Goal: Task Accomplishment & Management: Use online tool/utility

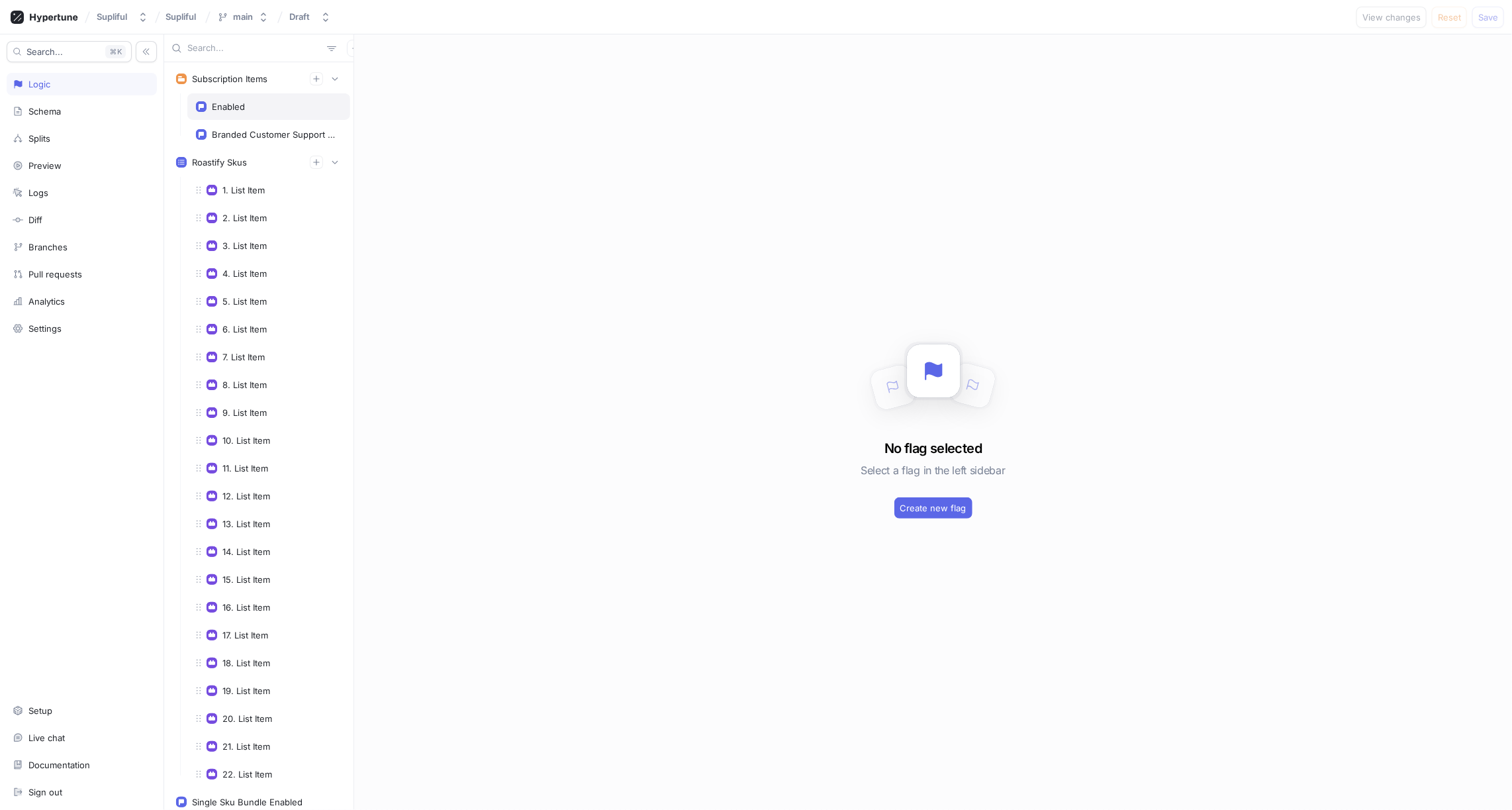
click at [241, 111] on div "Enabled" at bounding box center [268, 106] width 163 height 27
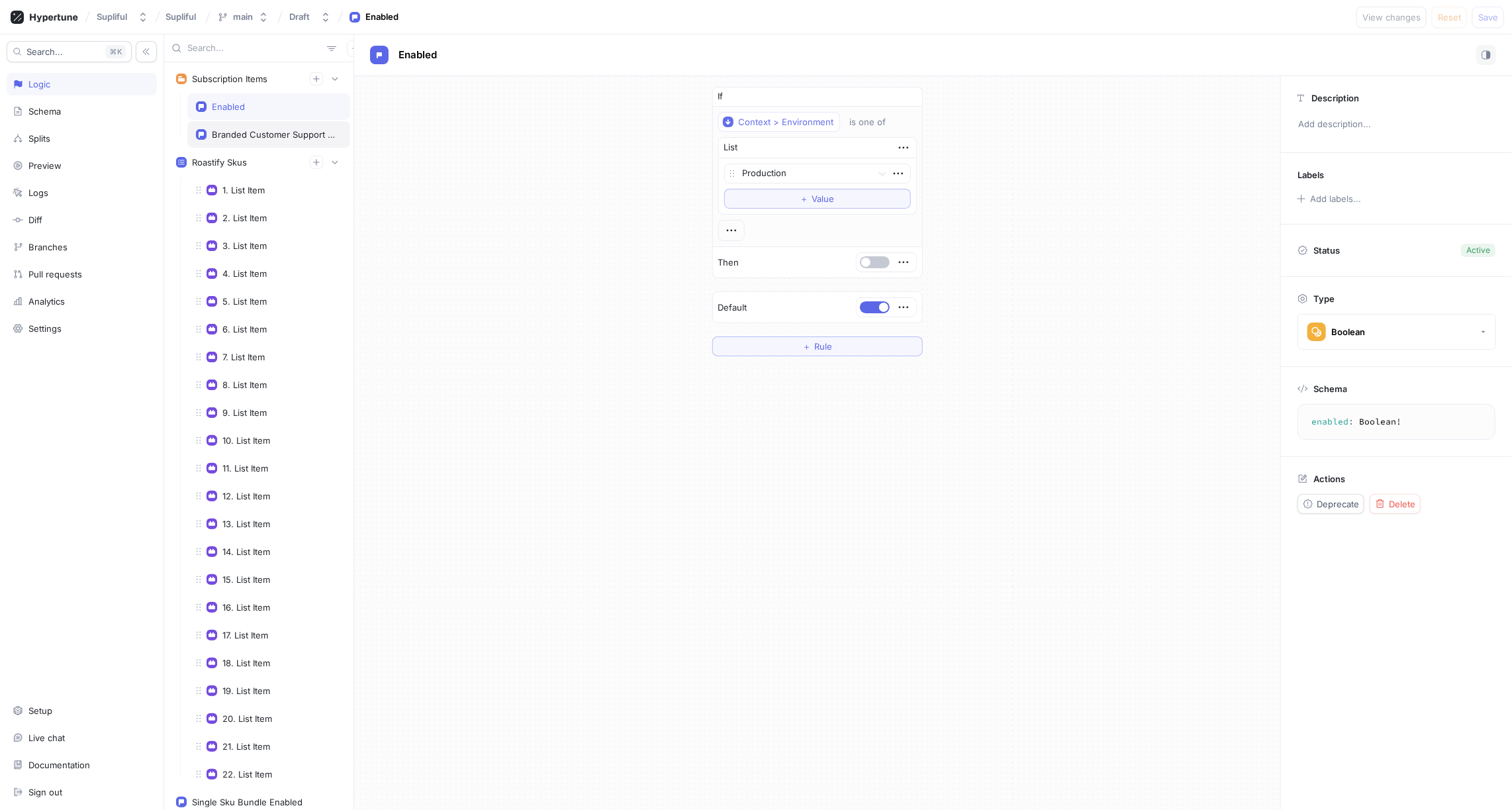
click at [248, 134] on div "Branded Customer Support Price Id" at bounding box center [274, 135] width 124 height 11
type textarea "brandedCustomerSupportPriceId: String!"
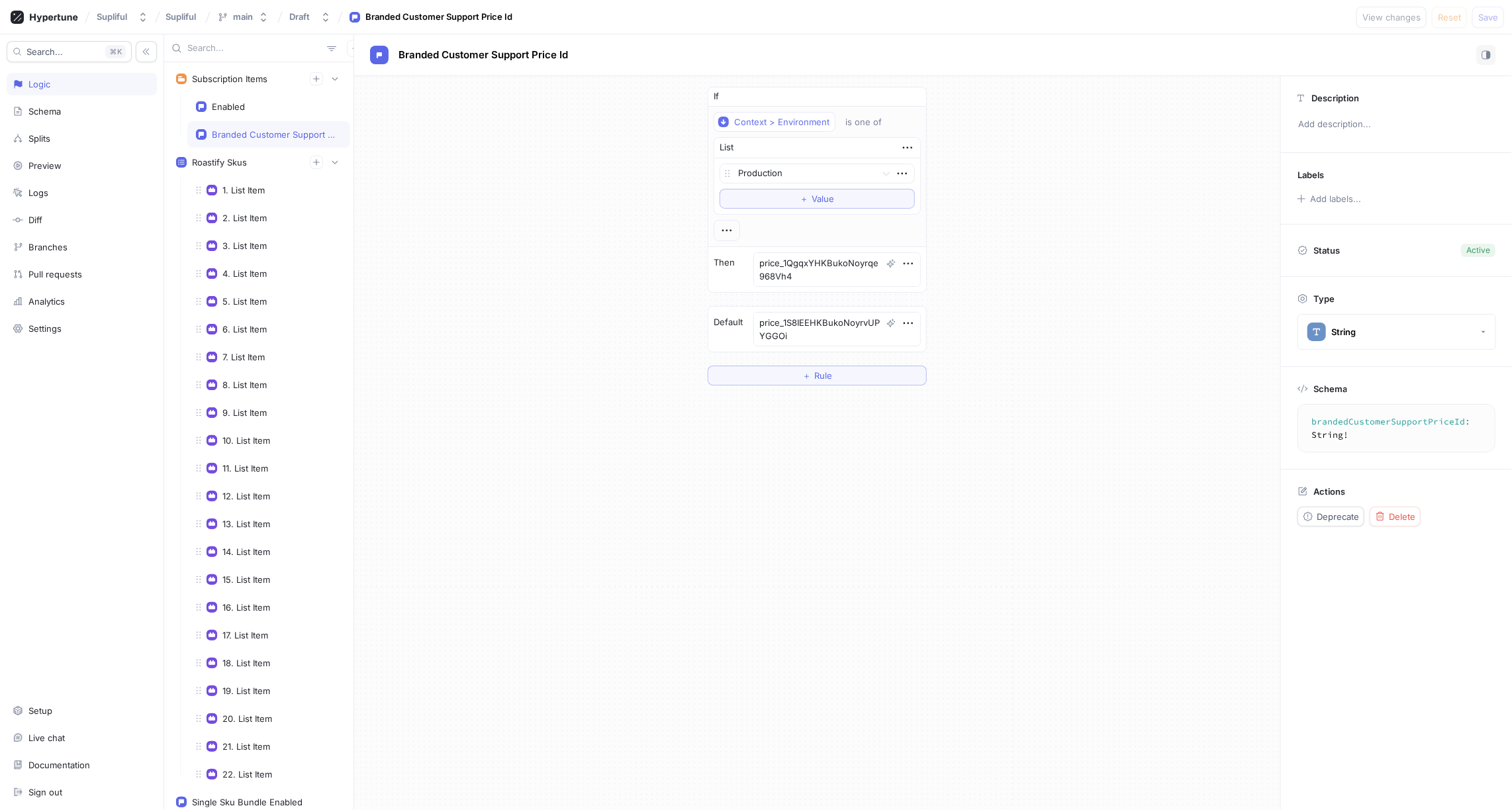
type textarea "x"
click at [244, 106] on div "Enabled" at bounding box center [228, 106] width 33 height 11
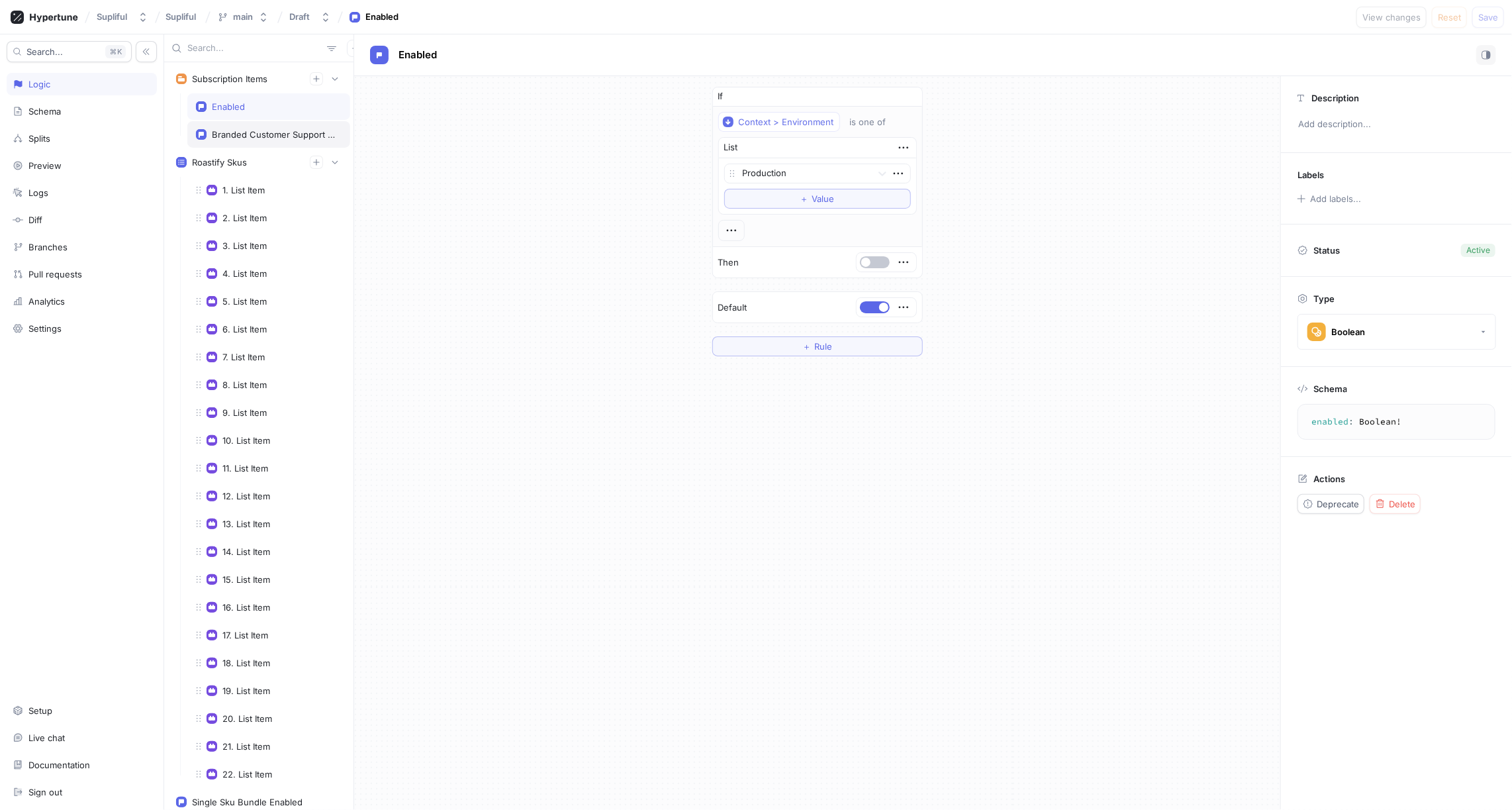
click at [252, 129] on div "Branded Customer Support Price Id" at bounding box center [274, 135] width 124 height 11
type textarea "brandedCustomerSupportPriceId: String!"
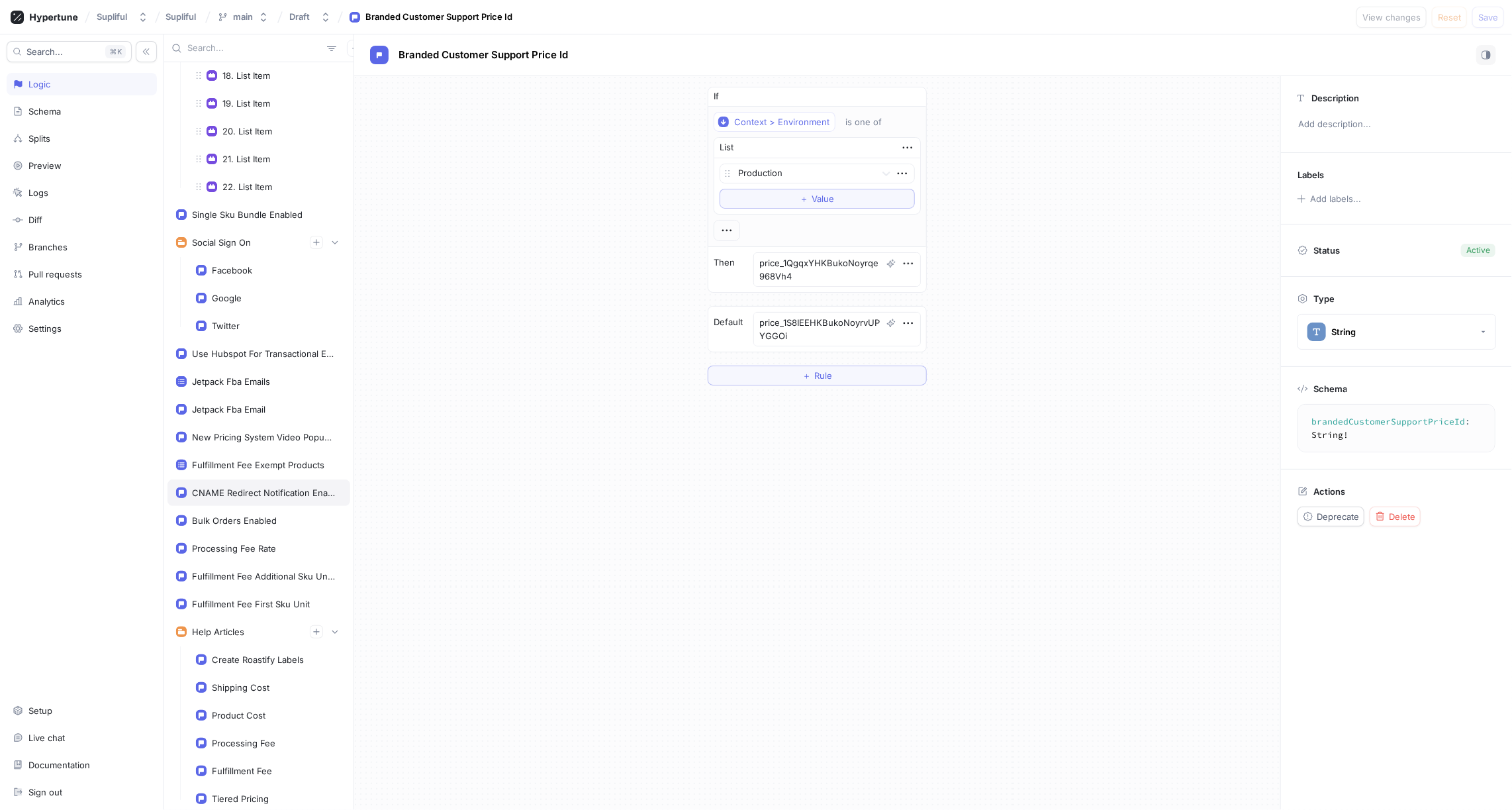
scroll to position [593, 0]
type textarea "x"
click at [262, 593] on div "Fulfillment Fee First Sku Unit" at bounding box center [251, 598] width 118 height 11
type textarea "fulfillmentFeeFirstSkuUnit: Float!"
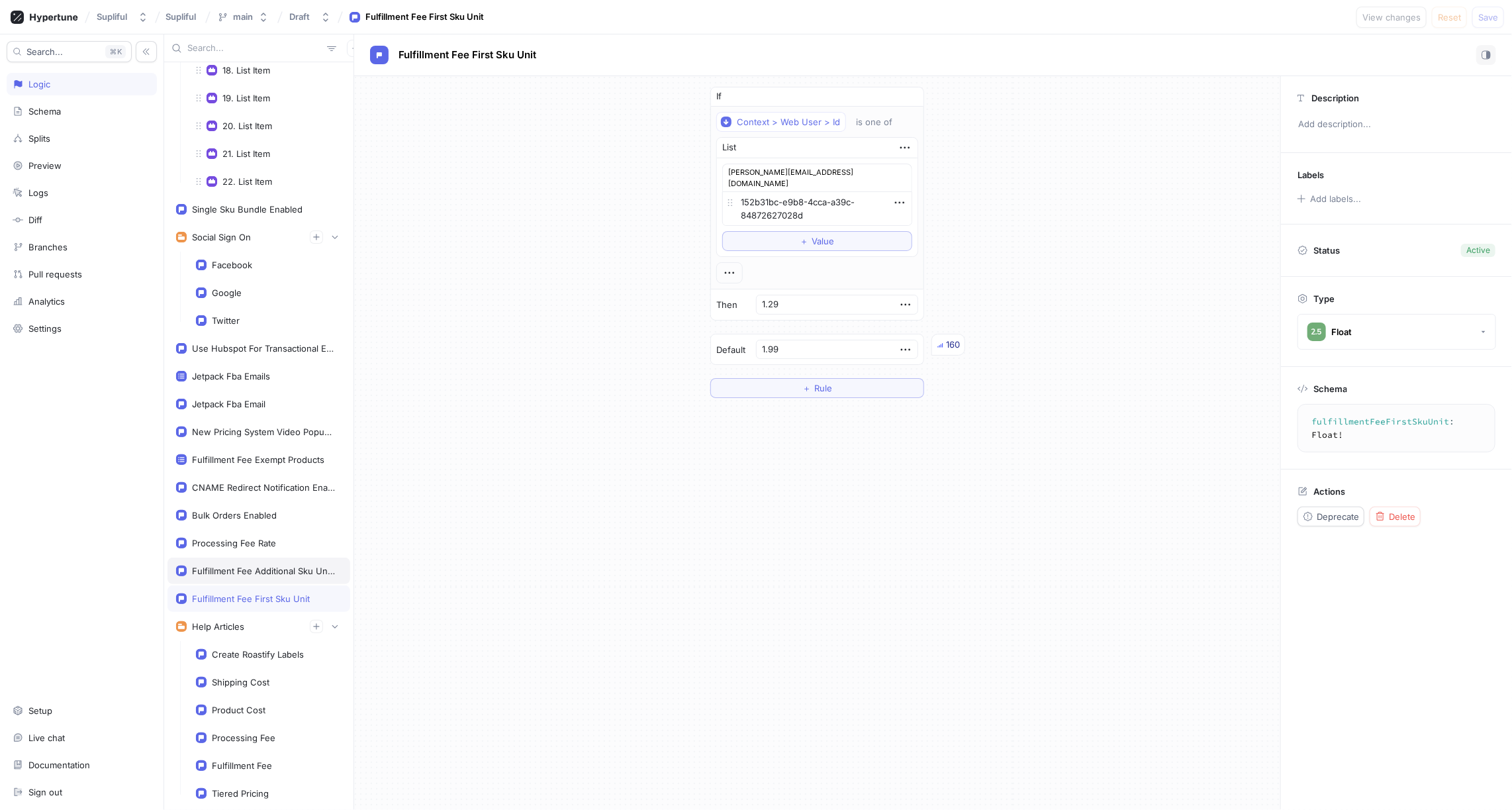
type textarea "x"
click at [266, 566] on div "Fulfillment Fee Additional Sku Units" at bounding box center [265, 571] width 145 height 11
type textarea "fulfillmentFeeAdditionalSkuUnits: Float!"
type textarea "x"
type input "0.99"
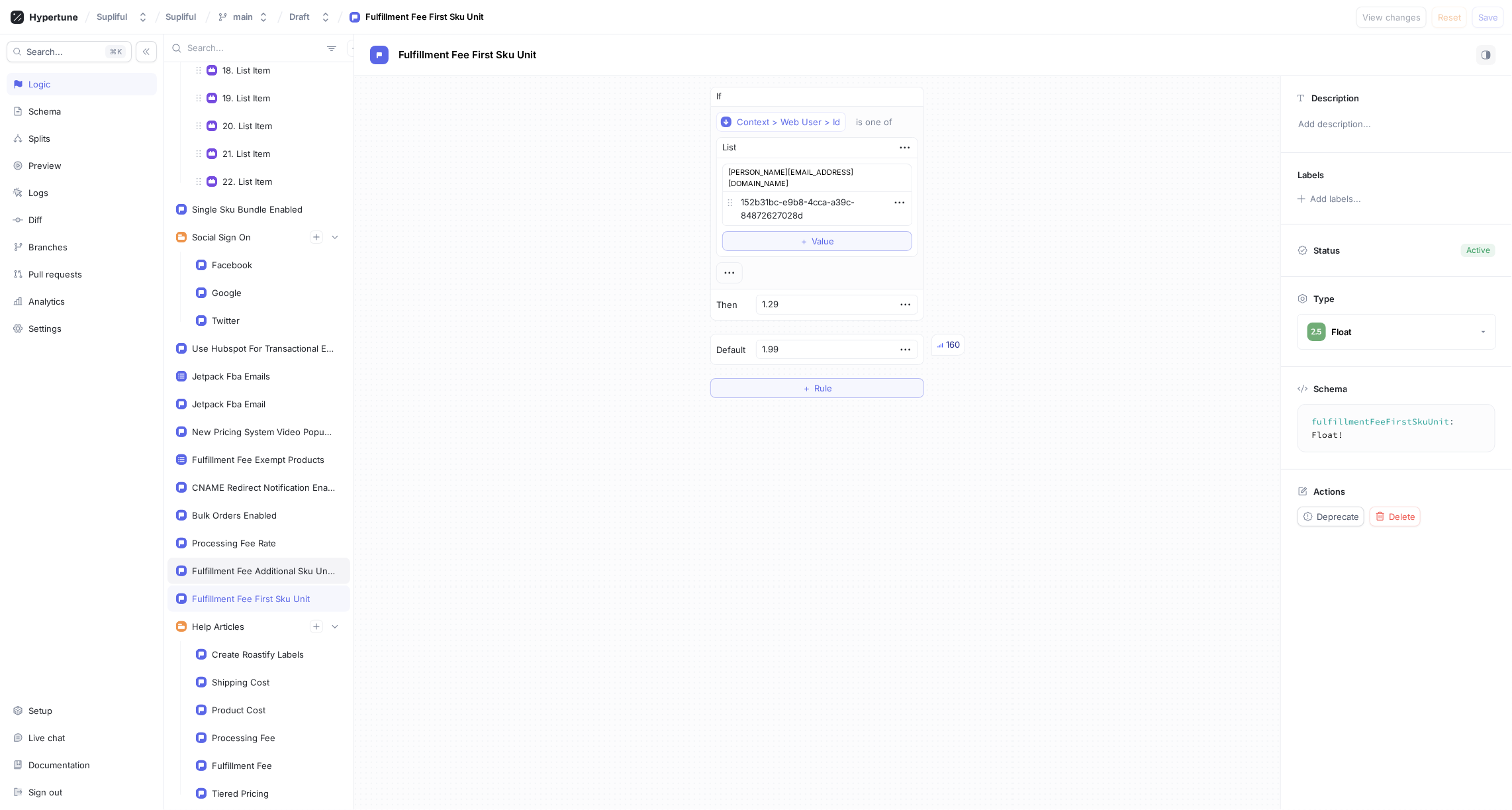
type input "1.29"
type textarea "x"
click at [267, 585] on div "Fulfillment Fee First Sku Unit" at bounding box center [259, 598] width 183 height 27
type textarea "fulfillmentFeeFirstSkuUnit: Float!"
type textarea "x"
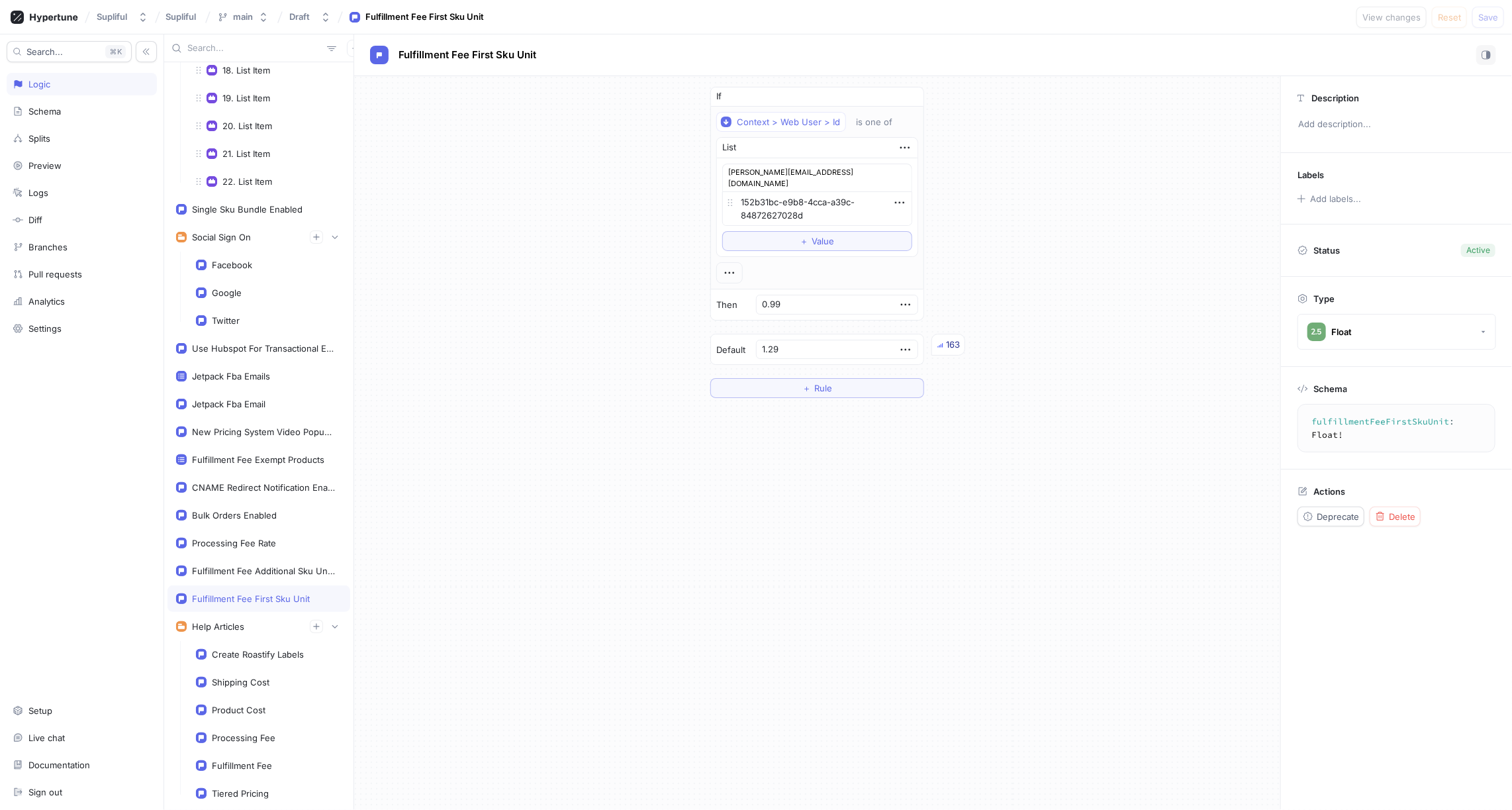
type input "1.29"
type input "1.99"
type textarea "x"
click at [261, 566] on div "Fulfillment Fee Additional Sku Units" at bounding box center [265, 571] width 145 height 11
type textarea "fulfillmentFeeAdditionalSkuUnits: Float!"
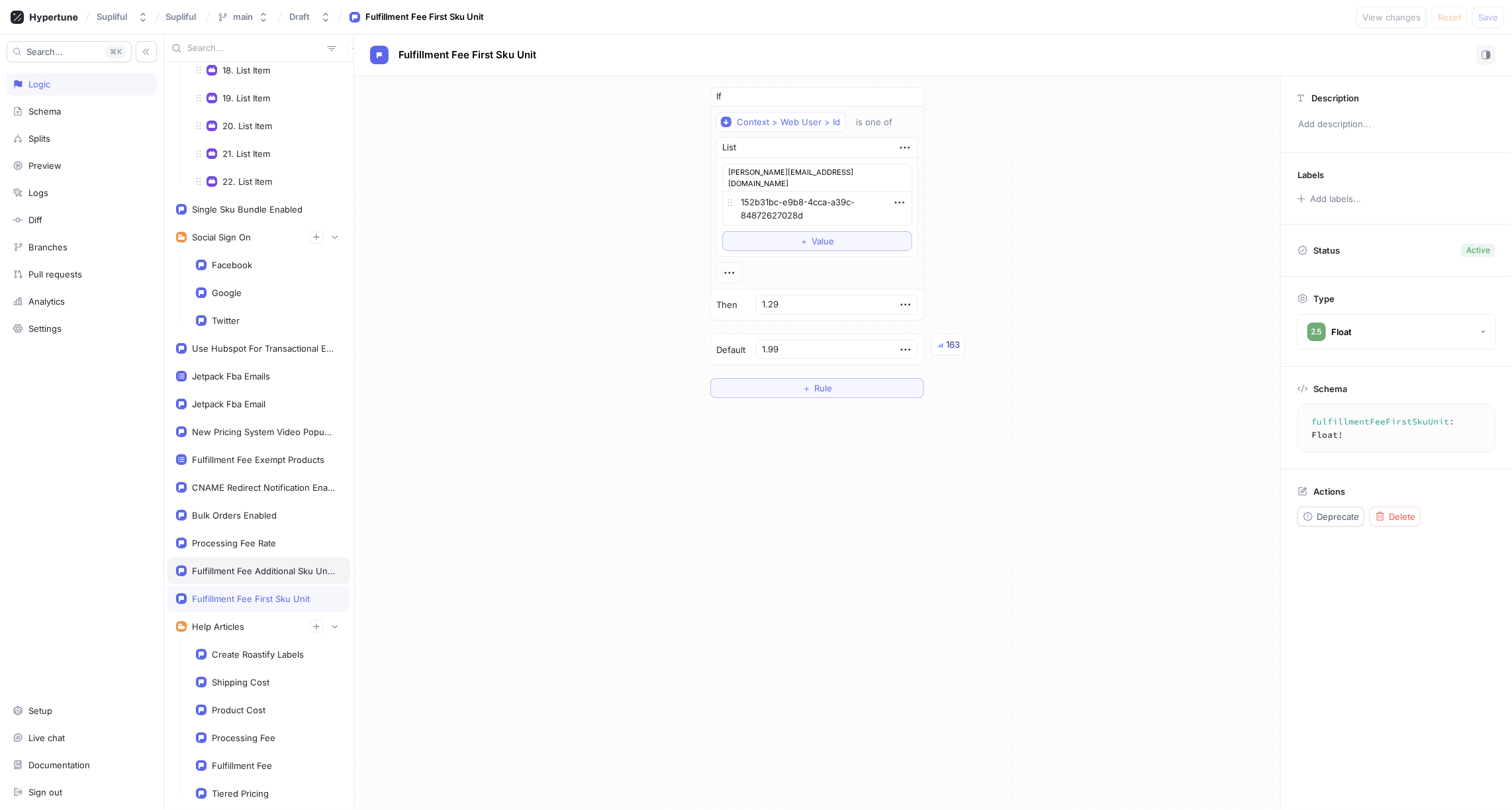
type textarea "x"
type input "0.99"
type input "1.29"
type textarea "x"
click at [271, 538] on div "Processing Fee Rate" at bounding box center [234, 543] width 84 height 11
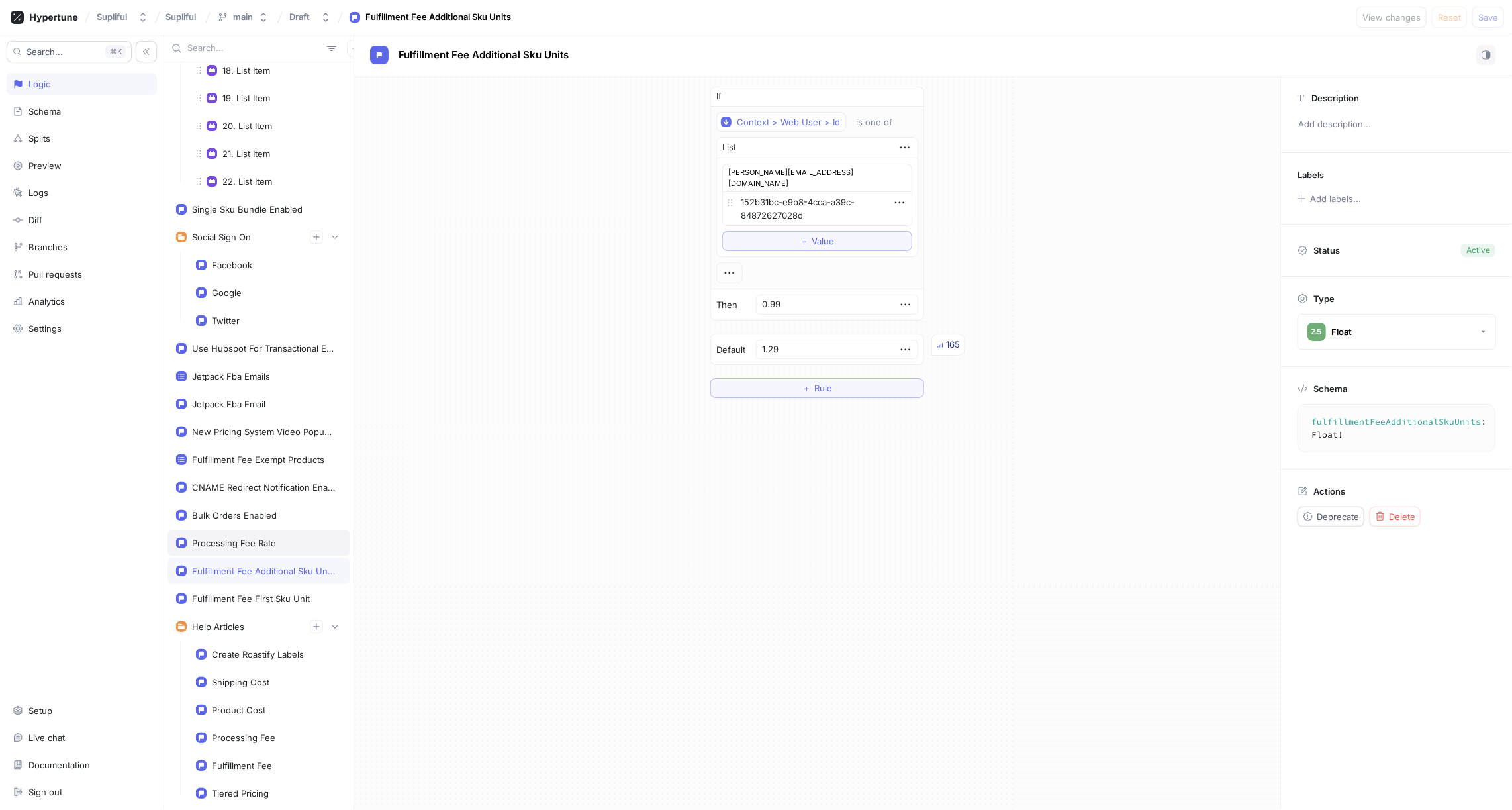
type textarea "processingFeeRate: Float!"
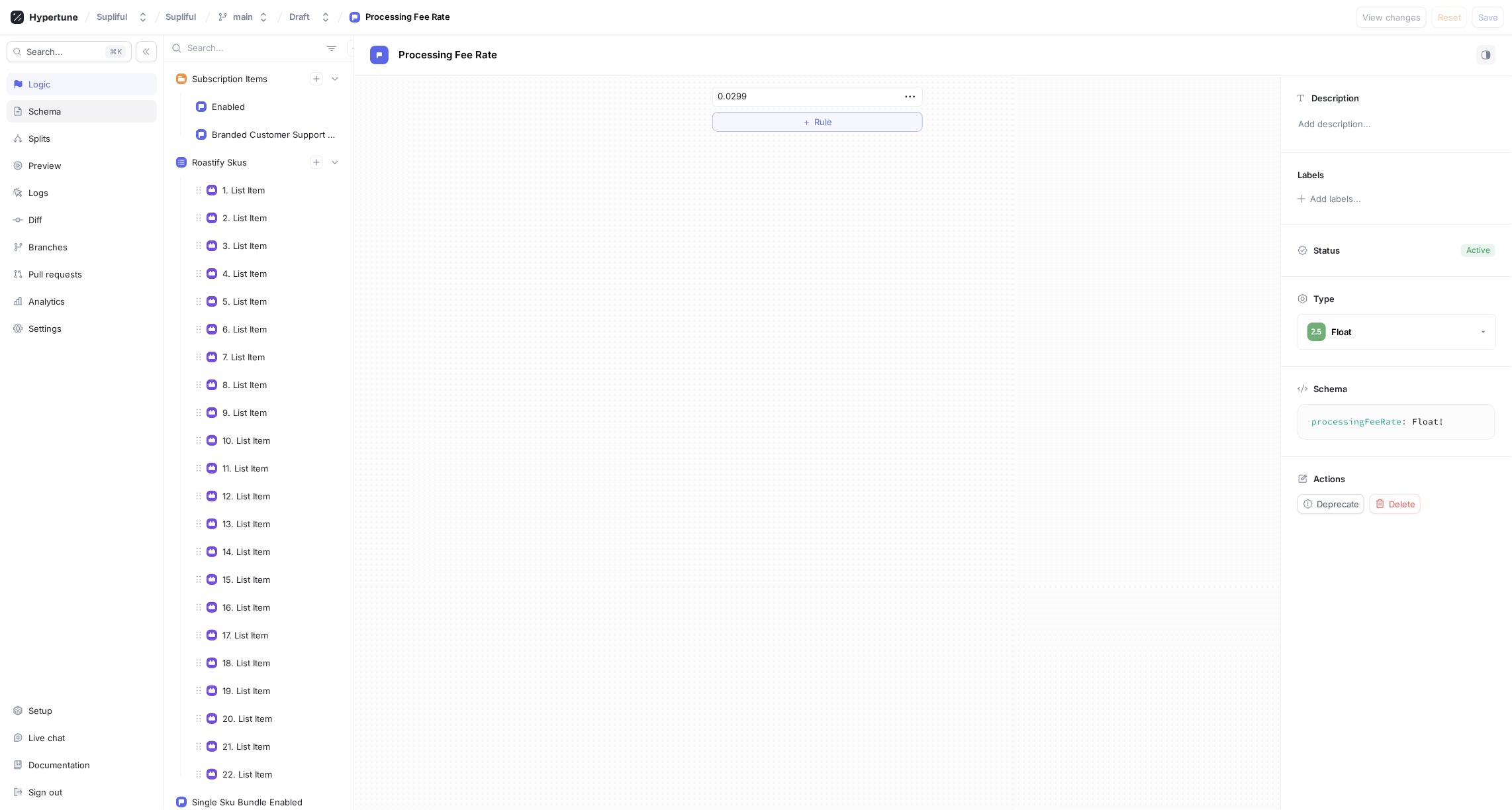
click at [61, 110] on div "Schema" at bounding box center [44, 111] width 33 height 11
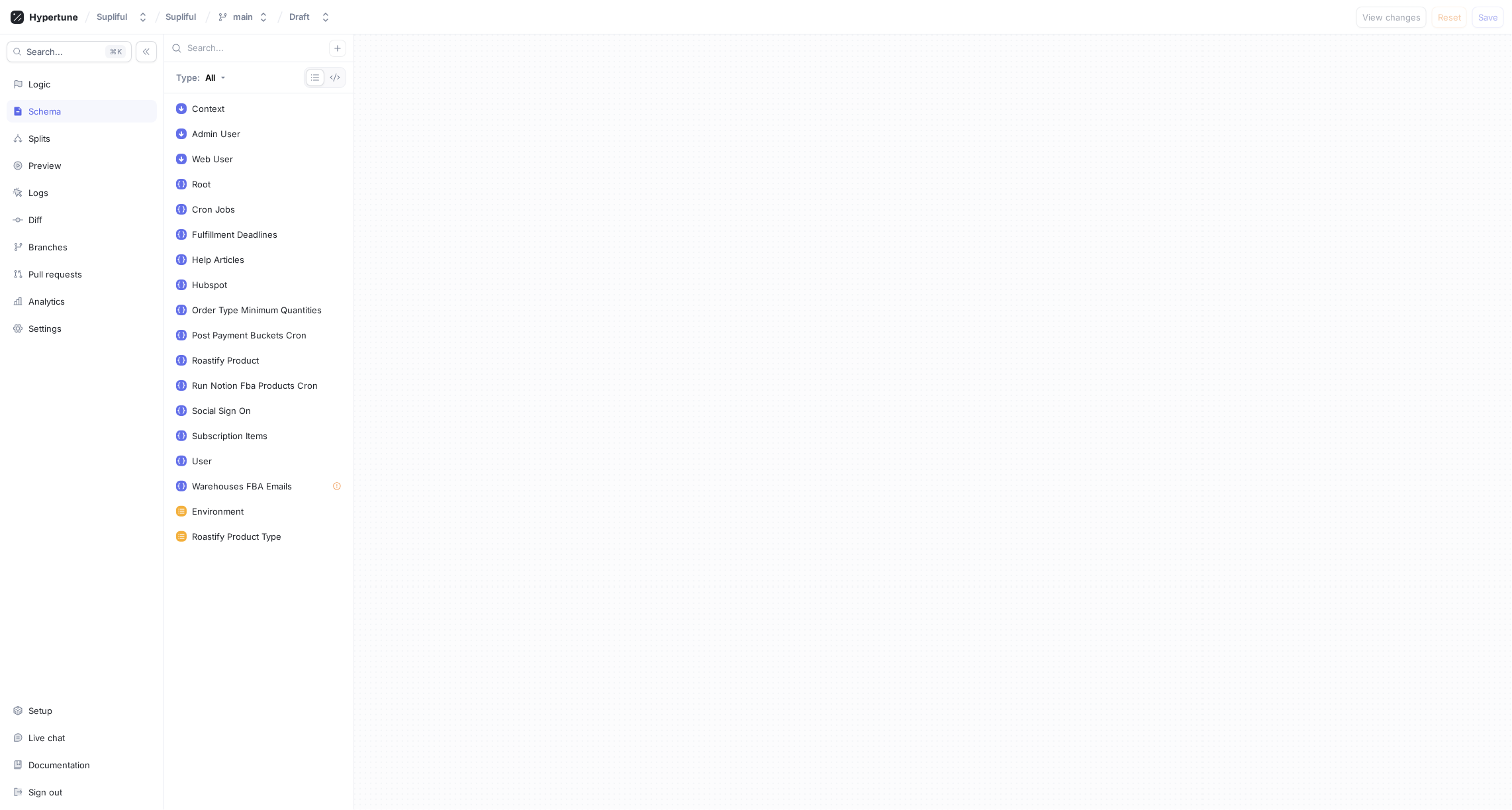
click at [223, 571] on div "Context Admin User Web User Root Cron Jobs Fulfillment Deadlines Help Articles …" at bounding box center [259, 451] width 189 height 717
click at [336, 50] on icon "button" at bounding box center [338, 48] width 8 height 8
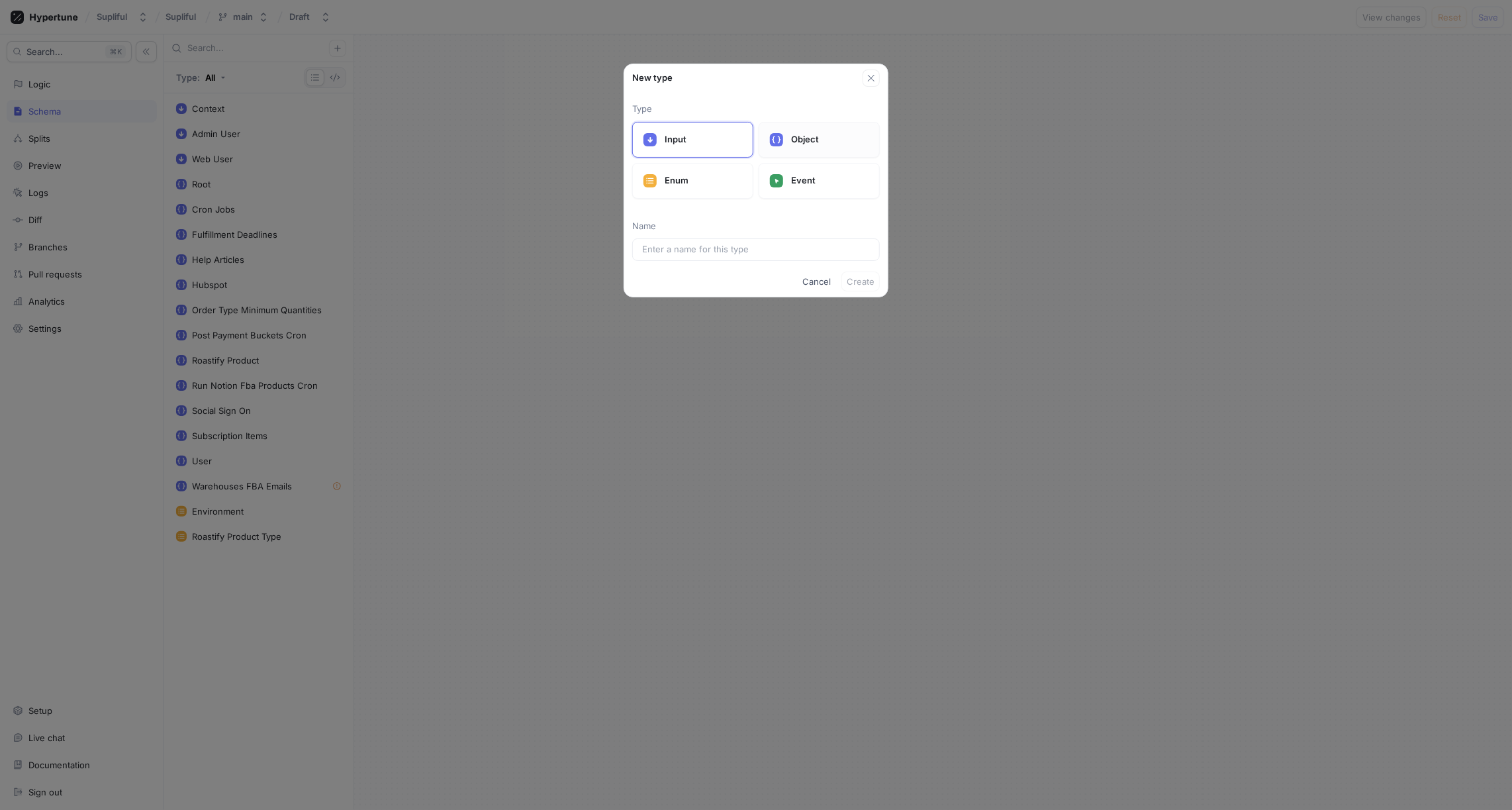
click at [785, 148] on div "Object" at bounding box center [819, 139] width 121 height 35
click at [691, 250] on input "text" at bounding box center [756, 250] width 228 height 13
type input "St"
type input "Str"
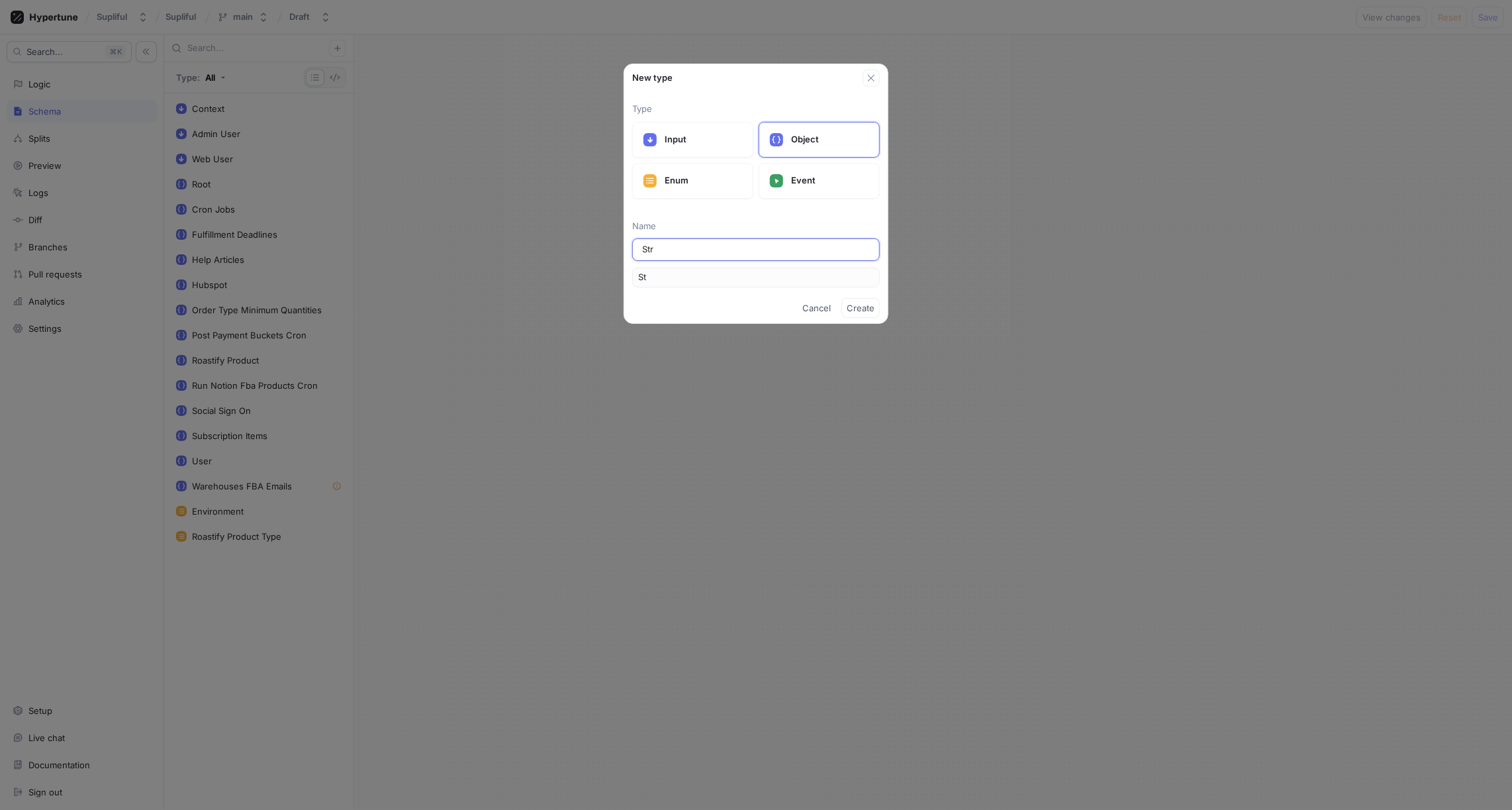
type input "Str"
type input "Stri"
type input "Strip"
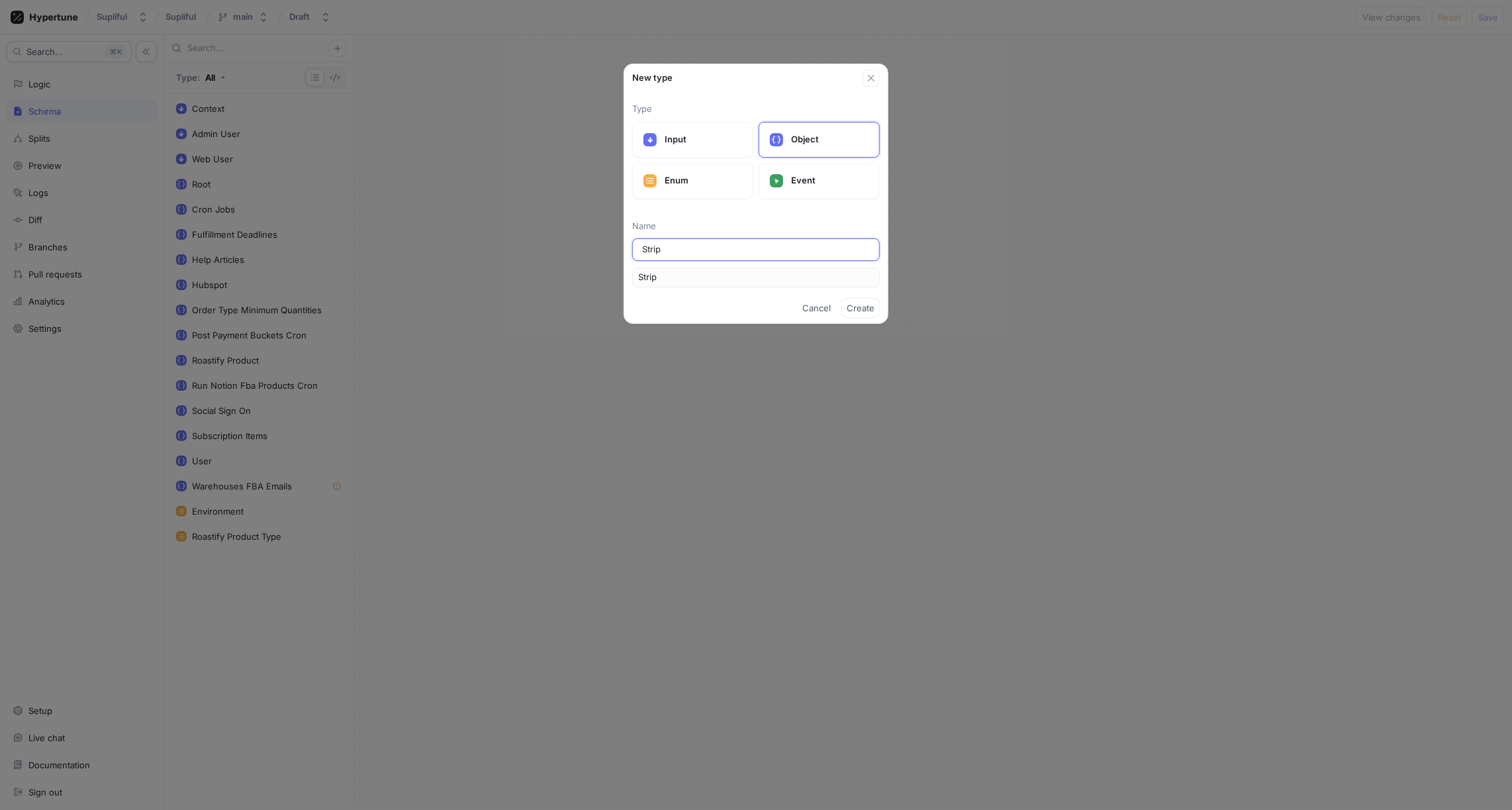
type input "Stripe"
type input "Stripe P"
type input "StripeP"
type input "Stripe Pr"
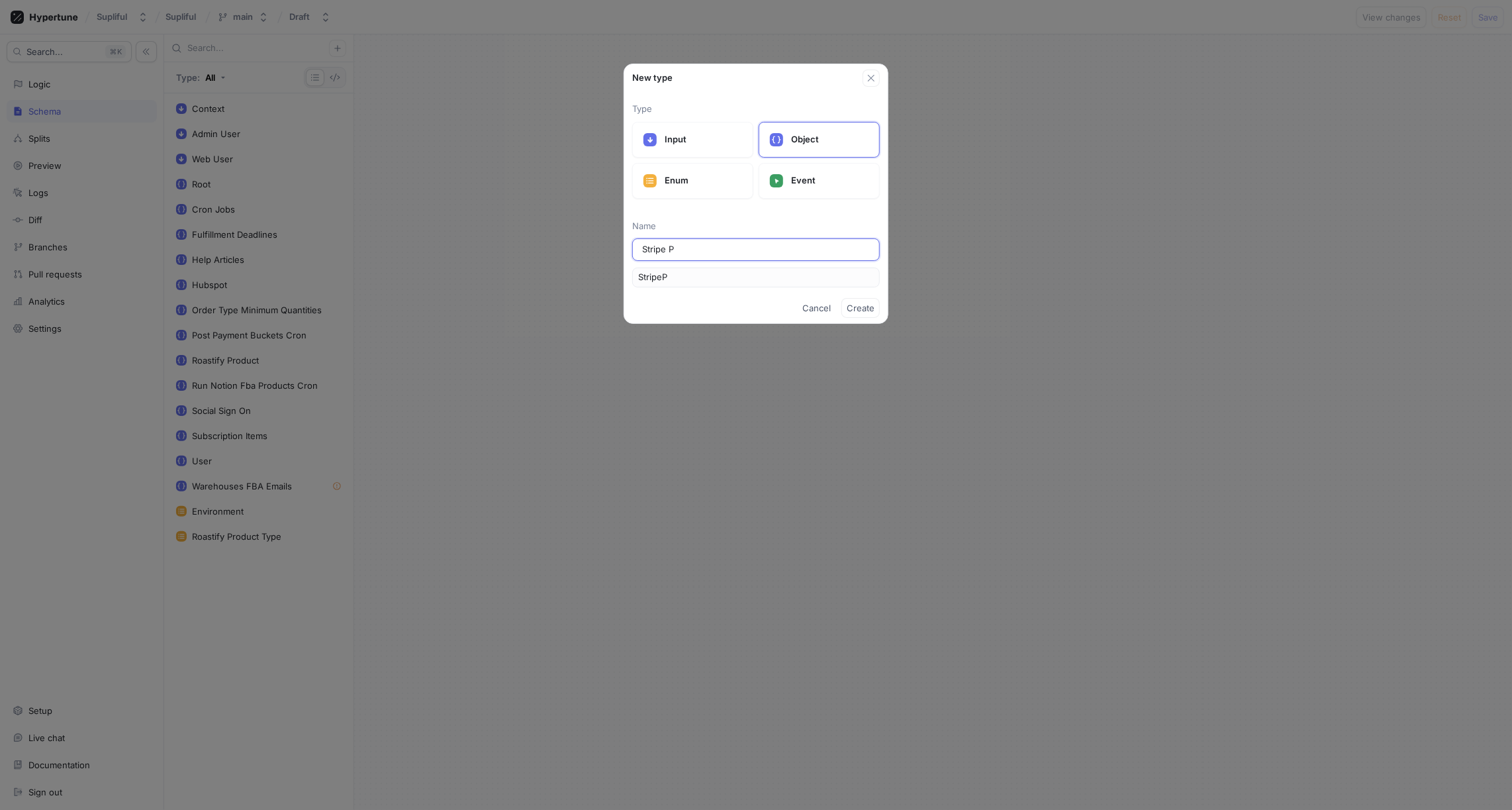
type input "StripePr"
type input "Stripe Pro"
type input "StripePro"
type input "Stripe Prod"
type input "StripeProd"
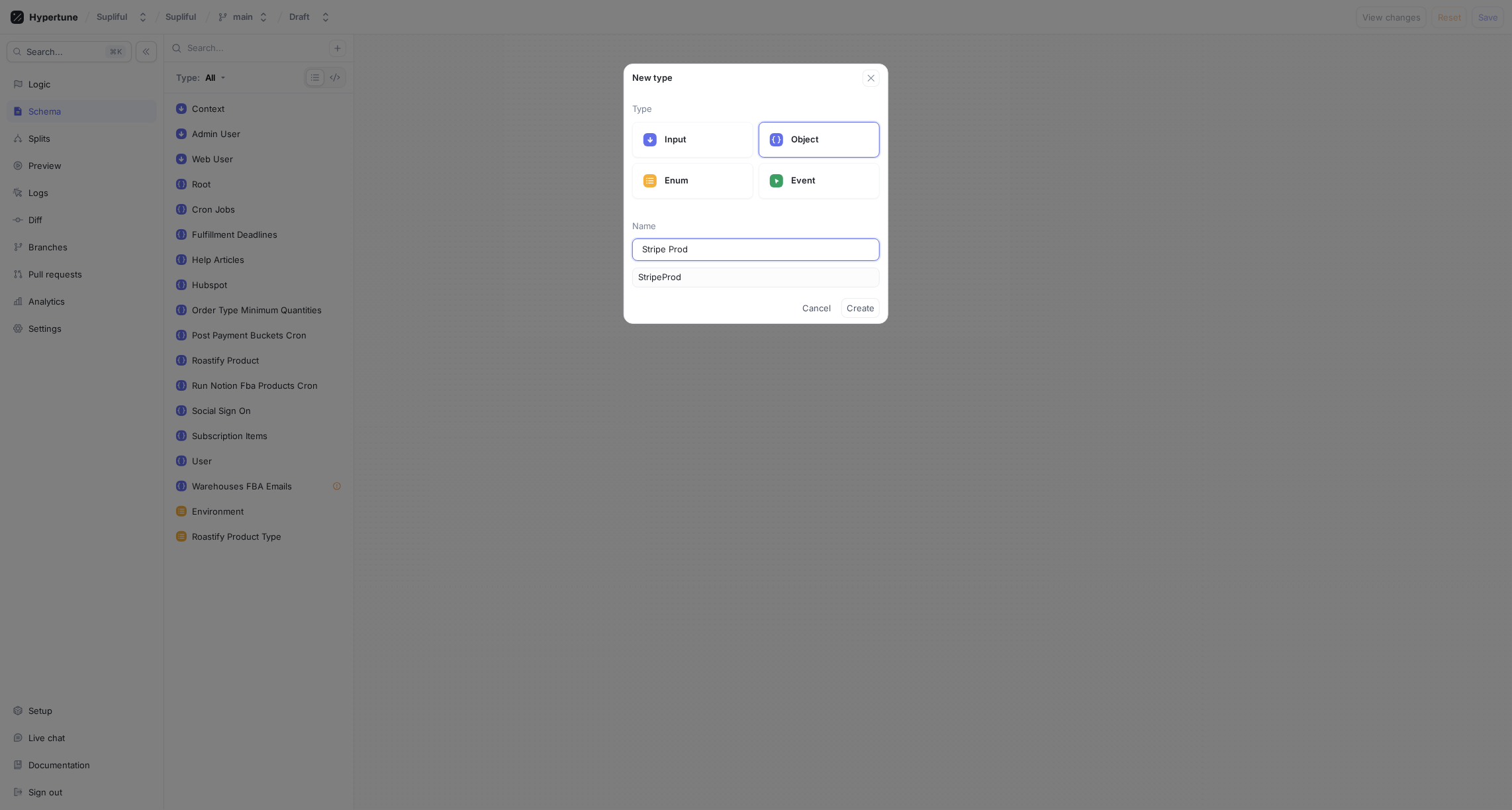
type input "Stripe Produ"
type input "StripeProdu"
type input "Stripe Produc"
type input "StripeProduc"
type input "Stripe Product"
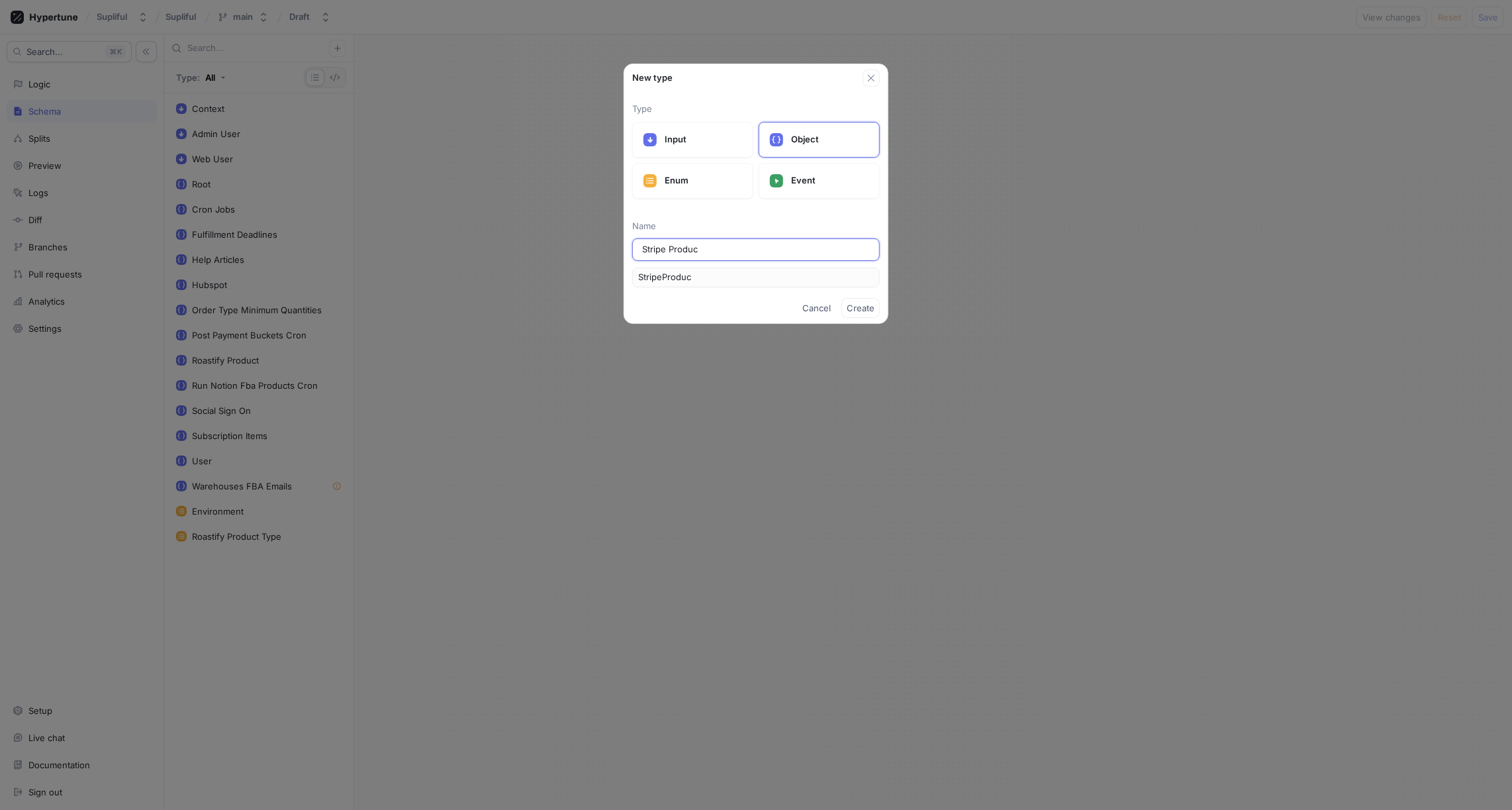
type input "StripeProduct"
type input "Stripe Products"
type input "StripeProducts"
type input "Stripe Products"
click at [867, 307] on span "Create" at bounding box center [860, 307] width 27 height 8
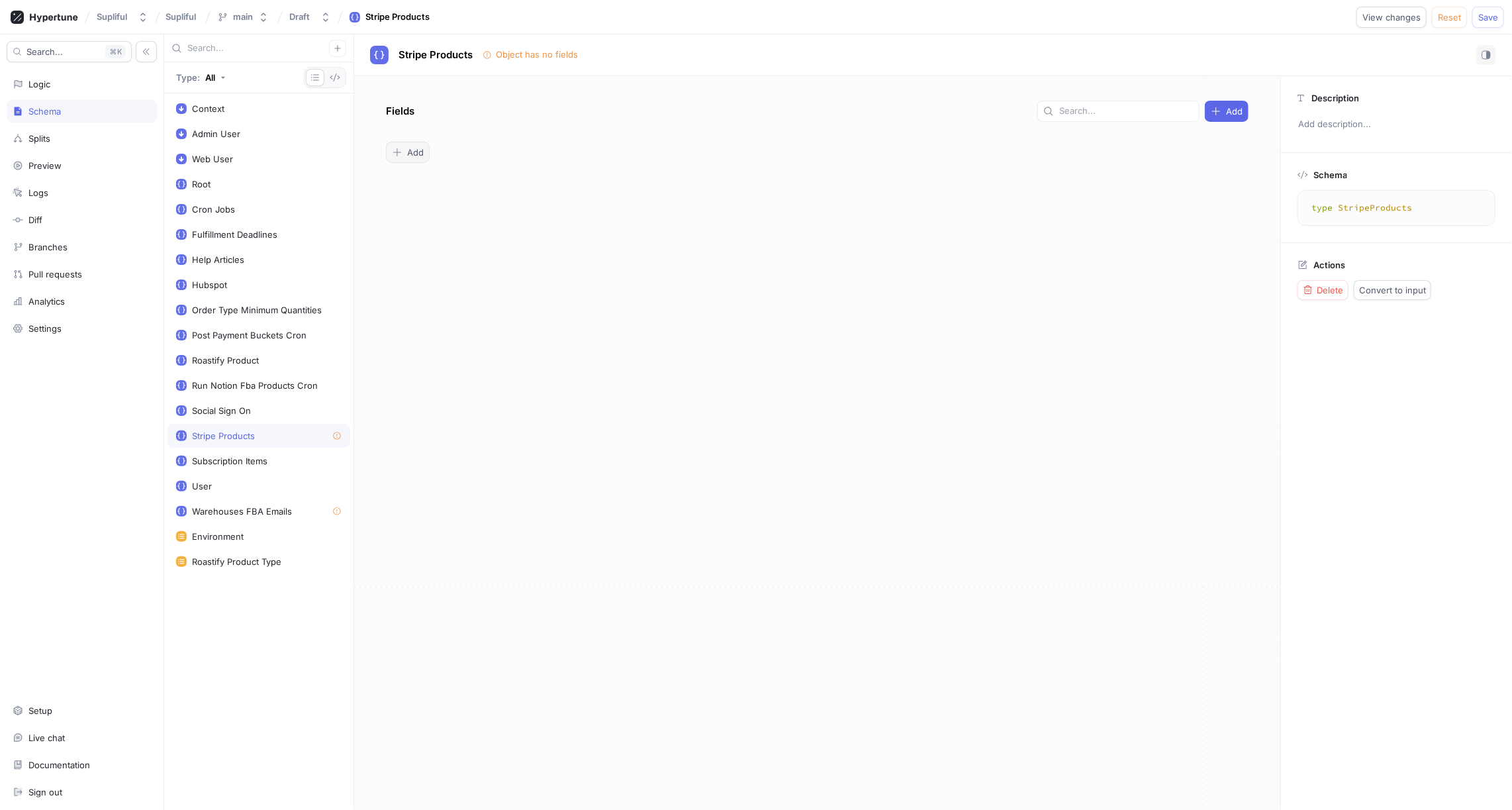
click at [417, 153] on span "Add" at bounding box center [415, 152] width 17 height 8
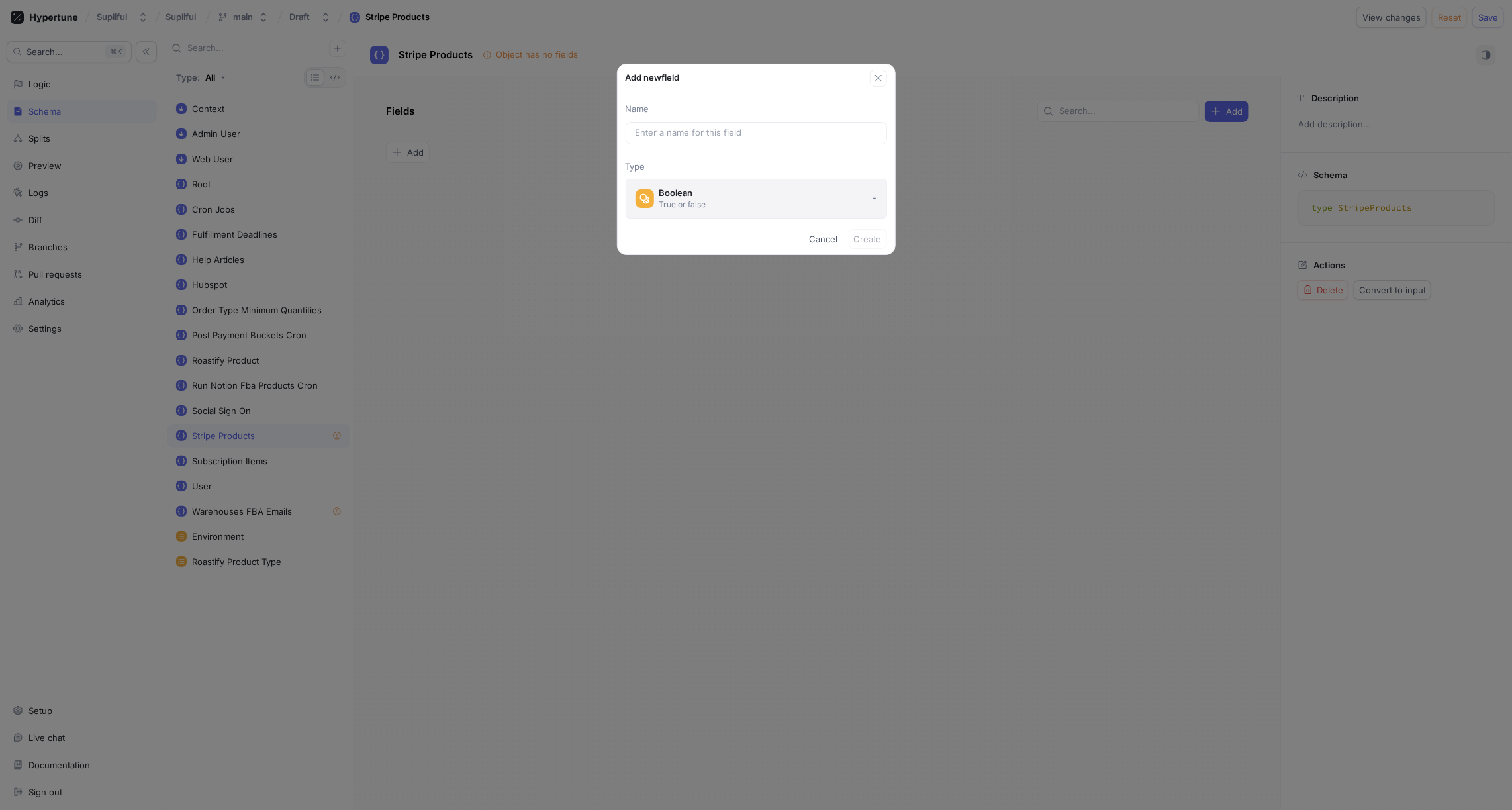
click at [714, 192] on button "Boolean True or false" at bounding box center [756, 198] width 262 height 40
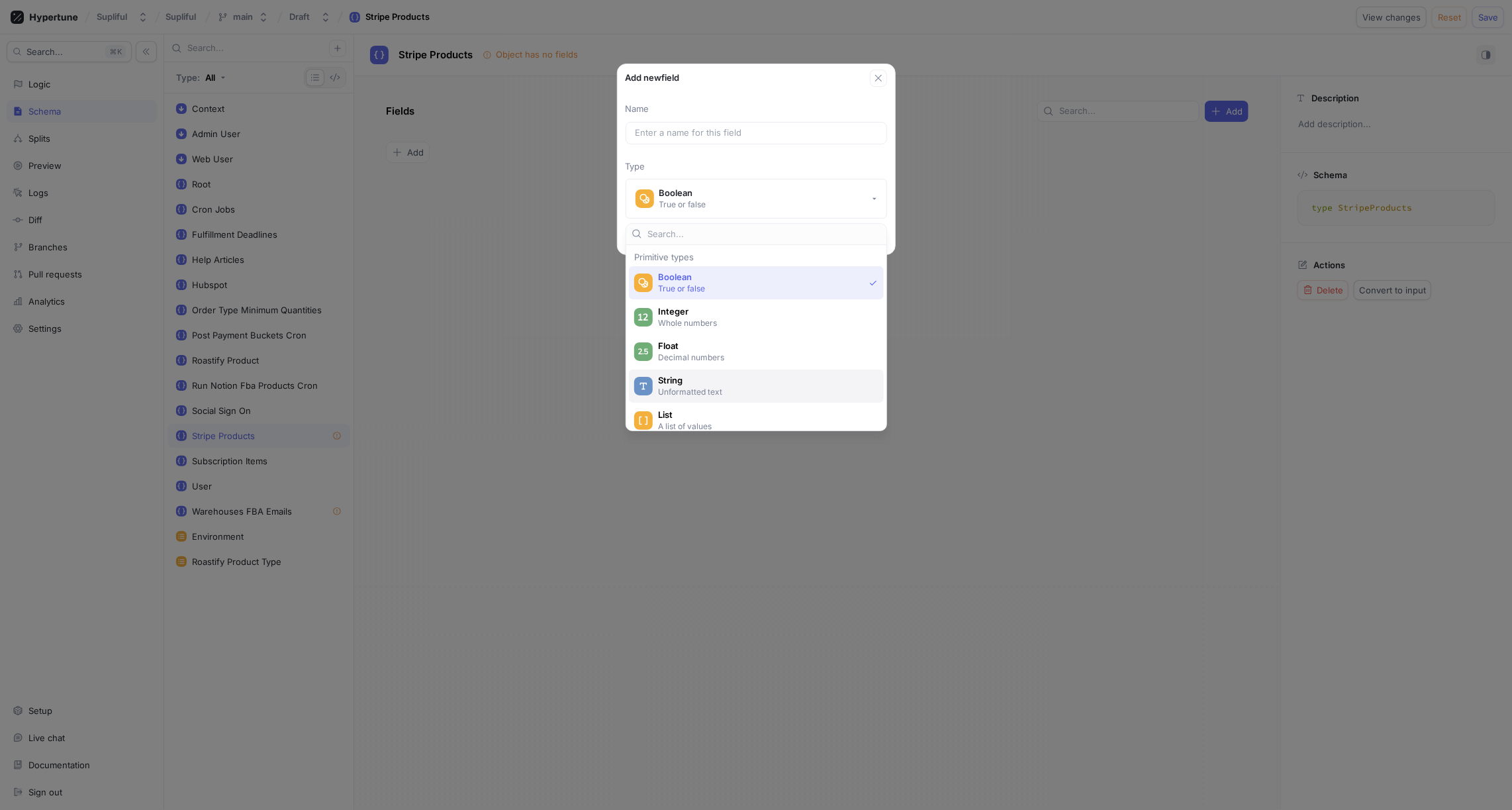
click at [696, 379] on span "String" at bounding box center [765, 380] width 214 height 12
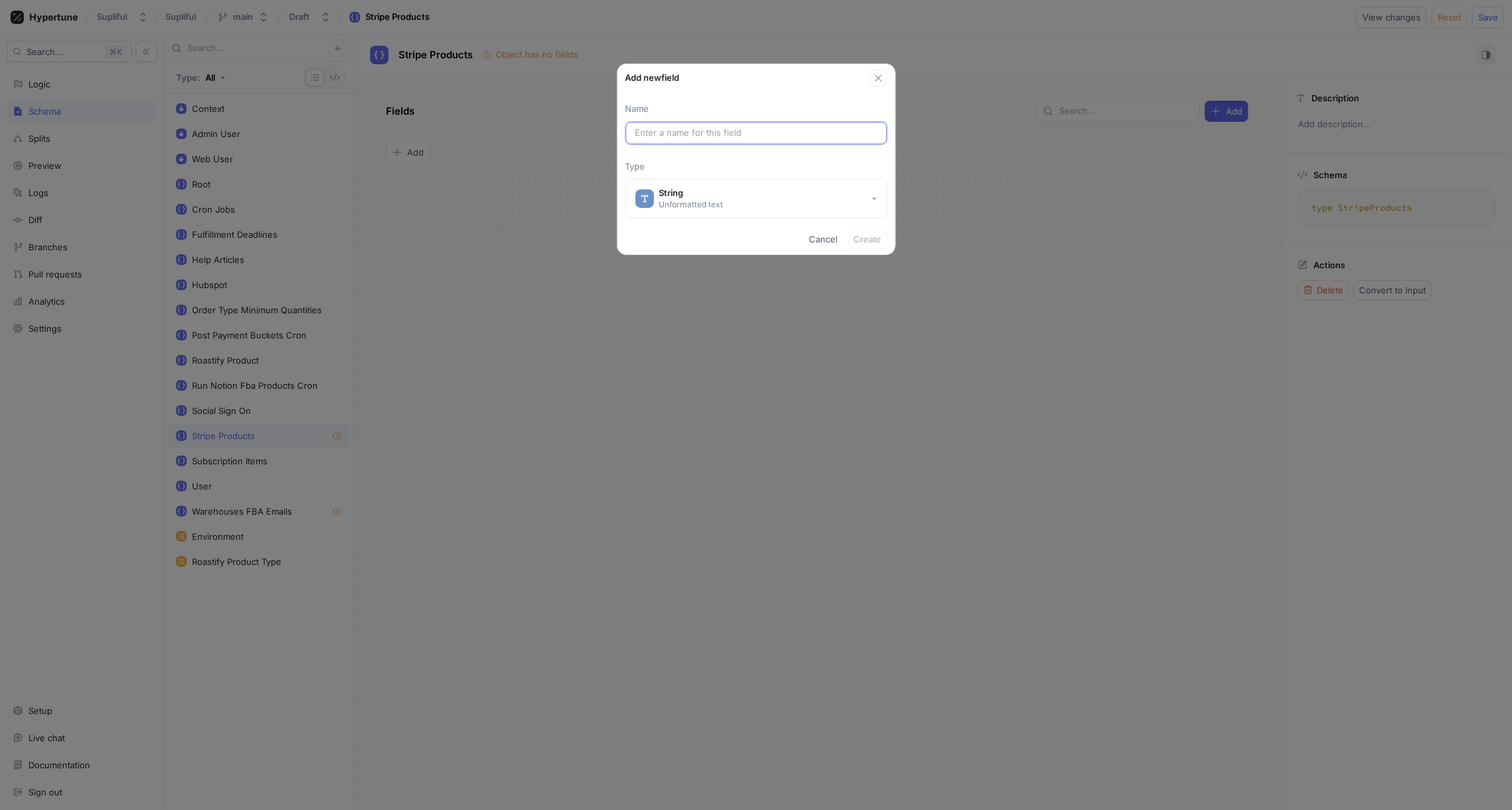
click at [699, 129] on input "text" at bounding box center [756, 133] width 242 height 13
click at [666, 135] on input "text" at bounding box center [756, 133] width 242 height 13
paste input "VOX4ASHW"
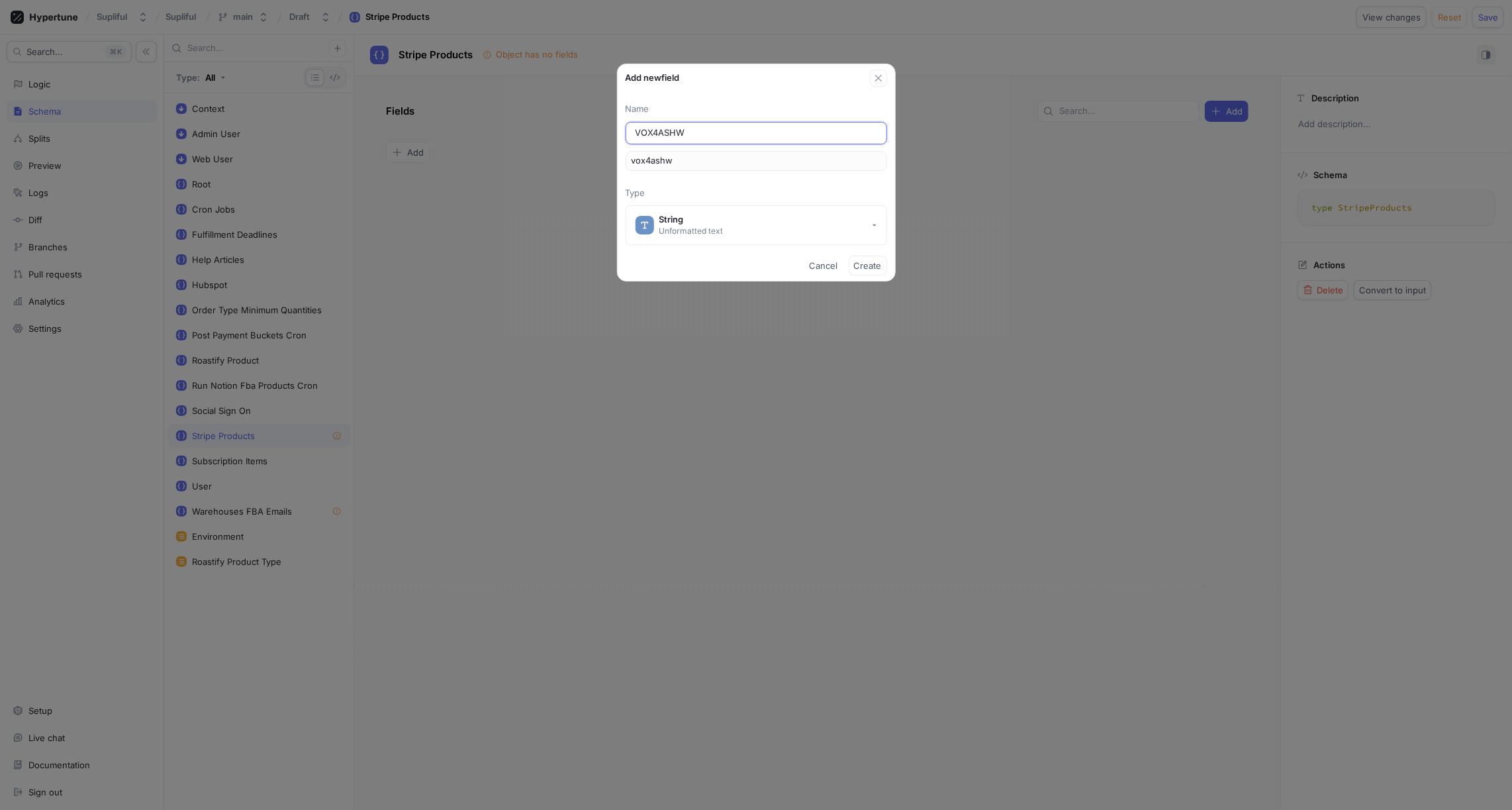
type input "VOX4ASHW"
click at [733, 99] on div "Name VOX4ASHW vox4ashw Type String Unformatted text" at bounding box center [756, 169] width 278 height 163
click at [823, 265] on span "Cancel" at bounding box center [824, 265] width 28 height 8
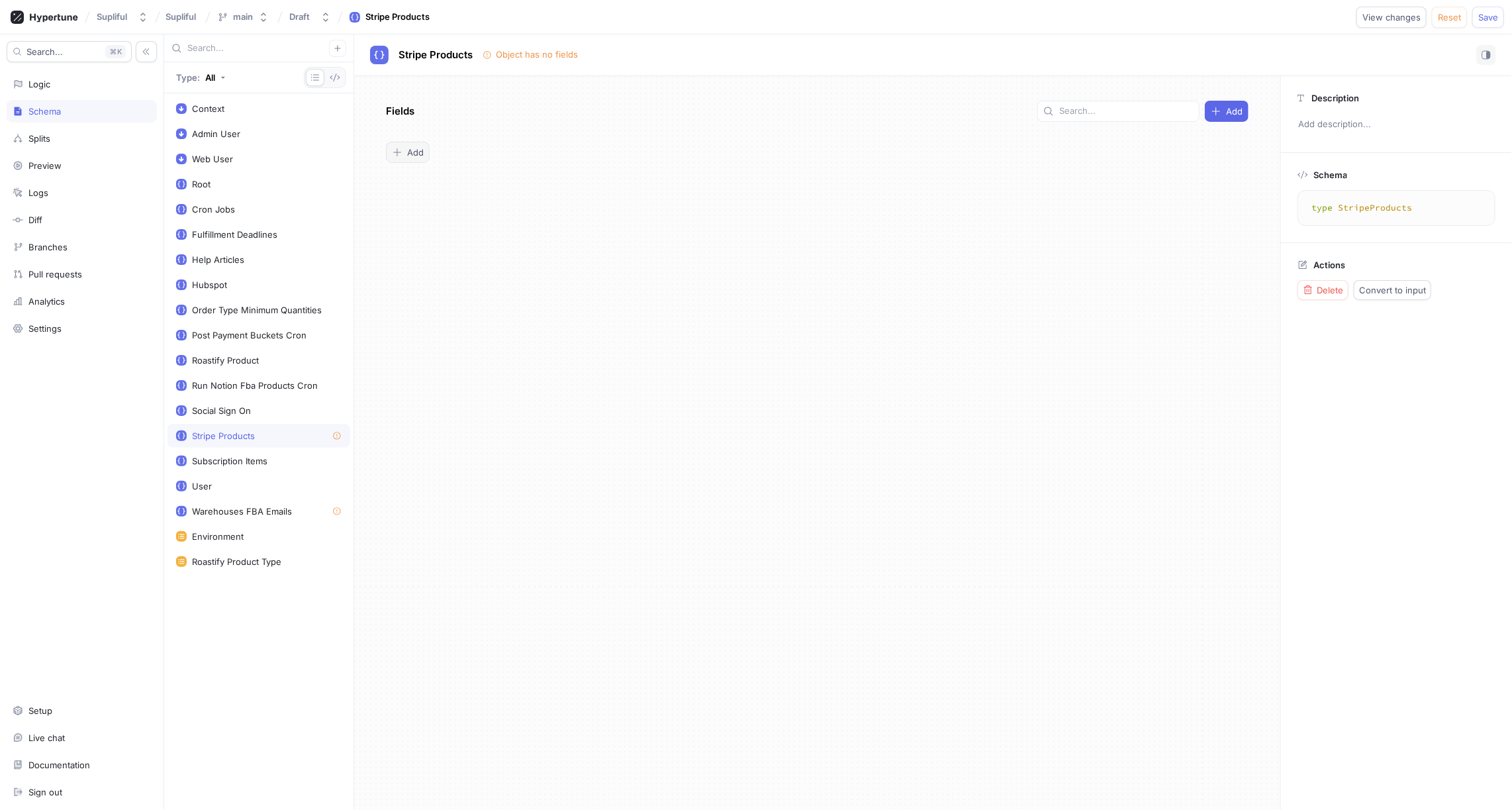
click at [418, 149] on span "Add" at bounding box center [415, 152] width 17 height 8
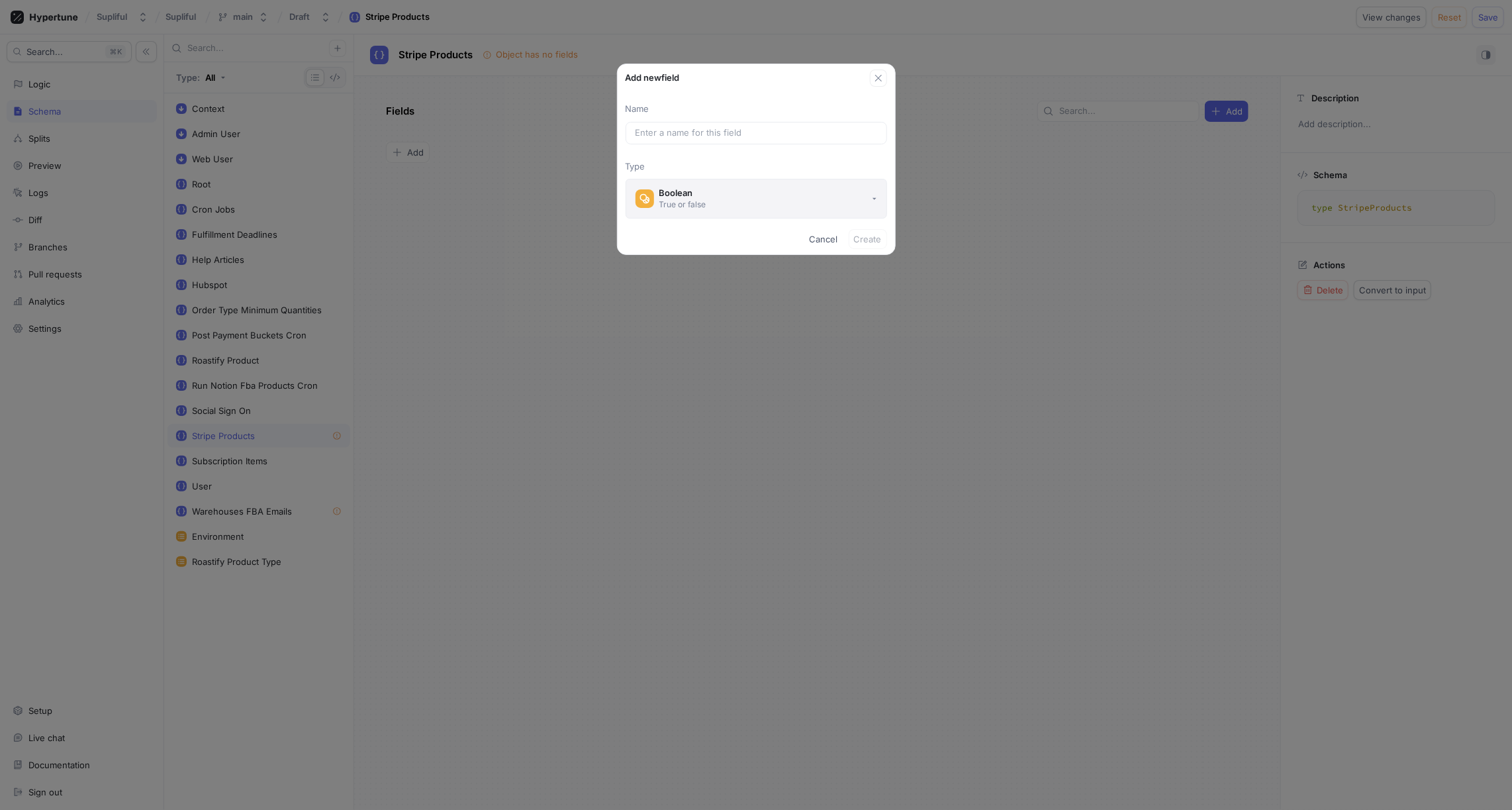
click at [680, 192] on div "Boolean" at bounding box center [683, 193] width 47 height 12
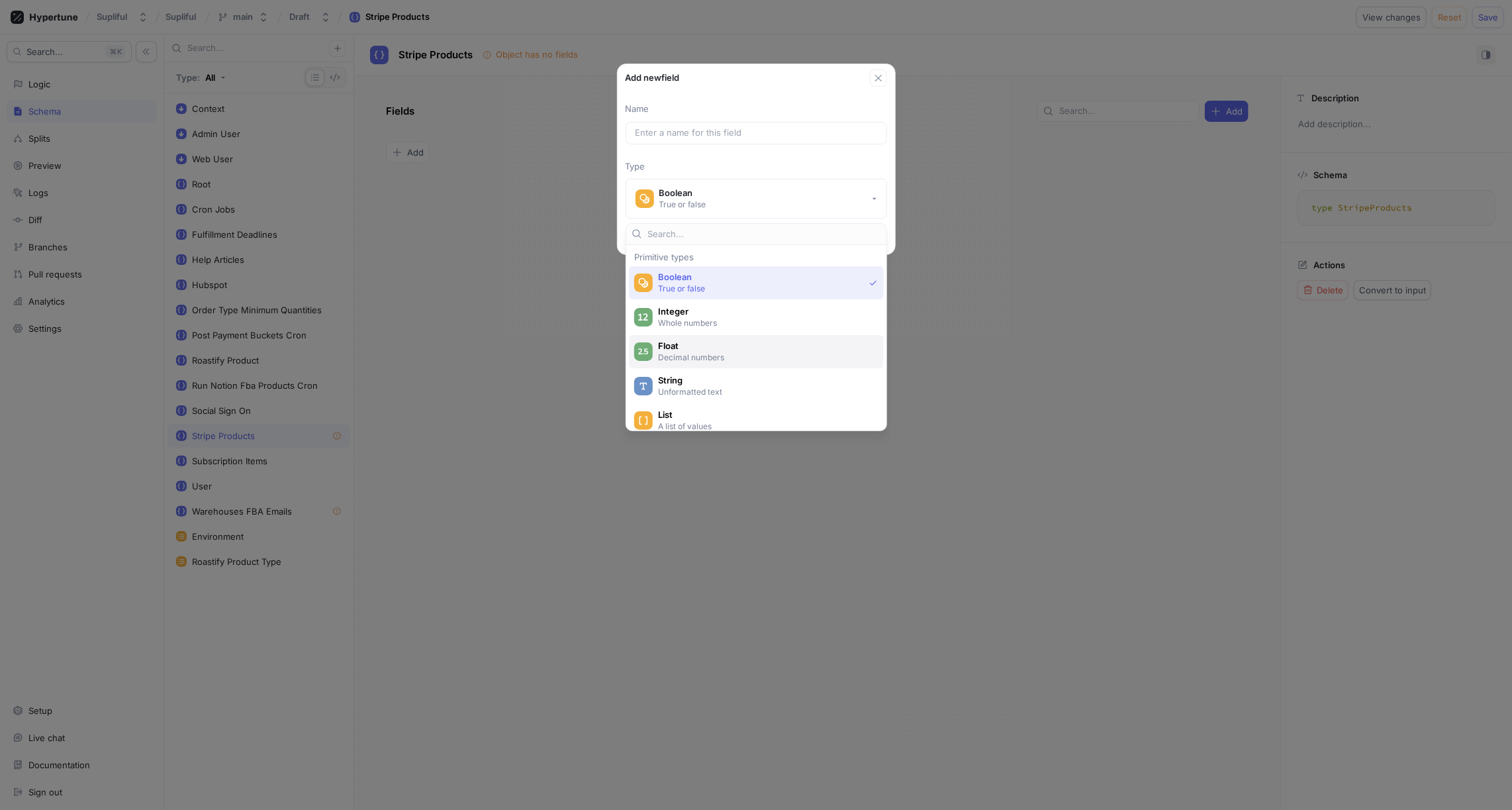
scroll to position [43, 0]
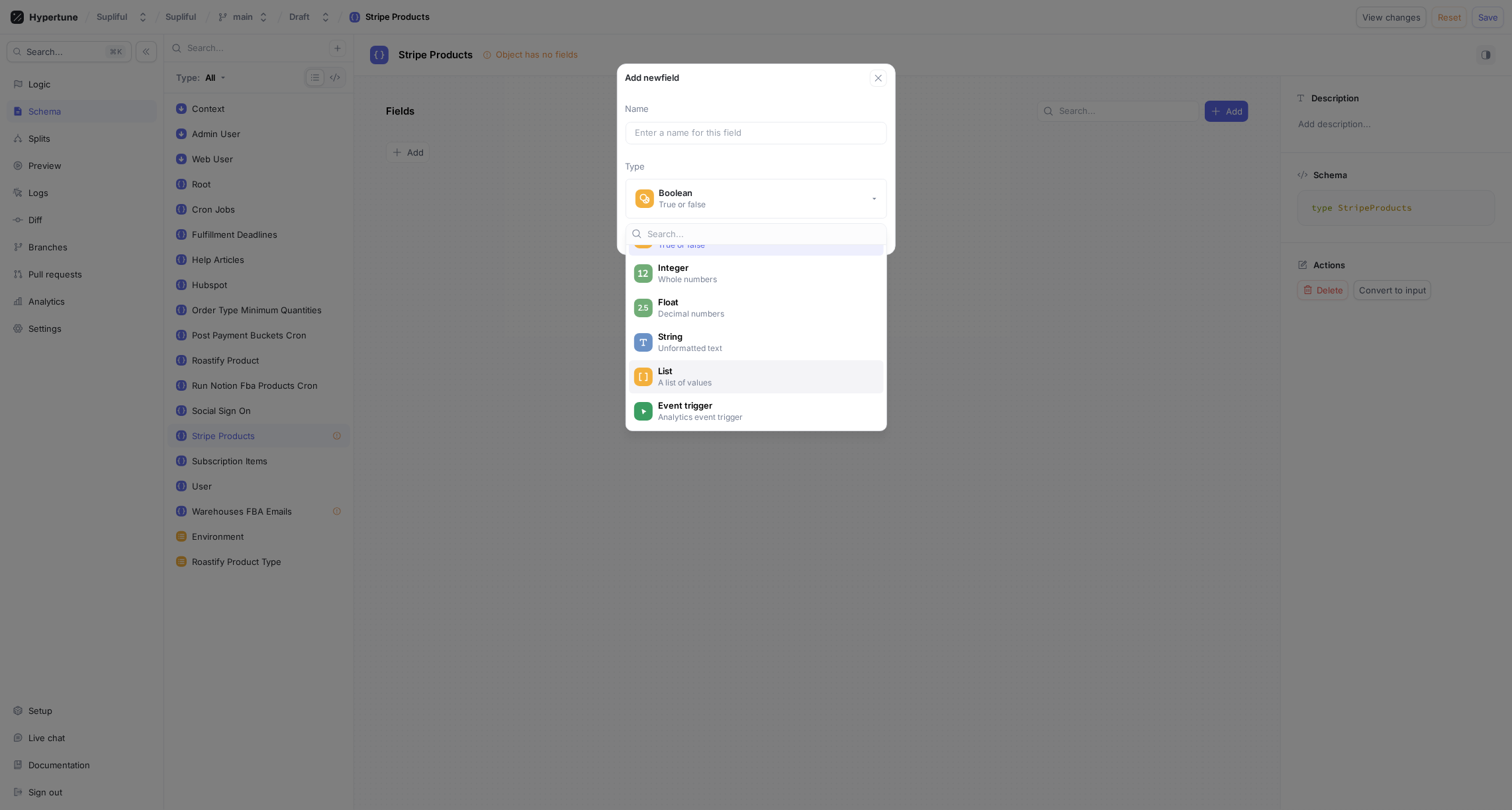
click at [693, 371] on span "List" at bounding box center [765, 371] width 214 height 12
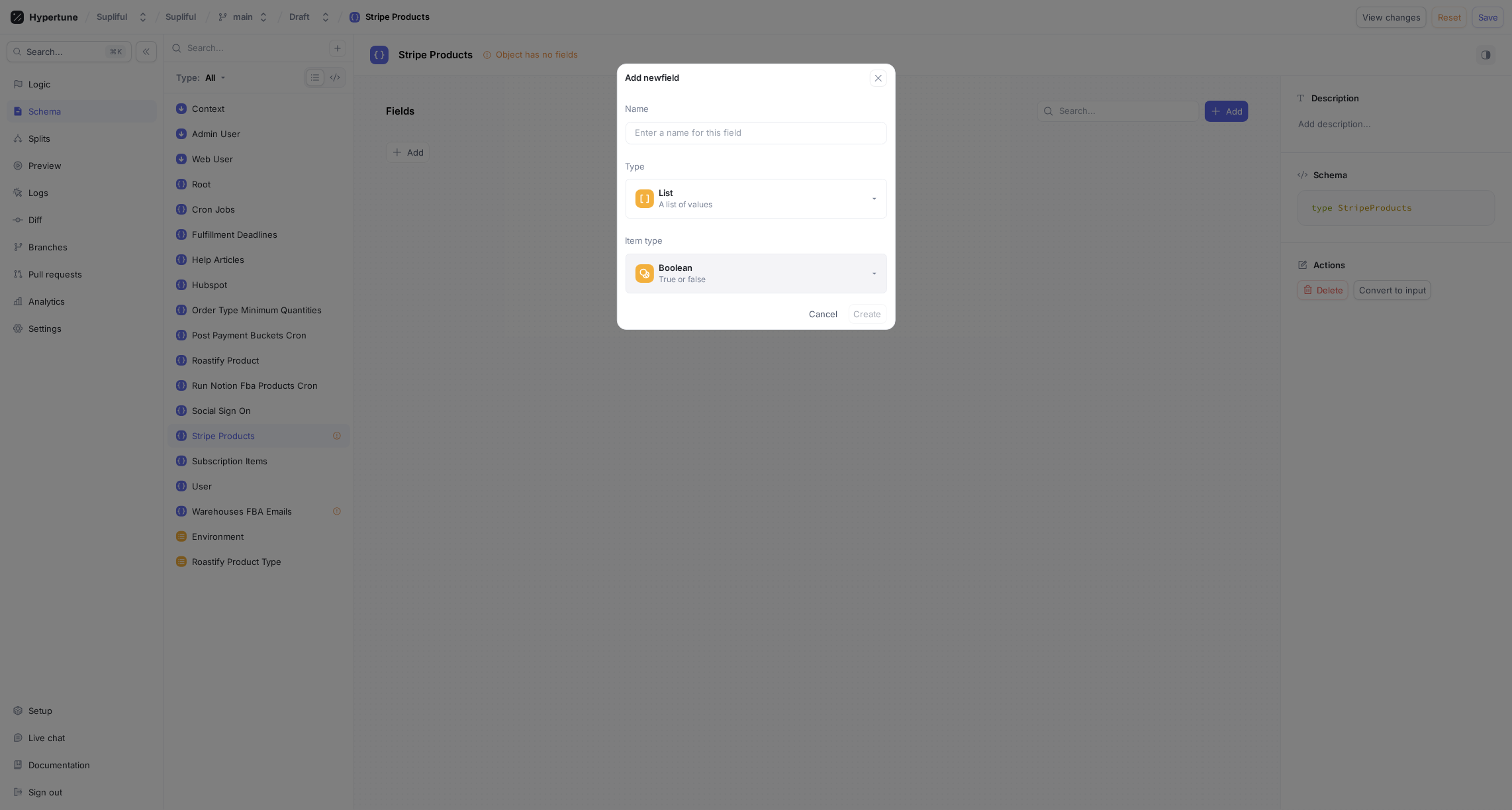
click at [722, 271] on button "Boolean True or false" at bounding box center [756, 273] width 262 height 40
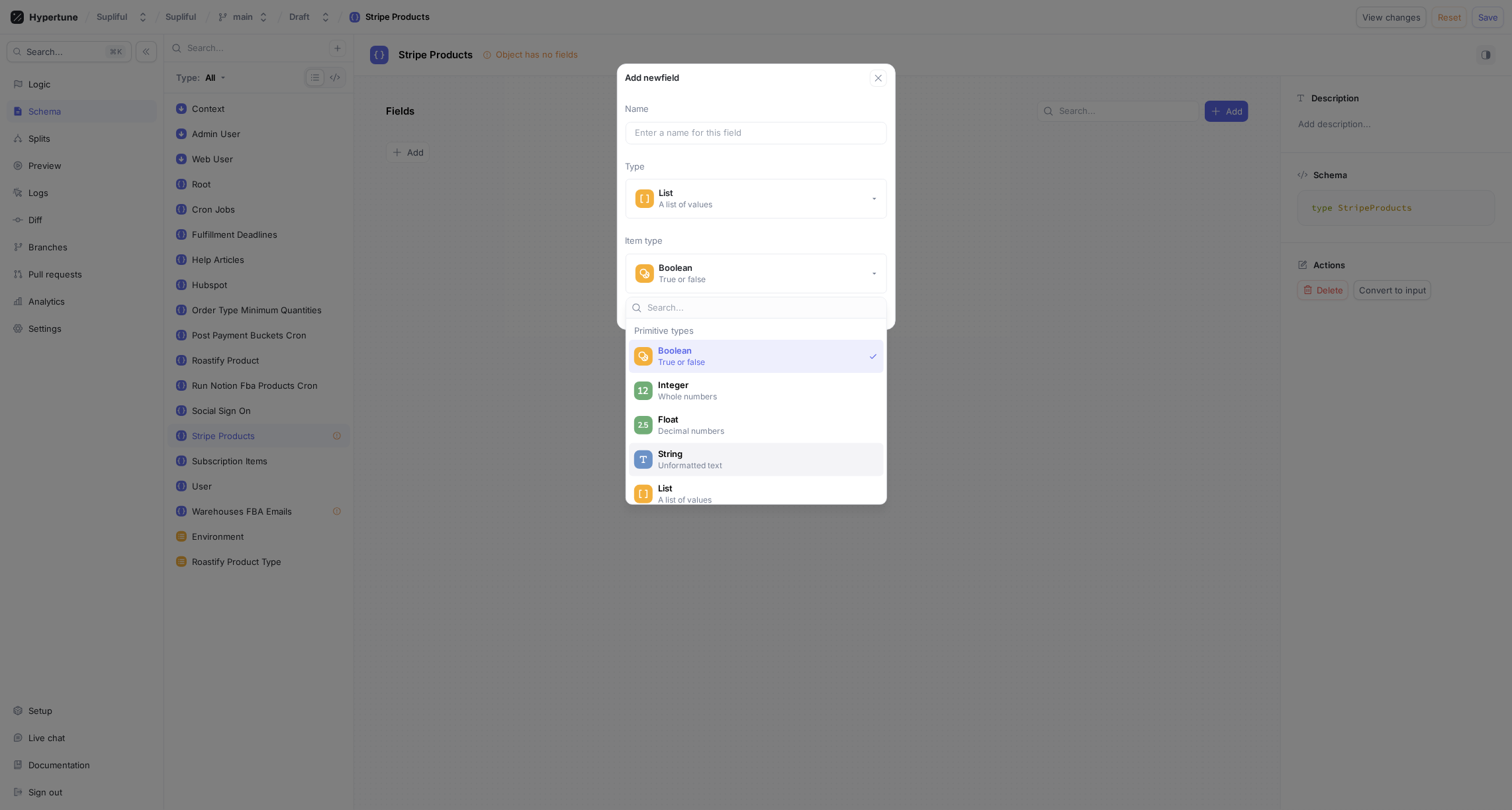
click at [683, 452] on span "String" at bounding box center [765, 454] width 214 height 12
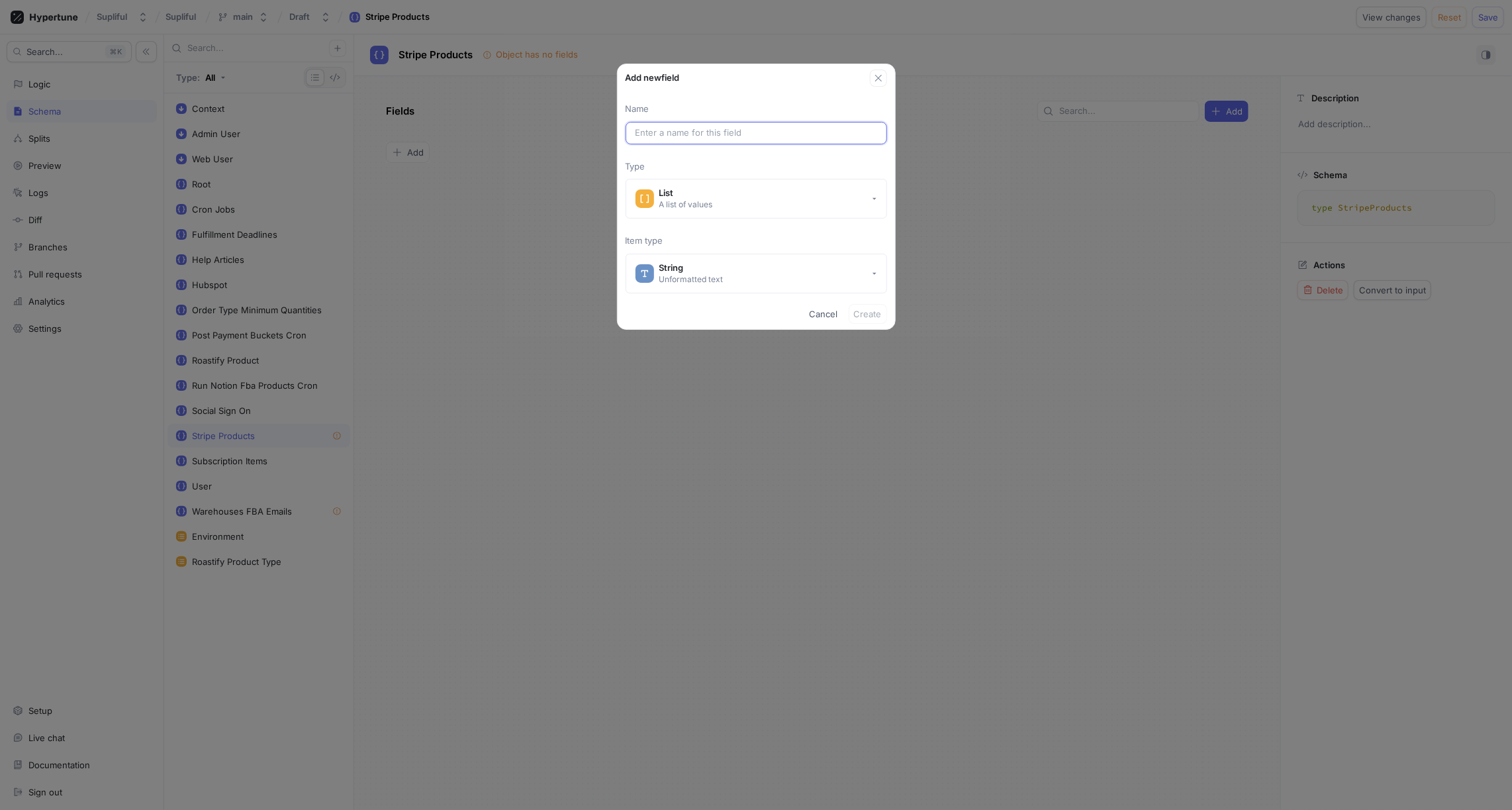
click at [708, 129] on input "text" at bounding box center [756, 133] width 242 height 13
click at [821, 317] on span "Cancel" at bounding box center [824, 314] width 28 height 8
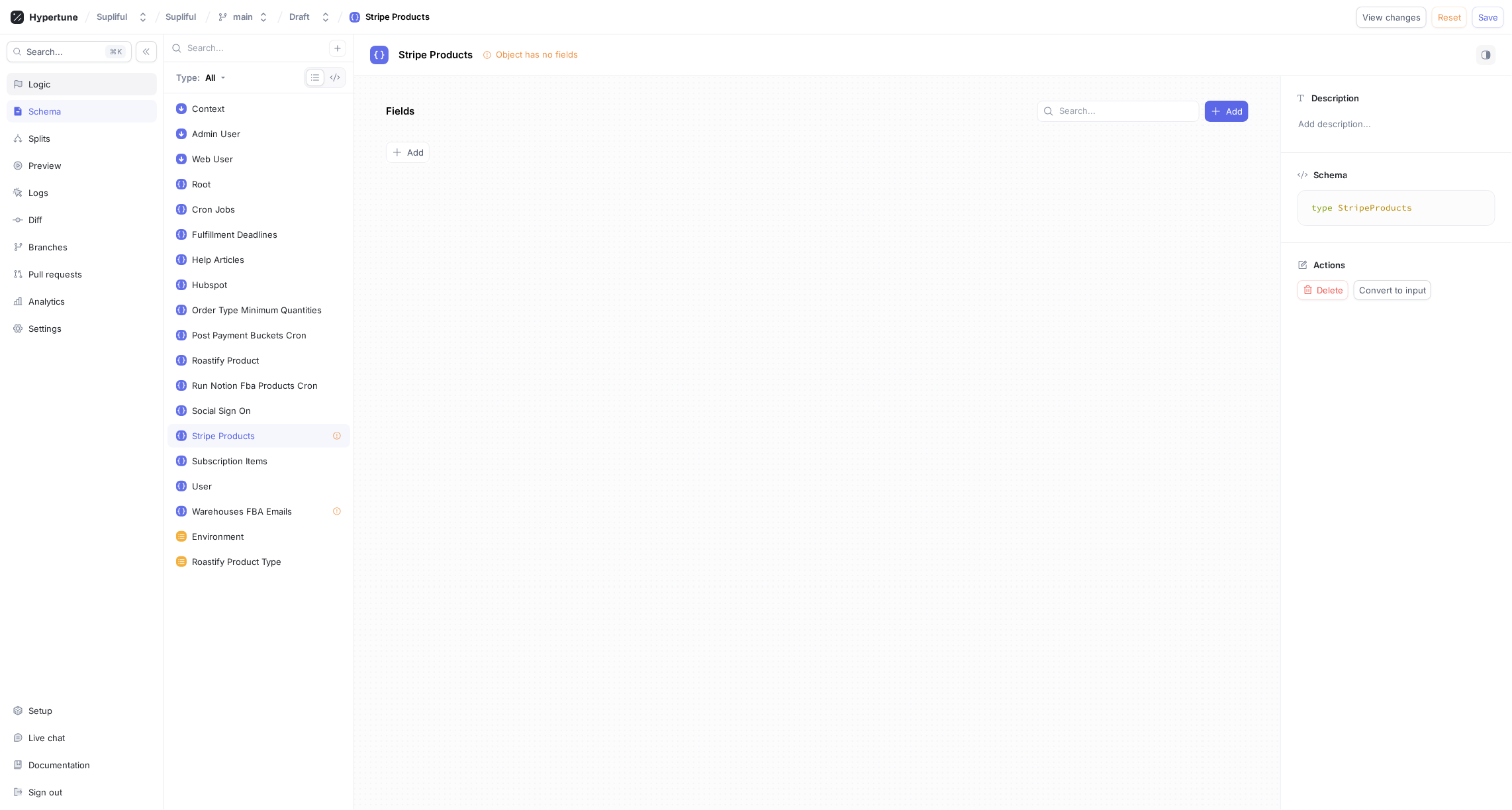
click at [59, 88] on div "Logic" at bounding box center [81, 84] width 138 height 11
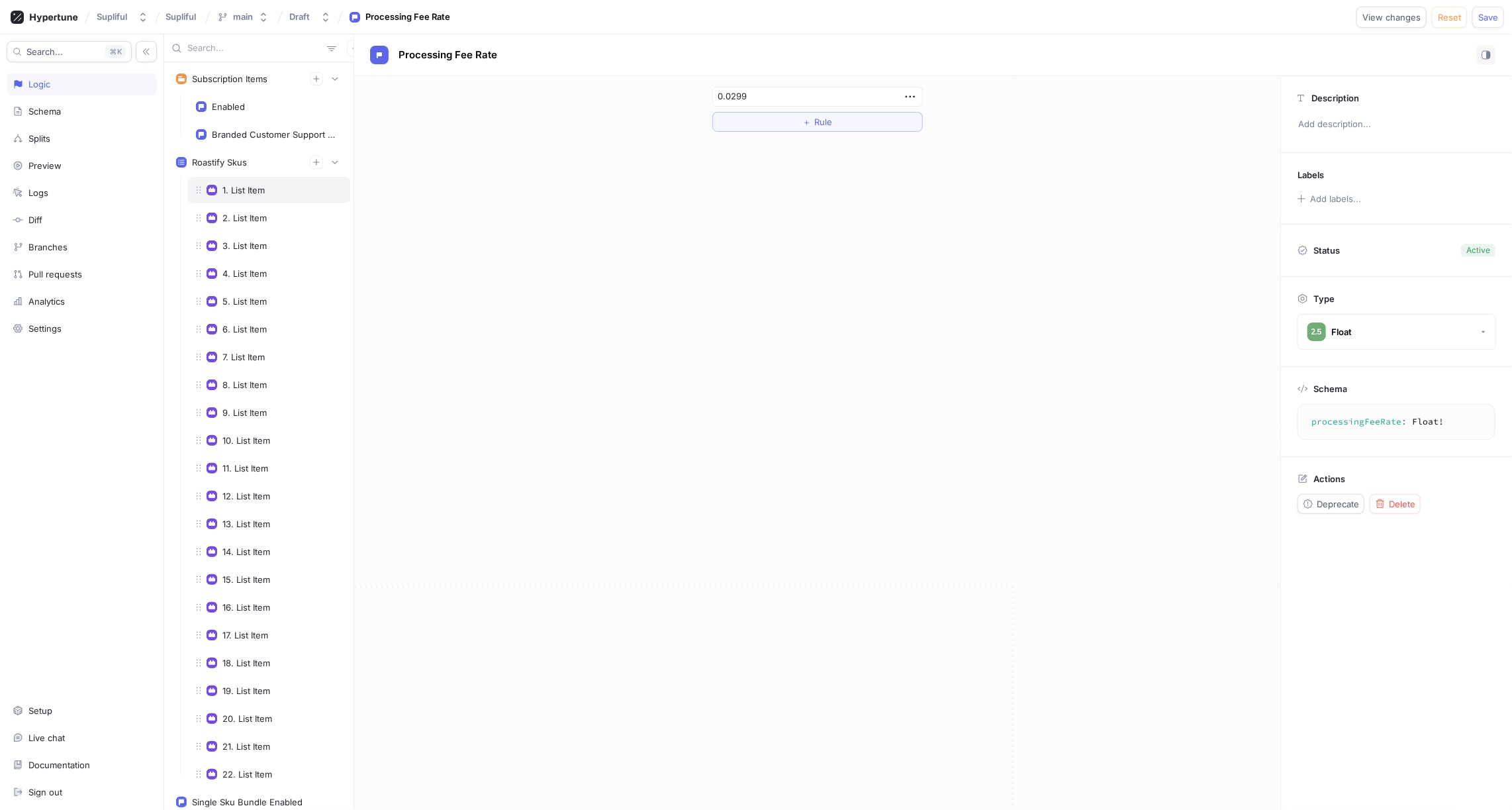
click at [246, 184] on div "1. List Item" at bounding box center [244, 189] width 43 height 11
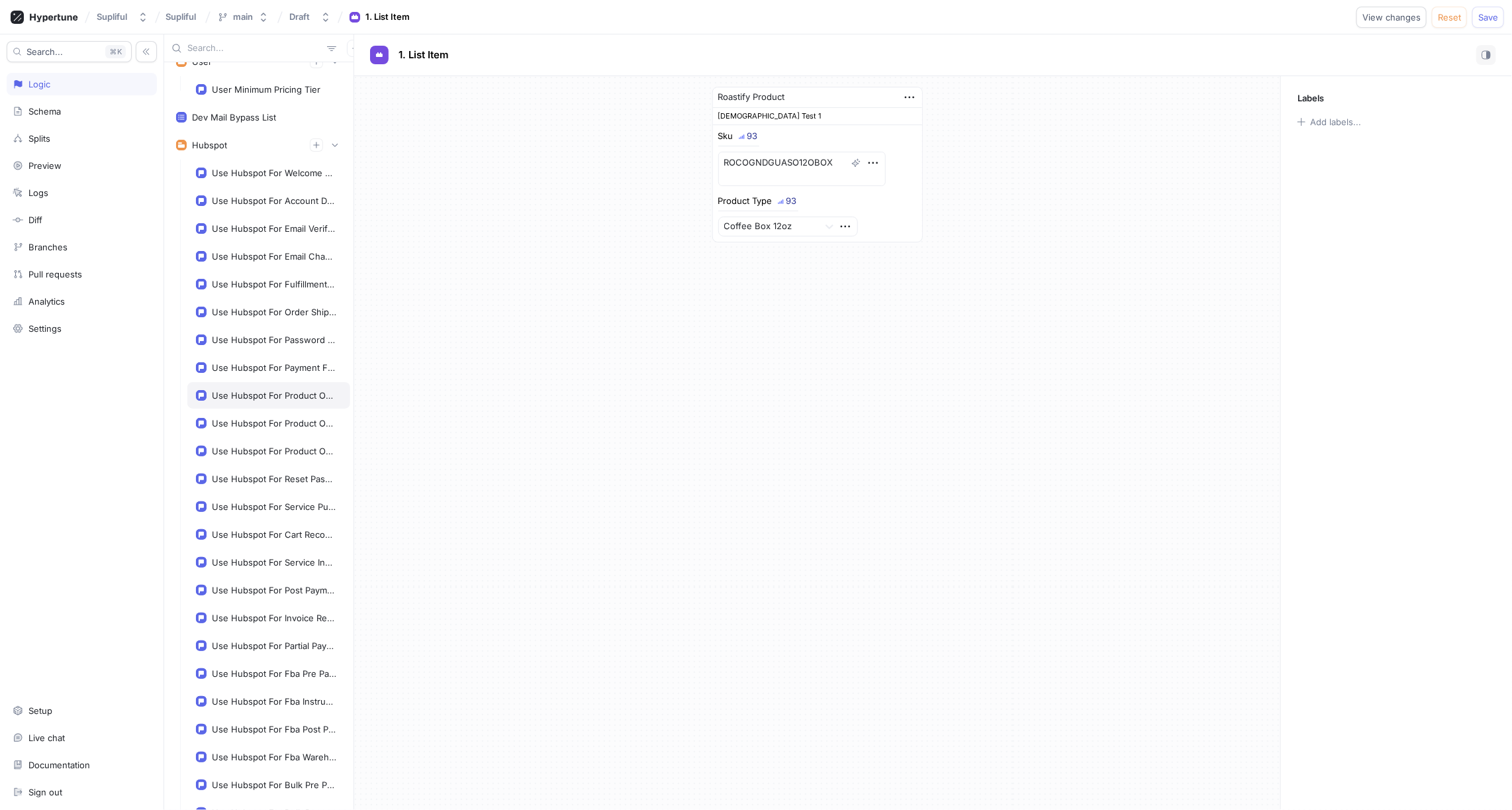
scroll to position [2232, 0]
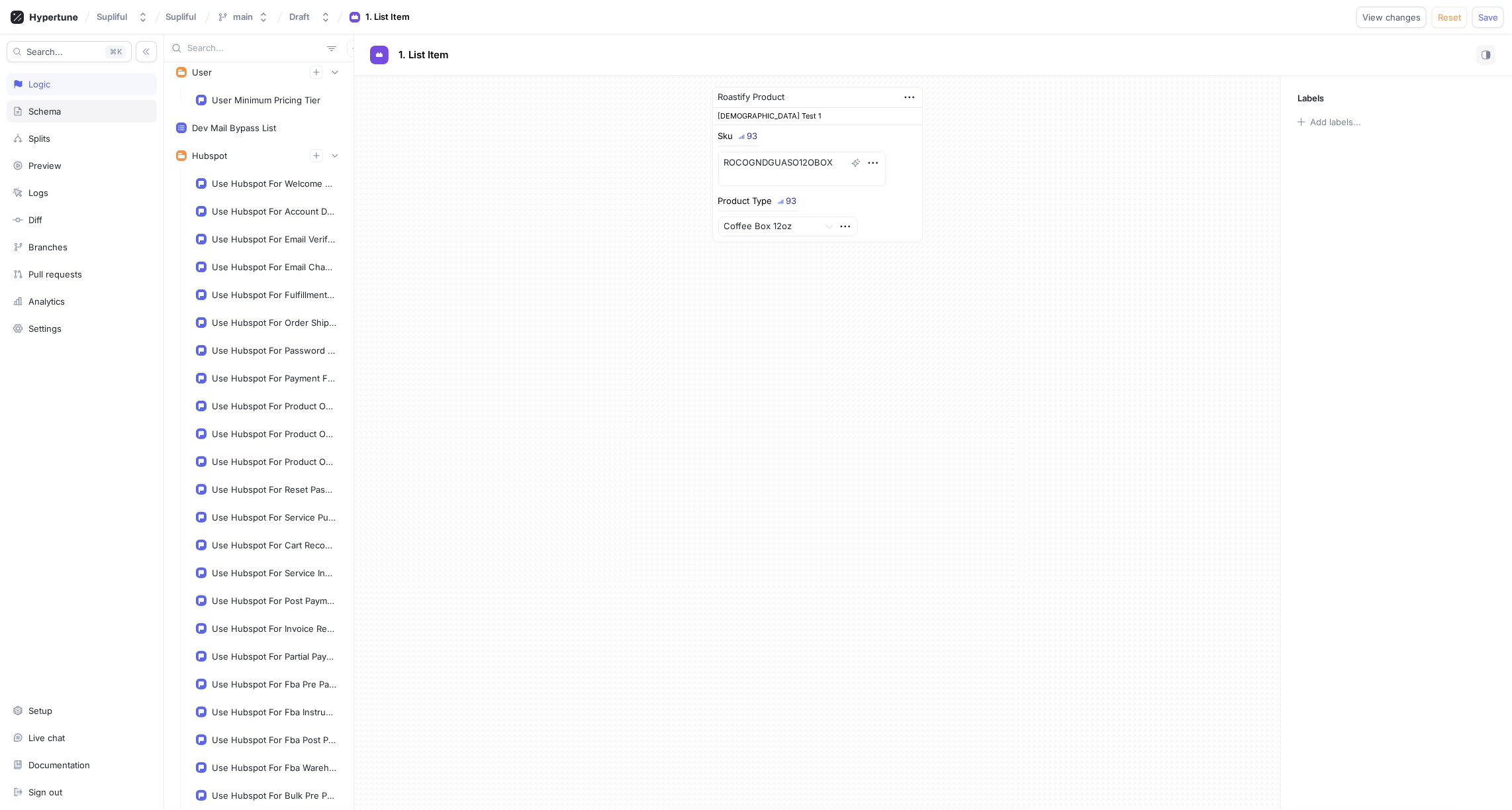
click at [51, 114] on div "Schema" at bounding box center [44, 111] width 33 height 11
type textarea "x"
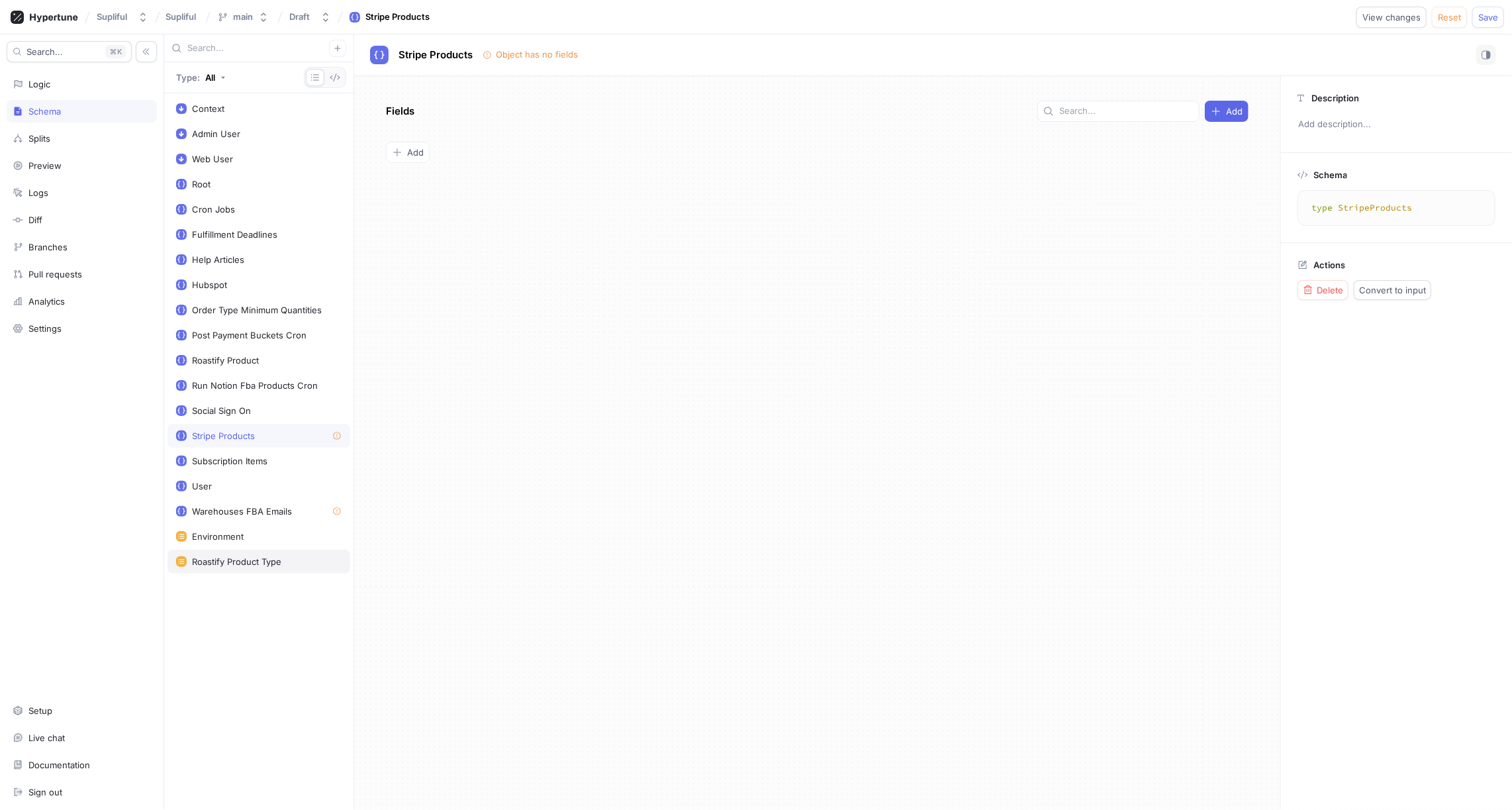
click at [249, 556] on div "Roastify Product Type" at bounding box center [237, 561] width 90 height 11
type textarea "enum RoastifyProductType { CoffeeBox12oz, Pods, InstantCoffee, Tubes }"
type textarea "x"
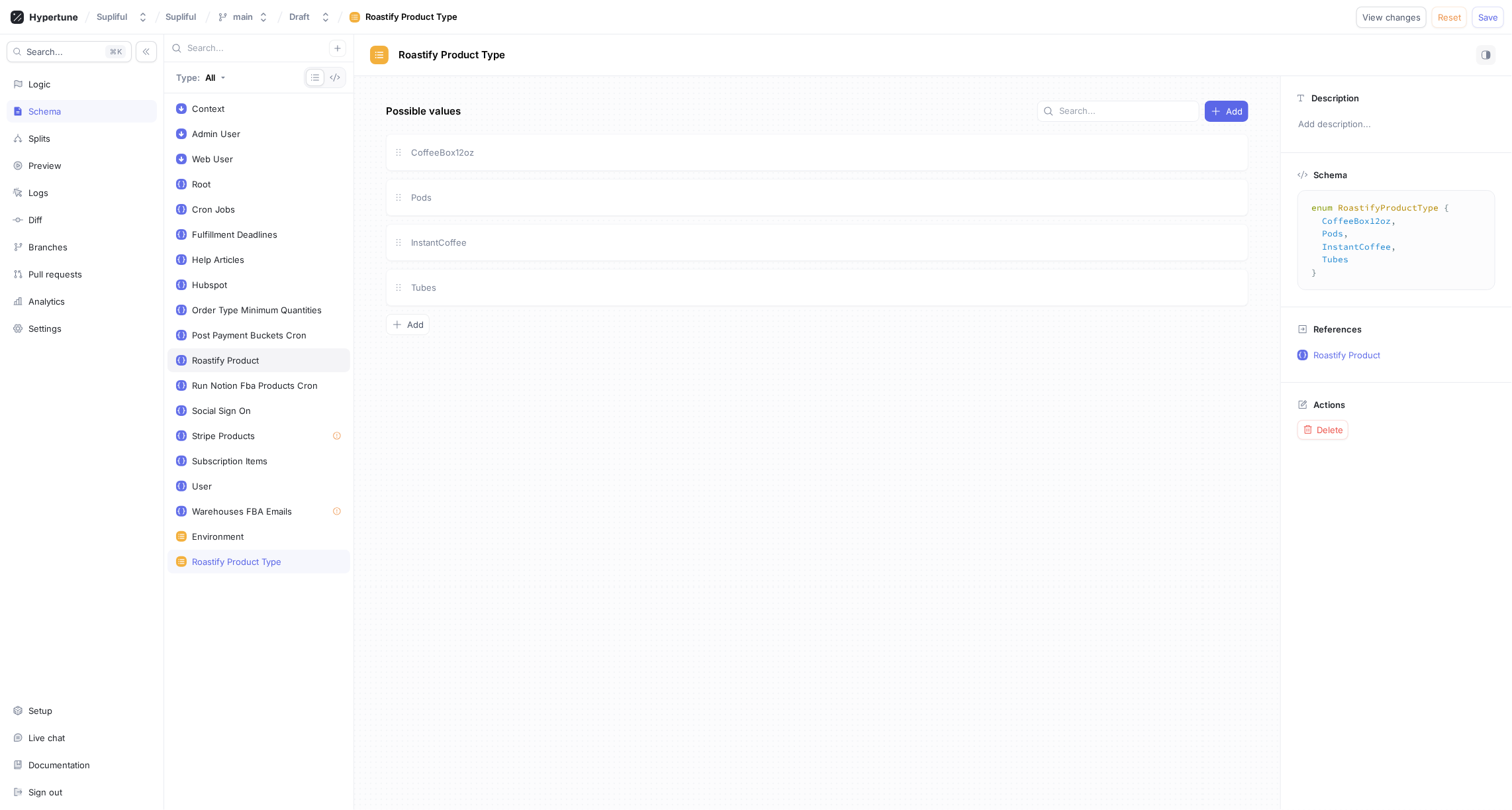
click at [242, 355] on div "Roastify Product" at bounding box center [226, 360] width 67 height 11
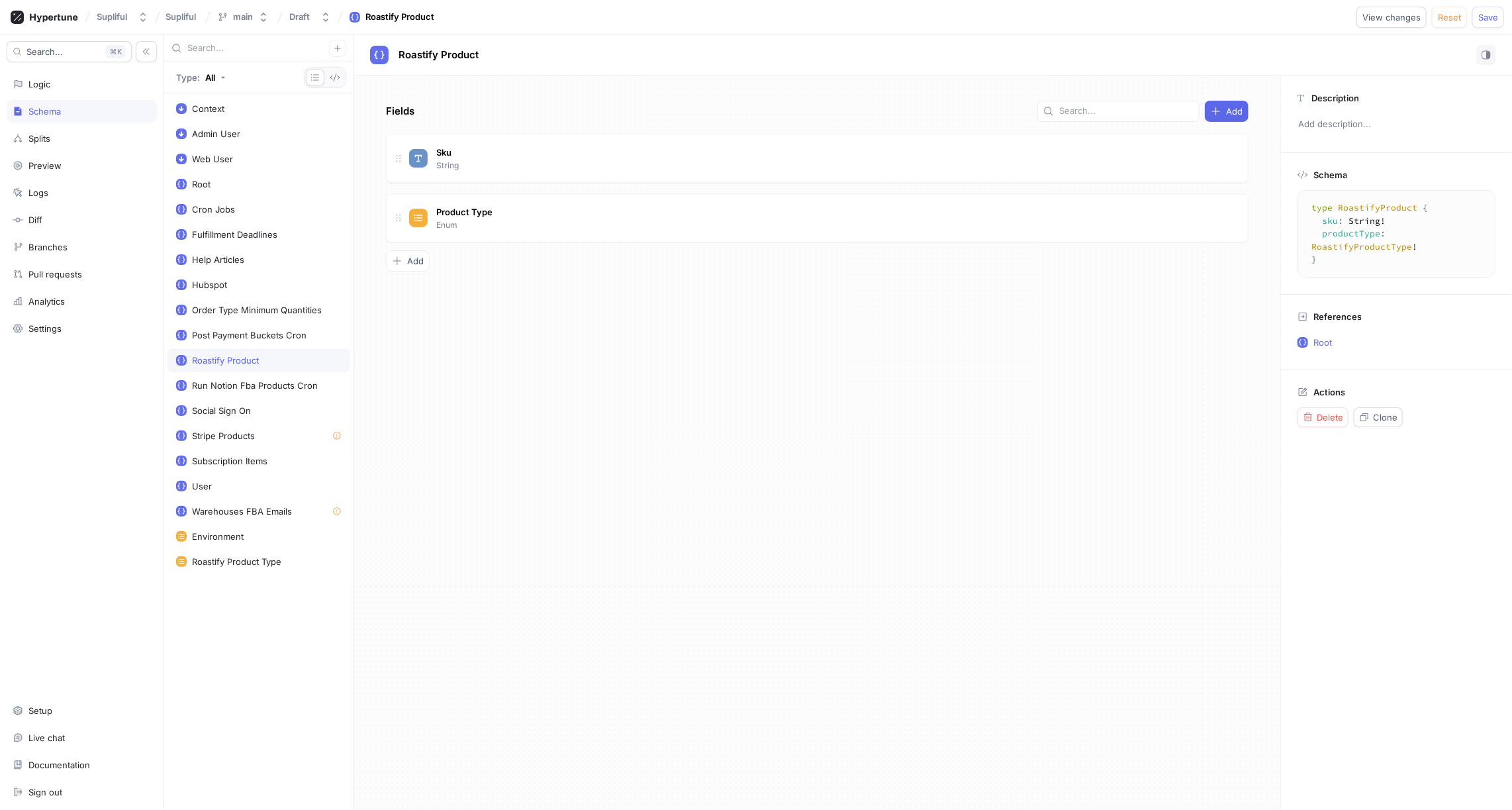
type textarea "type RoastifyProduct { sku: String! productType: RoastifyProductType! }"
type textarea "x"
click at [243, 430] on div "Stripe Products" at bounding box center [223, 435] width 63 height 11
type textarea "type StripeProducts"
type textarea "x"
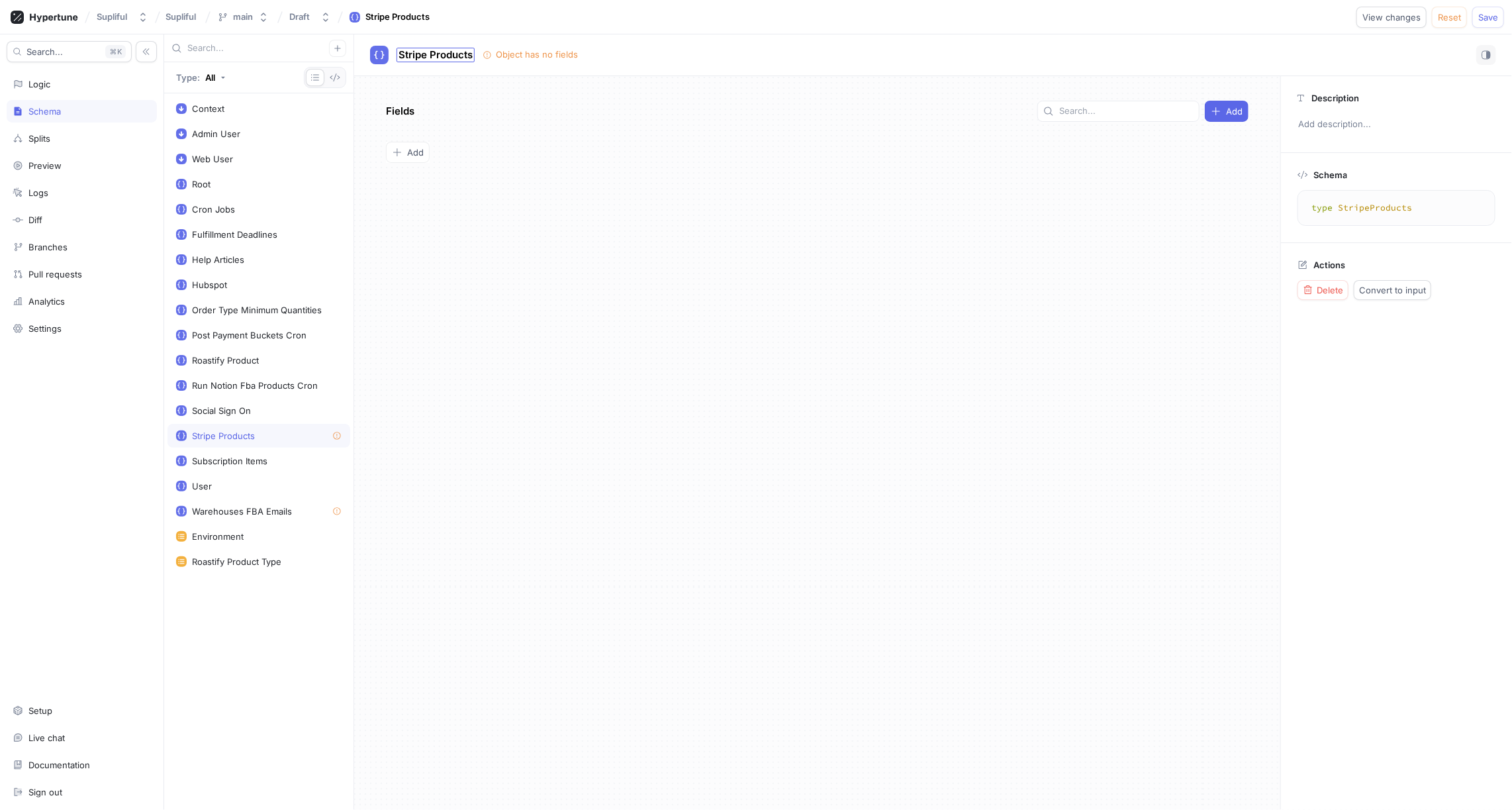
click at [466, 56] on span "Stripe Products" at bounding box center [435, 55] width 74 height 11
type input "Stripe Product"
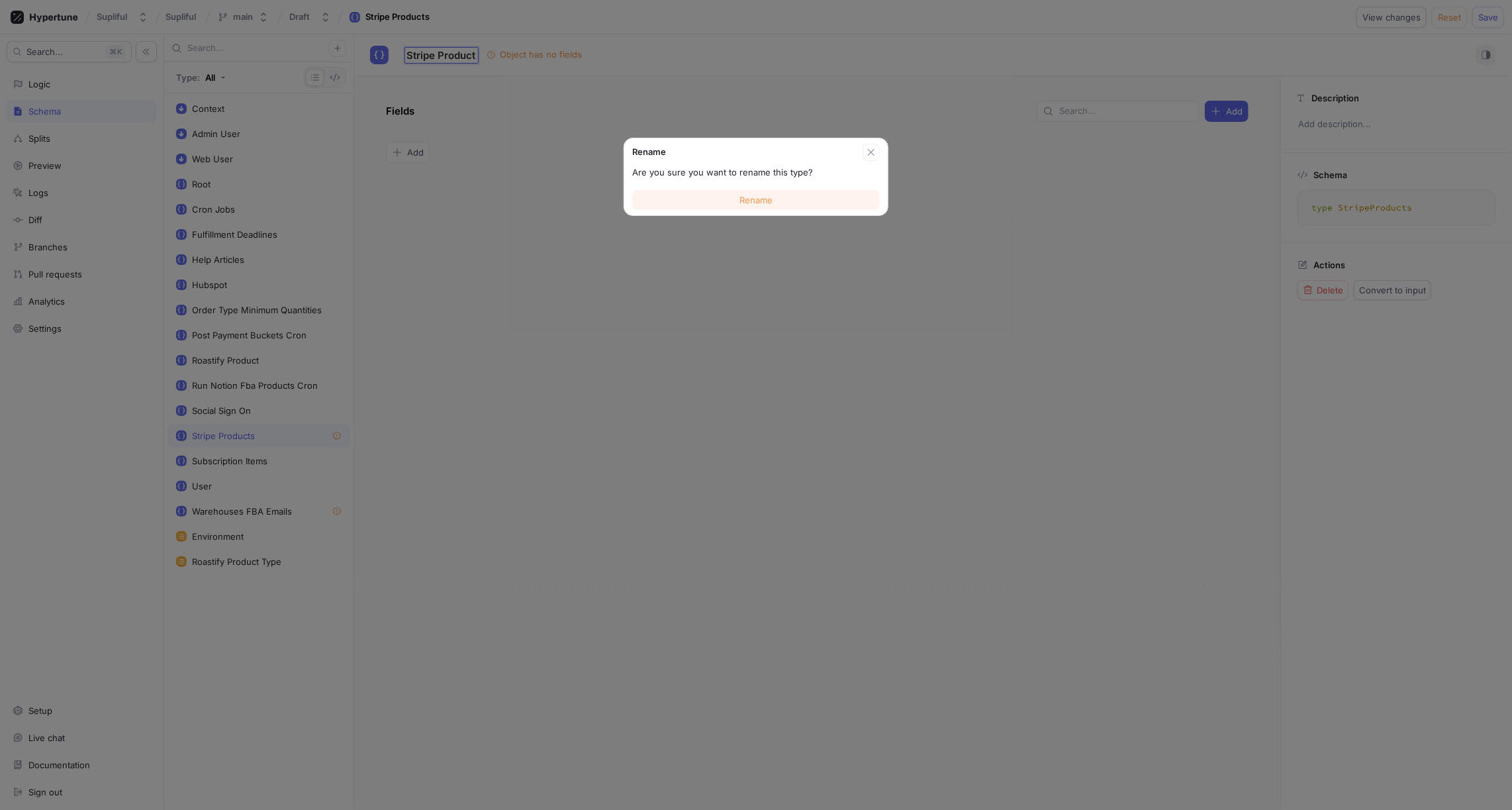
click at [750, 200] on span "Rename" at bounding box center [756, 200] width 33 height 8
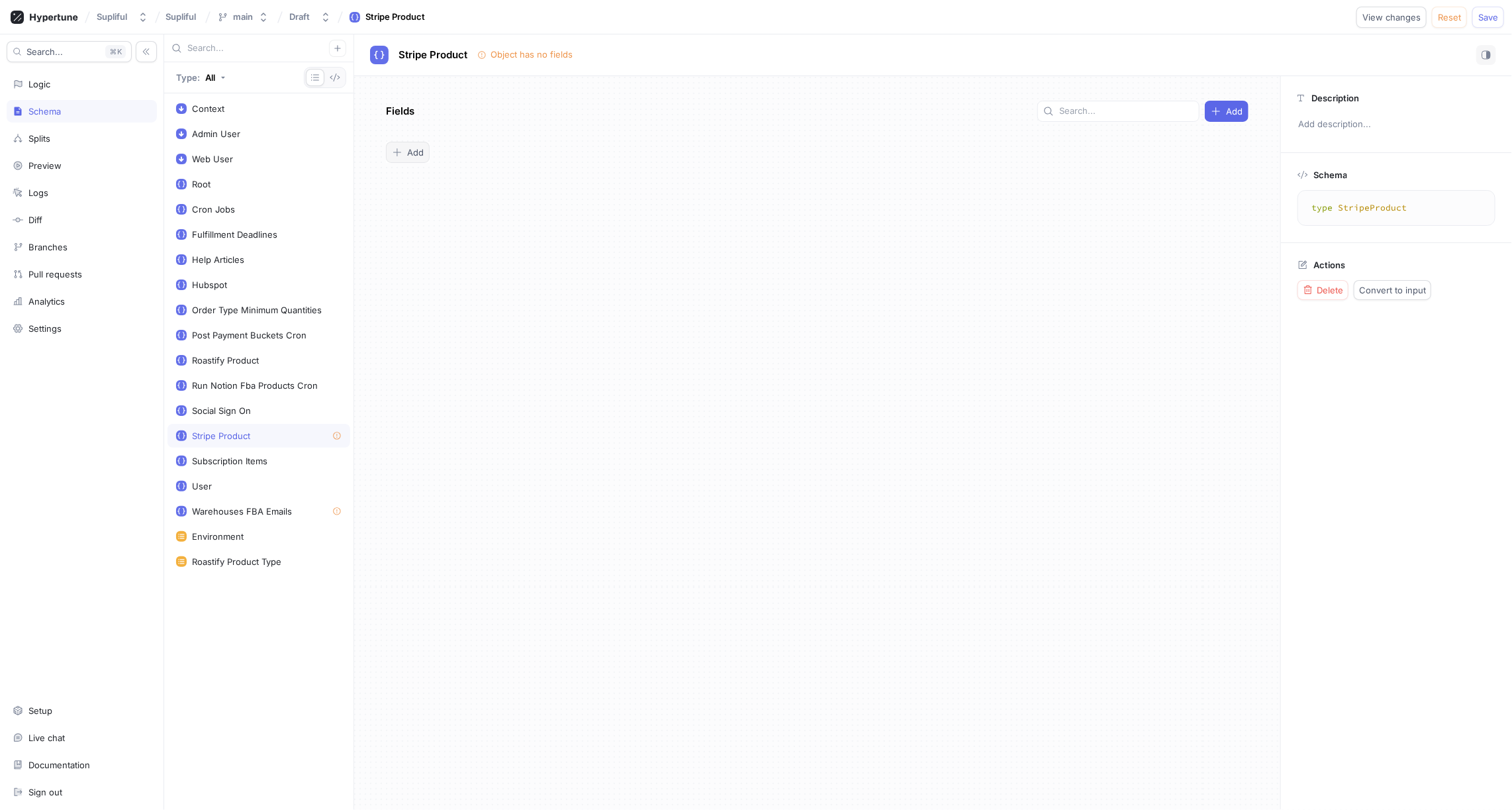
type textarea "x"
click at [413, 153] on span "Add" at bounding box center [415, 152] width 17 height 8
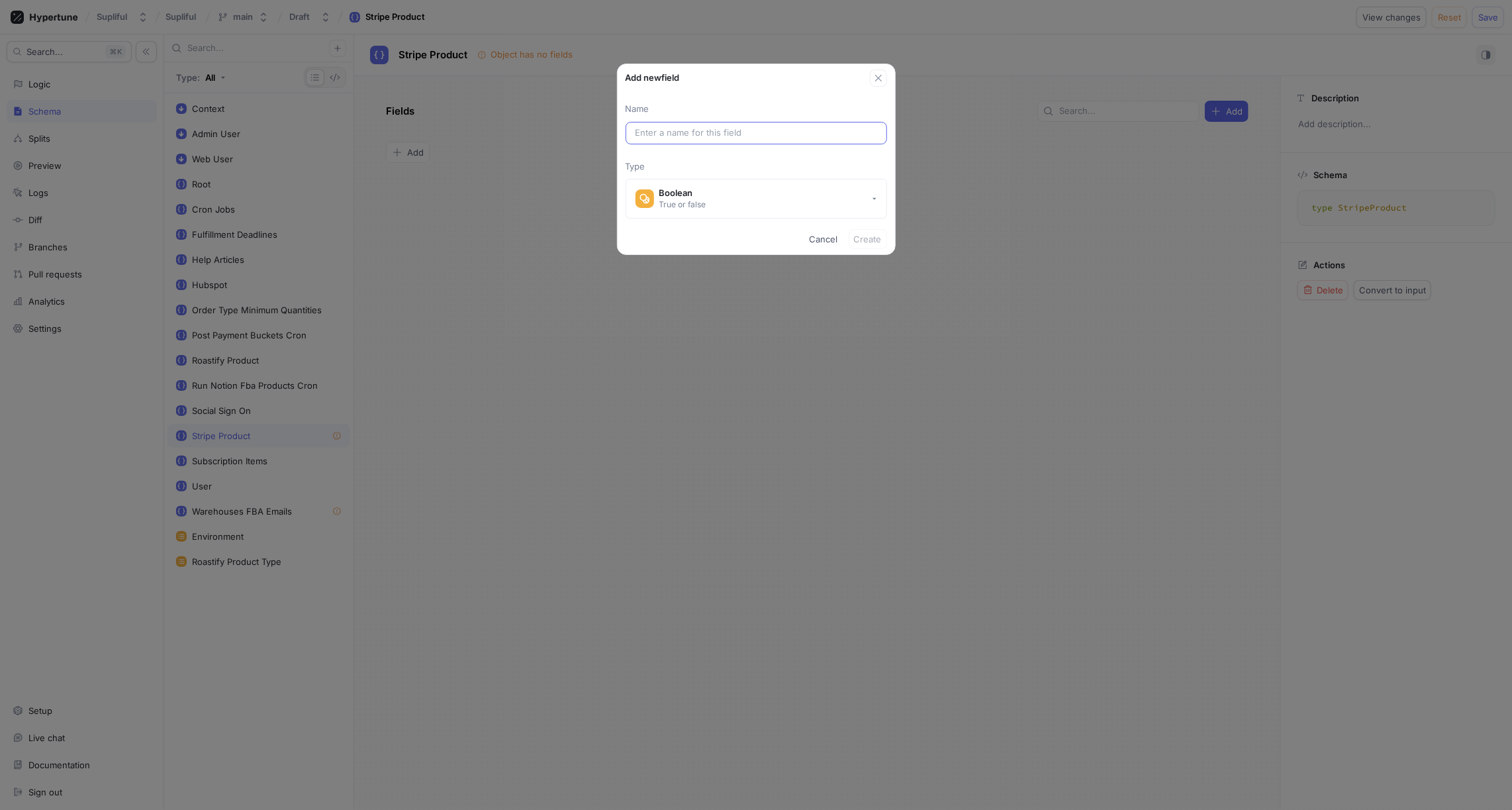
click at [660, 128] on input "text" at bounding box center [756, 133] width 242 height 13
click at [688, 192] on div "Boolean" at bounding box center [683, 193] width 47 height 12
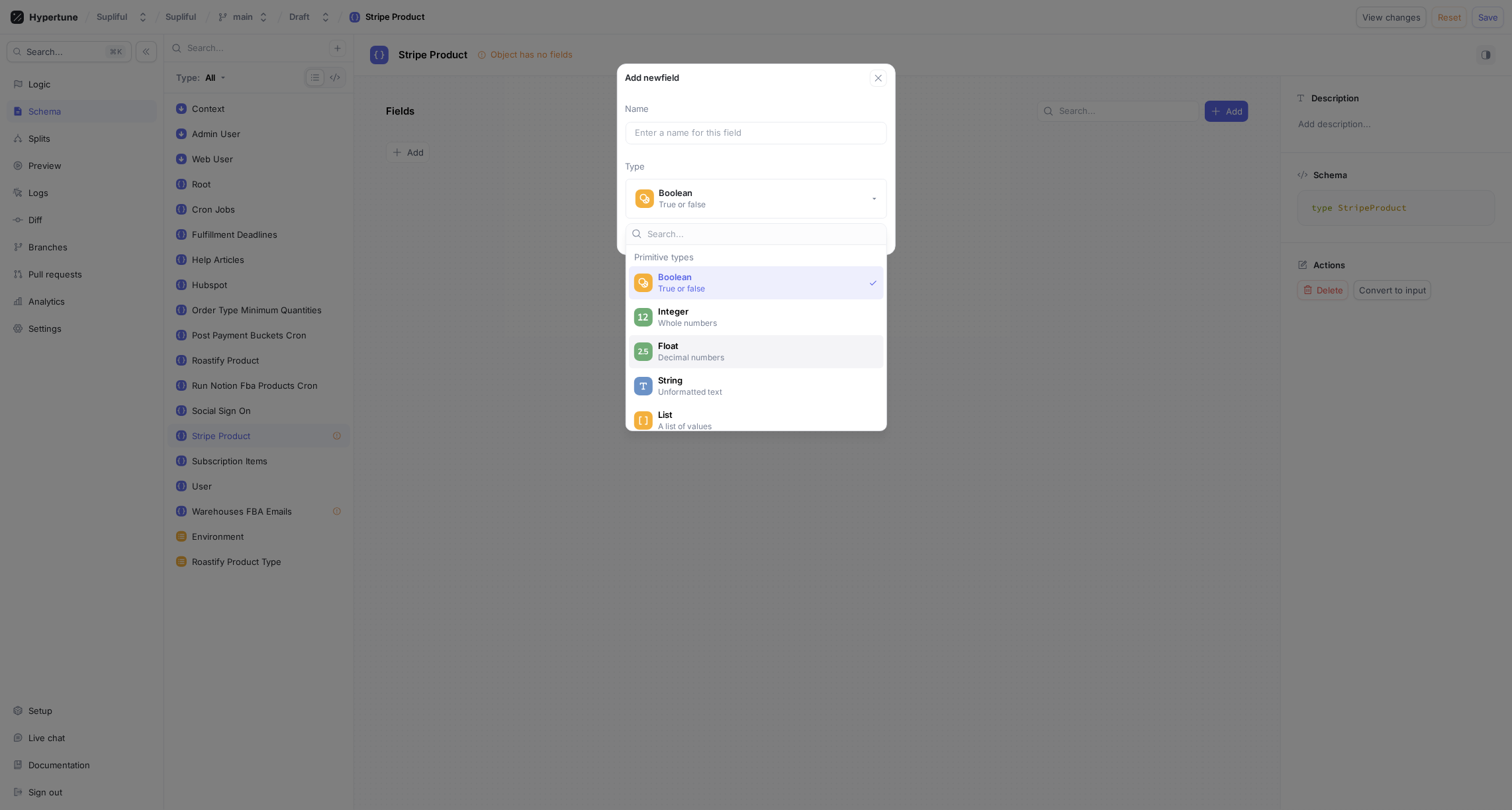
scroll to position [40, 0]
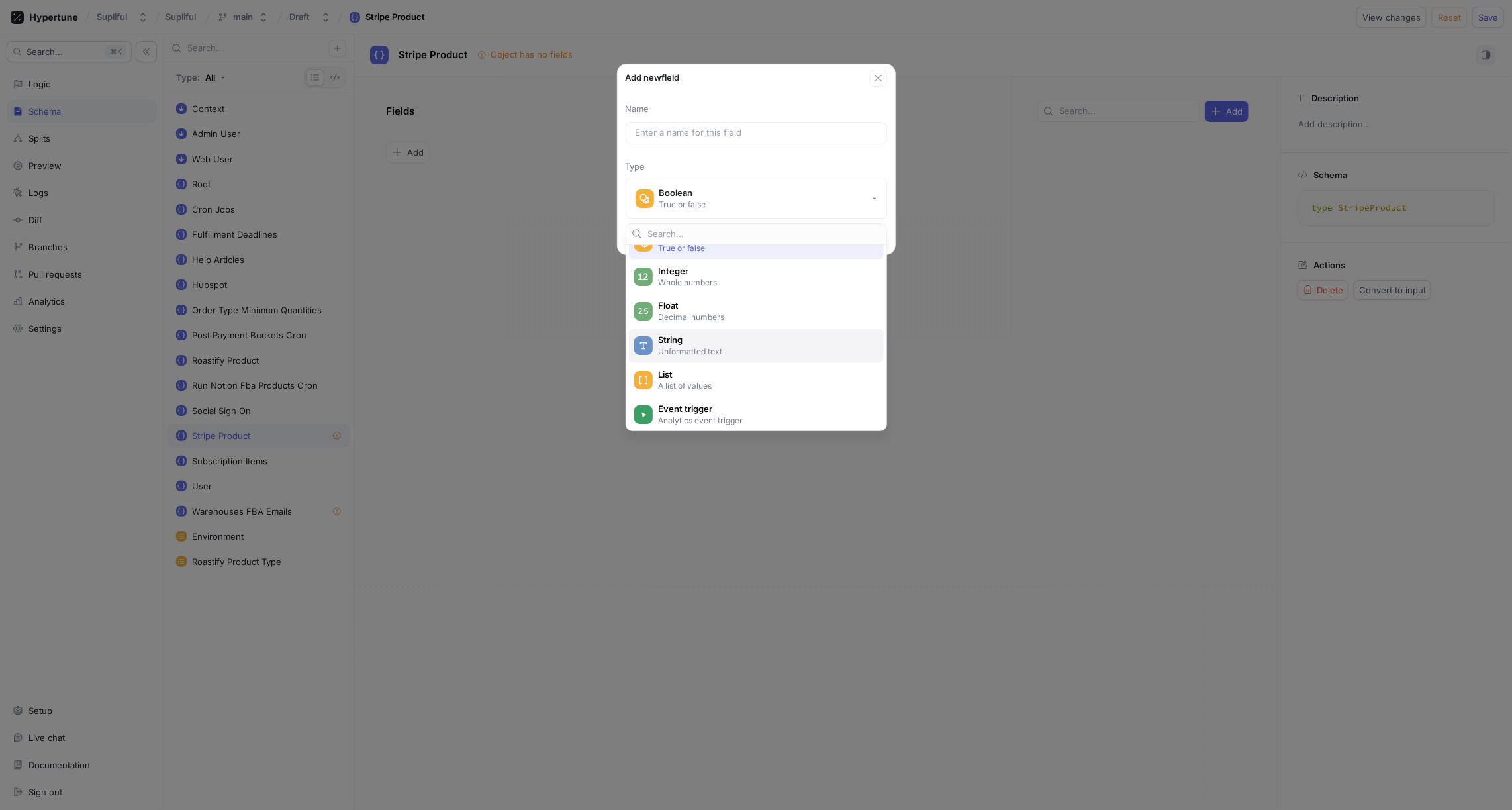
click at [680, 341] on span "String" at bounding box center [765, 340] width 214 height 12
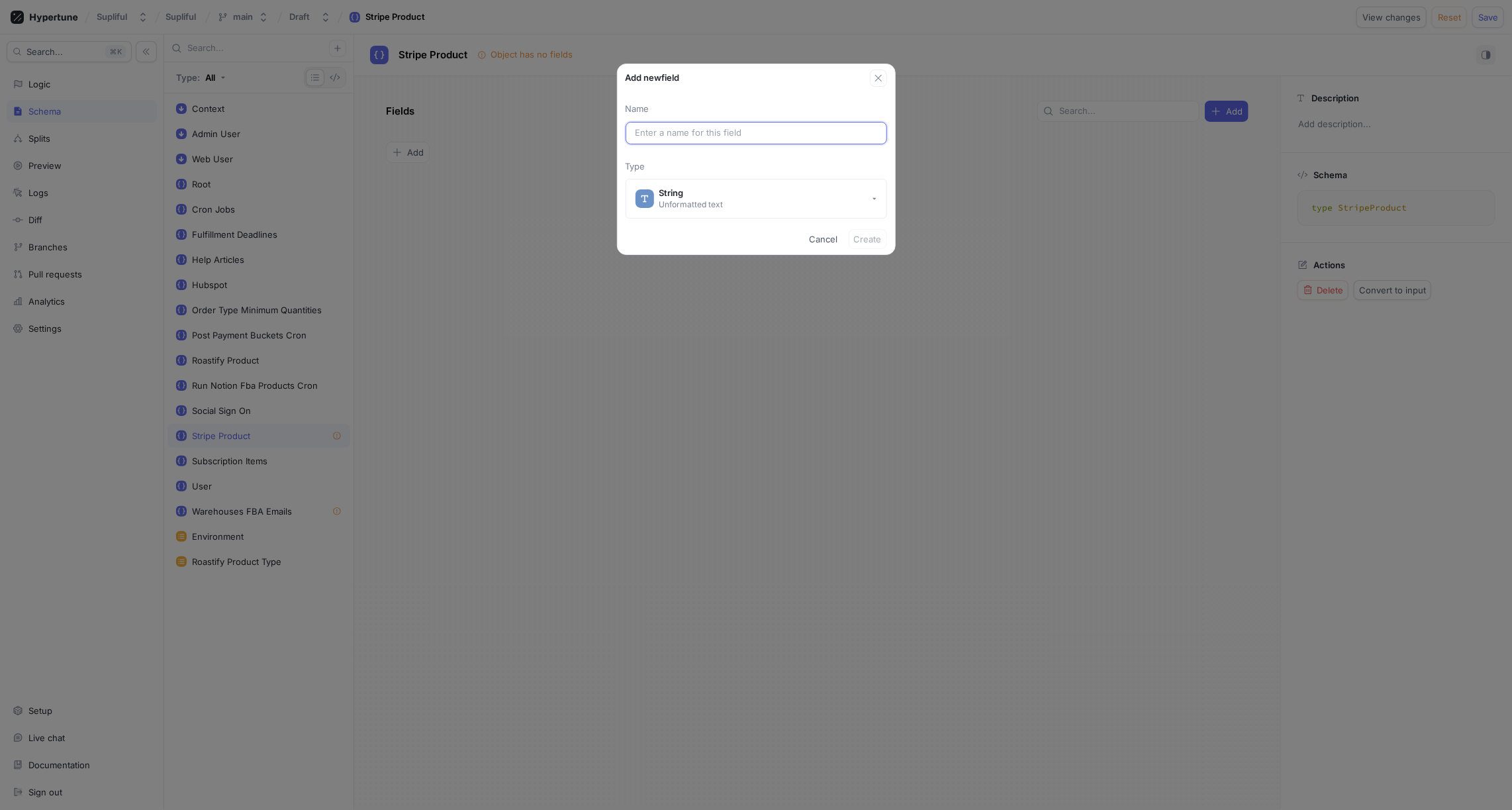
click at [660, 129] on input "text" at bounding box center [756, 133] width 242 height 13
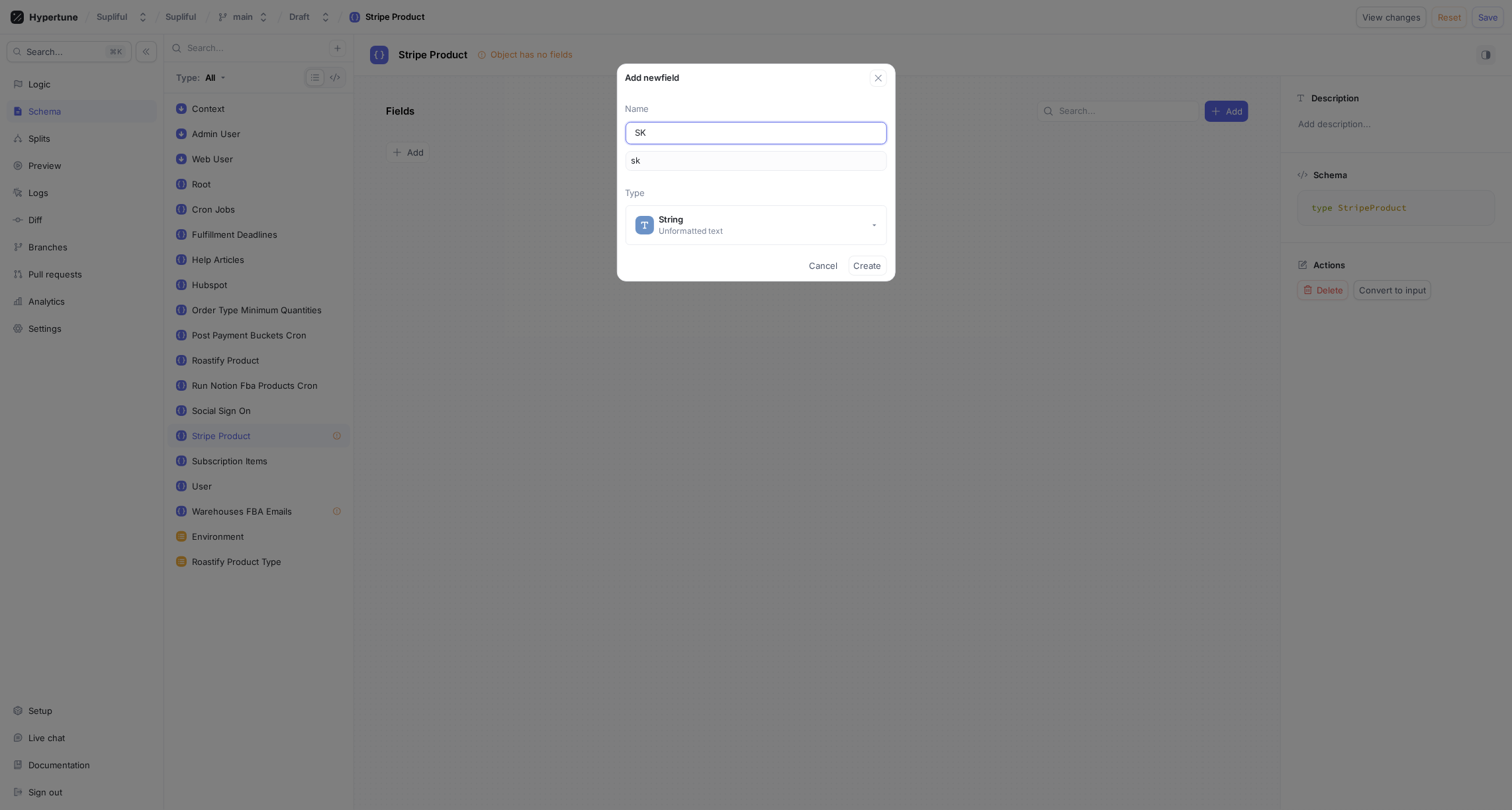
type input "SKU"
type input "sku"
type input "SKU"
click at [873, 268] on span "Create" at bounding box center [868, 265] width 27 height 8
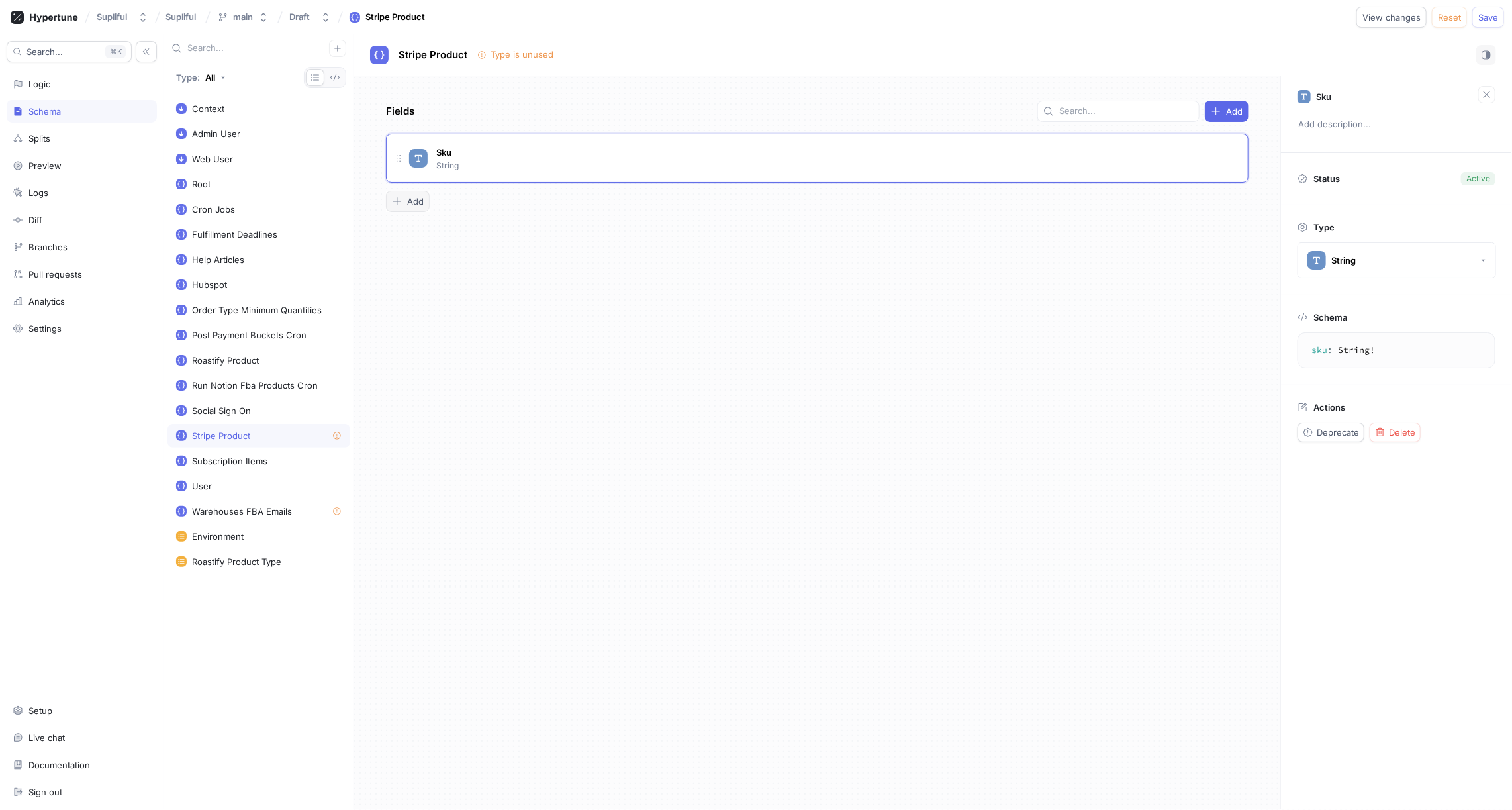
type textarea "x"
click at [414, 200] on span "Add" at bounding box center [415, 201] width 17 height 8
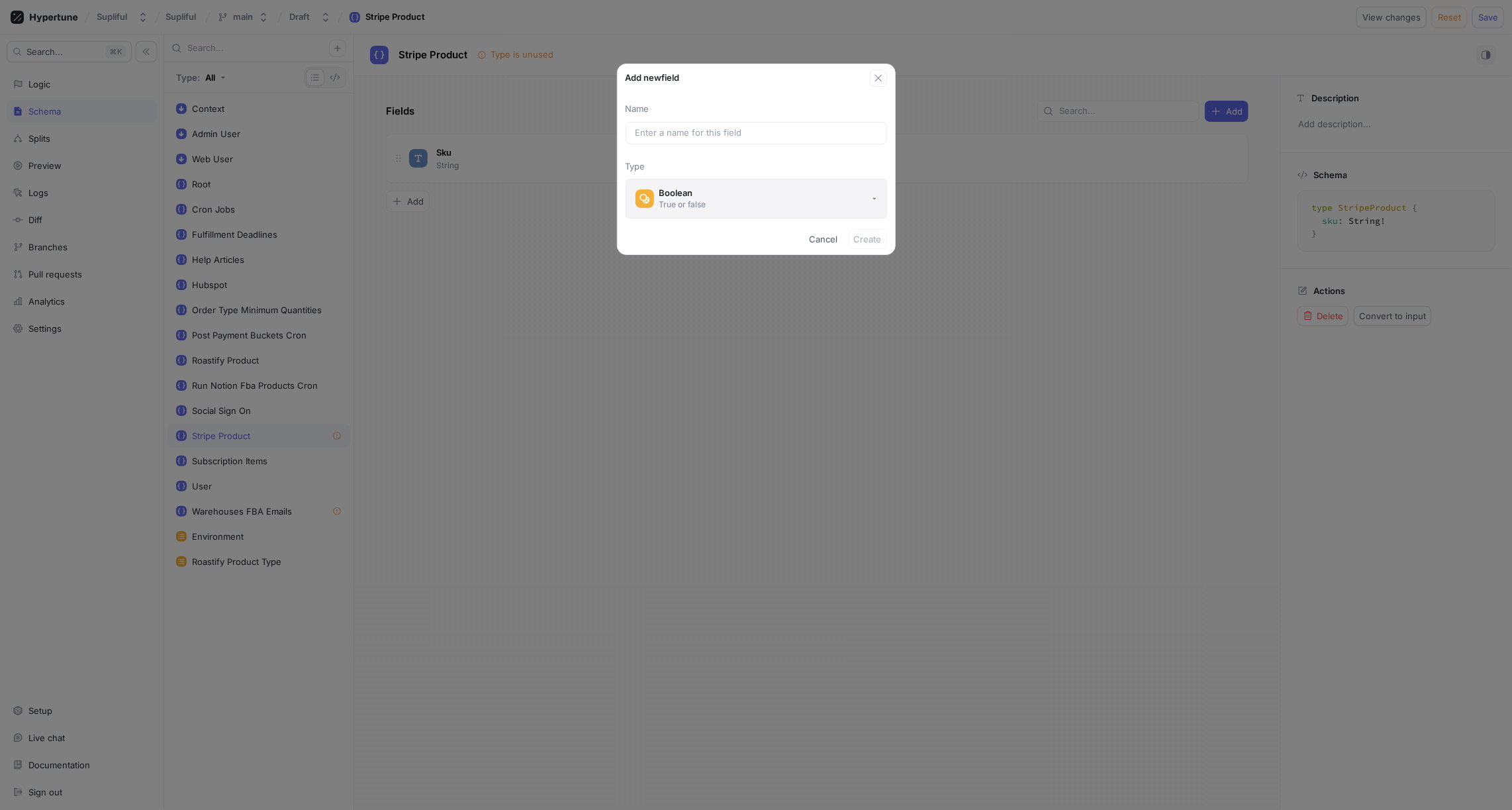
click at [736, 194] on button "Boolean True or false" at bounding box center [756, 198] width 262 height 40
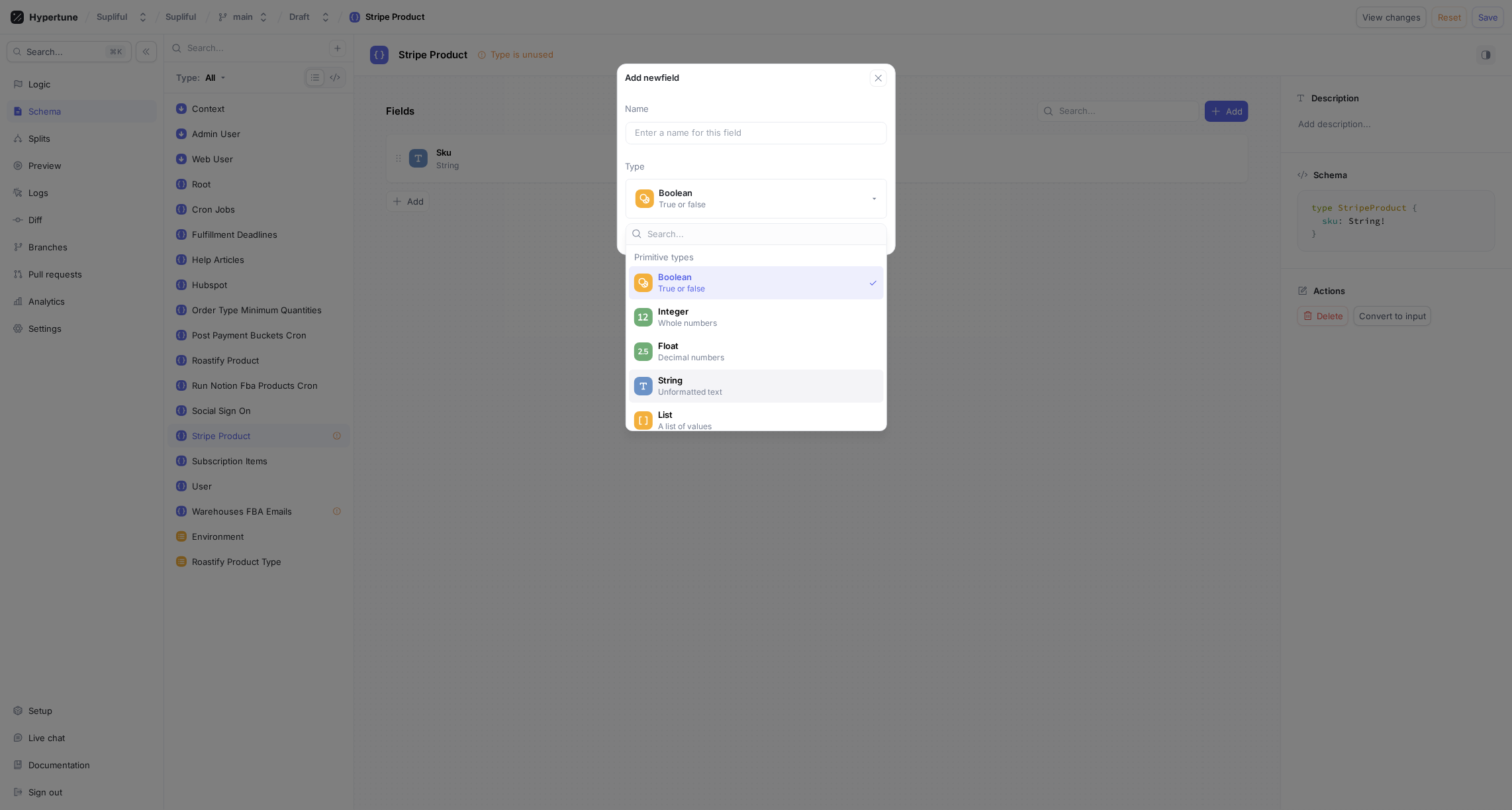
click at [706, 383] on span "String" at bounding box center [765, 380] width 214 height 12
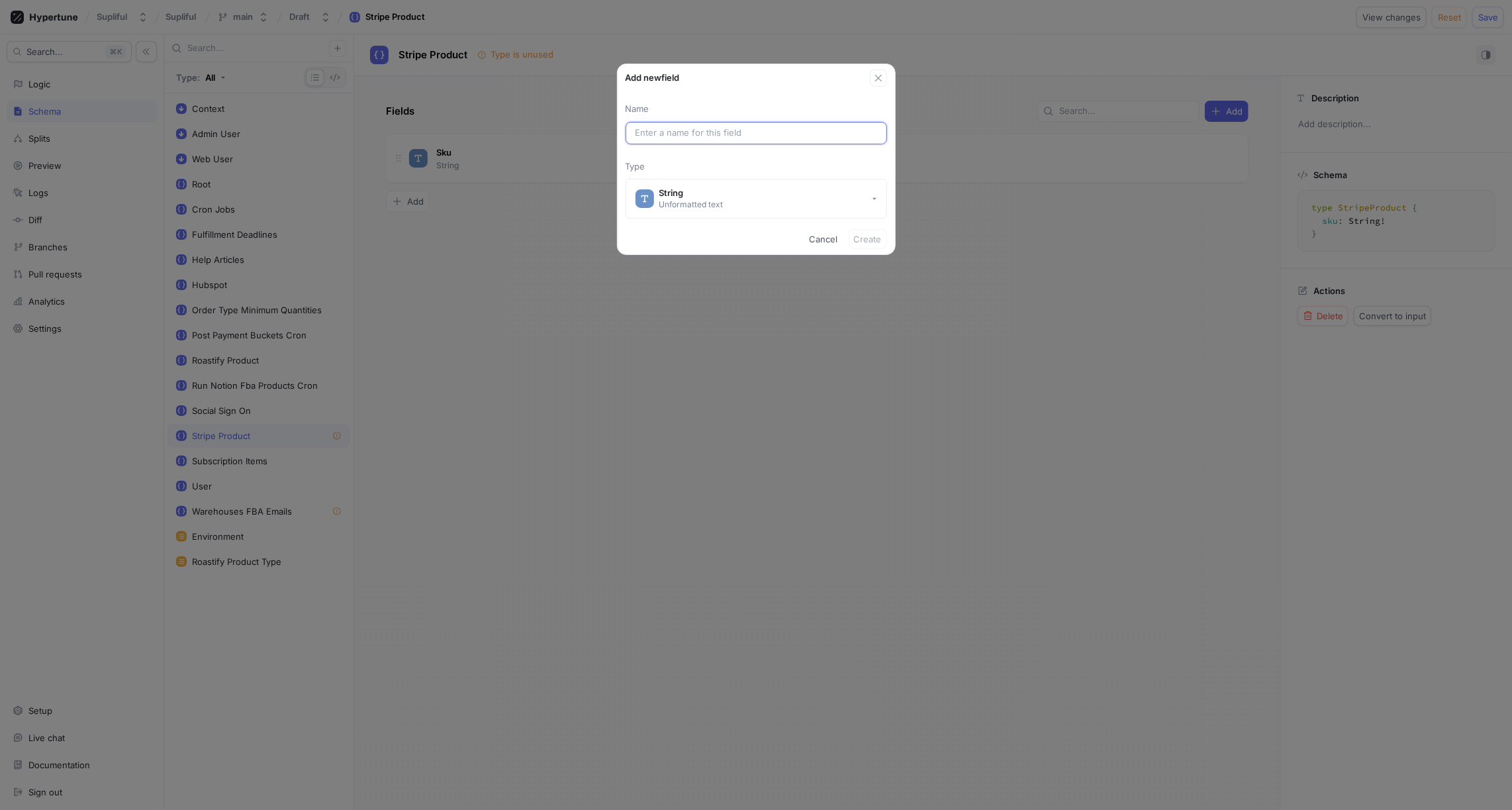
click at [681, 134] on input "text" at bounding box center [756, 133] width 242 height 13
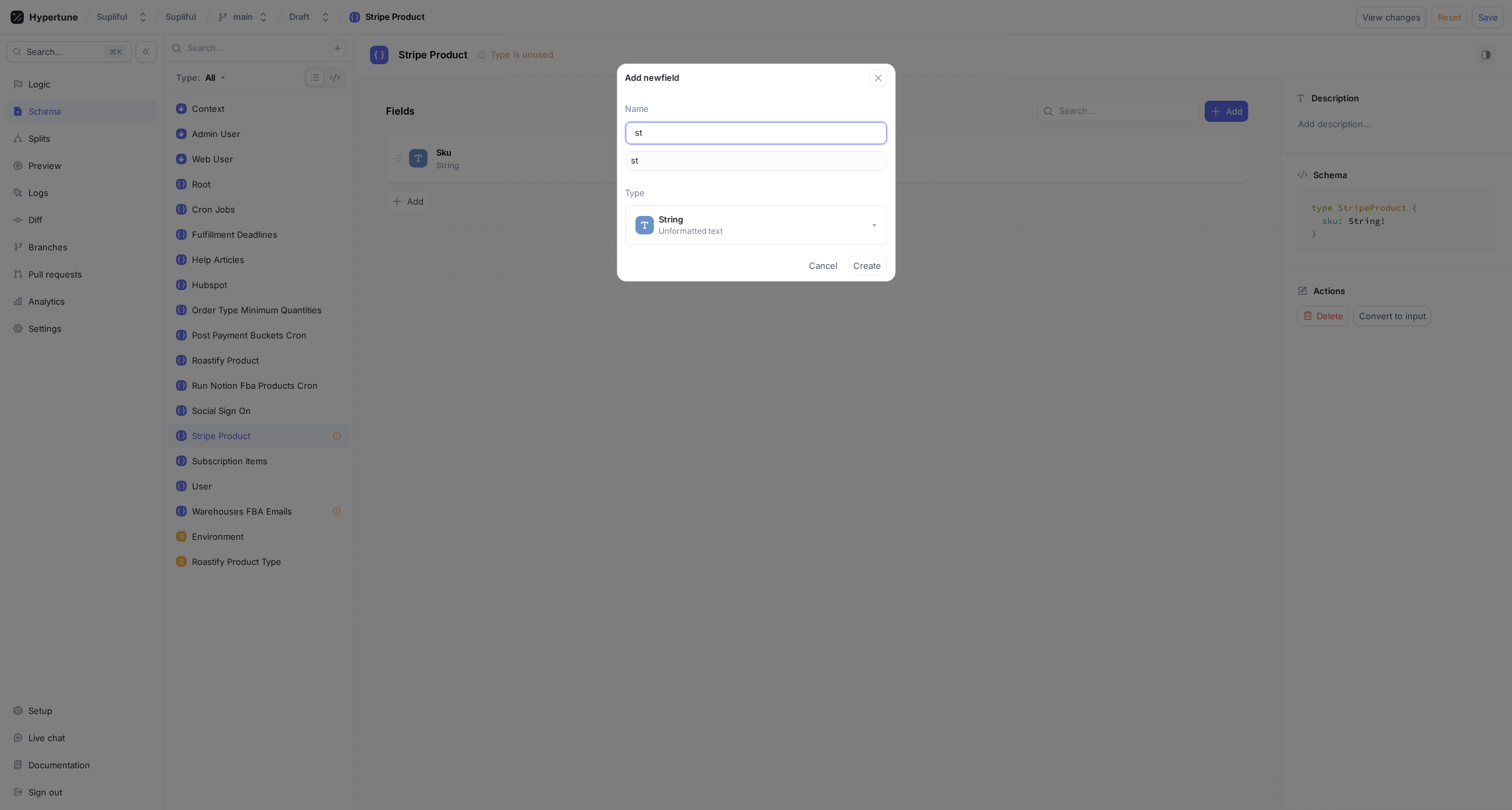
type input "s"
type input "Str"
type input "str"
type input "Stri"
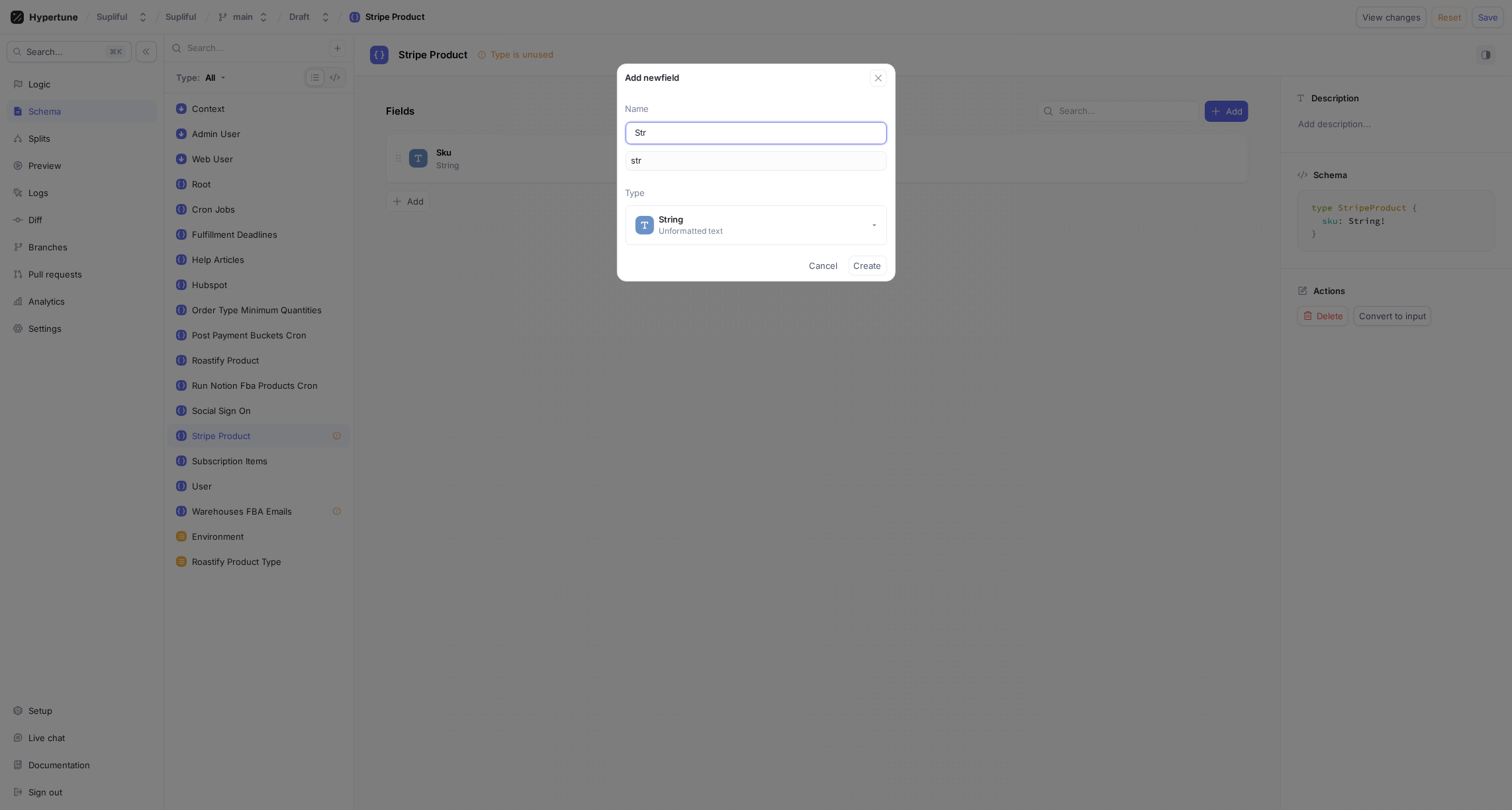
type input "stri"
type input "Strip"
type input "strip"
type input "Stripe"
type input "stripe"
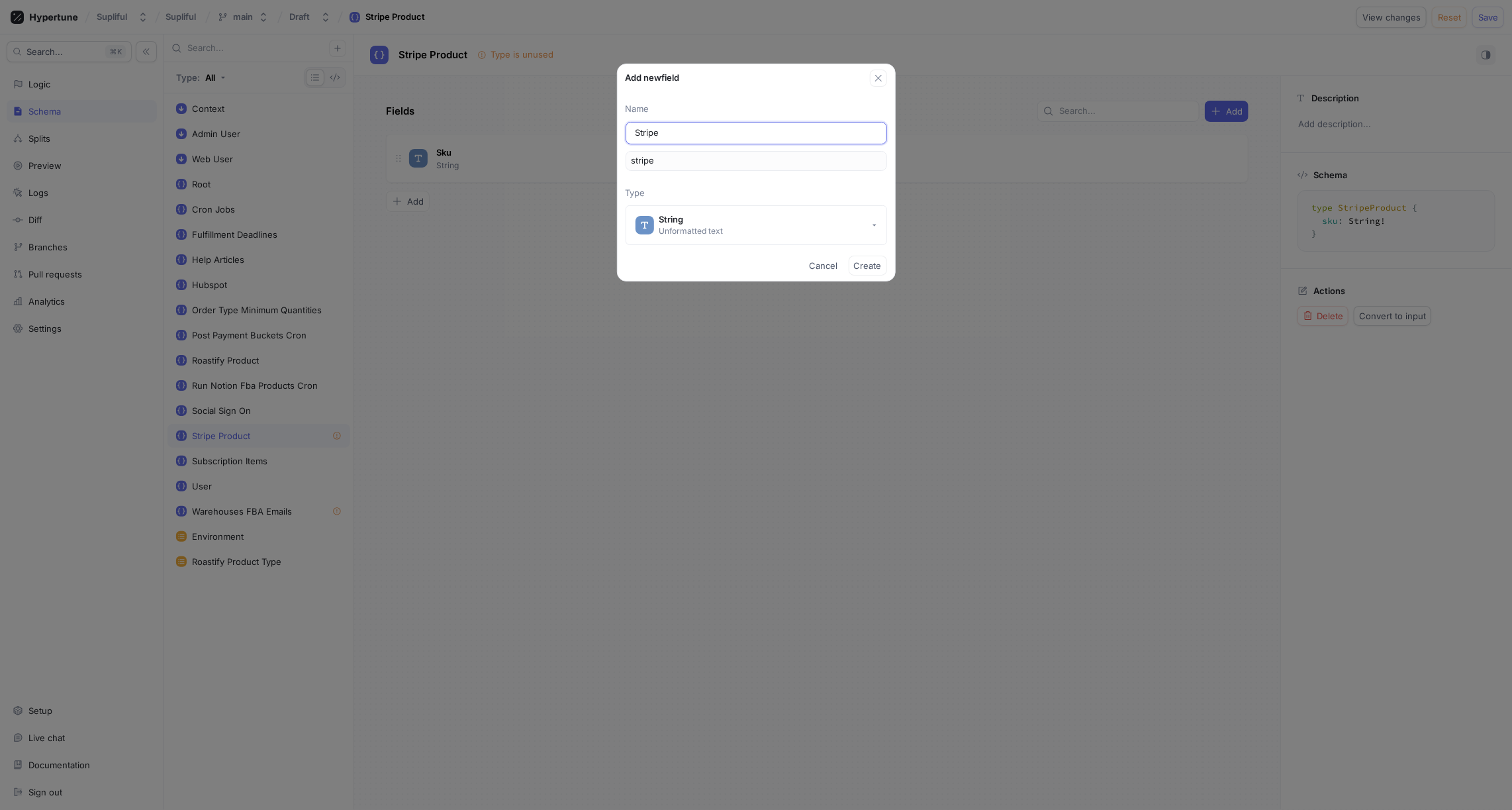
type input "Stripe P"
type input "stripeP"
type input "Stripe Pr"
type input "stripePr"
type input "Stripe Pro"
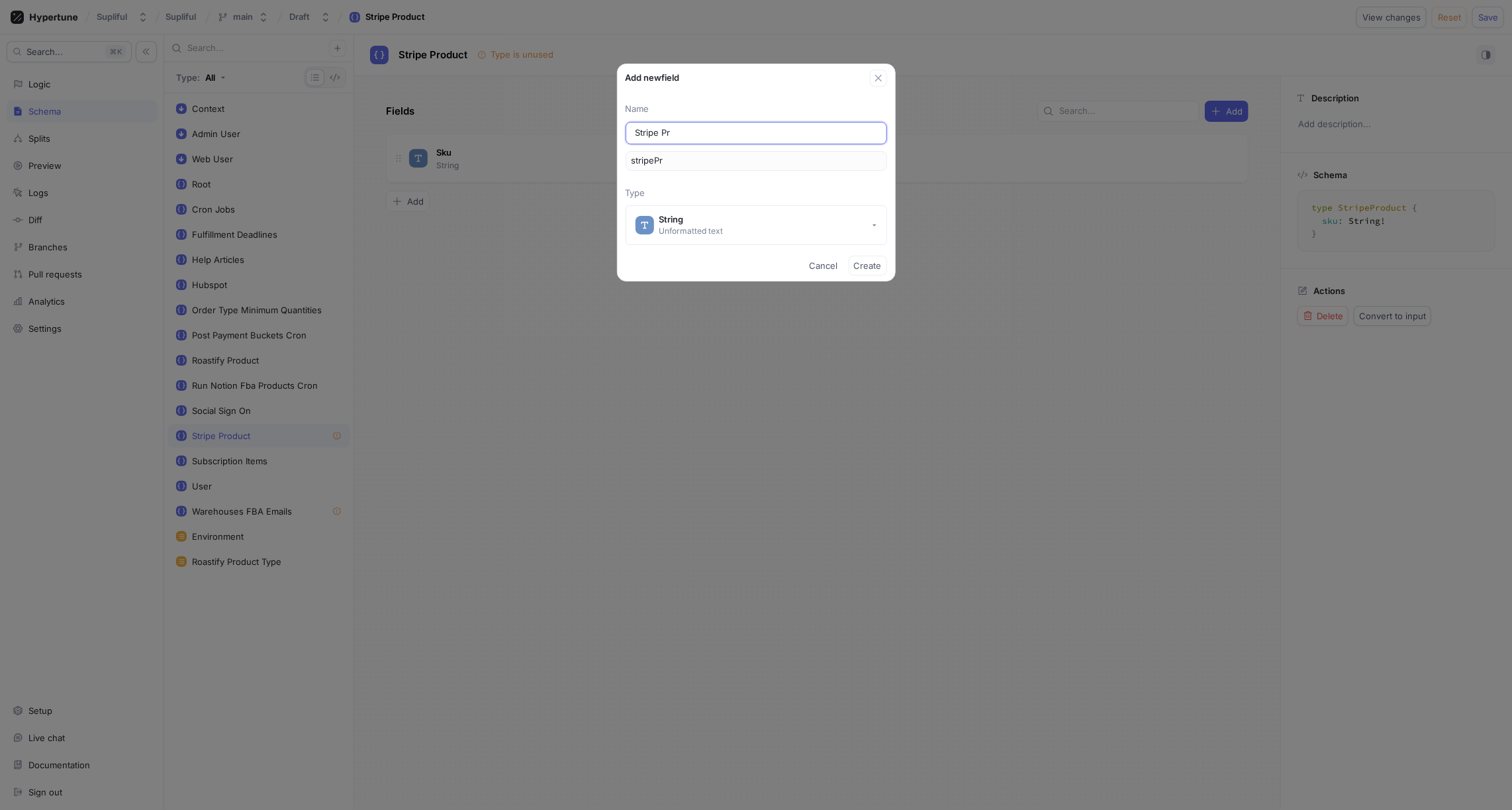
type input "stripePro"
type input "Stripe Prod"
type input "stripeProd"
type input "Stripe Produ"
type input "stripeProdu"
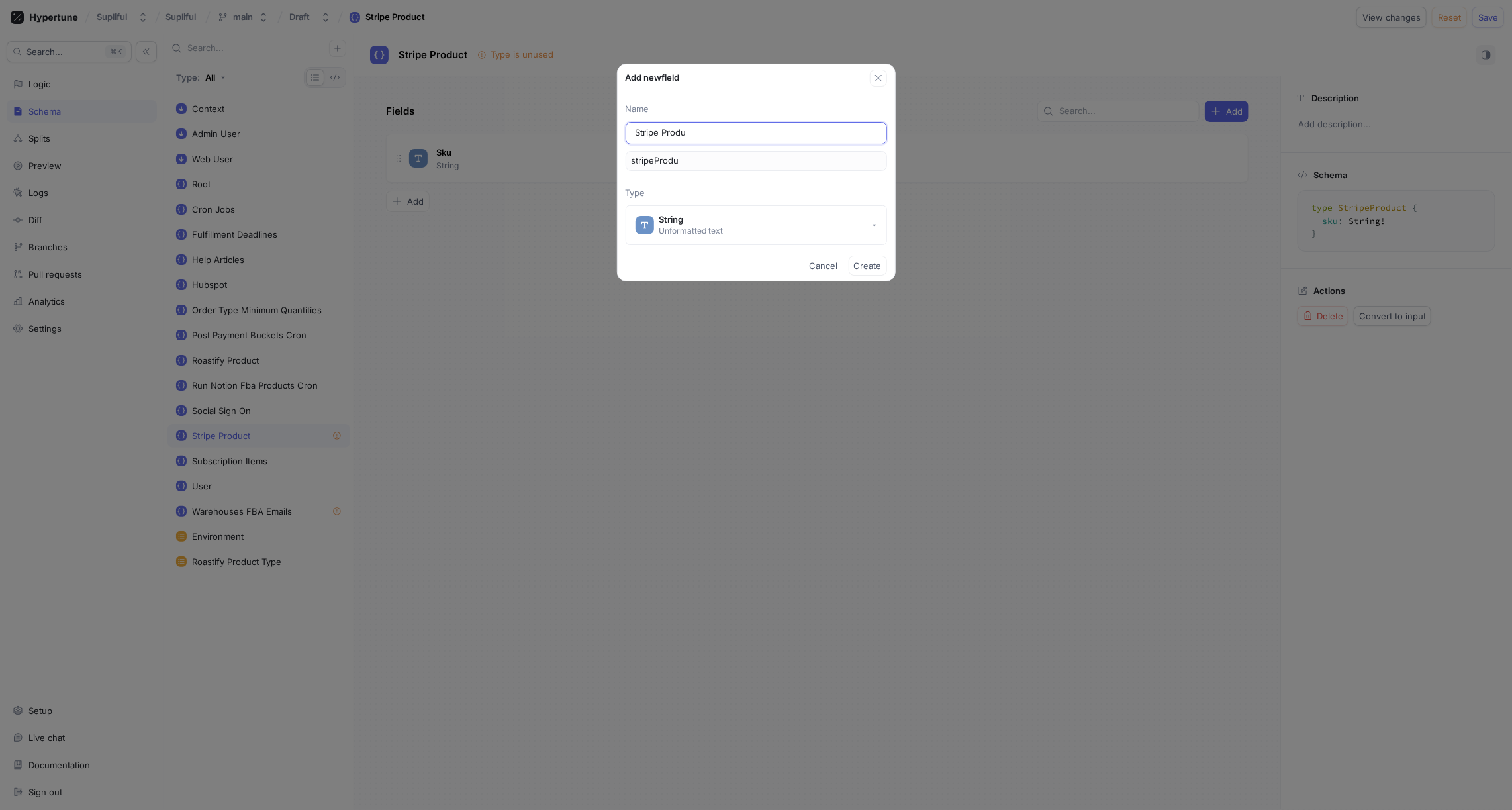
type input "Stripe Produc"
type input "stripeProduc"
type input "Stripe Product"
type input "stripeProduct"
type input "Stripe Product I"
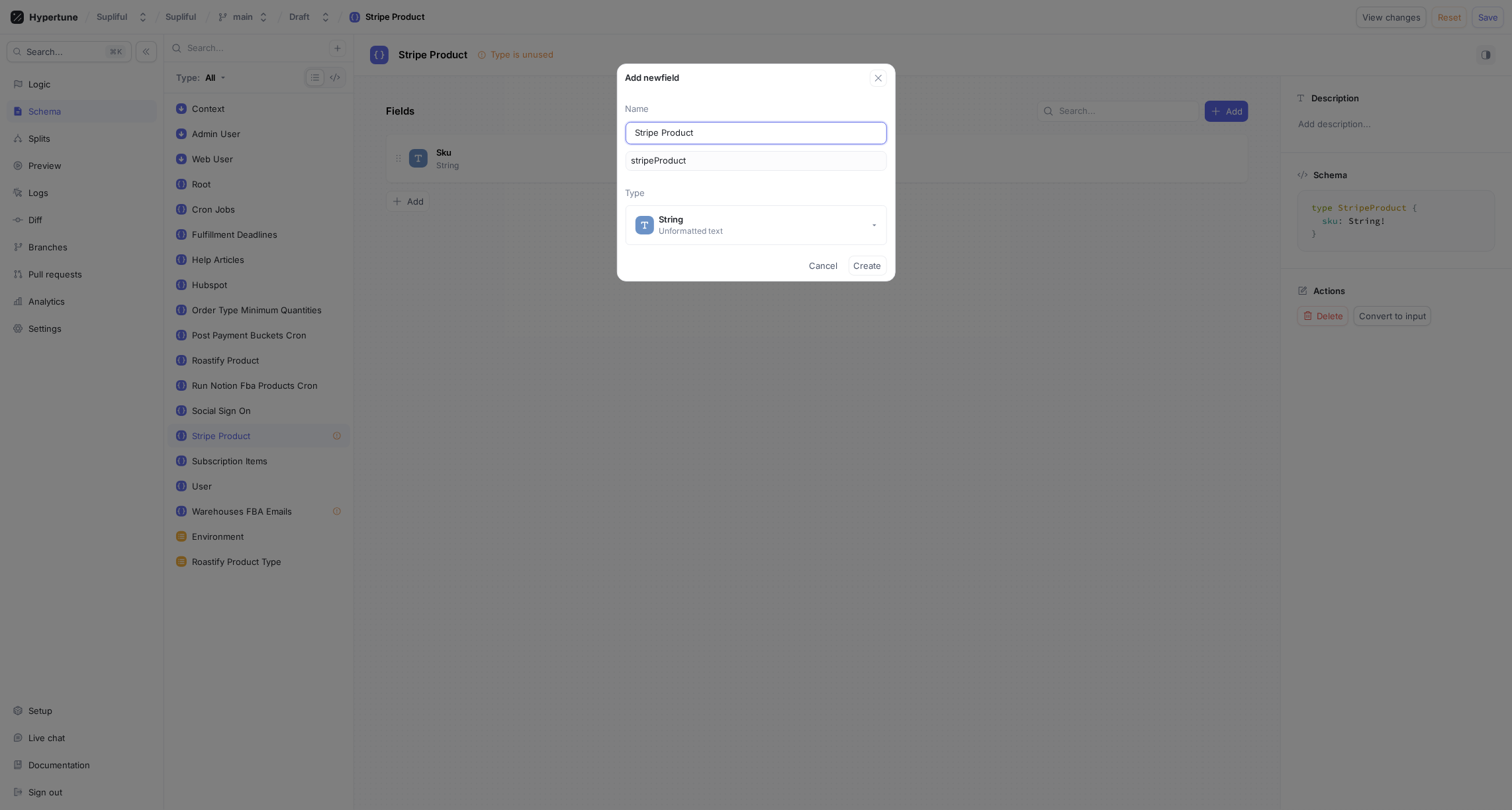
type input "stripeProductI"
type input "Stripe Product Id"
type input "stripeProductId"
type input "Stripe Product Id"
click at [870, 268] on span "Create" at bounding box center [868, 265] width 27 height 8
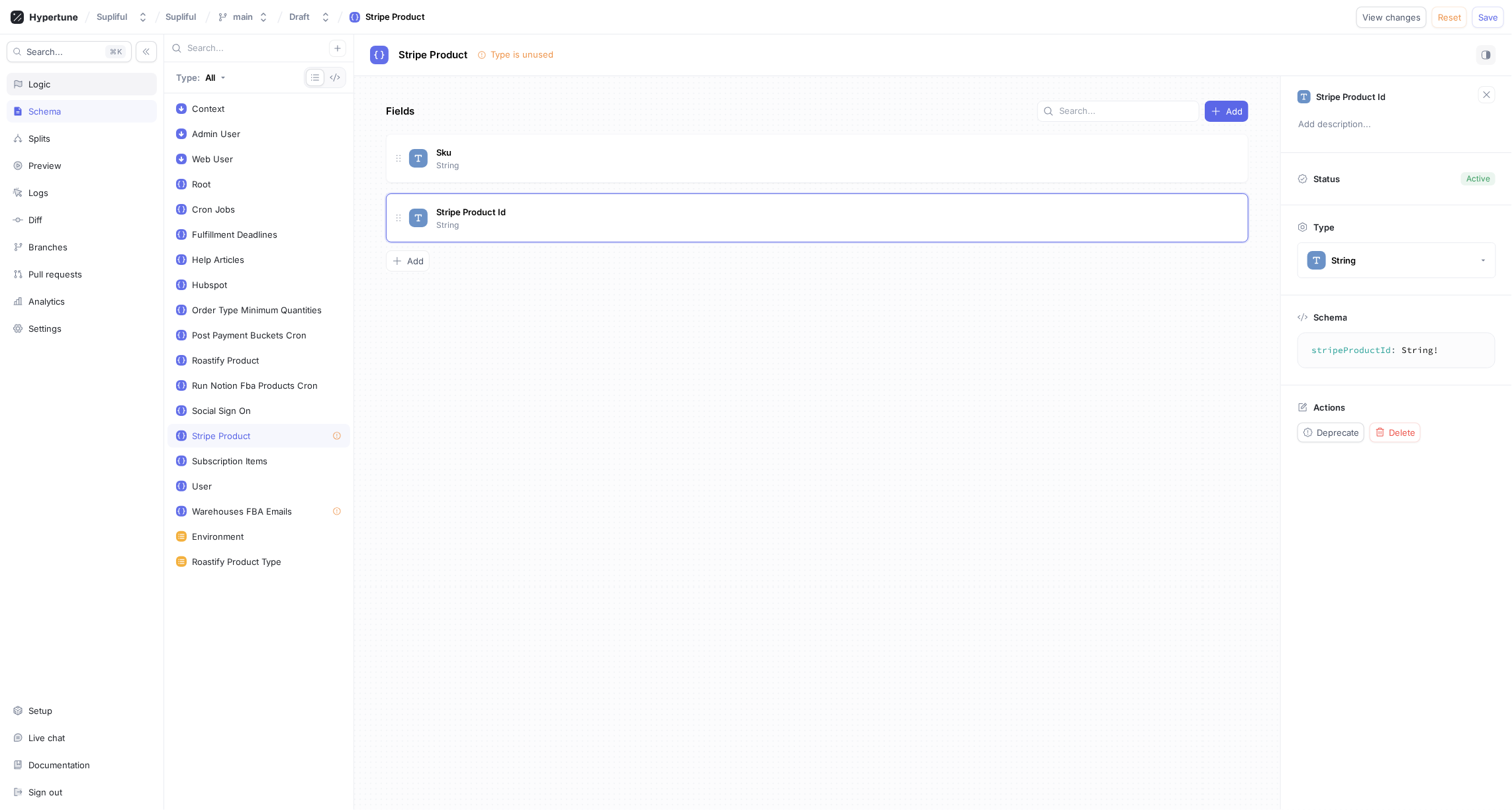
click at [48, 84] on div "Logic" at bounding box center [39, 84] width 22 height 11
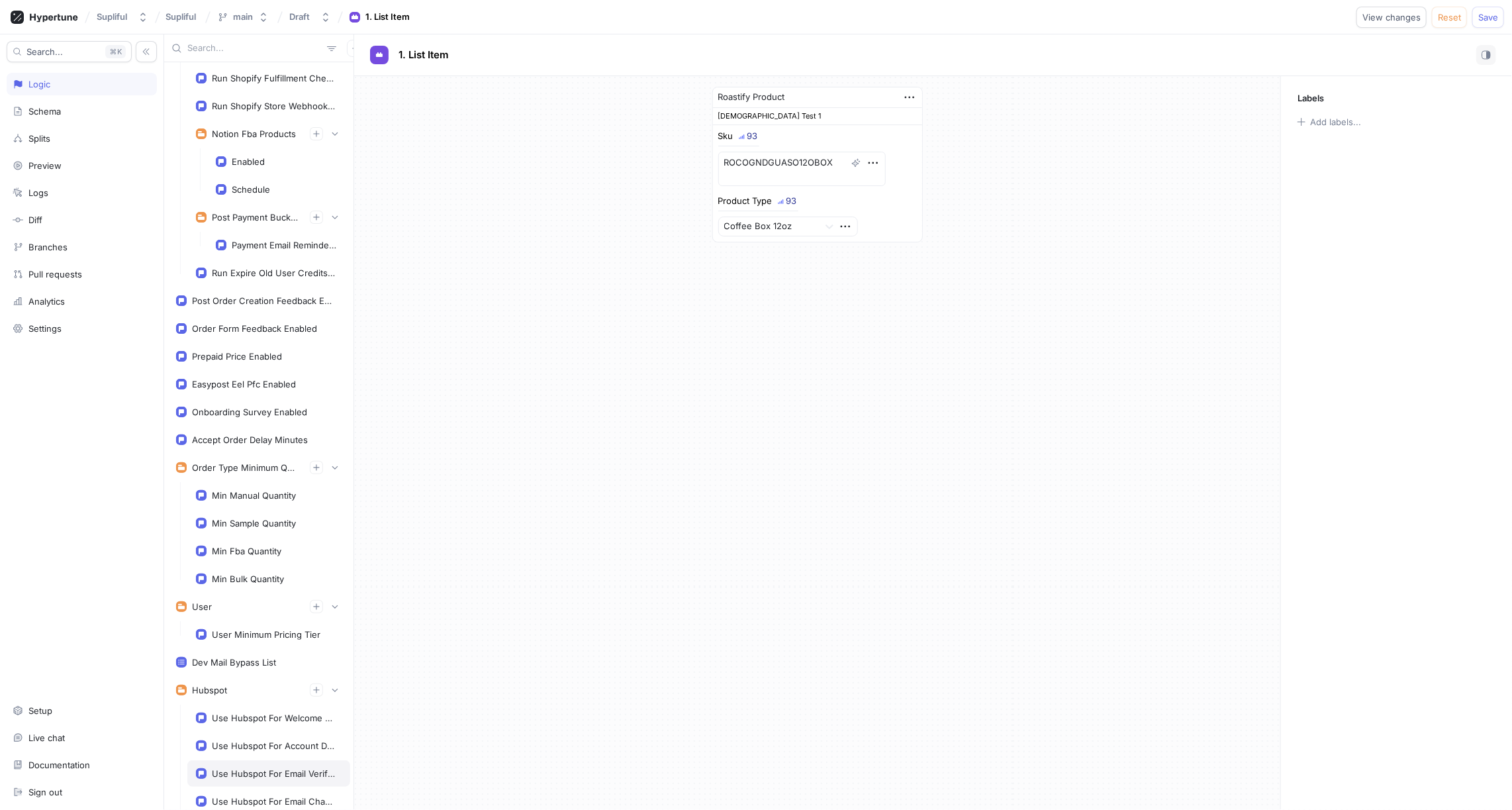
type textarea "x"
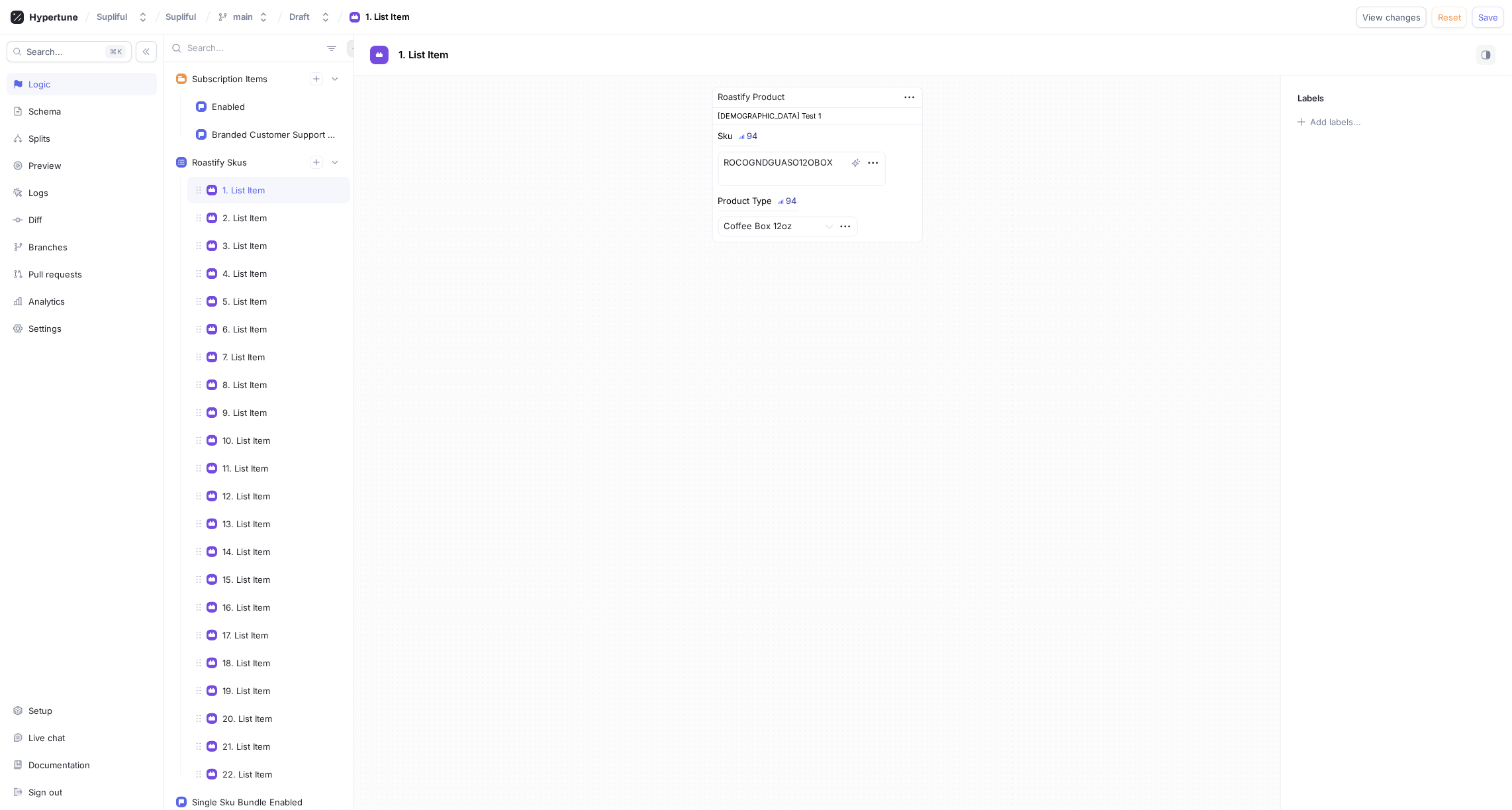
click at [352, 51] on icon "button" at bounding box center [355, 48] width 6 height 6
click at [367, 74] on div "Flag" at bounding box center [372, 74] width 78 height 22
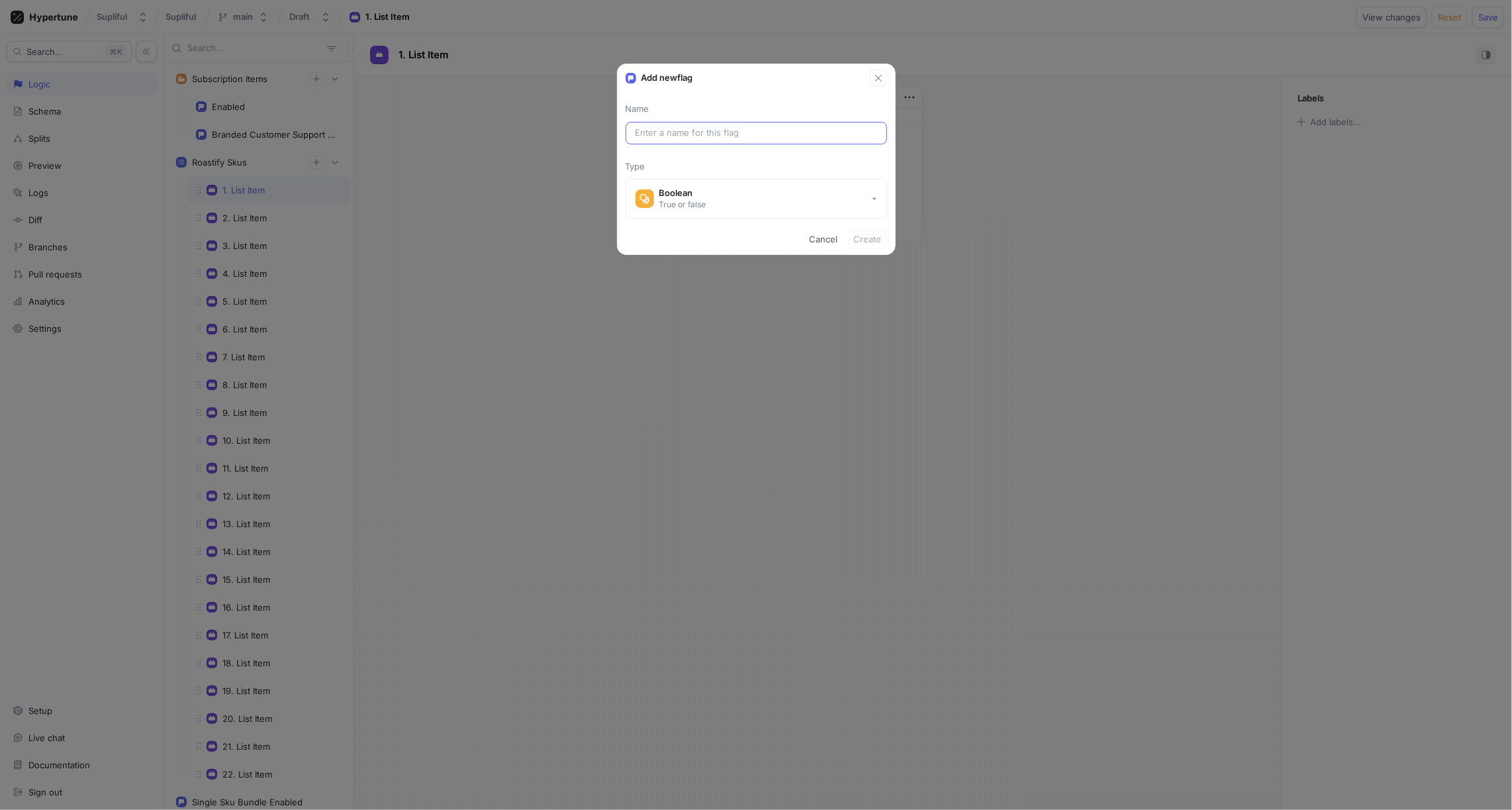
click at [678, 129] on input "text" at bounding box center [756, 133] width 242 height 13
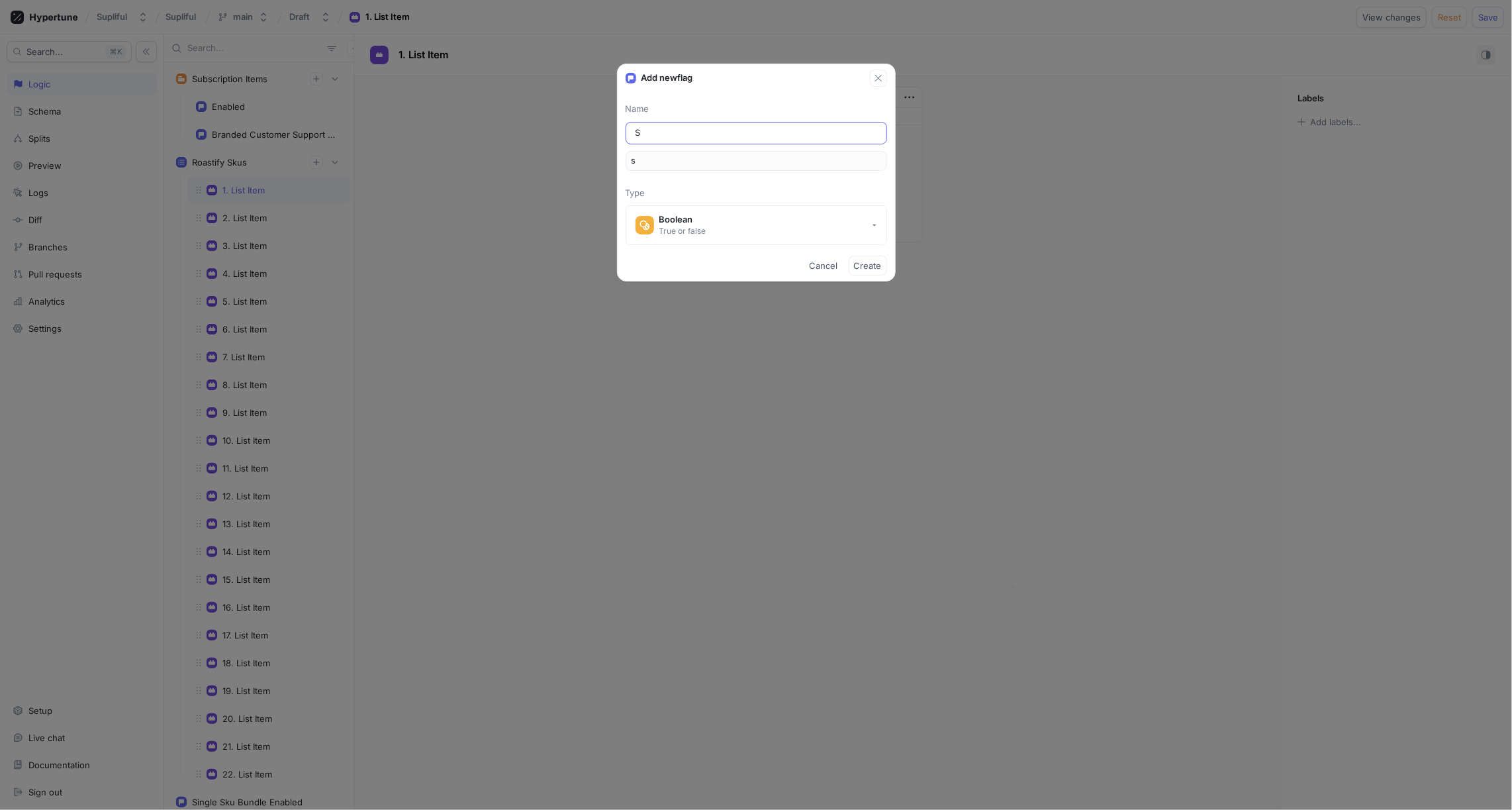
type input "St"
type input "st"
type input "Str"
type input "str"
type input "Stri"
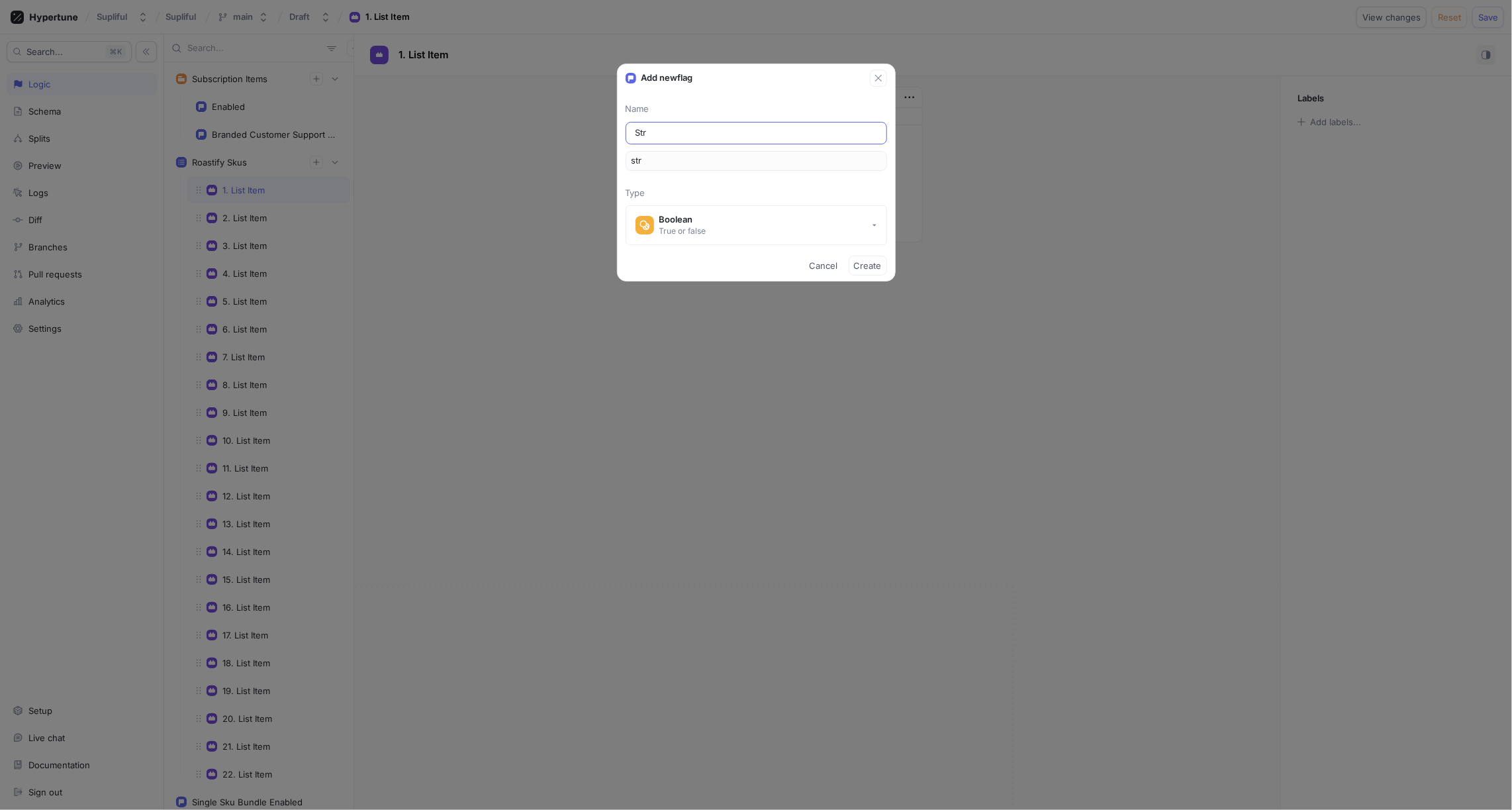
type input "stri"
type input "Strip"
type input "strip"
type input "Stripe"
type input "stripe"
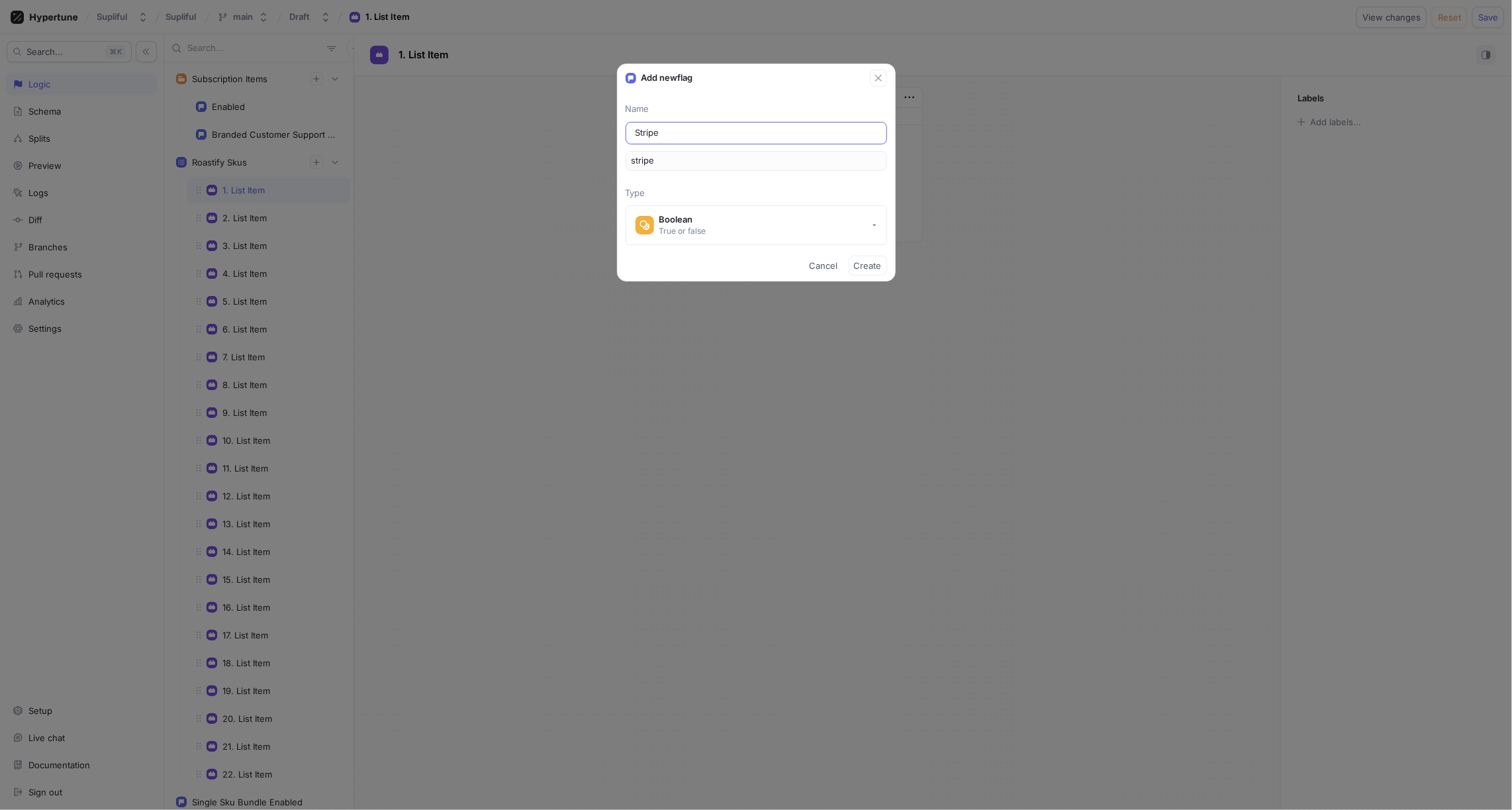
type input "Stripe P"
type input "stripeP"
type input "Stripe Pr"
type input "stripePr"
type input "Stripe Pro"
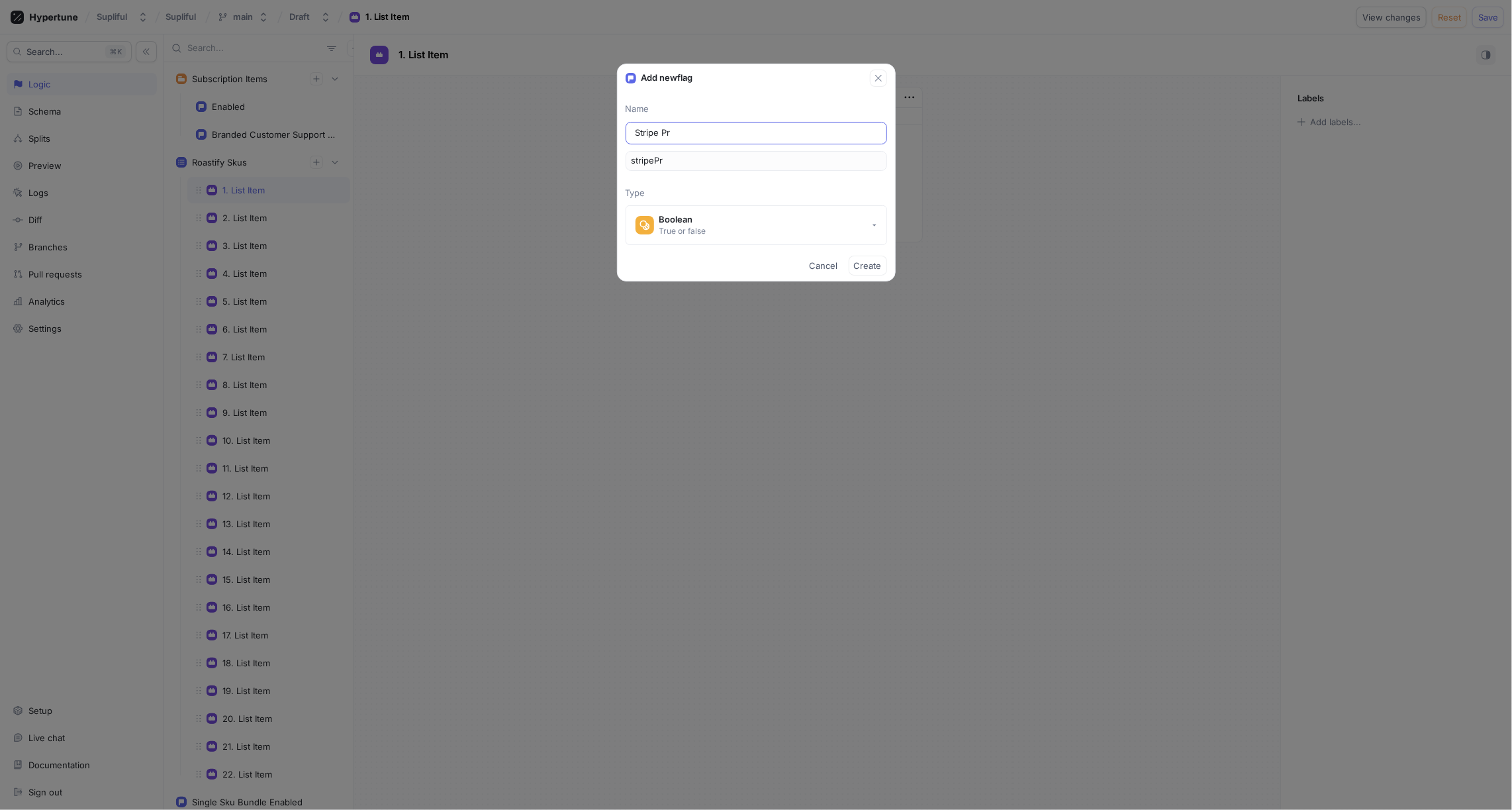
type input "stripePro"
type input "Stripe Prod"
type input "stripeProd"
type input "Stripe Produ"
type input "stripeProdu"
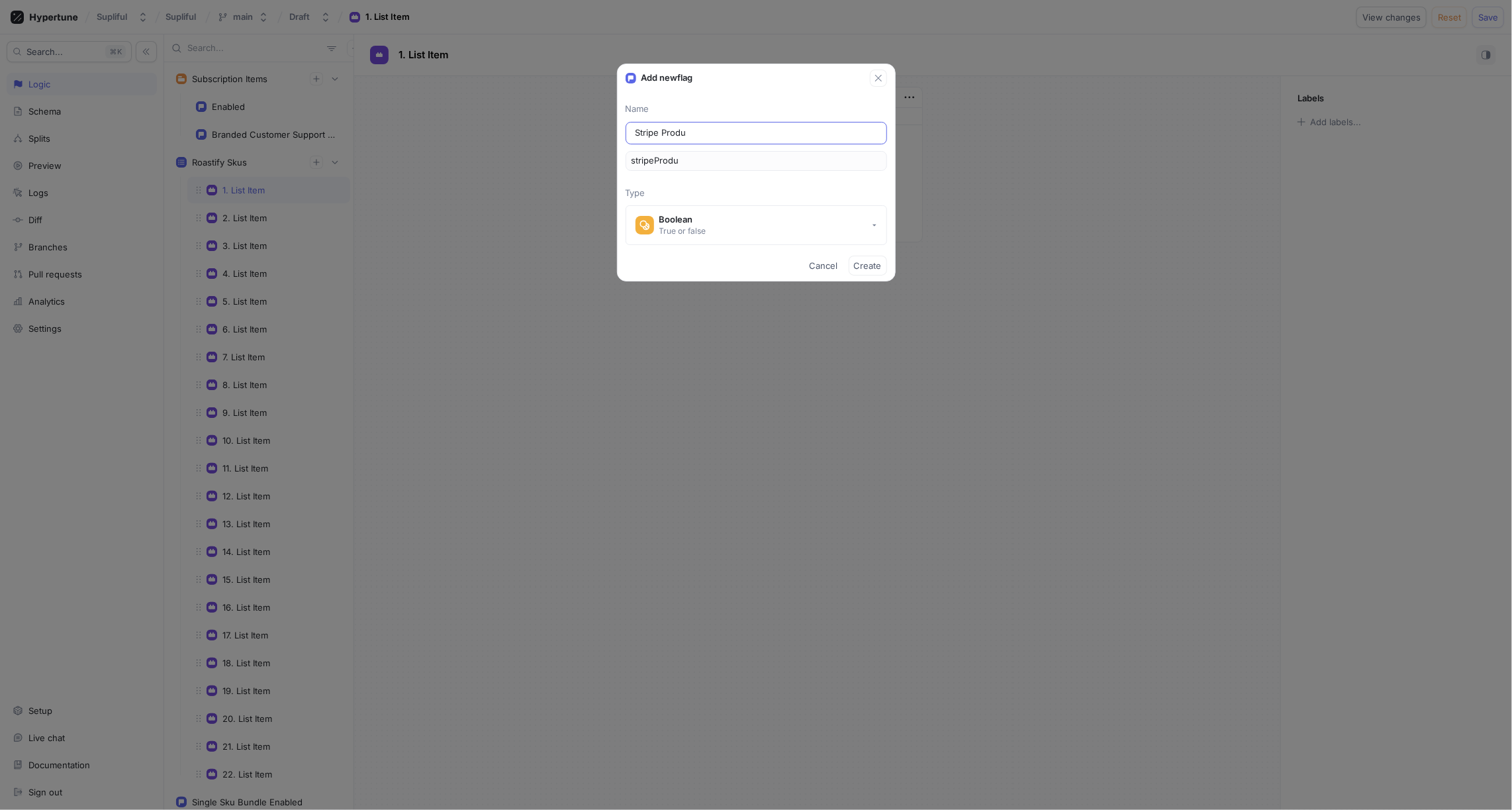
type input "Stripe Produt"
type input "stripeProdut"
type input "Stripe Produ"
type input "stripeProdu"
type input "Stripe Produc"
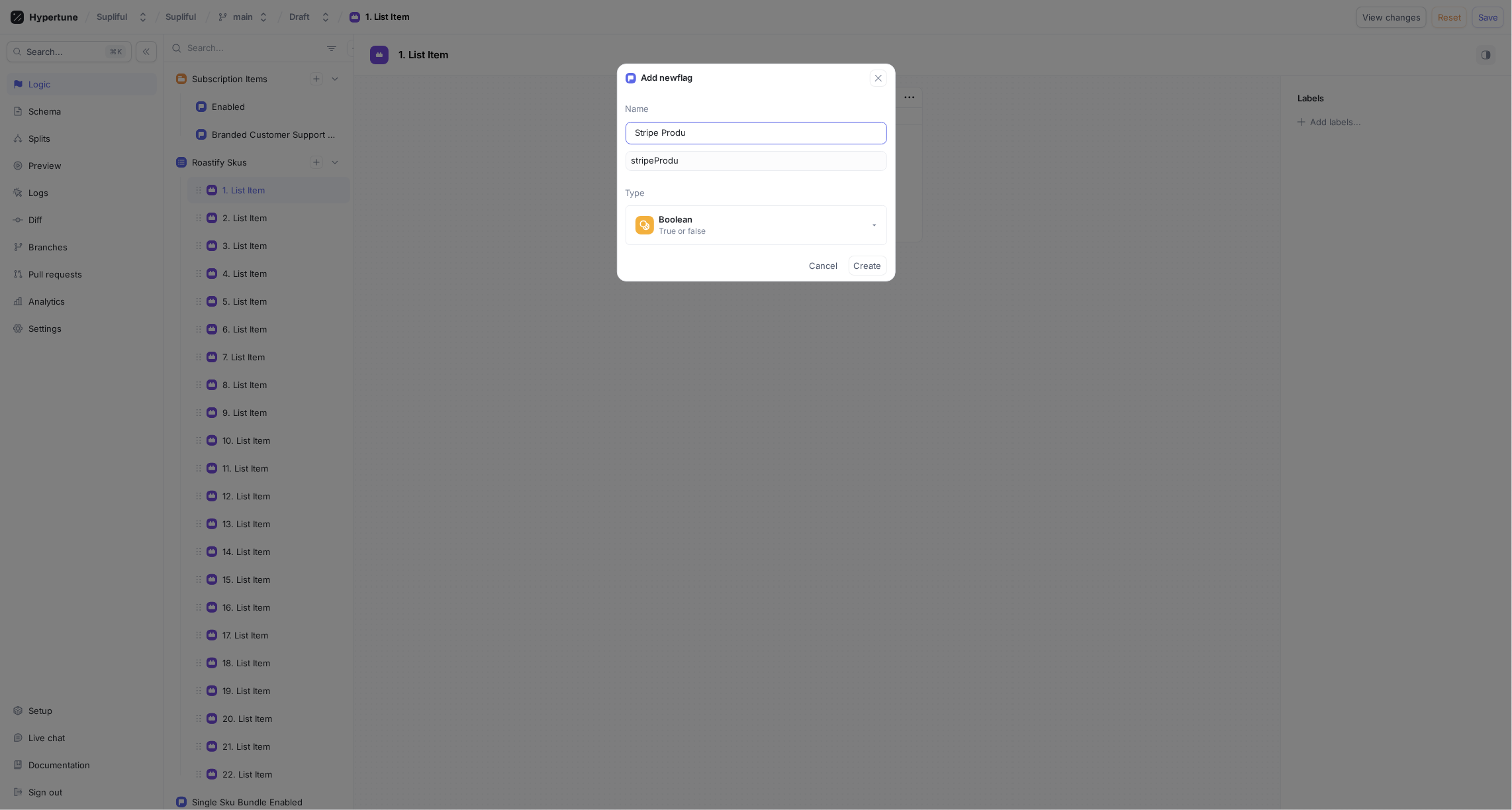
type input "stripeProduc"
type input "Stripe Product"
type input "stripeProduct"
type input "Stripe Products"
type input "stripeProducts"
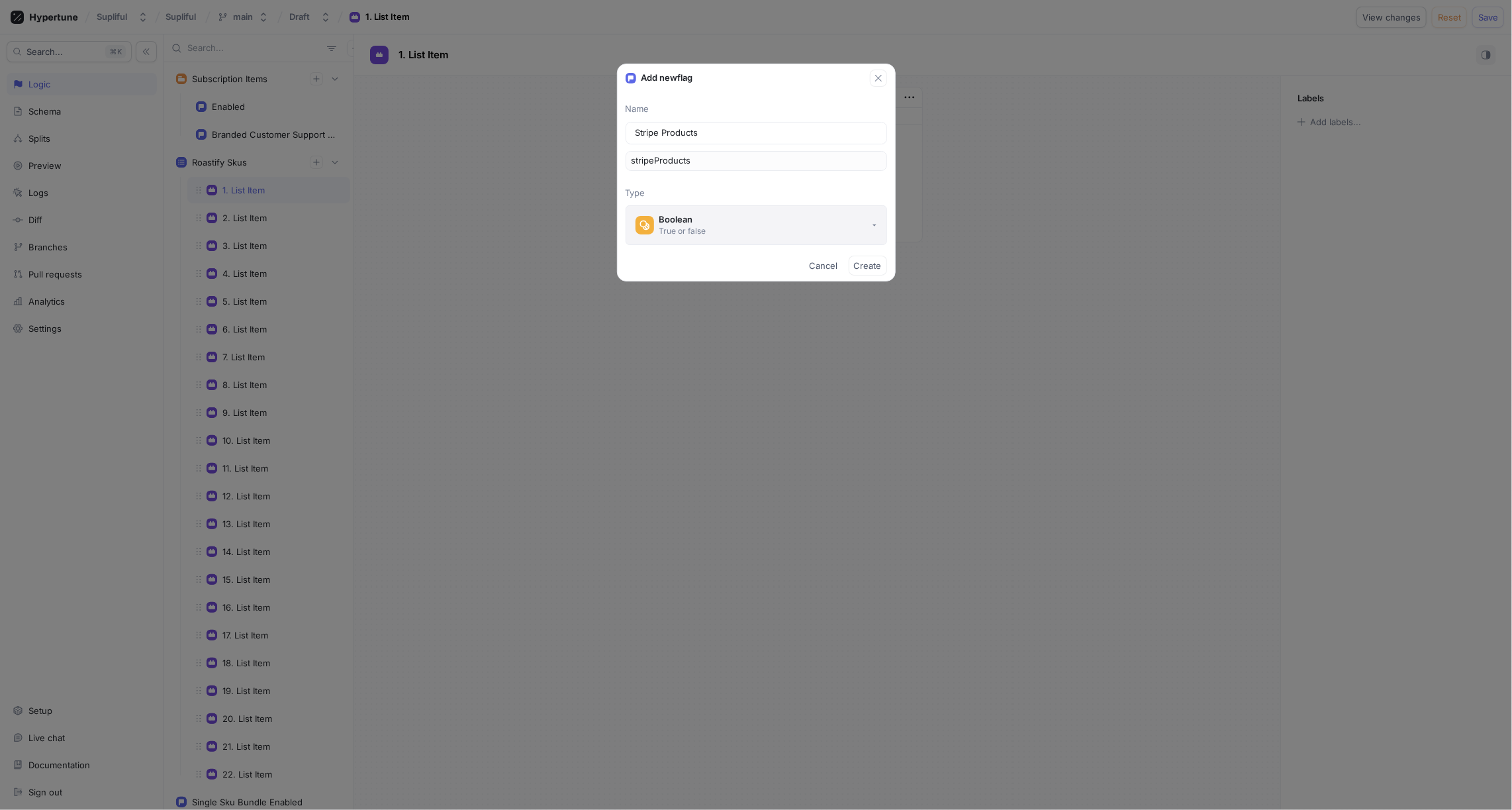
click at [714, 221] on button "Boolean True or false" at bounding box center [756, 225] width 262 height 40
type input "Stripe Products"
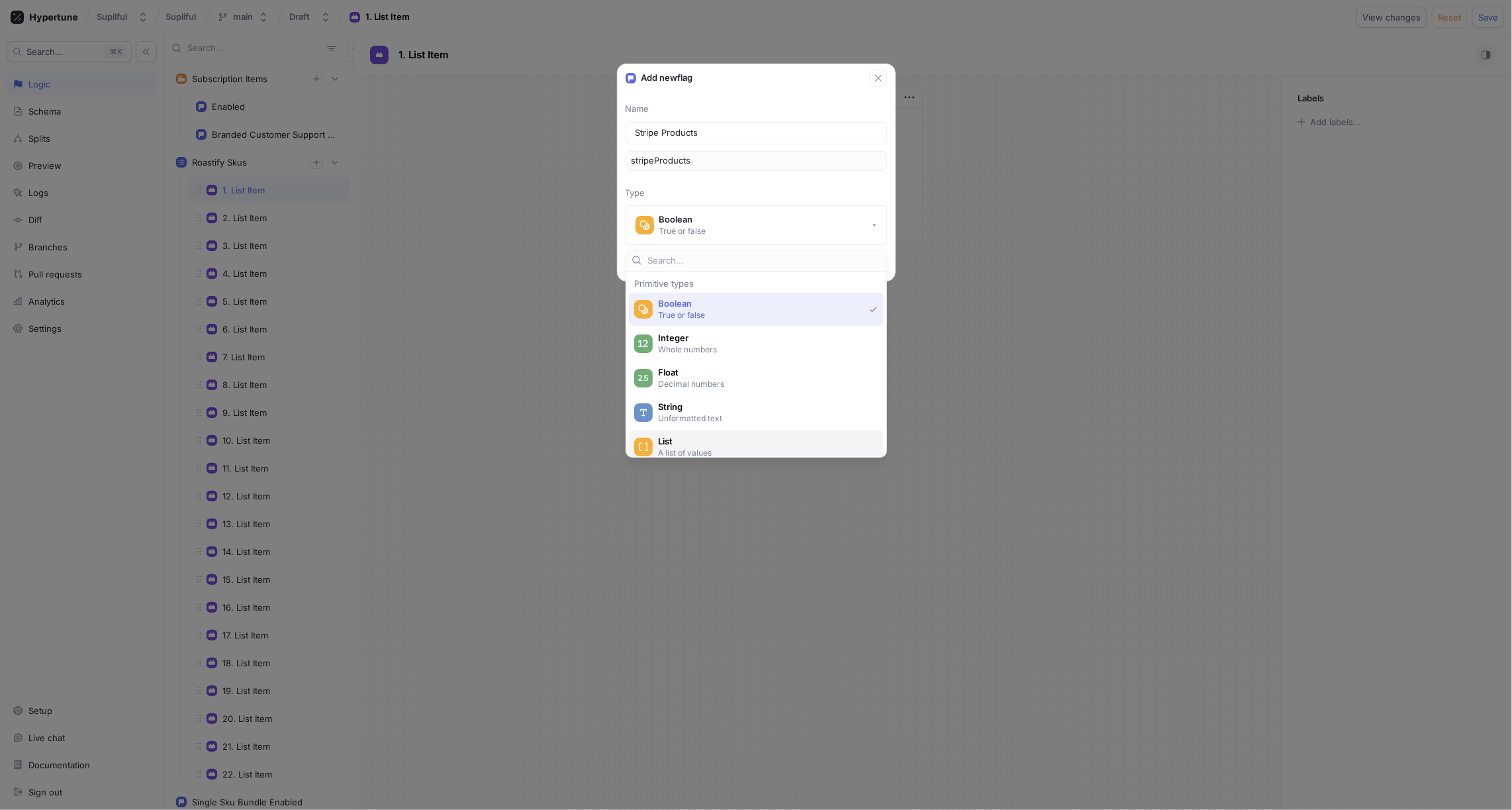
click at [682, 439] on span "List" at bounding box center [765, 442] width 214 height 12
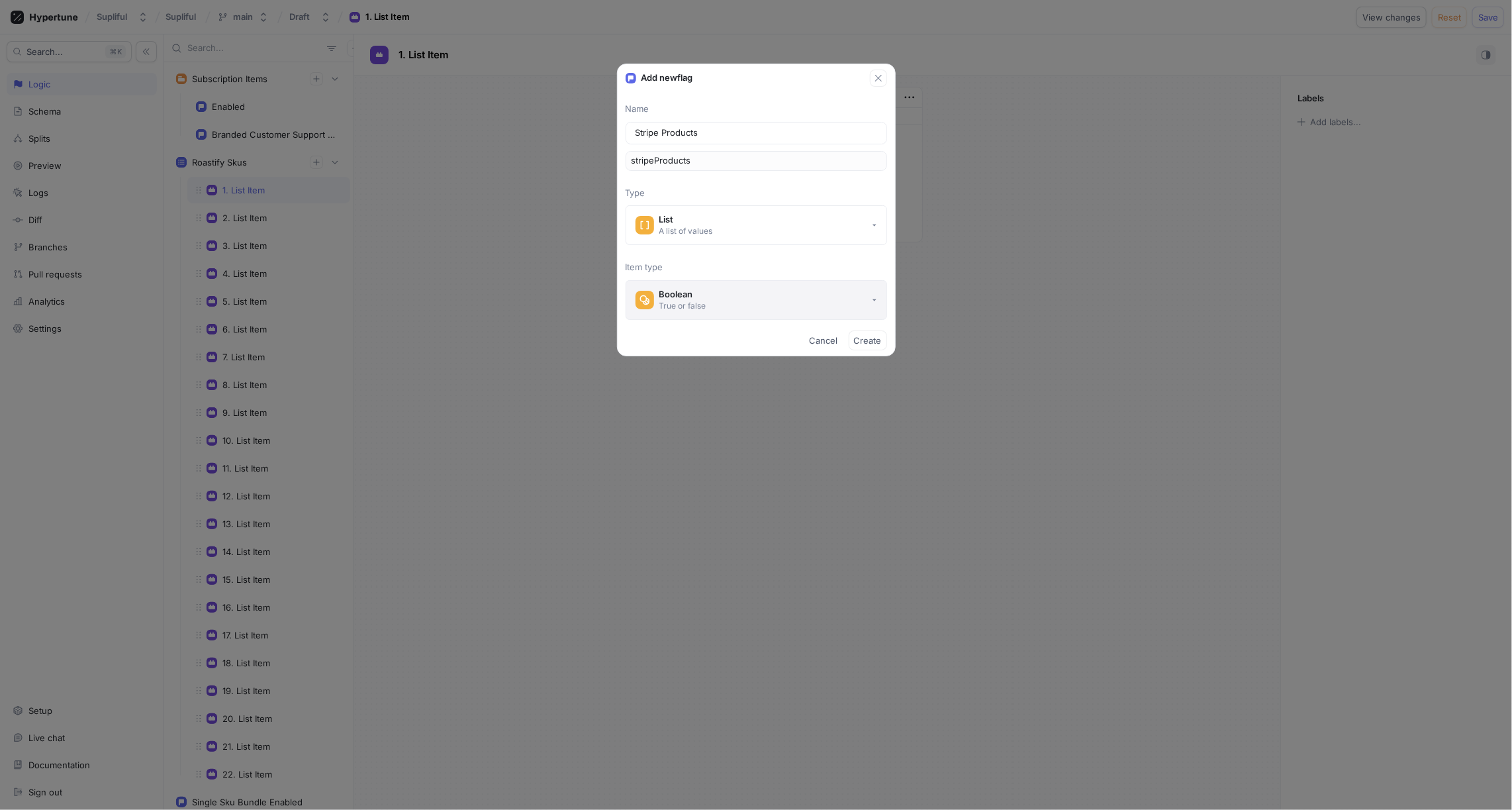
click at [697, 294] on div "Boolean" at bounding box center [683, 294] width 47 height 12
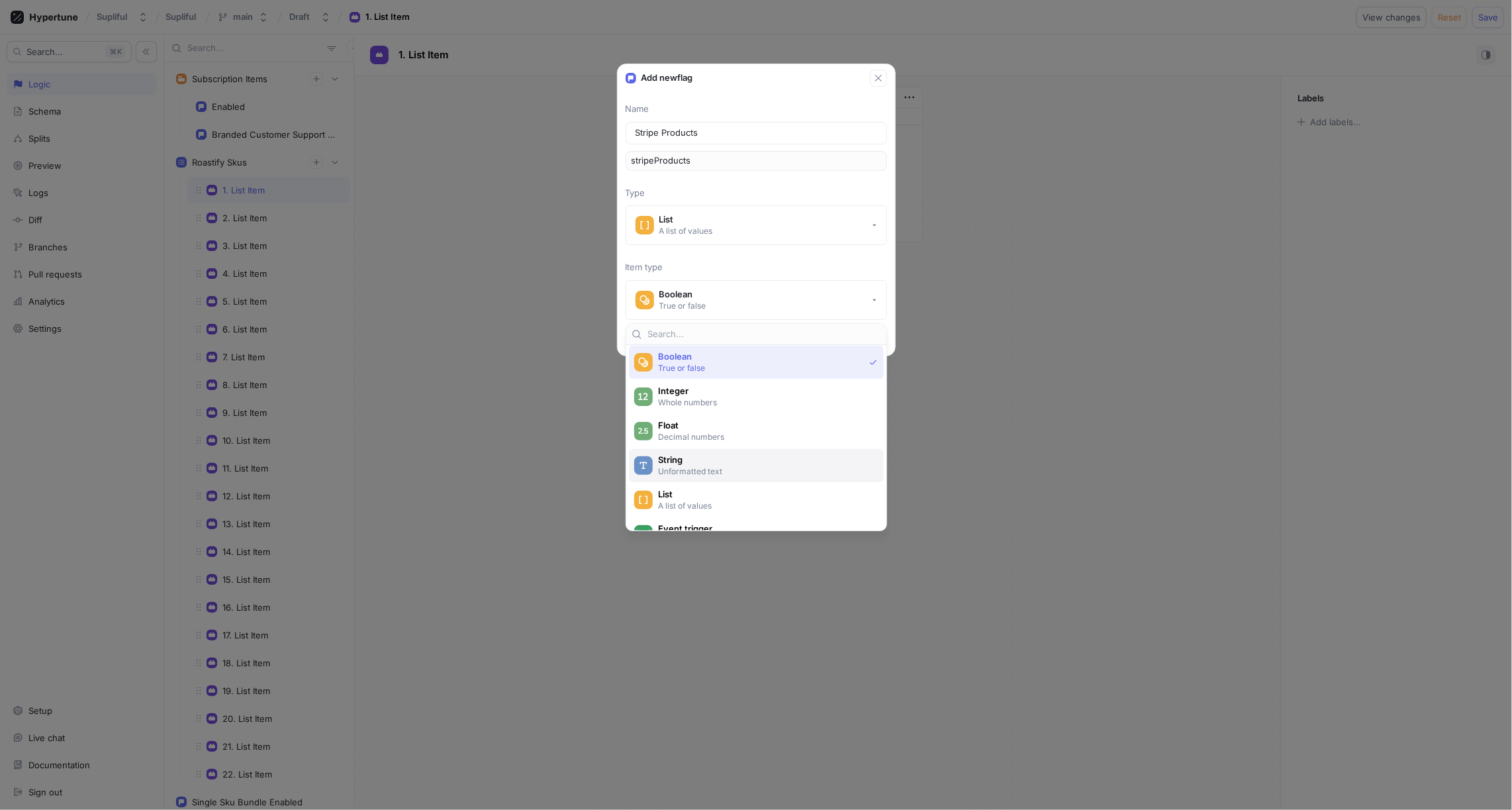
scroll to position [25, 0]
click at [672, 490] on span "List" at bounding box center [765, 490] width 214 height 12
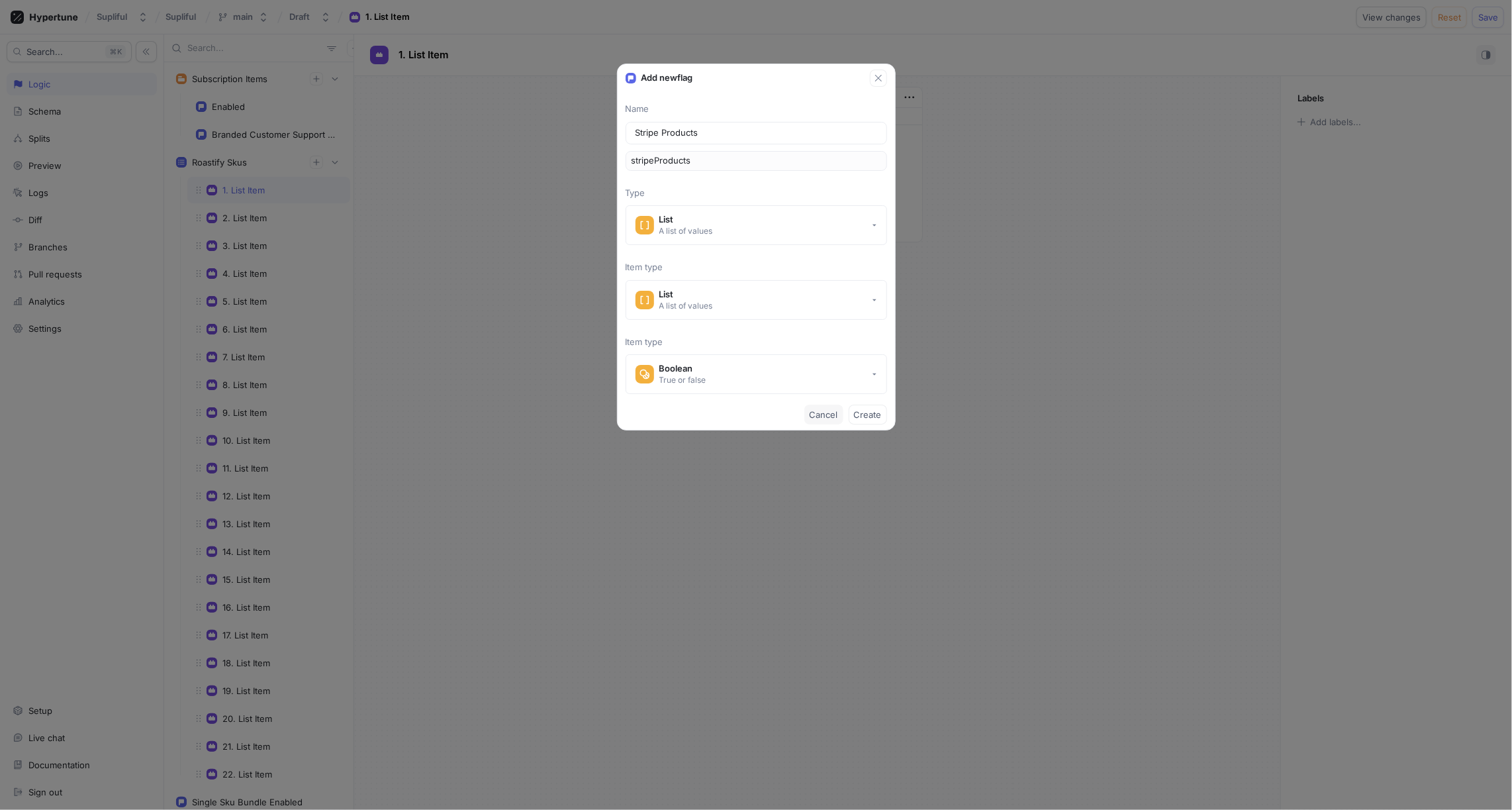
click at [830, 414] on span "Cancel" at bounding box center [824, 414] width 28 height 8
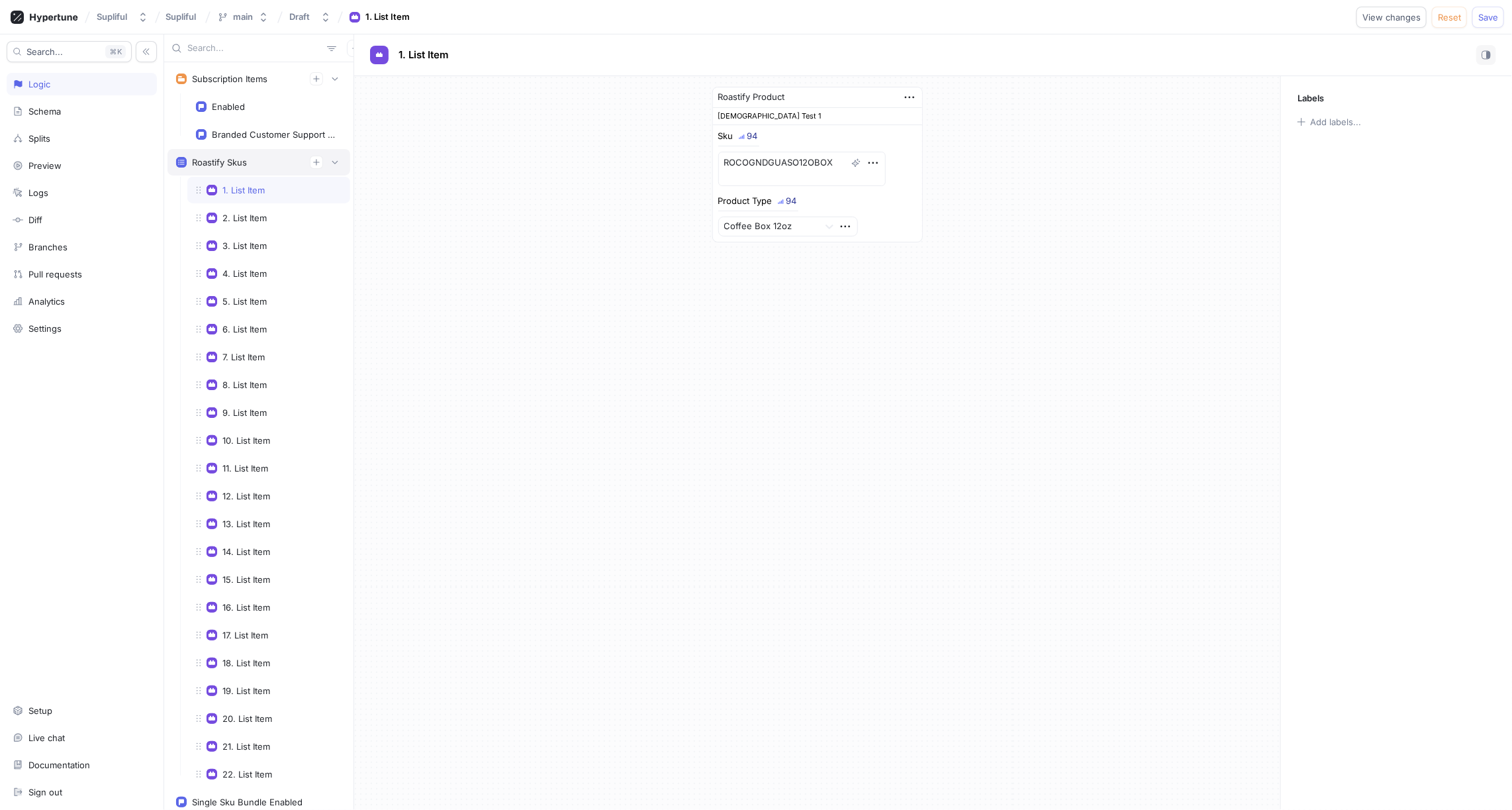
click at [228, 159] on div "Roastify Skus" at bounding box center [220, 162] width 55 height 11
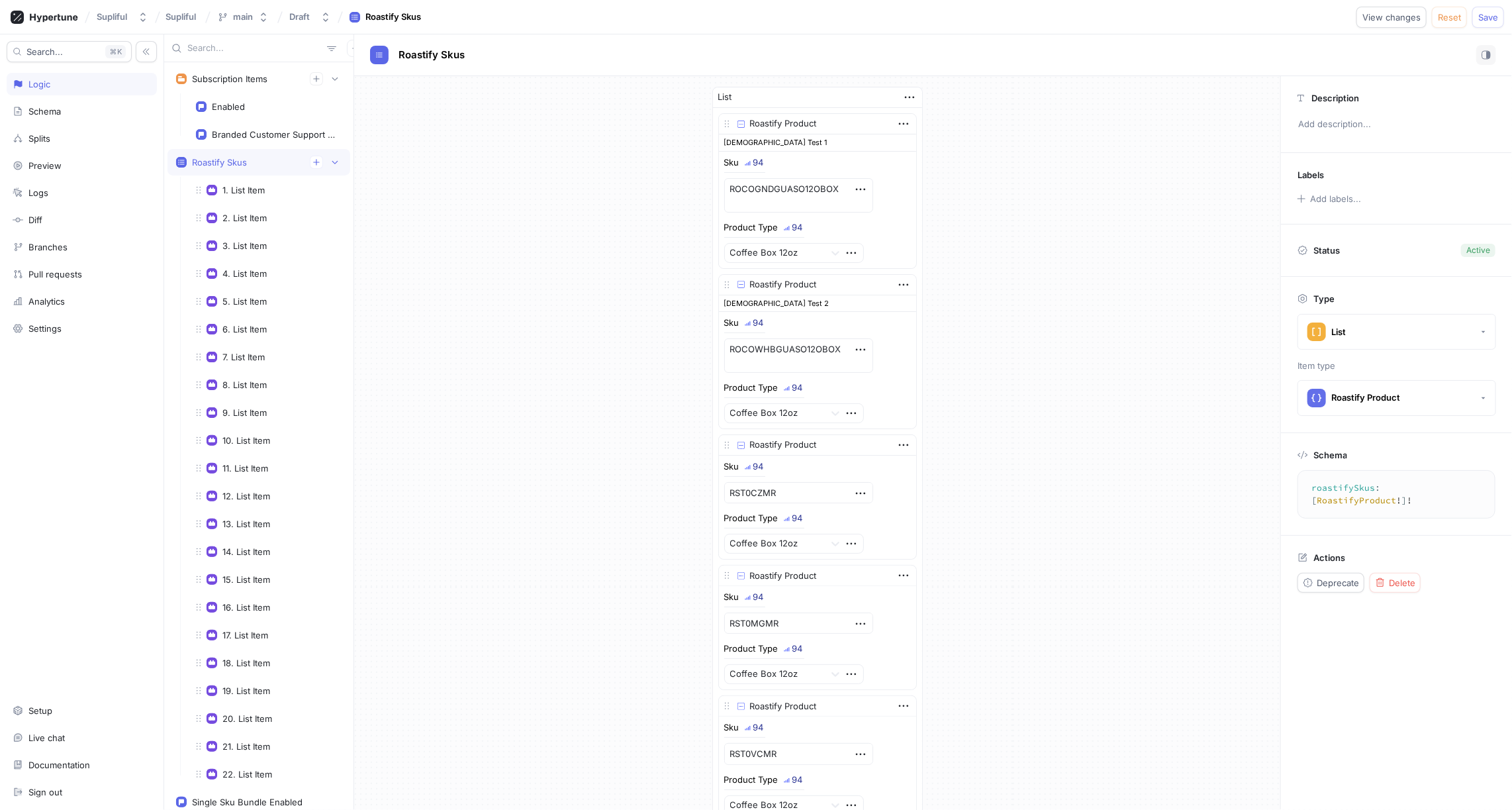
click at [63, 77] on div "Logic" at bounding box center [82, 84] width 150 height 22
click at [352, 48] on icon "button" at bounding box center [355, 48] width 6 height 6
click at [362, 72] on p "Flag" at bounding box center [358, 74] width 17 height 13
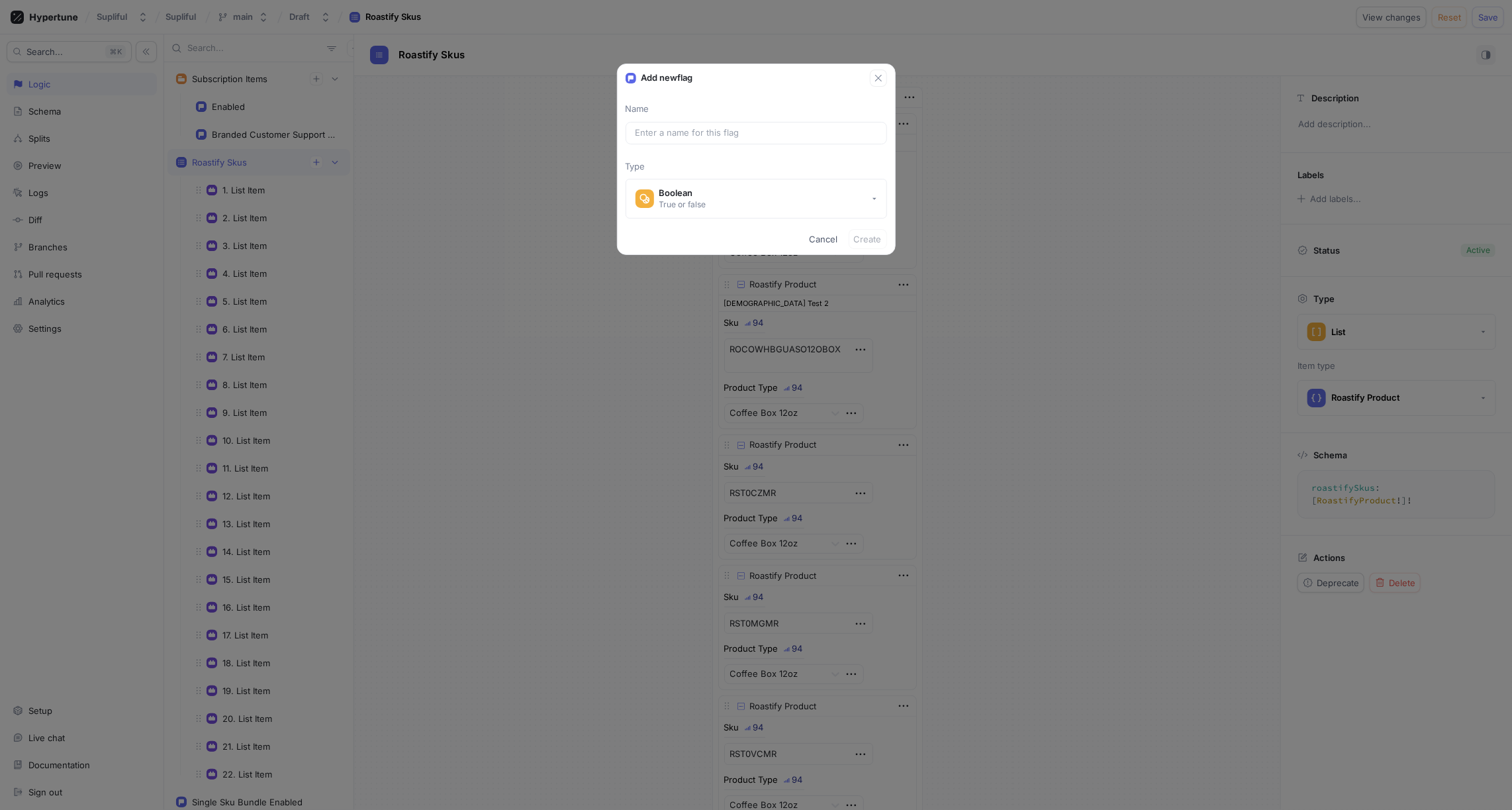
type textarea "x"
type input "S"
type textarea "x"
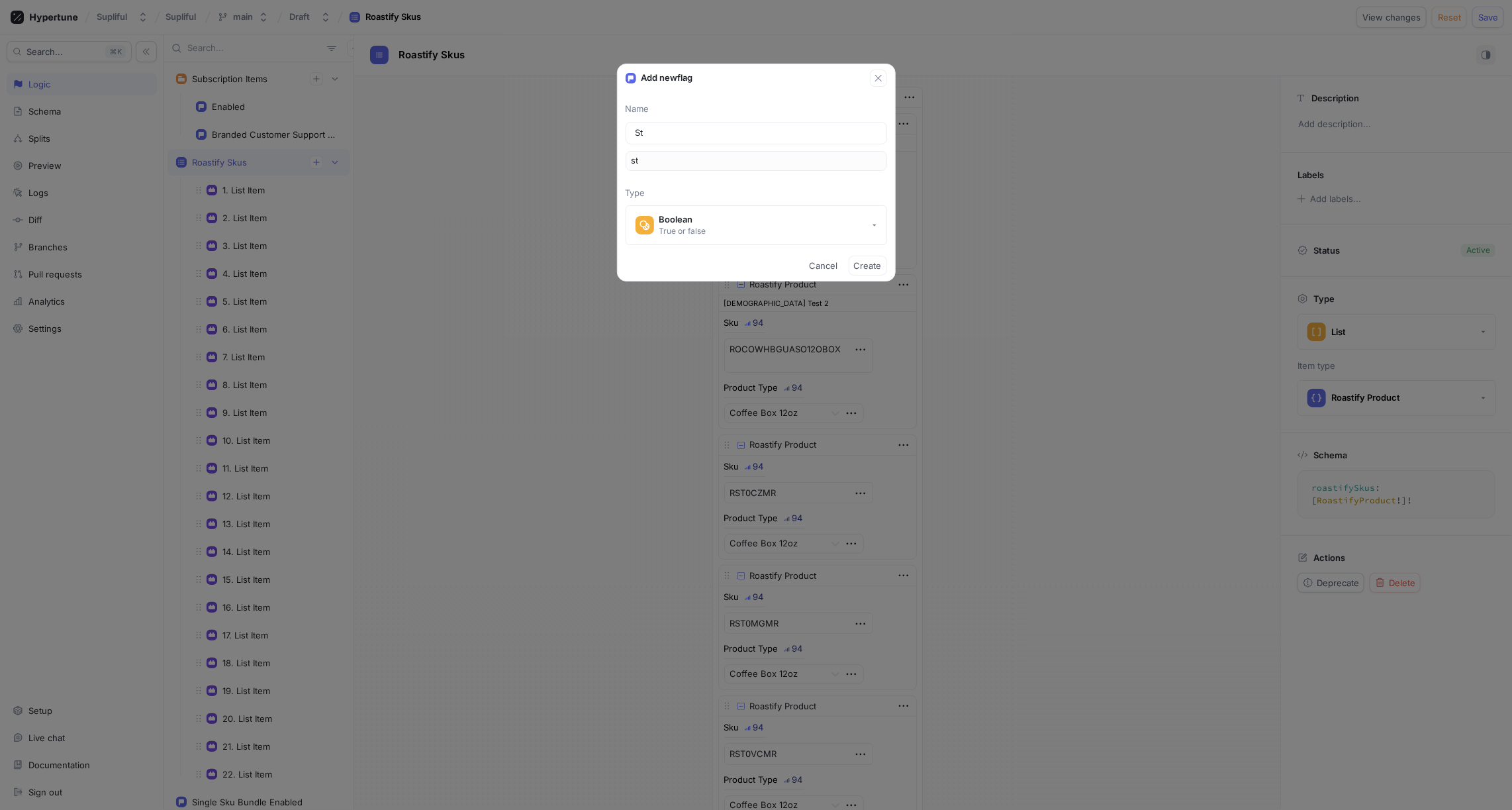
type input "Str"
type input "str"
type input "Stri"
type input "stri"
type input "Strip"
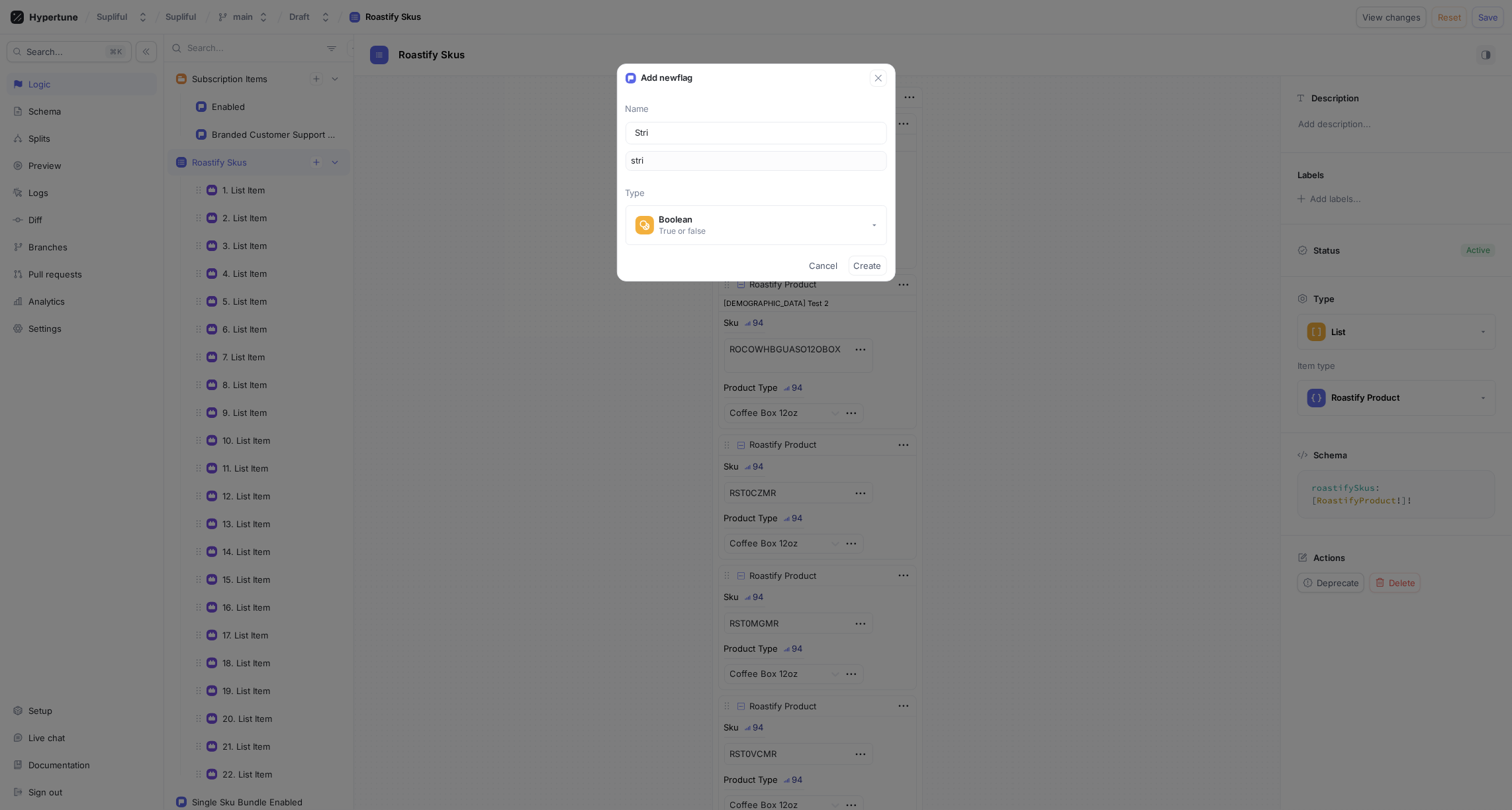
type input "strip"
type input "Stripe"
type input "stripe"
type input "Stripe P"
type input "stripeP"
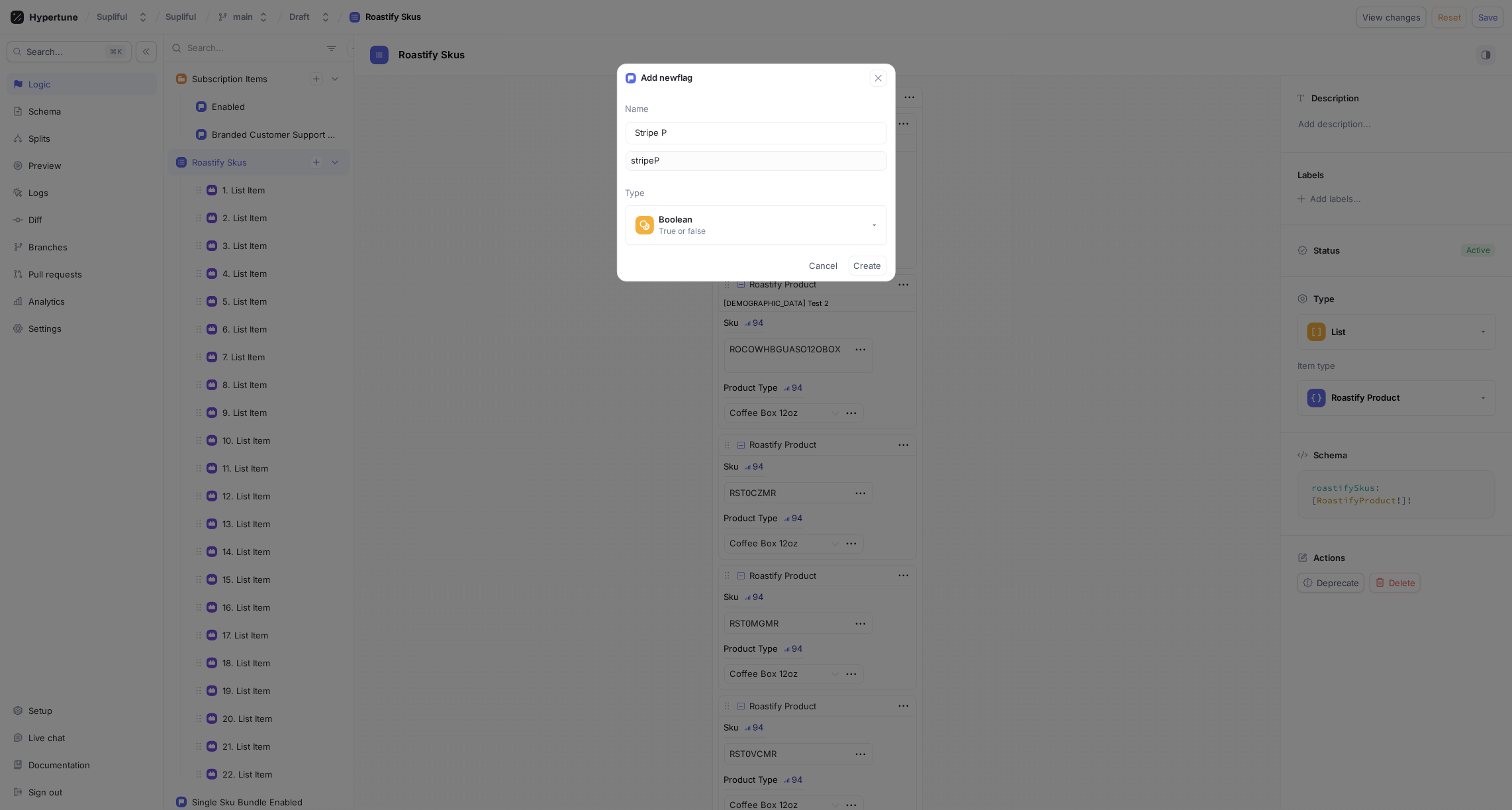
type input "Stripe Pr"
type input "stripePr"
type input "Stripe Pro"
type input "stripePro"
type input "Stripe Prod"
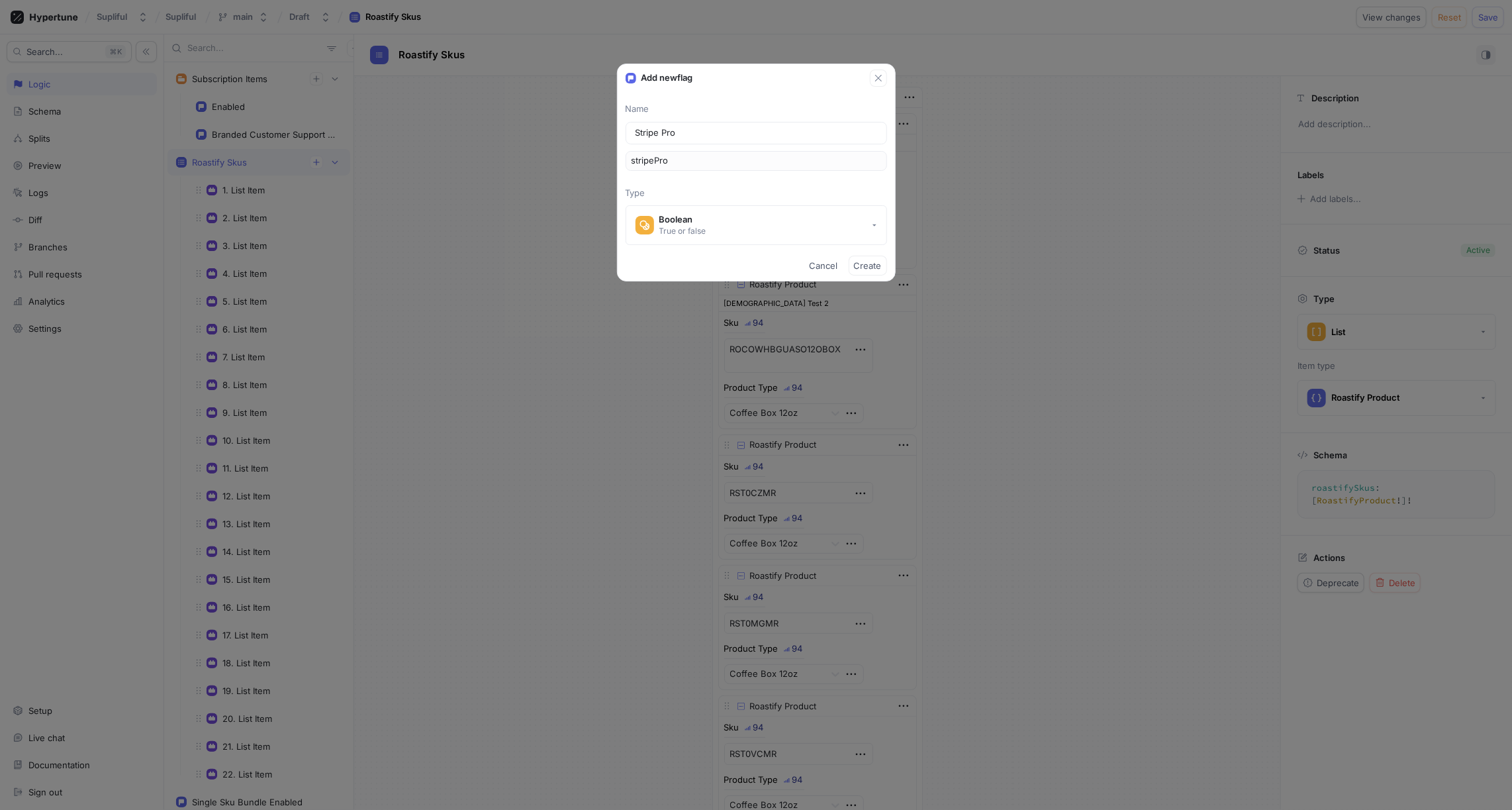
type input "stripeProd"
type input "Stripe Produ"
type input "stripeProdu"
type textarea "x"
type input "Stripe Produc"
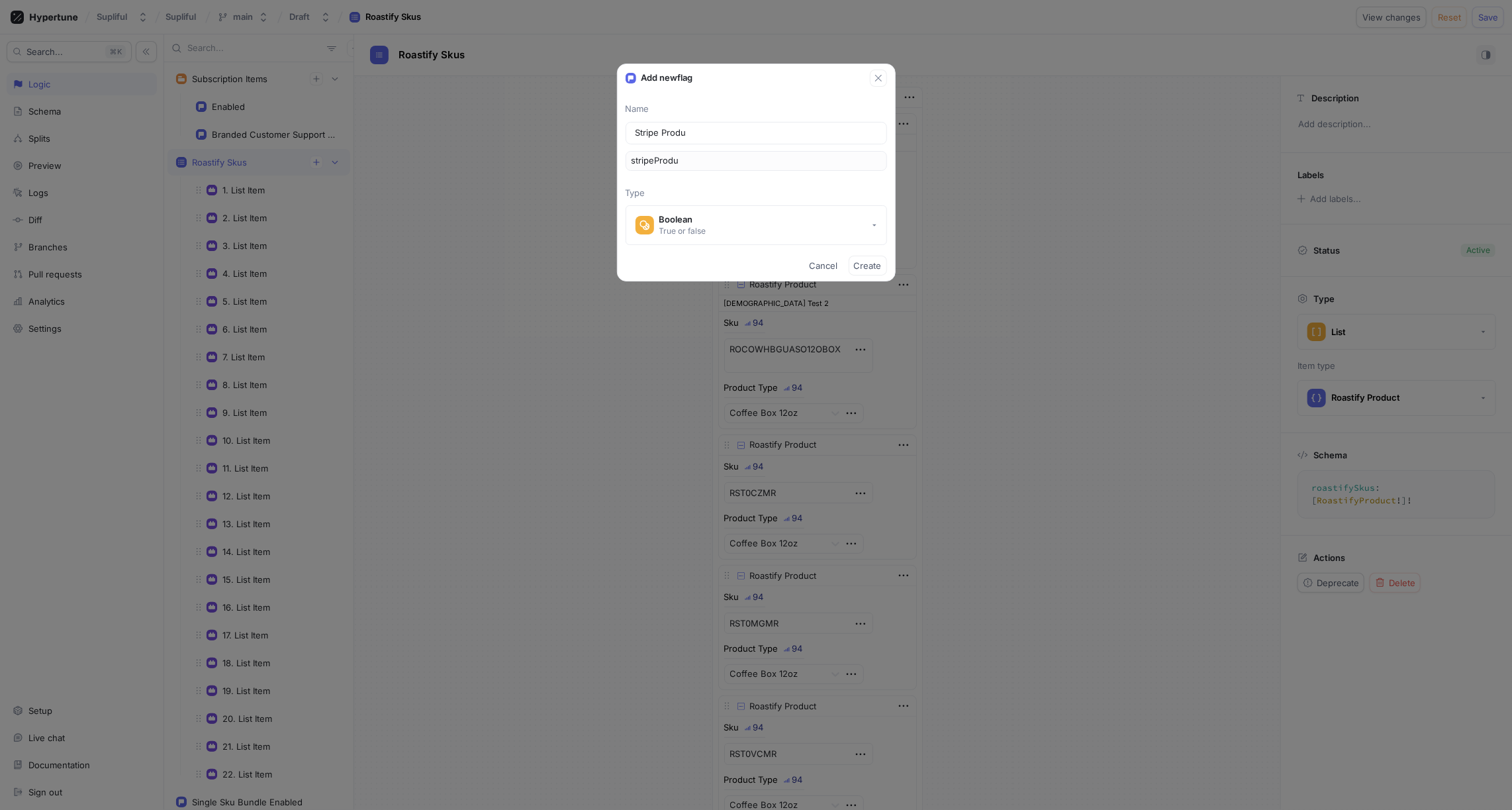
type input "stripeProduc"
type input "Stripe Product"
type input "stripeProduct"
type input "Stripe Products"
type input "stripeProducts"
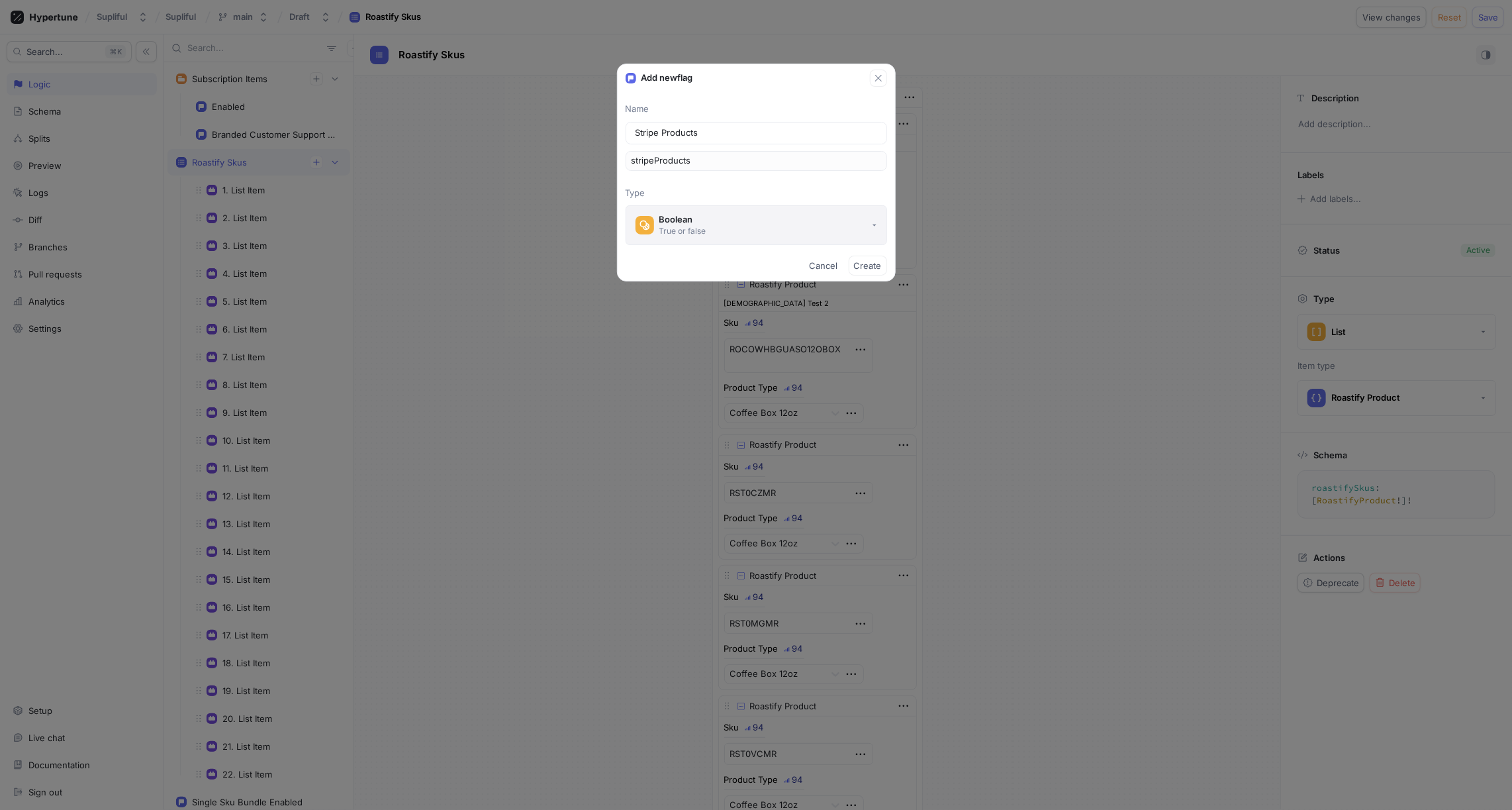
click at [696, 225] on div "True or false" at bounding box center [683, 231] width 47 height 12
type input "Stripe Products"
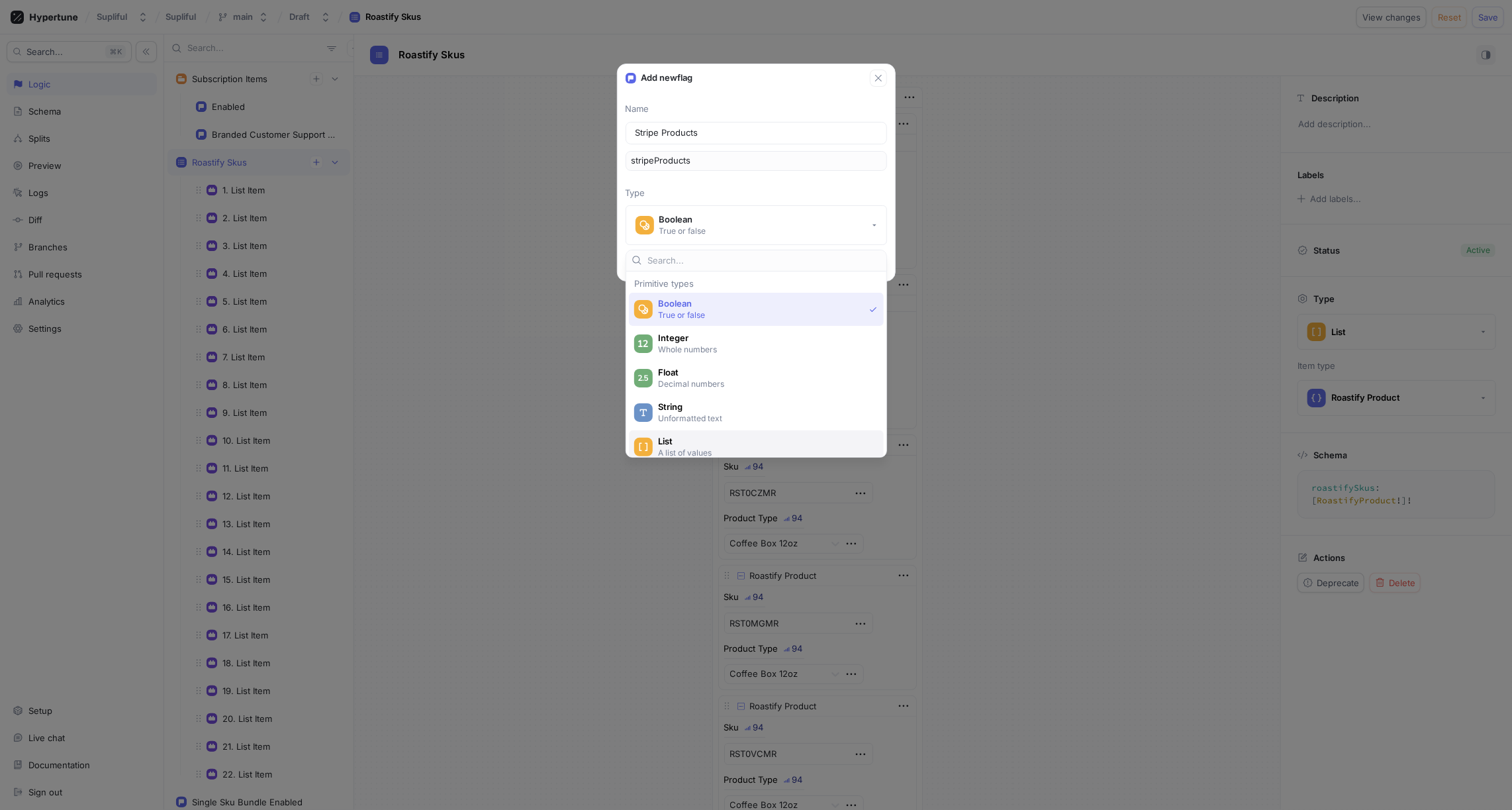
click at [685, 443] on span "List" at bounding box center [765, 442] width 214 height 12
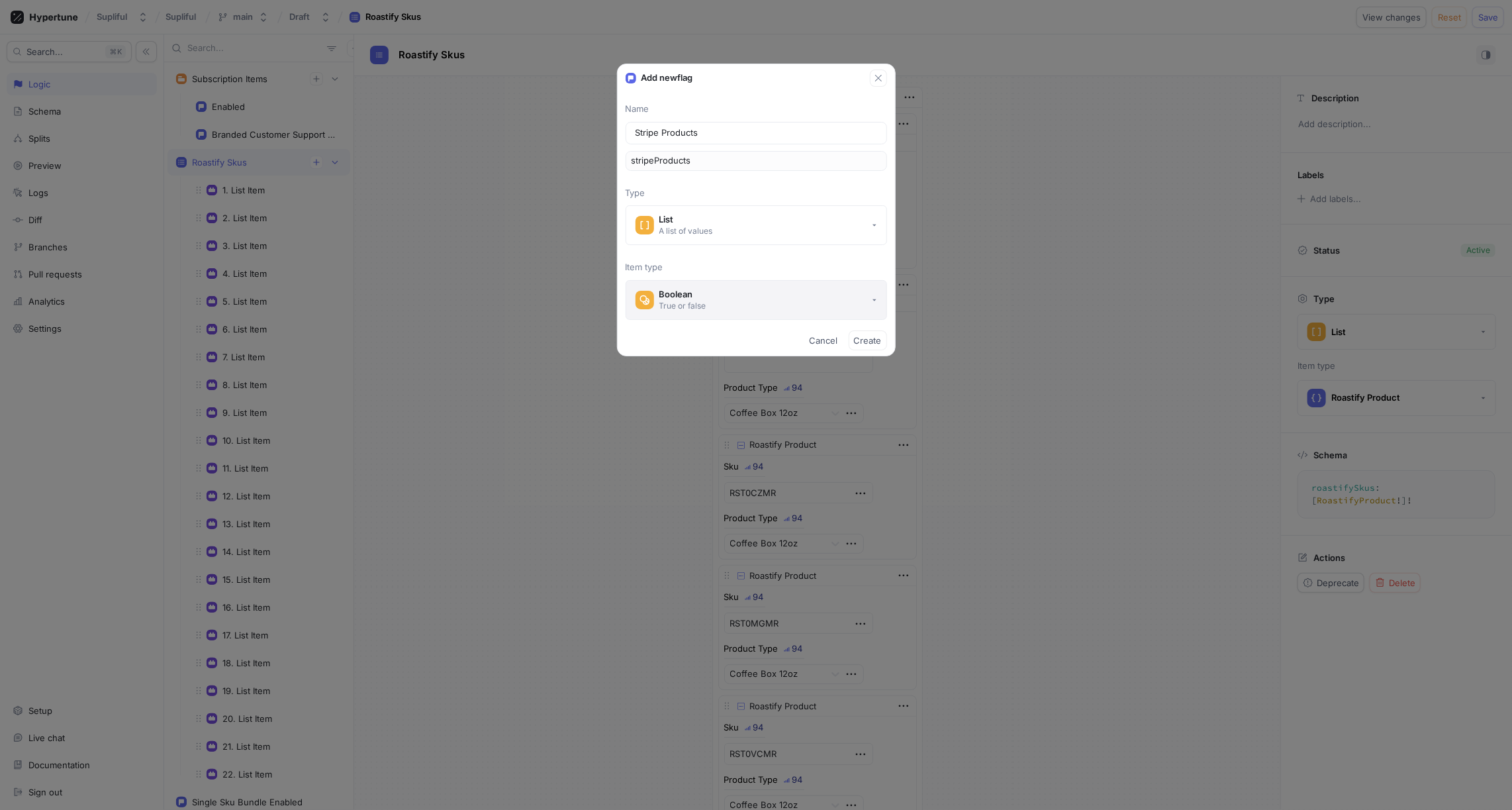
click at [710, 299] on button "Boolean True or false" at bounding box center [756, 299] width 262 height 40
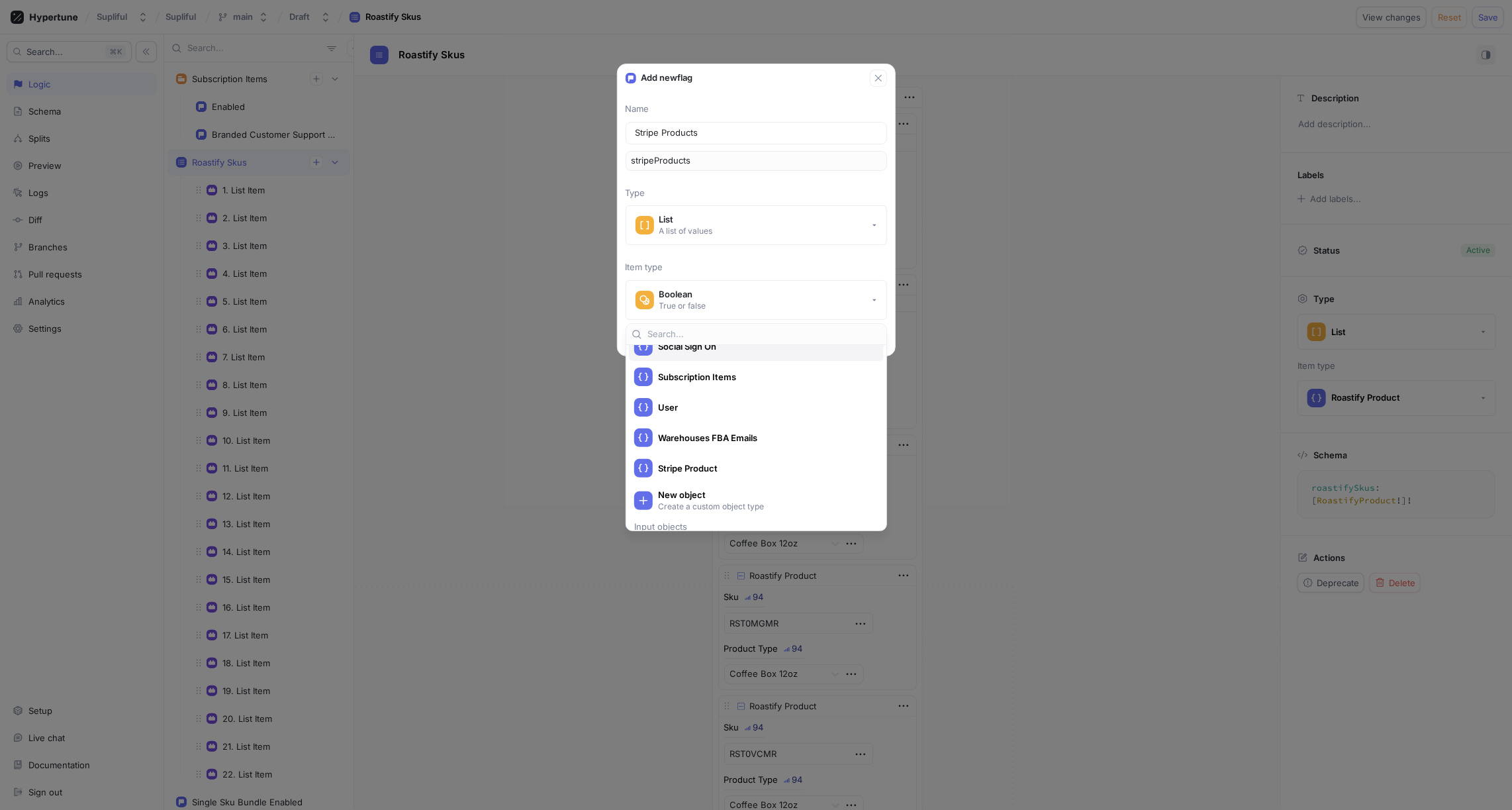
scroll to position [616, 0]
click at [706, 469] on span "Stripe Product" at bounding box center [765, 467] width 214 height 12
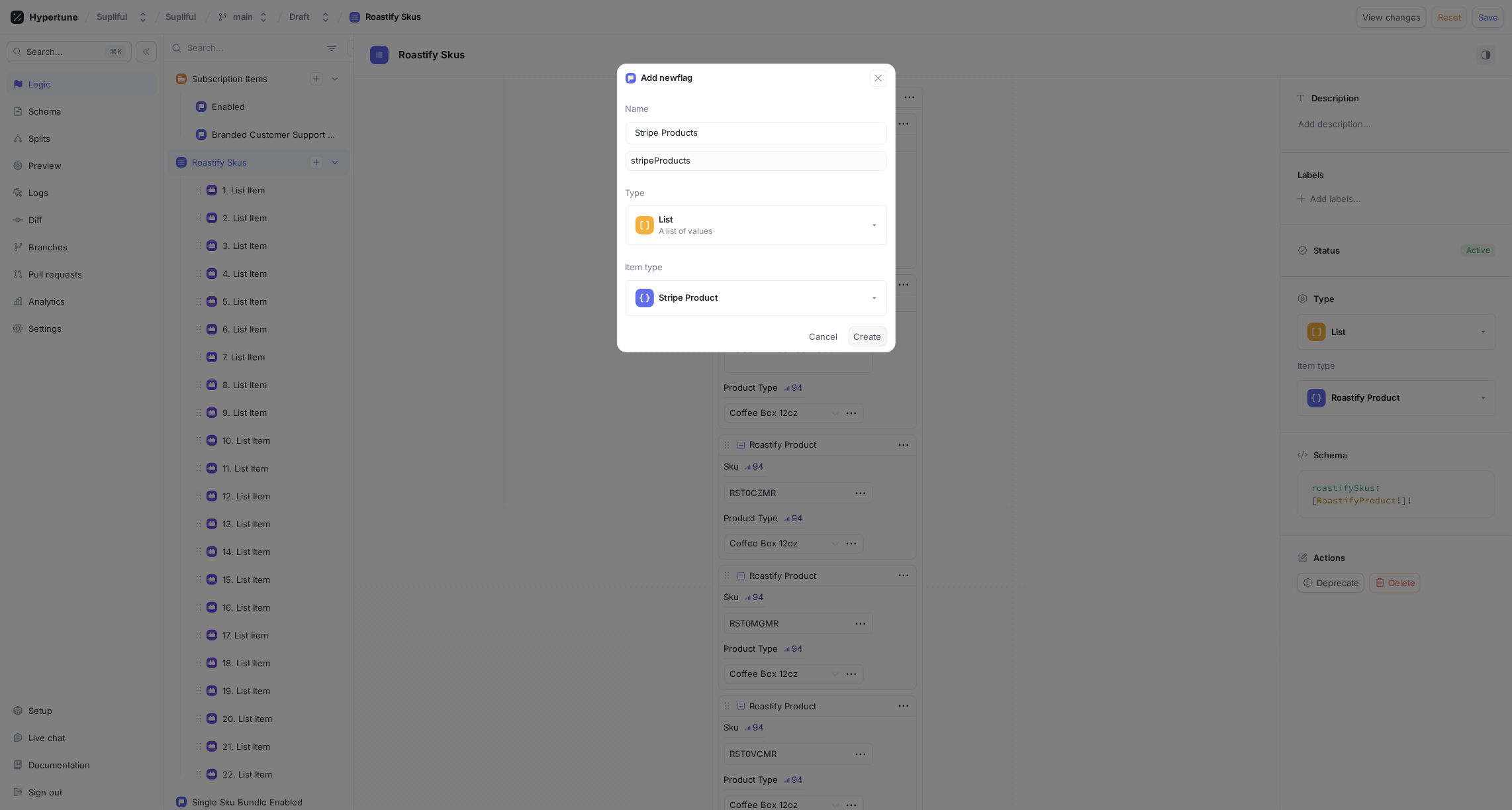
click at [866, 334] on span "Create" at bounding box center [868, 336] width 27 height 8
type textarea "x"
type textarea "stripeProducts: [StripeProduct!]!"
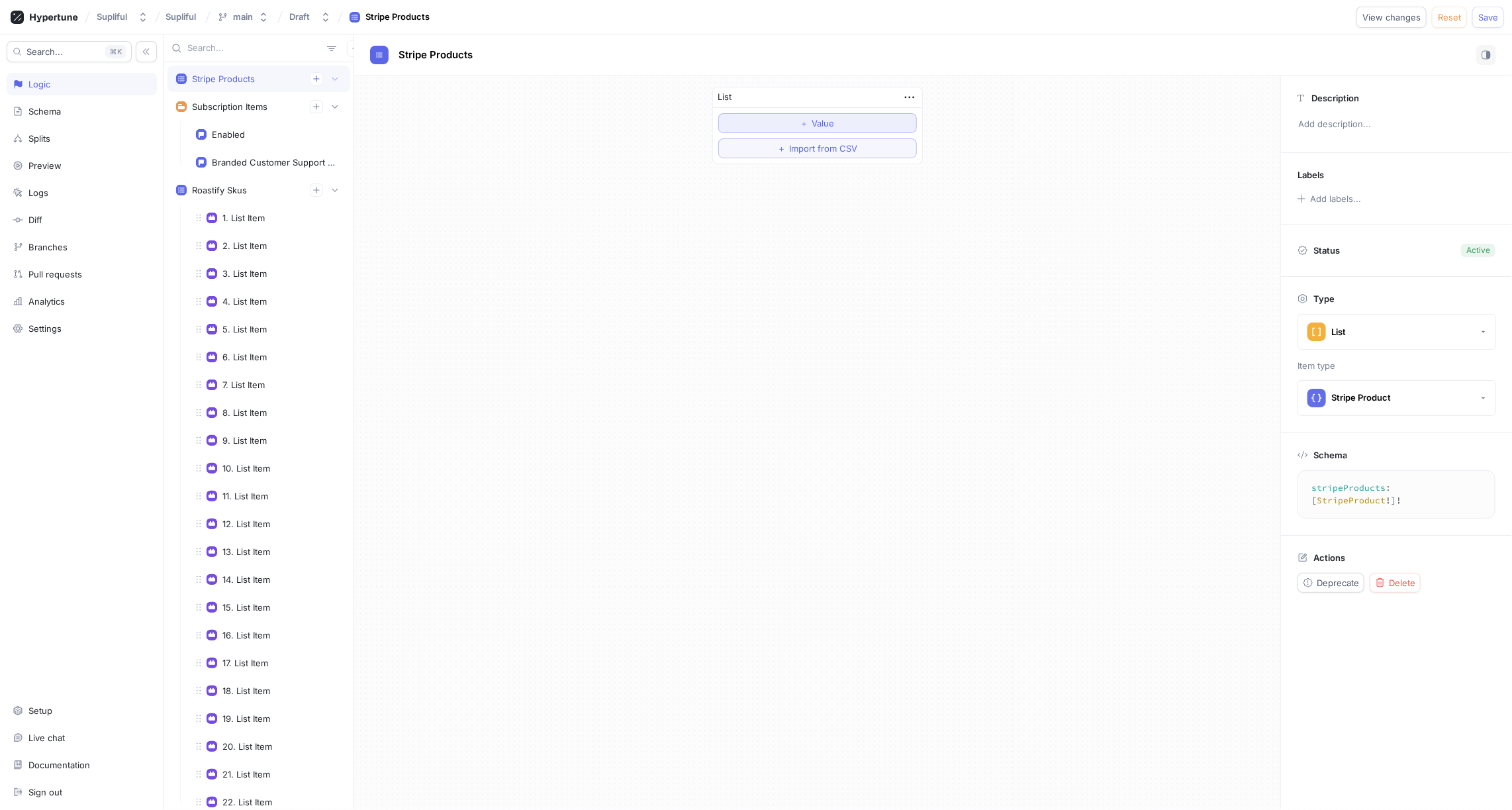
click at [827, 122] on span "Value" at bounding box center [824, 123] width 22 height 8
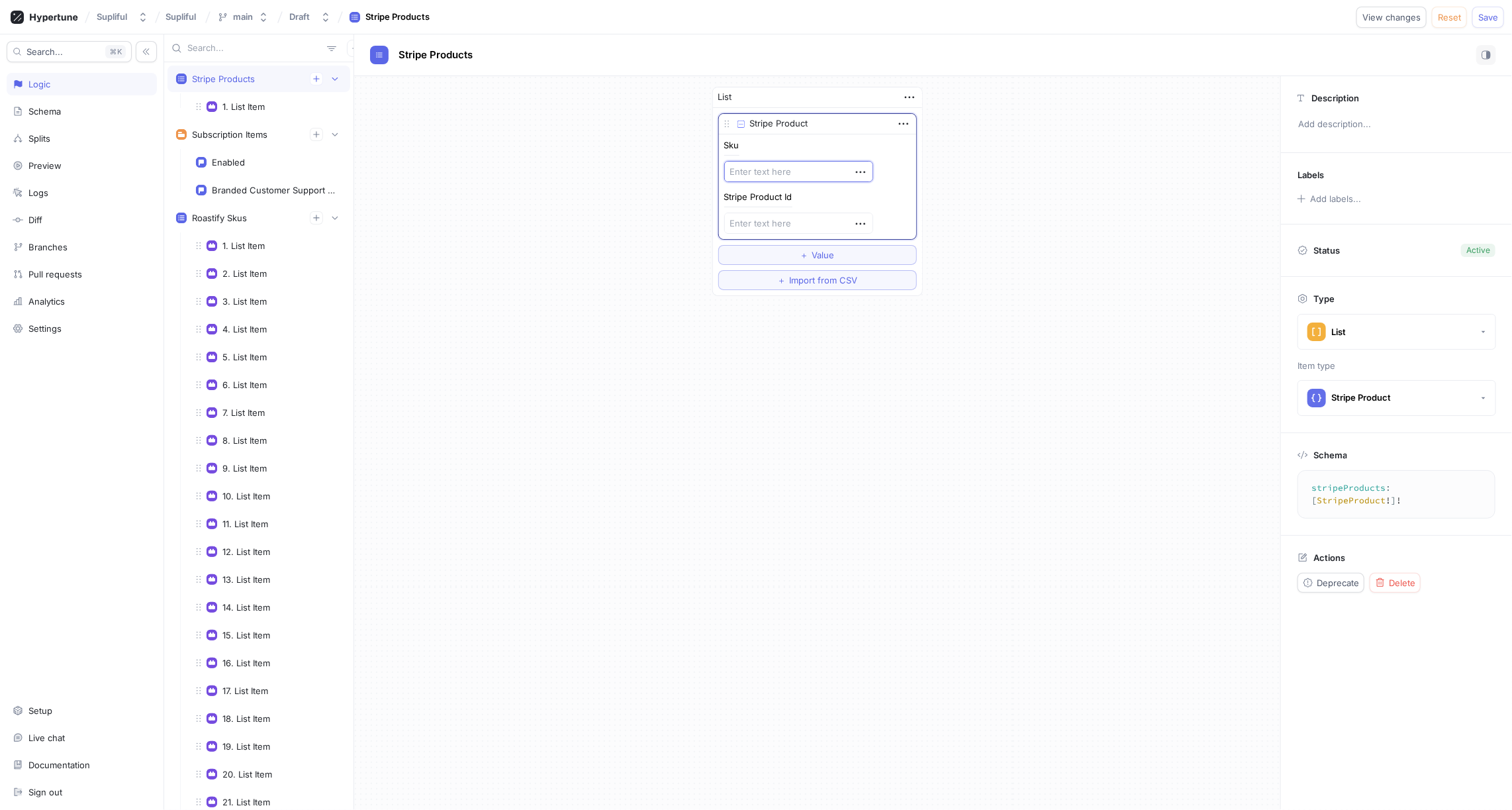
click at [764, 166] on textarea at bounding box center [799, 171] width 149 height 21
paste textarea "VOX4ASHW"
type textarea "x"
type textarea "VOX4ASHW"
click at [761, 220] on textarea at bounding box center [799, 223] width 149 height 21
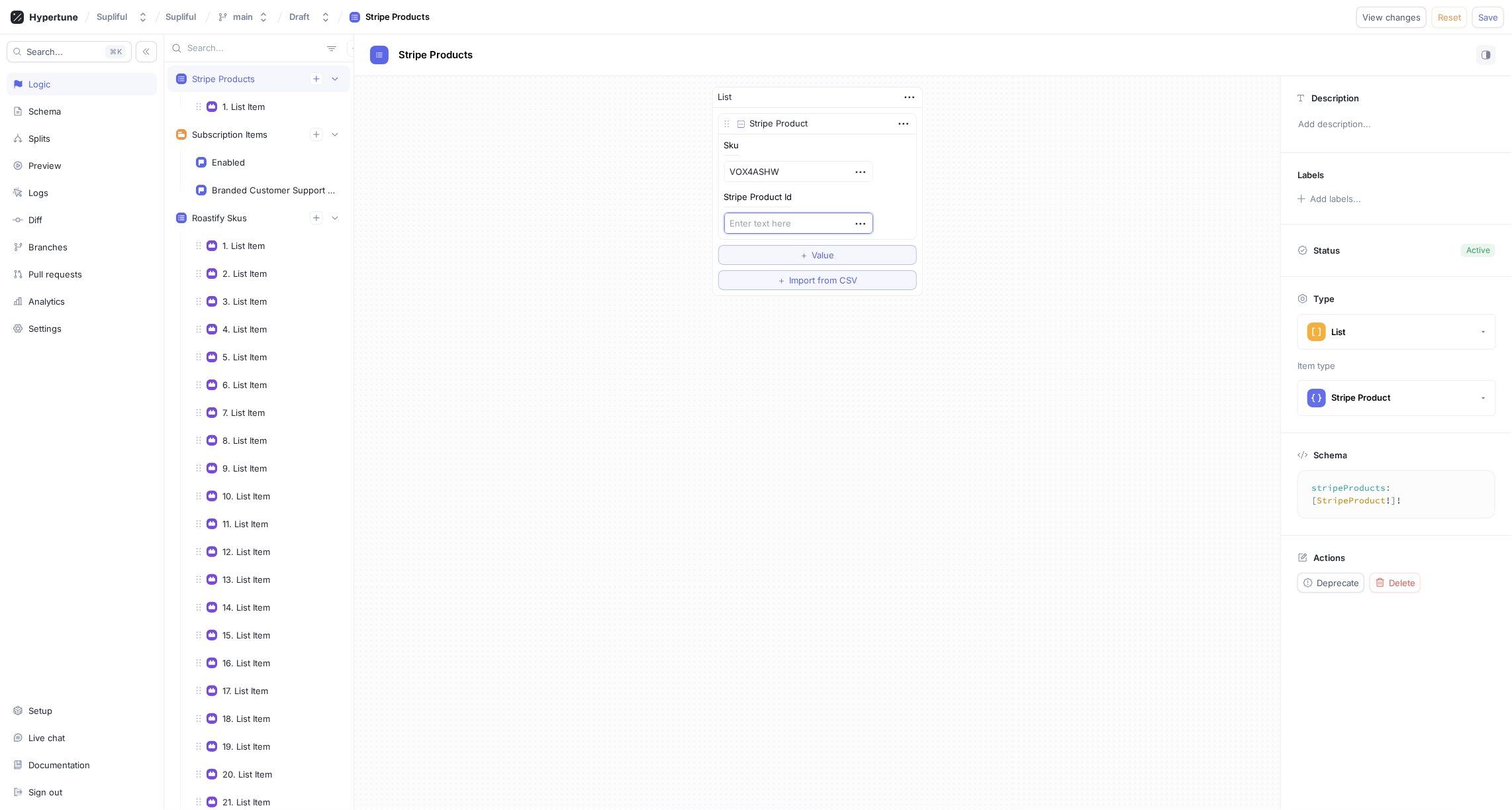
paste textarea "prod_T6GZo9FJppGJUx"
type textarea "x"
type textarea "prod_T6GZo9FJppGJUx"
type textarea "x"
type textarea "prod_T6GZo9FJppGJUx"
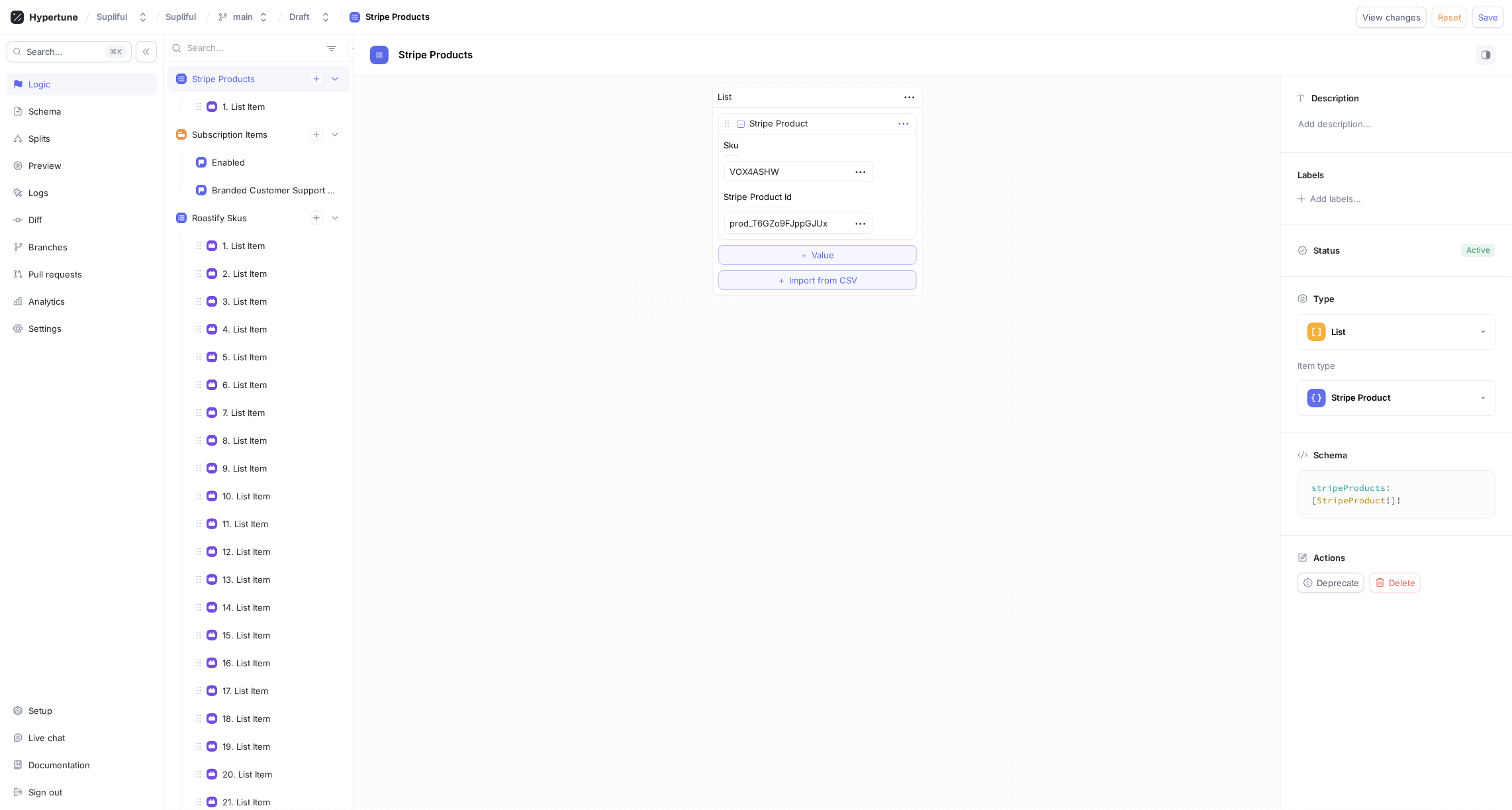
click at [905, 124] on icon "button" at bounding box center [904, 124] width 14 height 14
click at [943, 189] on p "Add note" at bounding box center [935, 191] width 38 height 13
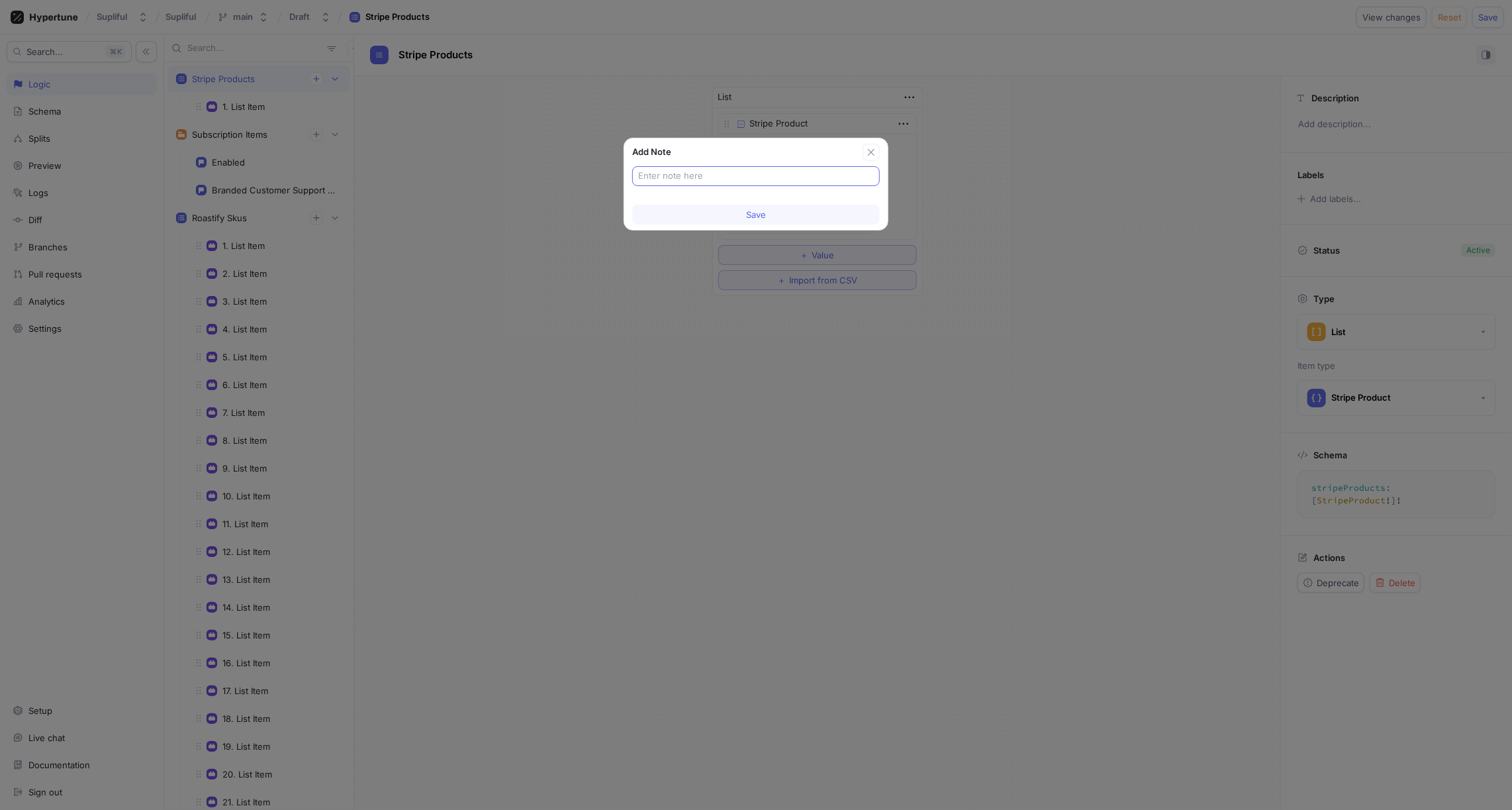
type textarea "x"
type input "Ashwagandha"
click at [748, 211] on span "Save" at bounding box center [756, 214] width 20 height 8
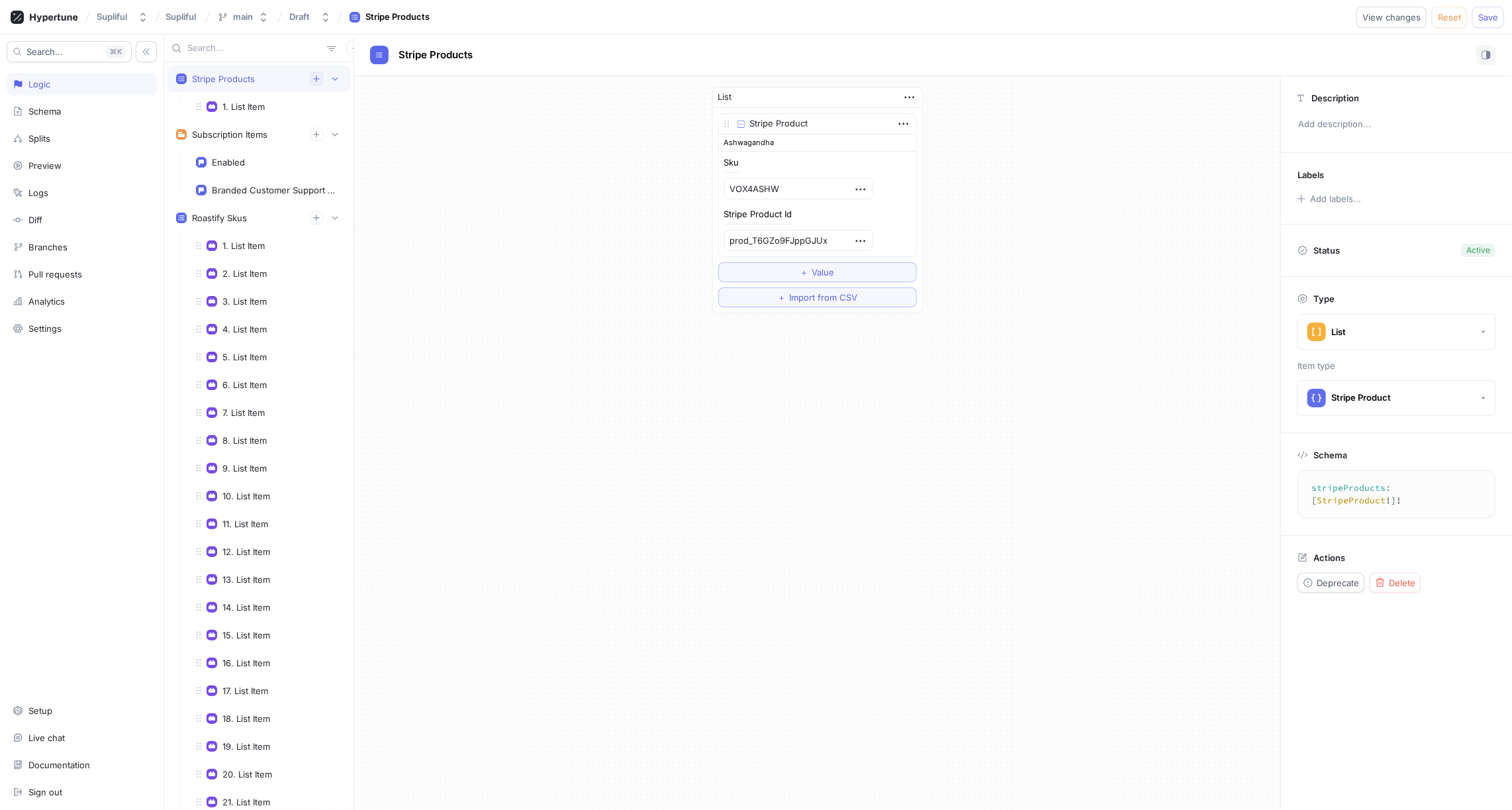
click at [318, 80] on icon "button" at bounding box center [316, 78] width 8 height 8
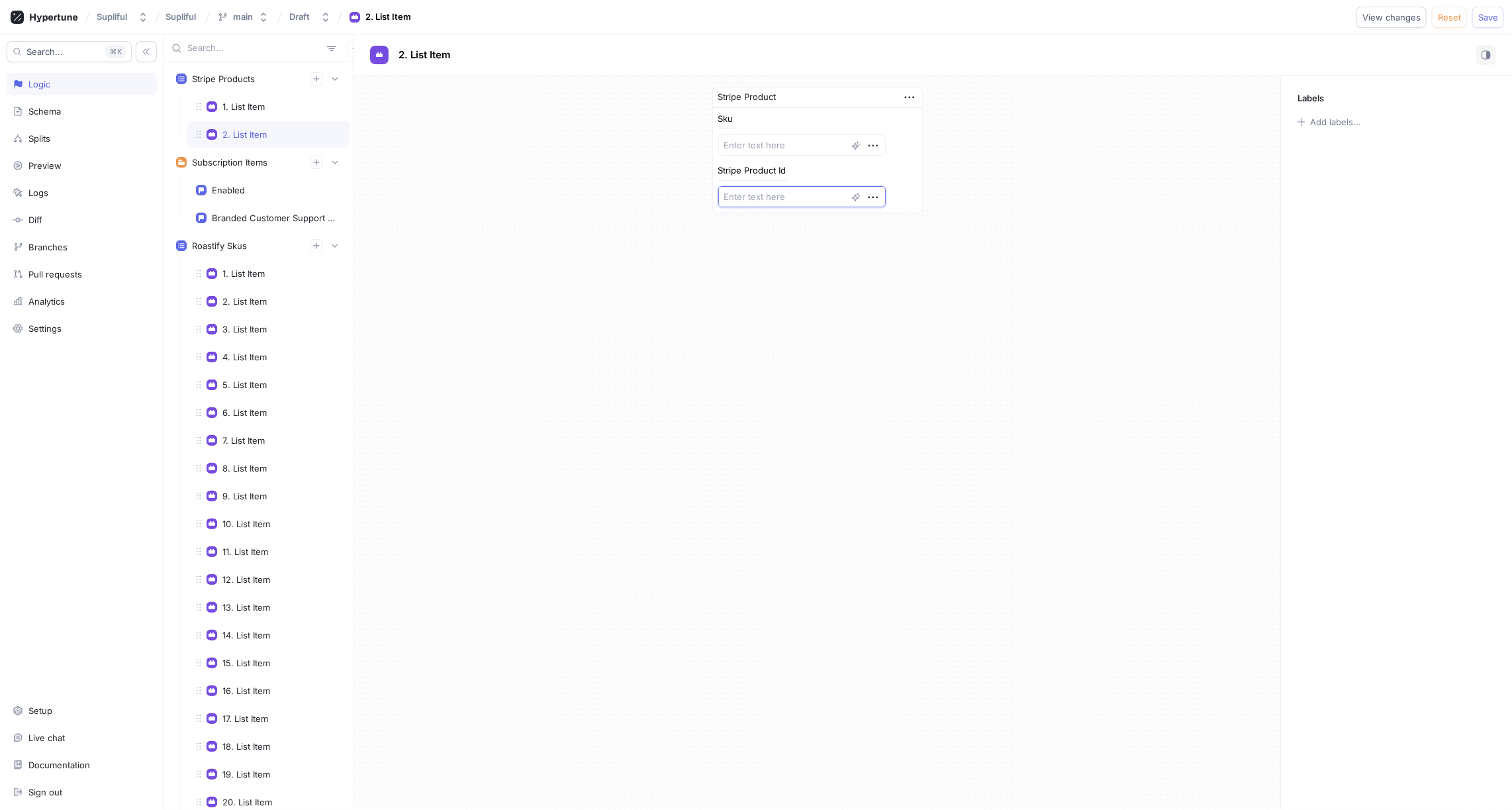
click at [748, 191] on textarea at bounding box center [803, 196] width 168 height 21
paste textarea "prod_T6GXGBueimtYY1"
type textarea "x"
type textarea "prod_T6GXGBueimtYY1"
type textarea "x"
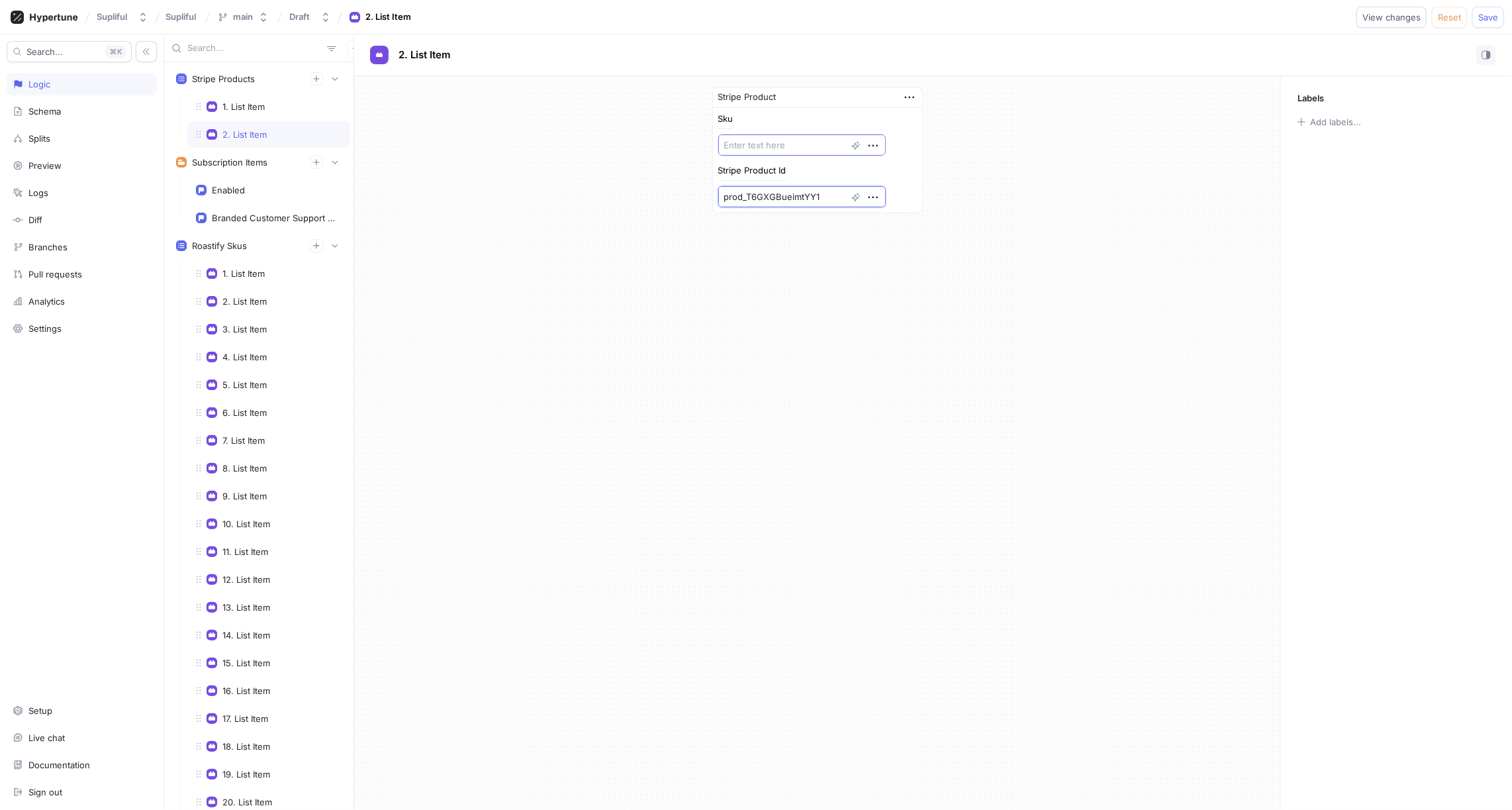
type textarea "prod_T6GXGBueimtYY1"
click at [750, 145] on textarea at bounding box center [803, 145] width 168 height 21
paste textarea "prod_T6GXGBueimtYY1"
type textarea "x"
type textarea "prod_T6GXGBueimtYY1"
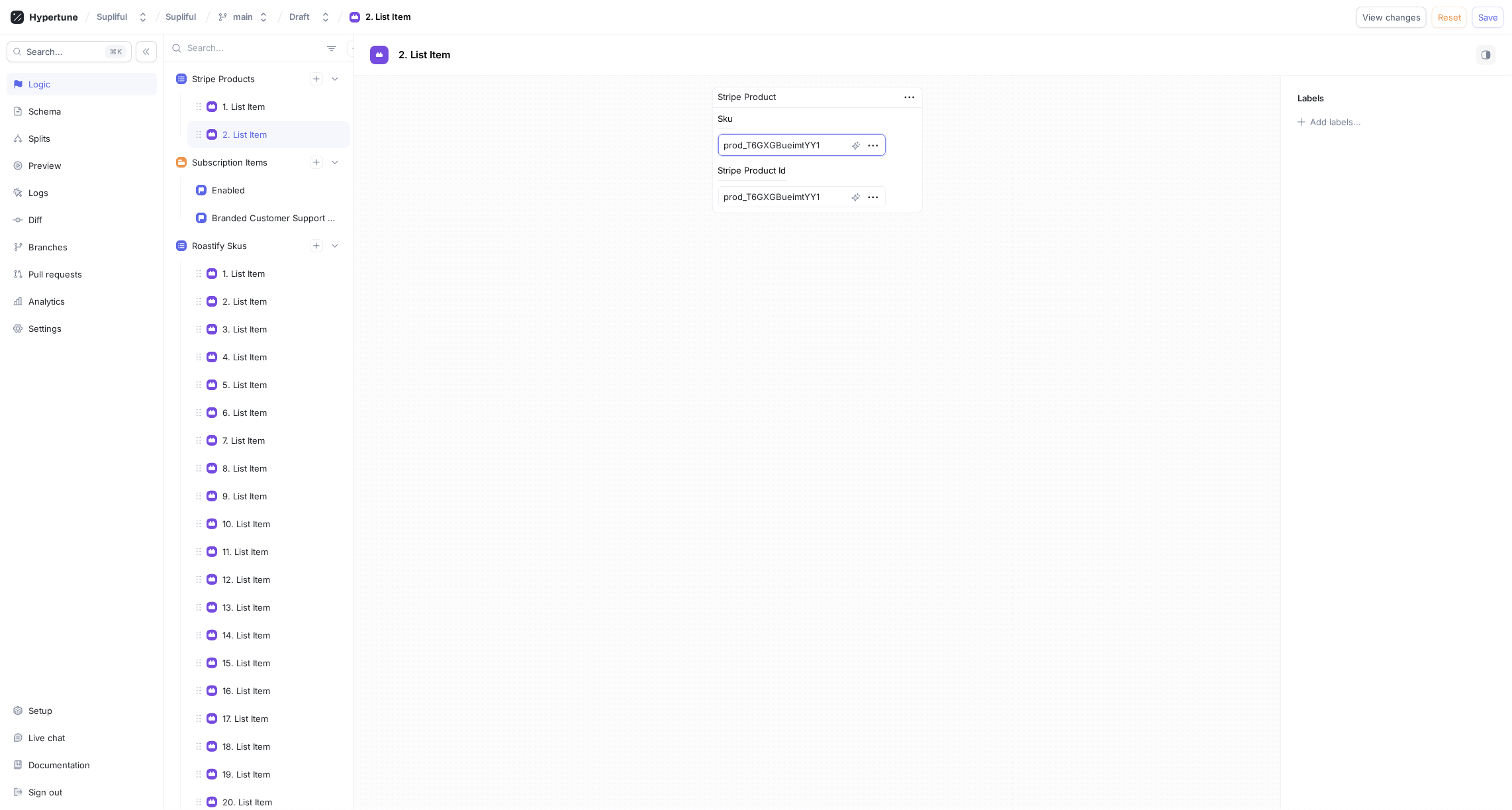
click at [788, 143] on textarea "prod_T6GXGBueimtYY1" at bounding box center [803, 145] width 168 height 21
type textarea "x"
type textarea "prod_T6GXGBueimtYY1"
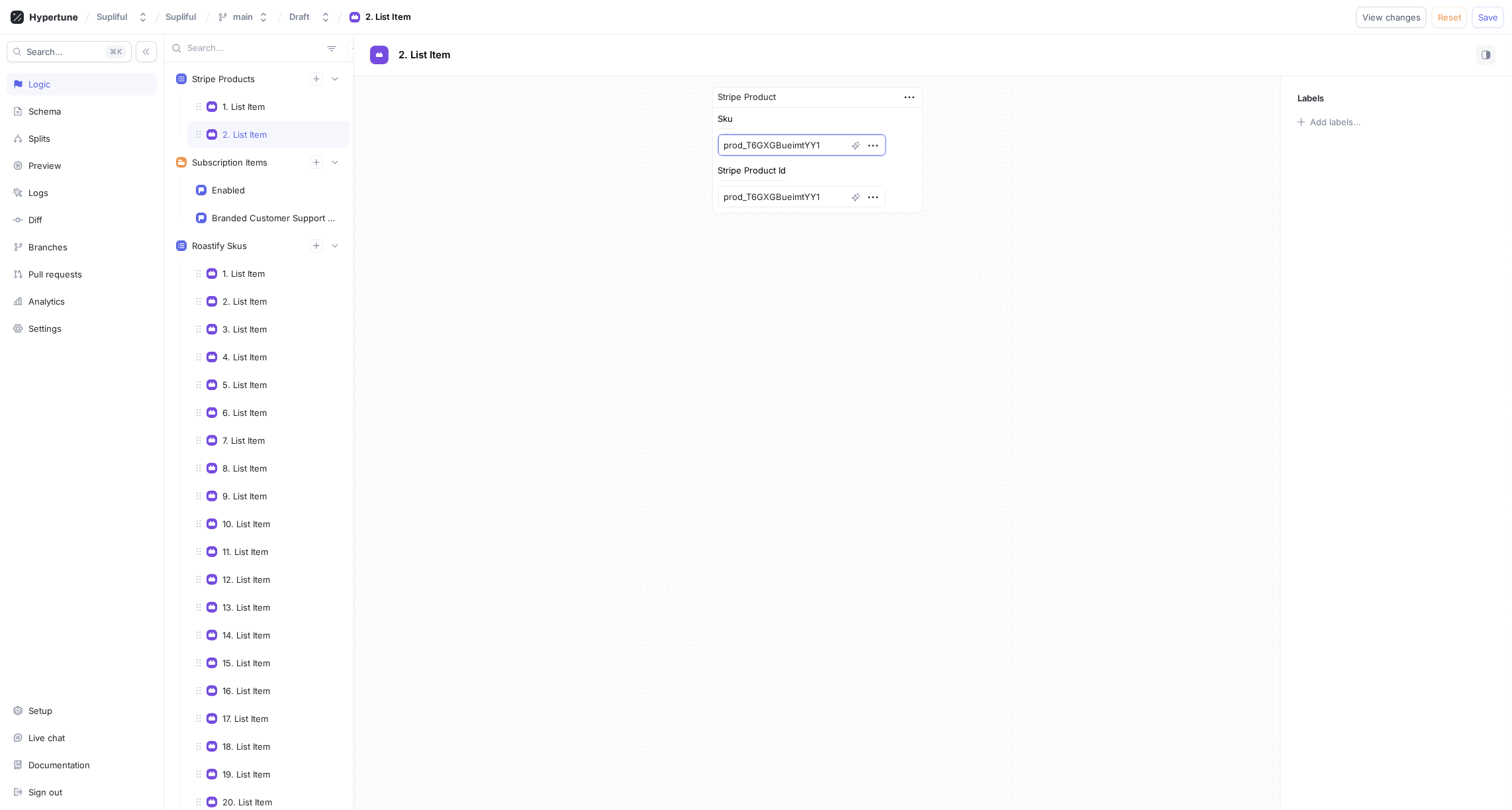
paste textarea "First Unit Fulfillment Fee"
type textarea "x"
type textarea "First Unit Fulfillment Fee"
type textarea "x"
click at [910, 97] on icon "button" at bounding box center [910, 98] width 14 height 14
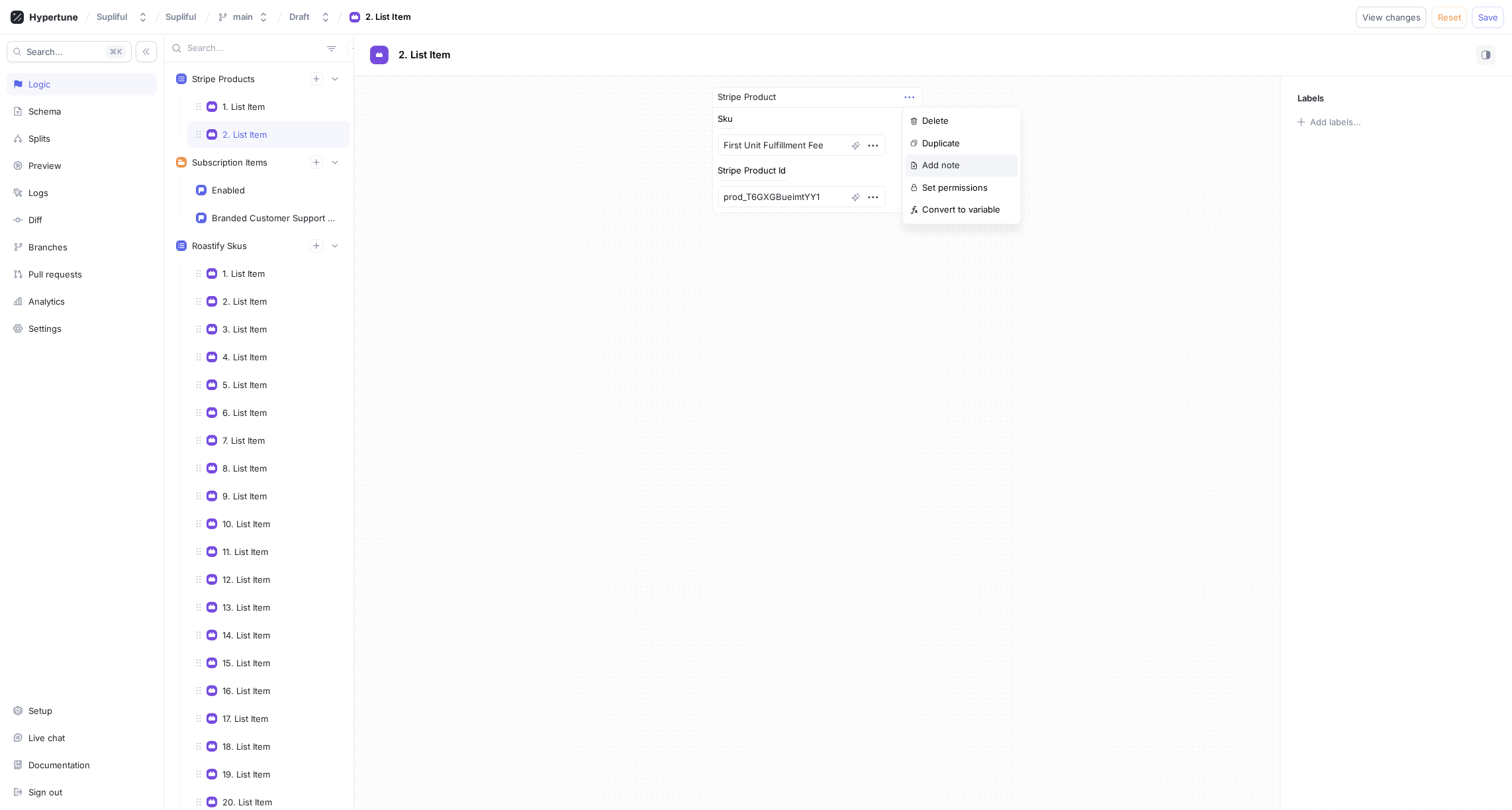
click at [946, 158] on div "Add note" at bounding box center [962, 165] width 113 height 22
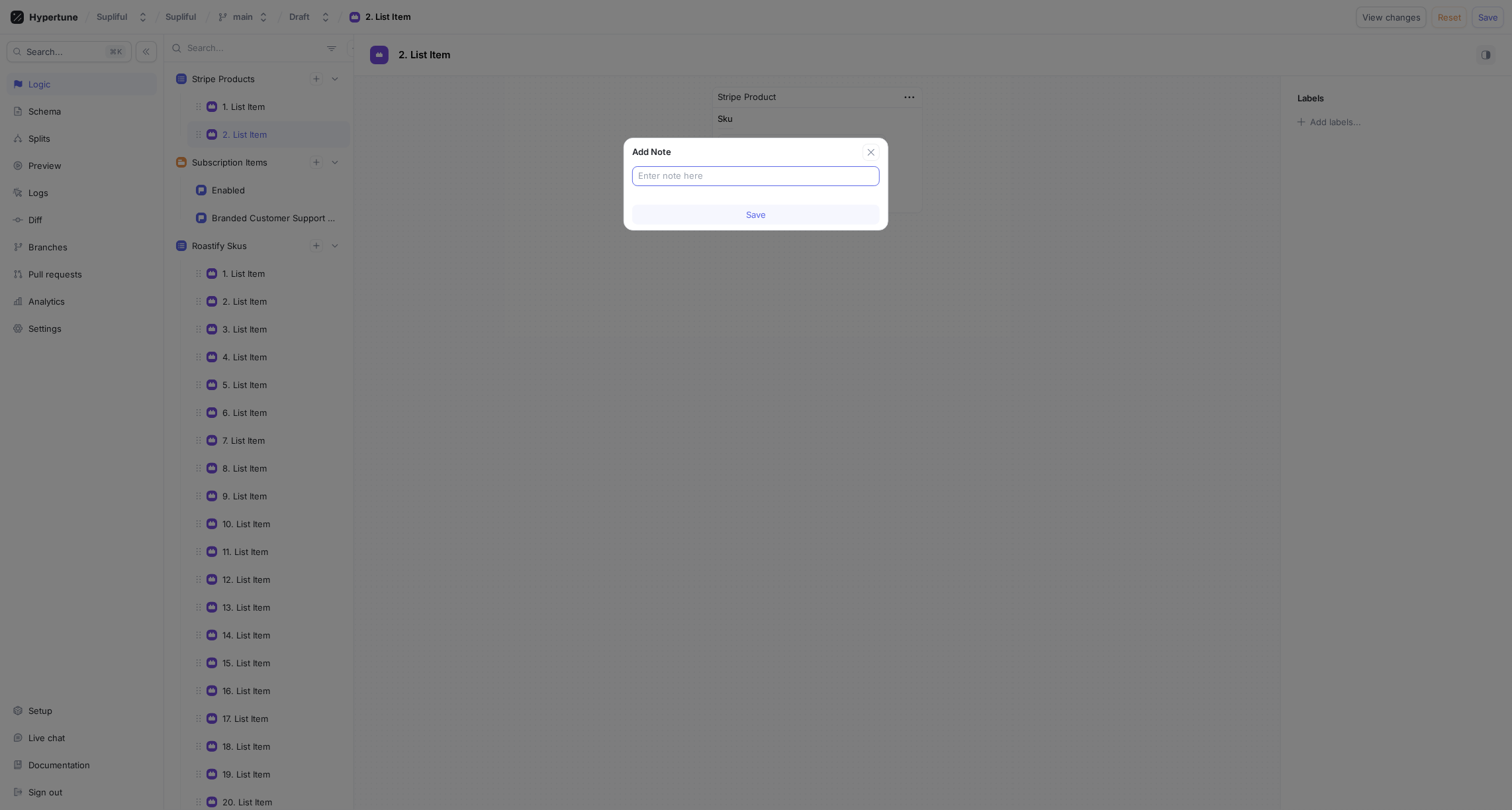
click at [705, 172] on input "text" at bounding box center [756, 176] width 236 height 13
type input "First Unit Fulfillment Fee"
type textarea "x"
type input "First Unit Fulfillment Fee"
click at [749, 217] on span "Save" at bounding box center [756, 214] width 20 height 8
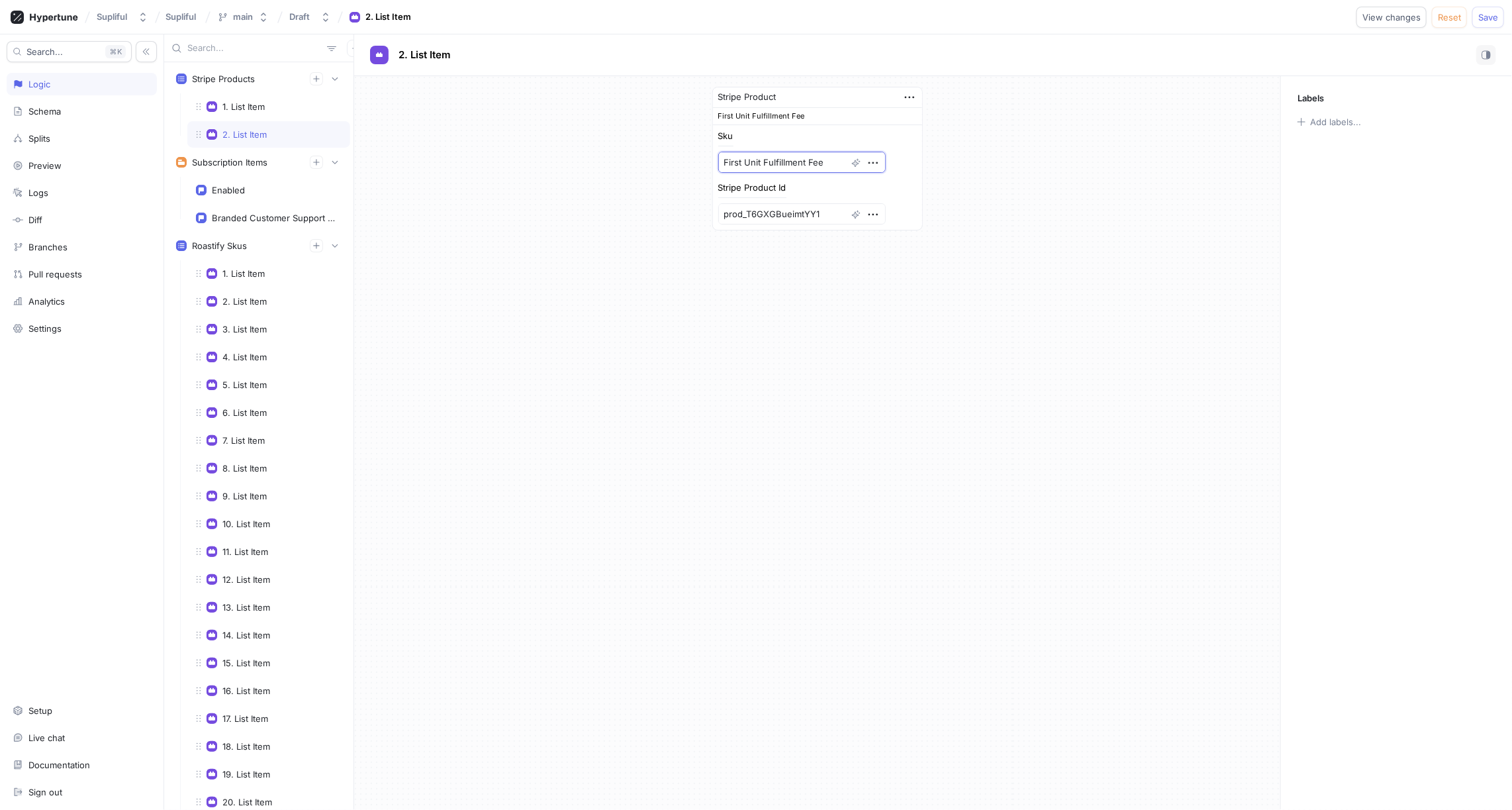
click at [766, 160] on textarea "First Unit Fulfillment Fee" at bounding box center [803, 162] width 168 height 21
type textarea "x"
type textarea "f"
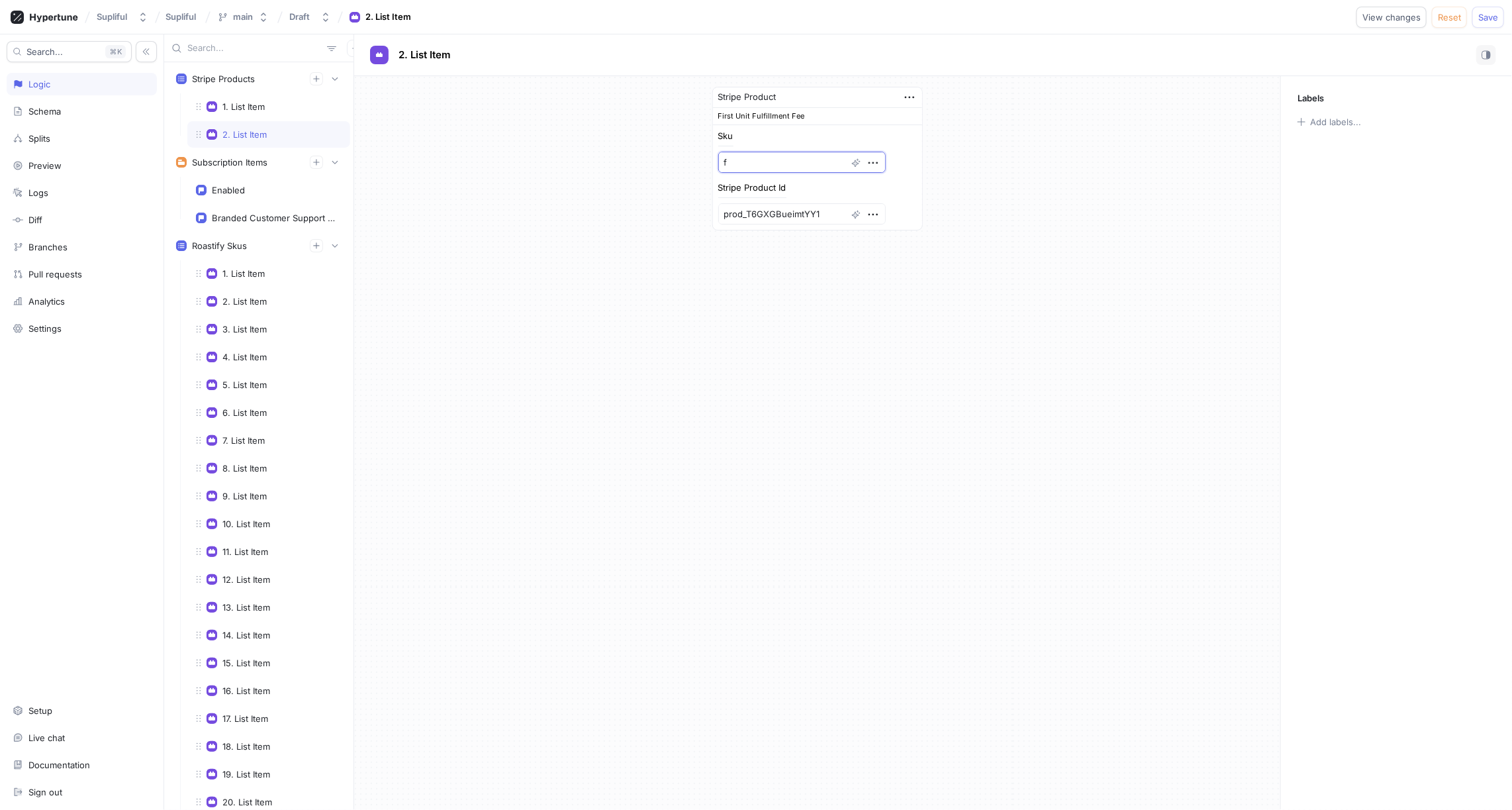
type textarea "x"
type textarea "fi"
type textarea "x"
type textarea "fir"
type textarea "x"
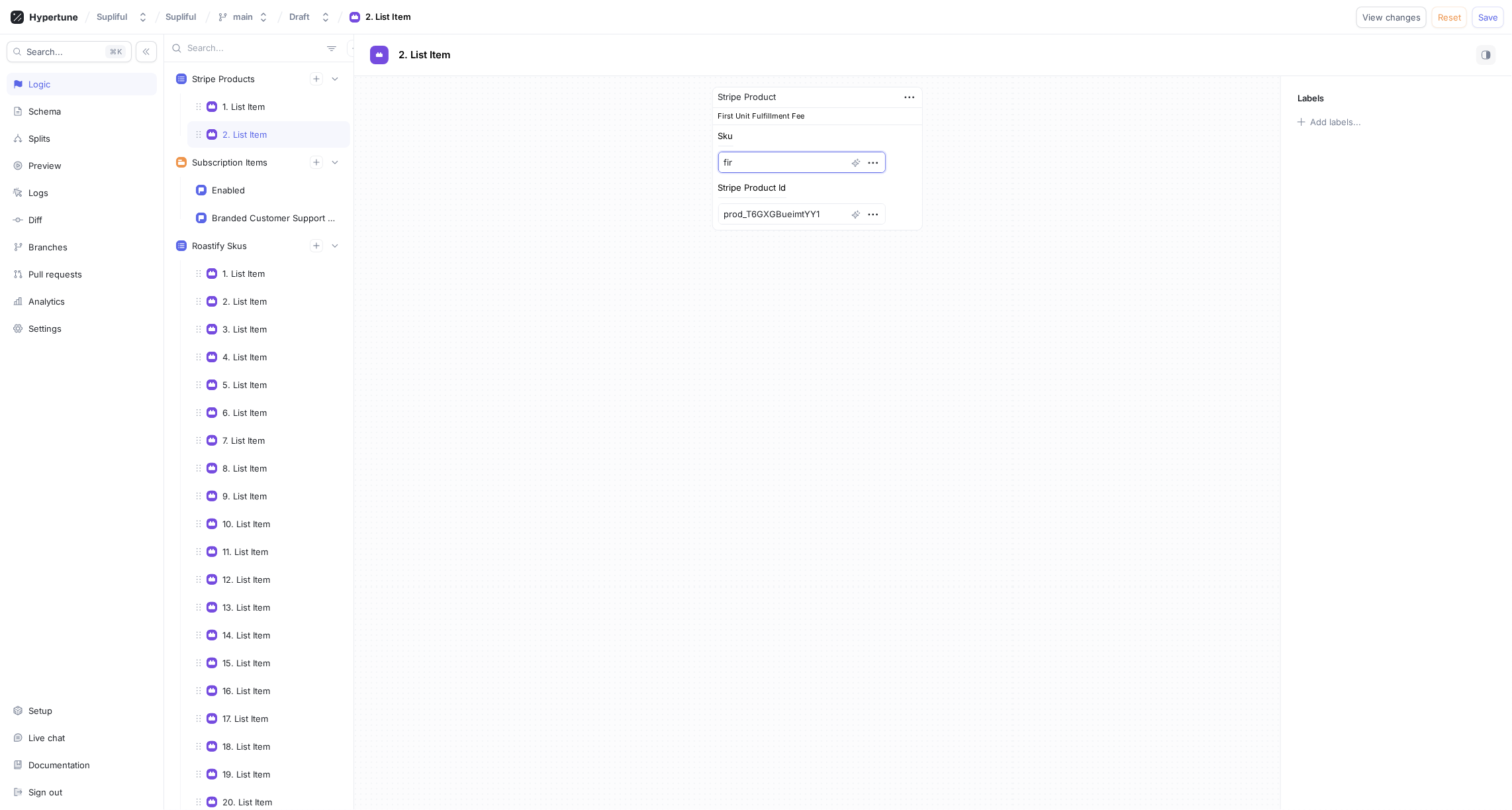
type textarea "firs"
type textarea "x"
type textarea "first"
type textarea "x"
type textarea "firstU"
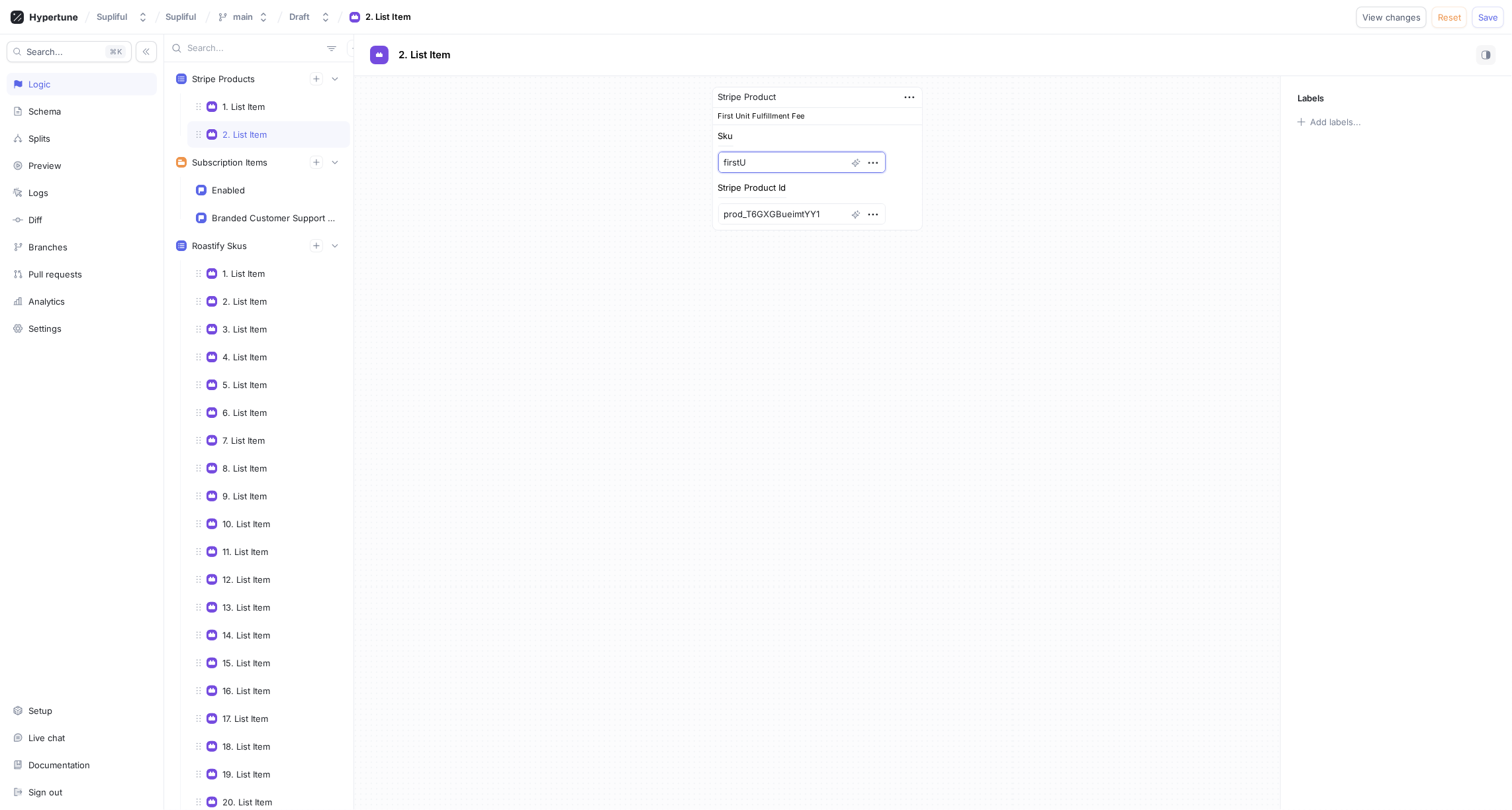
type textarea "x"
type textarea "firstUn"
type textarea "x"
type textarea "firstUni"
type textarea "x"
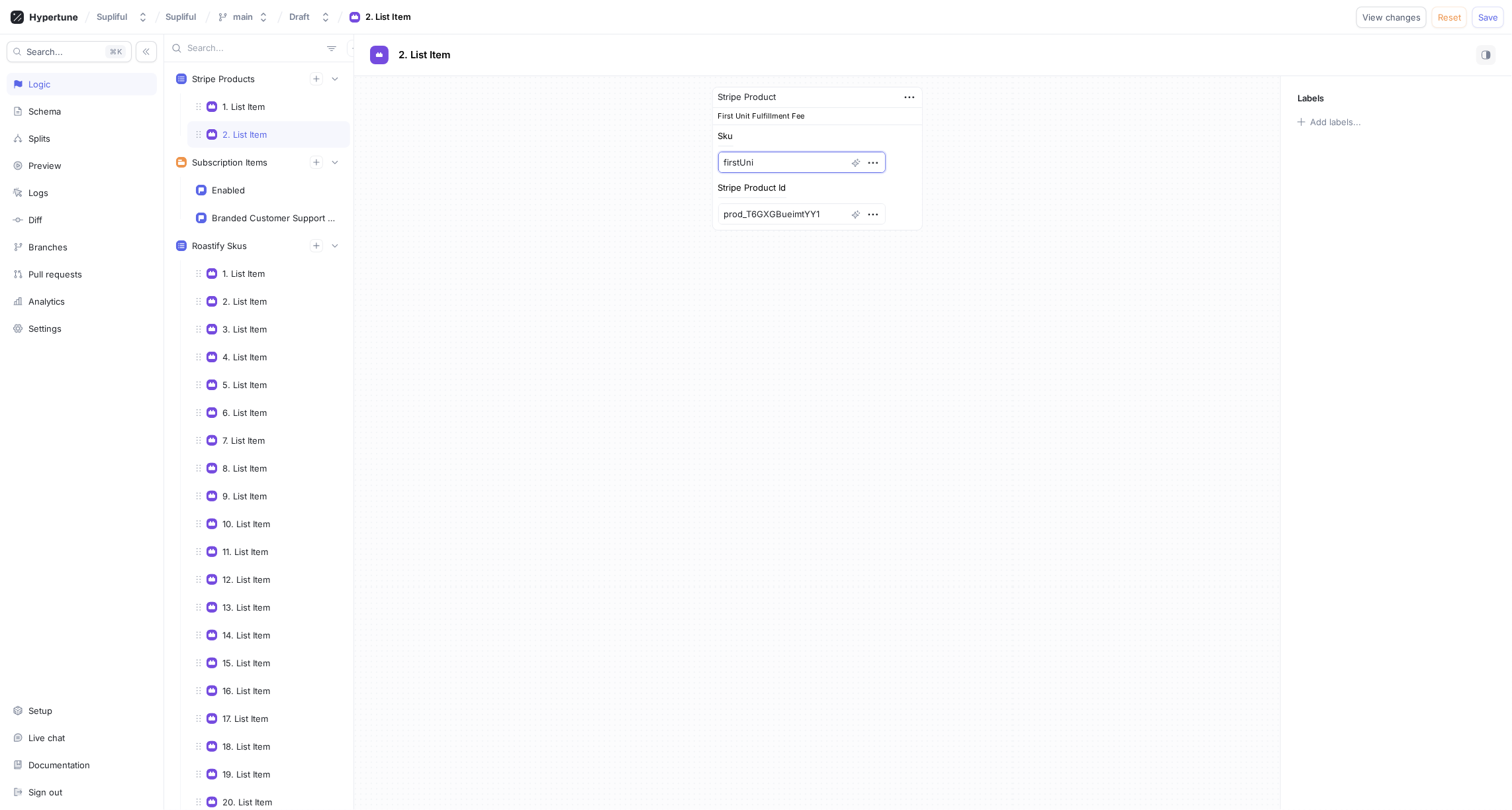
type textarea "firstUnit"
type textarea "x"
type textarea "firstUnitF"
type textarea "x"
type textarea "firstUnitFu"
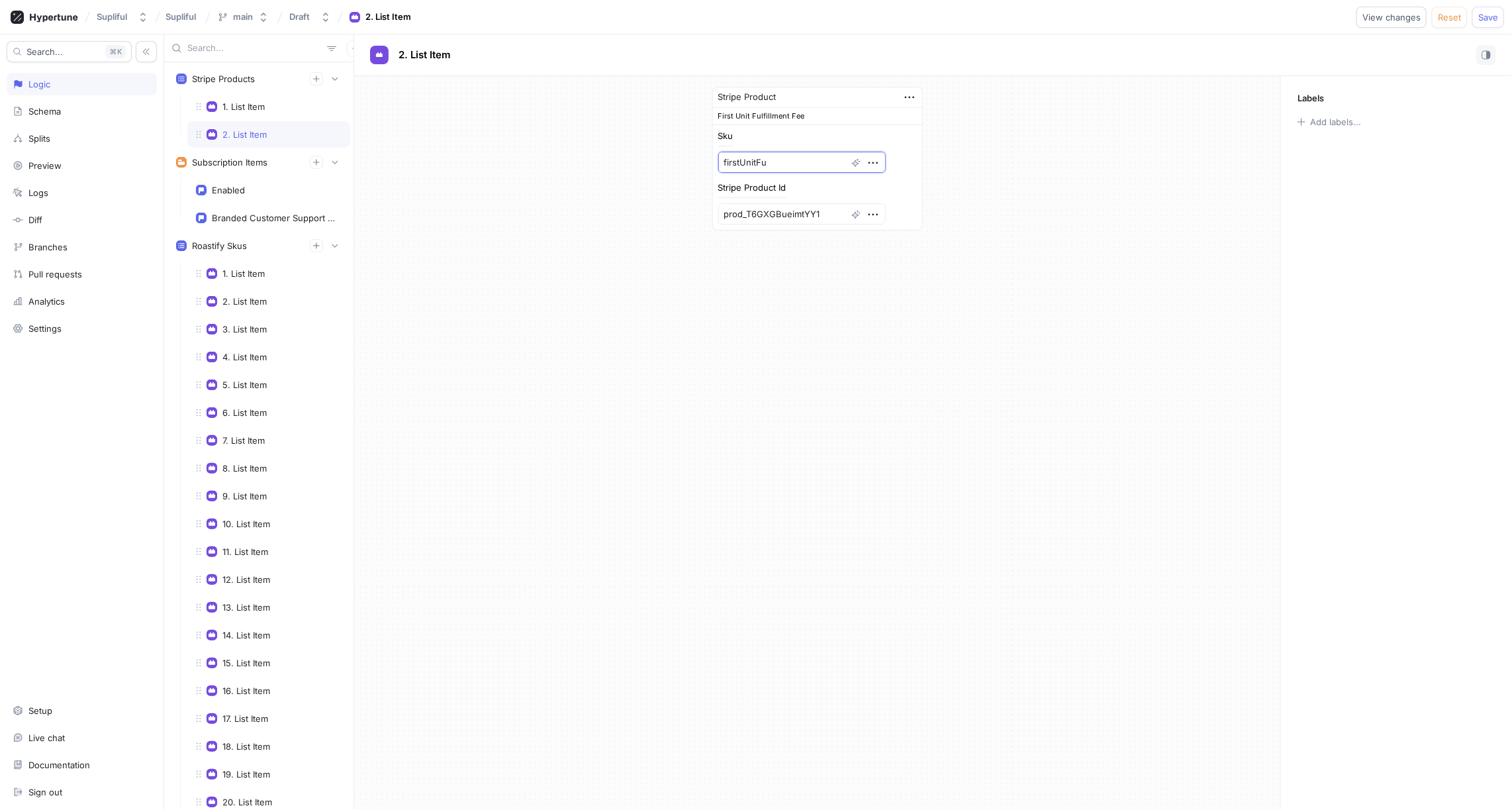
type textarea "x"
type textarea "firstUnitFul"
type textarea "x"
type textarea "firstUnitFulf"
type textarea "x"
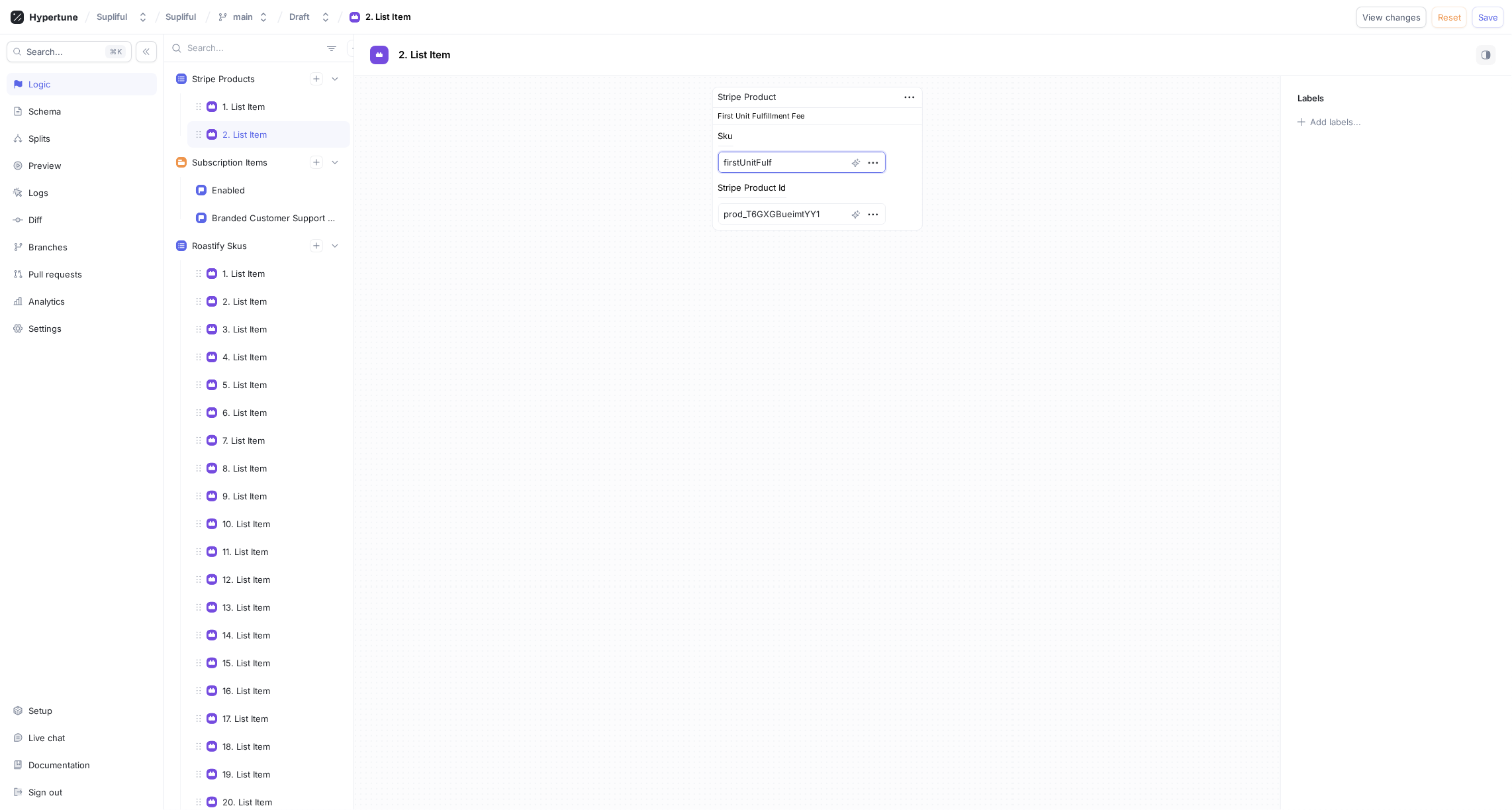
type textarea "firstUnitFulfi"
type textarea "x"
type textarea "firstUnitFulfil"
type textarea "x"
type textarea "firstUnitFulfill"
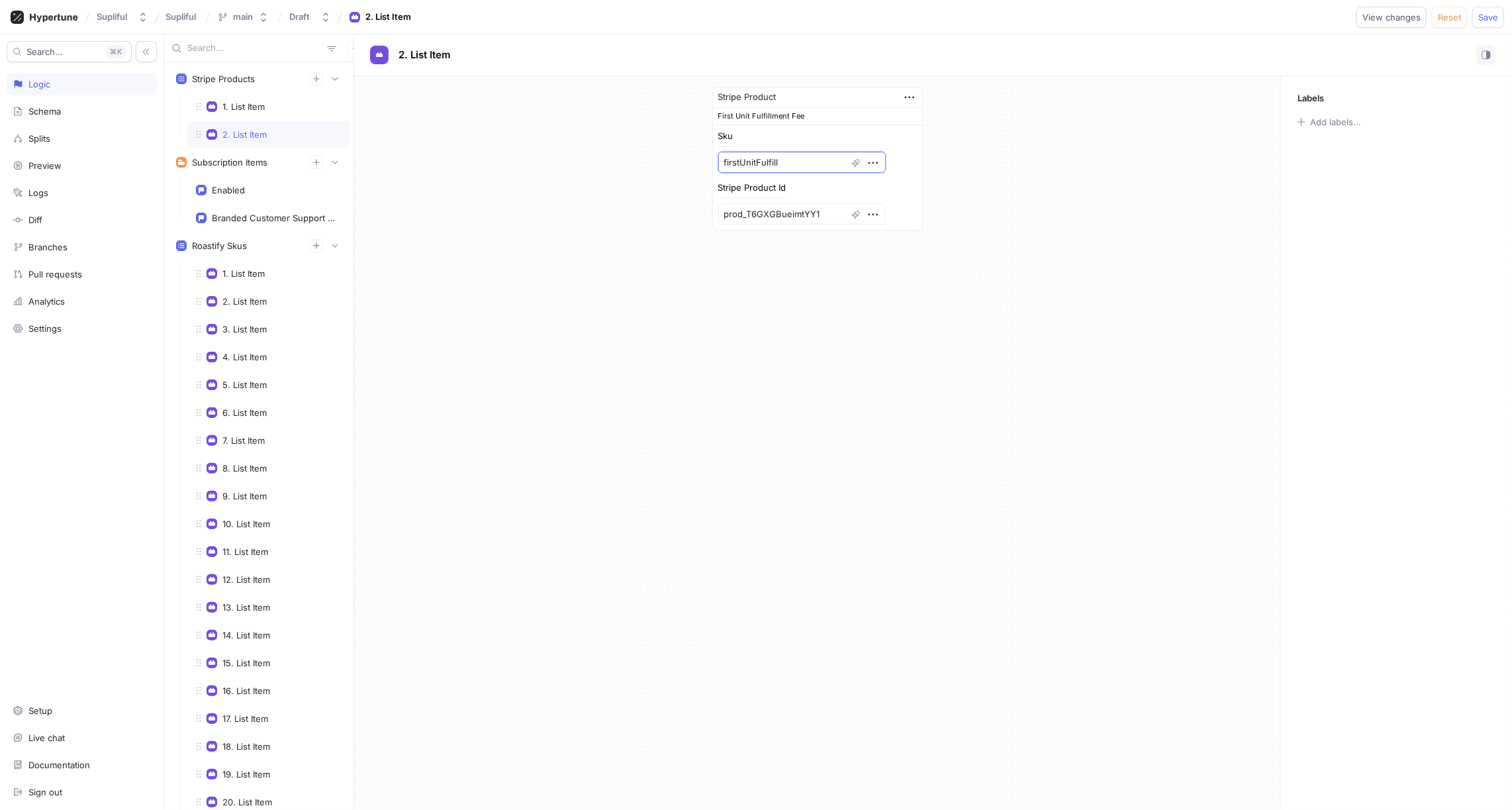
type textarea "x"
type textarea "firstUnitFulfillm"
type textarea "x"
type textarea "firstUnitFulfillmn"
type textarea "x"
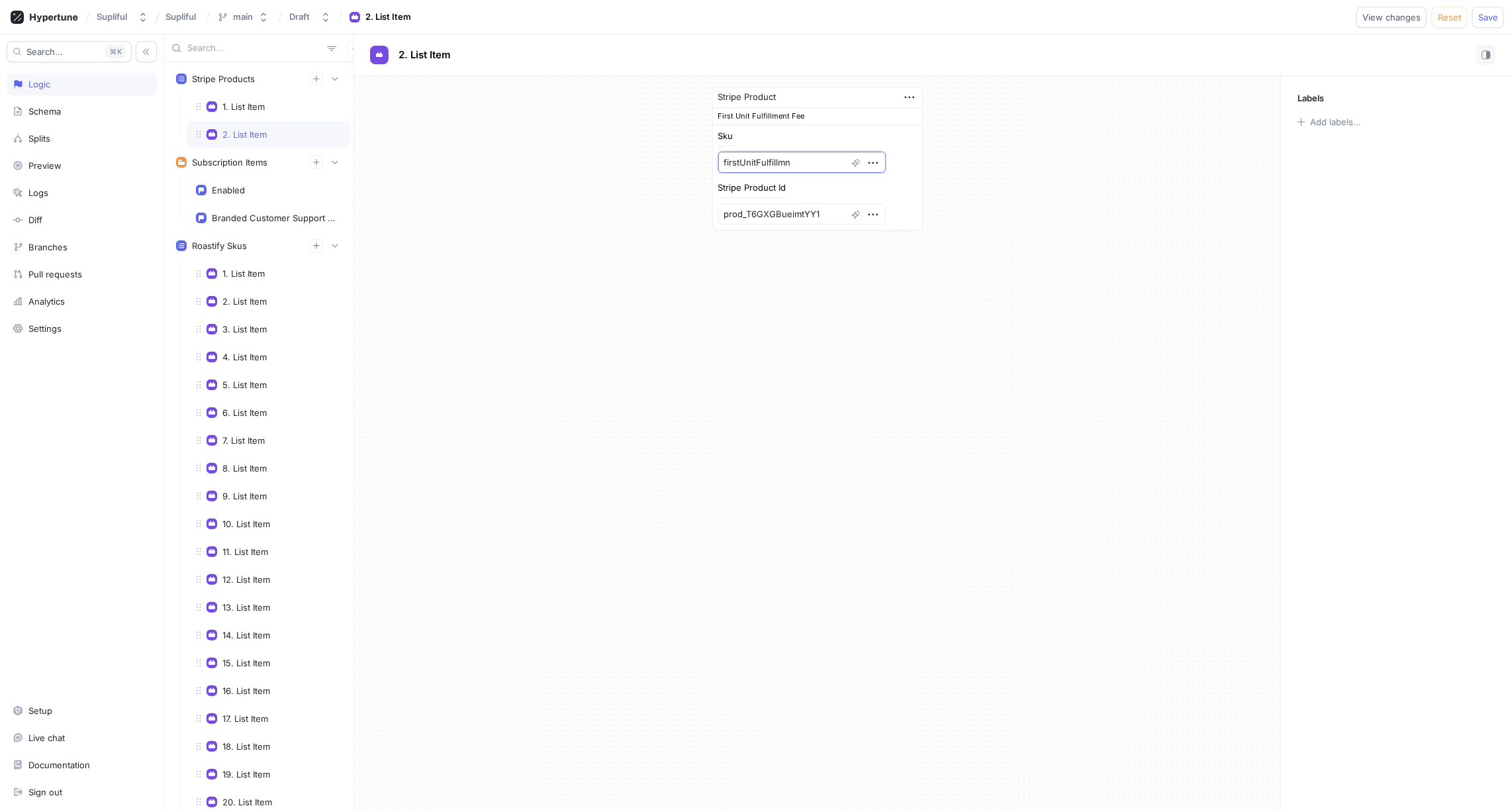
type textarea "firstUnitFulfillmne"
type textarea "x"
type textarea "firstUnitFulfillmnet"
type textarea "x"
type textarea "firstUnitFulfillmne"
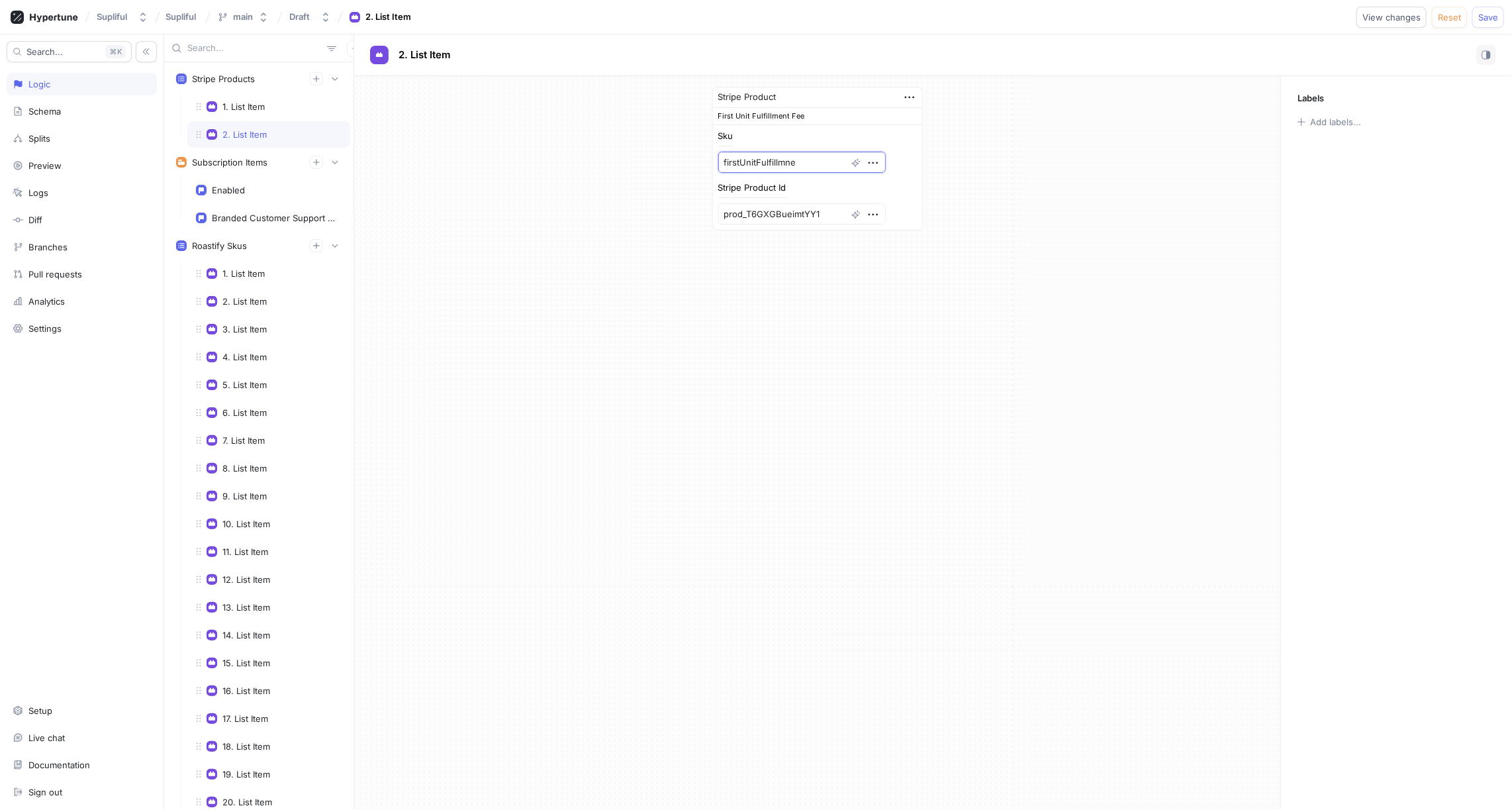
type textarea "x"
type textarea "firstUnitFulfillmn"
type textarea "x"
click at [565, 200] on div "Stripe Product First Unit Fulfillment Fee Sku firstUnitFulfillmentFee Stripe Pr…" at bounding box center [817, 158] width 926 height 165
click at [317, 79] on icon "button" at bounding box center [316, 78] width 6 height 6
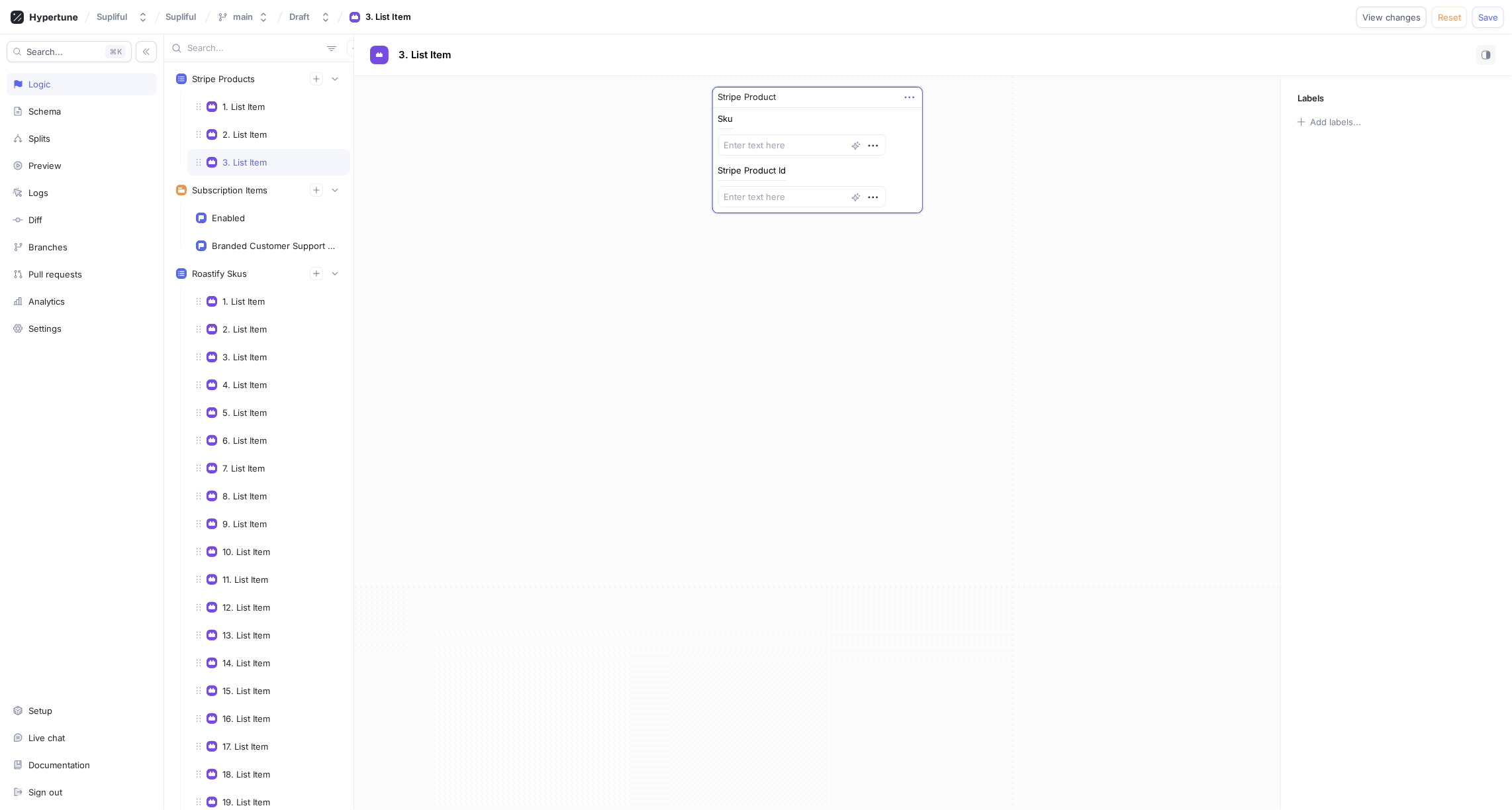
click at [914, 97] on icon "button" at bounding box center [909, 98] width 9 height 2
click at [953, 161] on p "Add note" at bounding box center [941, 166] width 38 height 13
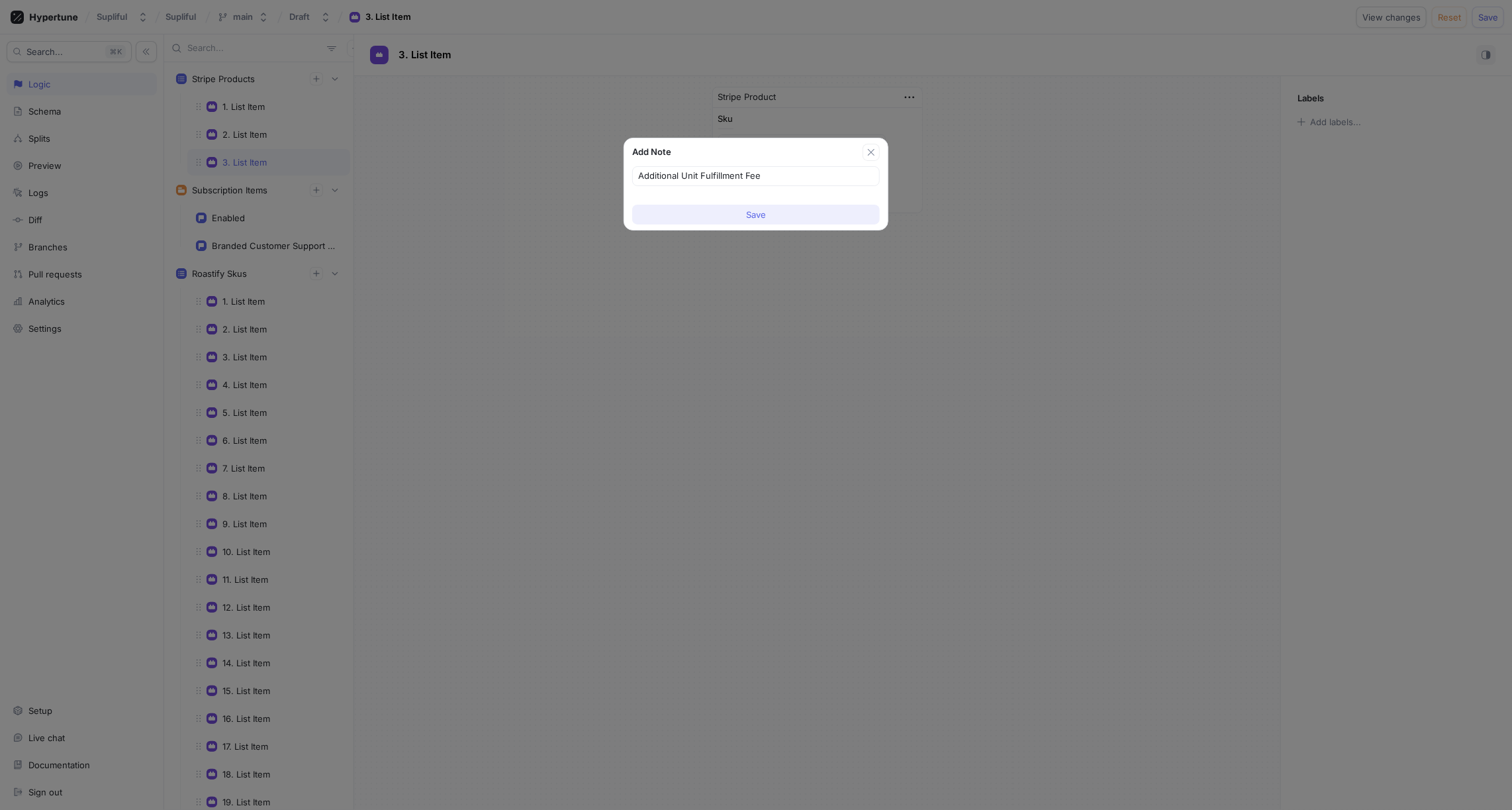
click at [763, 215] on span "Save" at bounding box center [756, 214] width 20 height 8
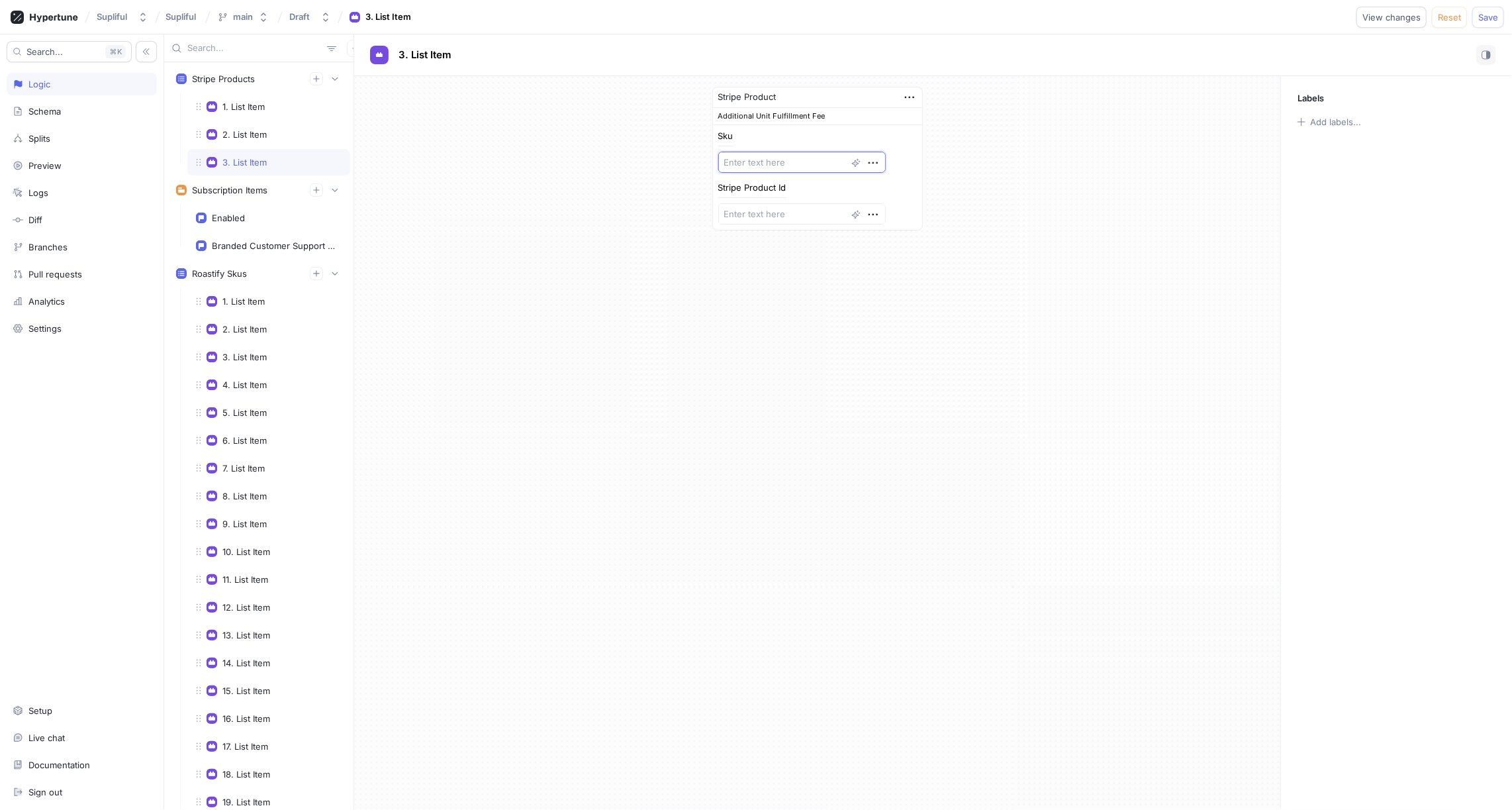
click at [774, 161] on textarea at bounding box center [803, 162] width 168 height 21
click at [765, 218] on textarea at bounding box center [803, 213] width 168 height 21
paste textarea "prod_T6GXZ95MxR4hn6"
click at [752, 158] on textarea at bounding box center [803, 162] width 168 height 21
paste textarea "Additional Unit Fulfillment Fee"
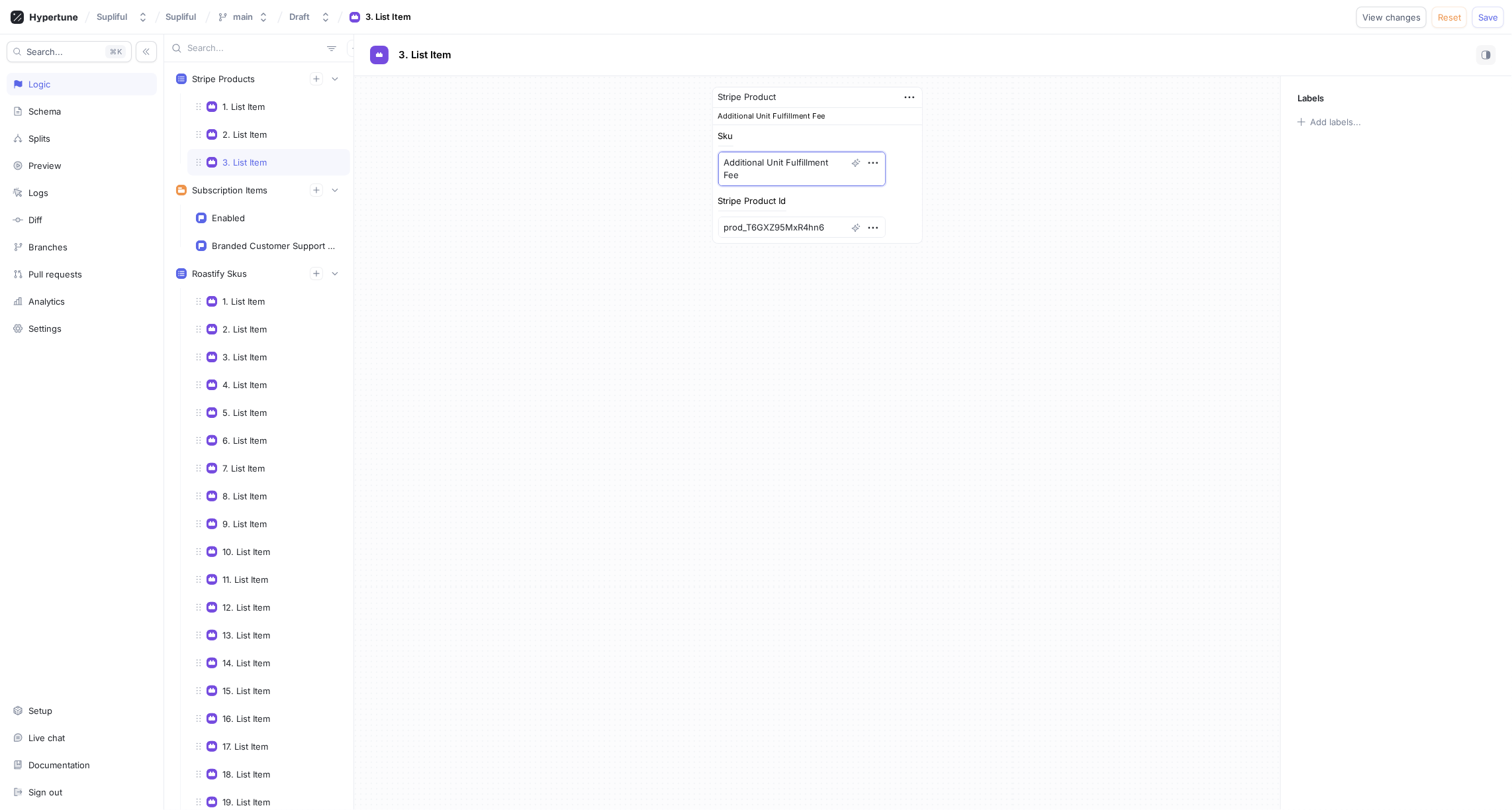
click at [730, 160] on textarea "Additional Unit Fulfillment Fee" at bounding box center [803, 169] width 168 height 35
click at [459, 171] on div "Stripe Product Additional Unit Fulfillment Fee Sku additionalUnitFulfillmentFee…" at bounding box center [817, 165] width 926 height 178
click at [317, 76] on icon "button" at bounding box center [316, 78] width 8 height 8
click at [912, 96] on icon "button" at bounding box center [910, 98] width 14 height 14
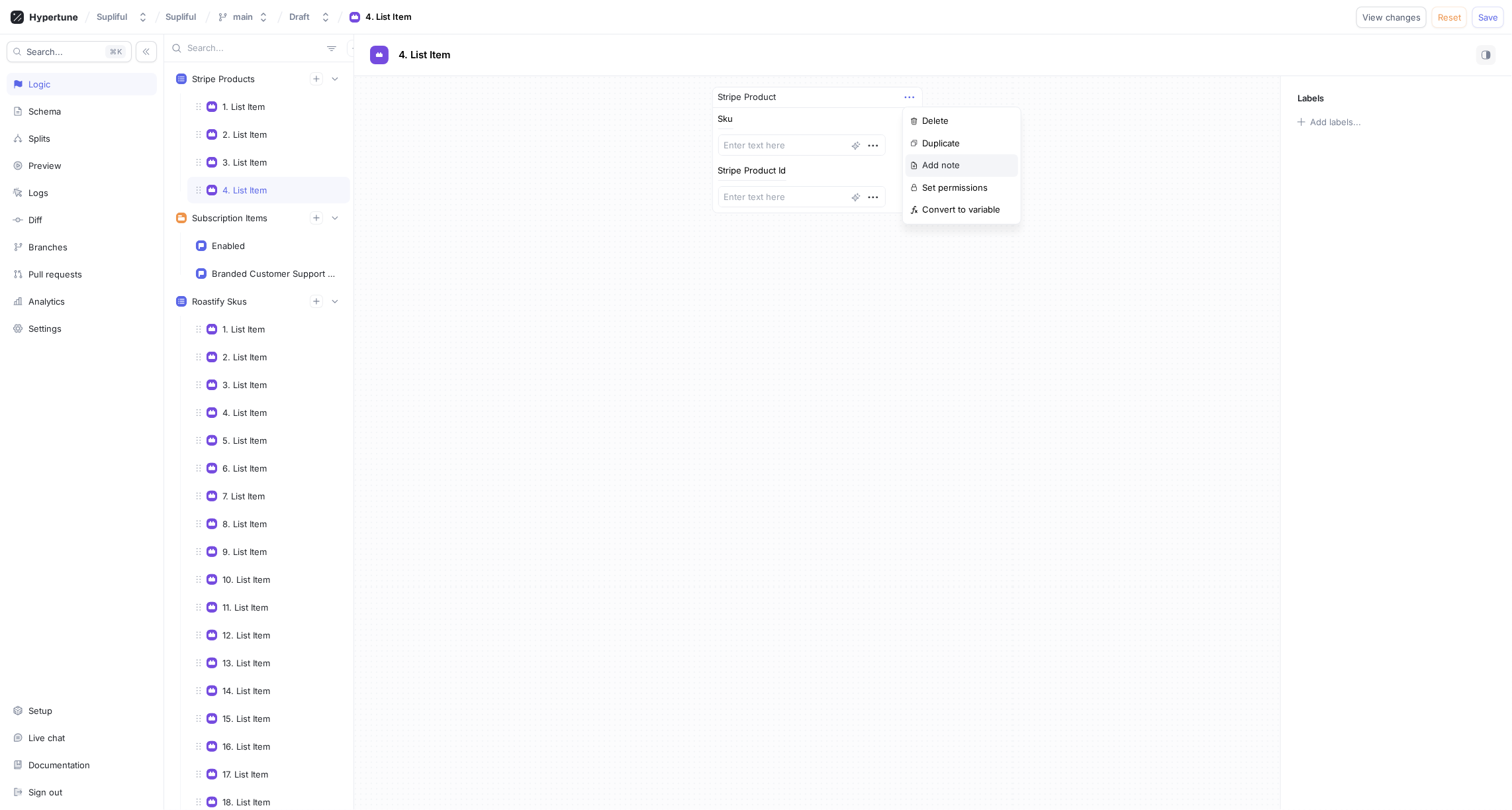
click at [957, 159] on p "Add note" at bounding box center [941, 166] width 38 height 13
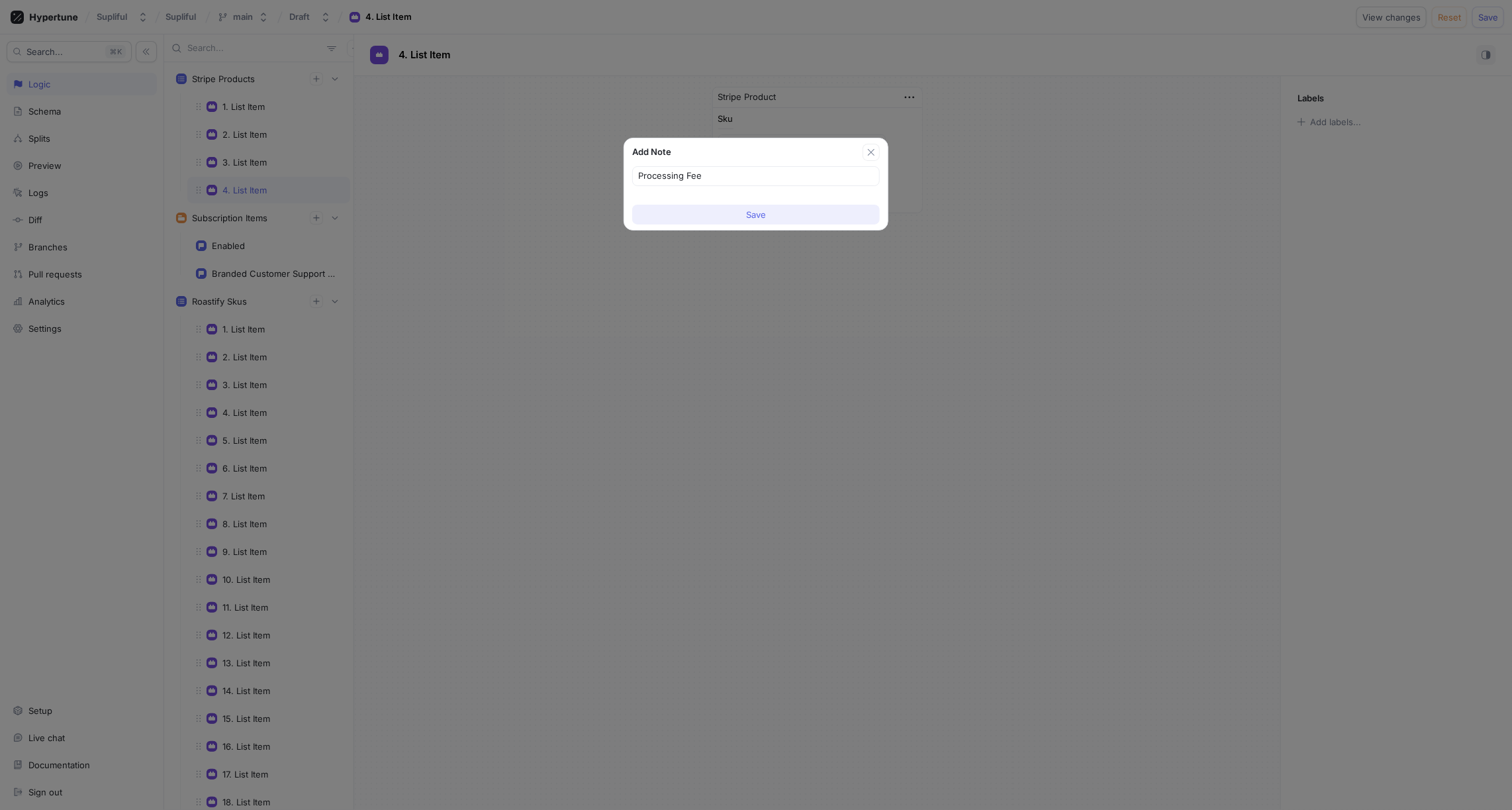
click at [758, 216] on span "Save" at bounding box center [756, 214] width 20 height 8
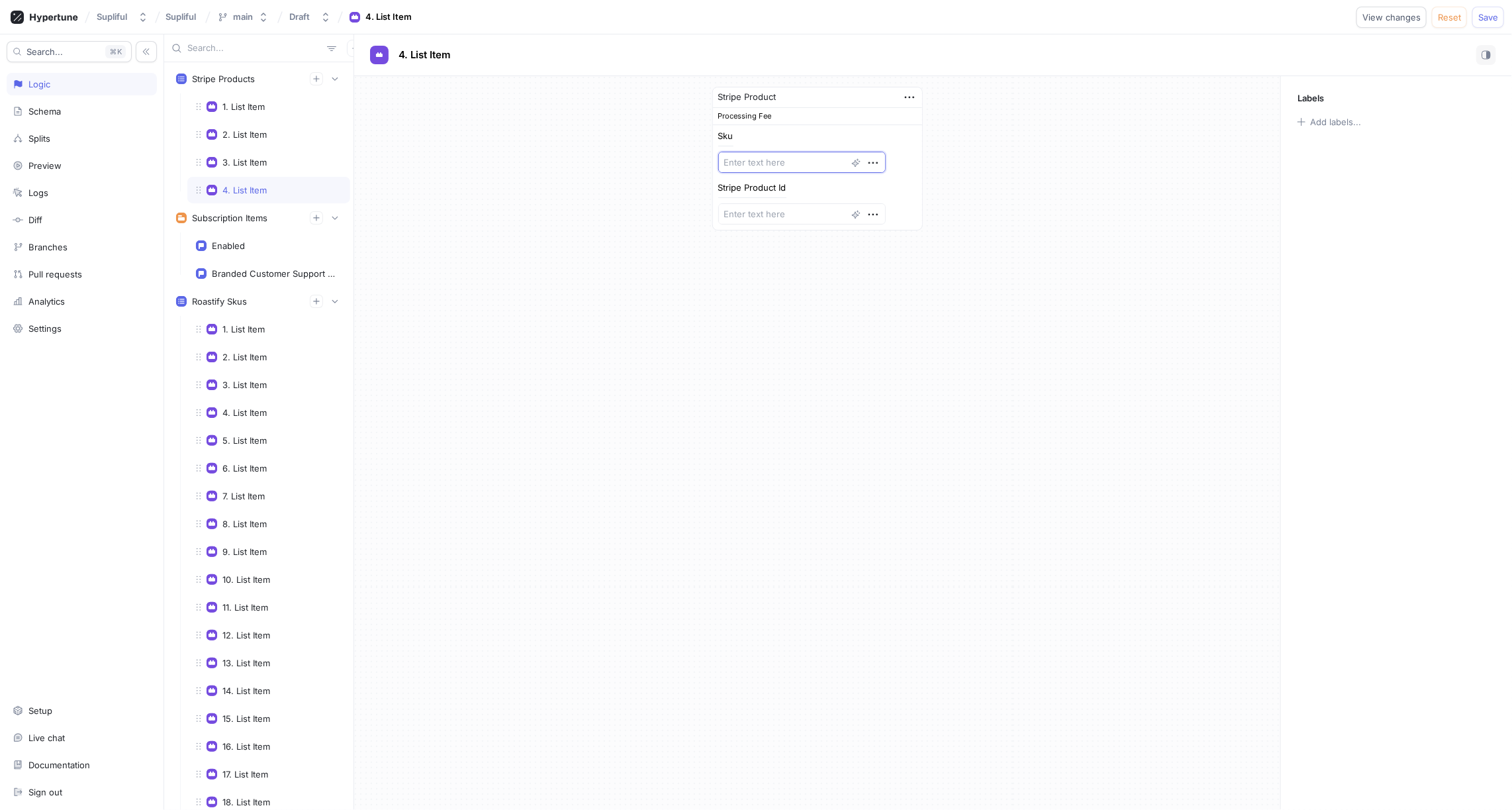
click at [752, 163] on textarea at bounding box center [803, 162] width 168 height 21
paste textarea "Processing Fee"
click at [728, 161] on textarea "Processing Fee" at bounding box center [803, 162] width 168 height 21
click at [783, 208] on textarea at bounding box center [803, 213] width 168 height 21
paste textarea "prod_T6GWbmu9RkQfmb"
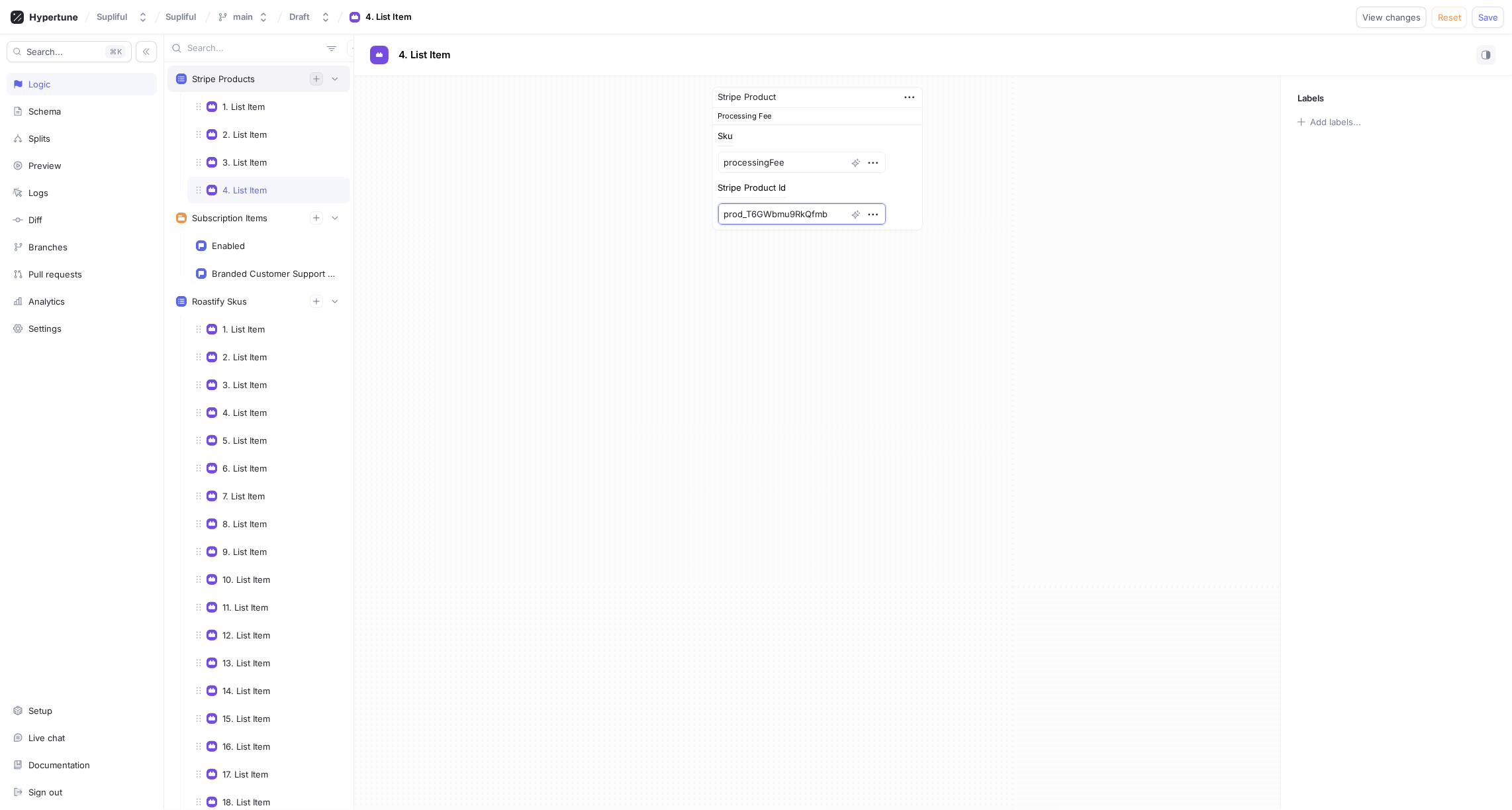
click at [317, 77] on icon "button" at bounding box center [316, 78] width 8 height 8
click at [756, 140] on textarea at bounding box center [803, 145] width 168 height 21
paste textarea "Standard Shipping"
click at [764, 143] on textarea "Standard Shipping" at bounding box center [803, 145] width 168 height 21
click at [727, 142] on textarea "StandardShipping" at bounding box center [803, 145] width 168 height 21
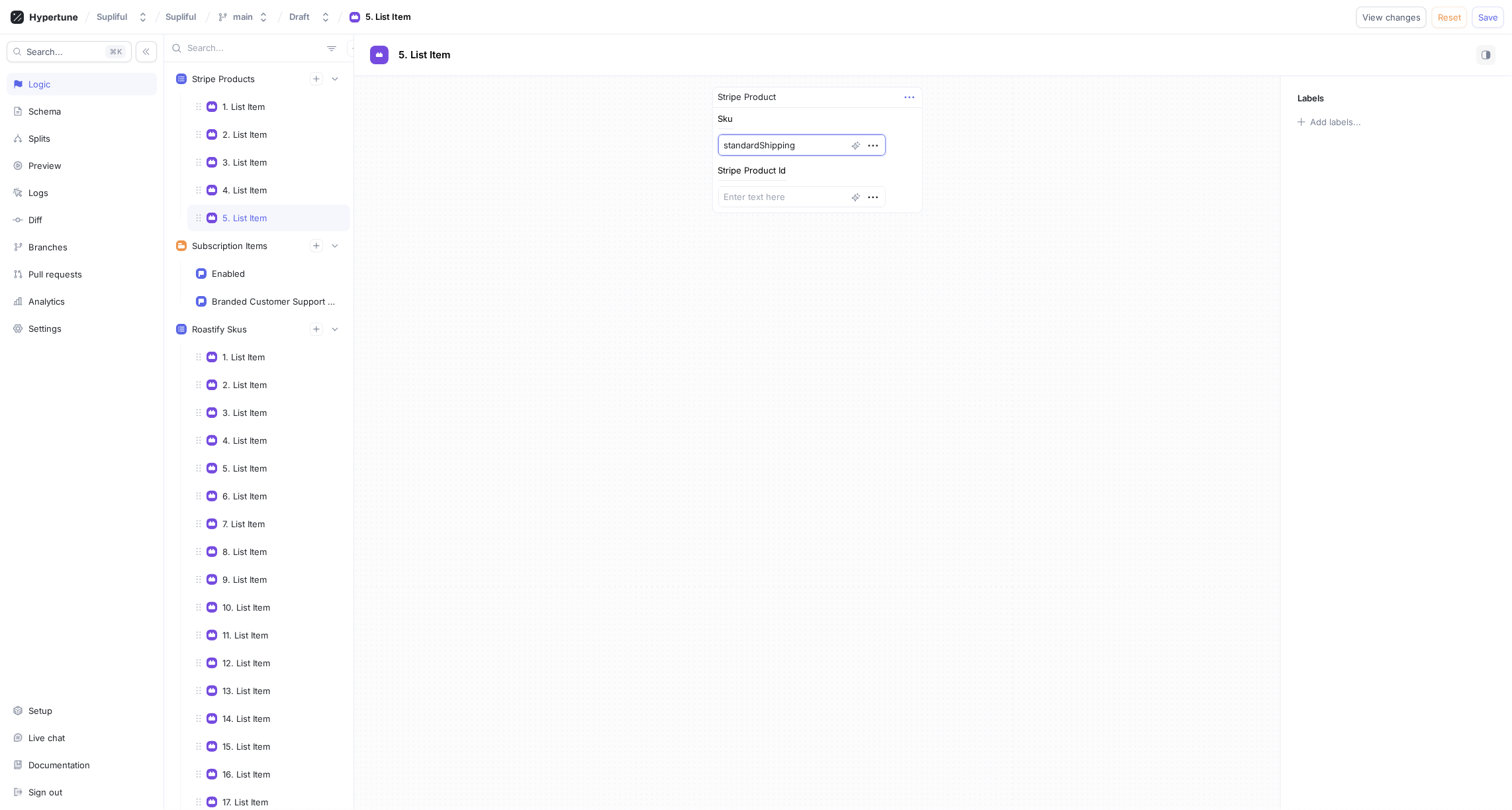
click at [907, 98] on icon "button" at bounding box center [910, 98] width 14 height 14
click at [950, 160] on p "Add note" at bounding box center [941, 166] width 38 height 13
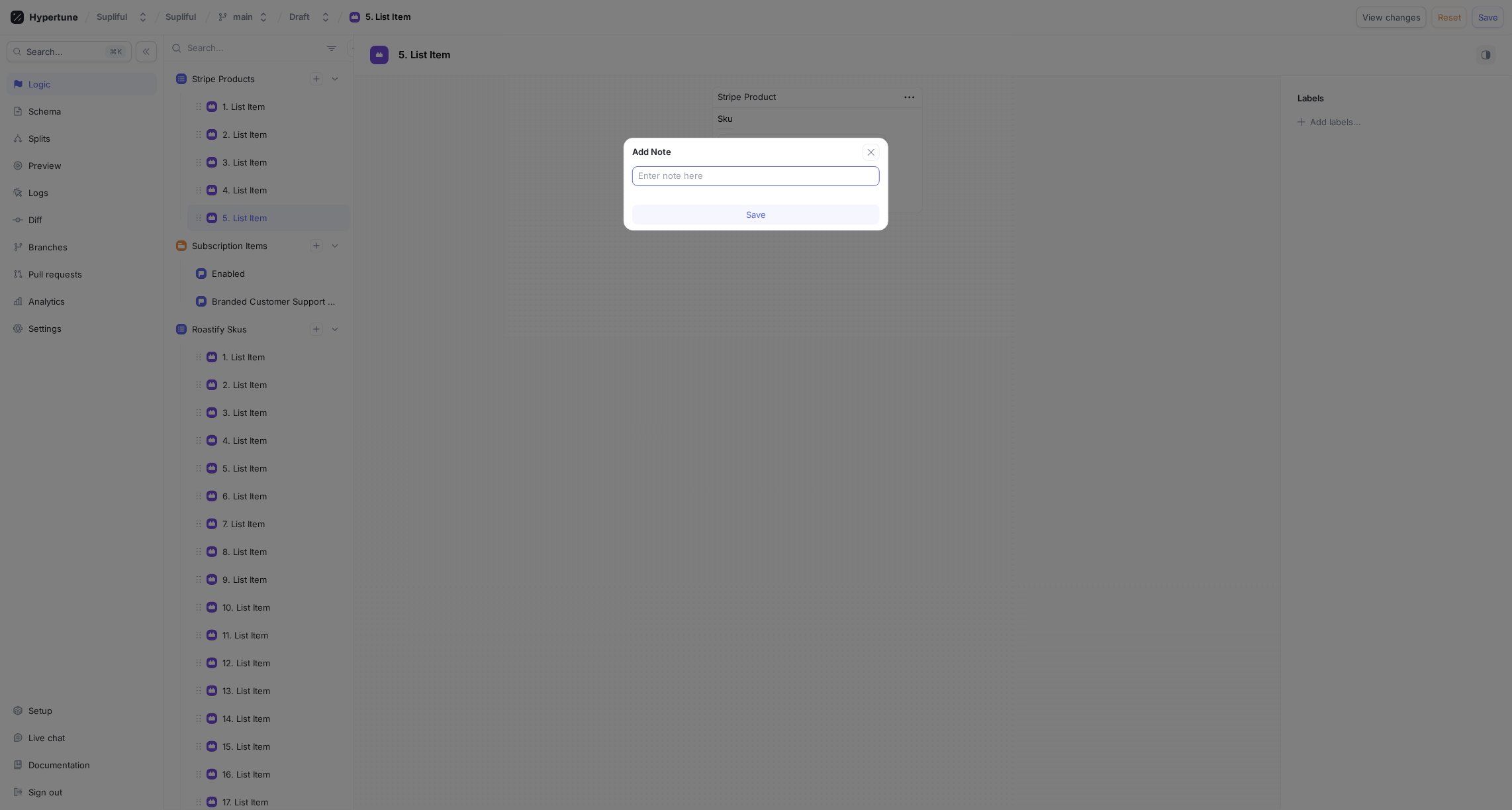
click at [712, 167] on div at bounding box center [756, 176] width 247 height 20
click at [712, 172] on input "text" at bounding box center [756, 176] width 236 height 13
paste input "Standard Shipping"
click at [756, 213] on span "Save" at bounding box center [756, 214] width 20 height 8
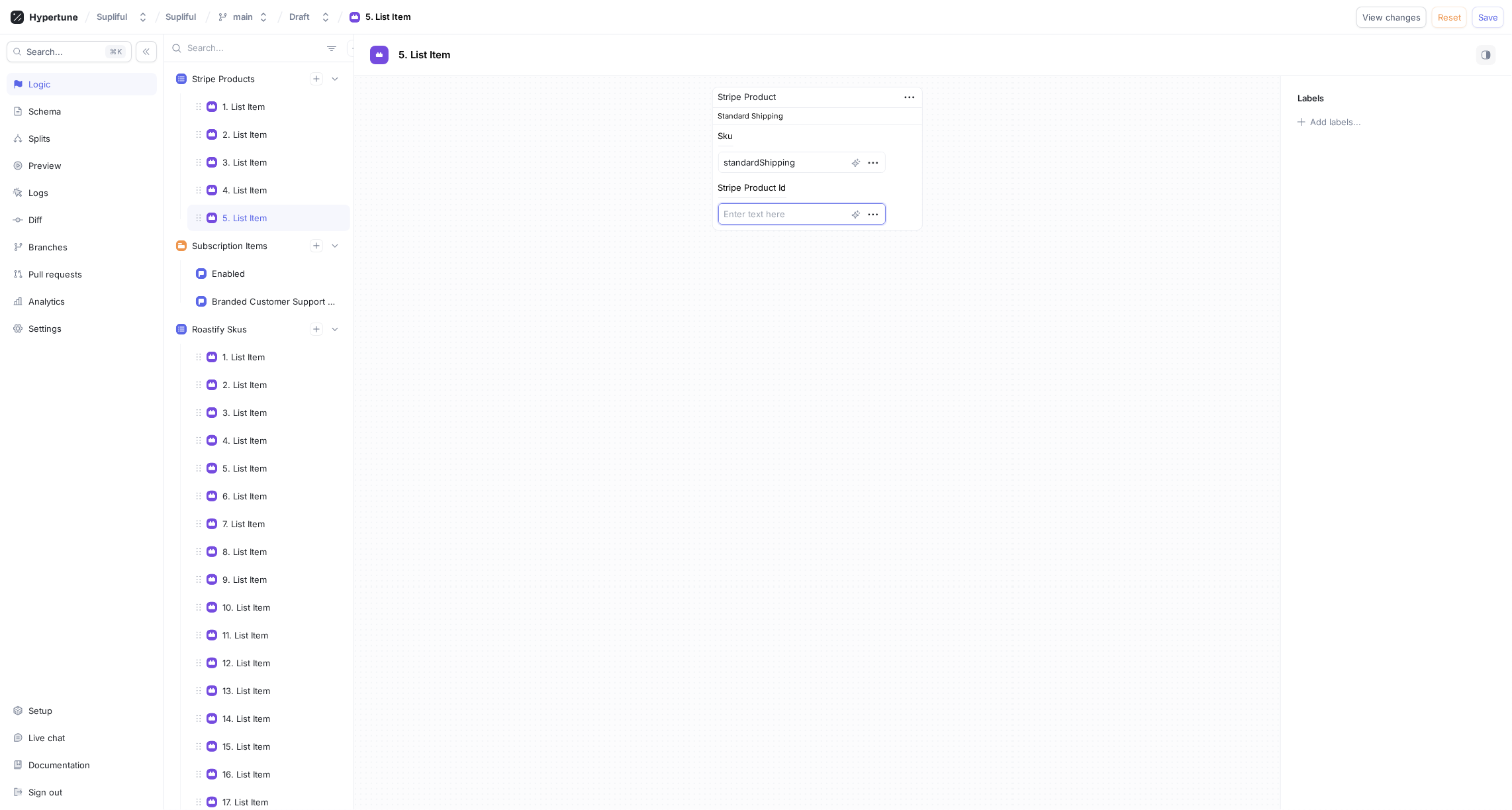
click at [766, 214] on textarea at bounding box center [803, 213] width 168 height 21
paste textarea "prod_T6GVeXcToI13E8"
click at [318, 79] on icon "button" at bounding box center [316, 78] width 8 height 8
click at [913, 95] on icon "button" at bounding box center [910, 98] width 14 height 14
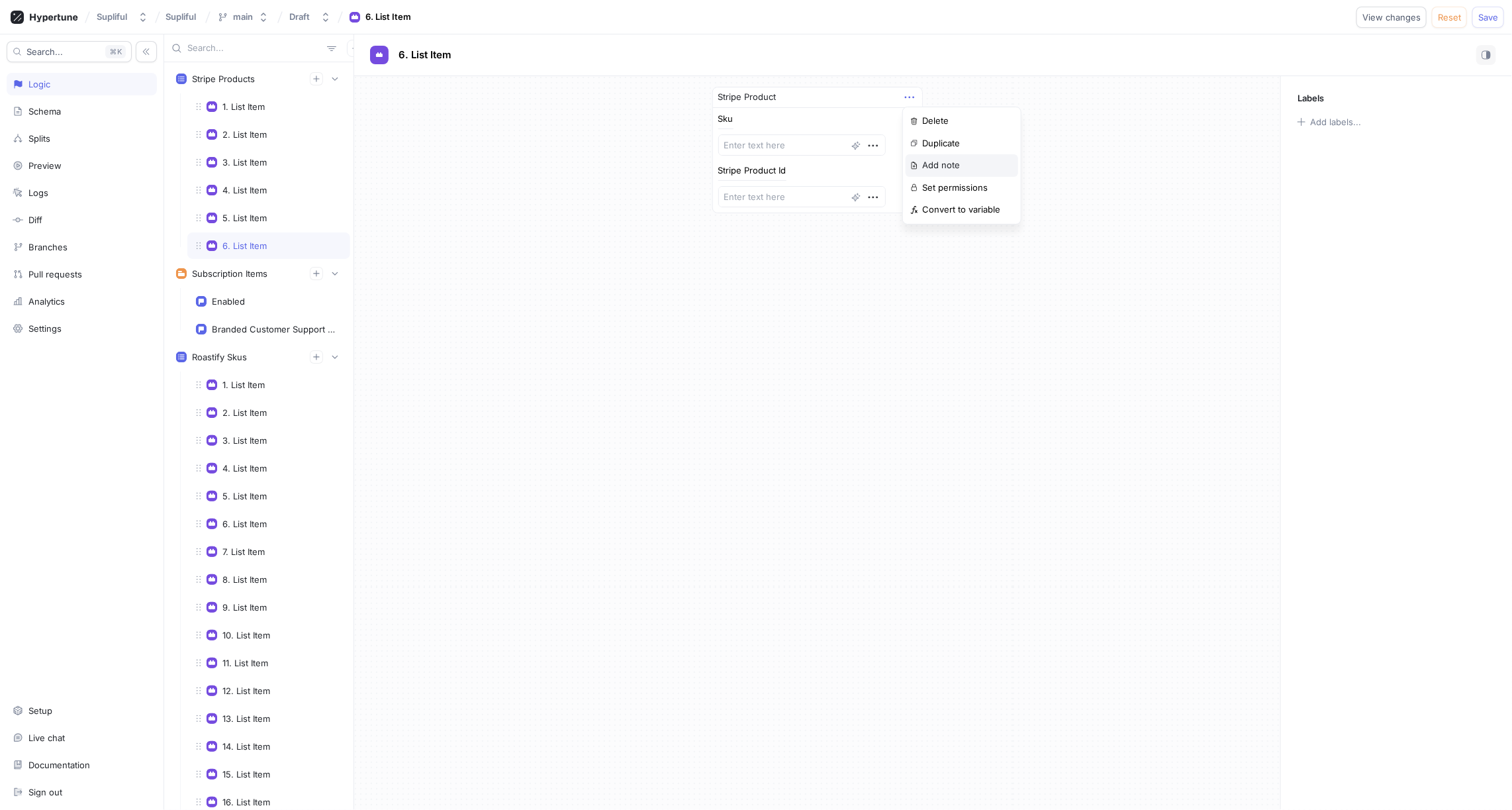
click at [952, 160] on p "Add note" at bounding box center [941, 166] width 38 height 13
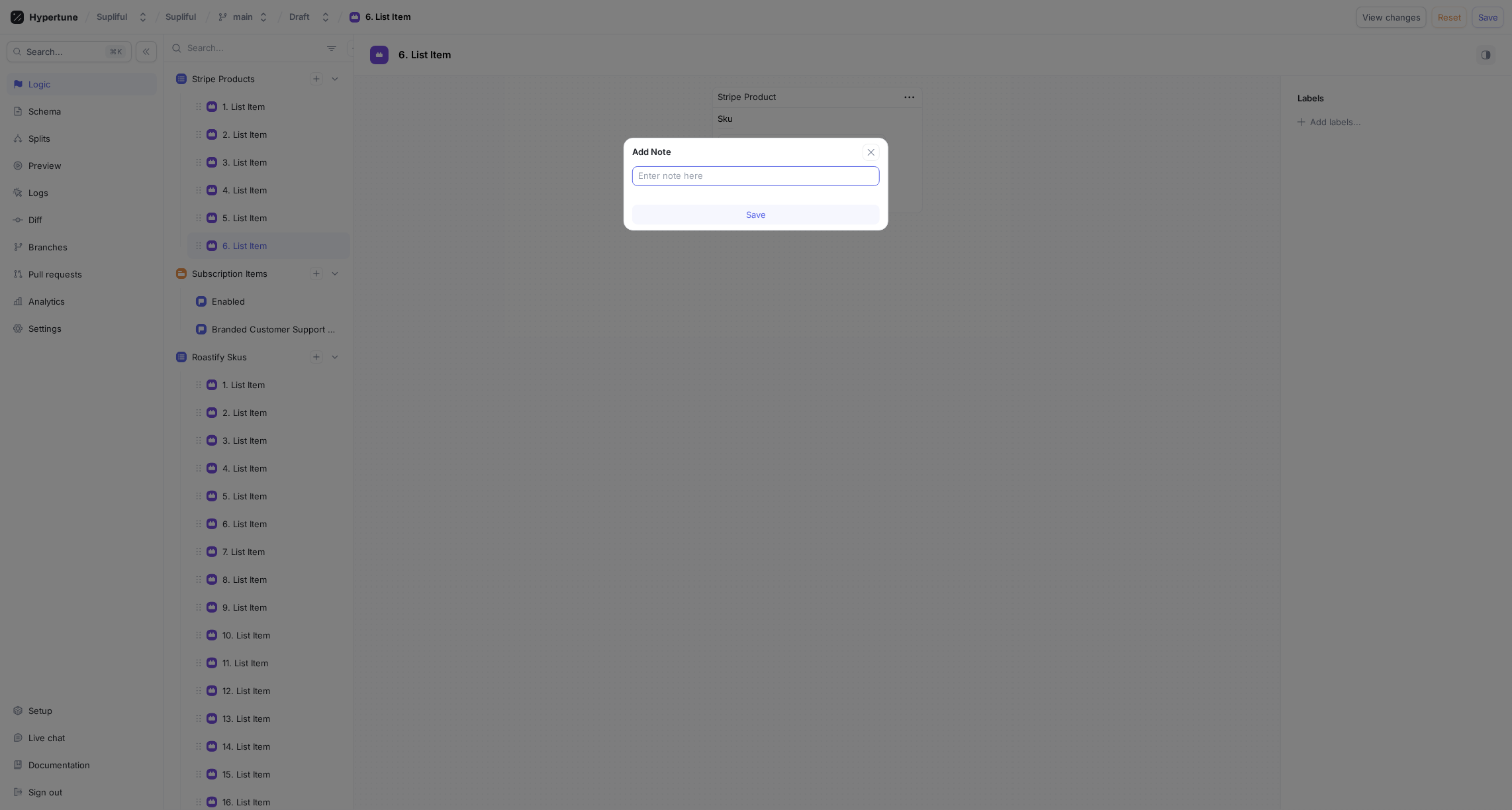
click at [750, 174] on input "text" at bounding box center [756, 176] width 236 height 13
click at [766, 210] on button "Save" at bounding box center [756, 214] width 247 height 20
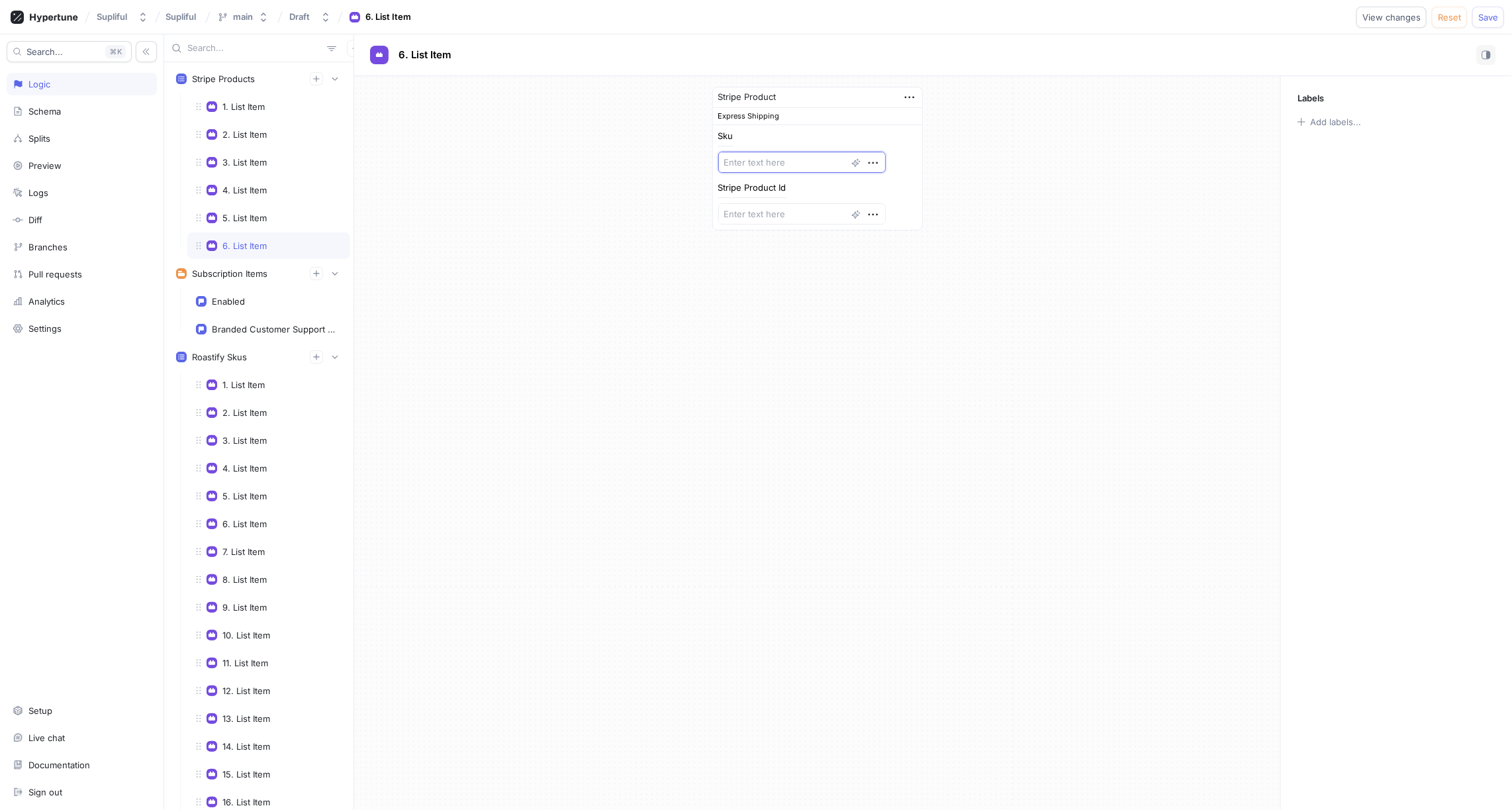
click at [759, 163] on textarea at bounding box center [803, 162] width 168 height 21
paste textarea "Express Shipping"
click at [761, 161] on textarea "Express Shipping" at bounding box center [803, 162] width 168 height 21
click at [782, 216] on textarea at bounding box center [803, 213] width 168 height 21
paste textarea "prod_T6GVwqmuZOyW0C"
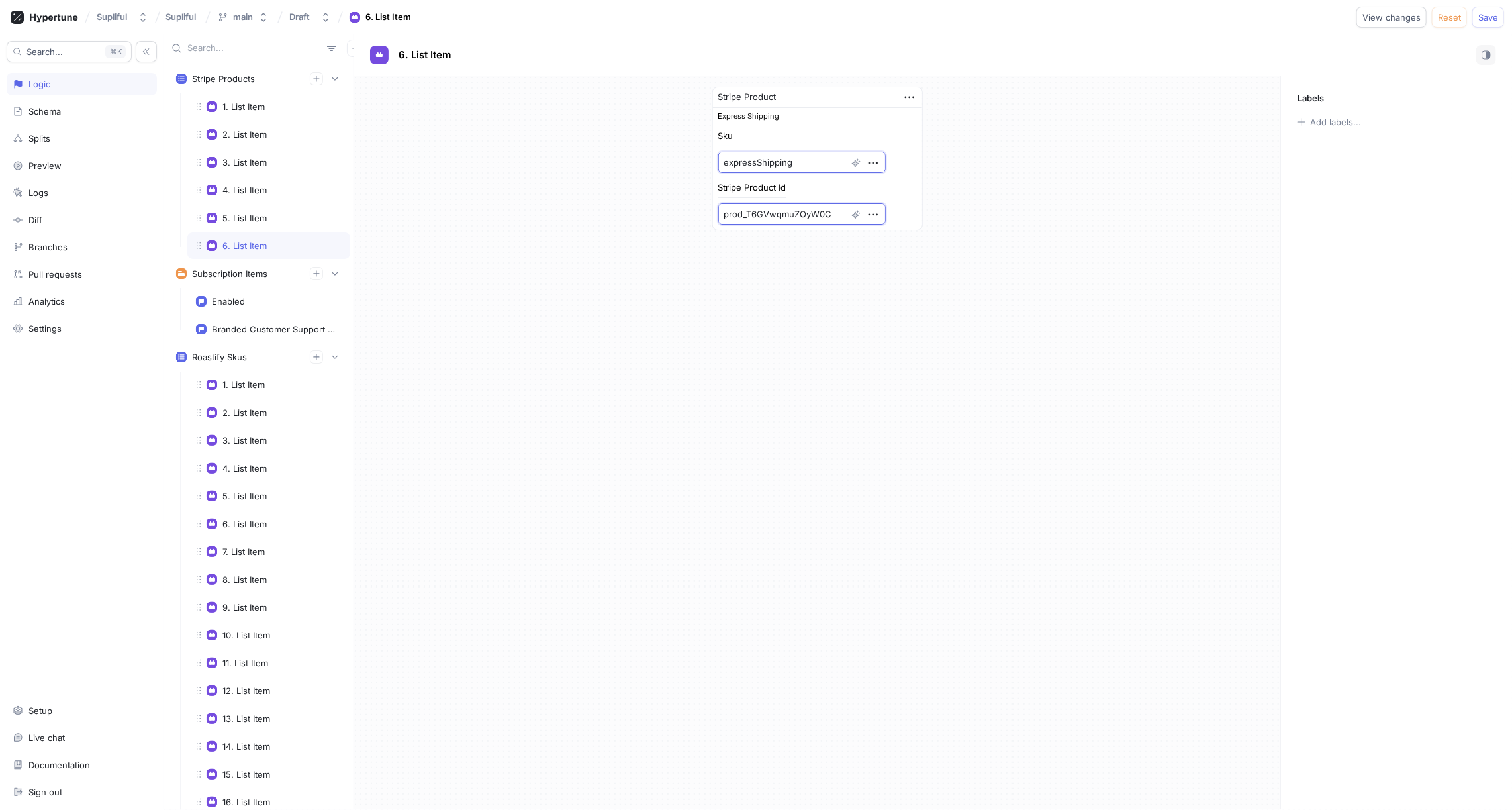
click at [764, 160] on textarea "expressShipping" at bounding box center [803, 162] width 168 height 21
click at [588, 210] on div "Stripe Product Express Shipping Sku EXPRESS_SHIPPING Stripe Product Id prod_T6G…" at bounding box center [817, 158] width 926 height 165
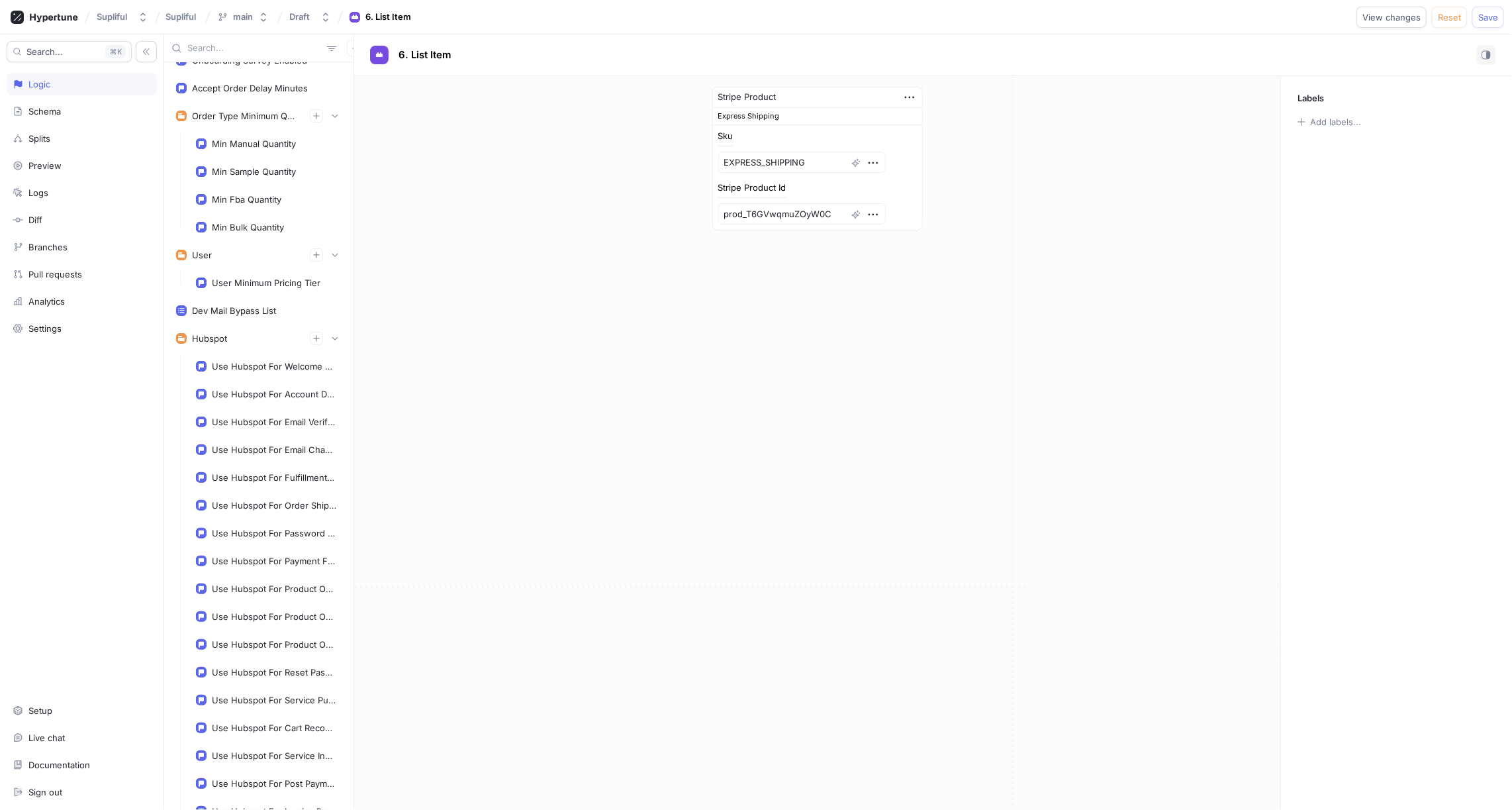
scroll to position [2454, 0]
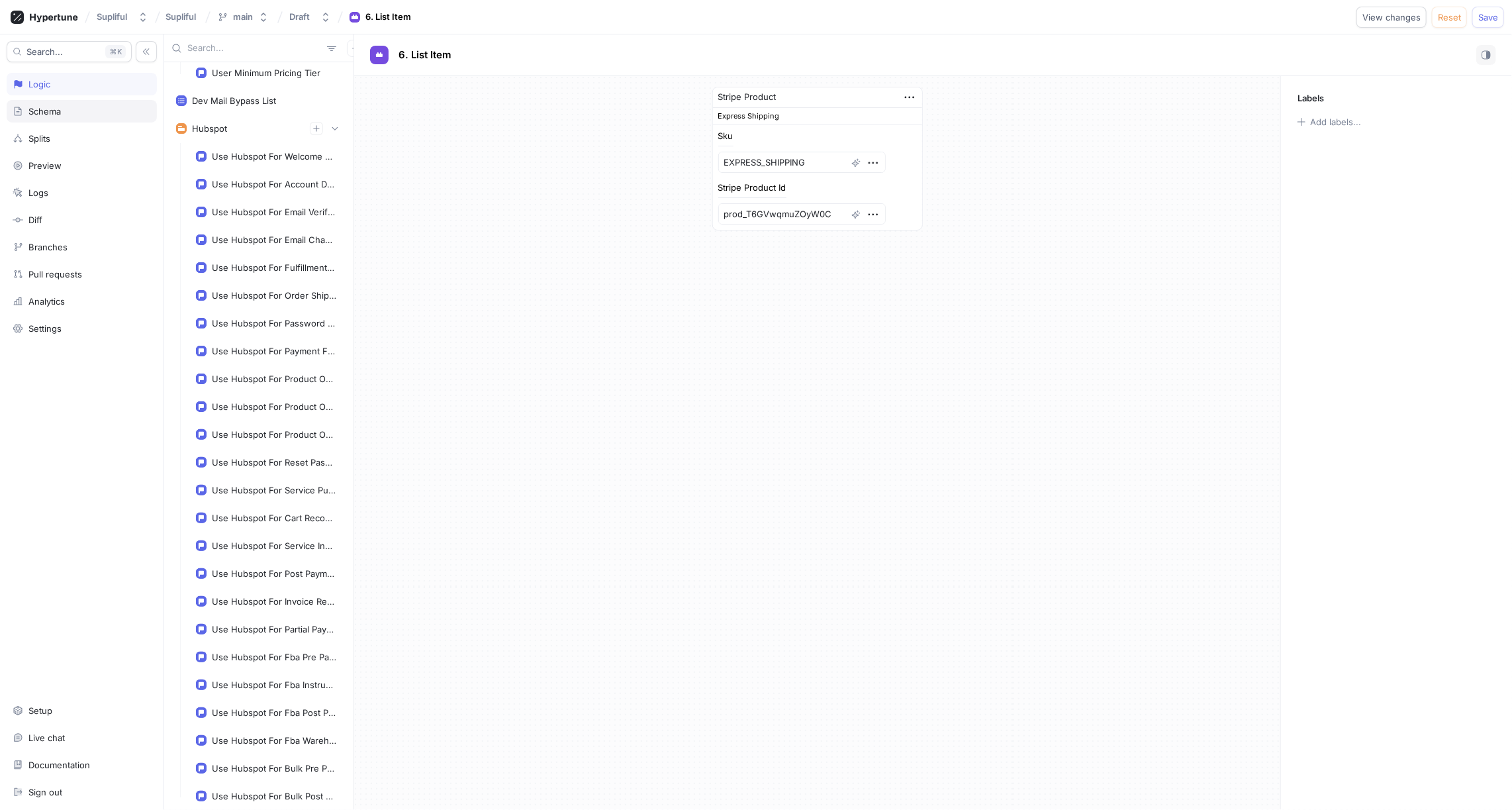
click at [44, 108] on div "Schema" at bounding box center [44, 111] width 33 height 11
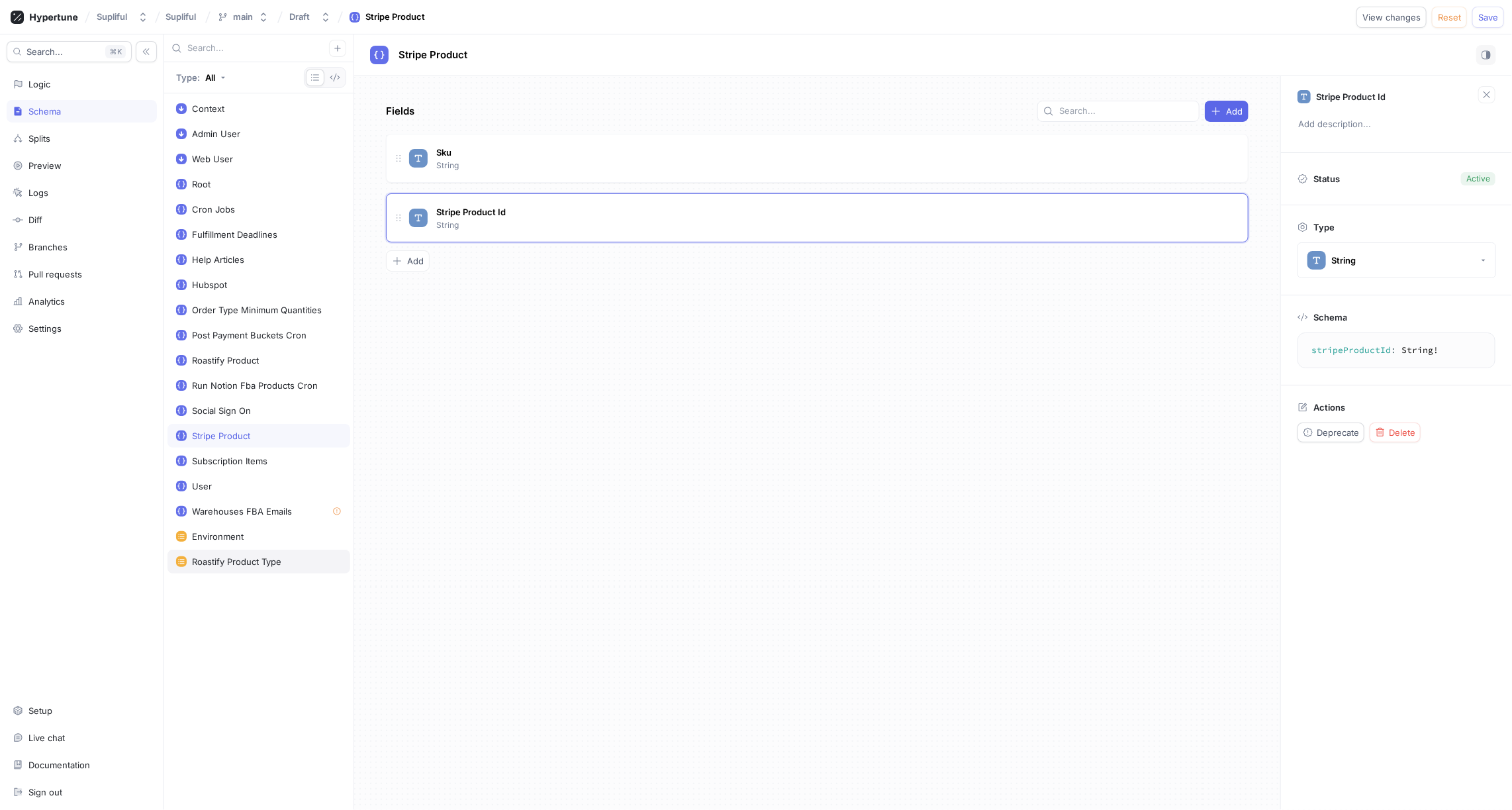
click at [251, 556] on div "Roastify Product Type" at bounding box center [237, 561] width 90 height 11
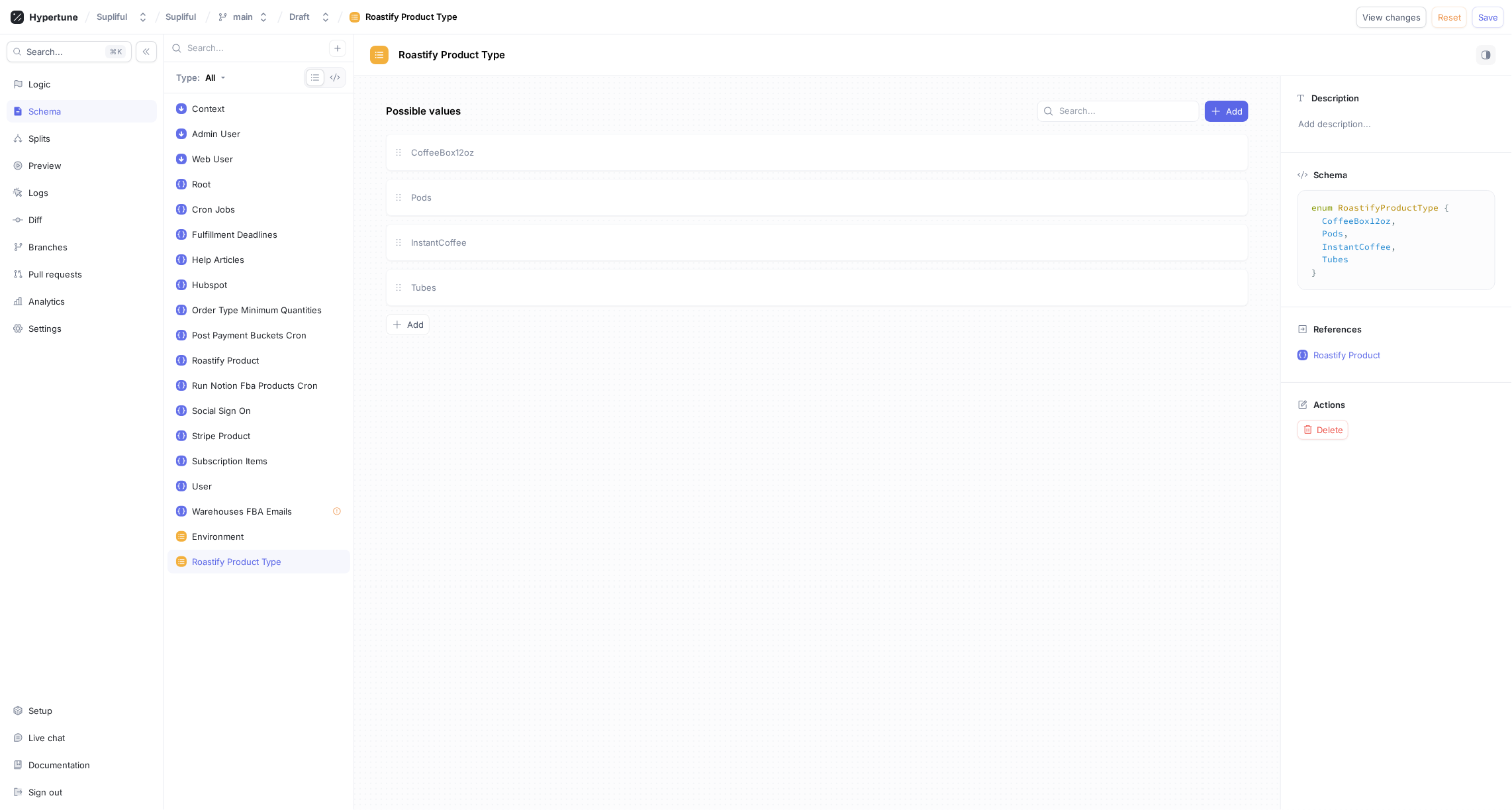
click at [527, 459] on div "Possible values Add CoffeeBox12oz Pods InstantCoffee Tubes To pick up a draggab…" at bounding box center [817, 443] width 926 height 734
click at [490, 152] on div "CoffeeBox12oz" at bounding box center [825, 153] width 832 height 14
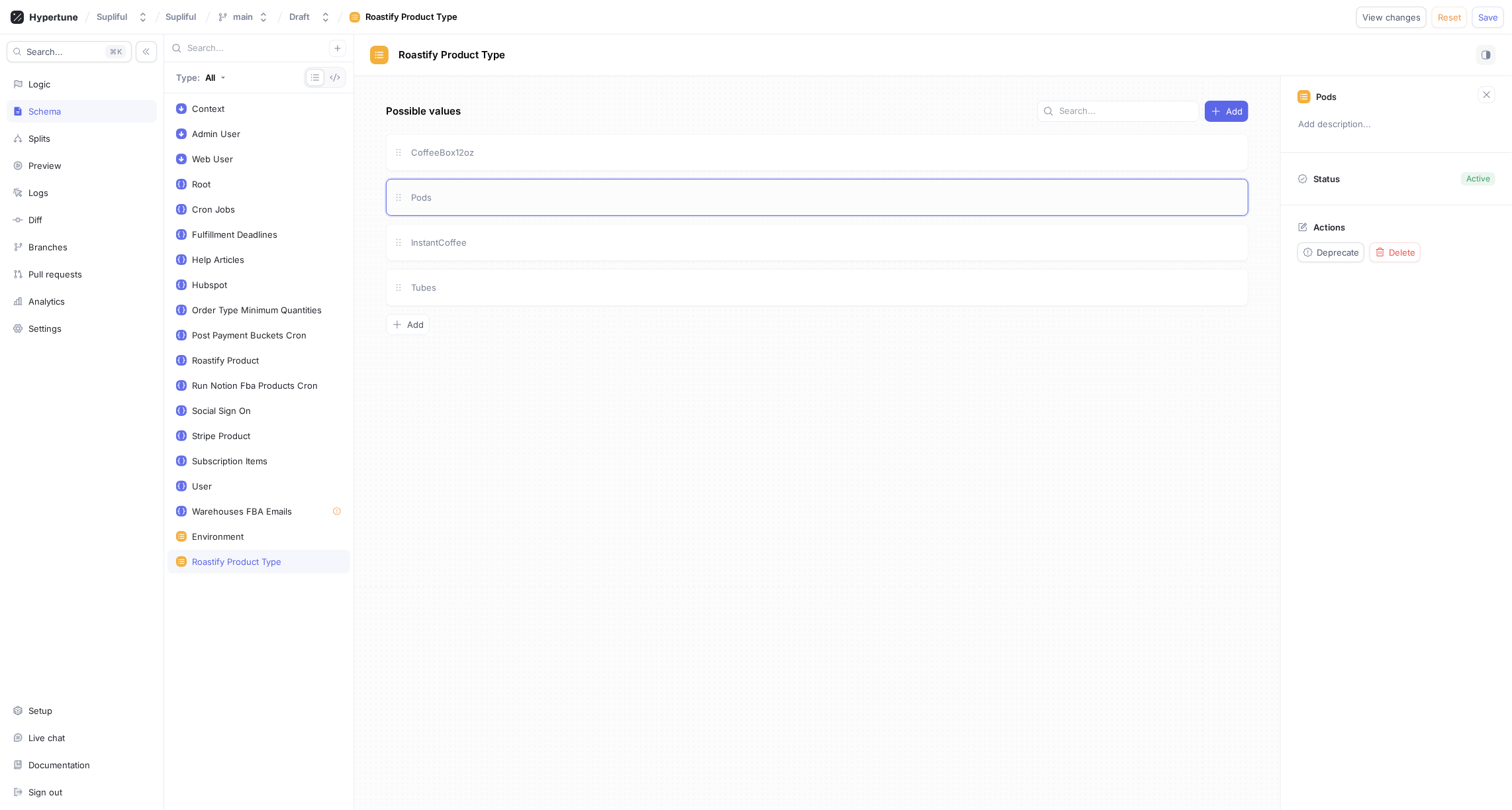
click at [509, 192] on div "Pods" at bounding box center [825, 197] width 832 height 14
click at [519, 235] on div "InstantCoffee" at bounding box center [825, 242] width 832 height 14
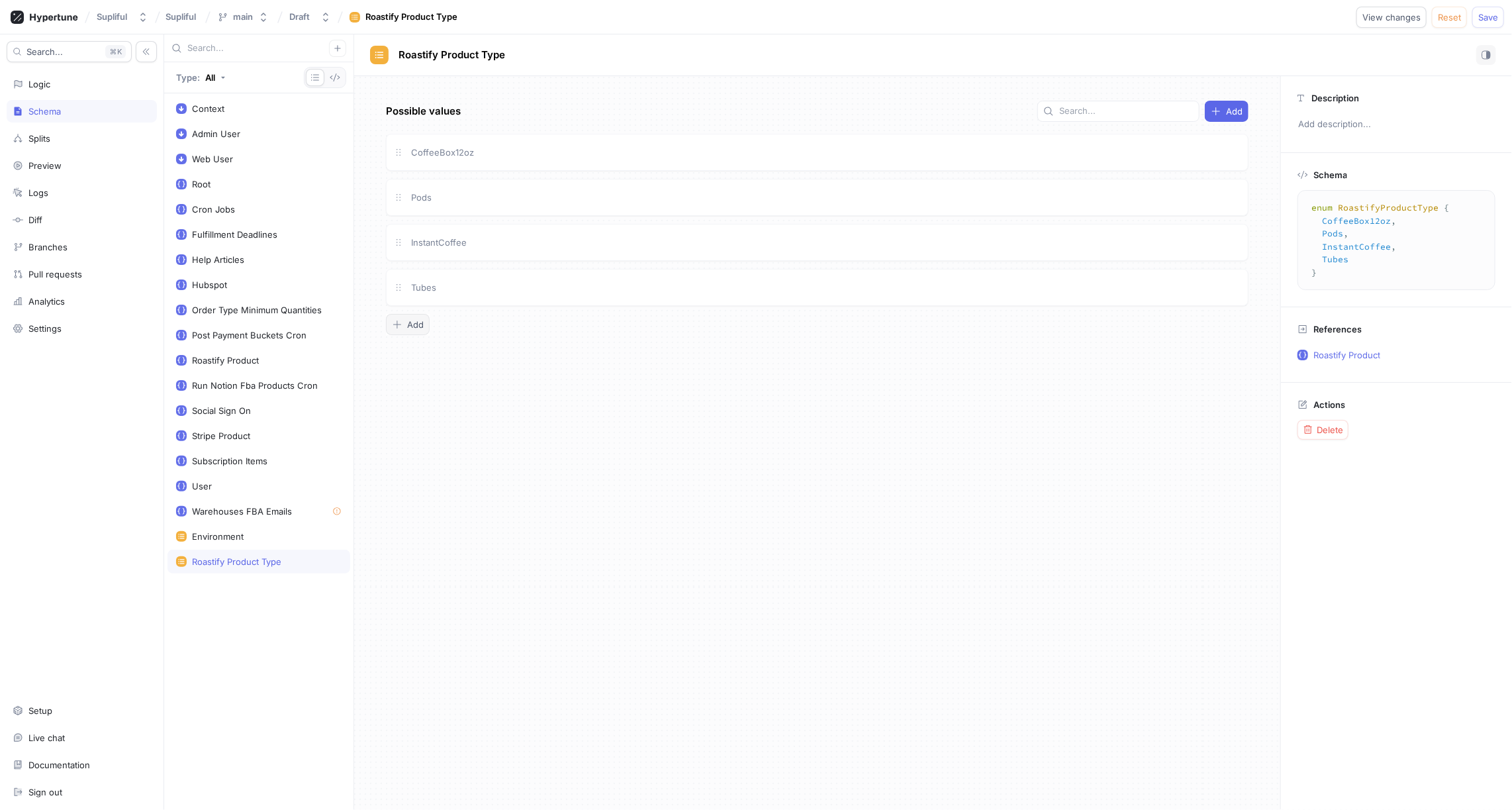
click at [411, 322] on span "Add" at bounding box center [415, 324] width 17 height 8
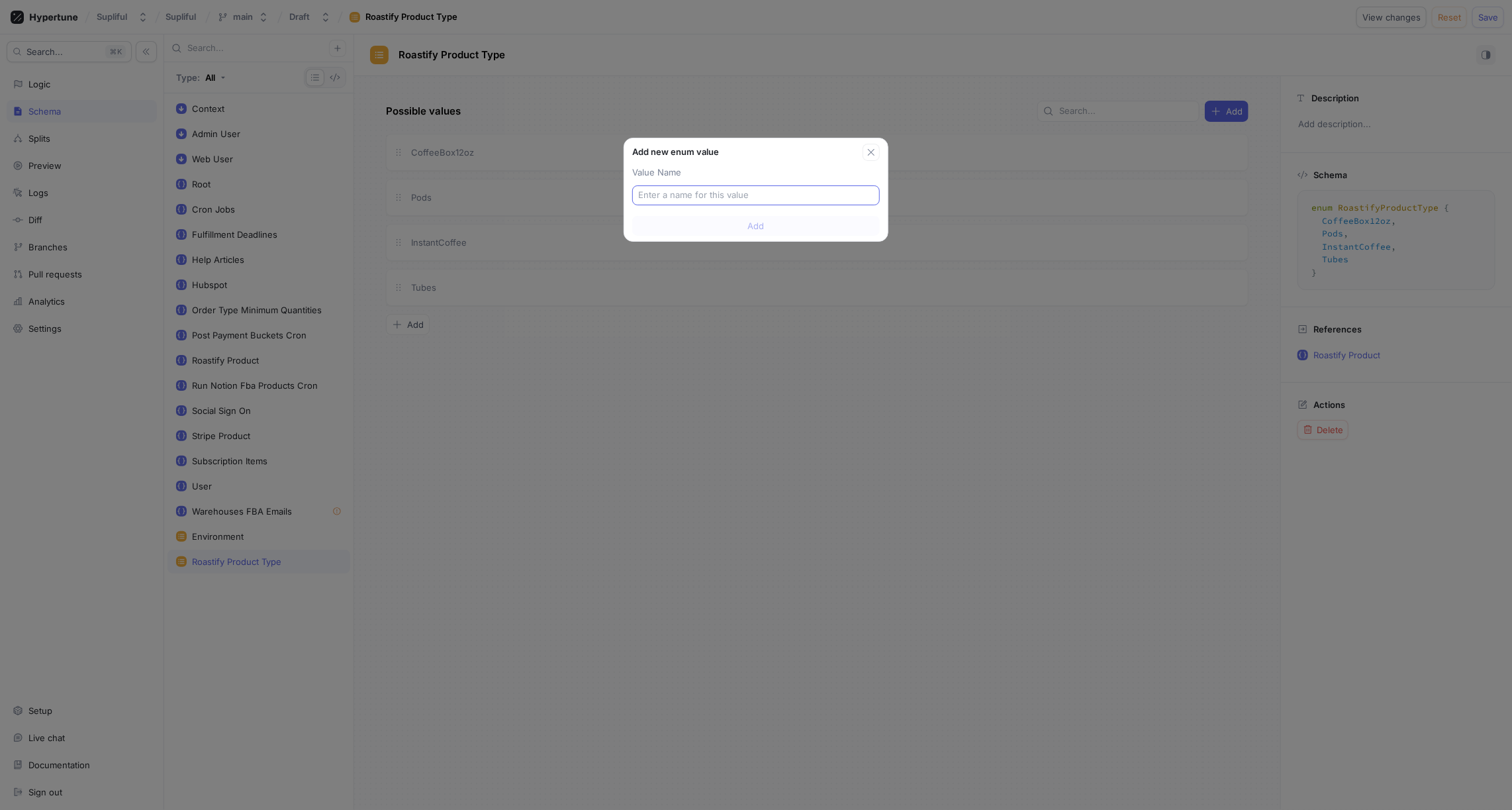
click at [675, 187] on div at bounding box center [756, 195] width 247 height 20
click at [676, 198] on input "text" at bounding box center [756, 195] width 236 height 13
click at [730, 169] on p "Value Name" at bounding box center [756, 173] width 247 height 13
click at [685, 194] on input "SSS_SSS" at bounding box center [756, 195] width 236 height 13
click at [728, 174] on p "Value Name" at bounding box center [756, 173] width 247 height 13
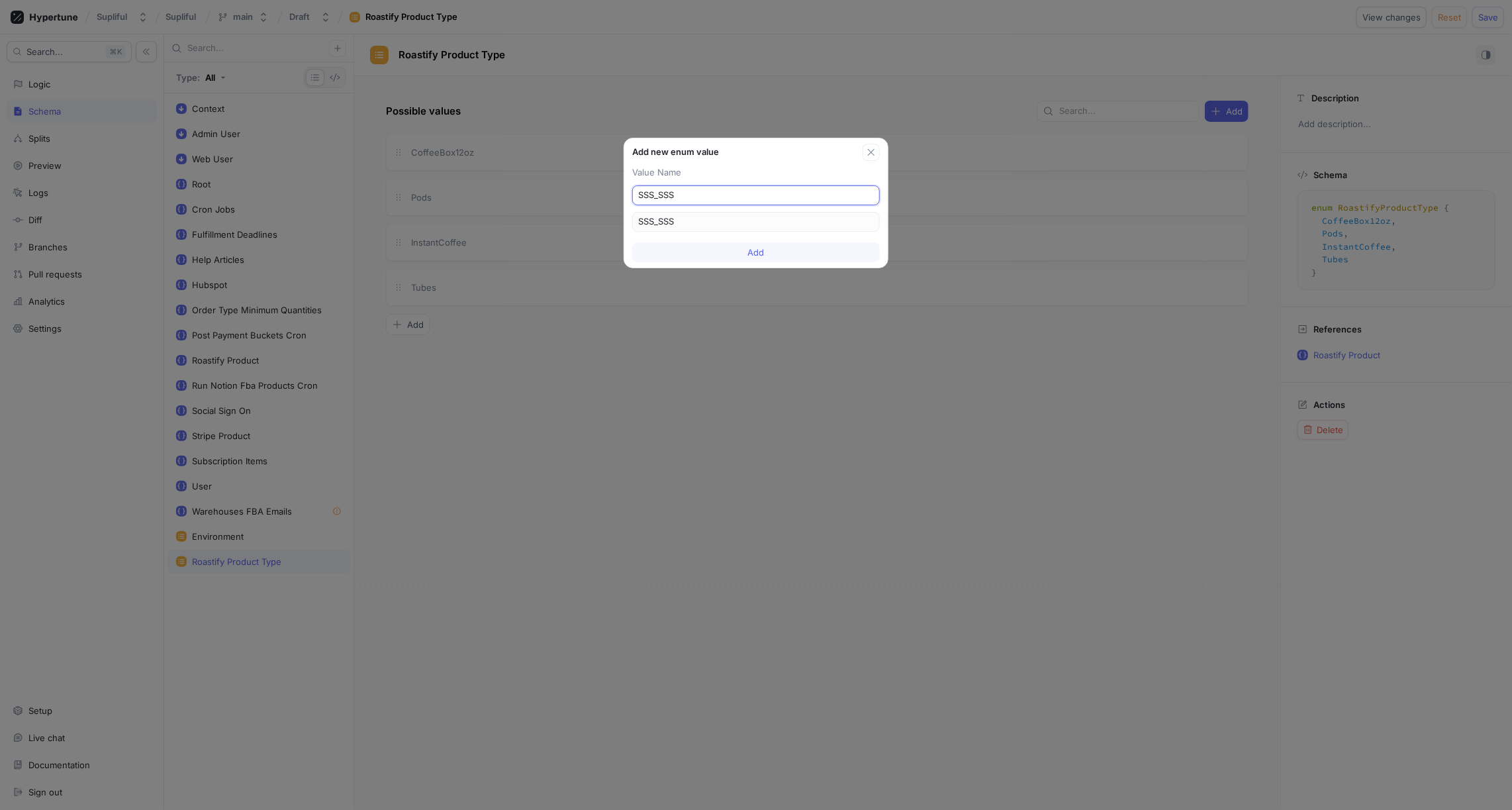
click at [659, 195] on input "SSS_SSS" at bounding box center [756, 195] width 236 height 13
click at [713, 196] on input "SSS-SSS" at bounding box center [751, 195] width 225 height 13
click at [684, 153] on div "Add new enum value" at bounding box center [747, 152] width 231 height 13
click at [793, 195] on input "SSS-SSS" at bounding box center [751, 195] width 225 height 13
click at [874, 145] on button "button" at bounding box center [871, 153] width 17 height 17
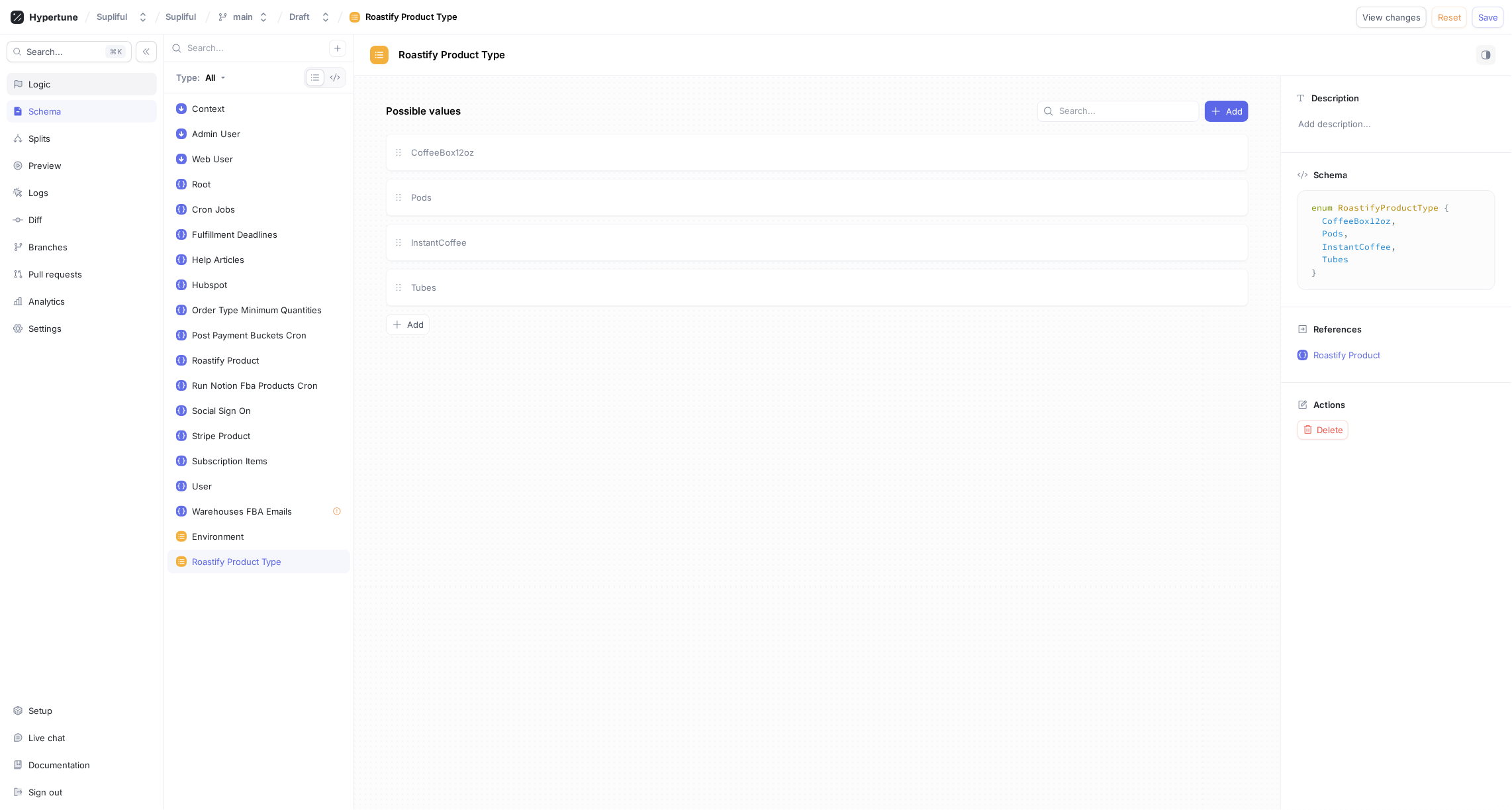
click at [38, 83] on div "Logic" at bounding box center [39, 84] width 22 height 11
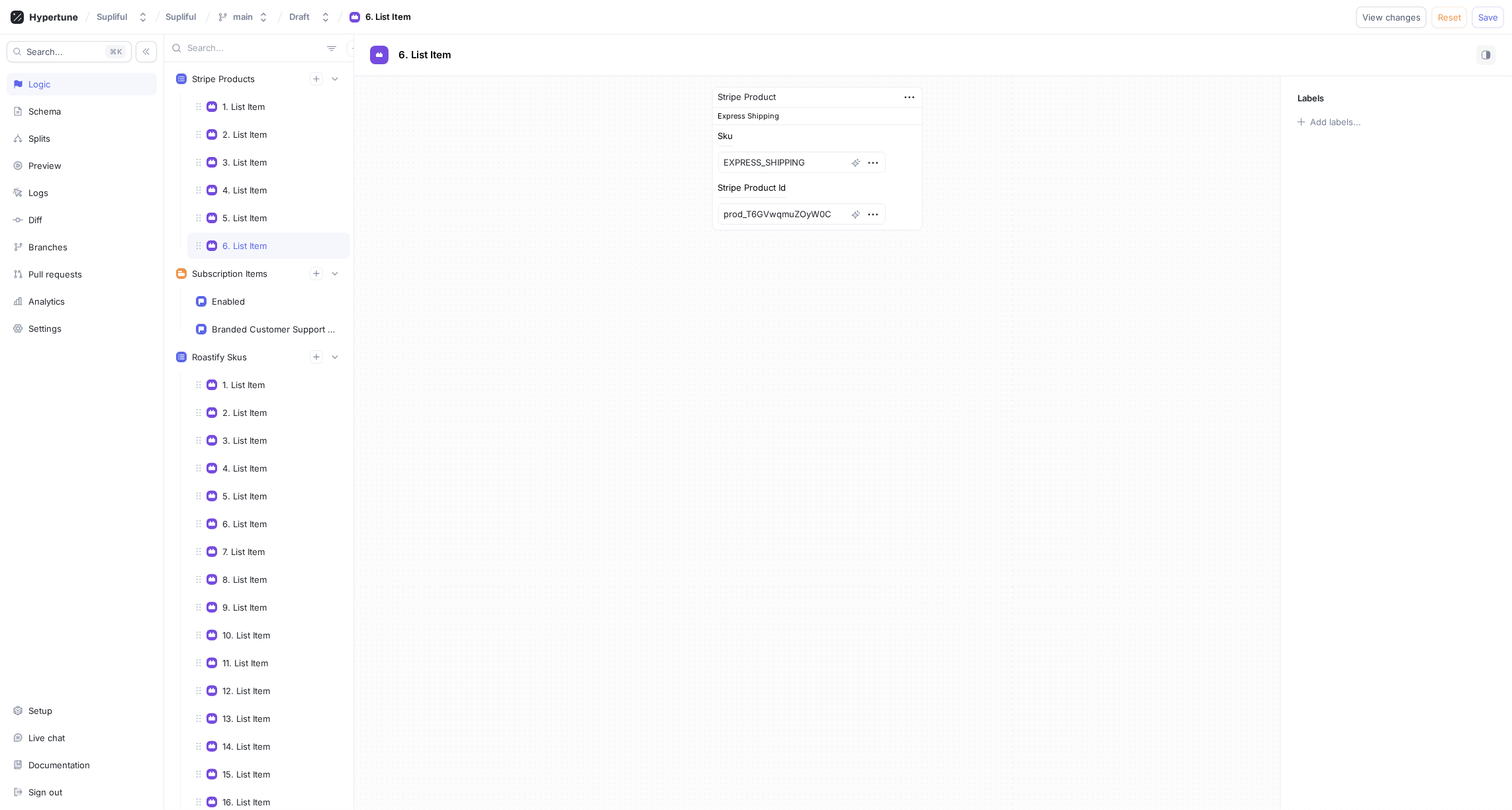
click at [264, 244] on div "6. List Item" at bounding box center [244, 245] width 44 height 11
click at [237, 216] on div "5. List Item" at bounding box center [244, 218] width 44 height 11
click at [756, 161] on textarea "standardShipping" at bounding box center [803, 162] width 168 height 21
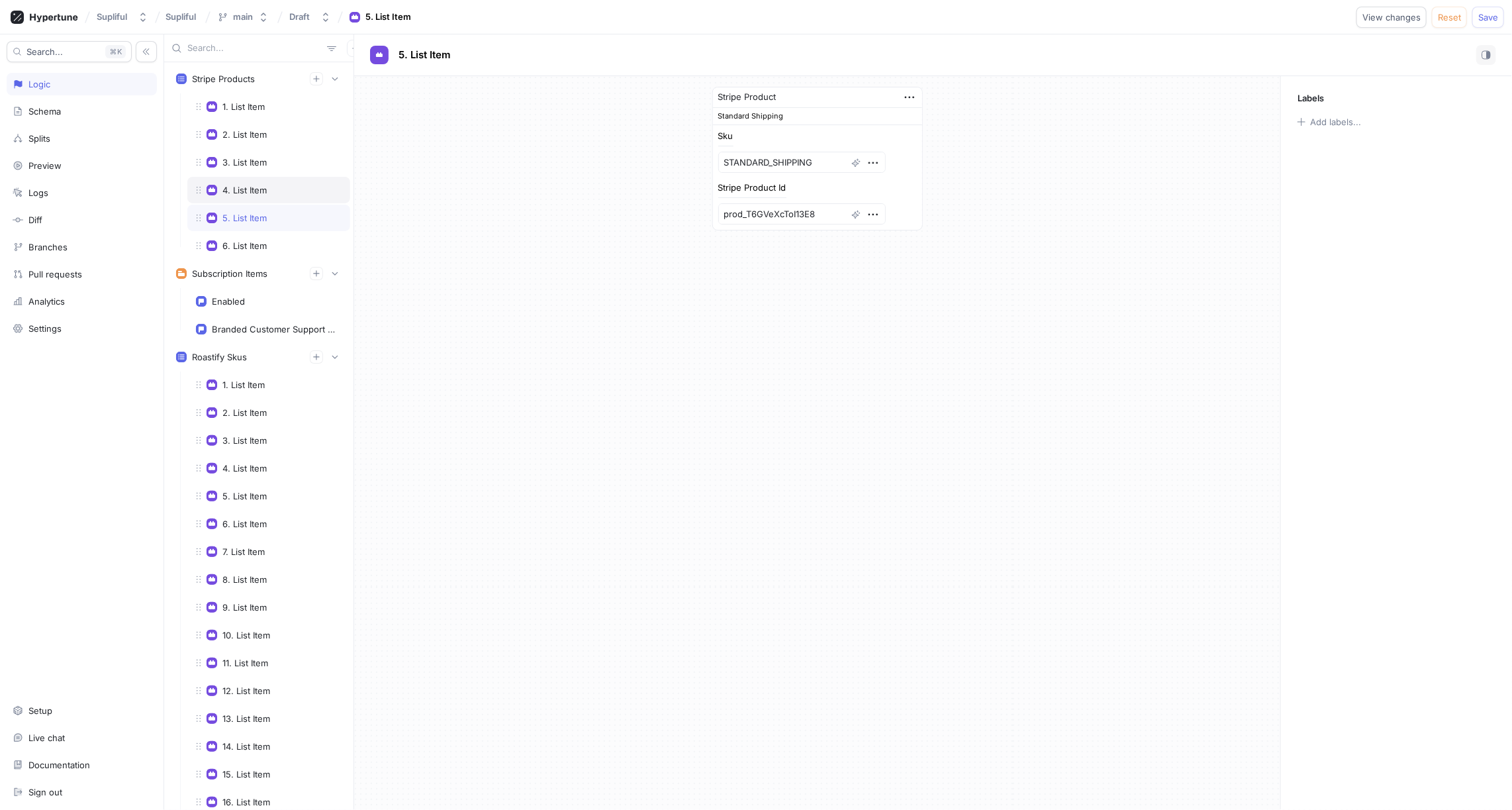
click at [250, 189] on div "4. List Item" at bounding box center [244, 189] width 44 height 11
click at [760, 165] on textarea "processingFee" at bounding box center [803, 162] width 168 height 21
click at [252, 161] on div "3. List Item" at bounding box center [244, 162] width 44 height 11
click at [756, 161] on textarea "additionalUnitFulfillmentFee" at bounding box center [803, 169] width 168 height 35
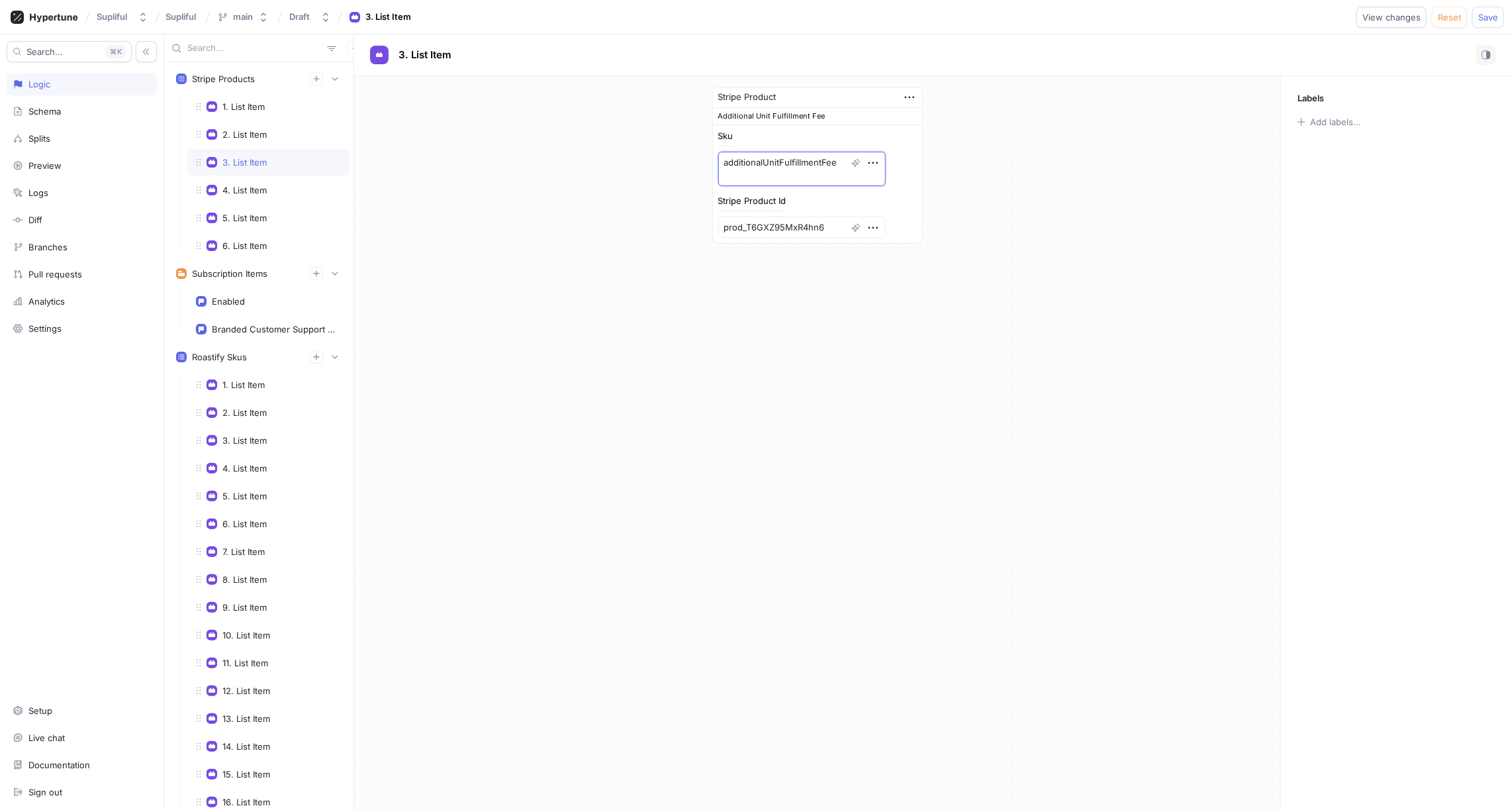
click at [756, 161] on textarea "additionalUnitFulfillmentFee" at bounding box center [803, 169] width 168 height 35
click at [240, 135] on div "2. List Item" at bounding box center [244, 135] width 44 height 11
click at [766, 160] on textarea "firstUnitFulfillmentFee" at bounding box center [803, 162] width 168 height 21
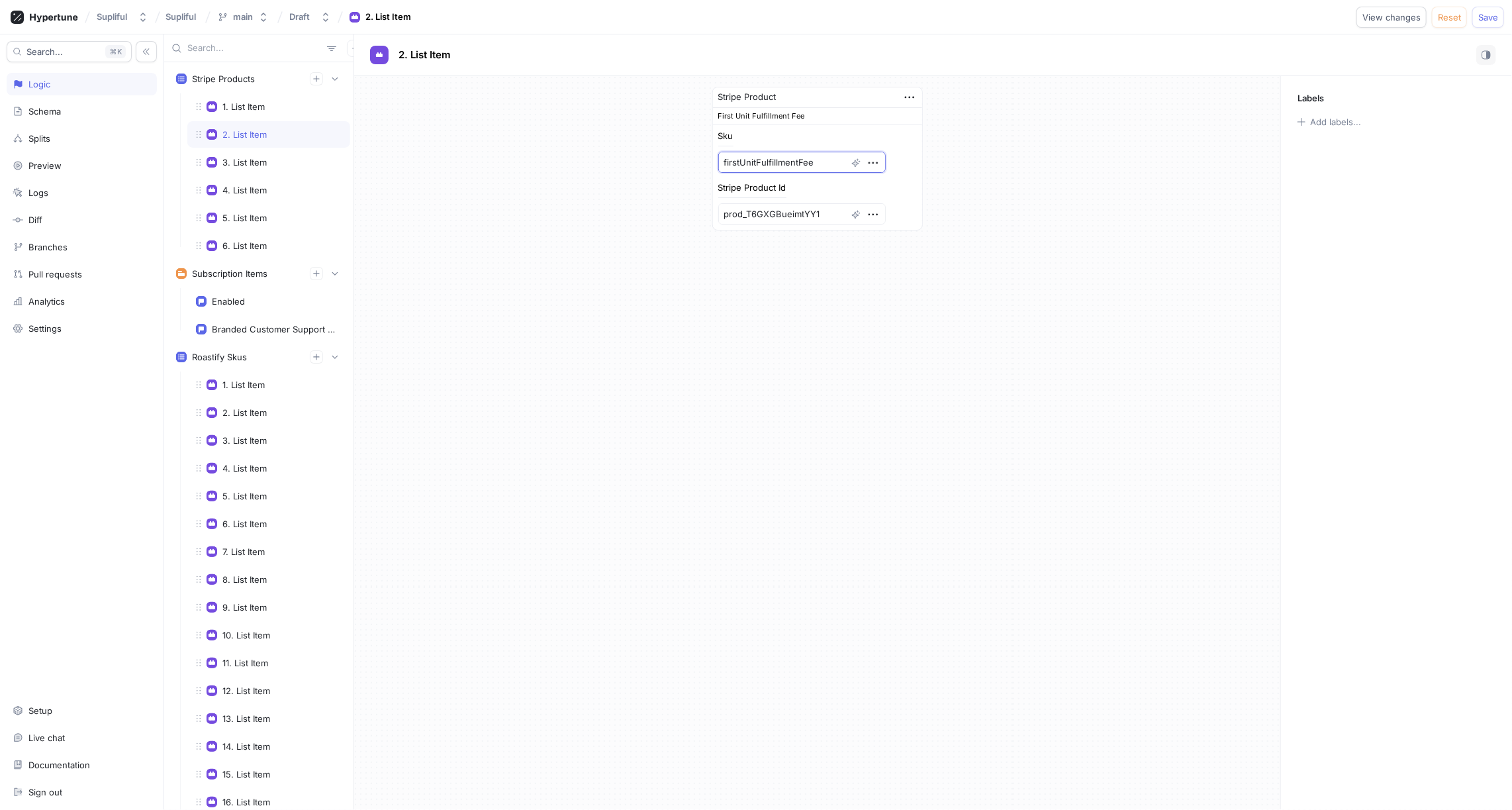
click at [766, 160] on textarea "firstUnitFulfillmentFee" at bounding box center [803, 162] width 168 height 21
click at [255, 107] on div "1. List Item" at bounding box center [244, 106] width 43 height 11
click at [643, 212] on div "Stripe Product Ashwagandha Sku VOX4ASHW Stripe Product Id prod_T6GZo9FJppGJUx" at bounding box center [817, 158] width 926 height 165
click at [267, 130] on div "2. List Item" at bounding box center [268, 135] width 145 height 11
click at [256, 157] on div "3. List Item" at bounding box center [244, 162] width 44 height 11
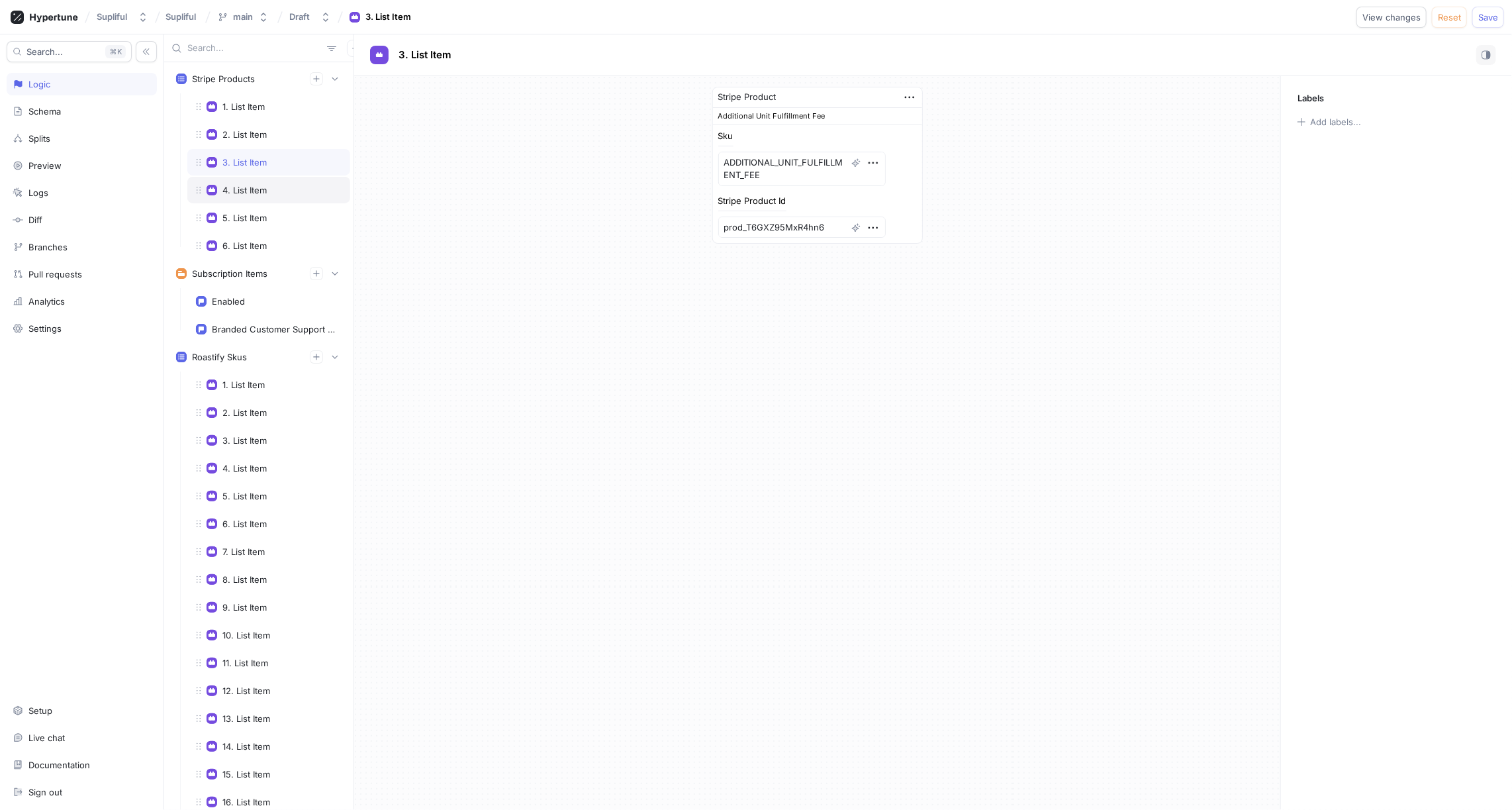
click at [256, 184] on div "4. List Item" at bounding box center [244, 189] width 44 height 11
click at [257, 213] on div "5. List Item" at bounding box center [244, 218] width 44 height 11
click at [256, 240] on div "6. List Item" at bounding box center [244, 245] width 44 height 11
click at [259, 105] on div "1. List Item" at bounding box center [244, 106] width 43 height 11
click at [268, 125] on div "2. List Item" at bounding box center [268, 135] width 163 height 27
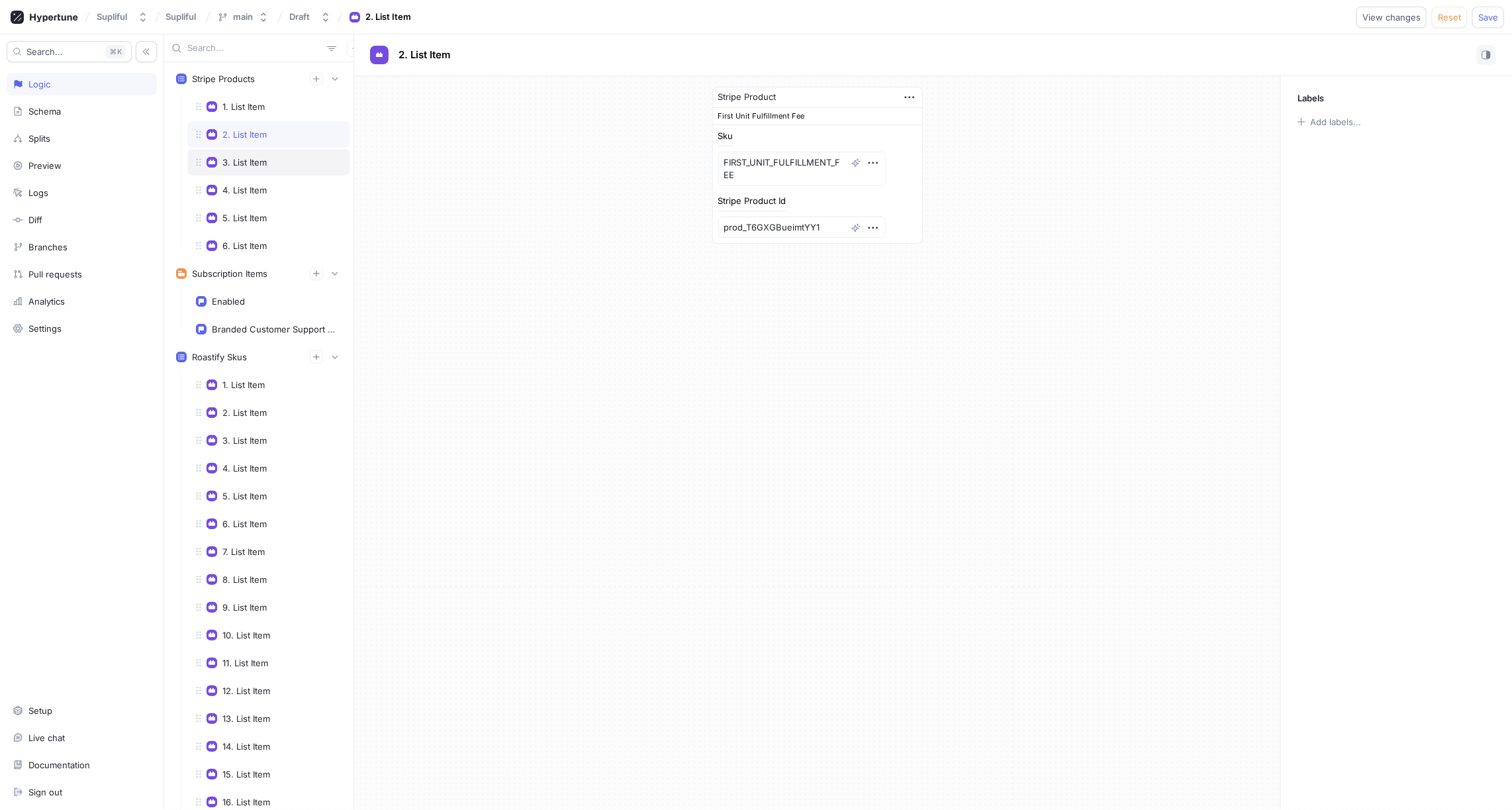
click at [249, 161] on div "3. List Item" at bounding box center [244, 162] width 44 height 11
click at [253, 185] on div "4. List Item" at bounding box center [244, 189] width 44 height 11
click at [258, 213] on div "5. List Item" at bounding box center [244, 218] width 44 height 11
click at [258, 240] on div "6. List Item" at bounding box center [244, 245] width 44 height 11
click at [256, 214] on div "5. List Item" at bounding box center [244, 218] width 44 height 11
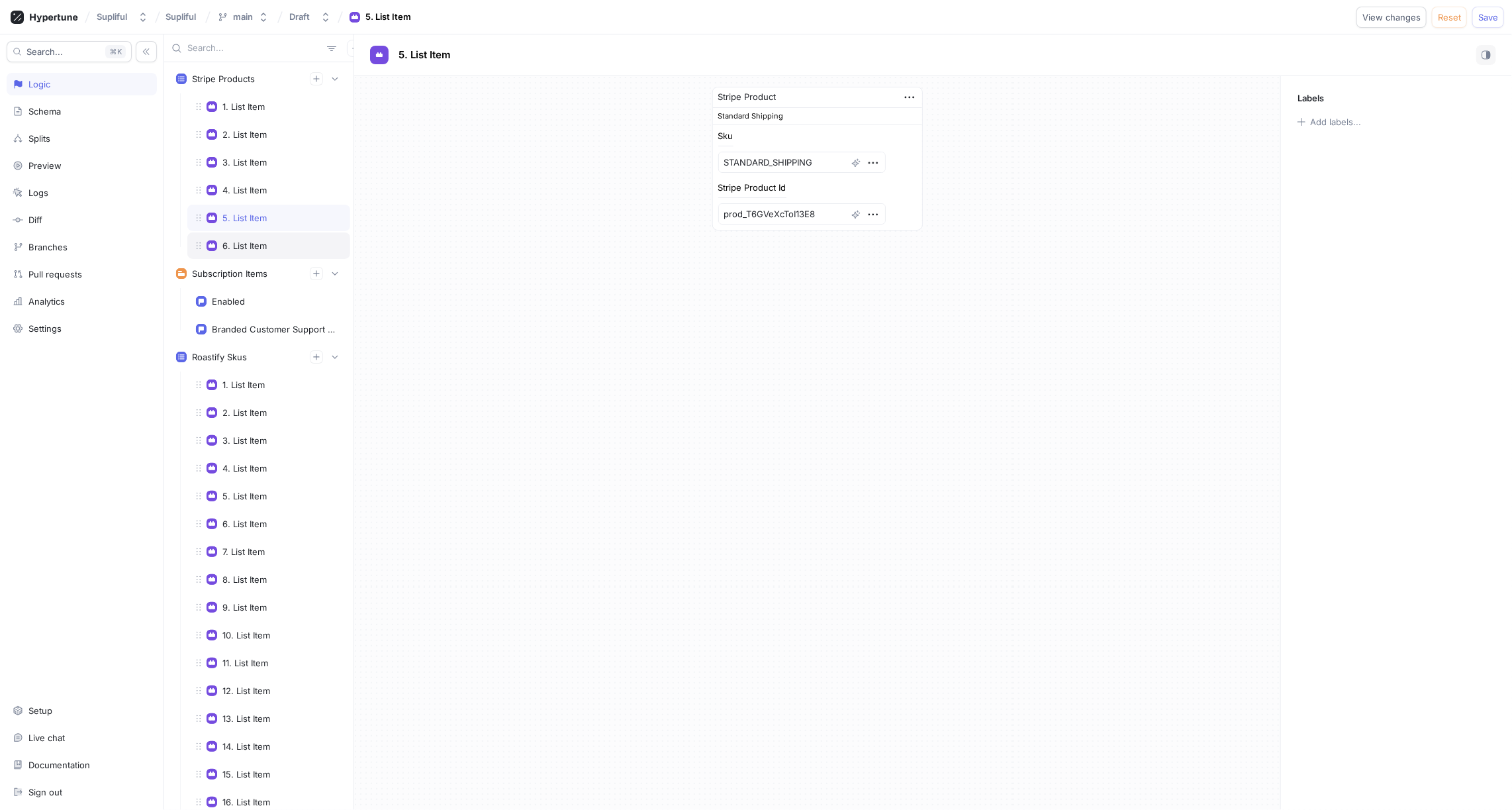
click at [258, 242] on div "6. List Item" at bounding box center [244, 245] width 44 height 11
click at [247, 213] on div "5. List Item" at bounding box center [244, 218] width 44 height 11
click at [256, 187] on div "4. List Item" at bounding box center [244, 189] width 44 height 11
click at [274, 160] on div "3. List Item" at bounding box center [268, 162] width 145 height 11
click at [283, 129] on div "2. List Item" at bounding box center [268, 135] width 145 height 11
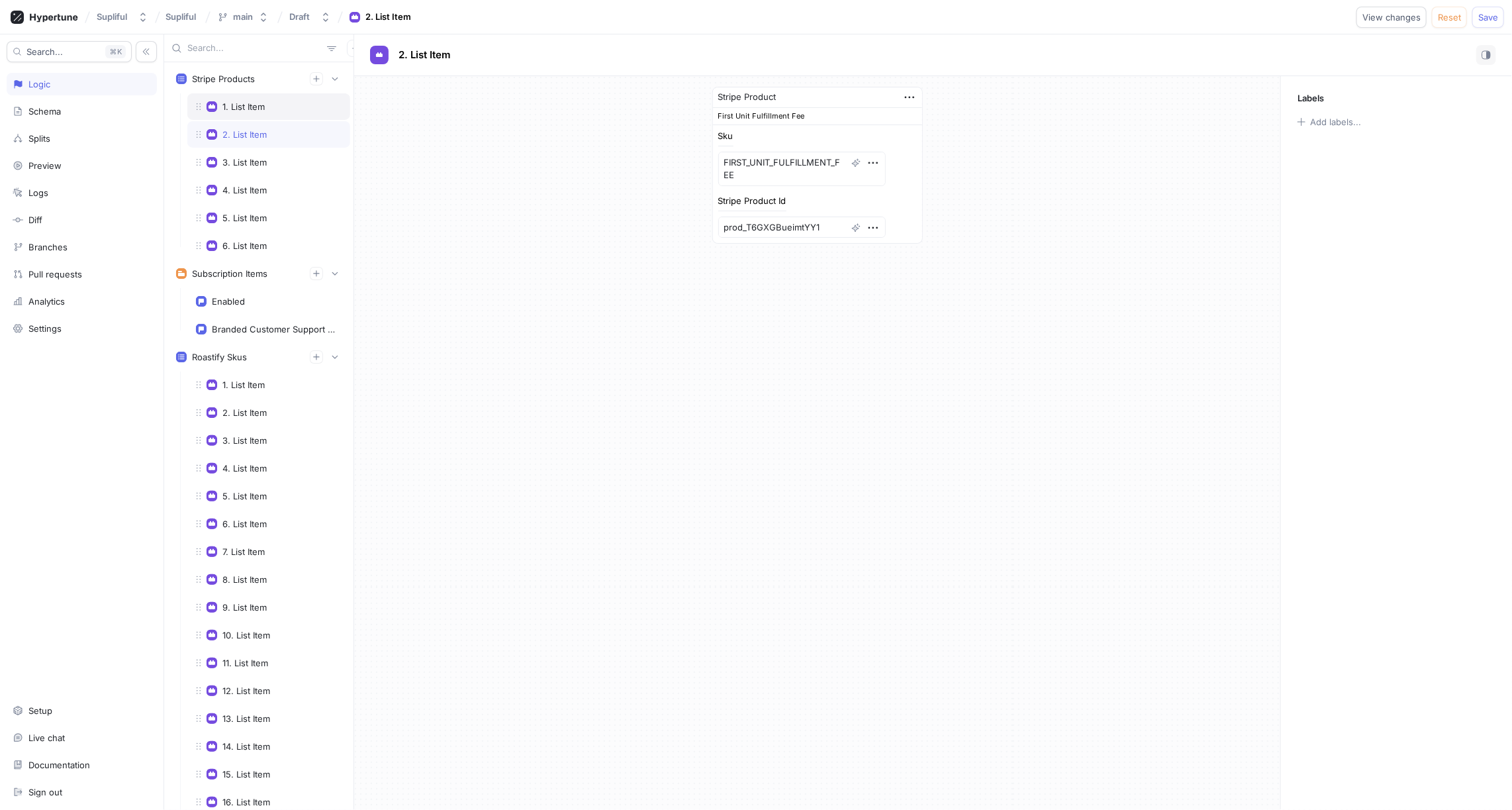
click at [248, 106] on div "1. List Item" at bounding box center [244, 106] width 43 height 11
click at [866, 161] on icon "button" at bounding box center [874, 163] width 14 height 14
click at [1022, 153] on div "Stripe Product Ashwagandha Sku VOX4ASHW Stripe Product Id prod_T6GZo9FJppGJUx" at bounding box center [817, 158] width 926 height 165
click at [259, 137] on div "2. List Item" at bounding box center [244, 135] width 44 height 11
click at [454, 158] on div "Stripe Product First Unit Fulfillment Fee Sku FIRST_UNIT_FULFILLMENT_FEE Stripe…" at bounding box center [817, 165] width 926 height 178
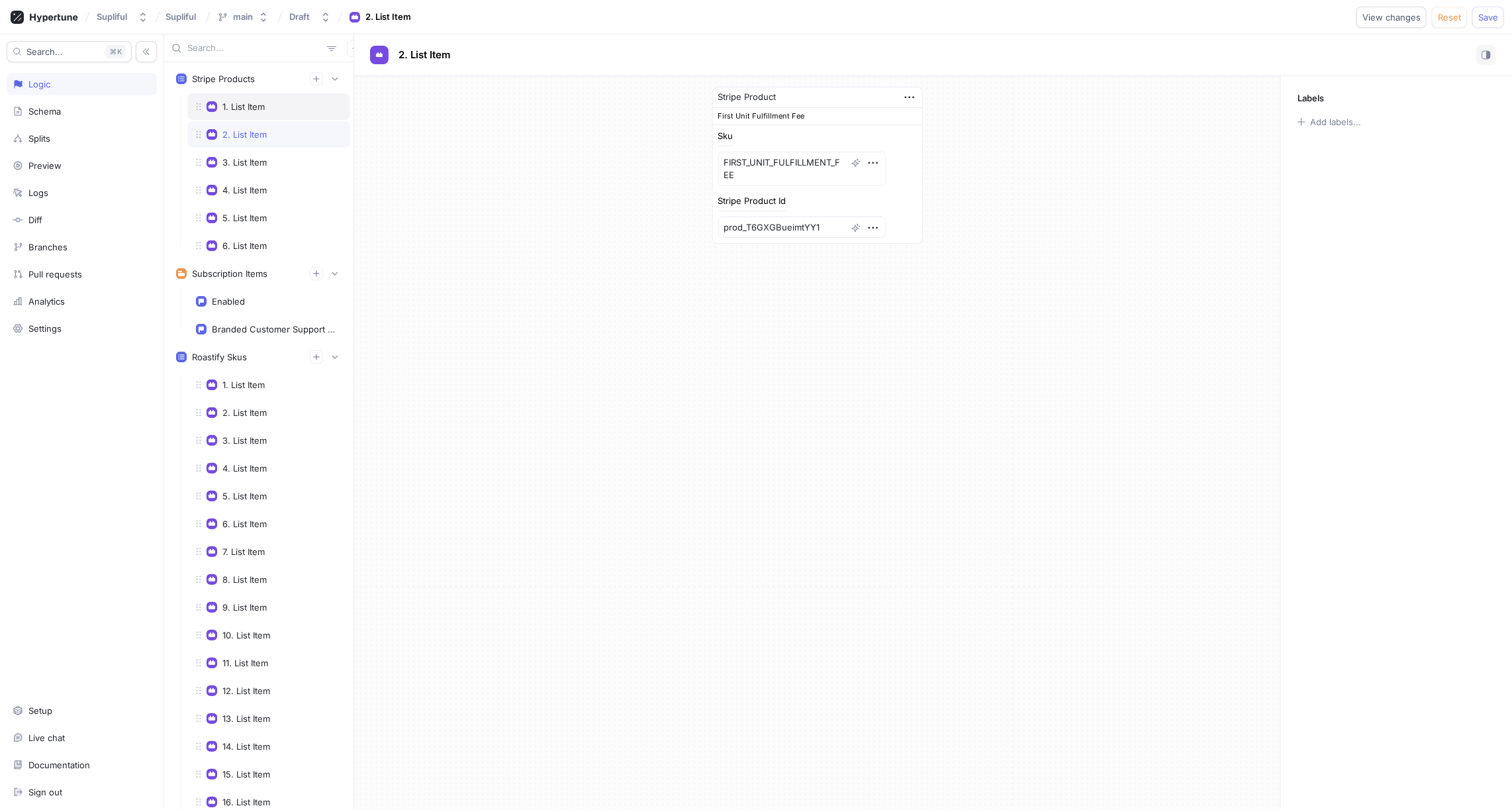
click at [260, 109] on div "1. List Item" at bounding box center [244, 106] width 43 height 11
drag, startPoint x: 250, startPoint y: 107, endPoint x: 250, endPoint y: 244, distance: 137.0
click at [250, 244] on div "1. List Item 2. List Item 3. List Item 4. List Item 5. List Item 6. List Item T…" at bounding box center [268, 176] width 163 height 166
click at [250, 108] on div "1. List Item" at bounding box center [244, 106] width 43 height 11
click at [249, 132] on div "2. List Item" at bounding box center [244, 135] width 44 height 11
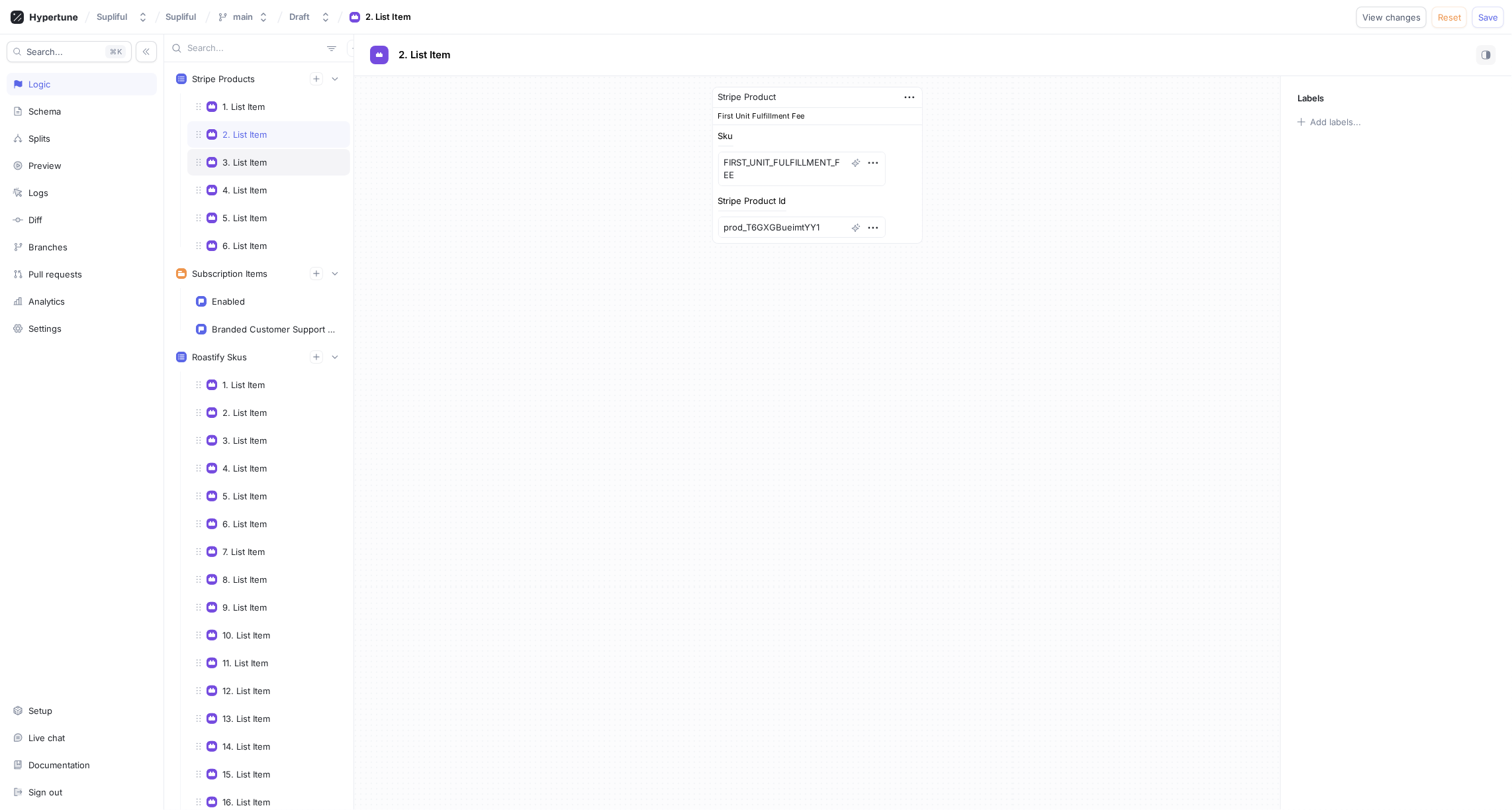
click at [251, 160] on div "3. List Item" at bounding box center [244, 162] width 44 height 11
click at [252, 184] on div "4. List Item" at bounding box center [244, 189] width 44 height 11
click at [251, 213] on div "5. List Item" at bounding box center [244, 218] width 44 height 11
click at [254, 242] on div "6. List Item" at bounding box center [244, 245] width 44 height 11
click at [511, 158] on div "Stripe Product Express Shipping Sku EXPRESS_SHIPPING Stripe Product Id prod_T6G…" at bounding box center [817, 158] width 926 height 165
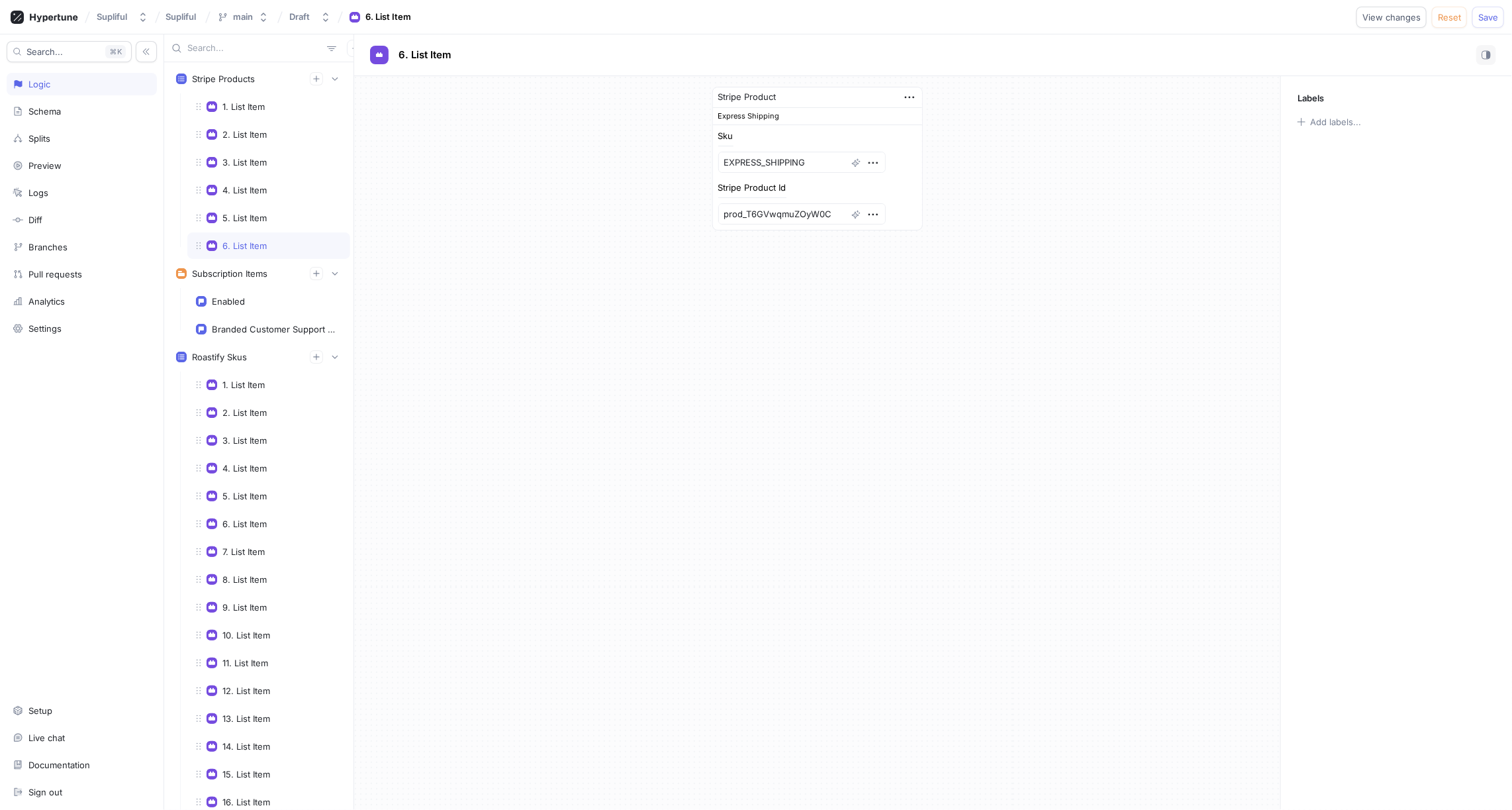
click at [498, 247] on div "Stripe Product Express Shipping Sku EXPRESS_SHIPPING Stripe Product Id prod_T6G…" at bounding box center [817, 443] width 926 height 734
click at [271, 107] on div "1. List Item" at bounding box center [268, 106] width 145 height 11
click at [453, 162] on div "Stripe Product Ashwagandha Sku VOX4ASHW Stripe Product Id prod_T6GZo9FJppGJUx" at bounding box center [817, 158] width 926 height 165
click at [487, 184] on div "Stripe Product Ashwagandha Sku VOX4ASHW Stripe Product Id prod_T6GZo9FJppGJUx" at bounding box center [817, 158] width 926 height 165
click at [477, 221] on div "Stripe Product Ashwagandha Sku VOX4ASHW Stripe Product Id prod_T6GZo9FJppGJUx" at bounding box center [817, 158] width 926 height 165
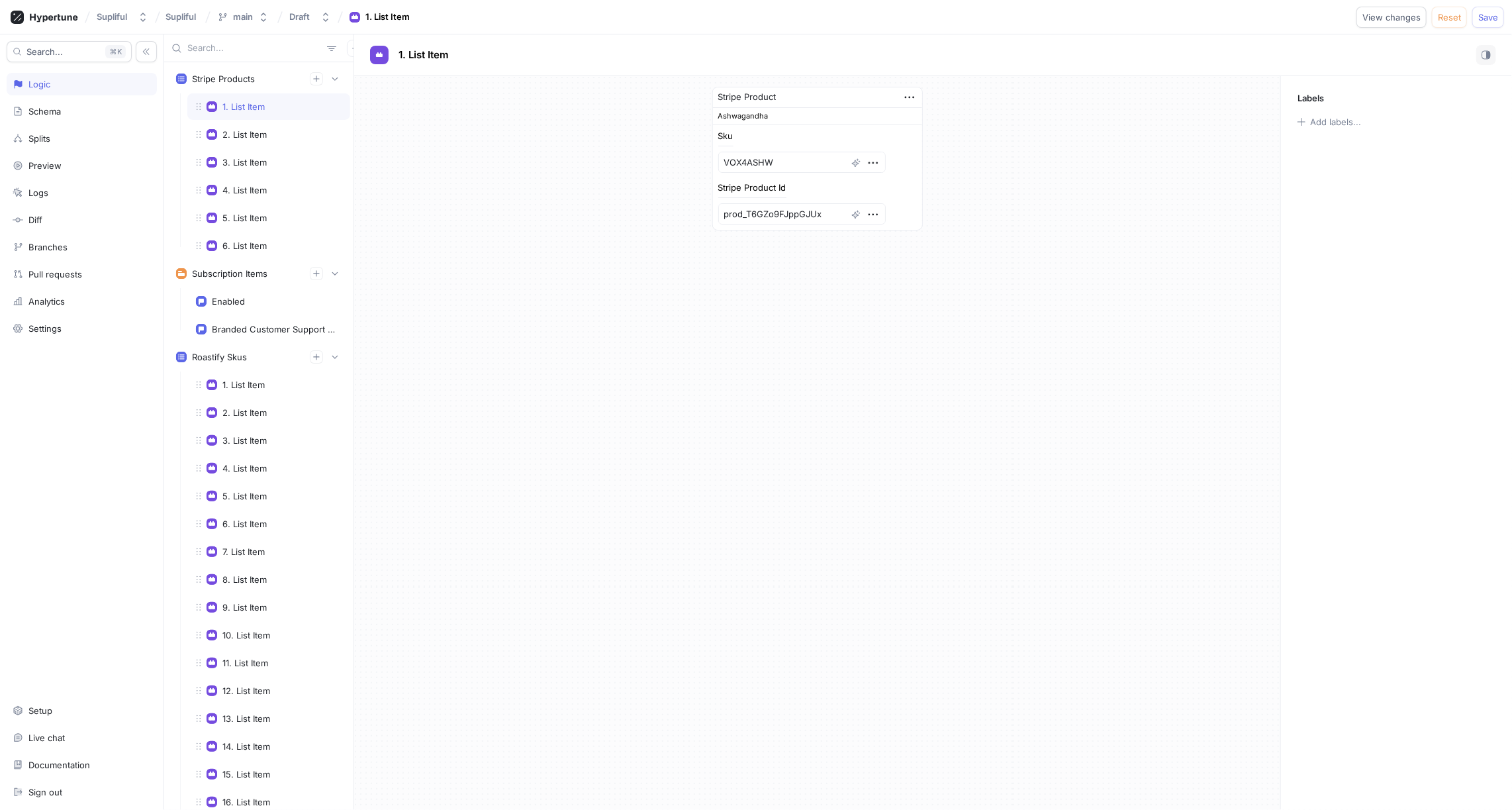
click at [485, 183] on div "Stripe Product Ashwagandha Sku VOX4ASHW Stripe Product Id prod_T6GZo9FJppGJUx" at bounding box center [817, 158] width 926 height 165
click at [477, 219] on div "Stripe Product Ashwagandha Sku VOX4ASHW Stripe Product Id prod_T6GZo9FJppGJUx" at bounding box center [817, 158] width 926 height 165
click at [485, 182] on div "Stripe Product Ashwagandha Sku VOX4ASHW Stripe Product Id prod_T6GZo9FJppGJUx" at bounding box center [817, 158] width 926 height 165
click at [477, 220] on div "Stripe Product Ashwagandha Sku VOX4ASHW Stripe Product Id prod_T6GZo9FJppGJUx" at bounding box center [817, 158] width 926 height 165
click at [486, 182] on div "Stripe Product Ashwagandha Sku VOX4ASHW Stripe Product Id prod_T6GZo9FJppGJUx" at bounding box center [817, 158] width 926 height 165
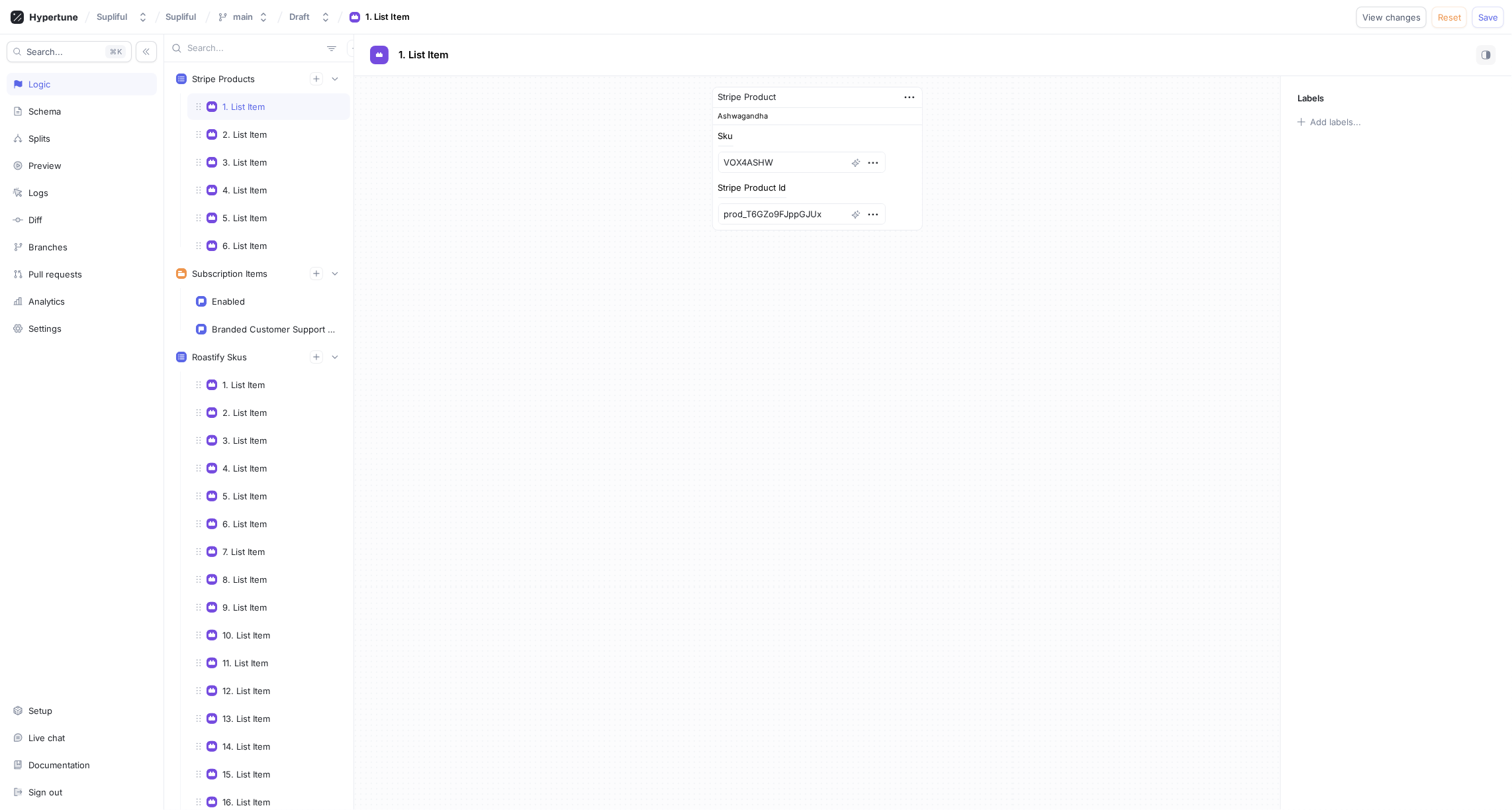
click at [477, 219] on div "Stripe Product Ashwagandha Sku VOX4ASHW Stripe Product Id prod_T6GZo9FJppGJUx" at bounding box center [817, 158] width 926 height 165
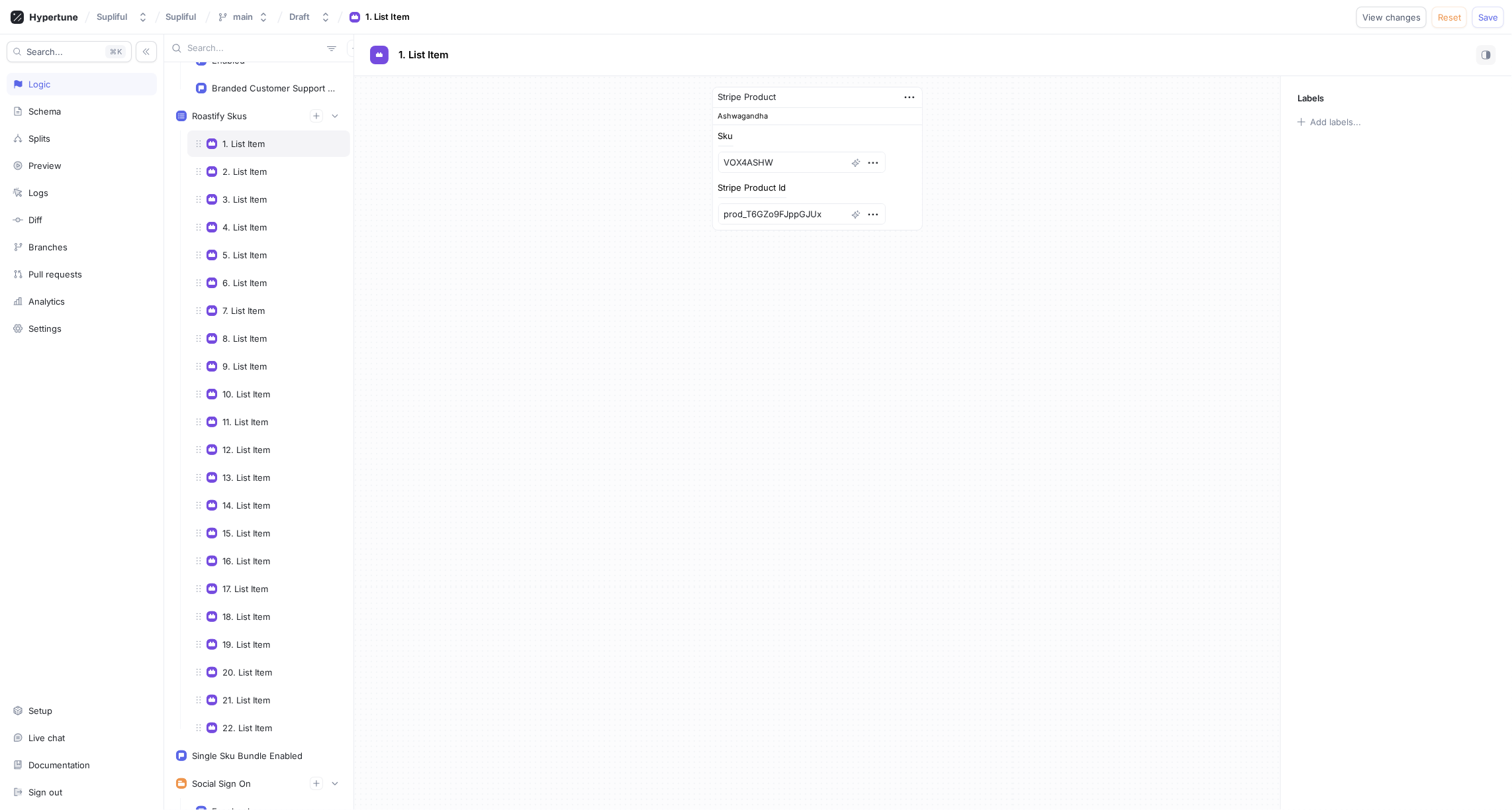
scroll to position [253, 0]
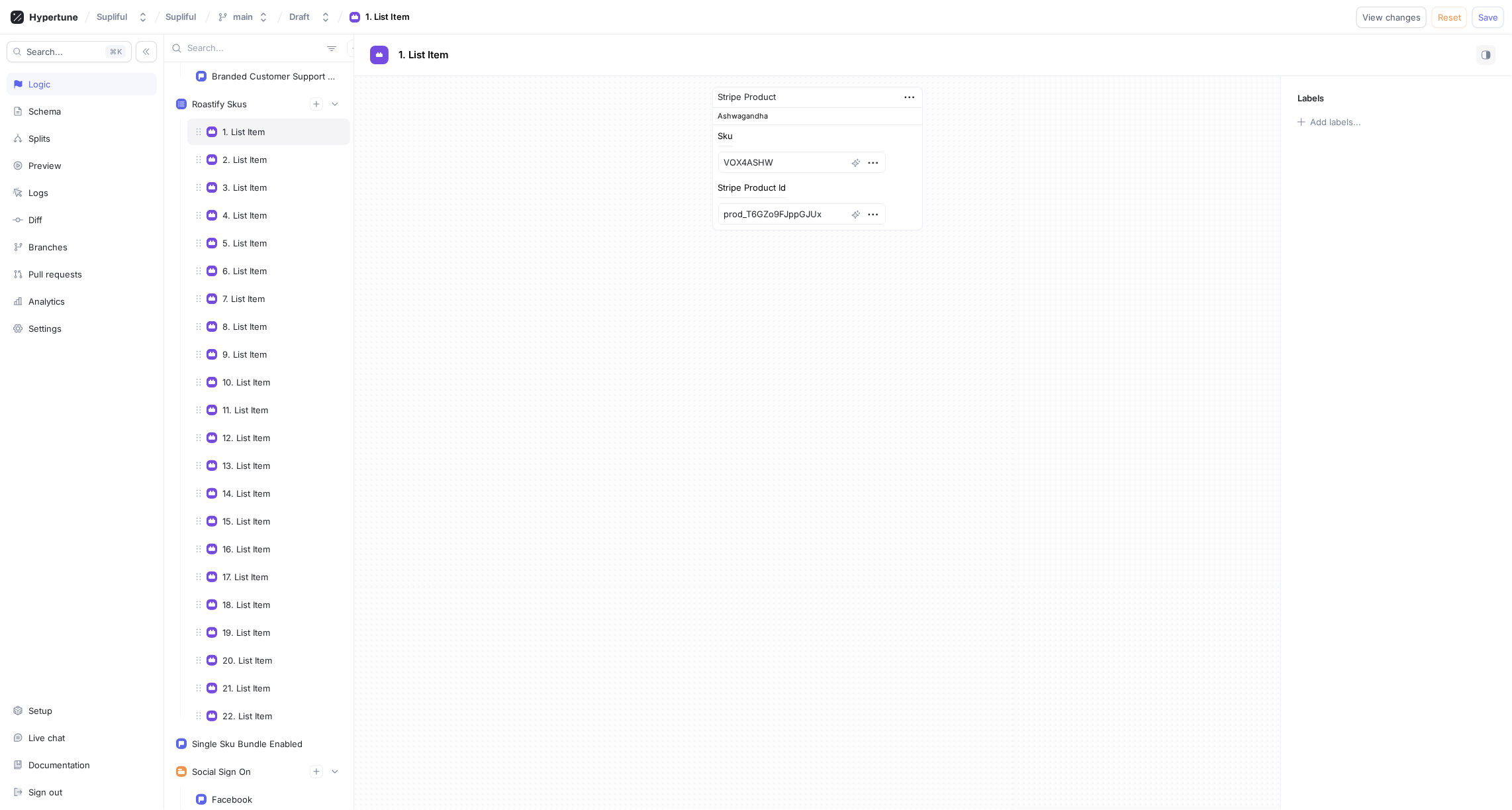
click at [254, 127] on div "1. List Item" at bounding box center [244, 132] width 43 height 11
click at [252, 154] on div "2. List Item" at bounding box center [244, 159] width 44 height 11
click at [252, 182] on div "3. List Item" at bounding box center [244, 187] width 44 height 11
click at [255, 210] on div "4. List Item" at bounding box center [244, 215] width 44 height 11
click at [253, 238] on div "5. List Item" at bounding box center [244, 243] width 44 height 11
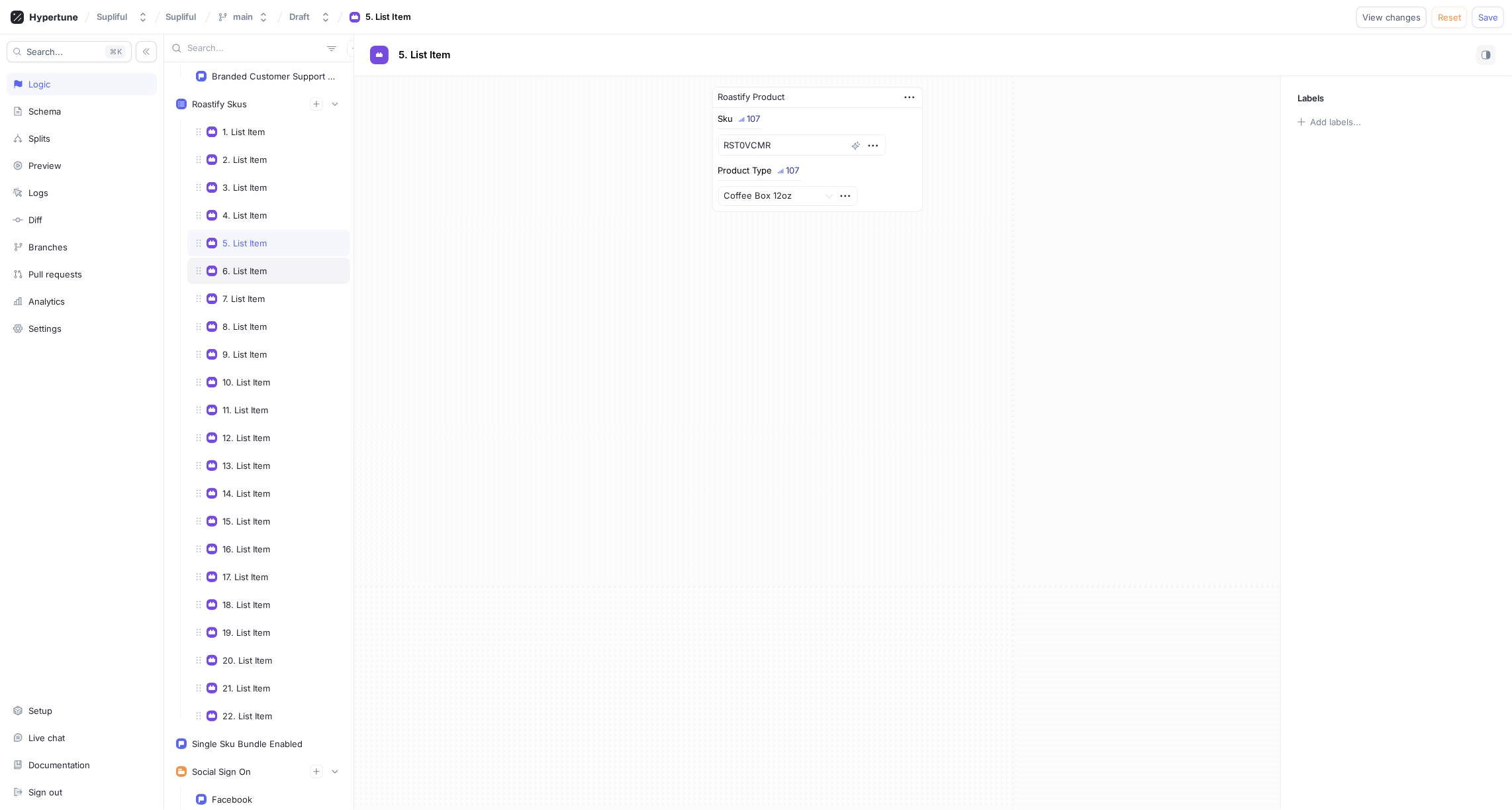
click at [250, 257] on div "6. List Item" at bounding box center [268, 270] width 163 height 27
click at [254, 294] on div "7. List Item" at bounding box center [244, 299] width 43 height 11
click at [253, 321] on div "8. List Item" at bounding box center [244, 326] width 44 height 11
click at [249, 349] on div "9. List Item" at bounding box center [244, 354] width 44 height 11
click at [255, 377] on div "10. List Item" at bounding box center [247, 382] width 48 height 11
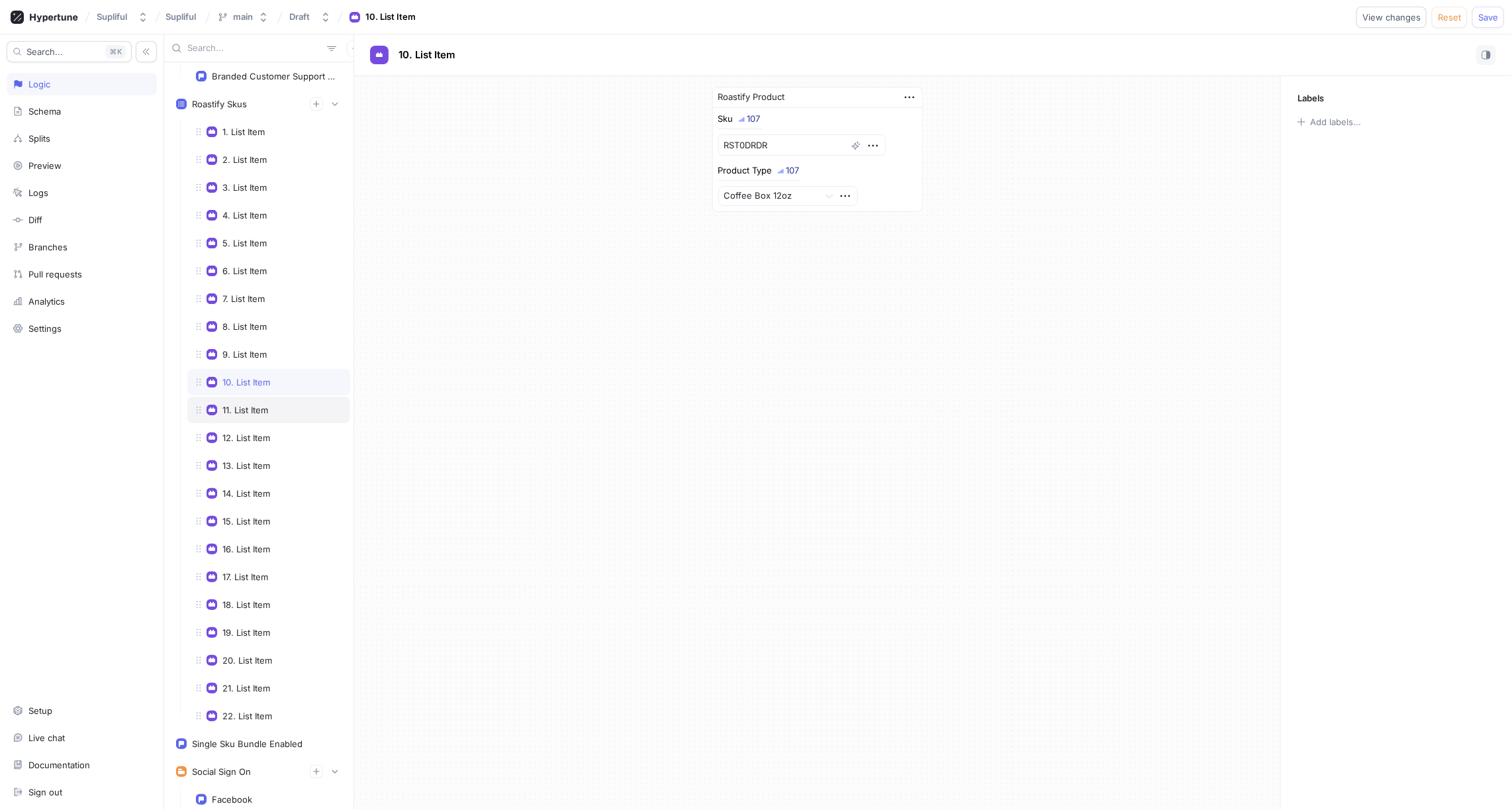
click at [247, 404] on div "11. List Item" at bounding box center [245, 409] width 46 height 11
click at [269, 373] on div "12. List Item" at bounding box center [247, 378] width 48 height 11
click at [267, 401] on div "13. List Item" at bounding box center [247, 406] width 48 height 11
click at [248, 429] on div "14. List Item" at bounding box center [247, 434] width 48 height 11
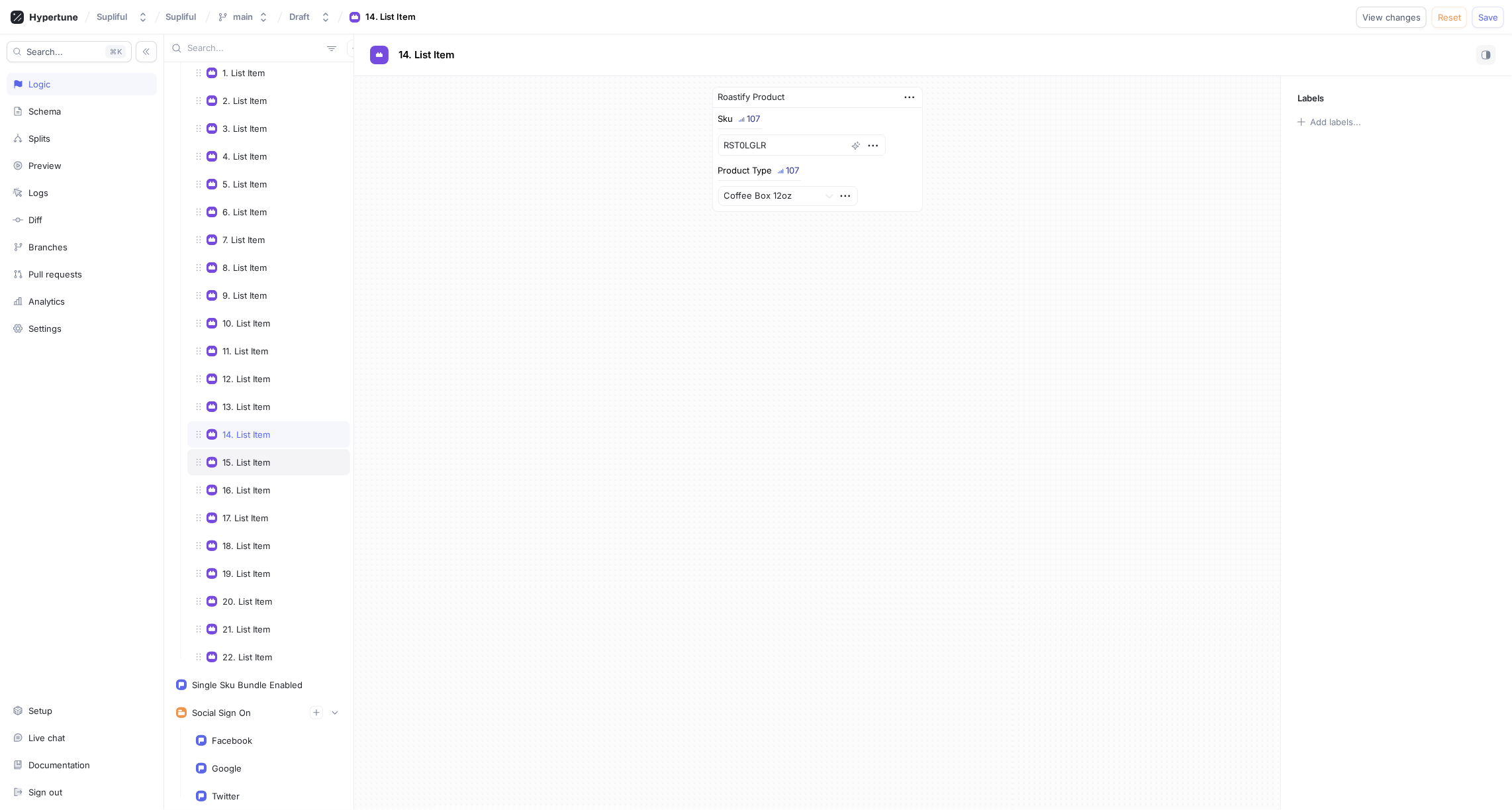
click at [246, 449] on div "15. List Item" at bounding box center [268, 462] width 163 height 27
click at [247, 485] on div "16. List Item" at bounding box center [247, 490] width 48 height 11
click at [249, 513] on div "17. List Item" at bounding box center [245, 518] width 46 height 11
click at [246, 540] on div "18. List Item" at bounding box center [247, 545] width 48 height 11
click at [251, 568] on div "19. List Item" at bounding box center [247, 574] width 48 height 11
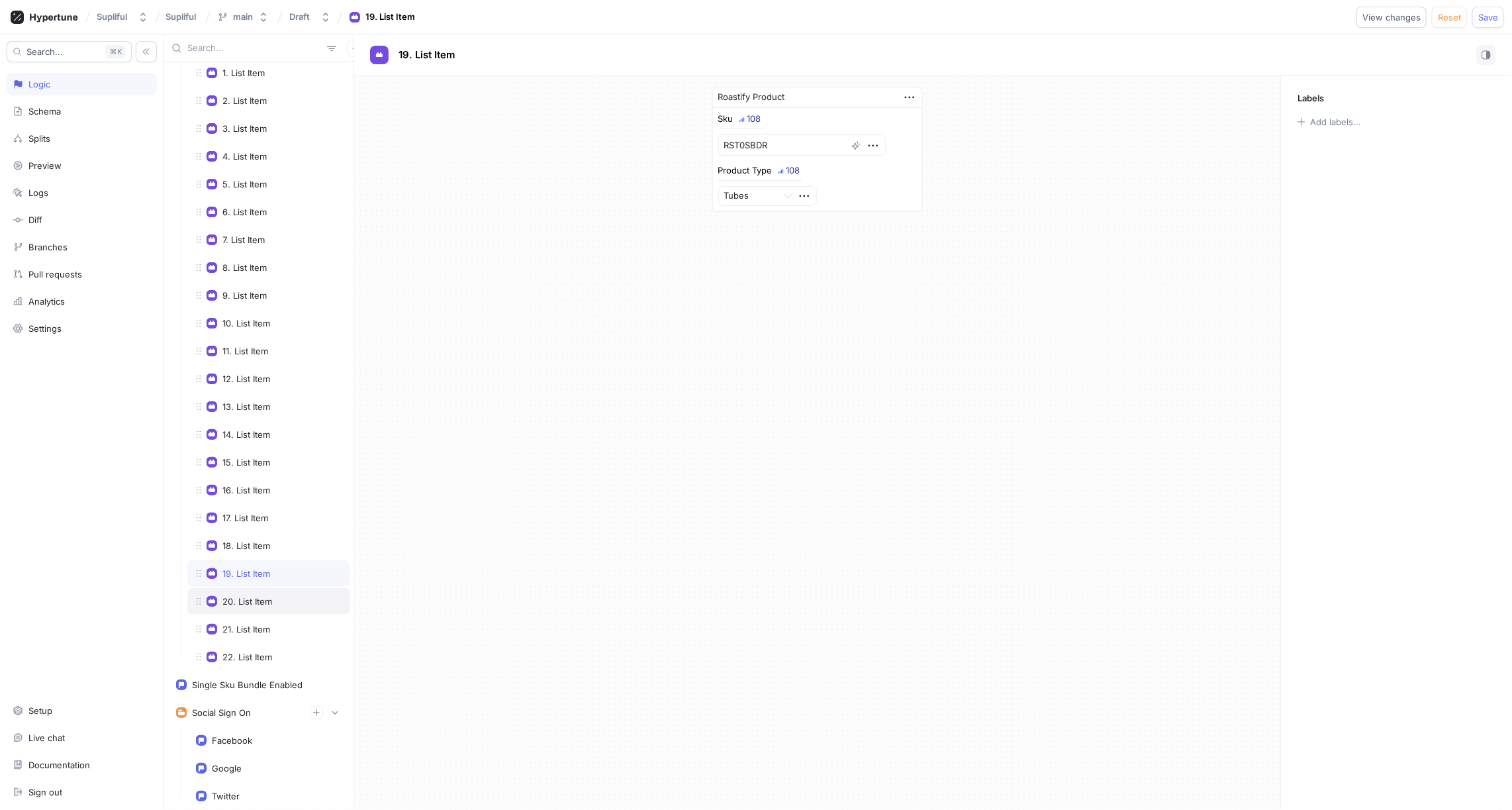
click at [253, 596] on div "20. List Item" at bounding box center [247, 601] width 50 height 11
click at [246, 624] on div "21. List Item" at bounding box center [247, 629] width 48 height 11
click at [247, 652] on div "22. List Item" at bounding box center [247, 657] width 50 height 11
click at [242, 95] on div "2. List Item" at bounding box center [244, 101] width 44 height 11
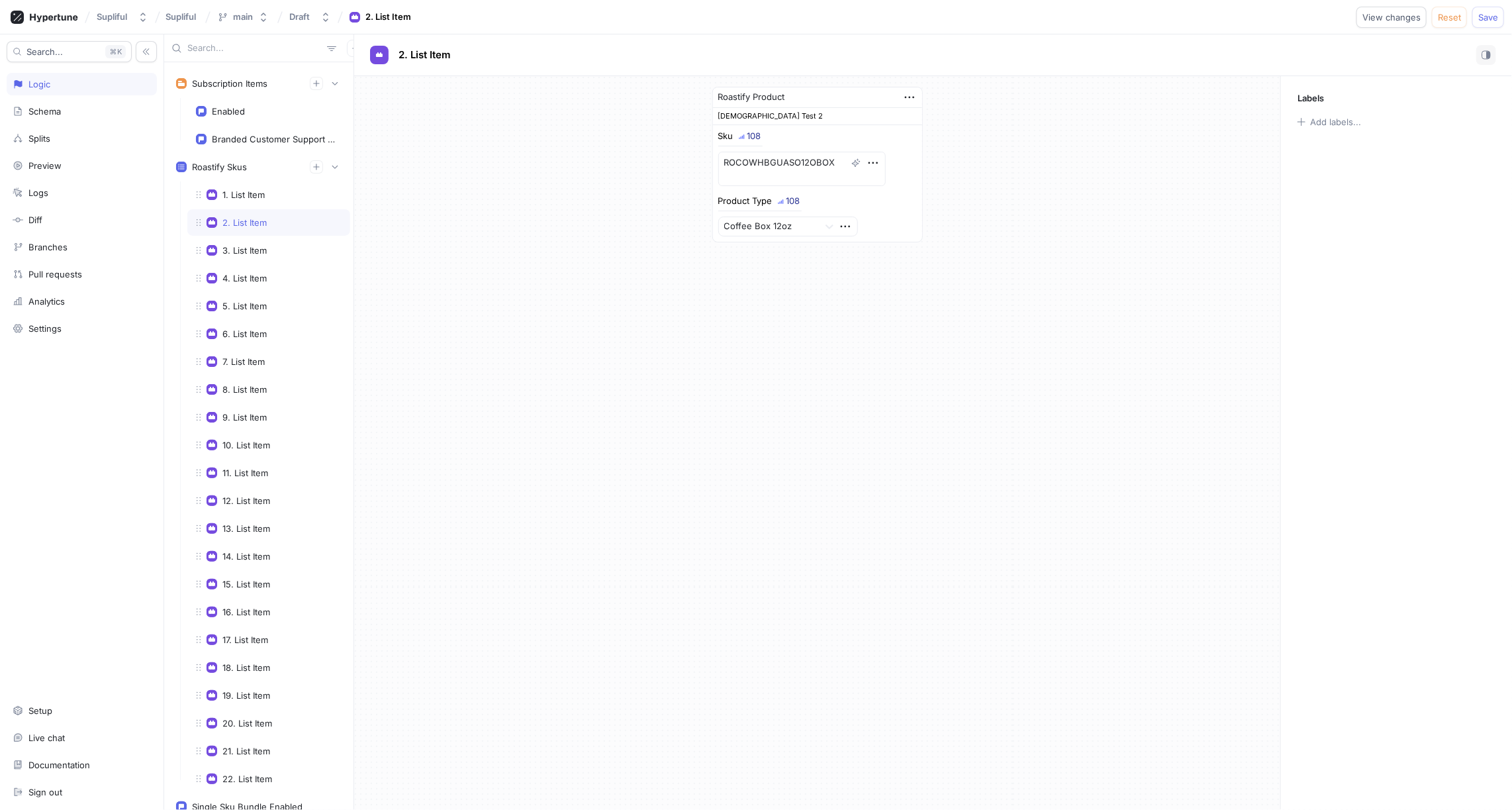
scroll to position [188, 0]
click at [247, 192] on div "1. List Item" at bounding box center [244, 197] width 43 height 11
click at [249, 219] on div "2. List Item" at bounding box center [244, 224] width 44 height 11
click at [249, 247] on div "3. List Item" at bounding box center [244, 252] width 44 height 11
click at [244, 275] on div "4. List Item" at bounding box center [244, 280] width 44 height 11
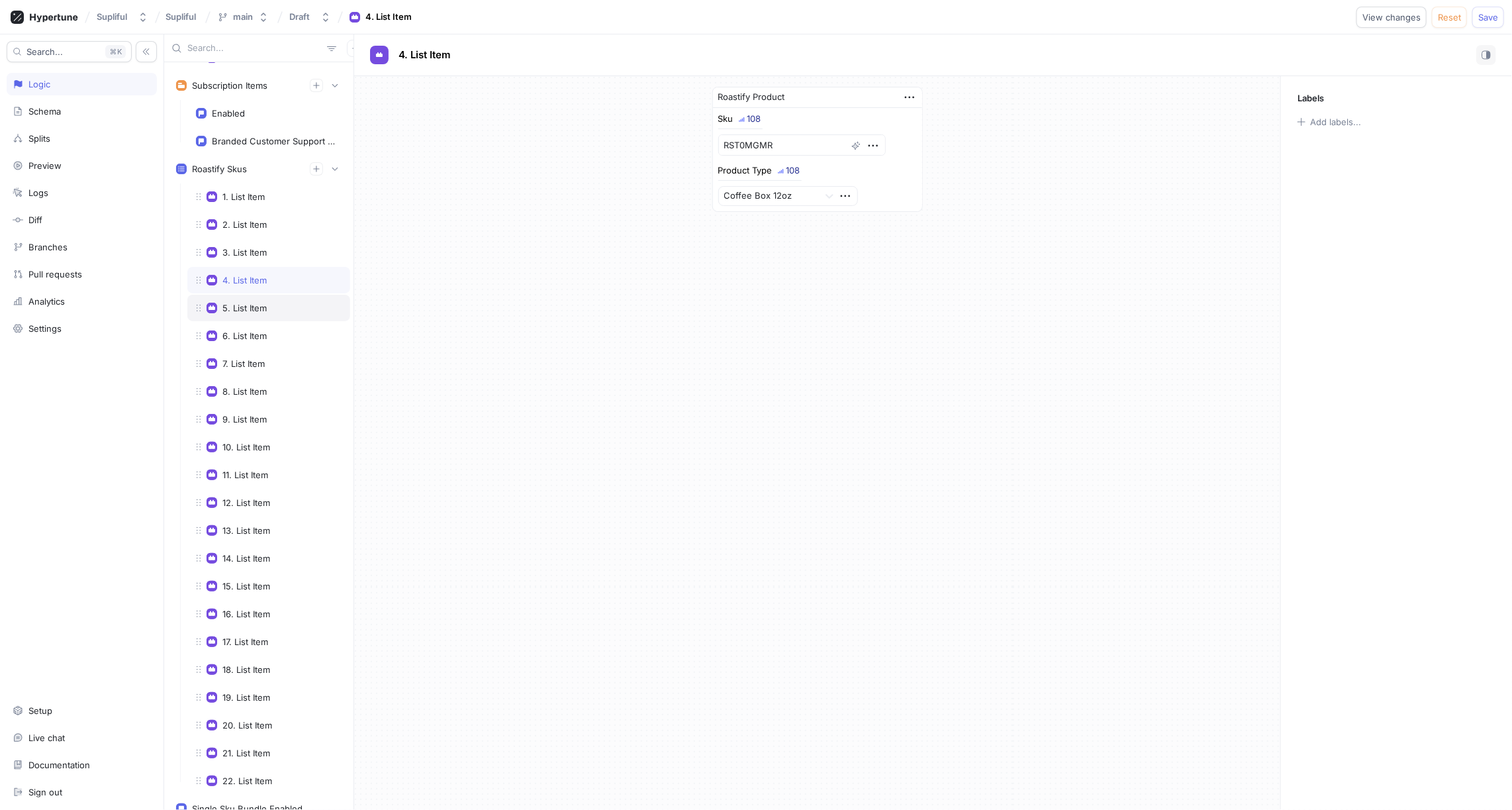
click at [245, 302] on div "5. List Item" at bounding box center [244, 307] width 44 height 11
click at [248, 323] on div "6. List Item" at bounding box center [268, 336] width 163 height 27
click at [247, 358] on div "7. List Item" at bounding box center [244, 363] width 43 height 11
click at [244, 219] on div "2. List Item" at bounding box center [244, 224] width 44 height 11
click at [242, 193] on div "1. List Item" at bounding box center [244, 197] width 43 height 11
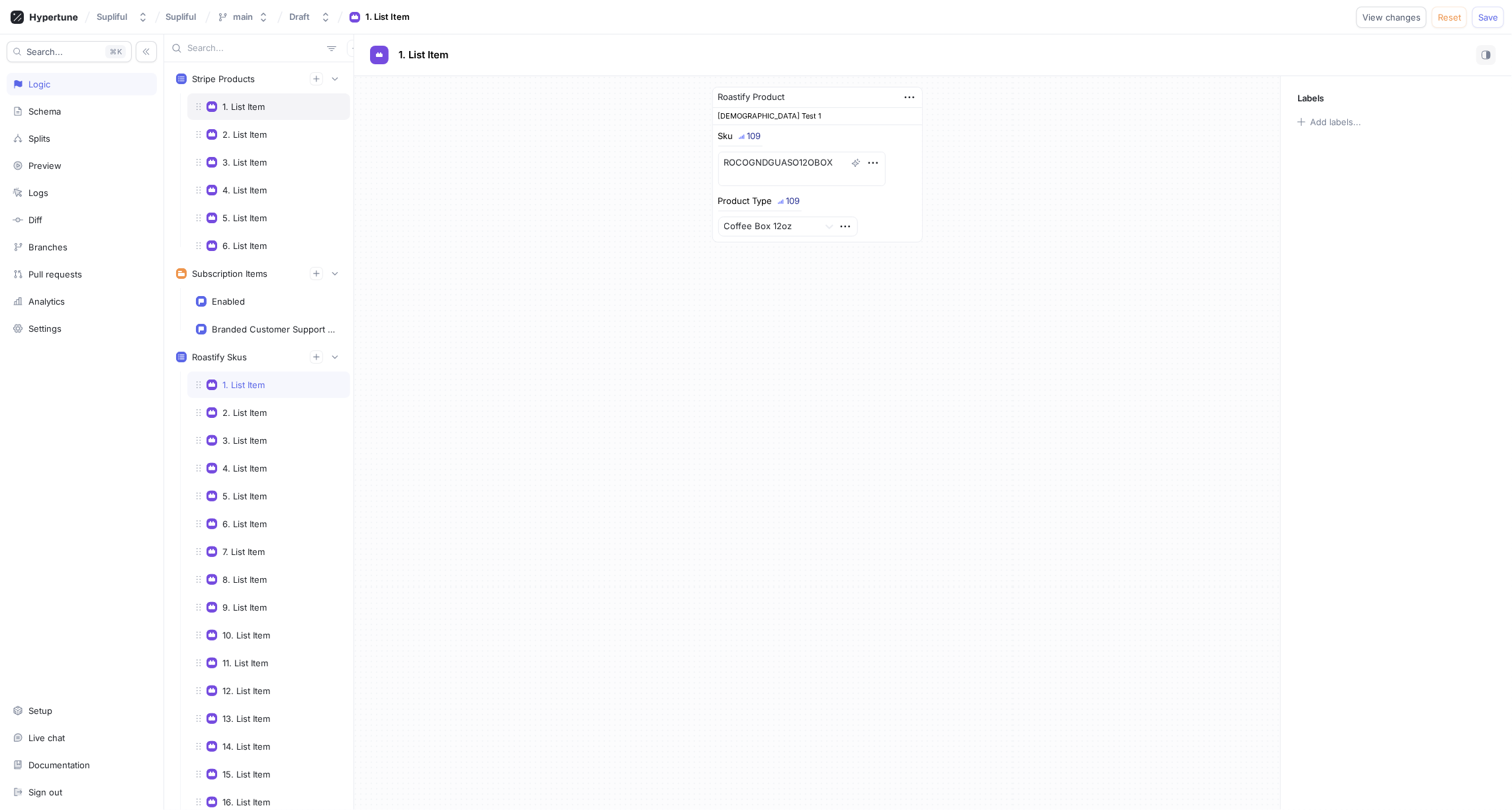
click at [247, 103] on div "1. List Item" at bounding box center [244, 106] width 43 height 11
click at [247, 131] on div "2. List Item" at bounding box center [244, 135] width 44 height 11
click at [253, 158] on div "3. List Item" at bounding box center [244, 162] width 44 height 11
click at [244, 108] on div "1. List Item" at bounding box center [244, 106] width 43 height 11
click at [247, 129] on div "2. List Item" at bounding box center [244, 135] width 44 height 11
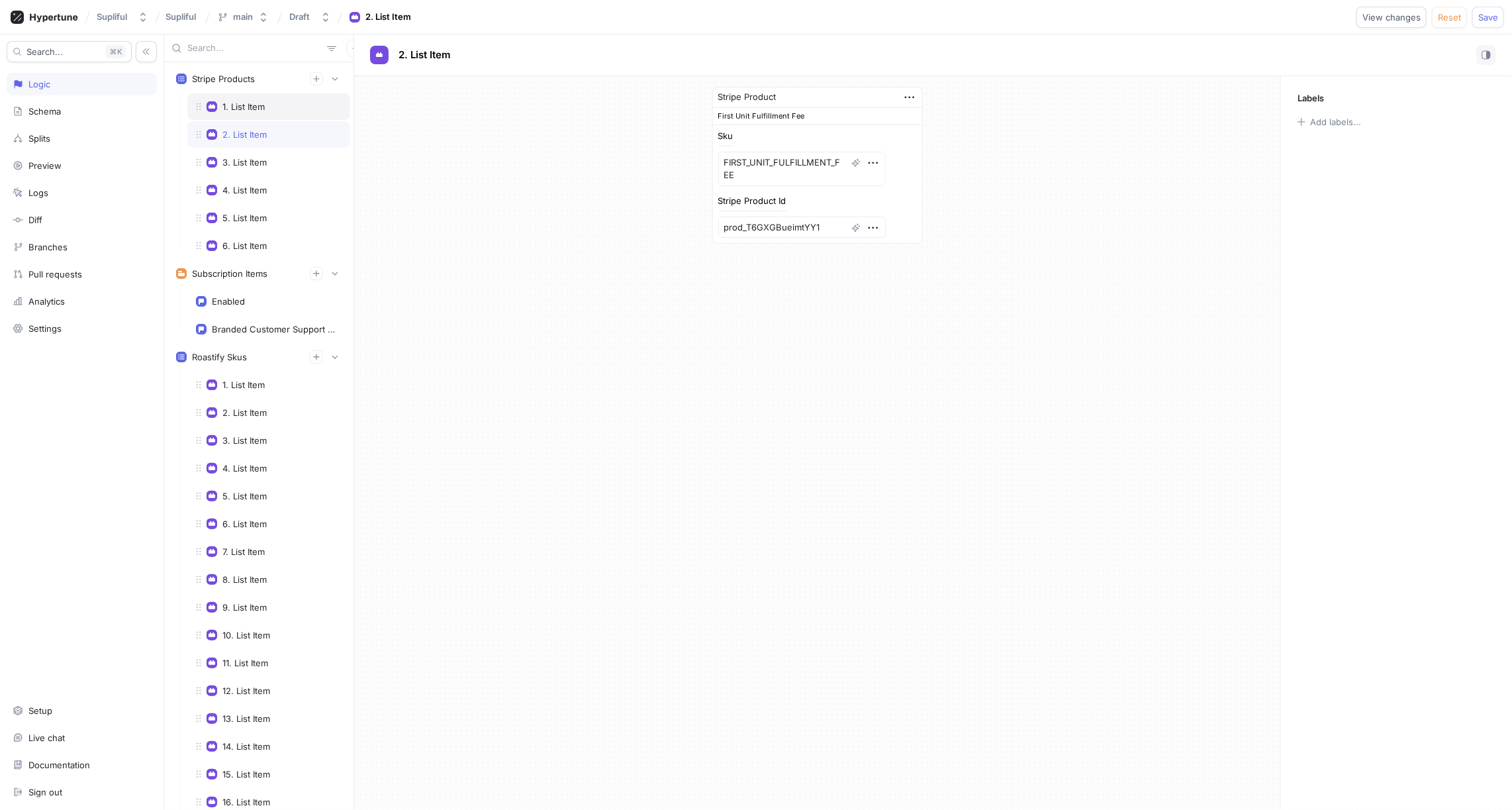
click at [244, 103] on div "1. List Item" at bounding box center [244, 106] width 43 height 11
click at [244, 130] on div "2. List Item" at bounding box center [244, 135] width 44 height 11
click at [248, 153] on div "3. List Item" at bounding box center [268, 162] width 163 height 27
click at [252, 186] on div "4. List Item" at bounding box center [244, 189] width 44 height 11
click at [253, 216] on div "5. List Item" at bounding box center [244, 218] width 44 height 11
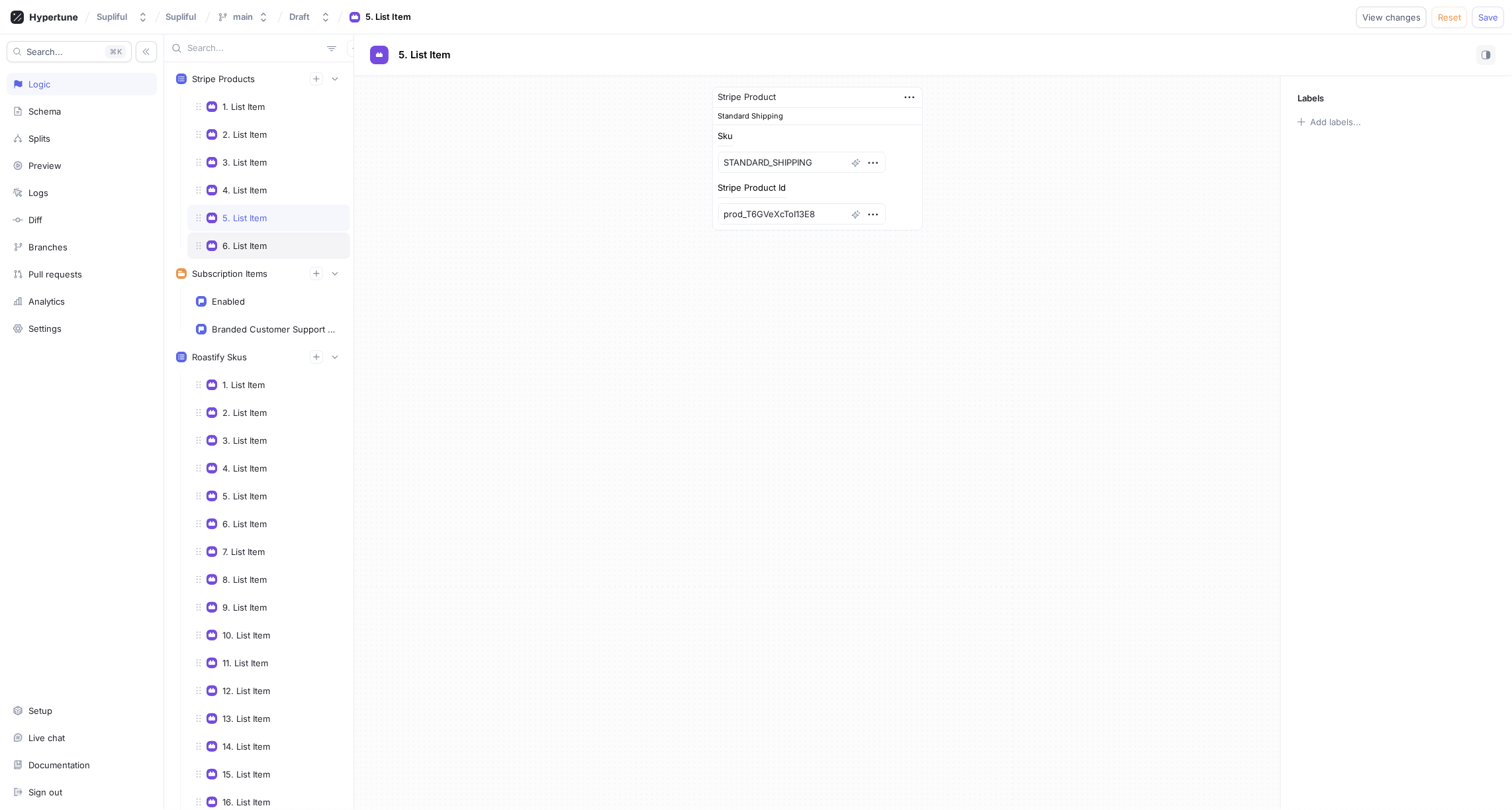
click at [249, 240] on div "6. List Item" at bounding box center [244, 245] width 44 height 11
click at [248, 213] on div "5. List Item" at bounding box center [244, 218] width 44 height 11
click at [246, 98] on div "1. List Item" at bounding box center [268, 106] width 163 height 27
click at [277, 137] on div "2. List Item" at bounding box center [268, 135] width 145 height 11
click at [351, 51] on icon "button" at bounding box center [355, 48] width 8 height 8
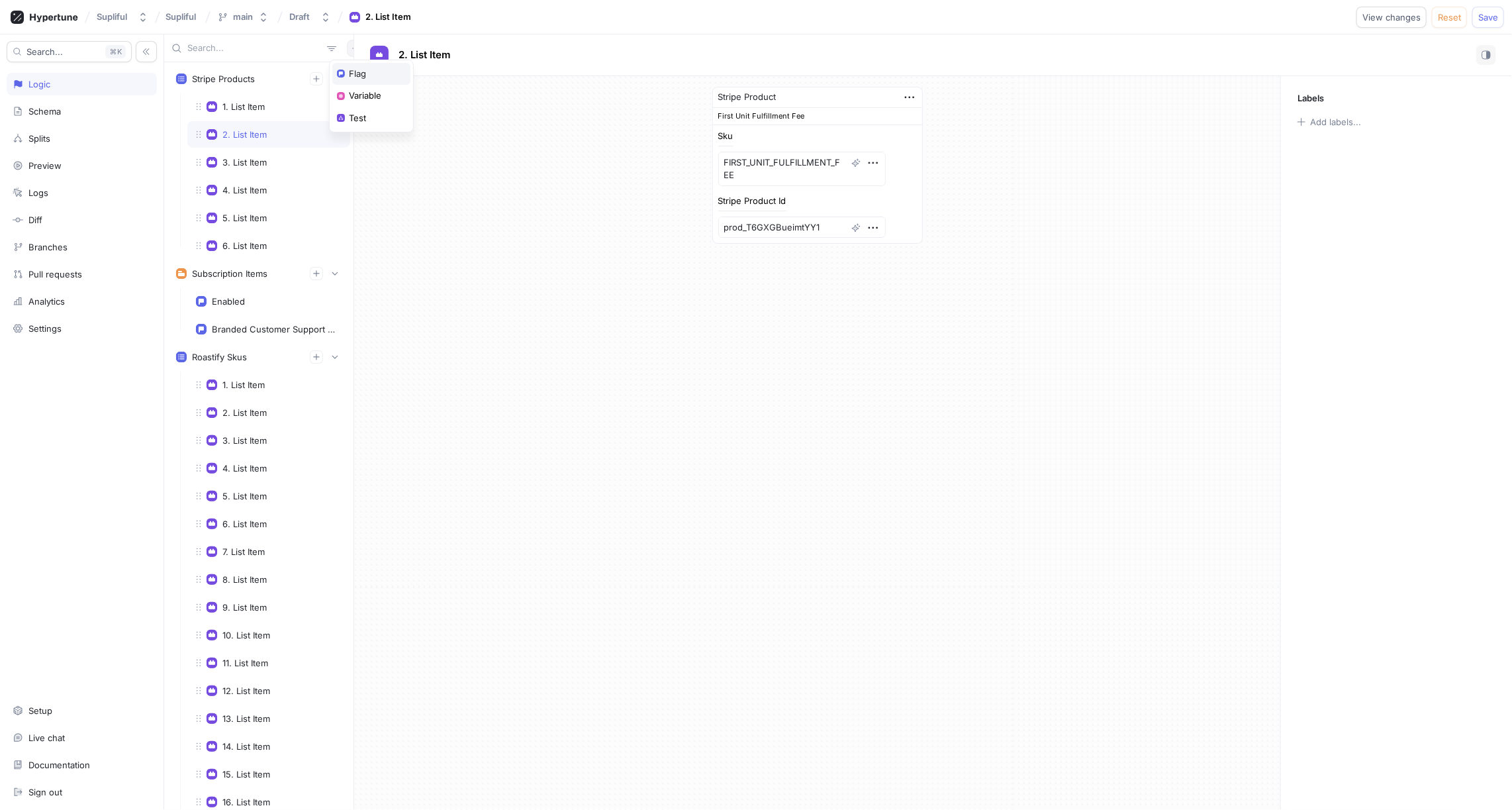
click at [352, 74] on p "Flag" at bounding box center [358, 74] width 17 height 13
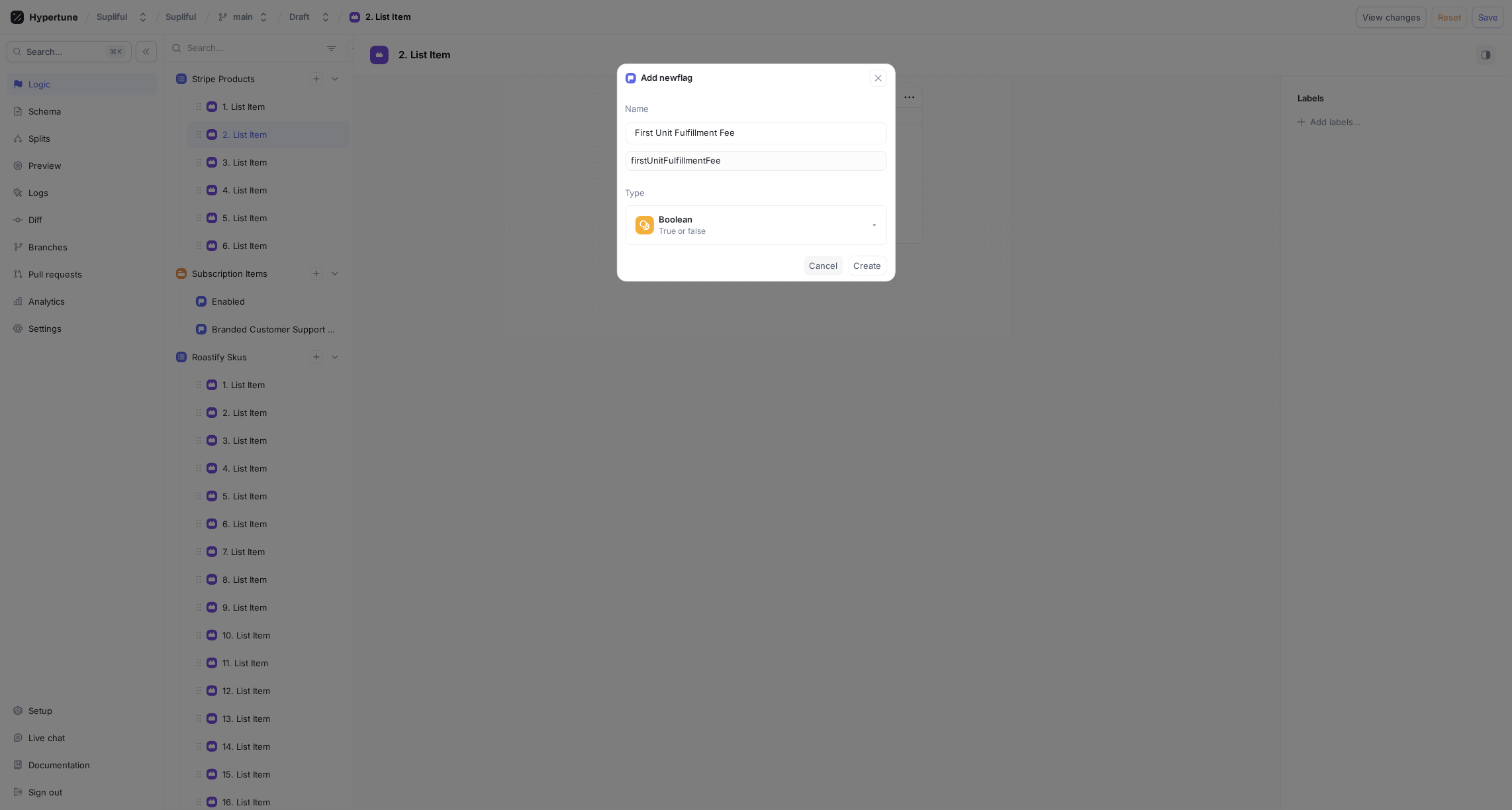
click at [826, 265] on span "Cancel" at bounding box center [824, 265] width 28 height 8
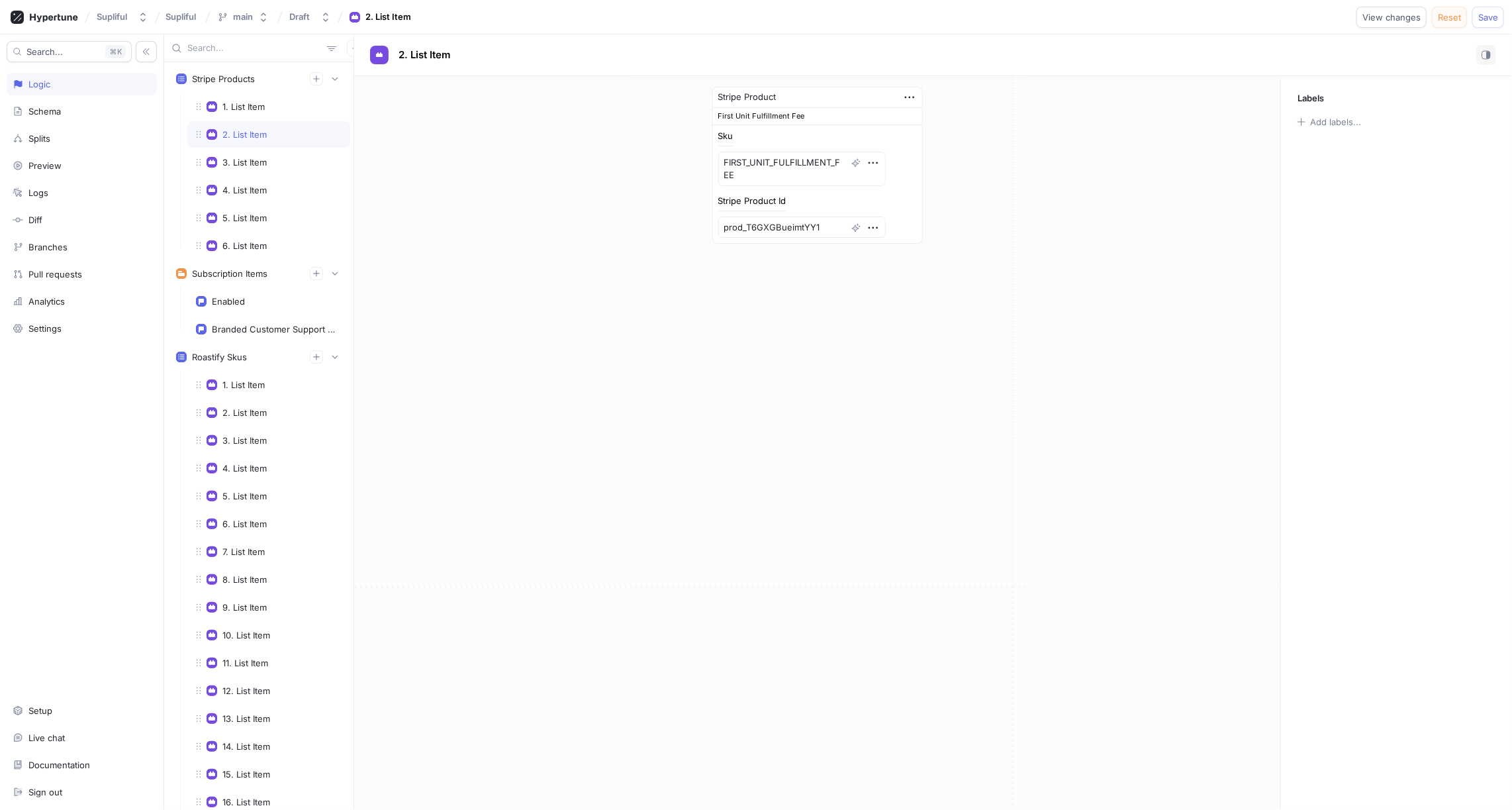
click at [1452, 20] on span "Reset" at bounding box center [1450, 17] width 23 height 8
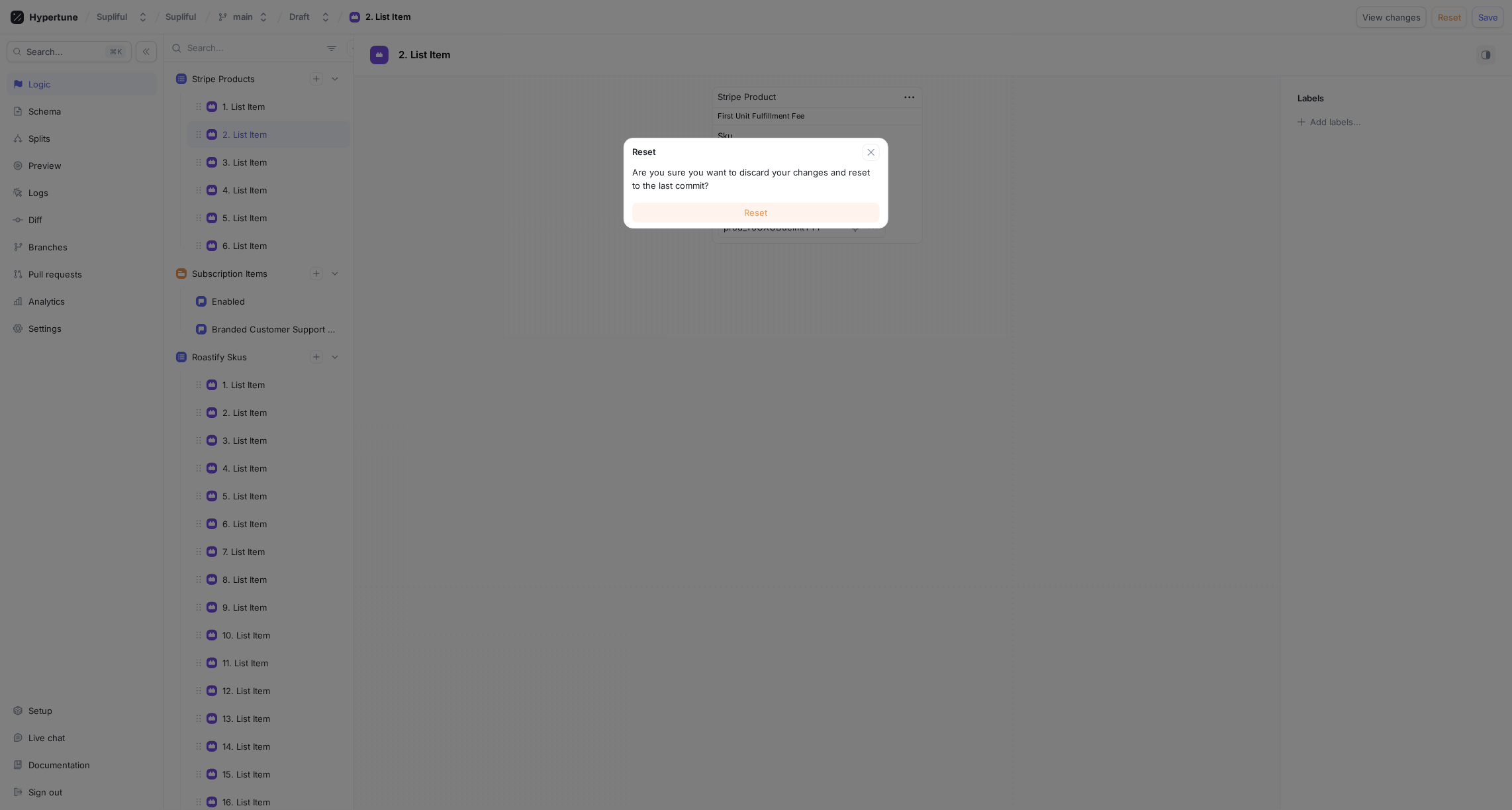
click at [768, 212] on button "Reset" at bounding box center [756, 212] width 247 height 20
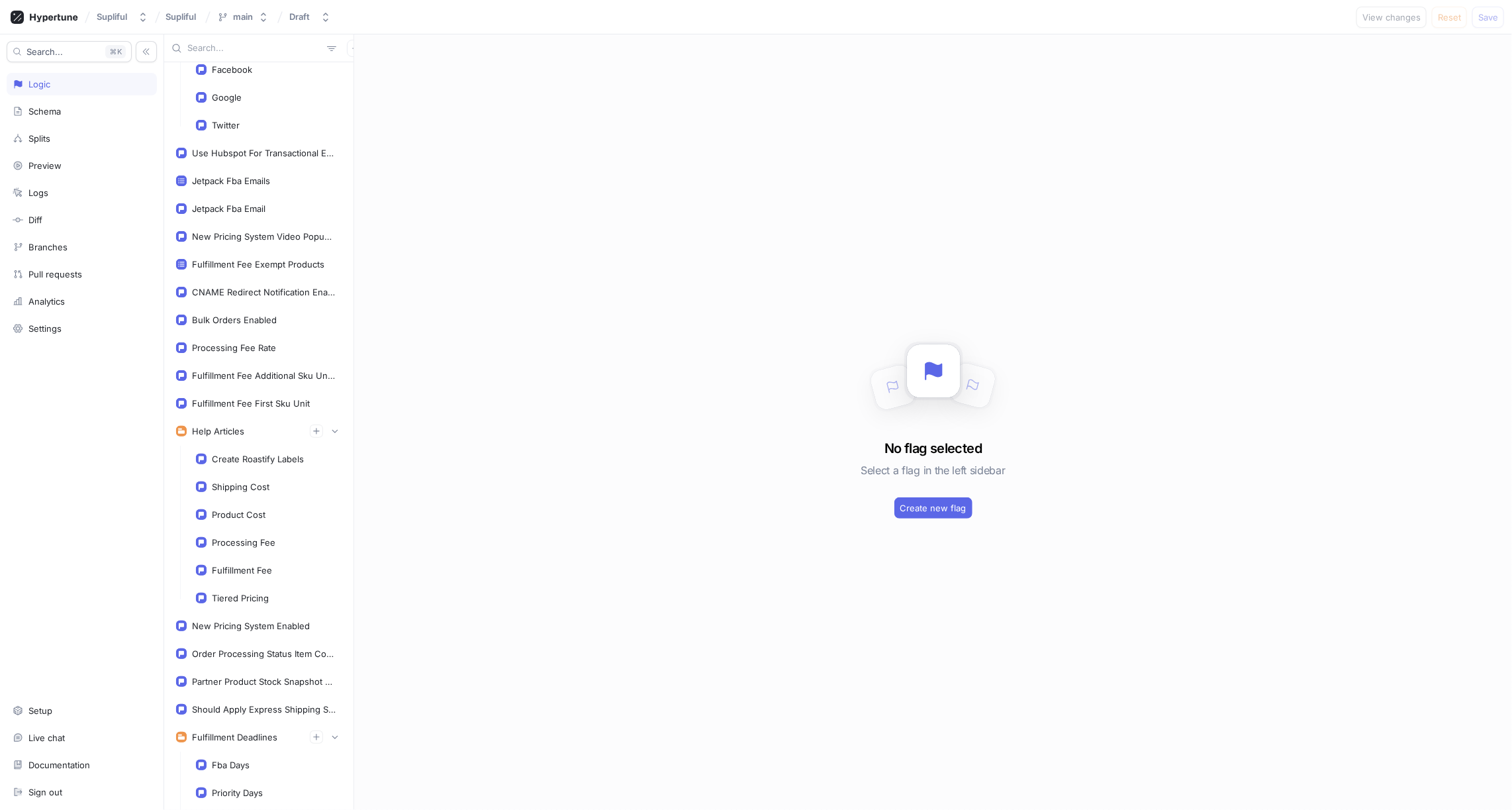
scroll to position [945, 0]
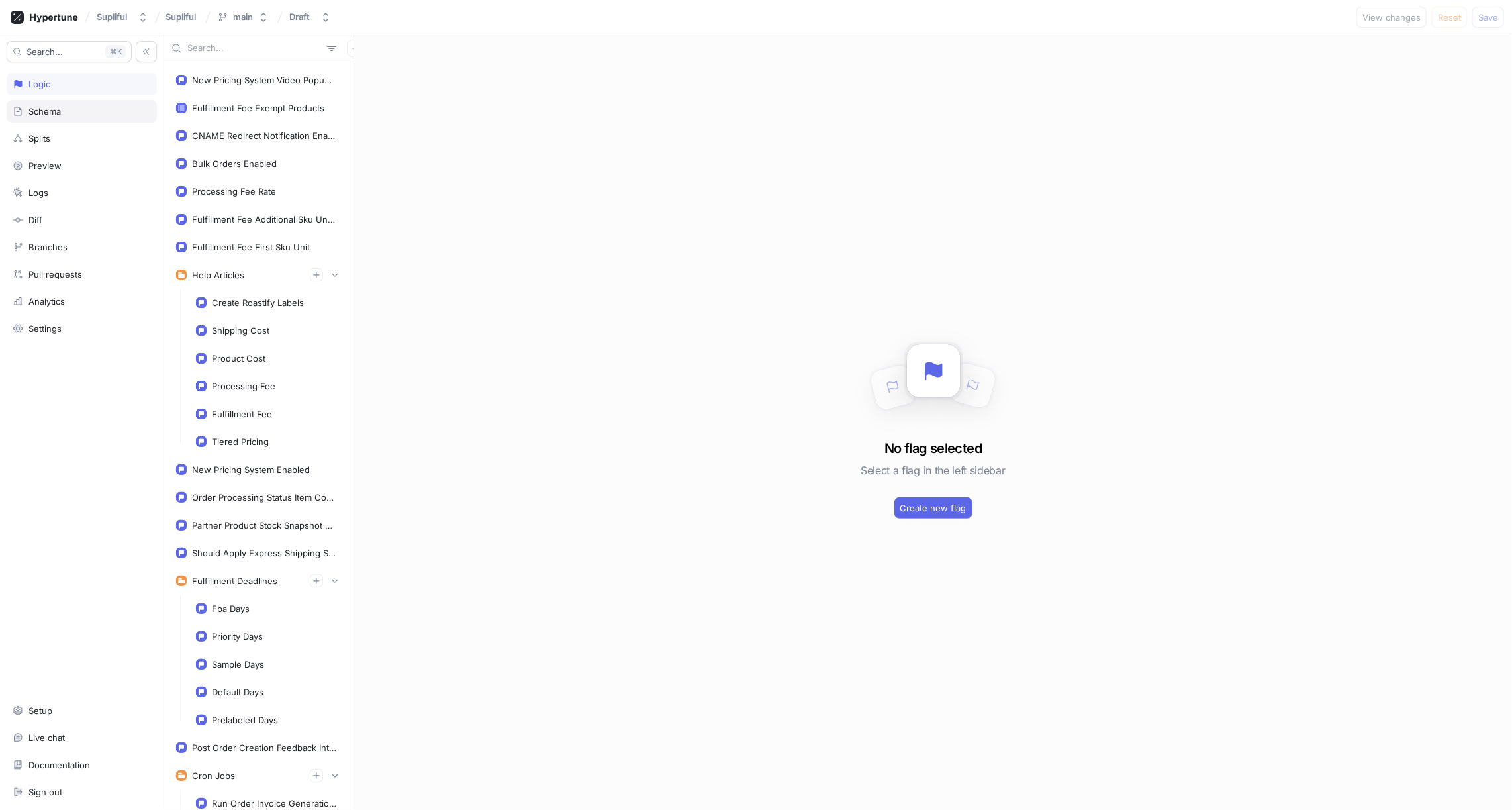
click at [66, 111] on div "Schema" at bounding box center [81, 111] width 138 height 11
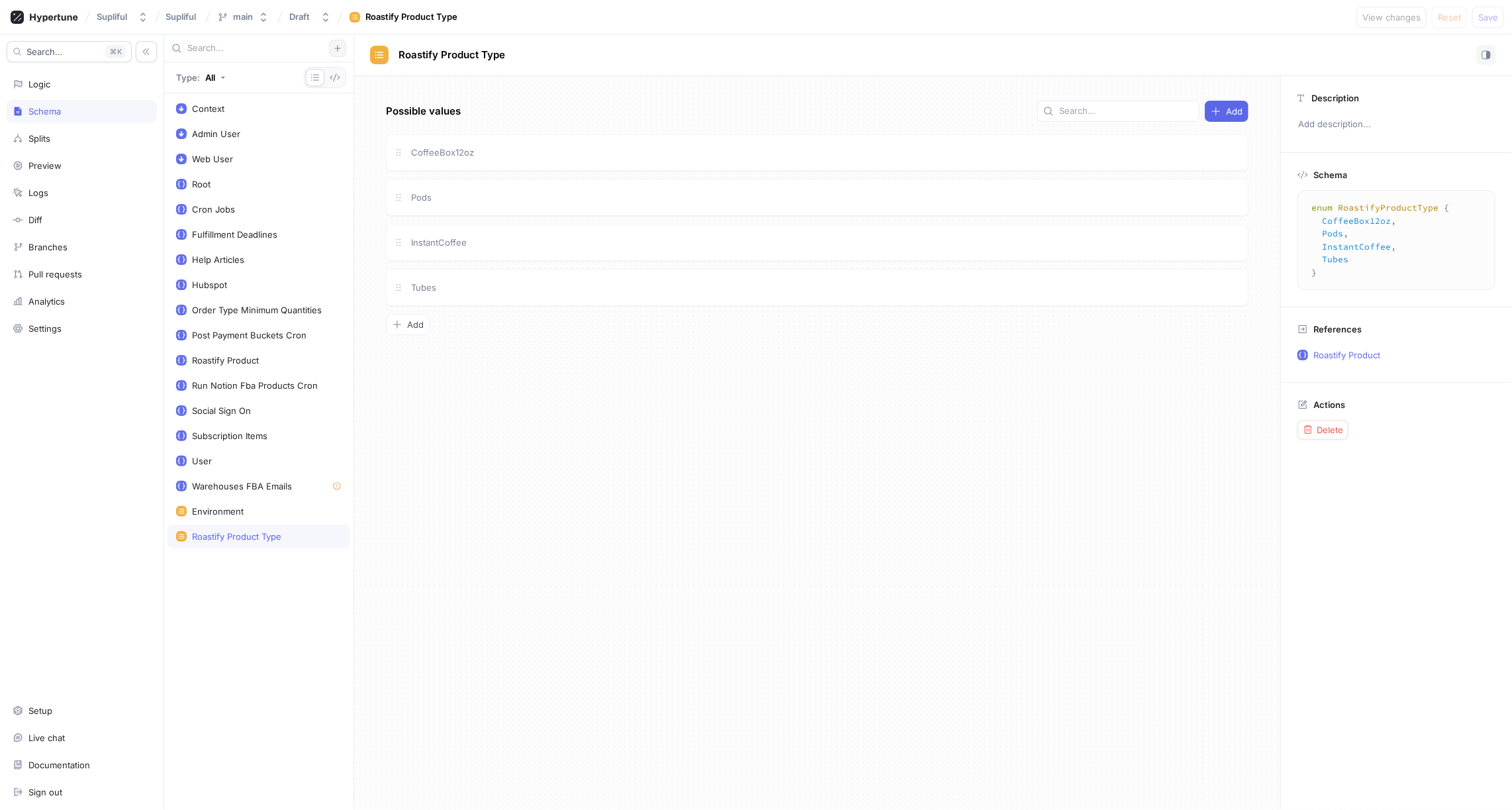
click at [340, 51] on icon "button" at bounding box center [338, 48] width 8 height 8
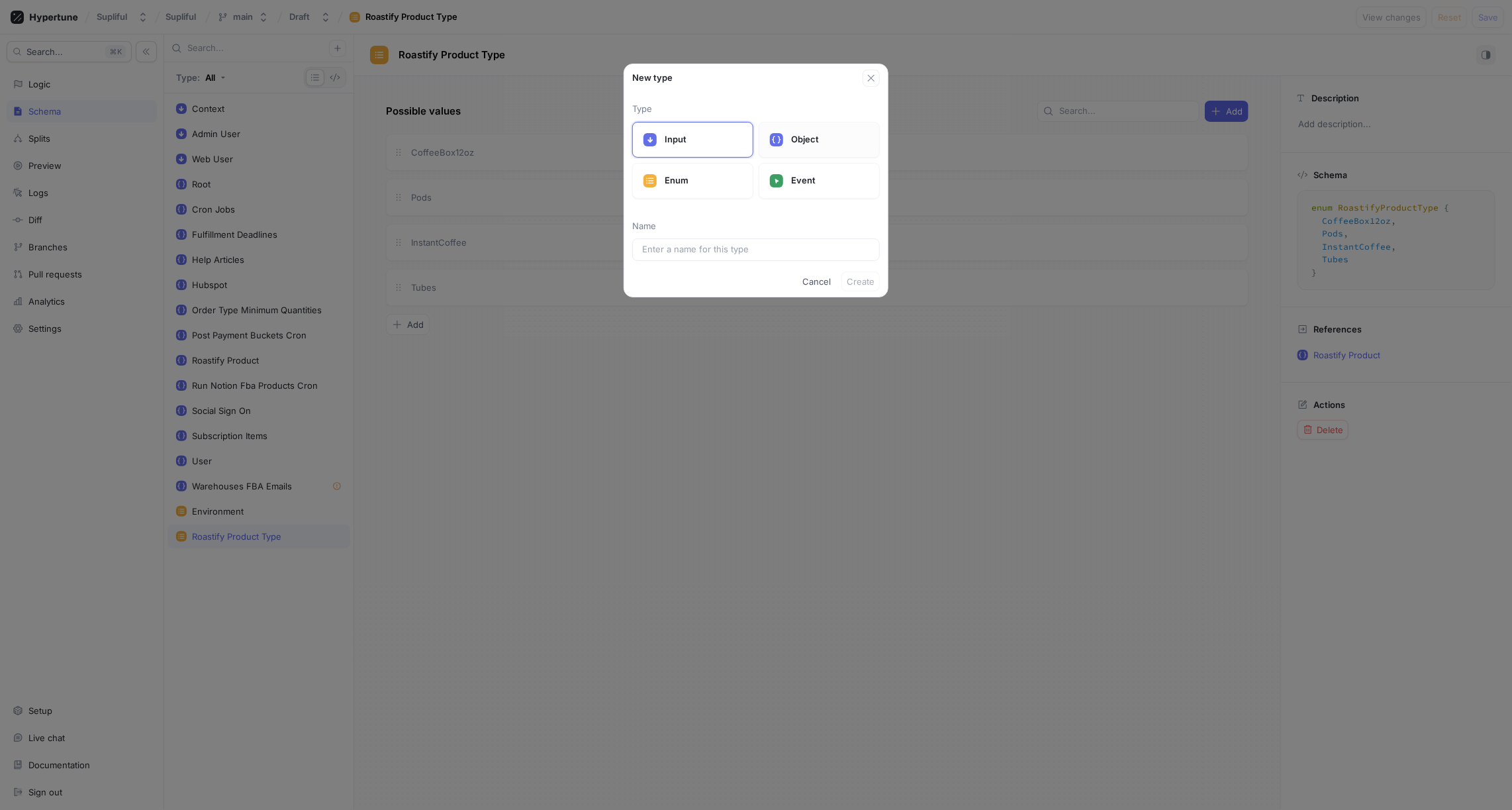
click at [785, 140] on div "Object" at bounding box center [819, 139] width 121 height 35
click at [701, 248] on input "text" at bounding box center [756, 250] width 228 height 13
click at [866, 309] on span "Create" at bounding box center [860, 307] width 27 height 8
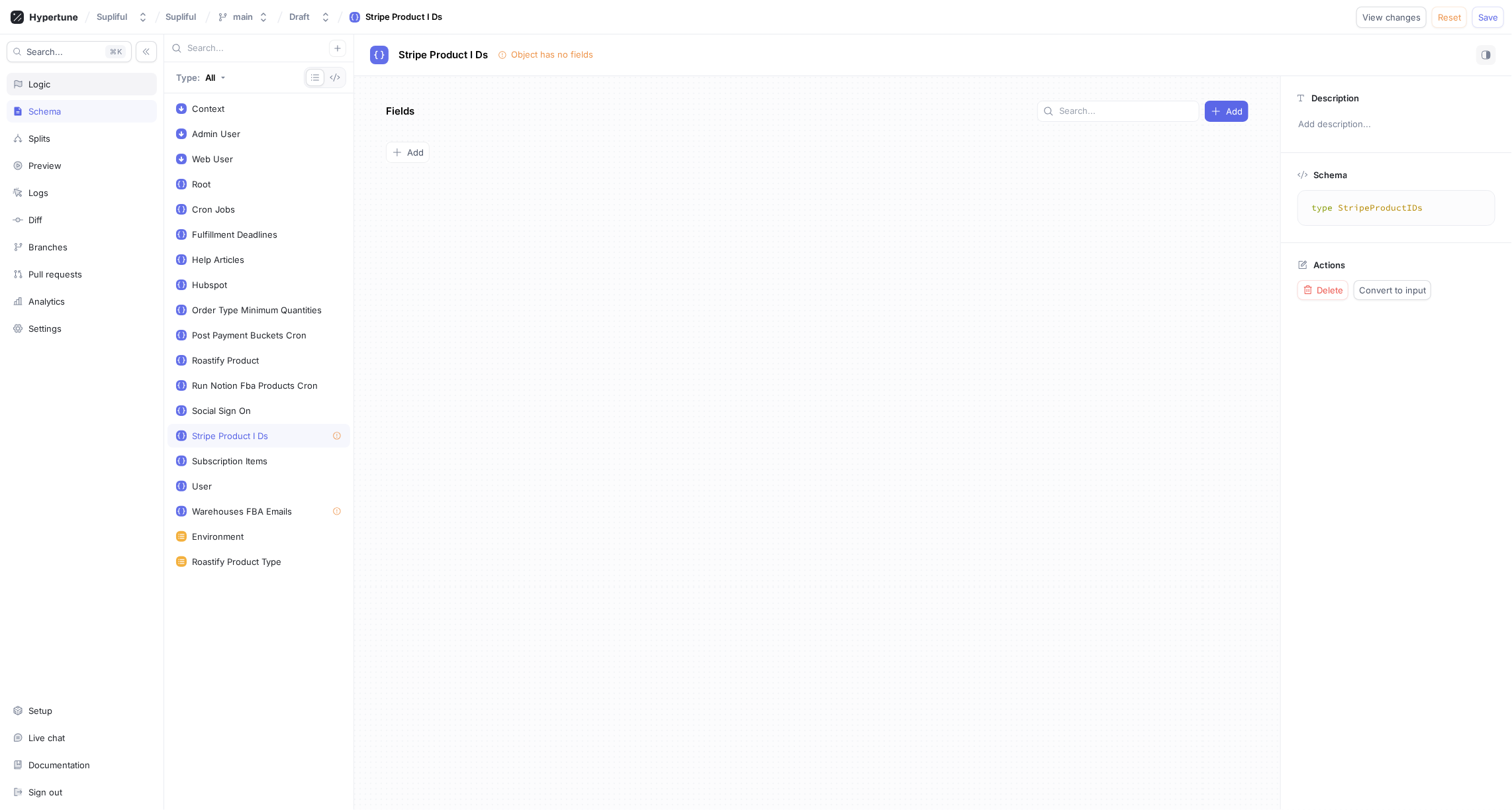
click at [53, 85] on div "Logic" at bounding box center [81, 84] width 138 height 11
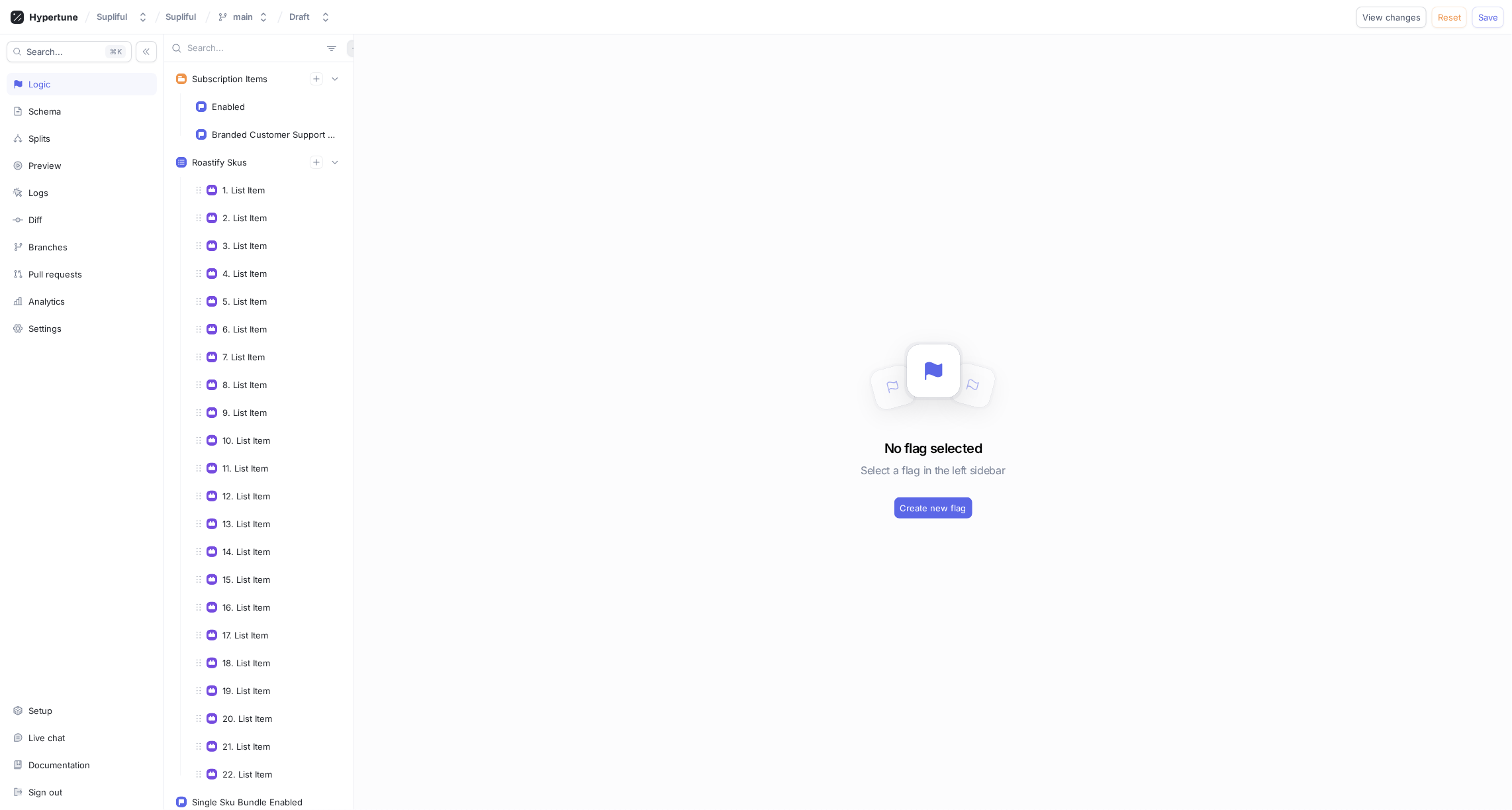
click at [351, 51] on icon "button" at bounding box center [355, 48] width 8 height 8
click at [365, 73] on p "Flag" at bounding box center [358, 74] width 17 height 13
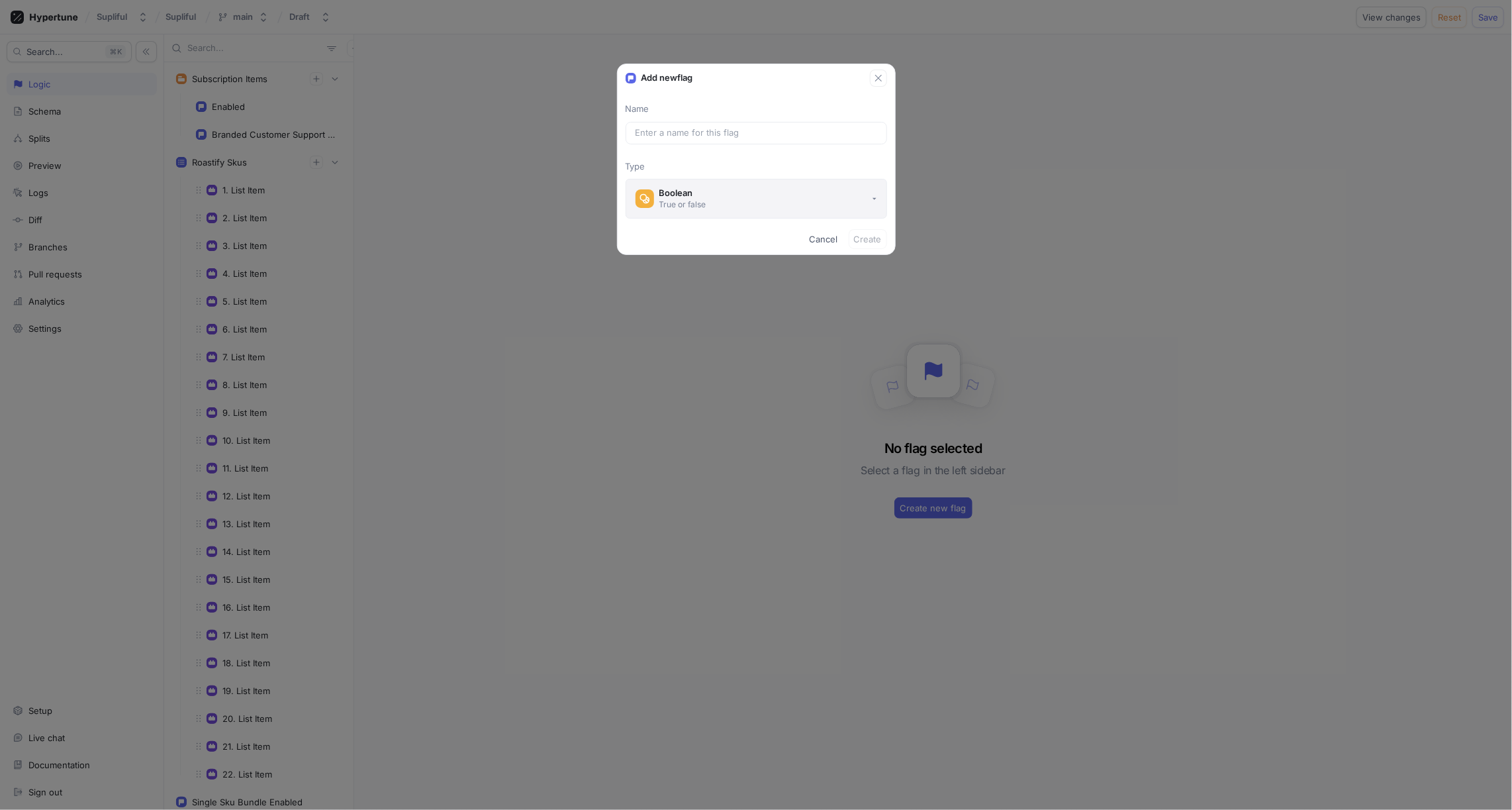
click at [732, 193] on button "Boolean True or false" at bounding box center [756, 198] width 262 height 40
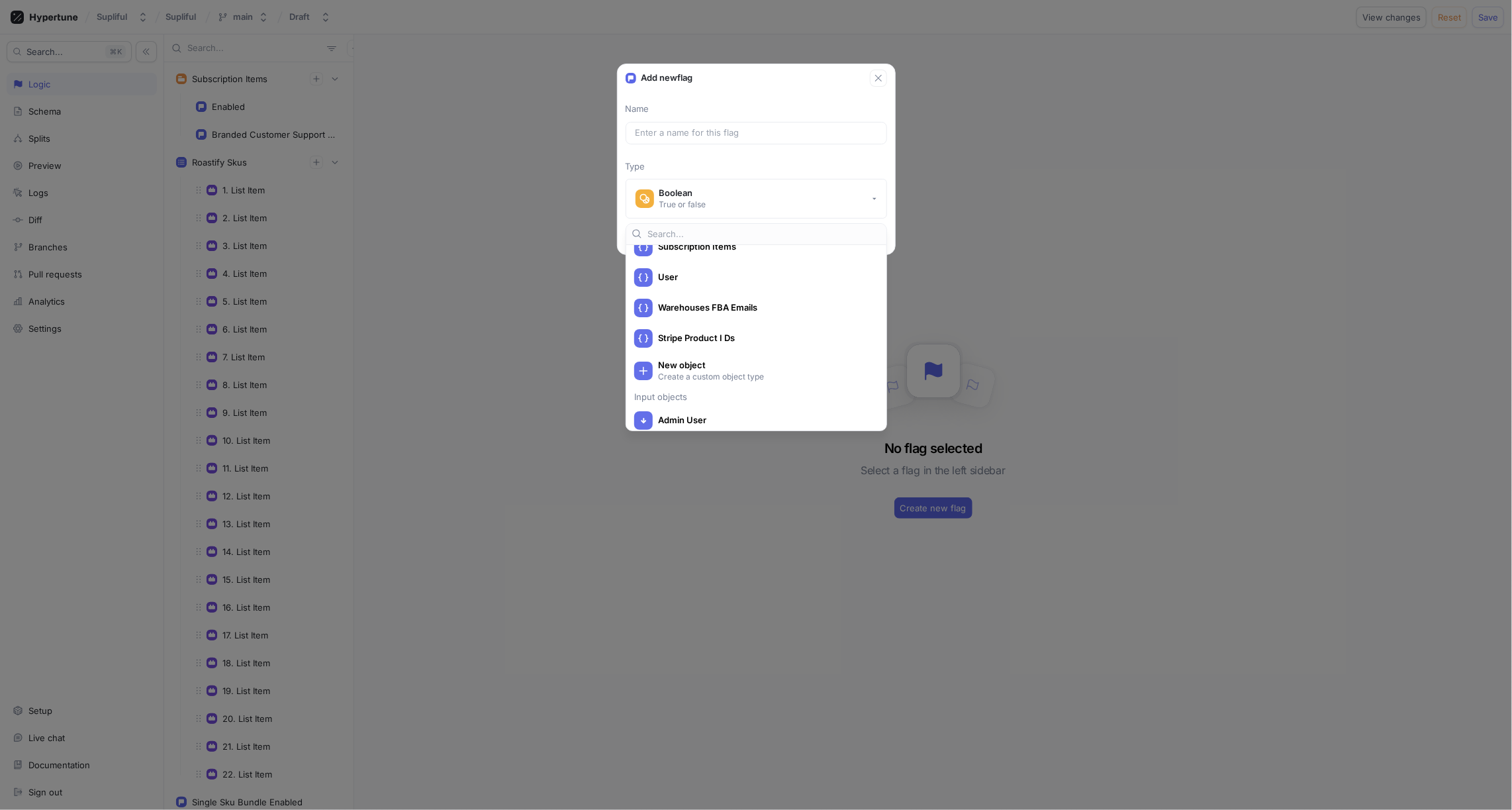
scroll to position [646, 0]
click at [699, 339] on span "Stripe Product I Ds" at bounding box center [765, 337] width 214 height 12
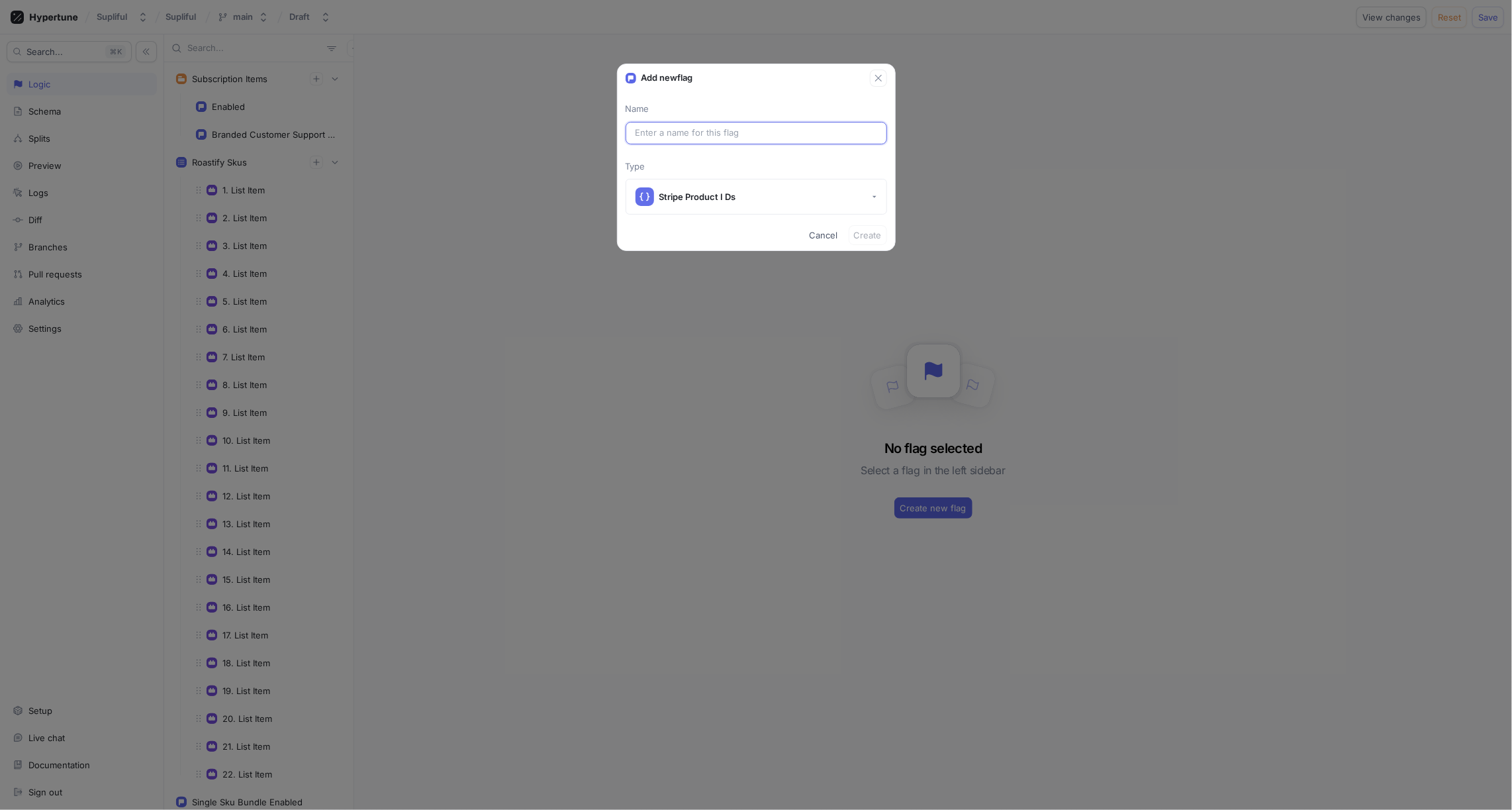
click at [715, 134] on input "text" at bounding box center [756, 133] width 242 height 13
click at [827, 234] on span "Cancel" at bounding box center [824, 235] width 28 height 8
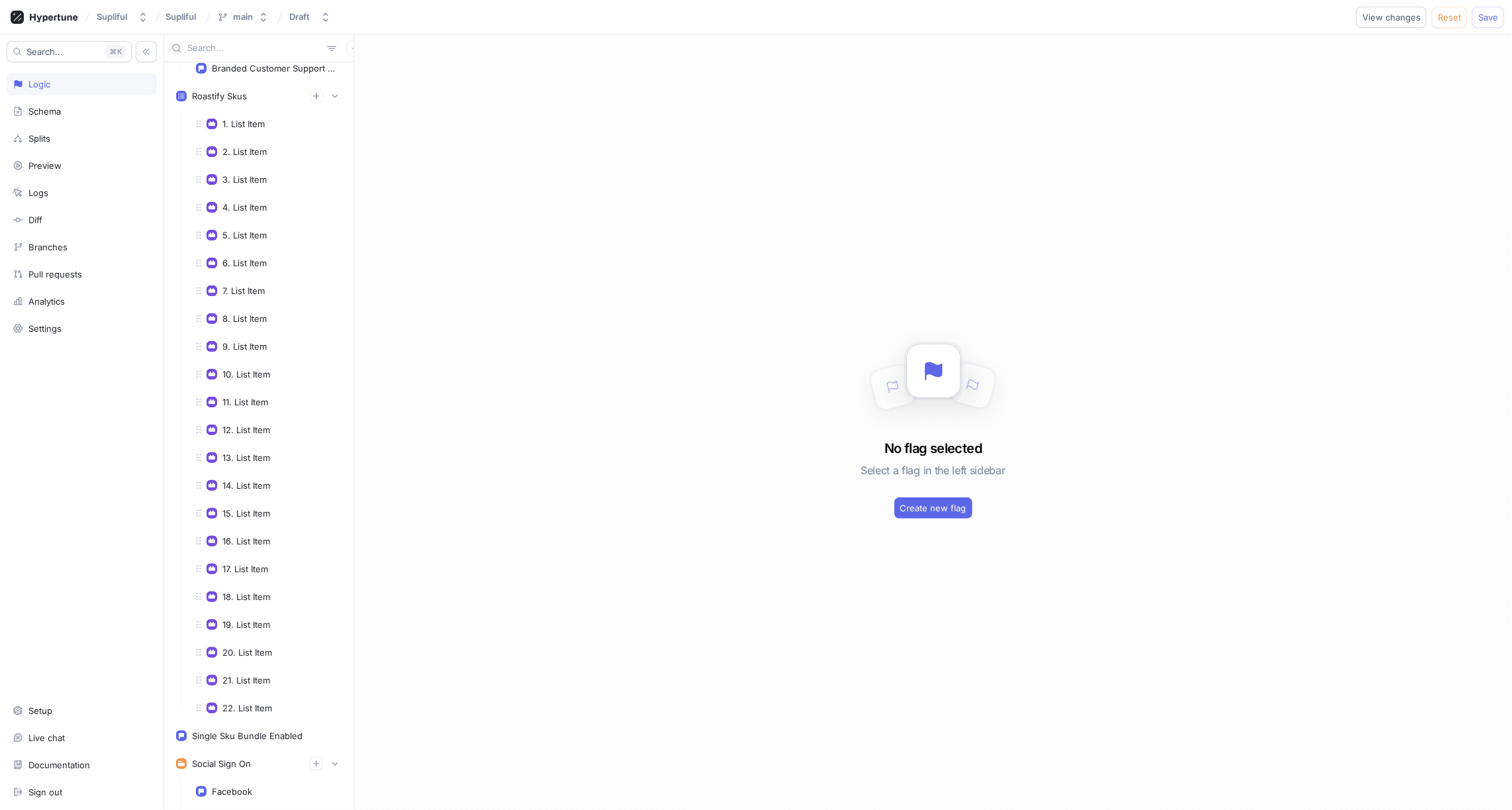
scroll to position [0, 0]
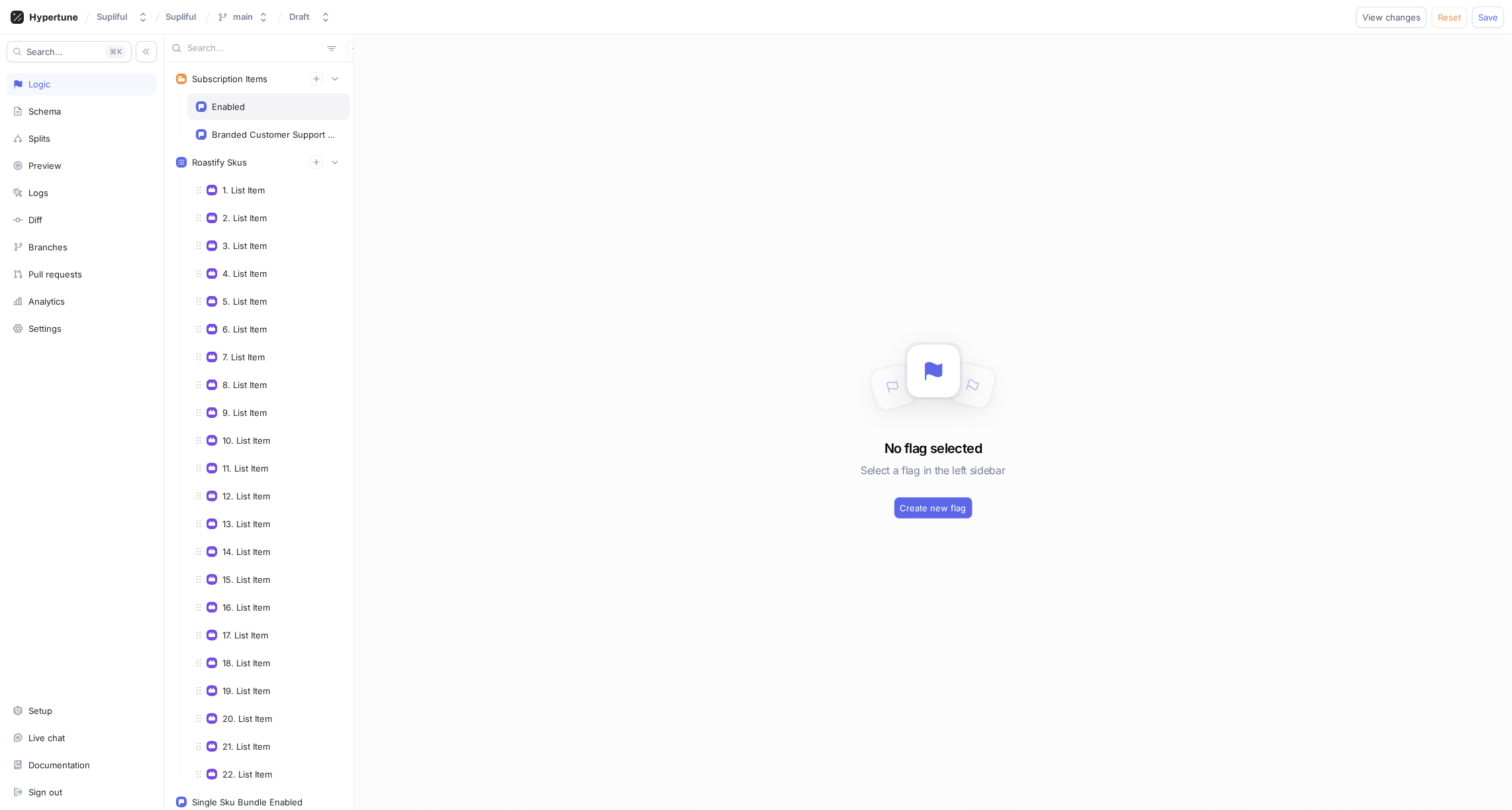
click at [244, 101] on div "Enabled" at bounding box center [268, 106] width 145 height 11
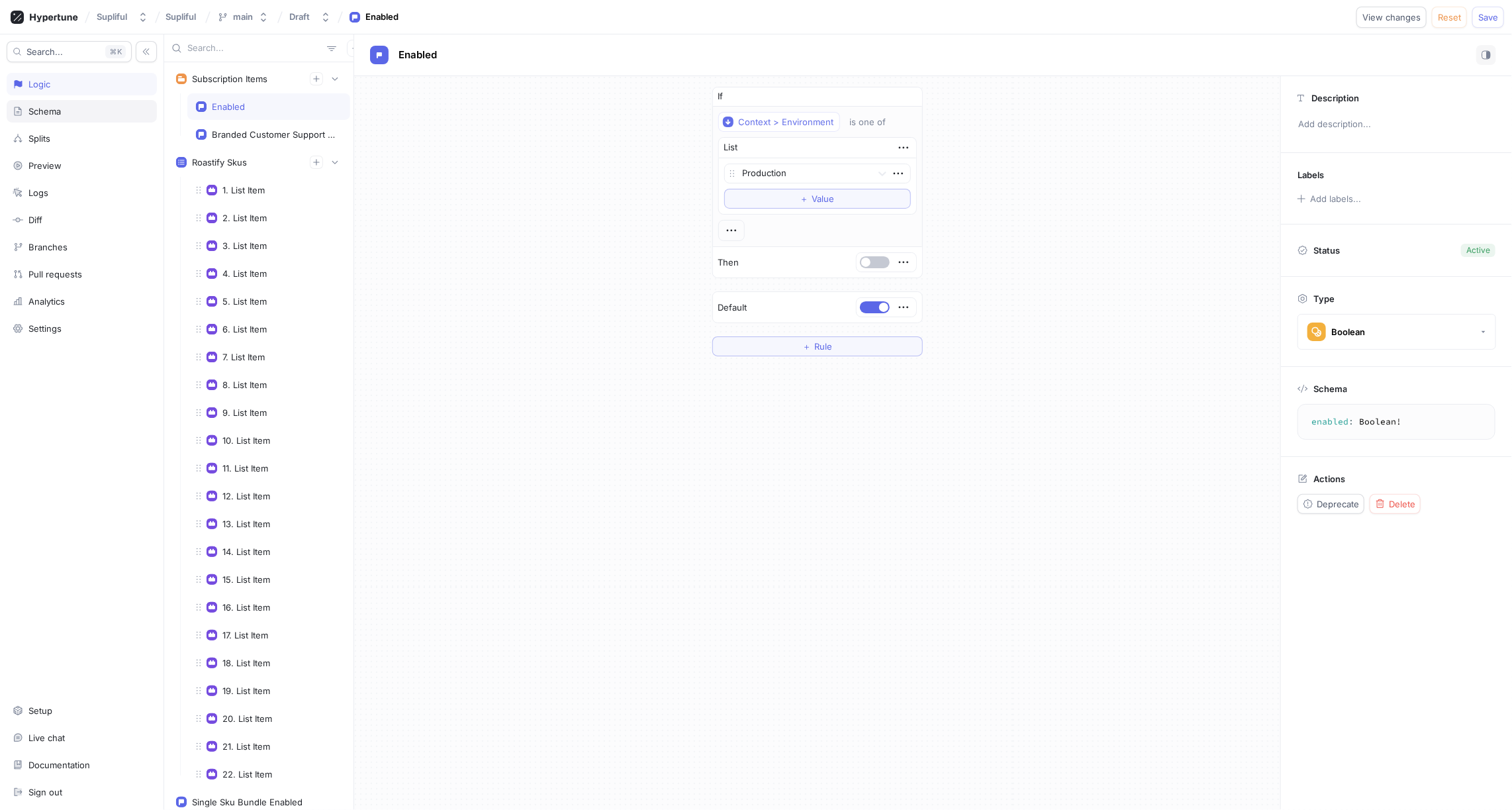
click at [51, 103] on div "Schema" at bounding box center [82, 111] width 150 height 22
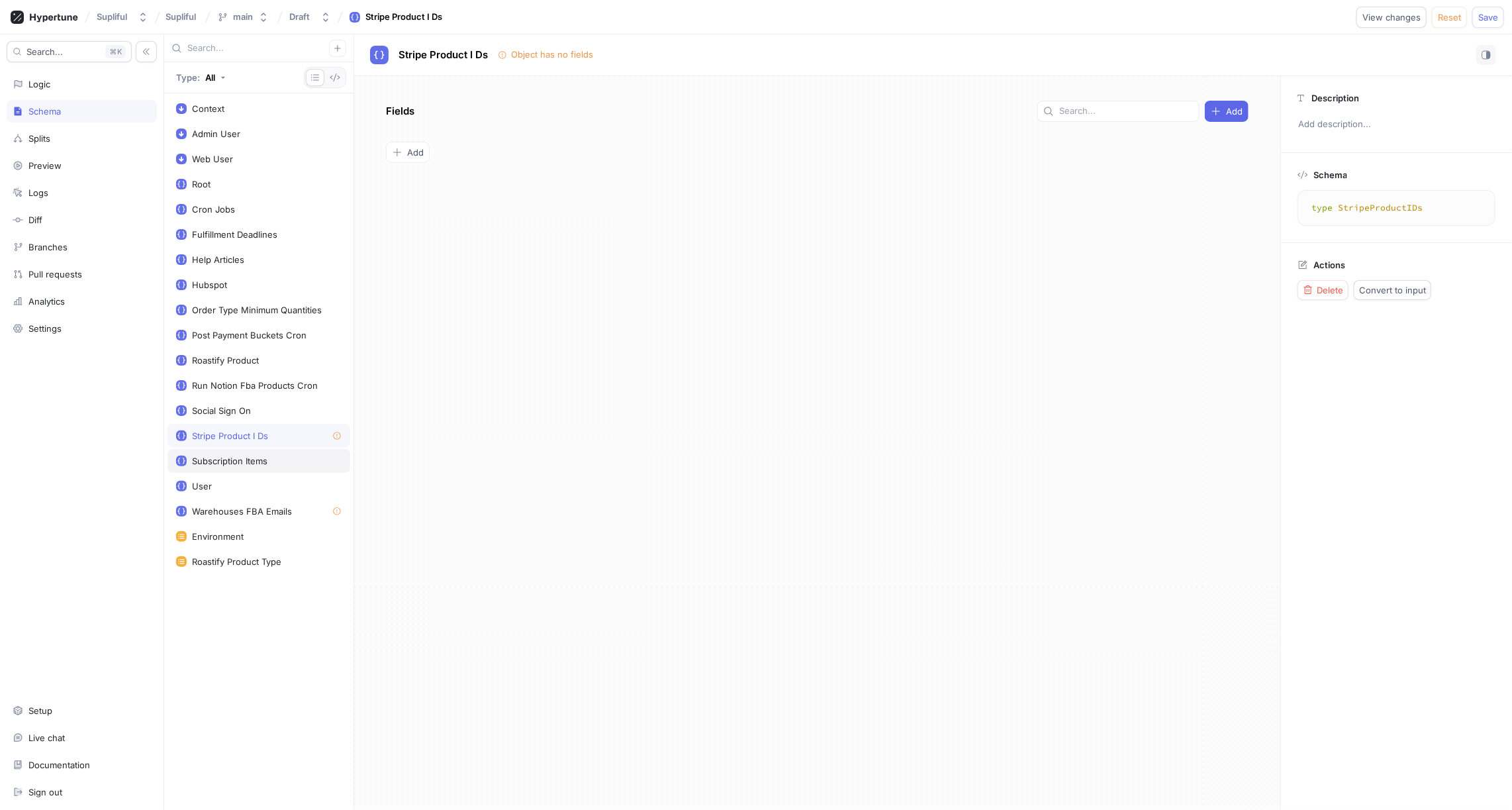
click at [242, 456] on div "Subscription Items" at bounding box center [230, 461] width 75 height 11
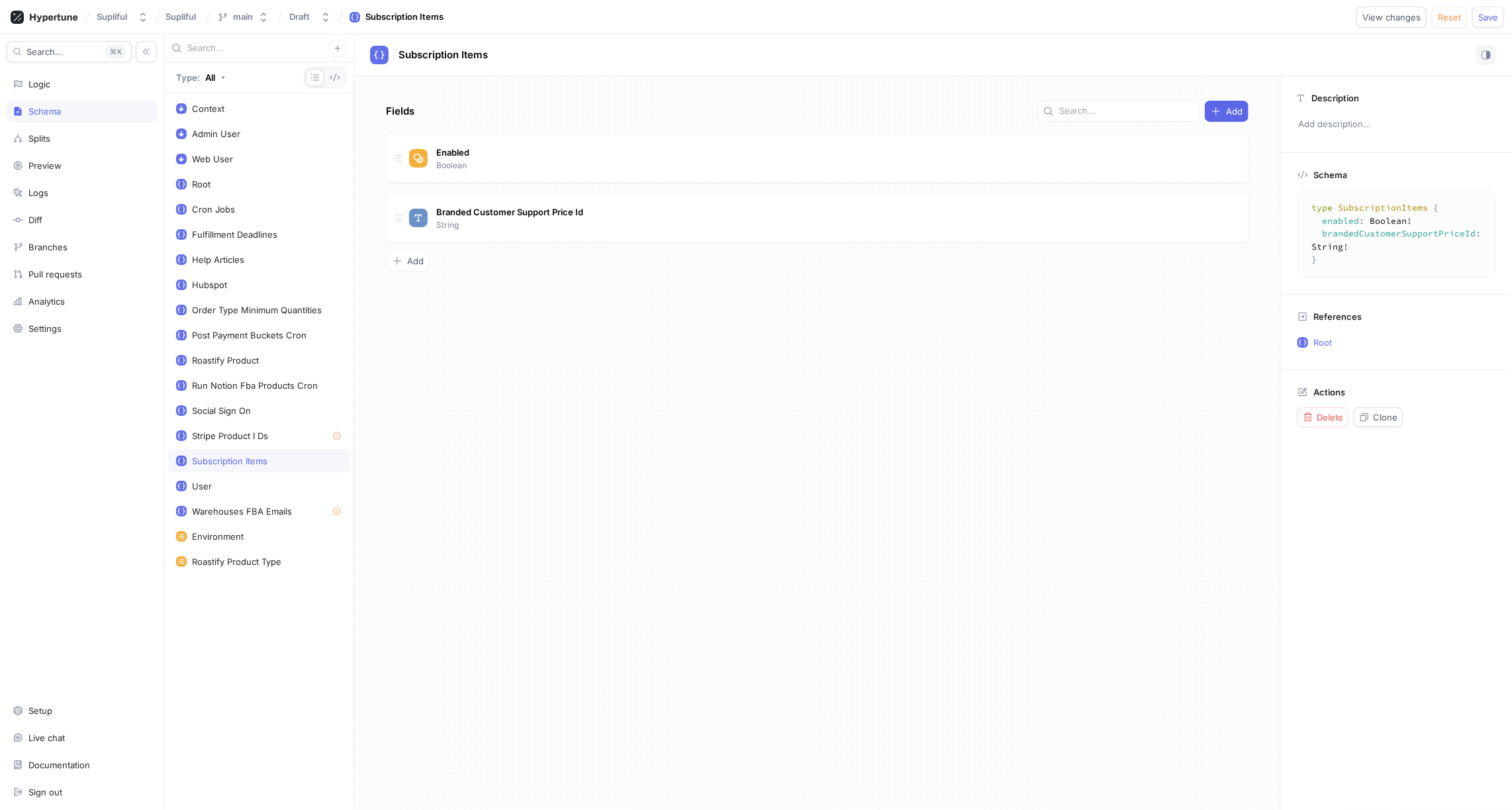
click at [549, 333] on div "Fields Add Enabled Boolean Branded Customer Support Price Id String To pick up …" at bounding box center [817, 443] width 926 height 734
click at [616, 214] on div "Branded Customer Support Price Id String" at bounding box center [824, 218] width 829 height 27
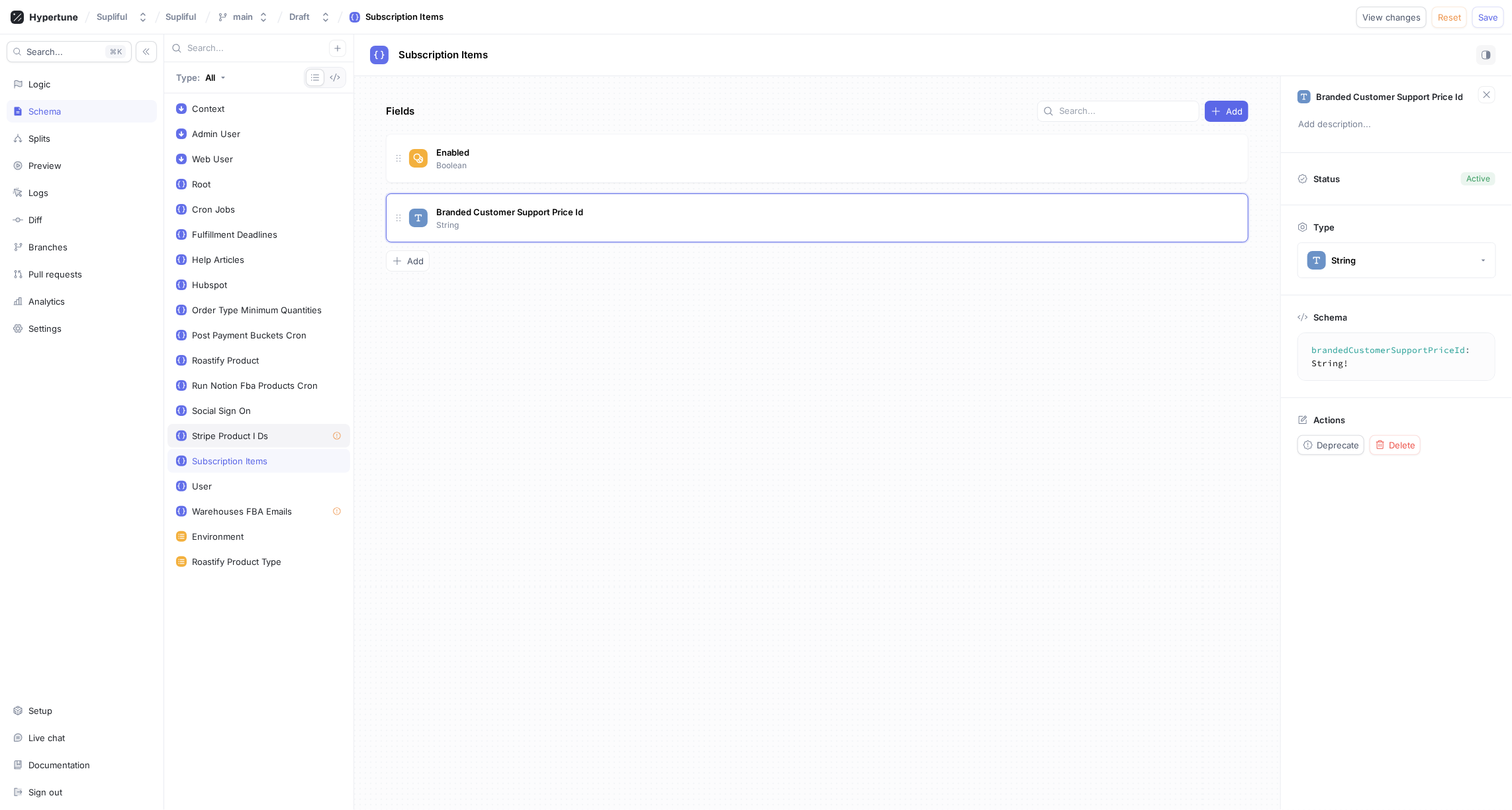
click at [246, 430] on div "Stripe Product I Ds" at bounding box center [230, 435] width 76 height 11
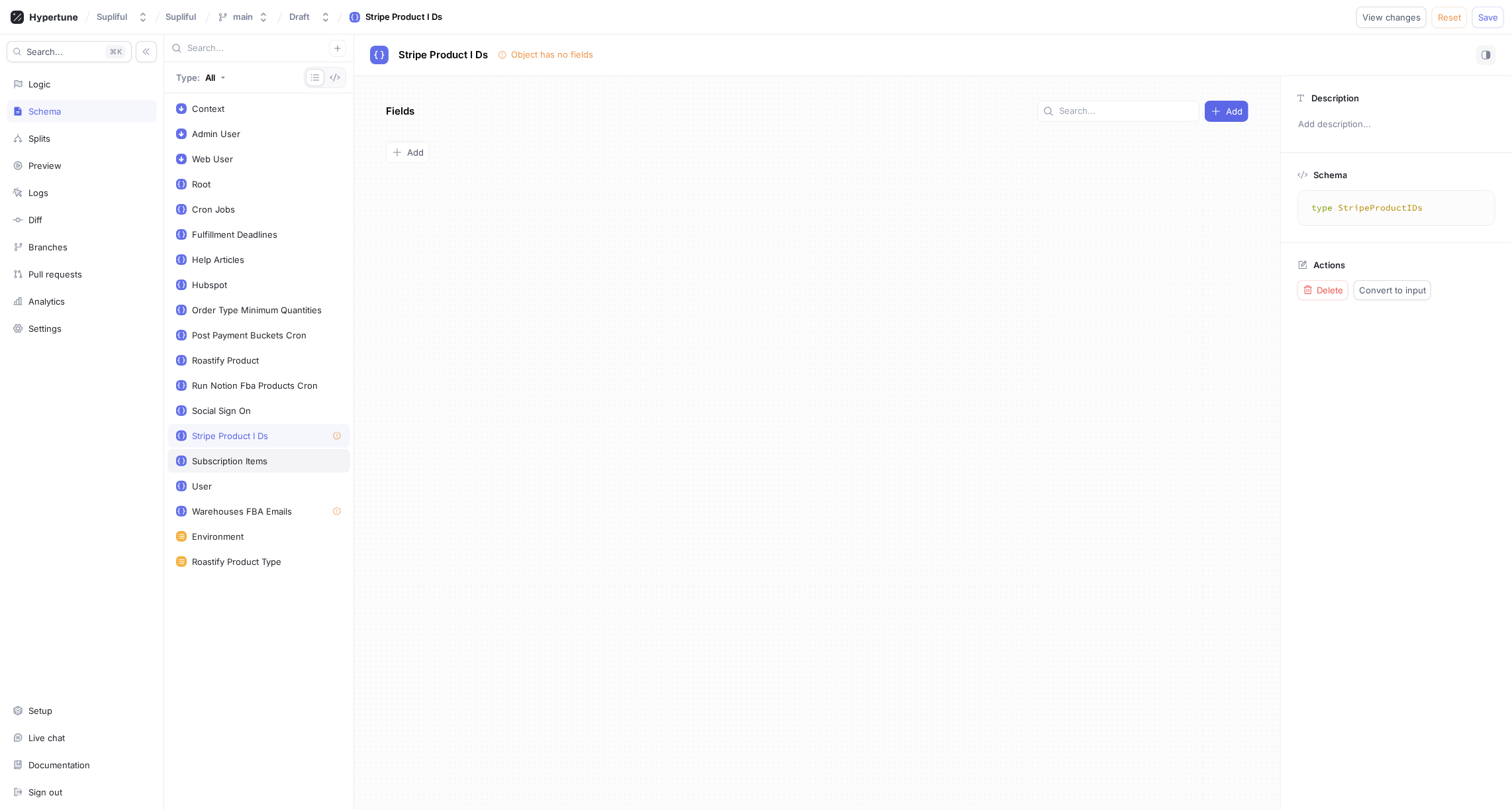
click at [246, 456] on div "Subscription Items" at bounding box center [230, 461] width 75 height 11
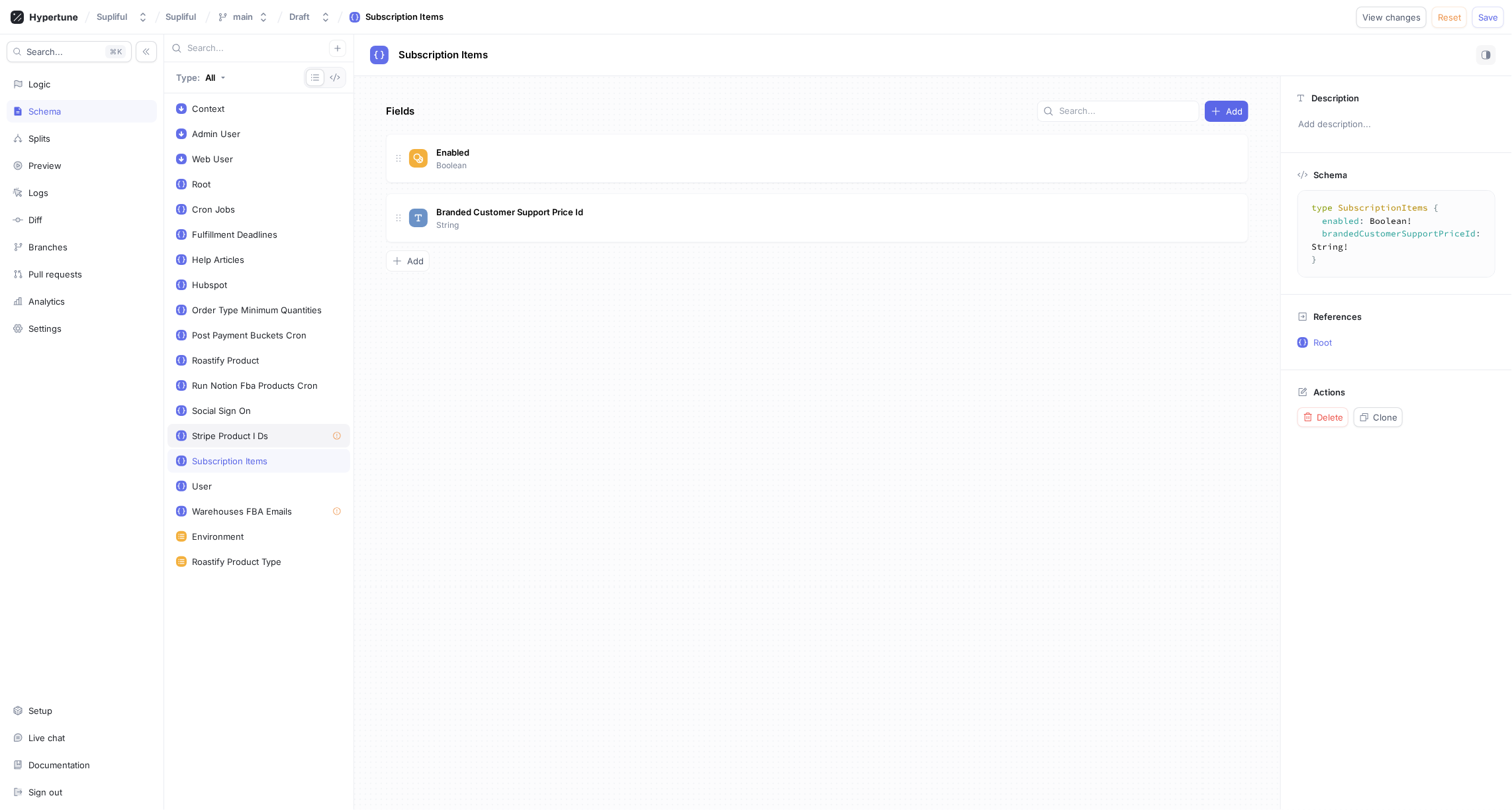
click at [242, 430] on div "Stripe Product I Ds" at bounding box center [230, 435] width 76 height 11
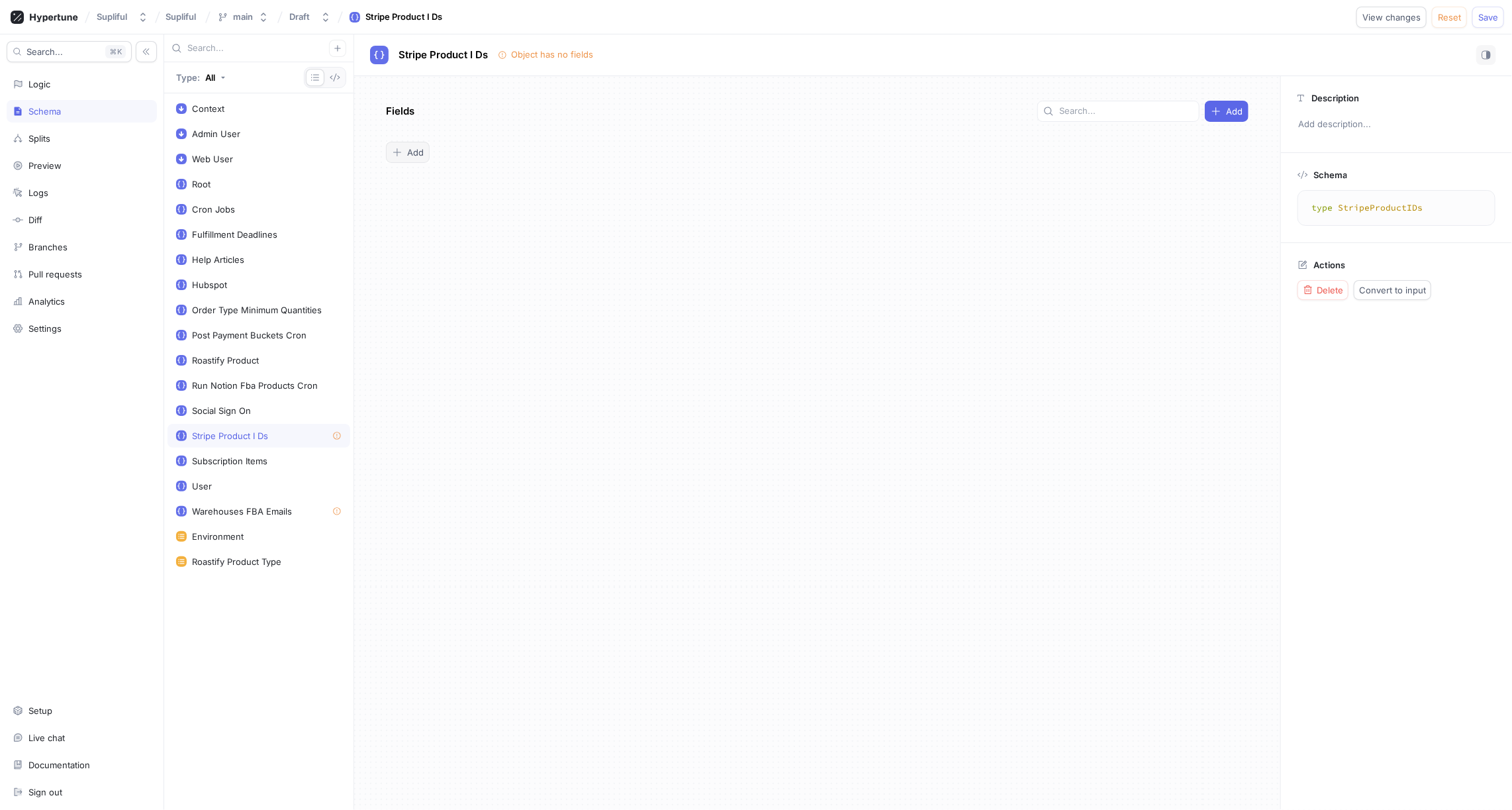
click at [420, 148] on span "Add" at bounding box center [415, 152] width 17 height 8
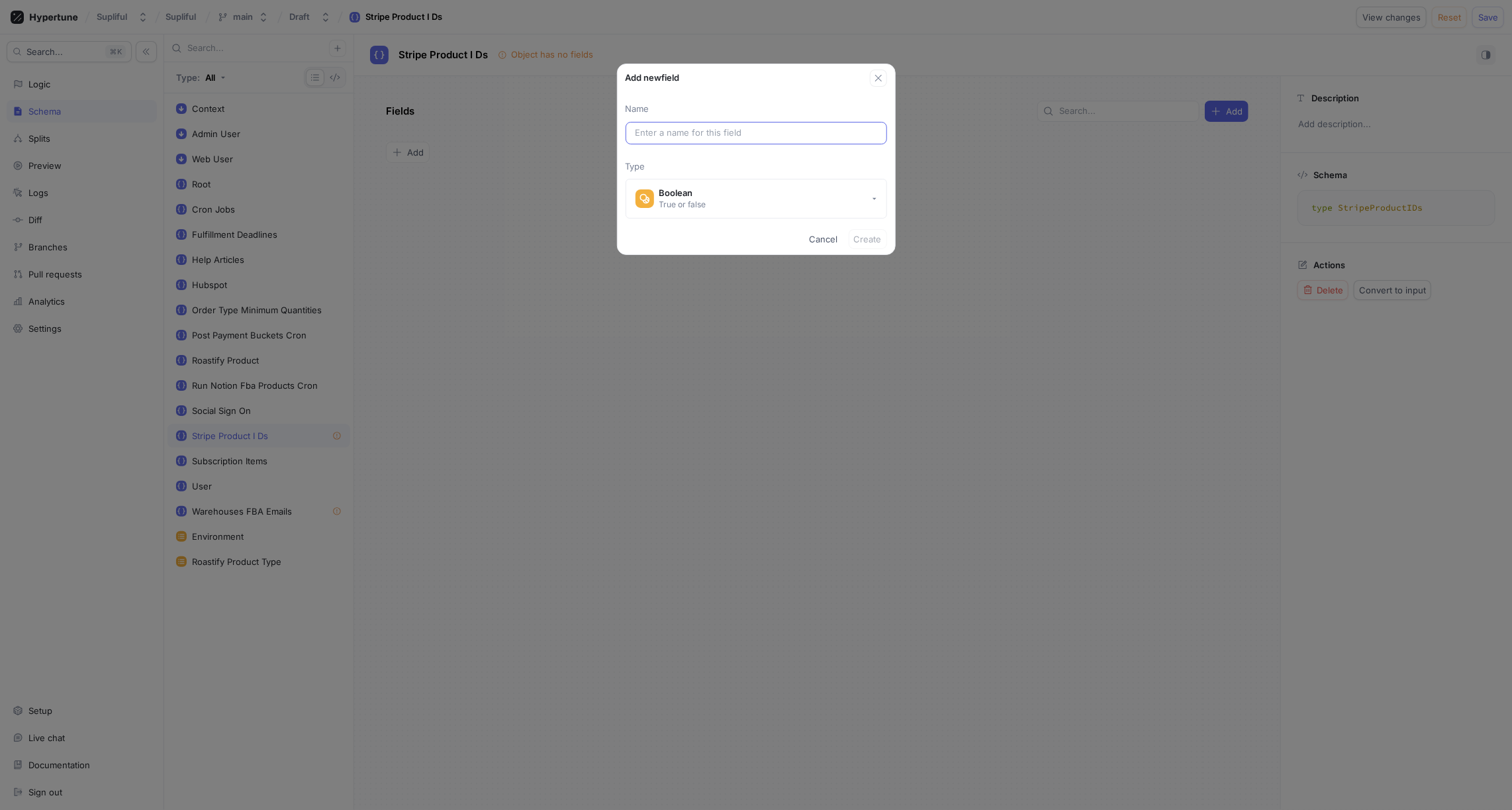
click at [679, 125] on div at bounding box center [756, 132] width 262 height 22
click at [679, 131] on input "text" at bounding box center [756, 133] width 242 height 13
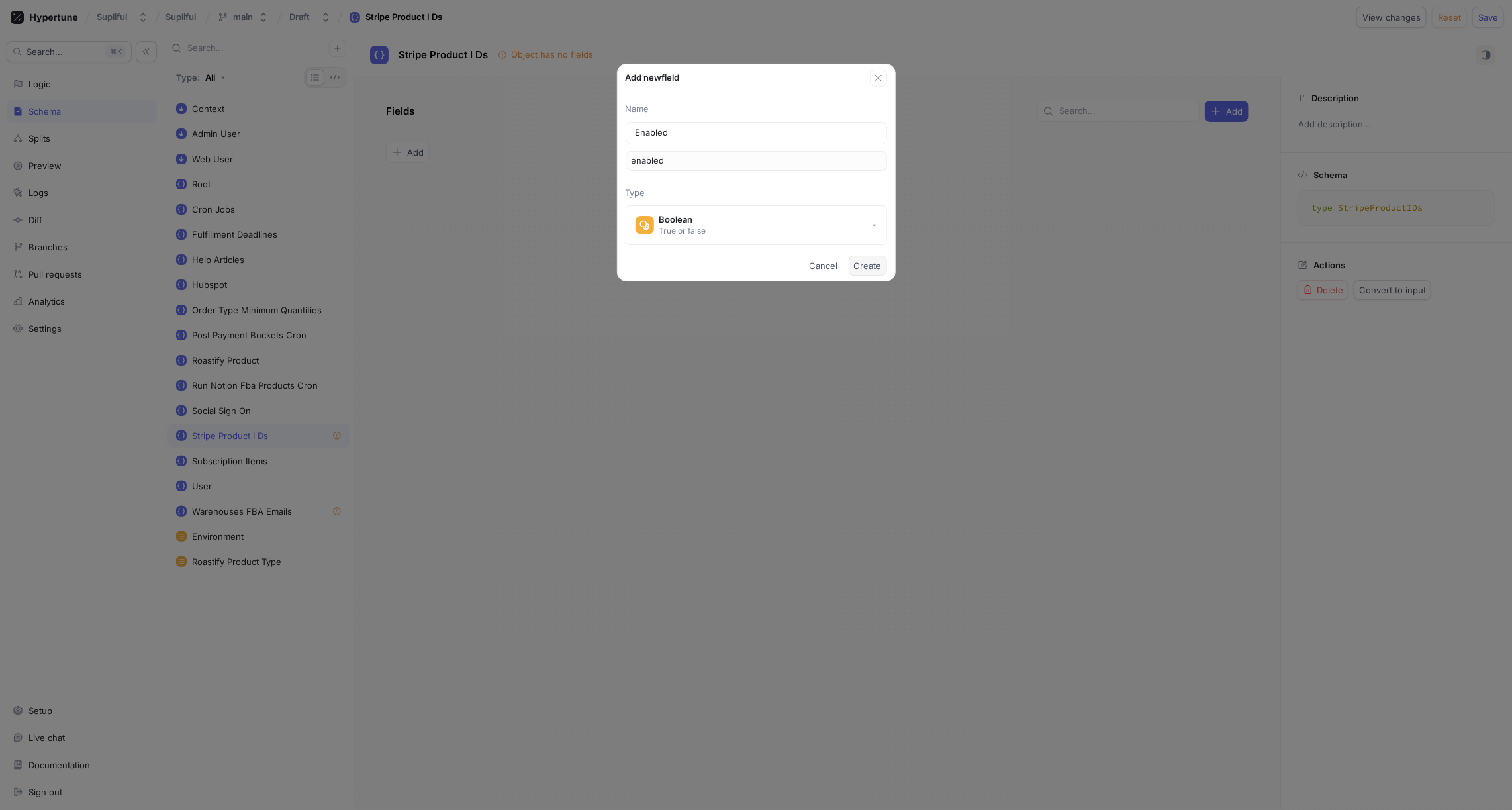
click at [871, 265] on span "Create" at bounding box center [868, 265] width 27 height 8
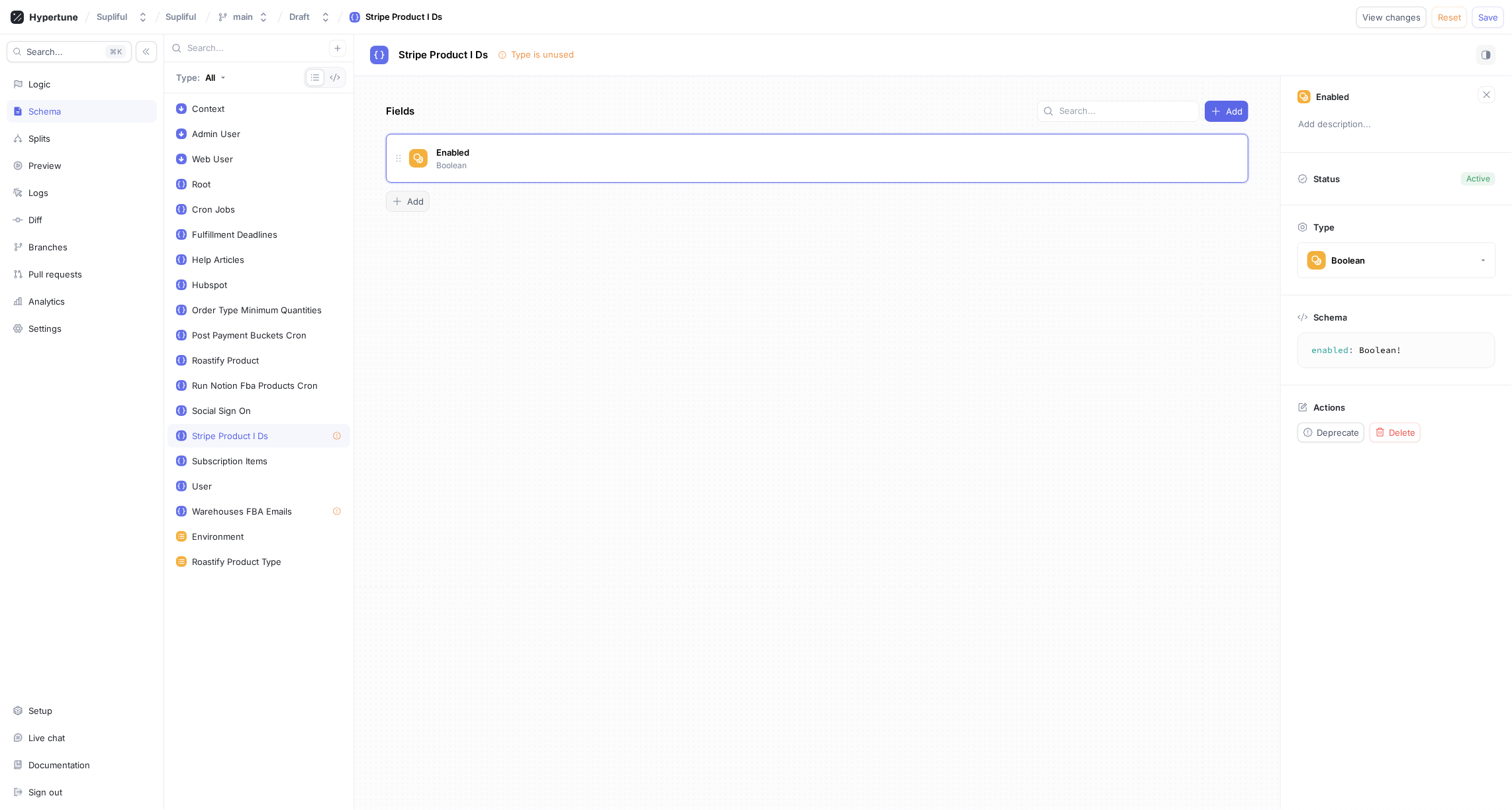
click at [421, 202] on span "Add" at bounding box center [415, 201] width 17 height 8
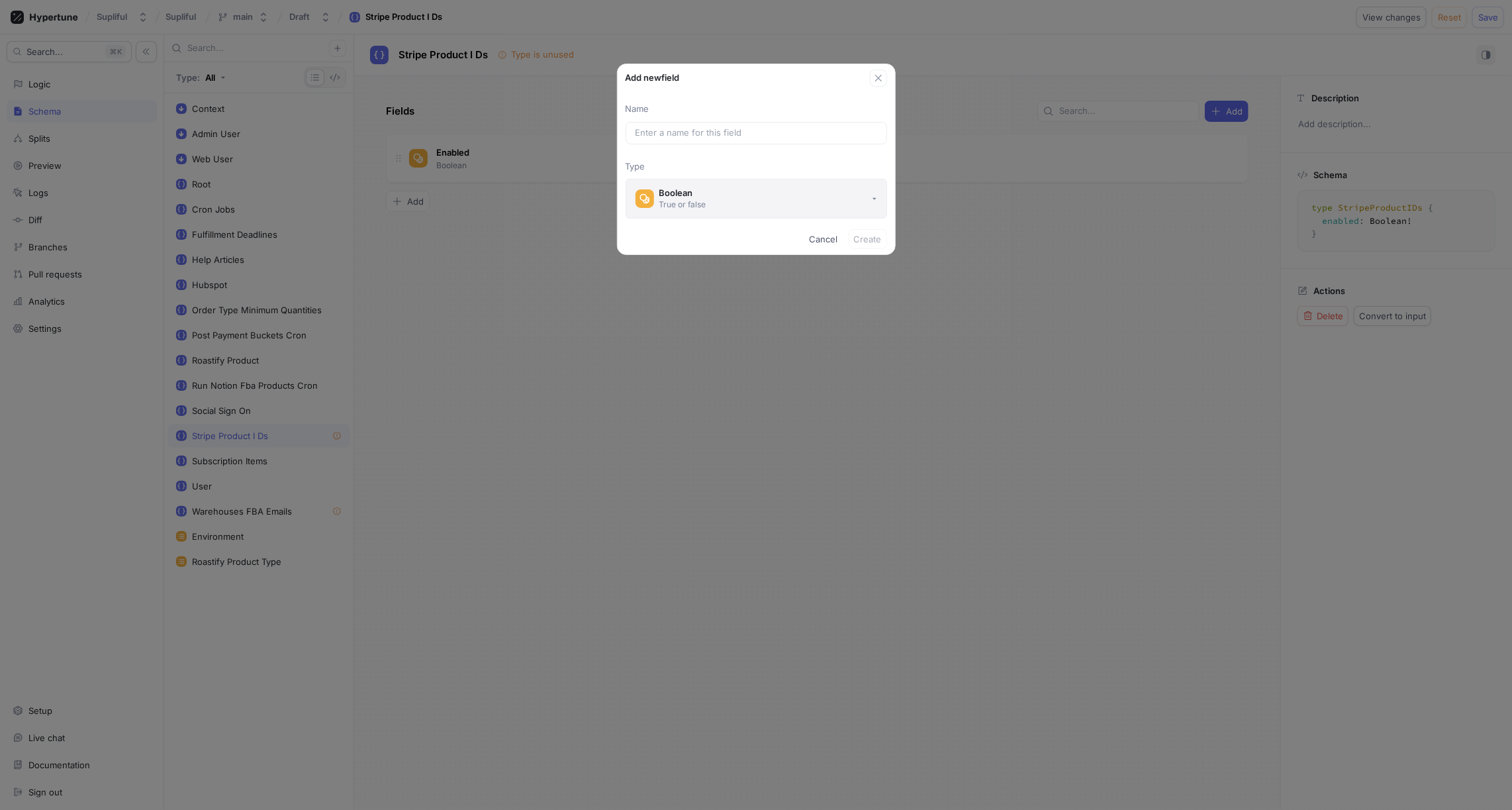
click at [691, 187] on div "Boolean" at bounding box center [683, 193] width 47 height 12
click at [726, 78] on div "Add new field" at bounding box center [748, 78] width 244 height 13
click at [880, 77] on icon "button" at bounding box center [879, 78] width 11 height 11
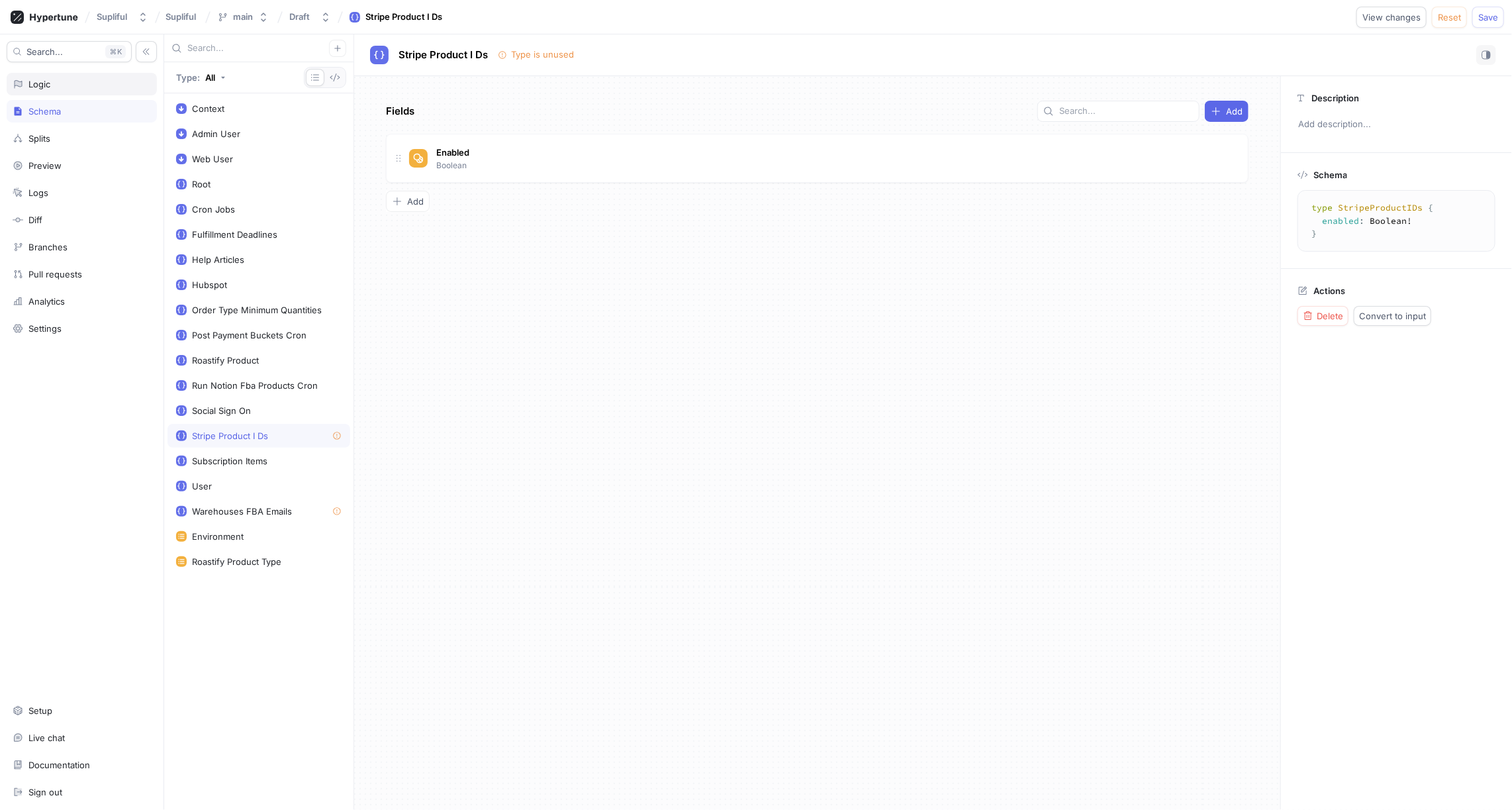
click at [37, 87] on div "Logic" at bounding box center [39, 84] width 22 height 11
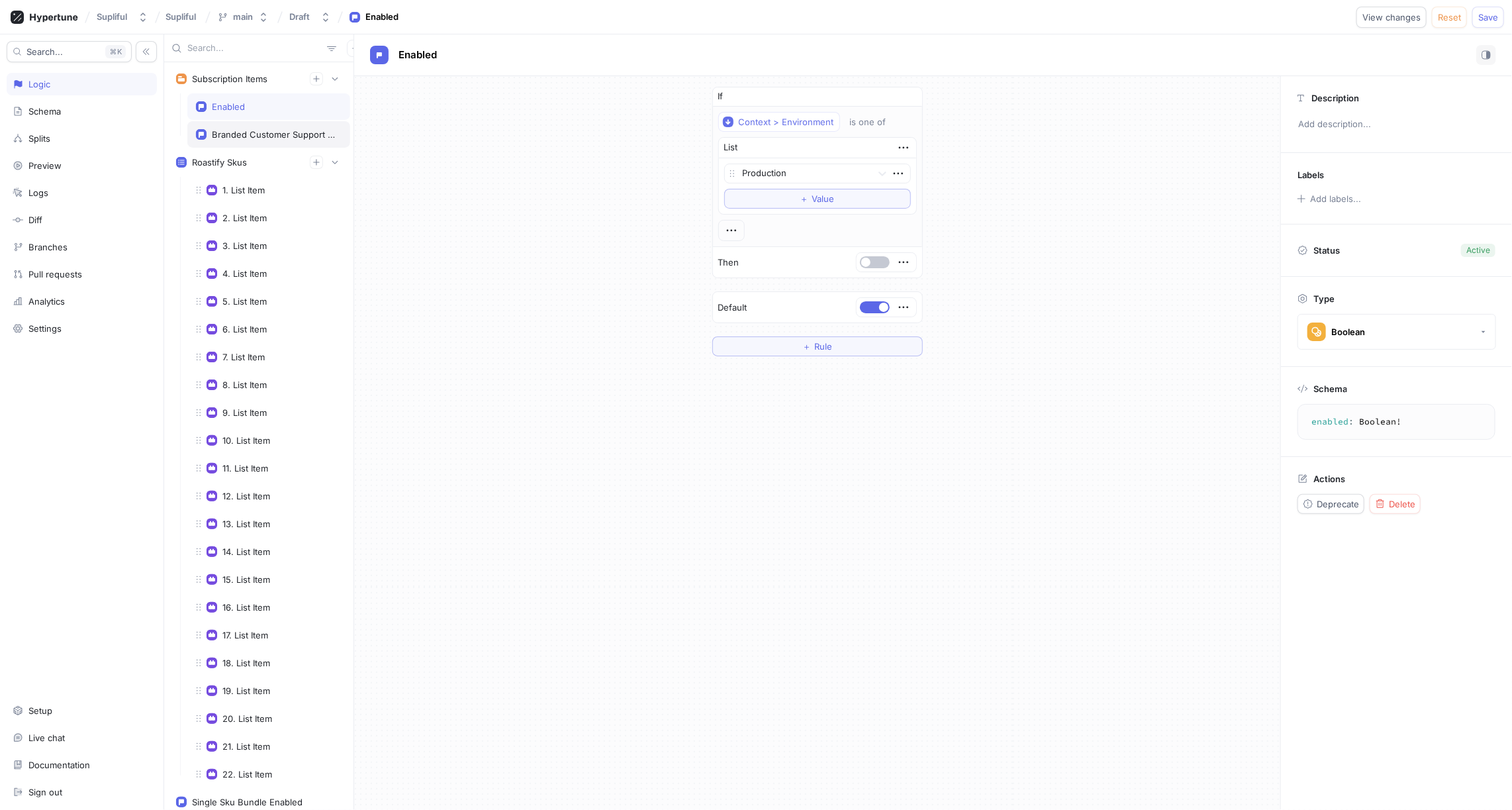
click at [247, 129] on div "Branded Customer Support Price Id" at bounding box center [274, 135] width 124 height 11
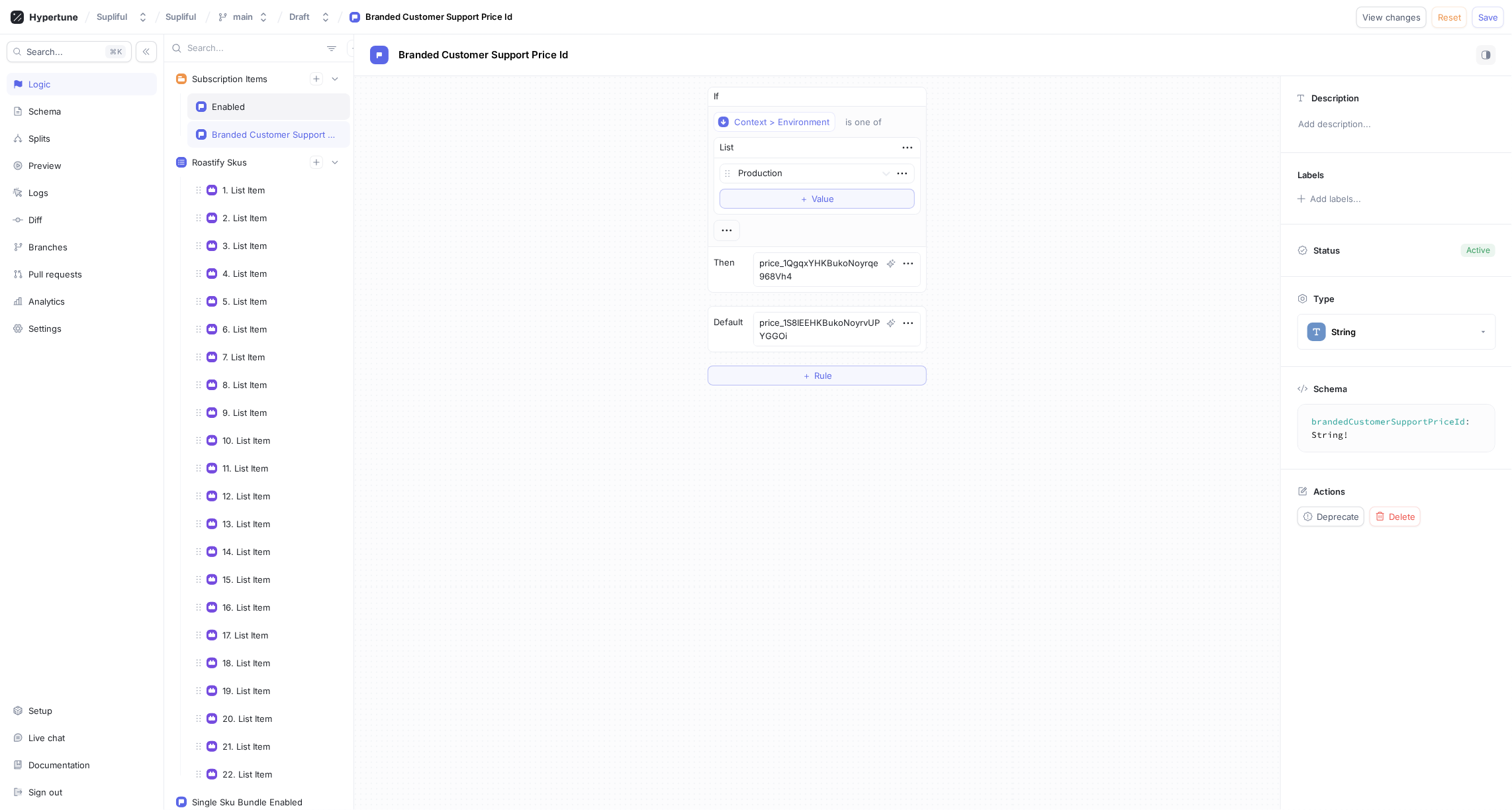
click at [235, 105] on div "Enabled" at bounding box center [228, 106] width 33 height 11
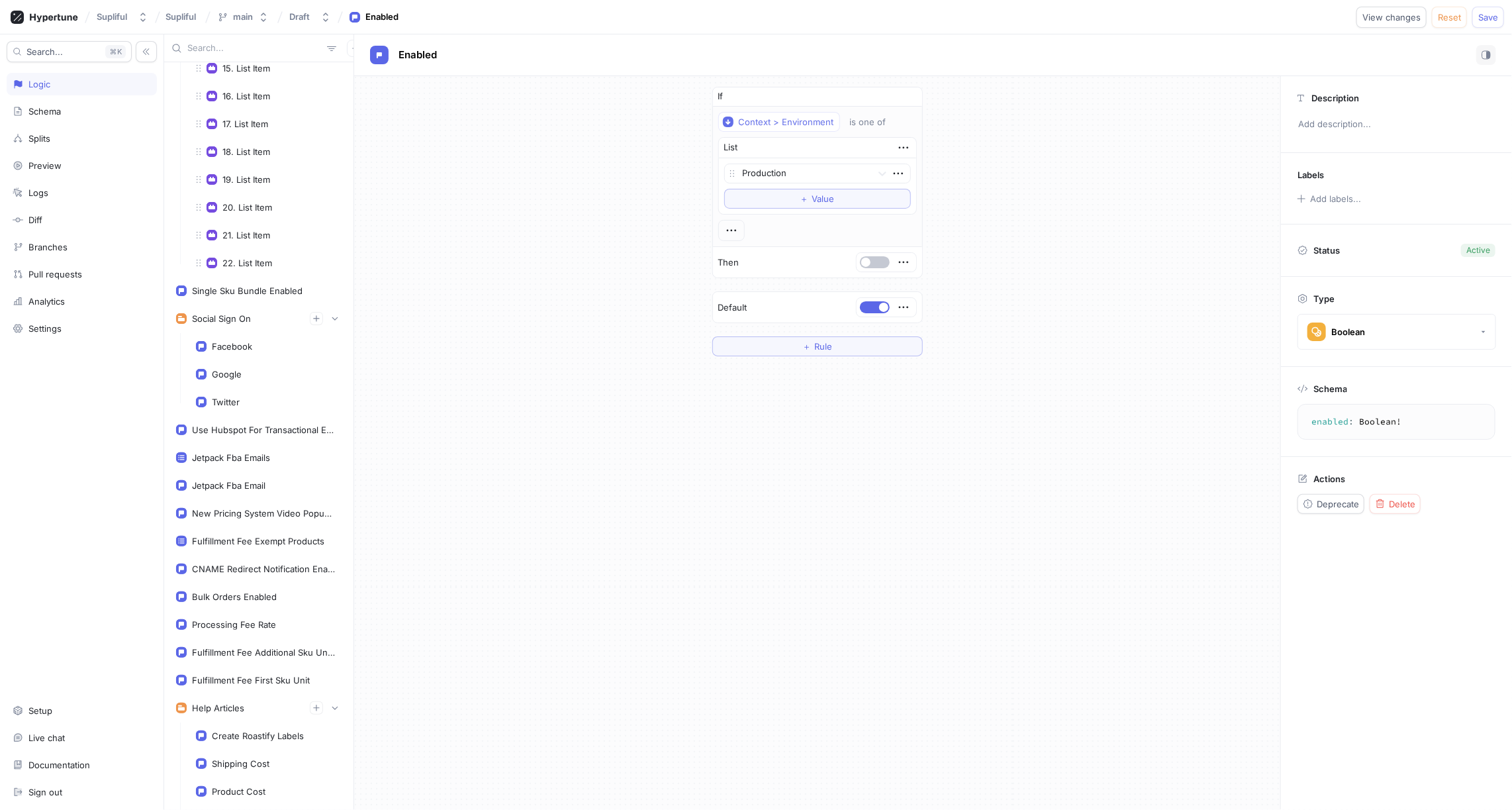
scroll to position [524, 0]
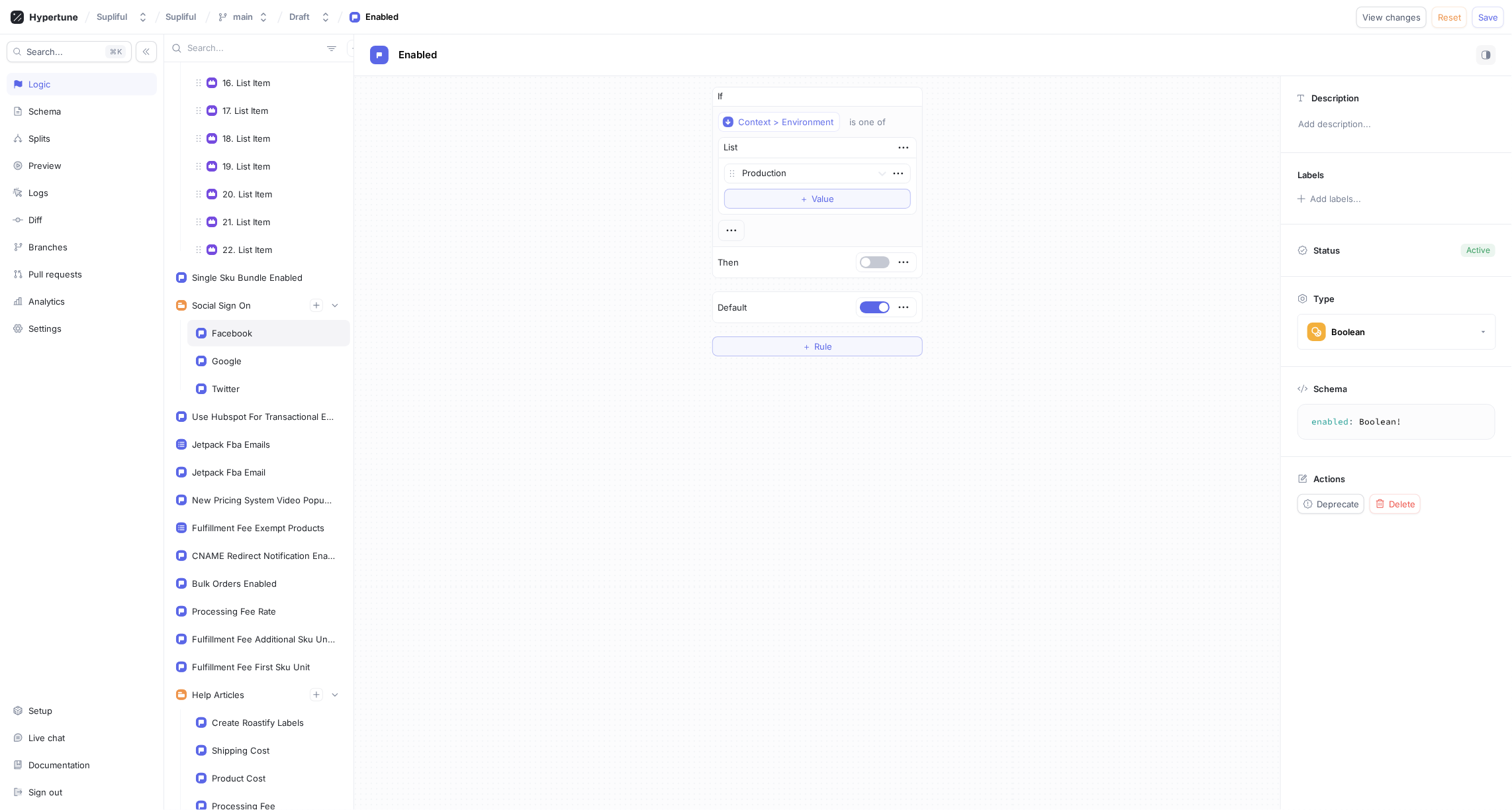
click at [239, 328] on div "Facebook" at bounding box center [232, 333] width 40 height 11
click at [239, 348] on div "Google" at bounding box center [268, 361] width 163 height 27
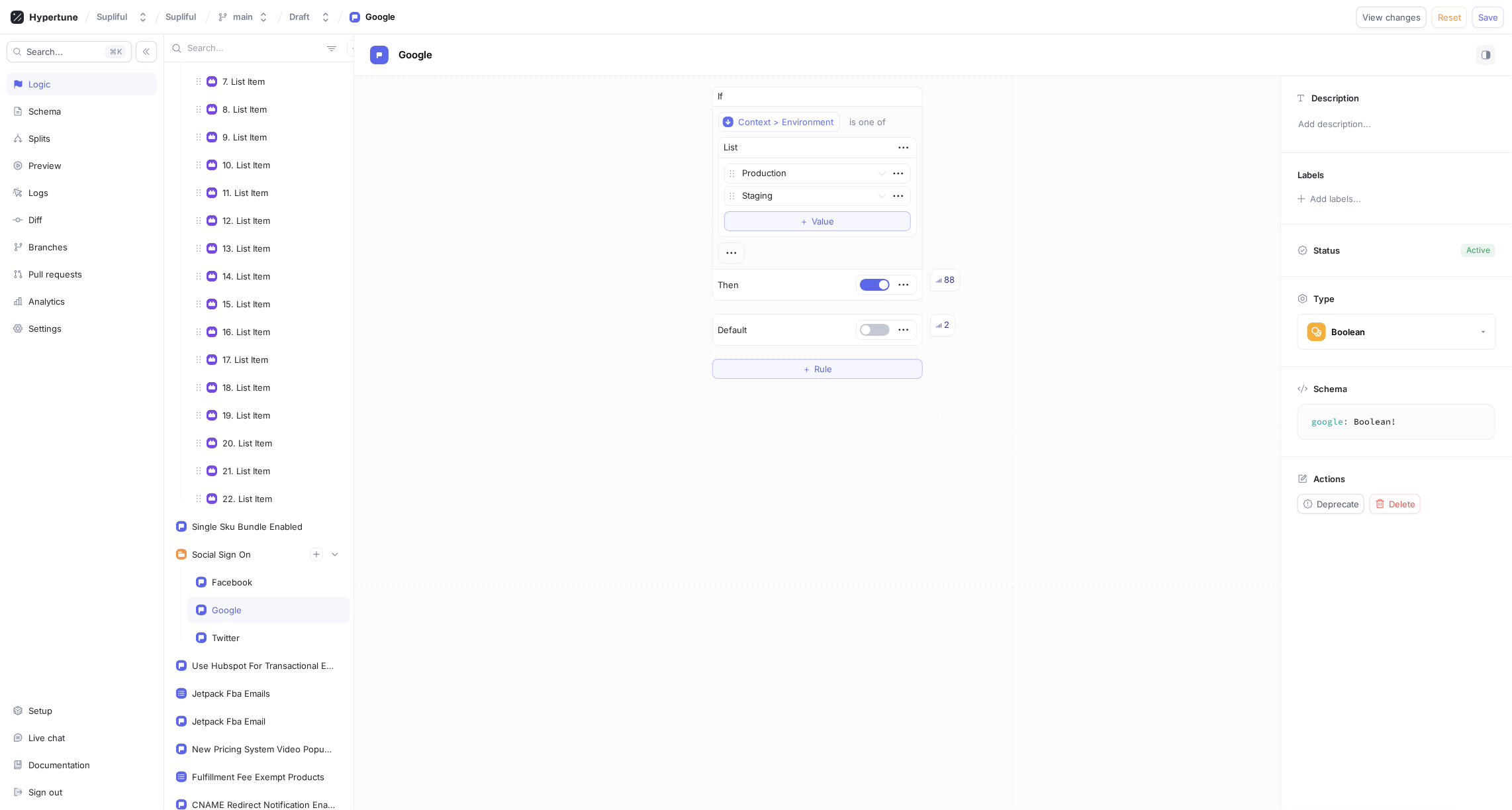
scroll to position [316, 0]
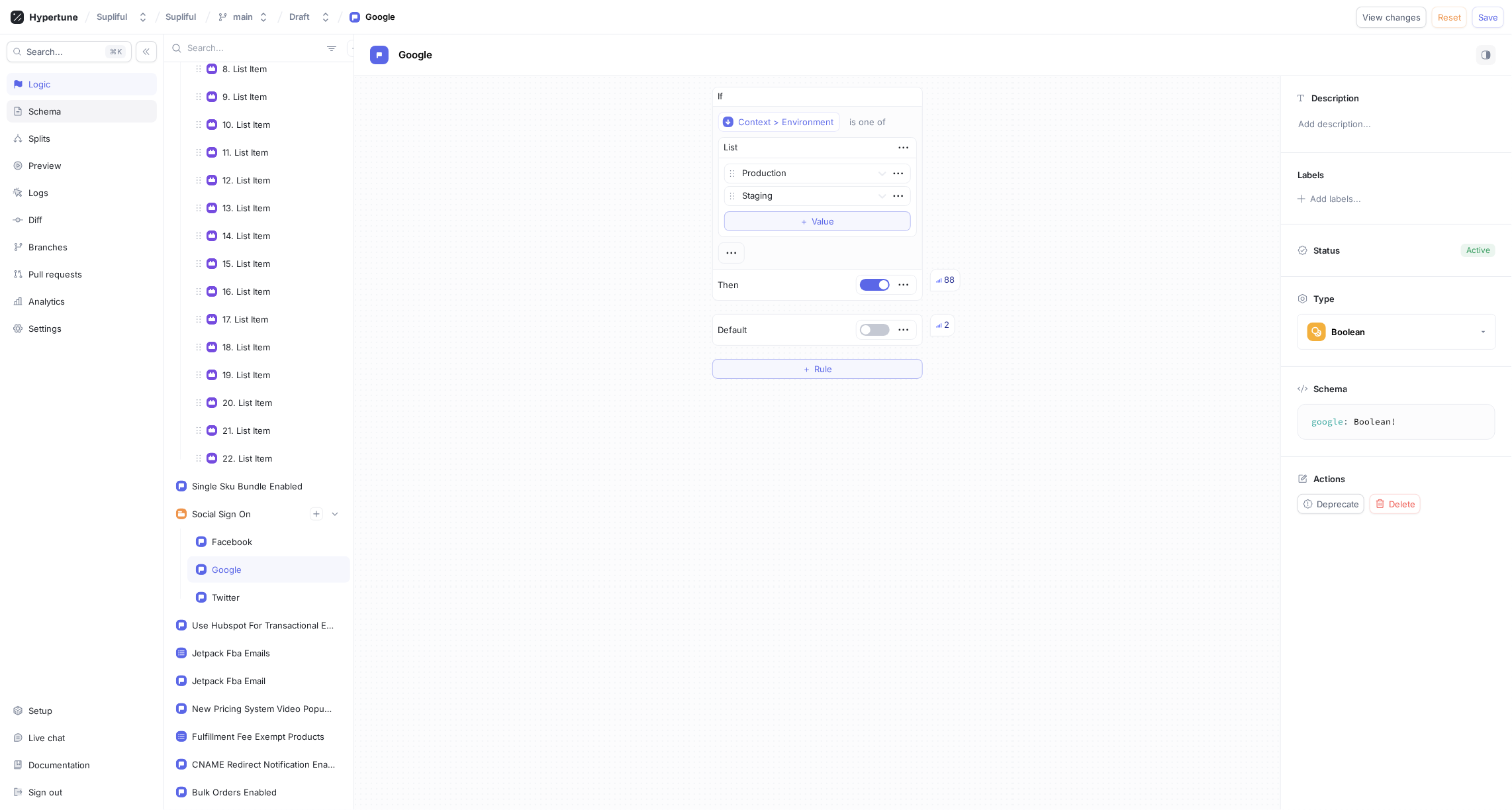
click at [46, 113] on div "Schema" at bounding box center [44, 111] width 33 height 11
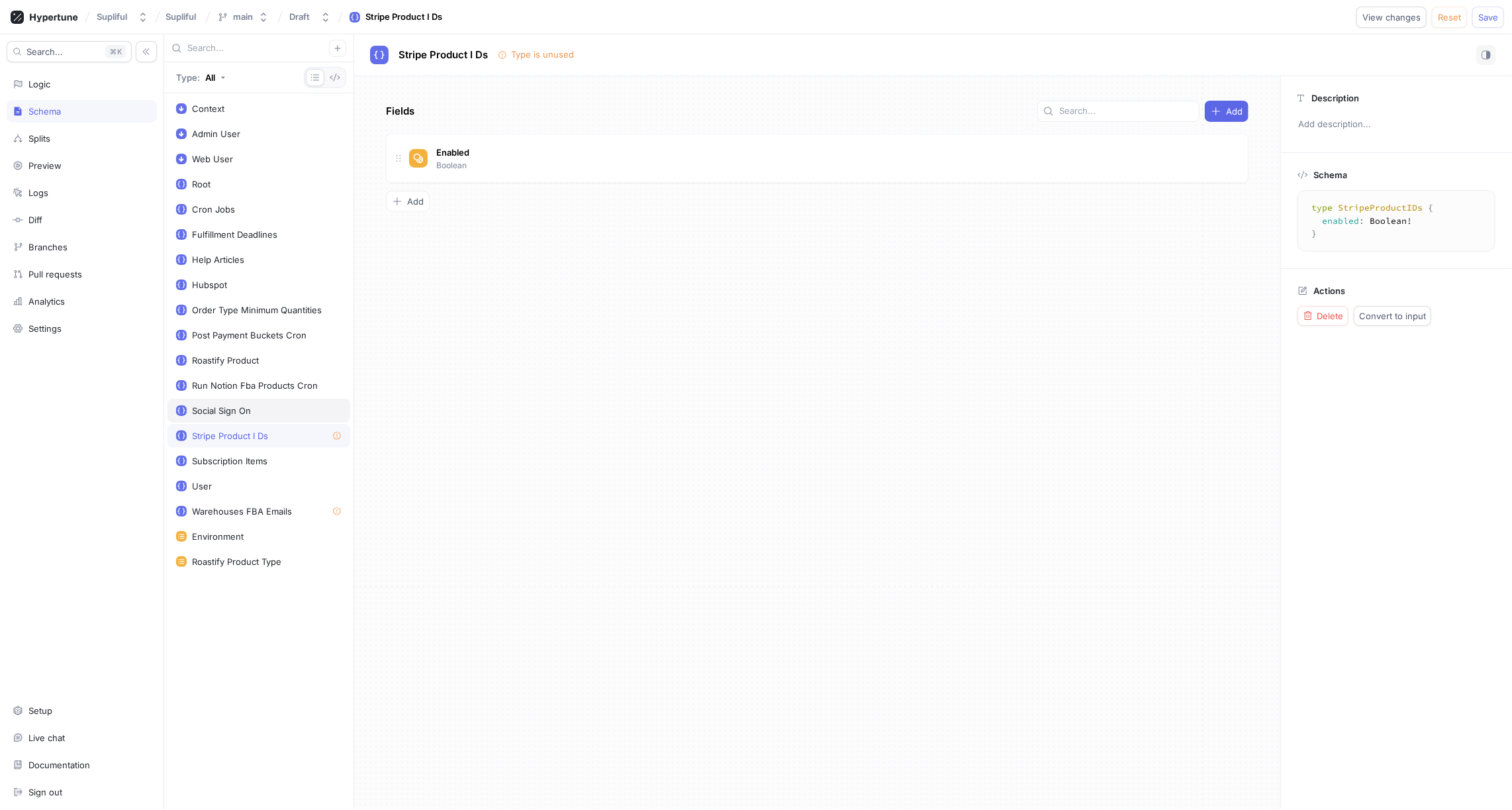
click at [223, 405] on div "Social Sign On" at bounding box center [221, 410] width 59 height 11
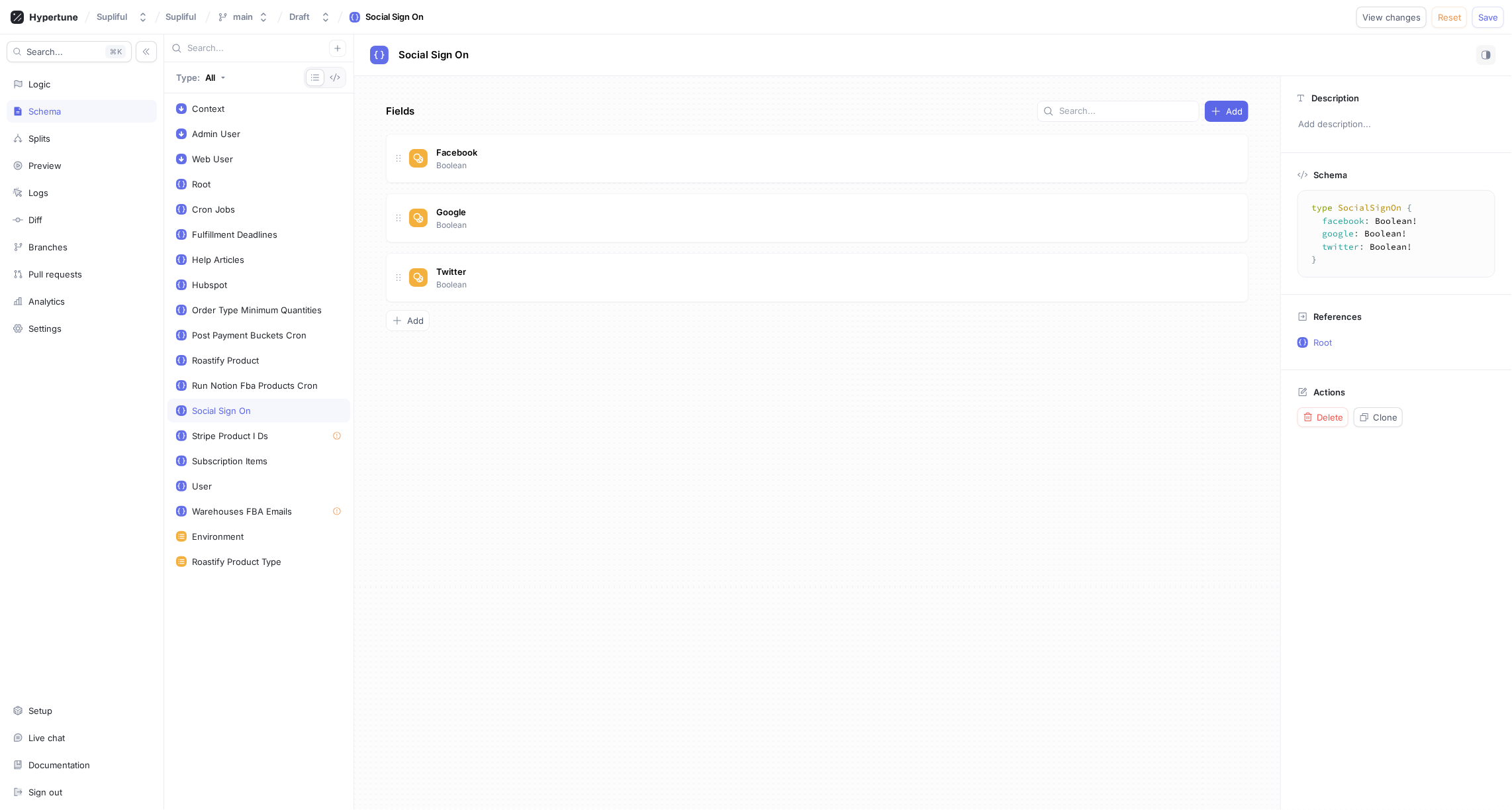
click at [521, 404] on div "Fields Add Facebook Boolean Google Boolean Twitter Boolean To pick up a draggab…" at bounding box center [817, 443] width 926 height 734
click at [247, 430] on div "Stripe Product I Ds" at bounding box center [230, 435] width 76 height 11
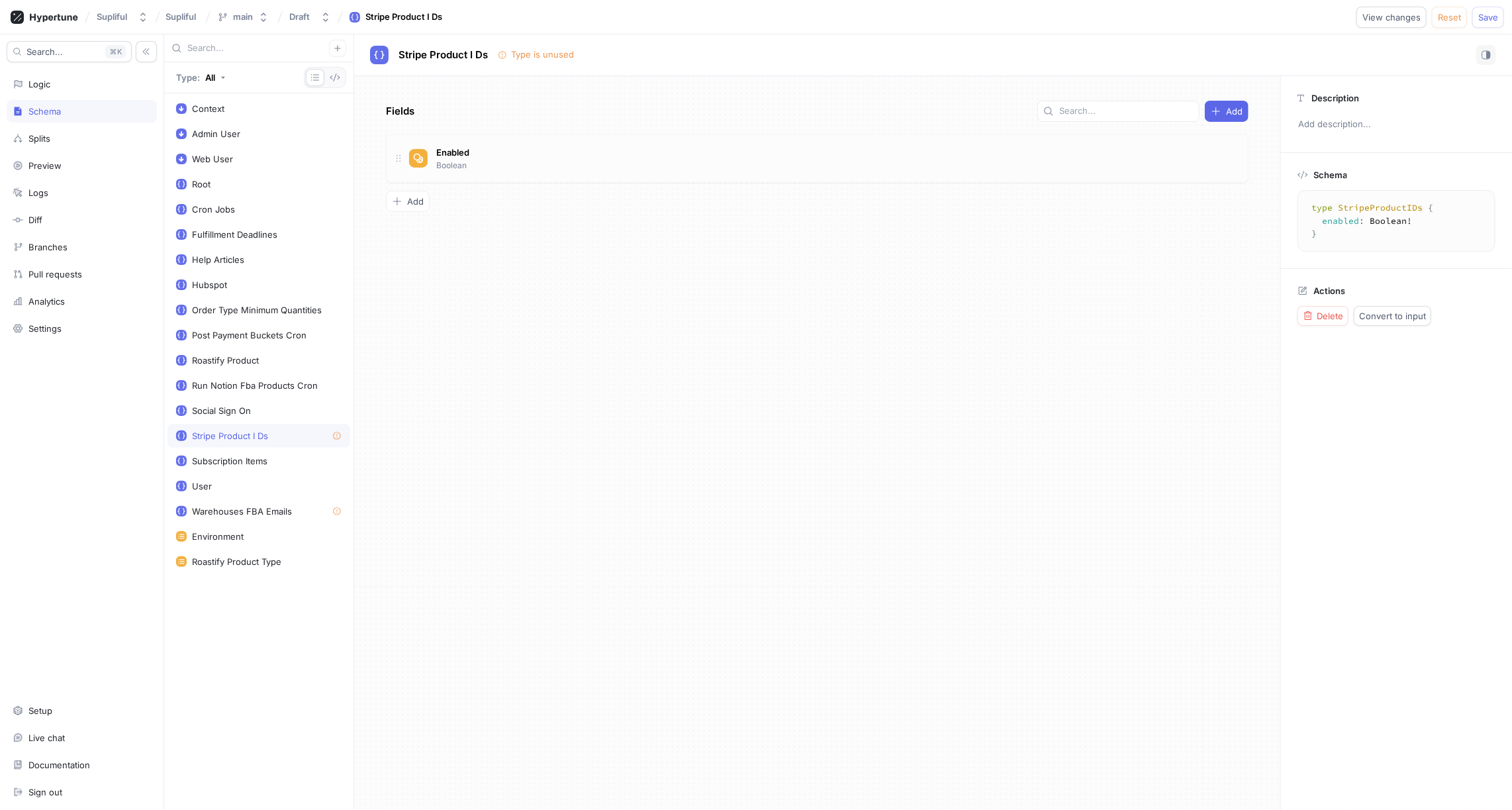
click at [759, 152] on div "Enabled Boolean" at bounding box center [824, 158] width 829 height 27
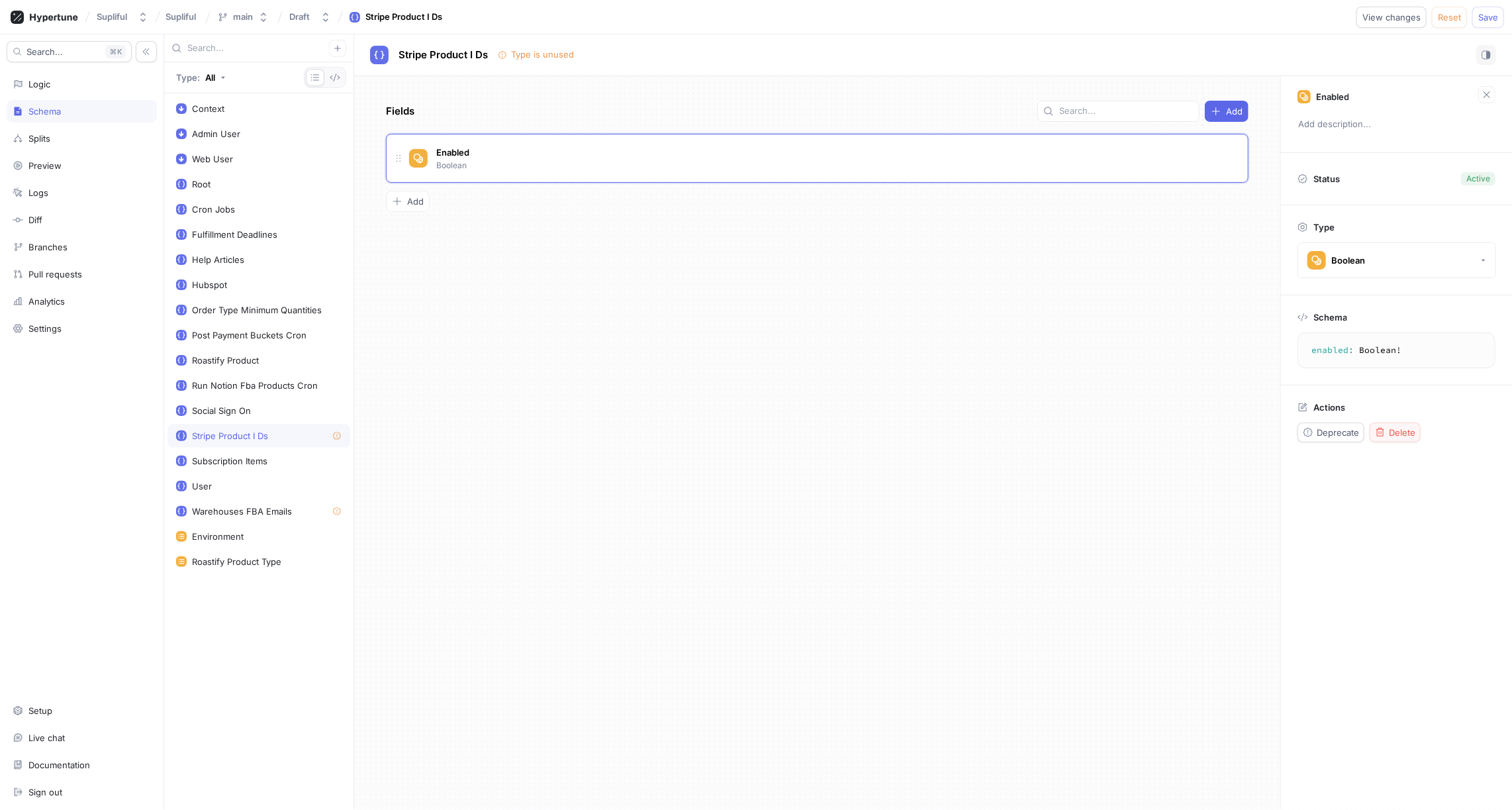
click at [1394, 428] on span "Delete" at bounding box center [1402, 432] width 27 height 8
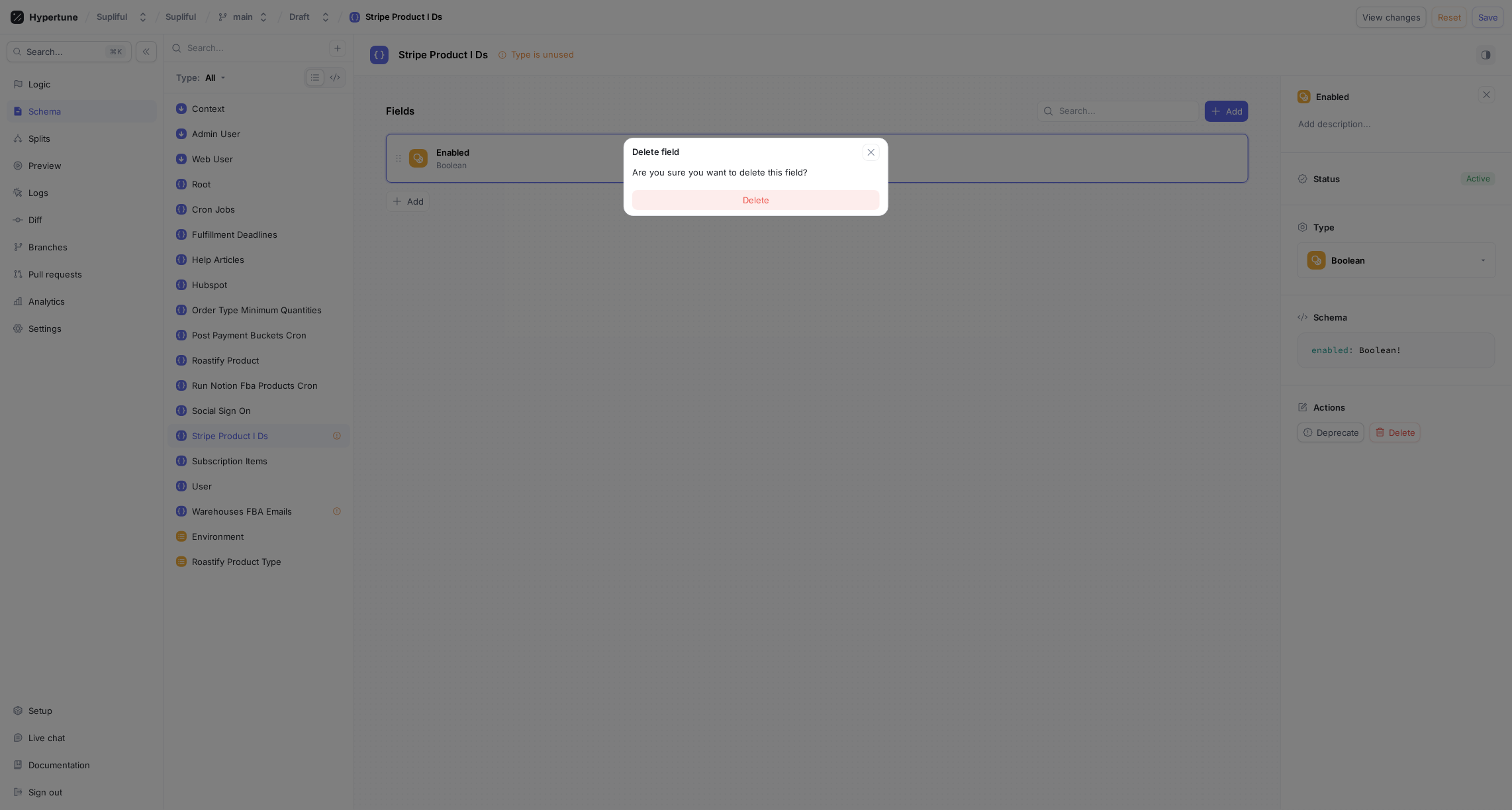
click at [780, 207] on button "Delete" at bounding box center [756, 200] width 247 height 20
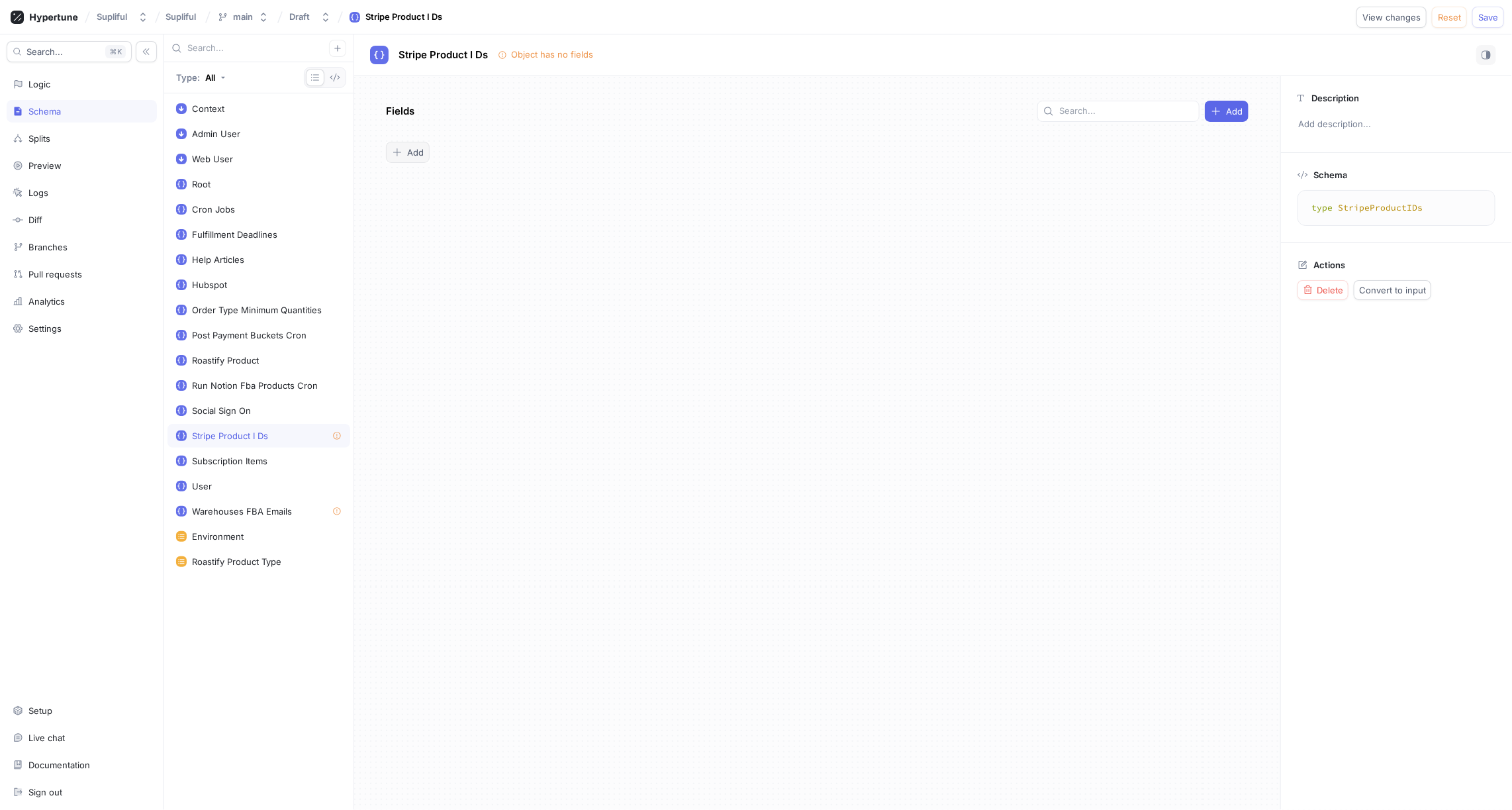
click at [411, 153] on span "Add" at bounding box center [415, 152] width 17 height 8
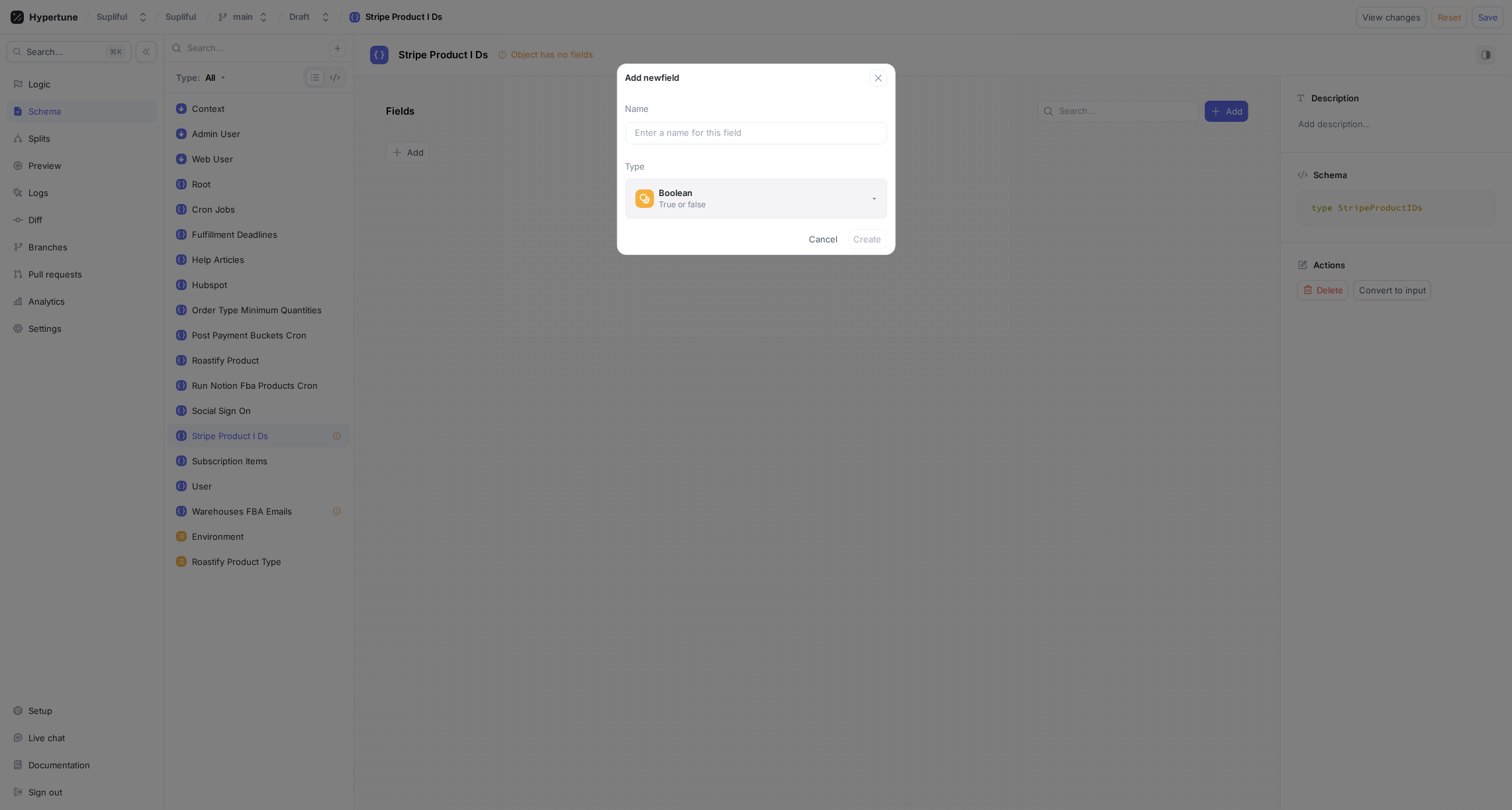
click at [692, 194] on div "Boolean" at bounding box center [683, 193] width 47 height 12
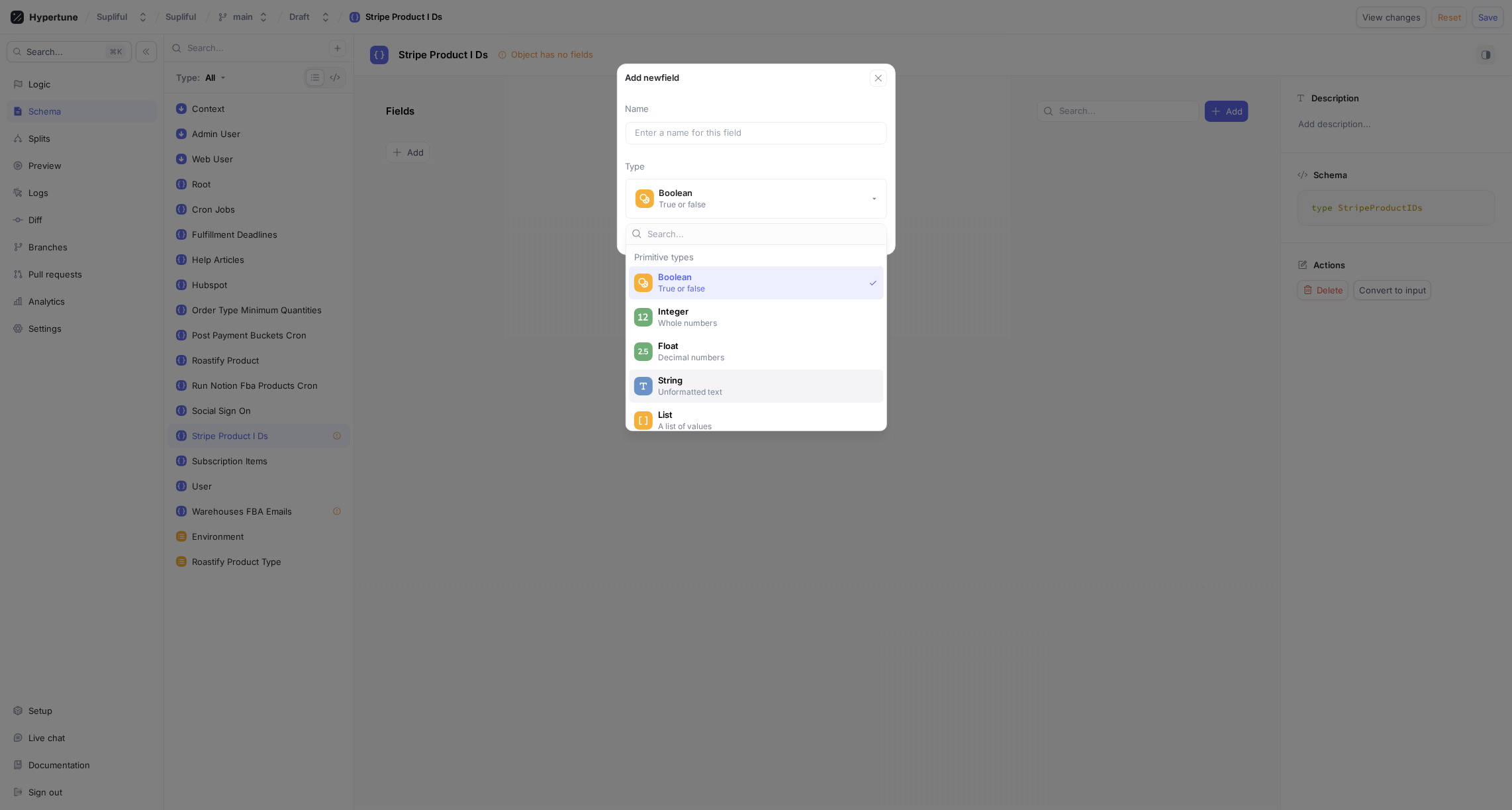
click at [687, 376] on span "String" at bounding box center [765, 380] width 214 height 12
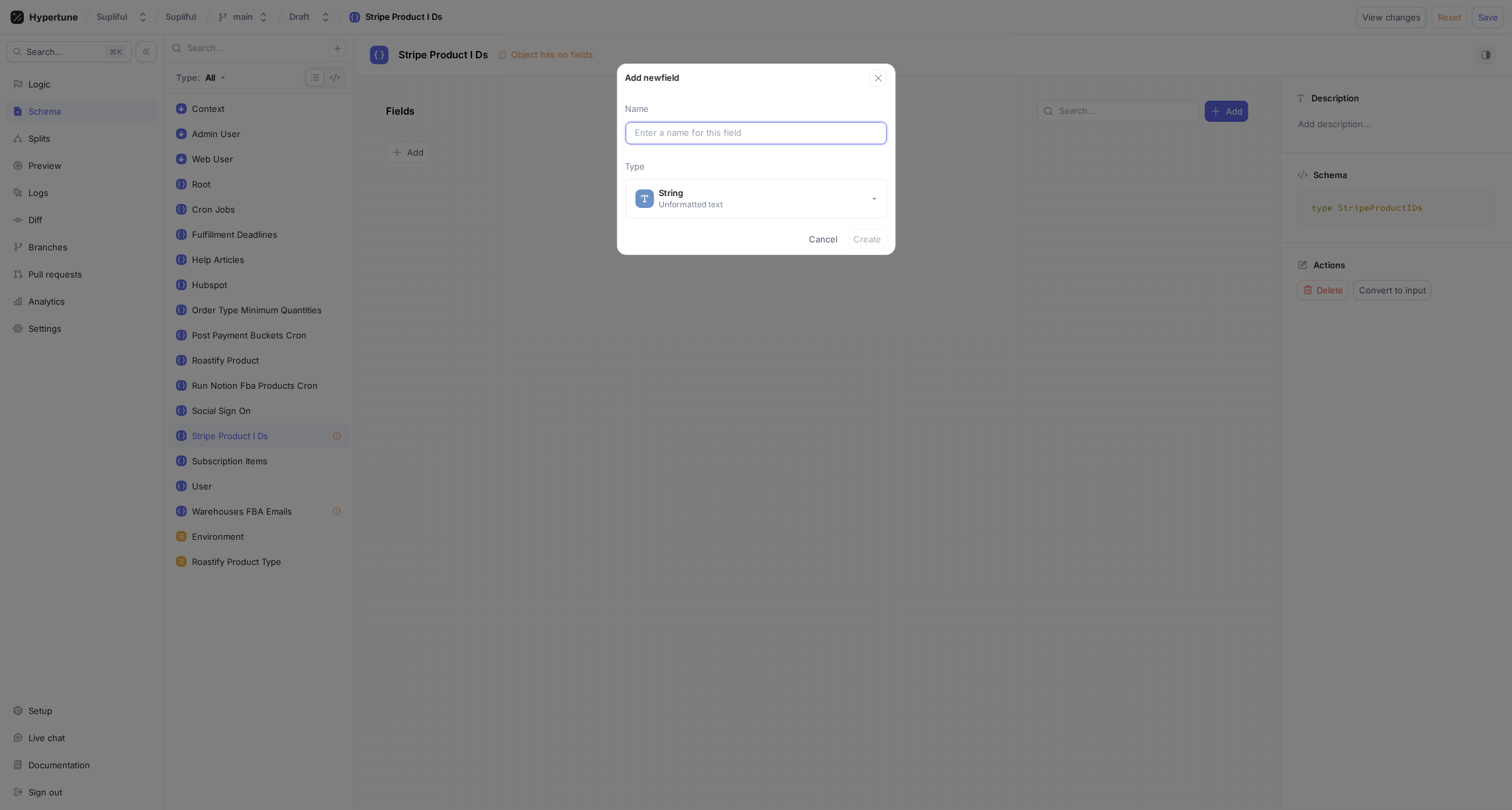
click at [690, 130] on input "text" at bounding box center [756, 133] width 242 height 13
click at [717, 135] on input "text" at bounding box center [756, 133] width 242 height 13
paste input "First Unit Fulfillment Fee"
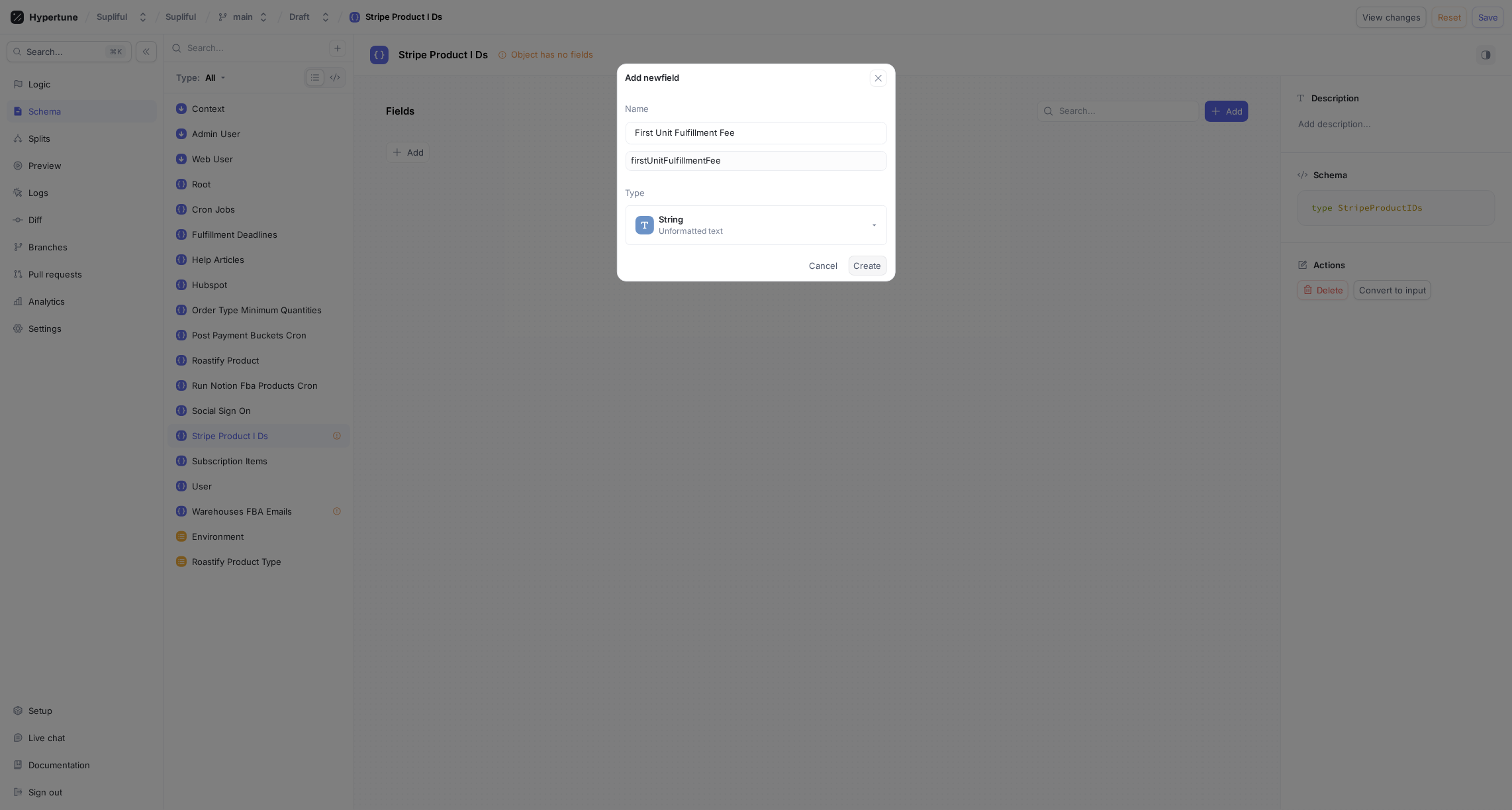
click at [868, 265] on span "Create" at bounding box center [868, 265] width 27 height 8
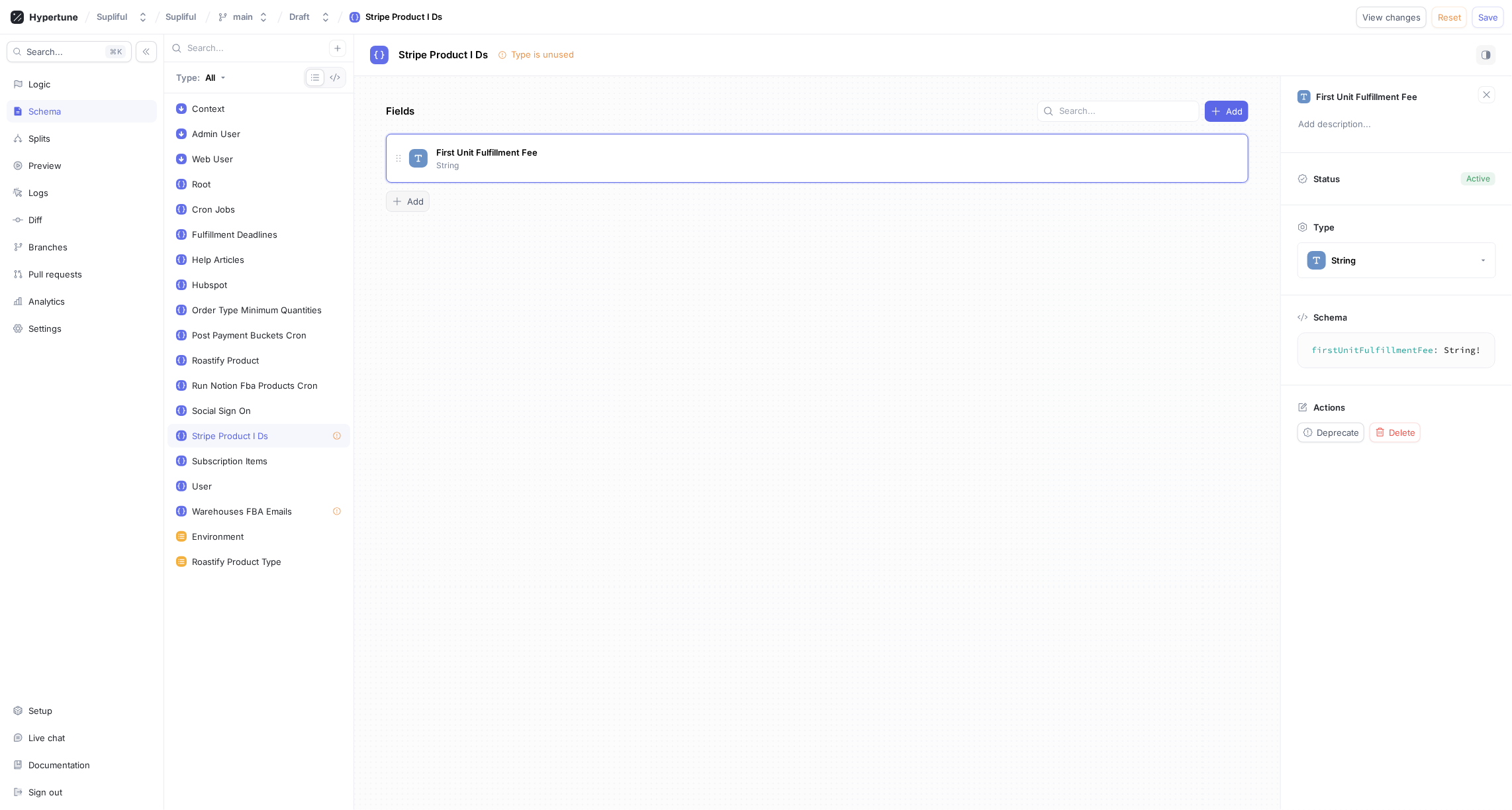
click at [415, 203] on span "Add" at bounding box center [415, 201] width 17 height 8
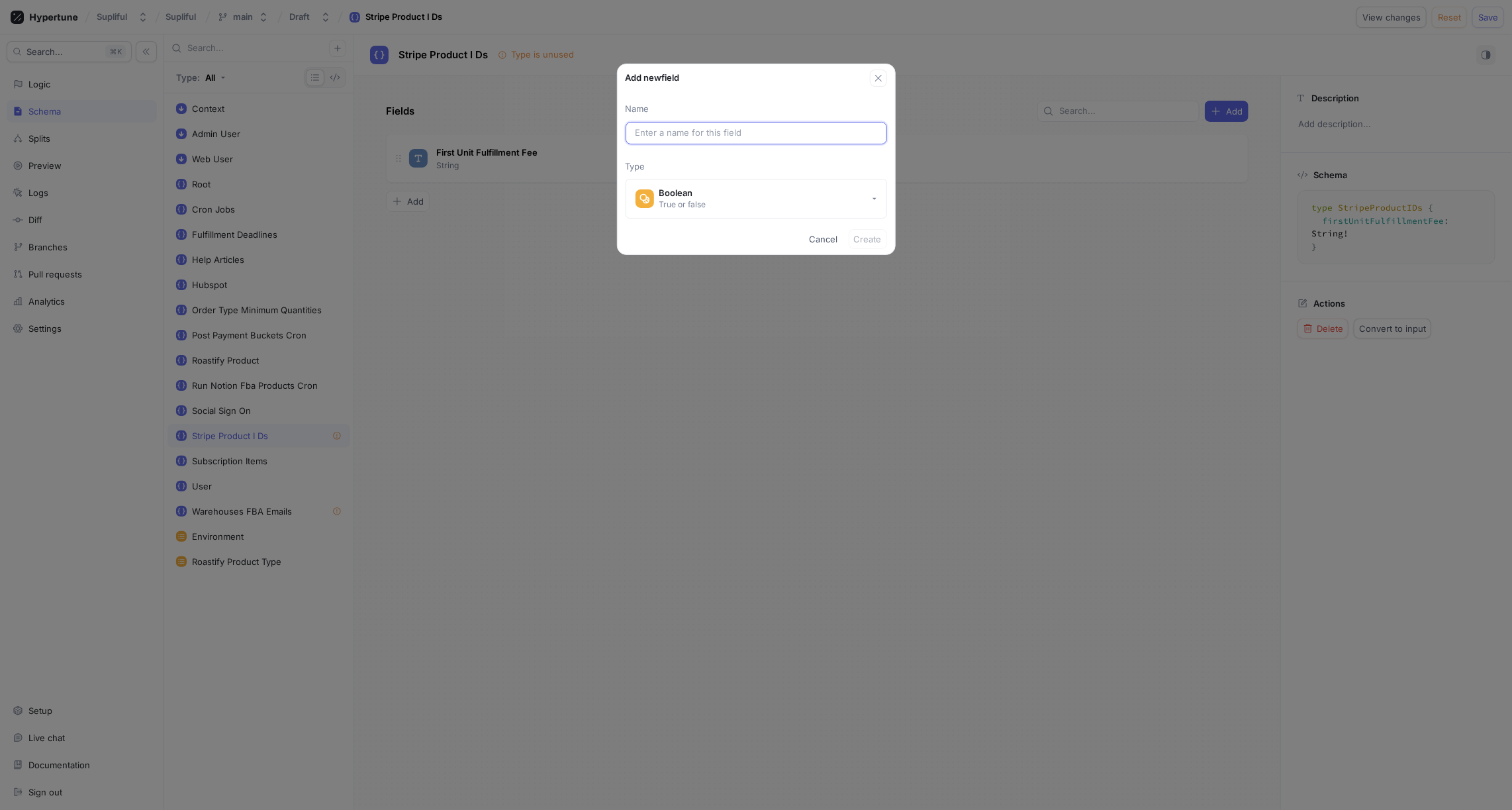
paste input "Additional Unit Fulfillment Fee"
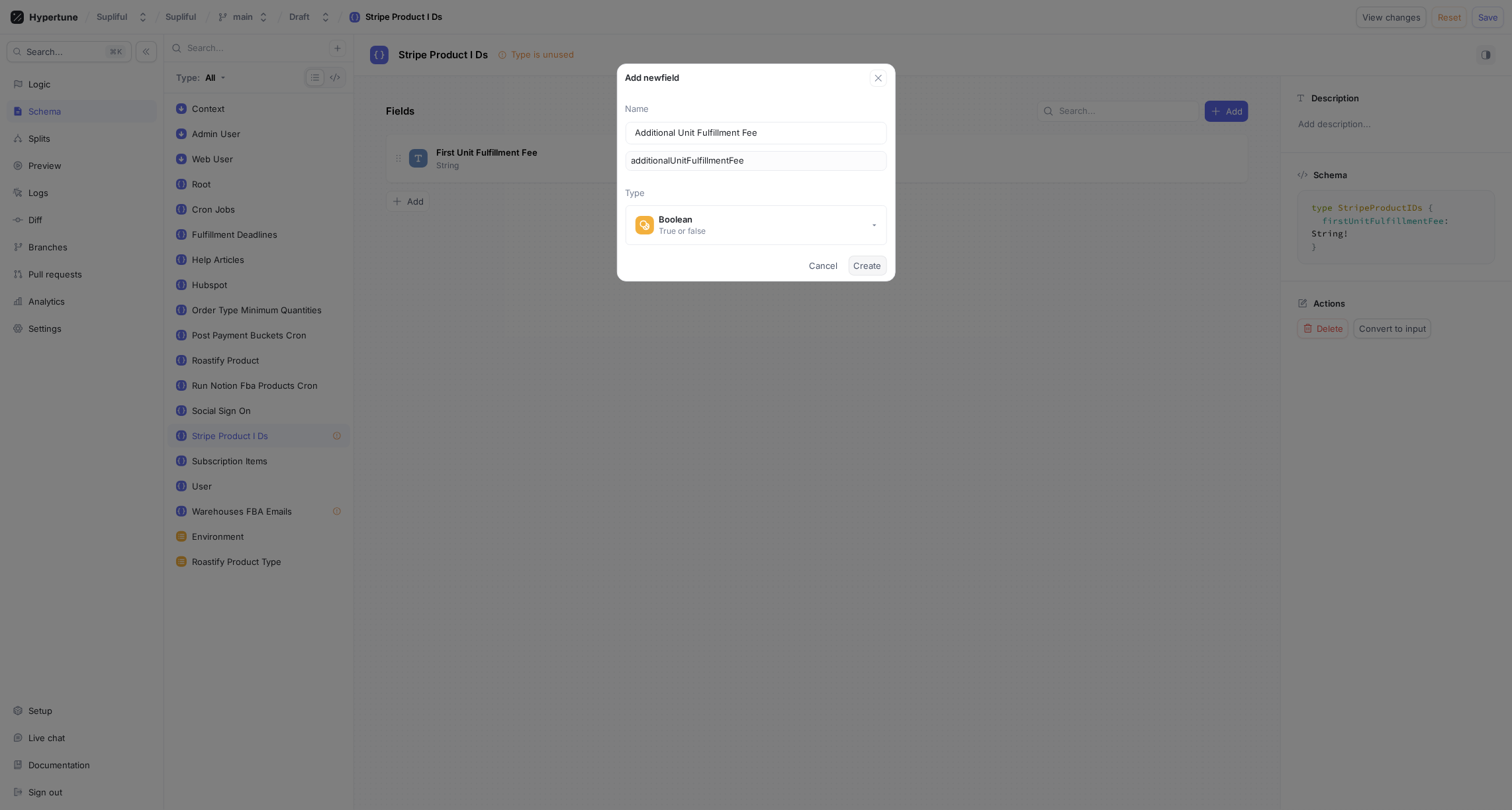
click at [870, 266] on span "Create" at bounding box center [868, 265] width 27 height 8
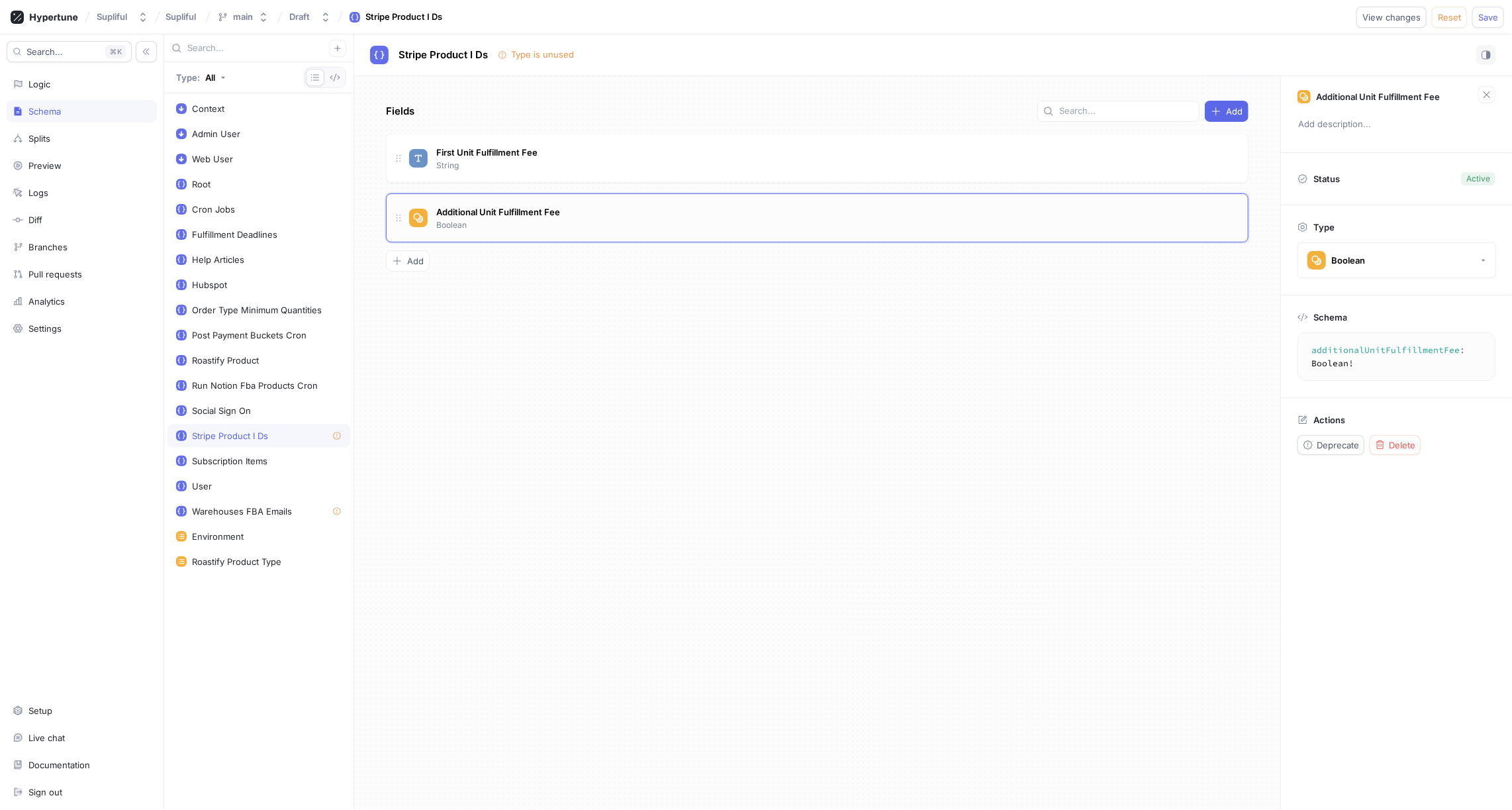
click at [616, 216] on div "Additional Unit Fulfillment Fee Boolean" at bounding box center [824, 218] width 829 height 27
click at [1375, 255] on button "Boolean" at bounding box center [1397, 260] width 199 height 35
click at [1347, 434] on span "String" at bounding box center [1406, 440] width 153 height 12
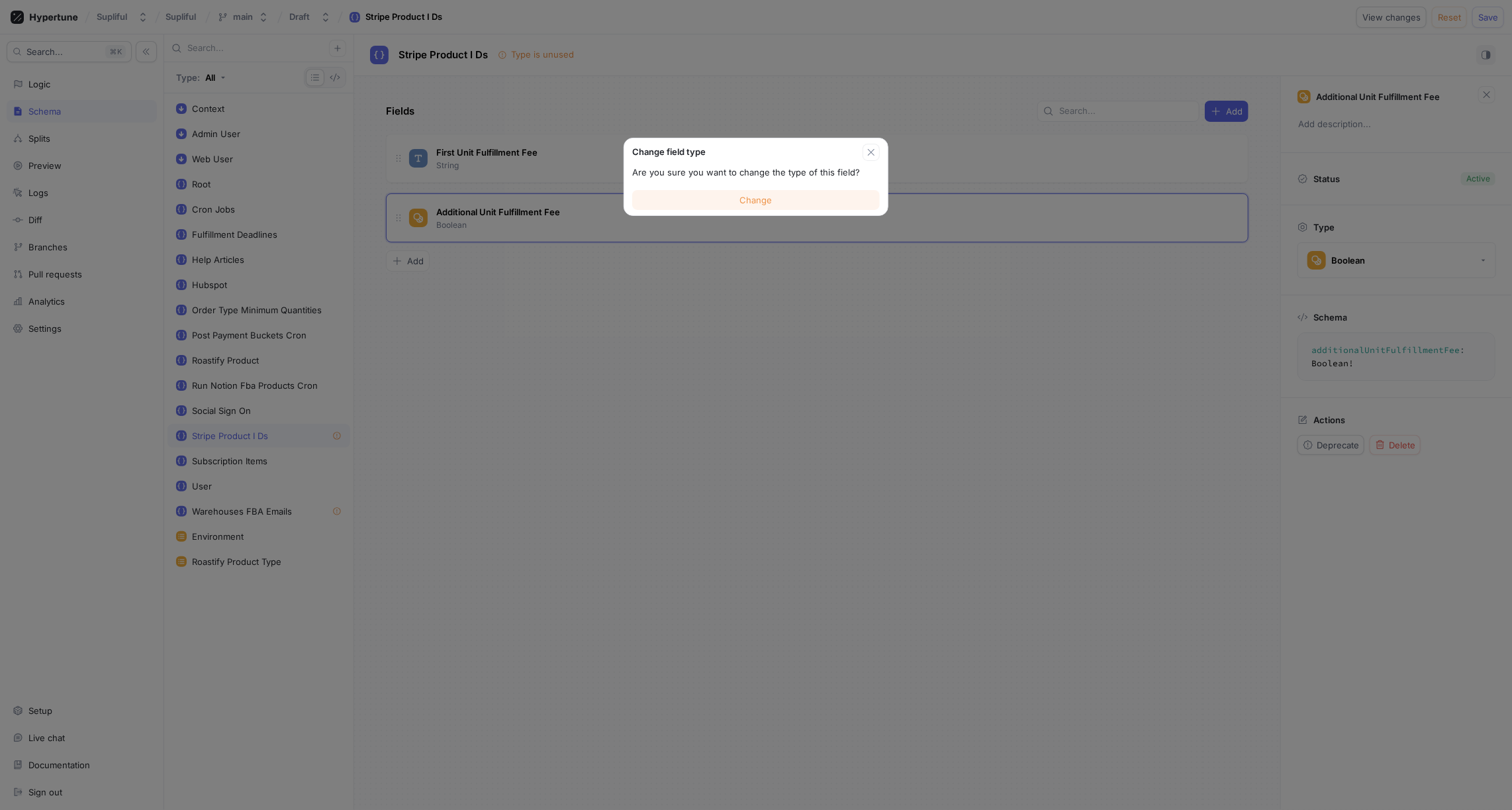
click at [788, 200] on button "Change" at bounding box center [756, 200] width 247 height 20
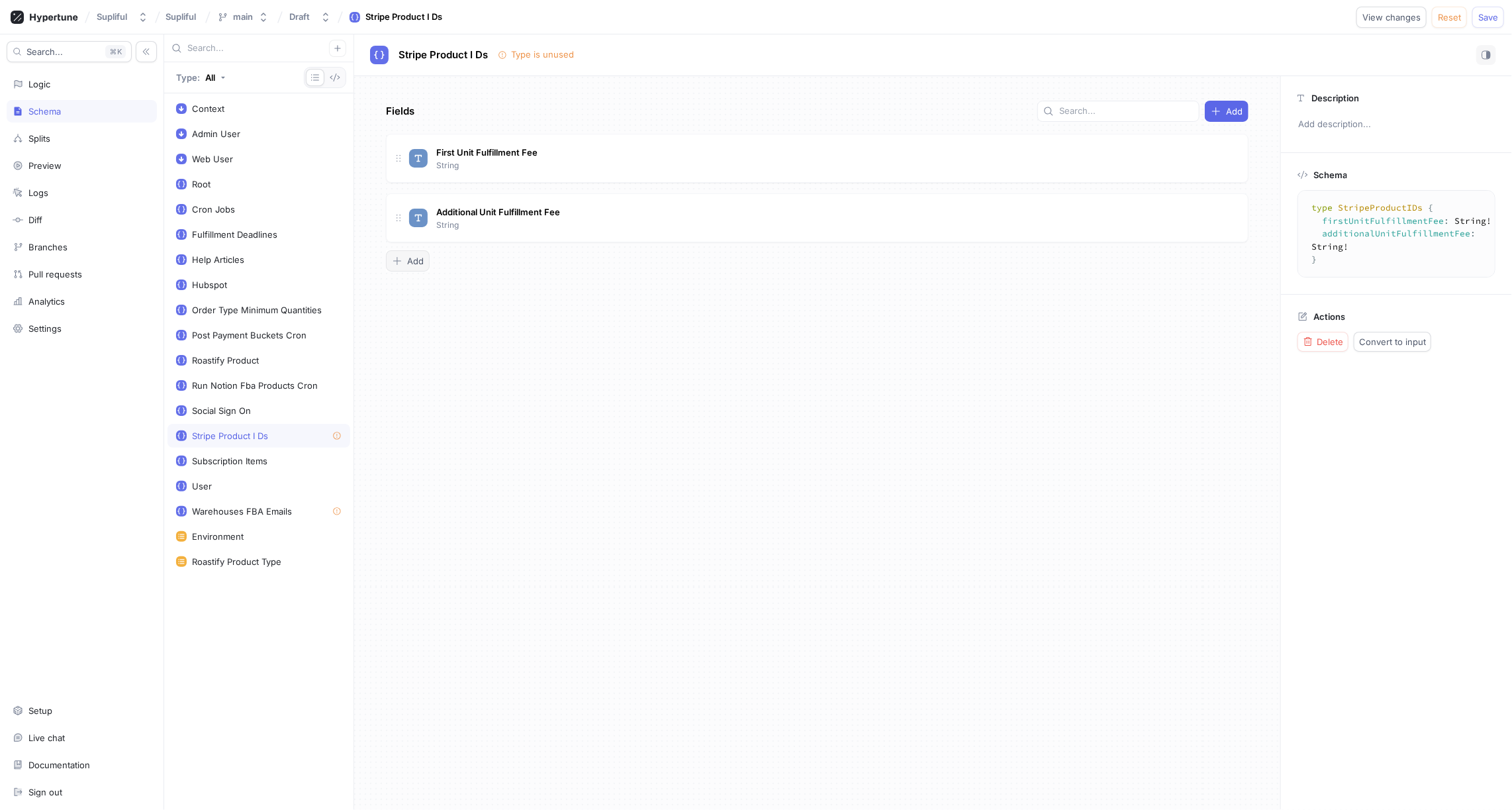
click at [414, 260] on span "Add" at bounding box center [415, 260] width 17 height 8
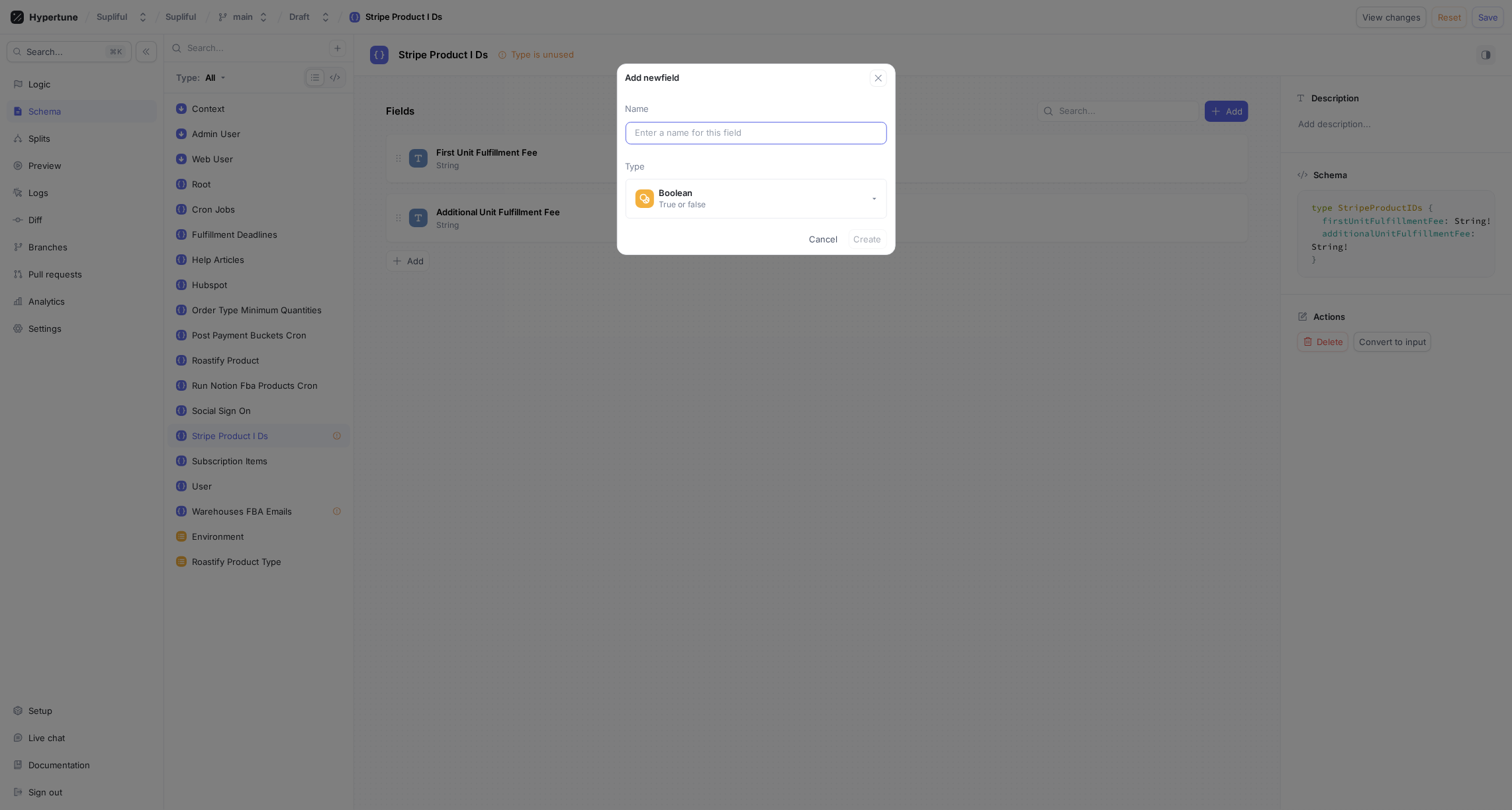
click at [697, 127] on input "text" at bounding box center [756, 133] width 242 height 13
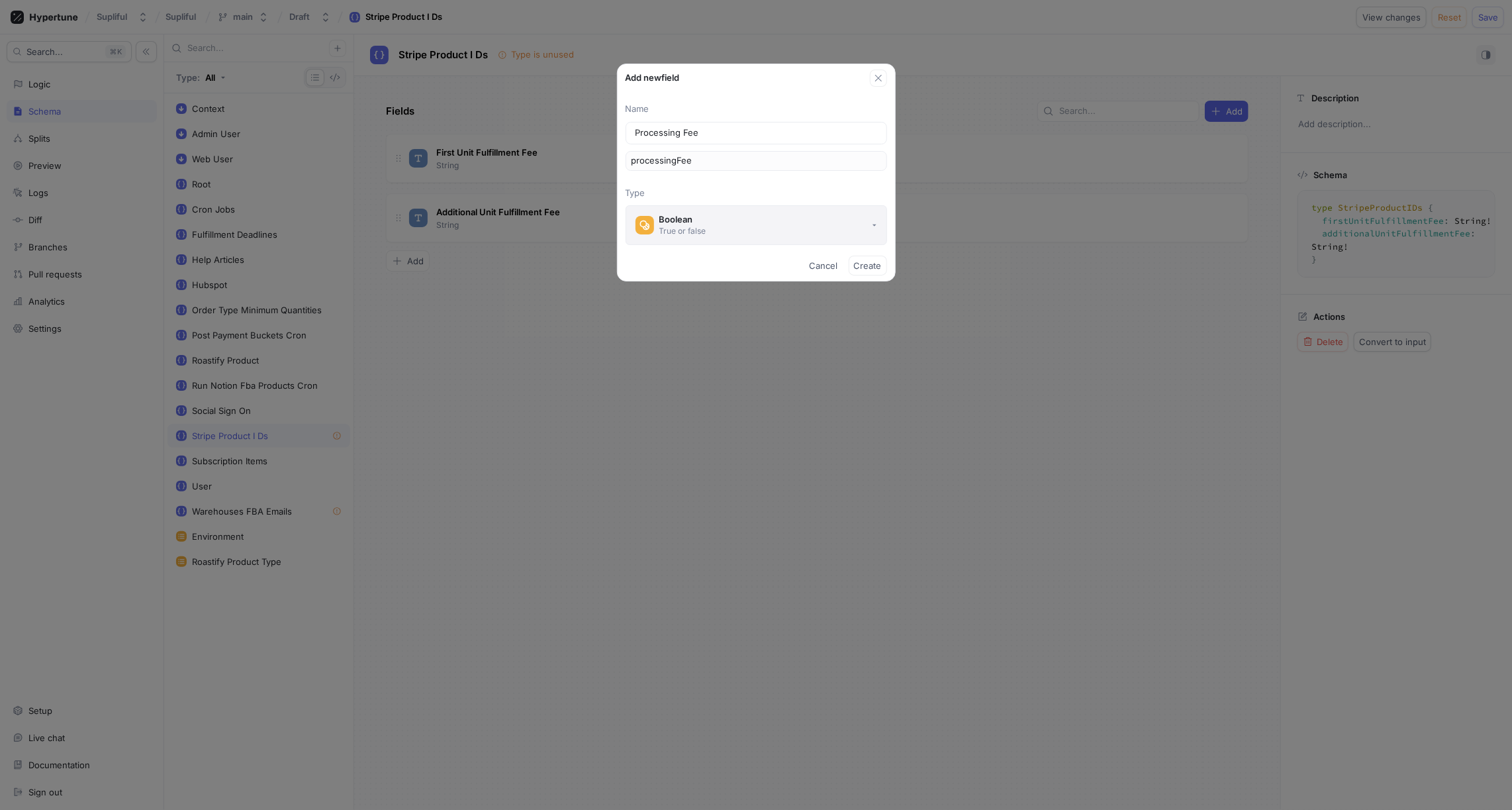
click at [703, 225] on div "True or false" at bounding box center [683, 231] width 47 height 12
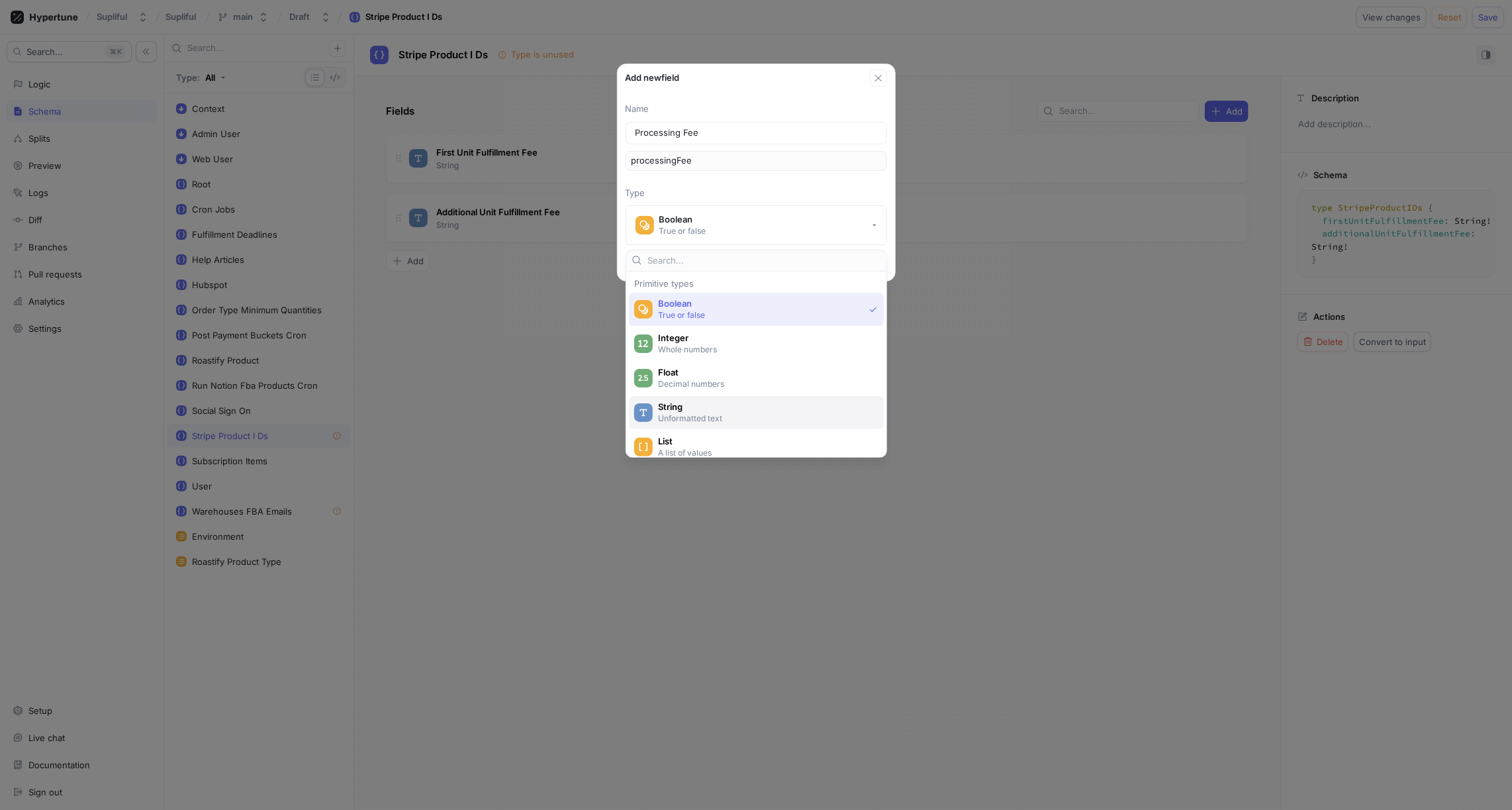
click at [688, 401] on span "String" at bounding box center [765, 407] width 214 height 12
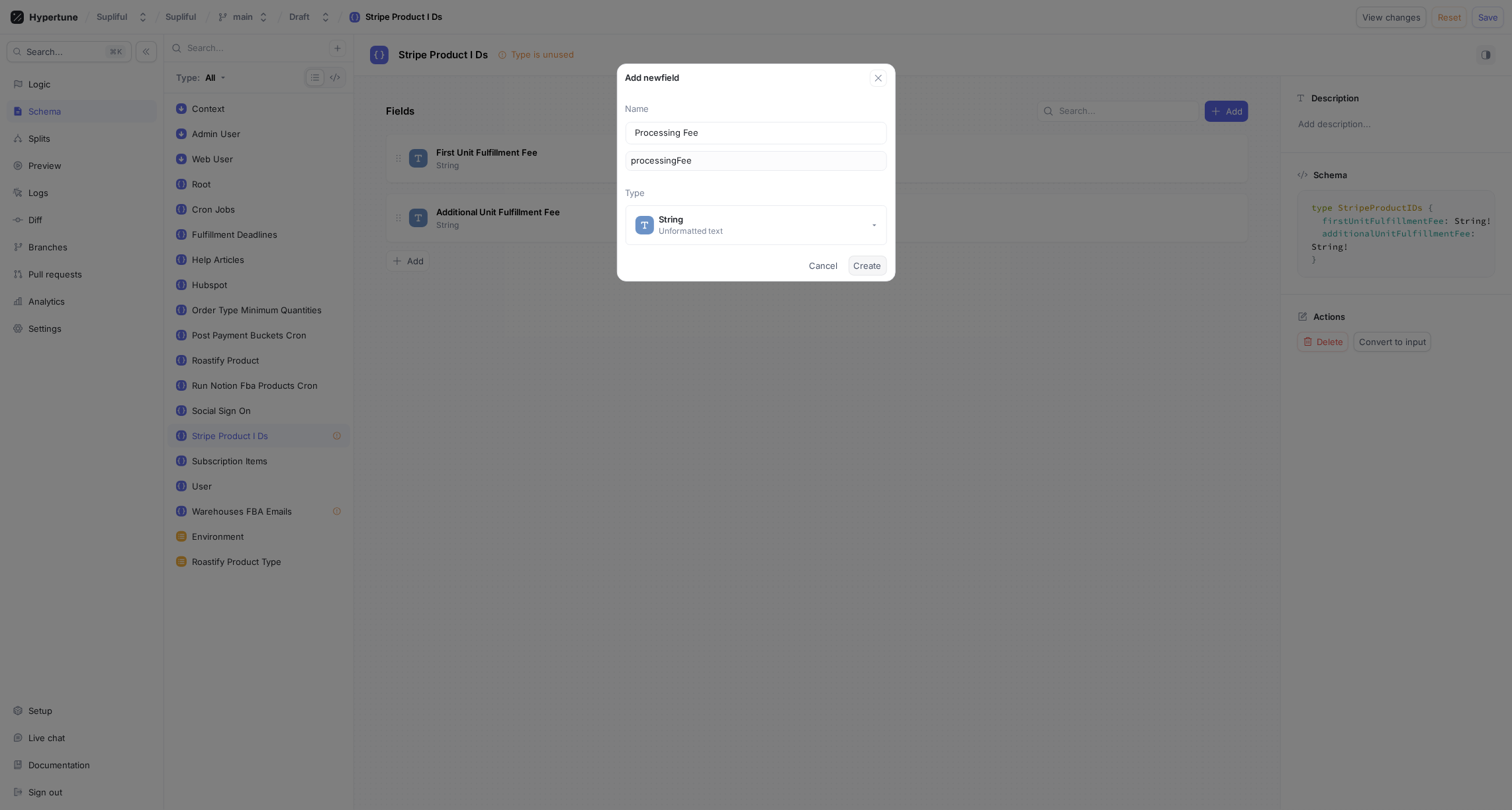
click at [866, 270] on button "Create" at bounding box center [868, 265] width 38 height 20
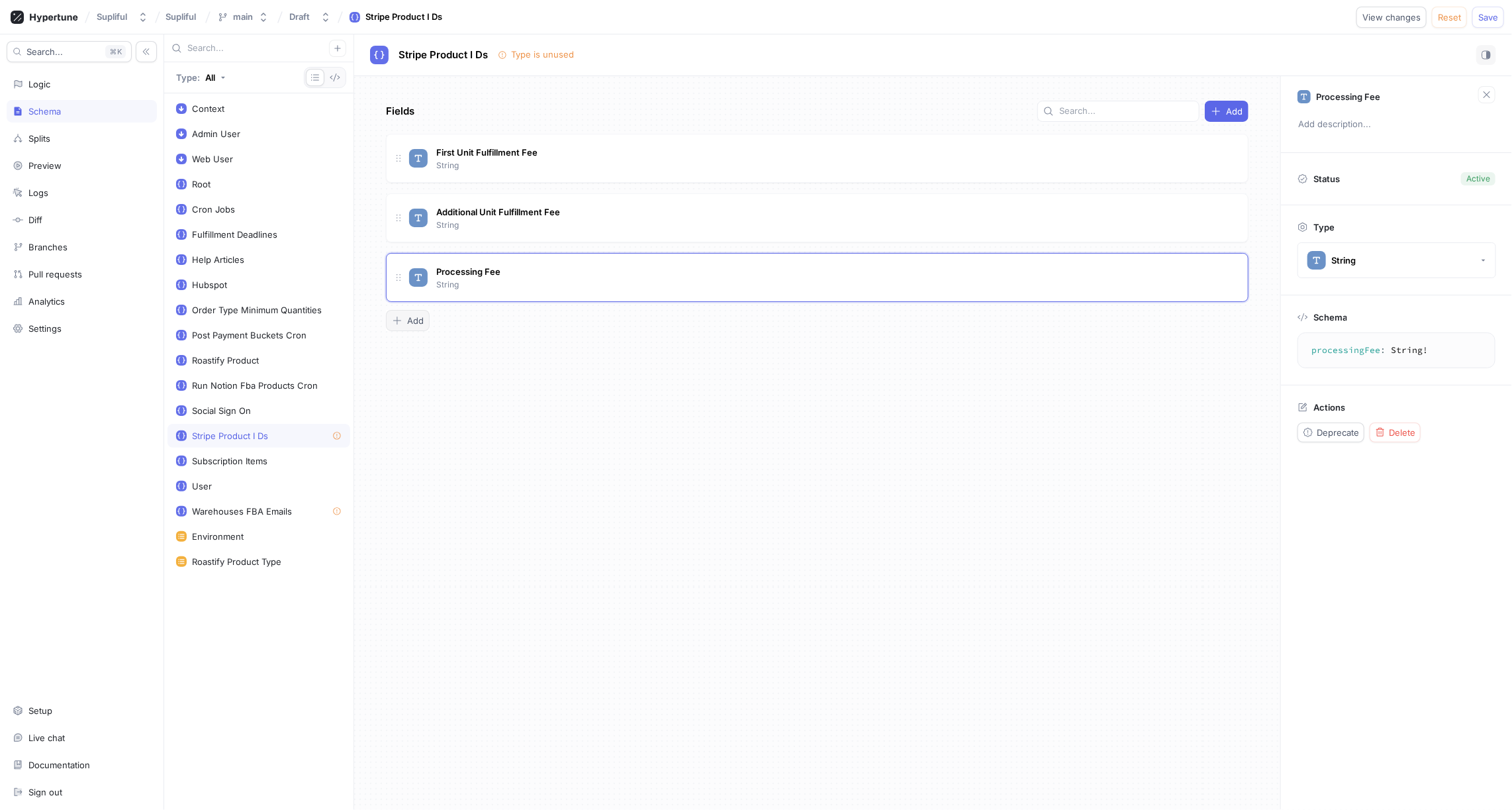
click at [419, 317] on span "Add" at bounding box center [415, 320] width 17 height 8
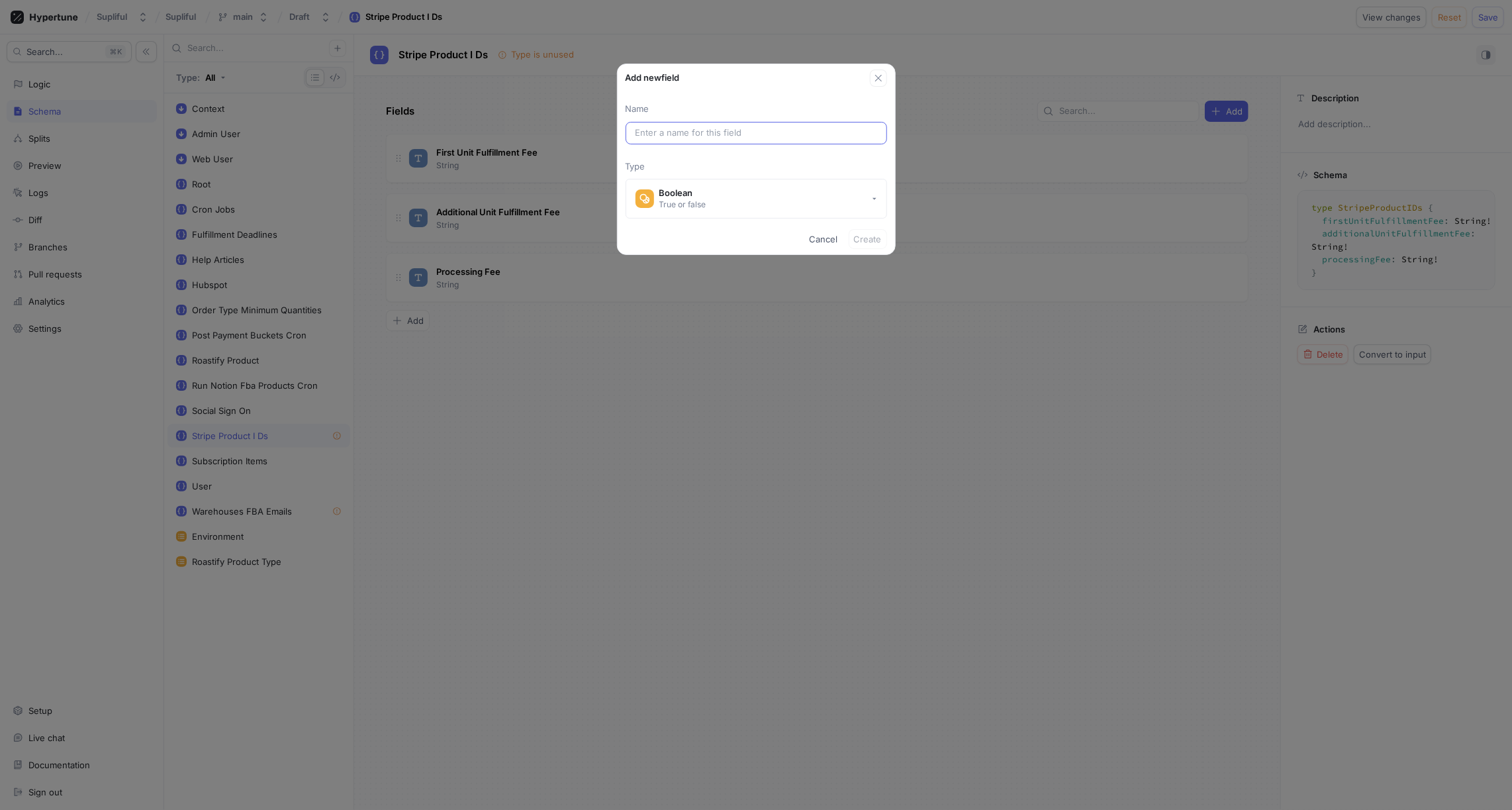
click at [685, 127] on input "text" at bounding box center [756, 133] width 242 height 13
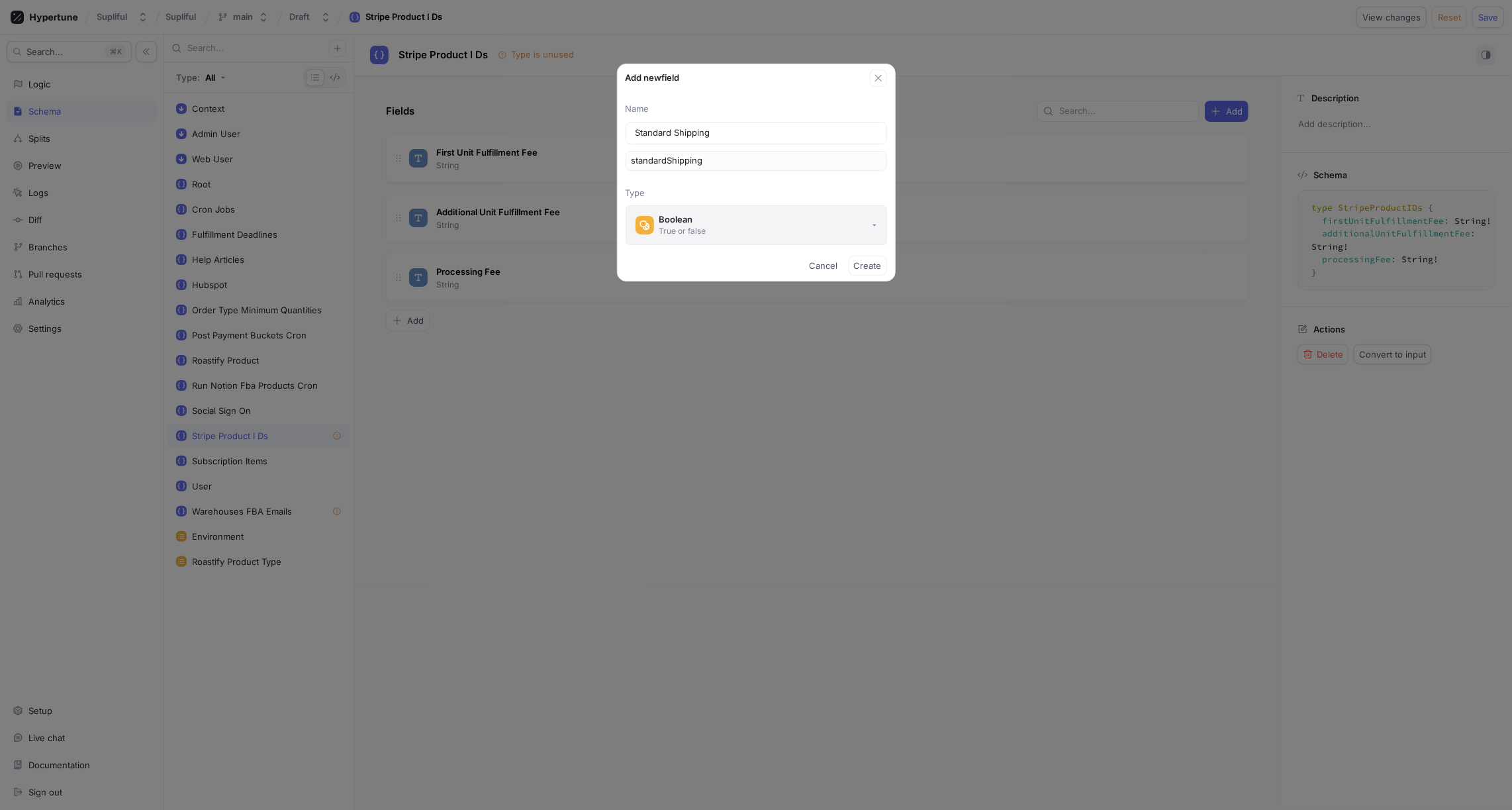
click at [711, 219] on button "Boolean True or false" at bounding box center [756, 225] width 262 height 40
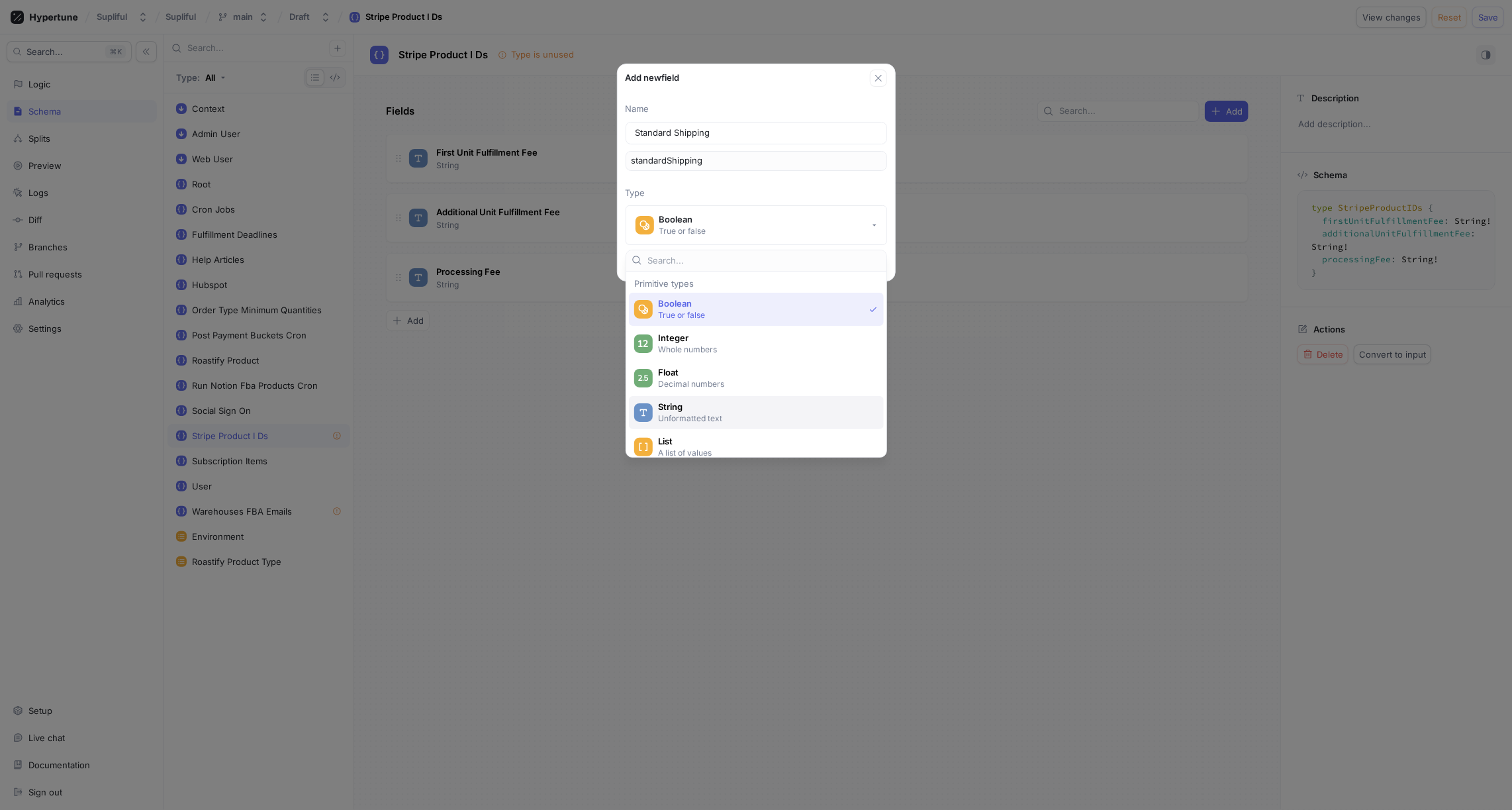
click at [692, 407] on span "String" at bounding box center [765, 407] width 214 height 12
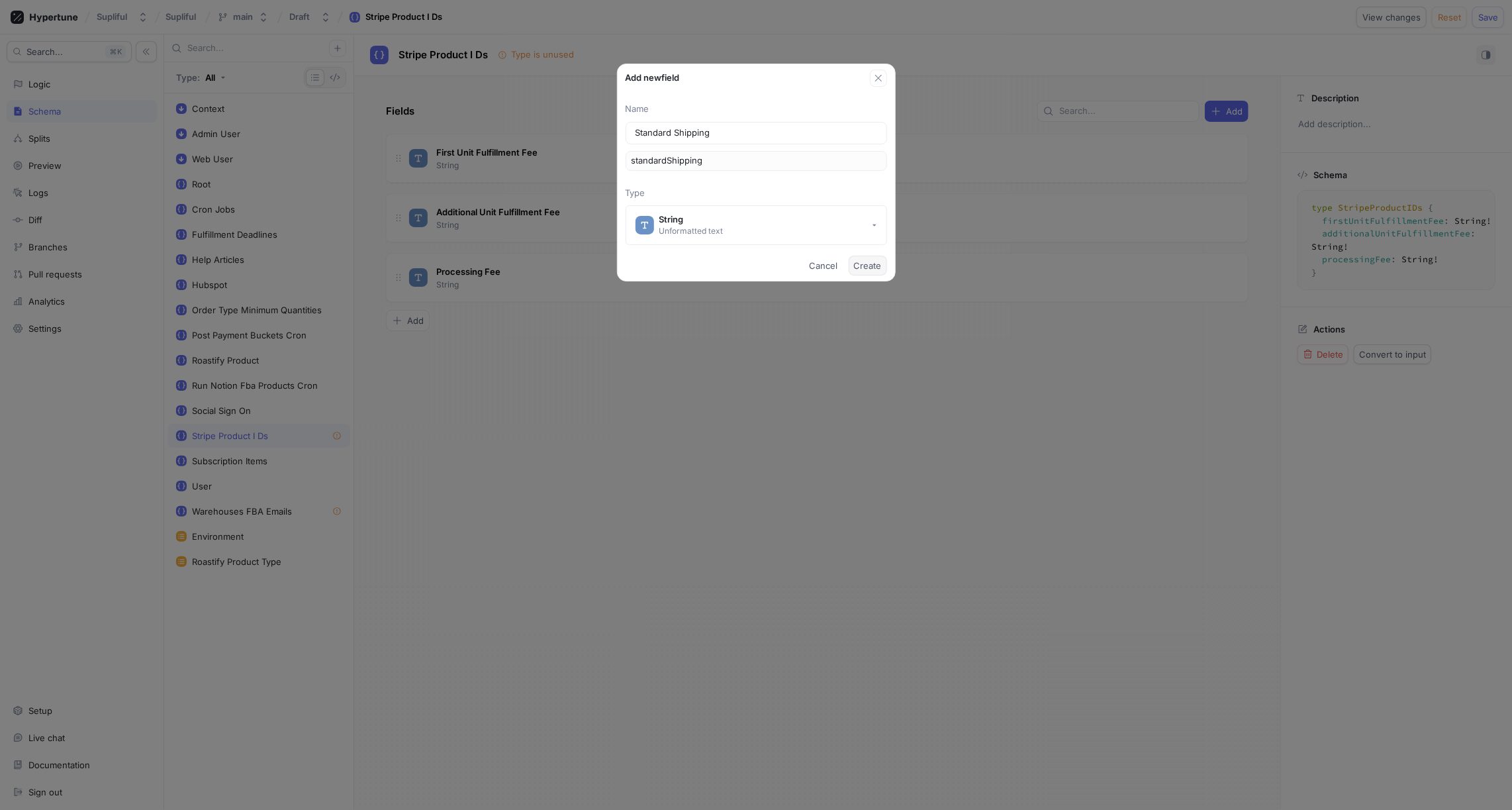
click at [873, 265] on span "Create" at bounding box center [868, 265] width 27 height 8
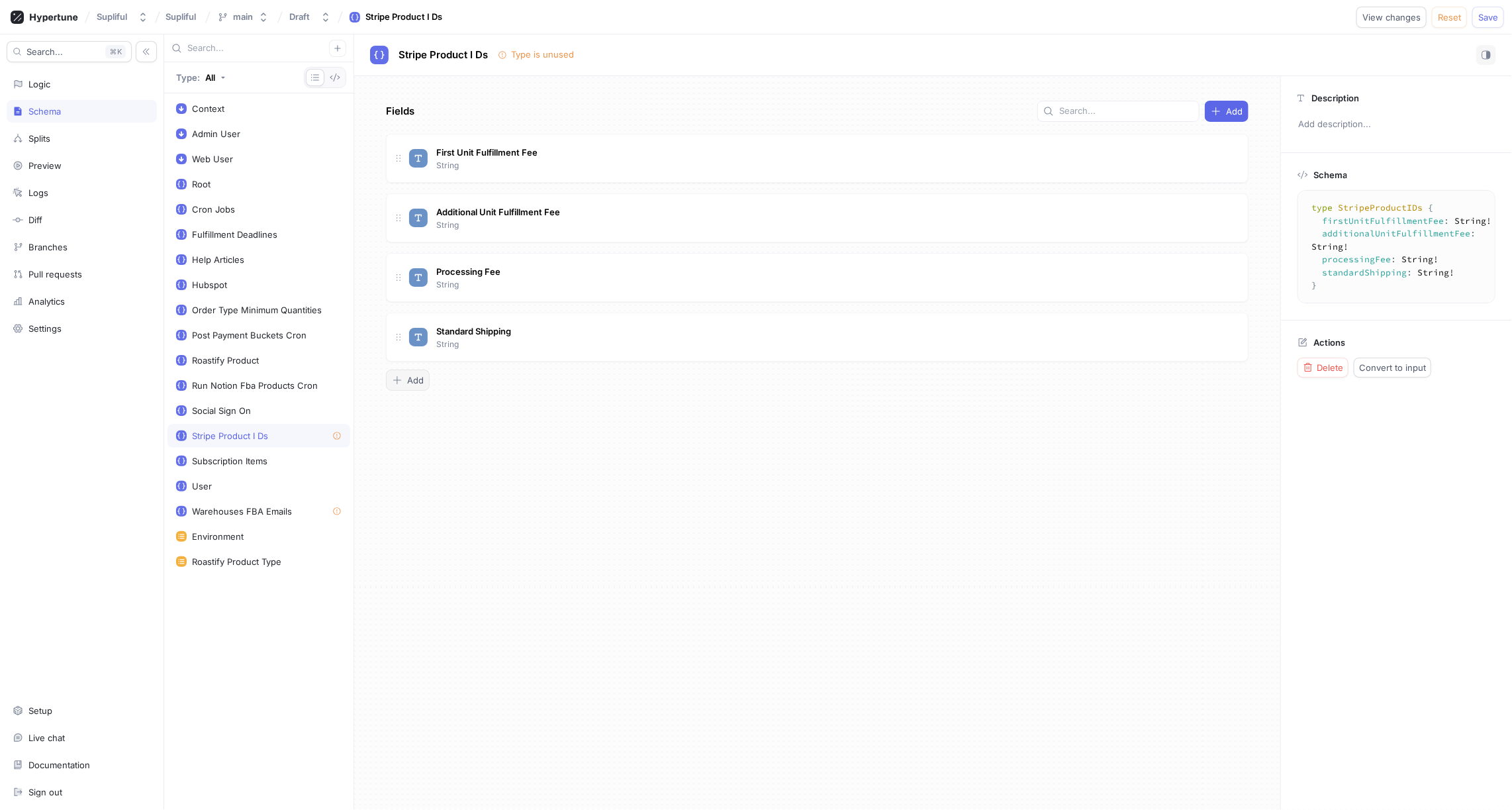
click at [411, 377] on span "Add" at bounding box center [415, 380] width 17 height 8
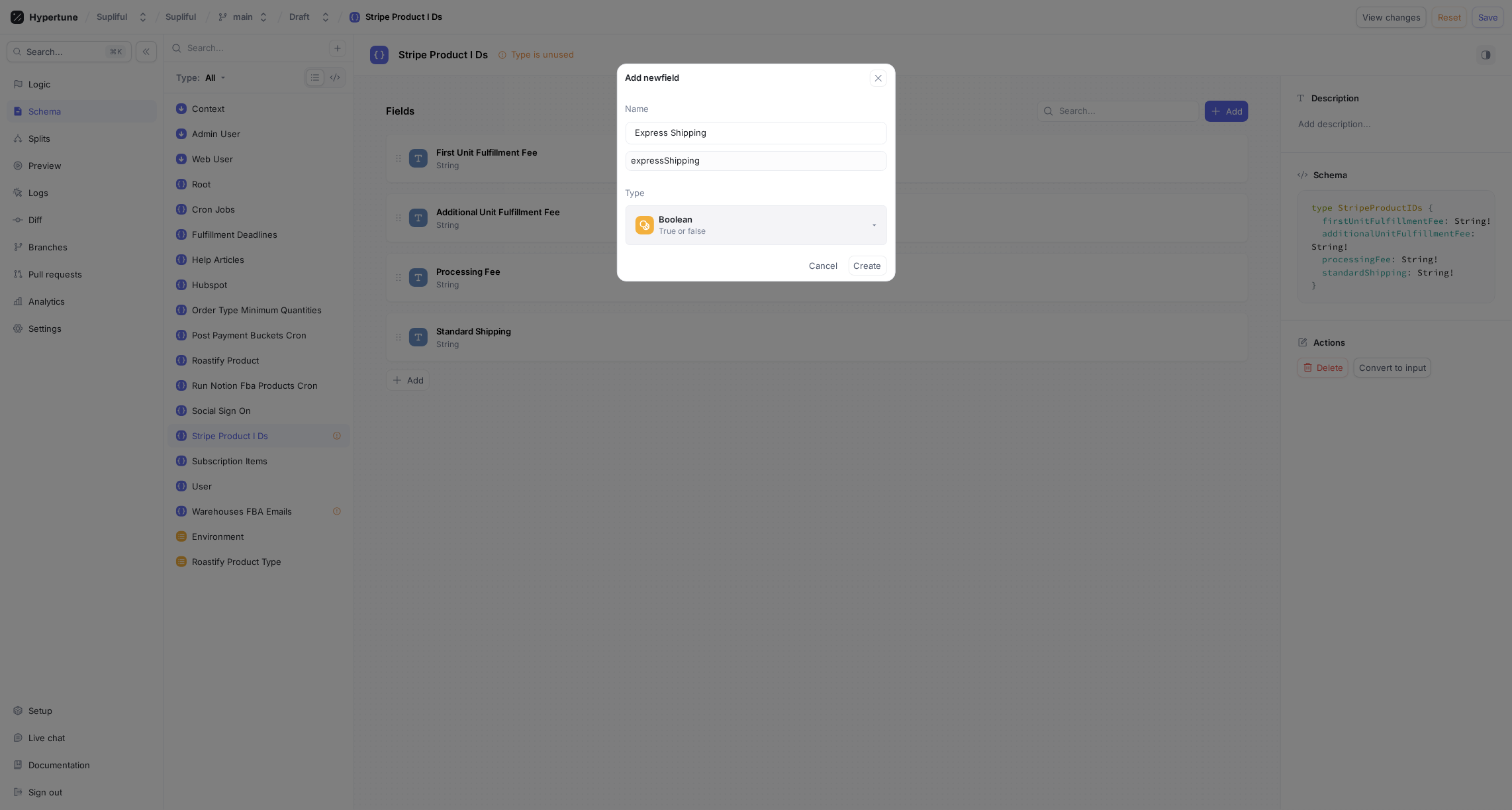
click at [696, 229] on div "True or false" at bounding box center [683, 231] width 47 height 12
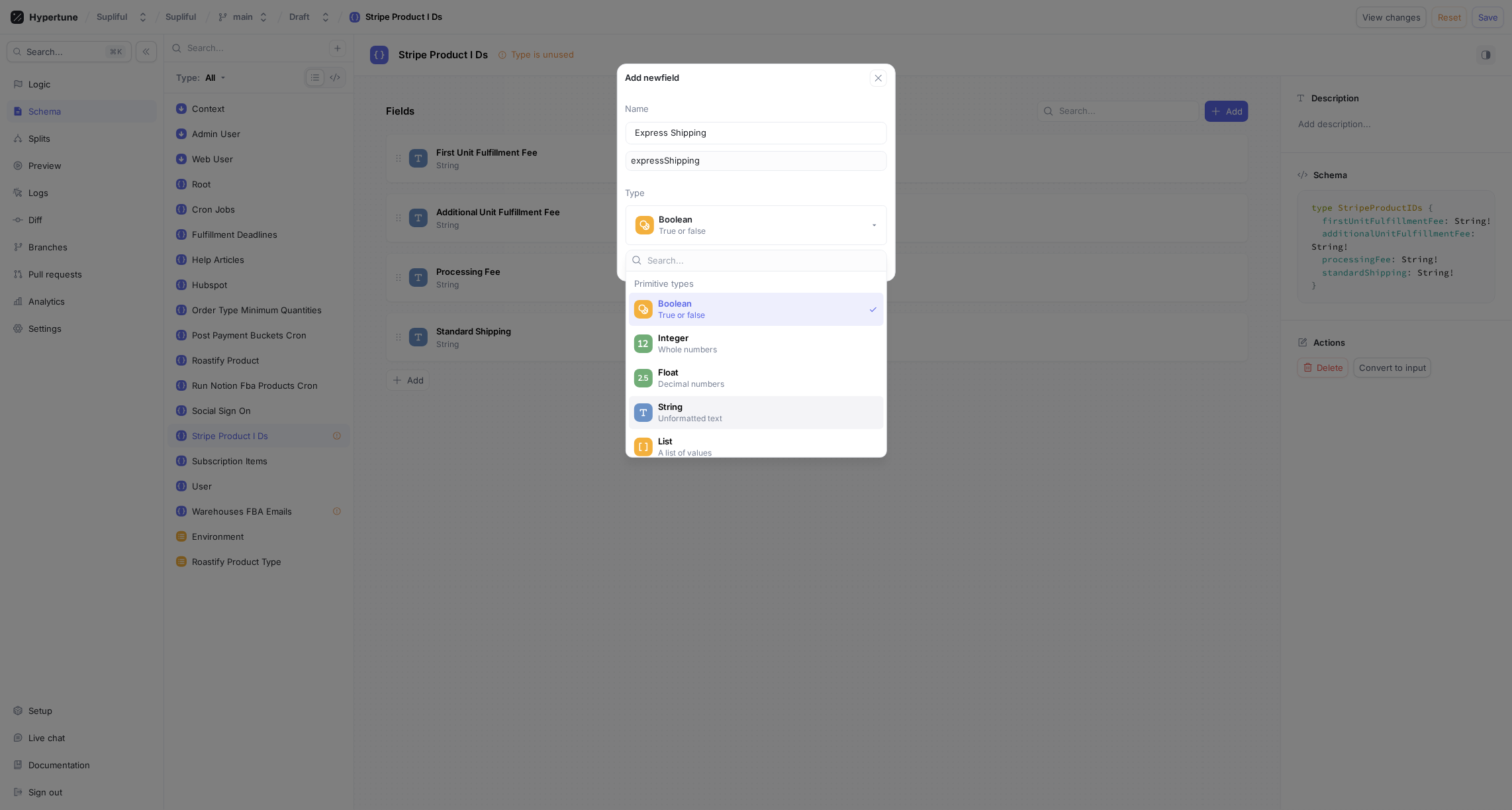
click at [679, 397] on div "String Unformatted text" at bounding box center [756, 413] width 255 height 33
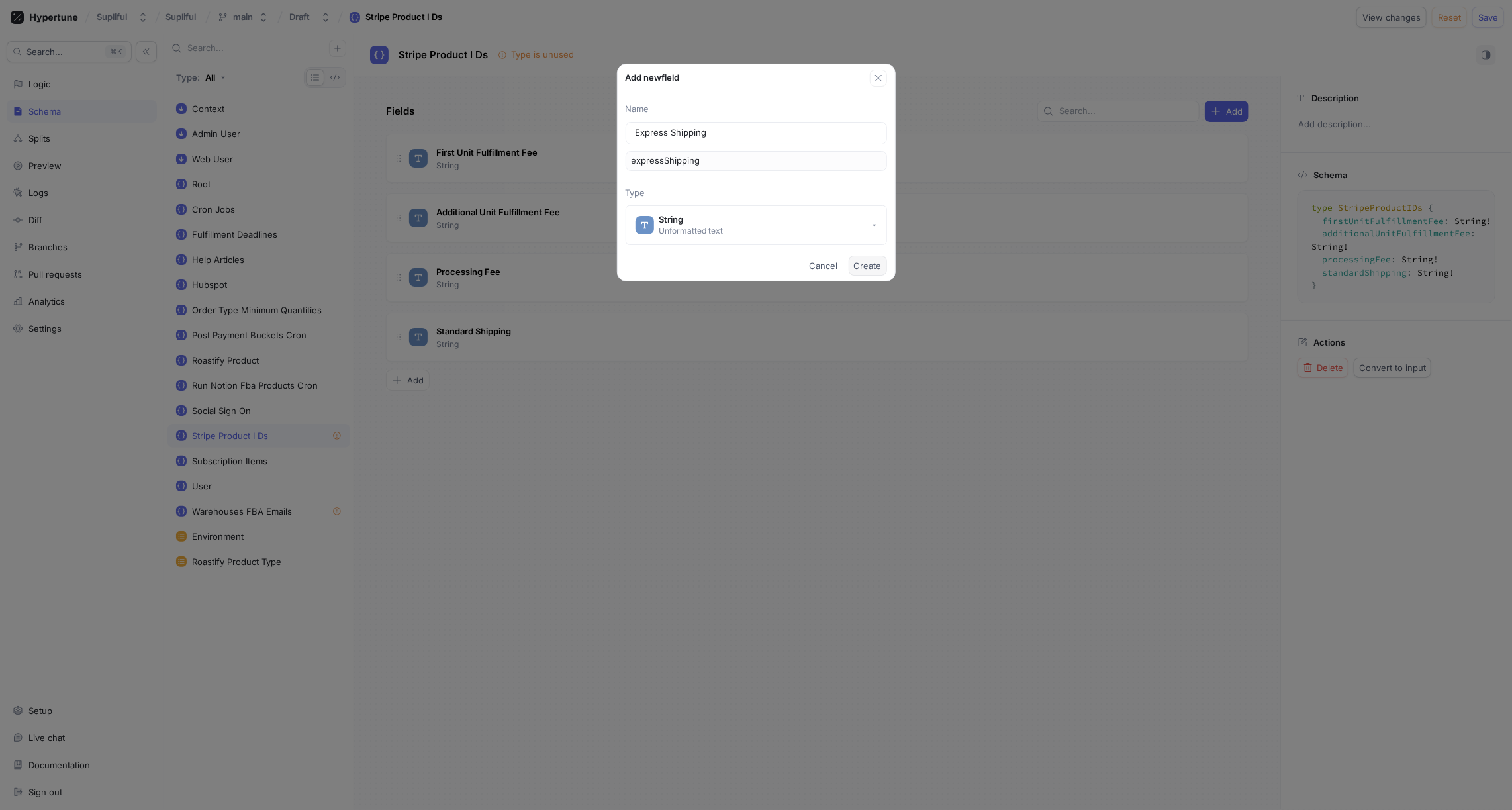
click at [871, 268] on span "Create" at bounding box center [868, 265] width 27 height 8
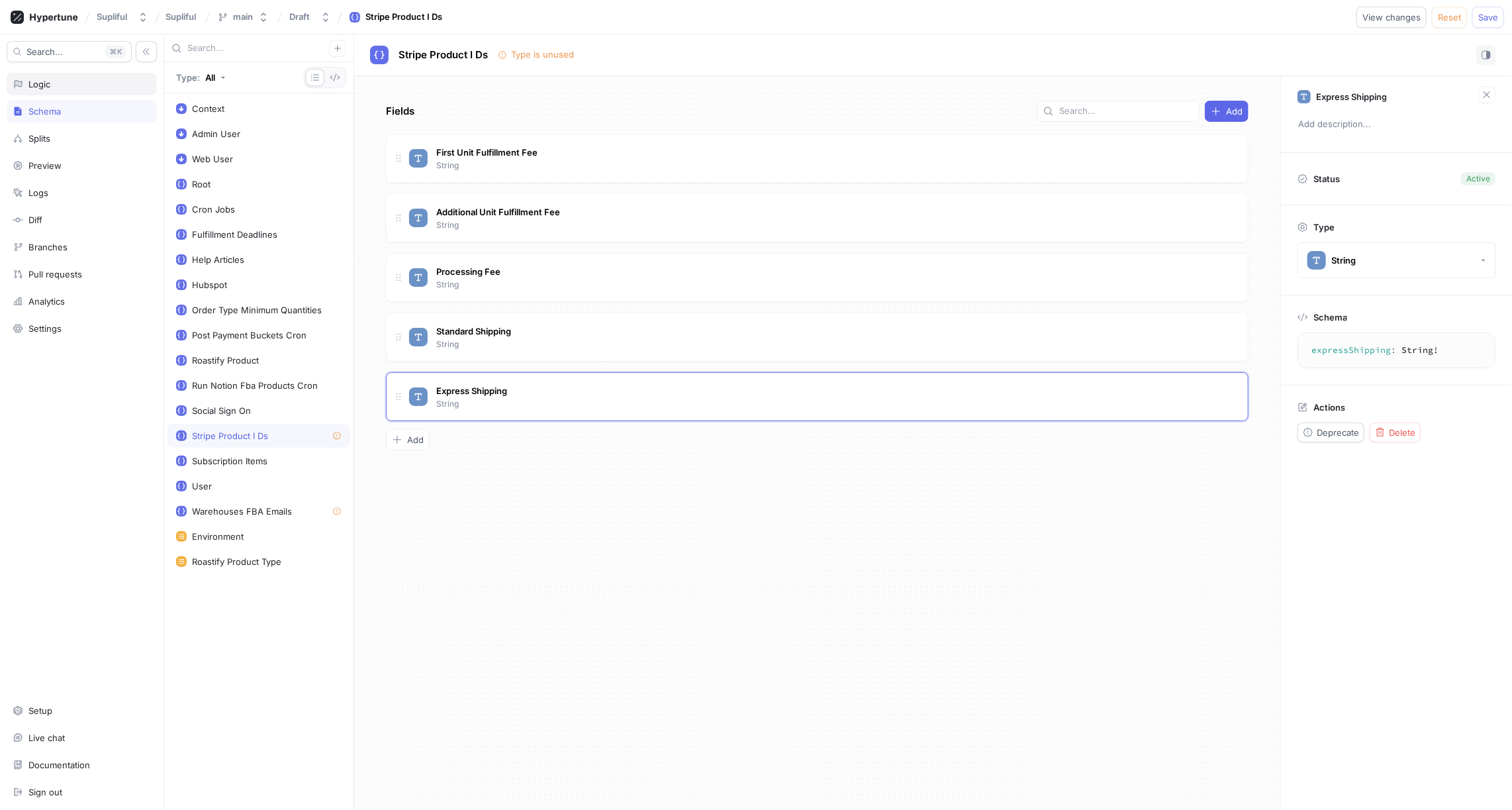
click at [62, 90] on div "Logic" at bounding box center [82, 84] width 150 height 22
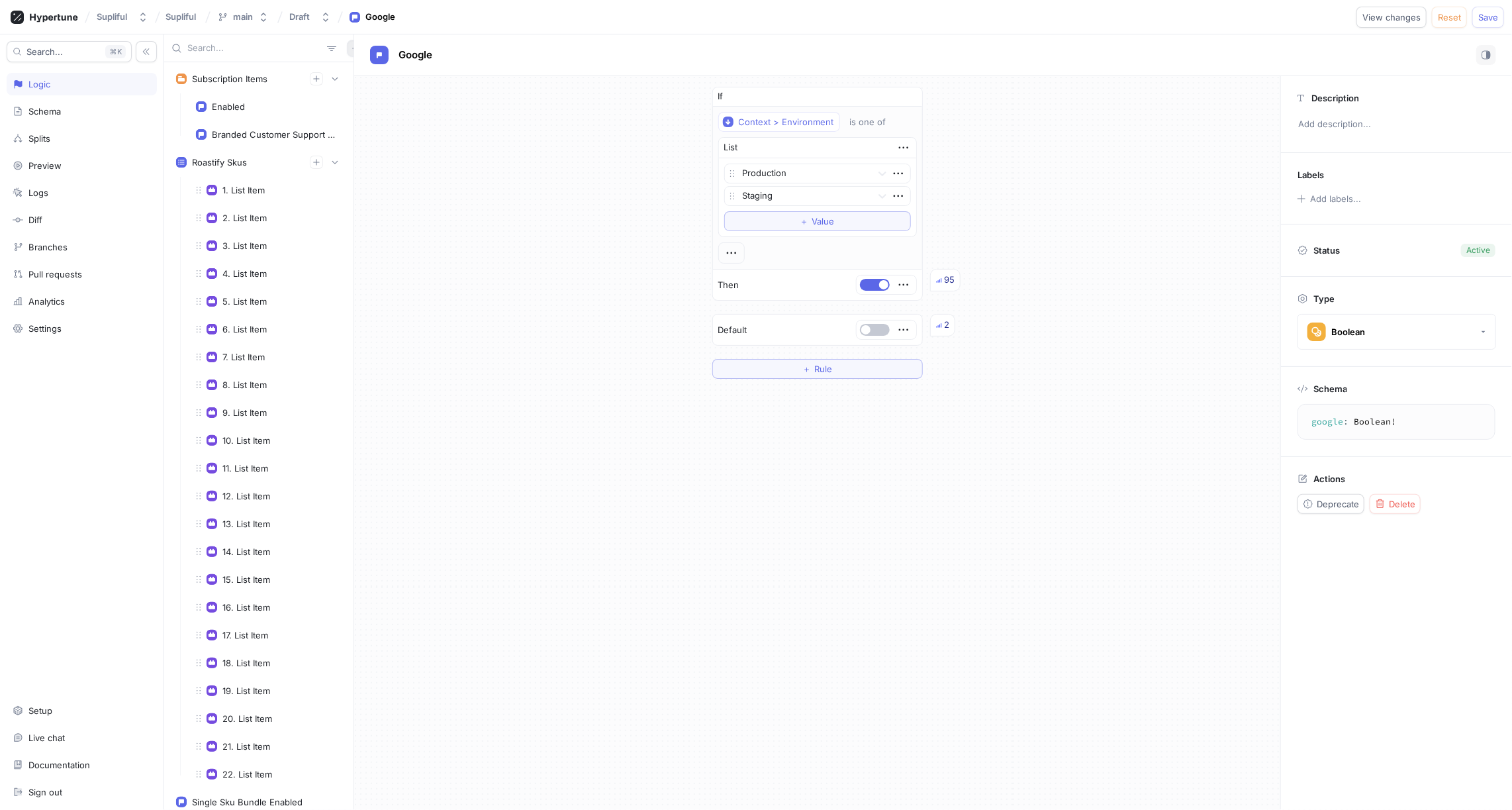
click at [351, 51] on icon "button" at bounding box center [355, 48] width 8 height 8
click at [357, 74] on p "Flag" at bounding box center [358, 74] width 17 height 13
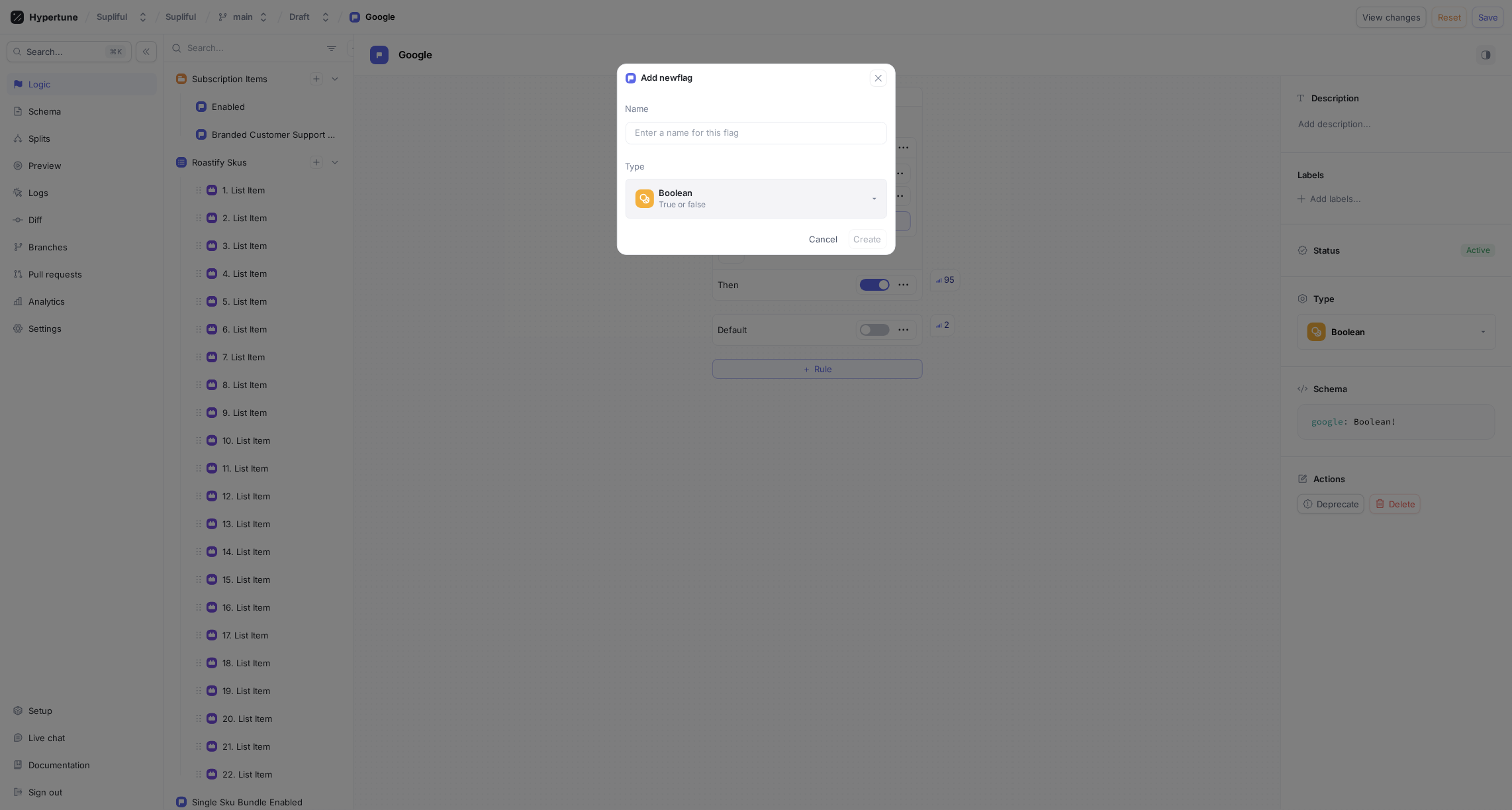
click at [686, 192] on div "Boolean" at bounding box center [683, 193] width 47 height 12
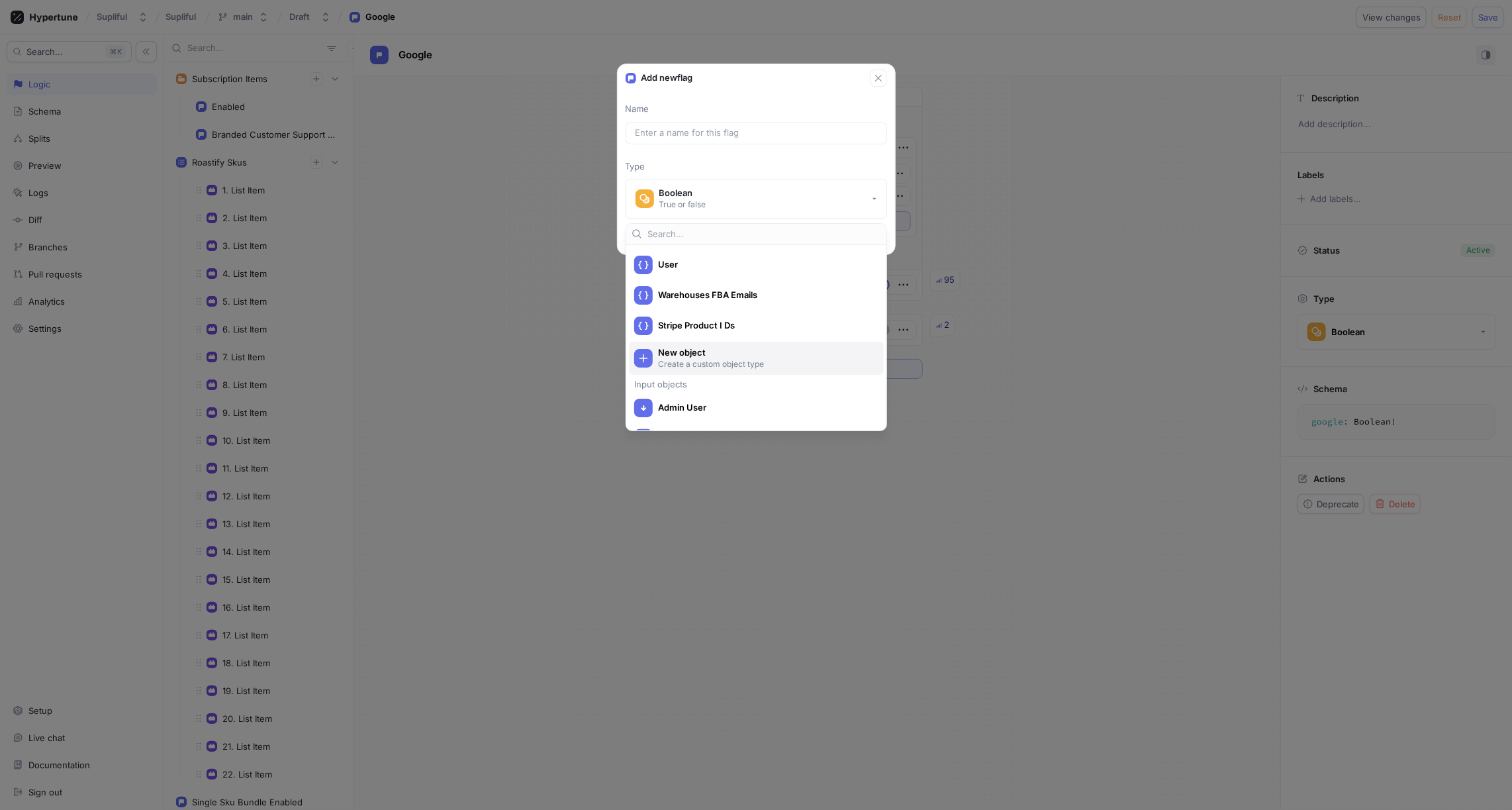
scroll to position [648, 0]
click at [701, 327] on div "Stripe Product I Ds" at bounding box center [753, 335] width 238 height 19
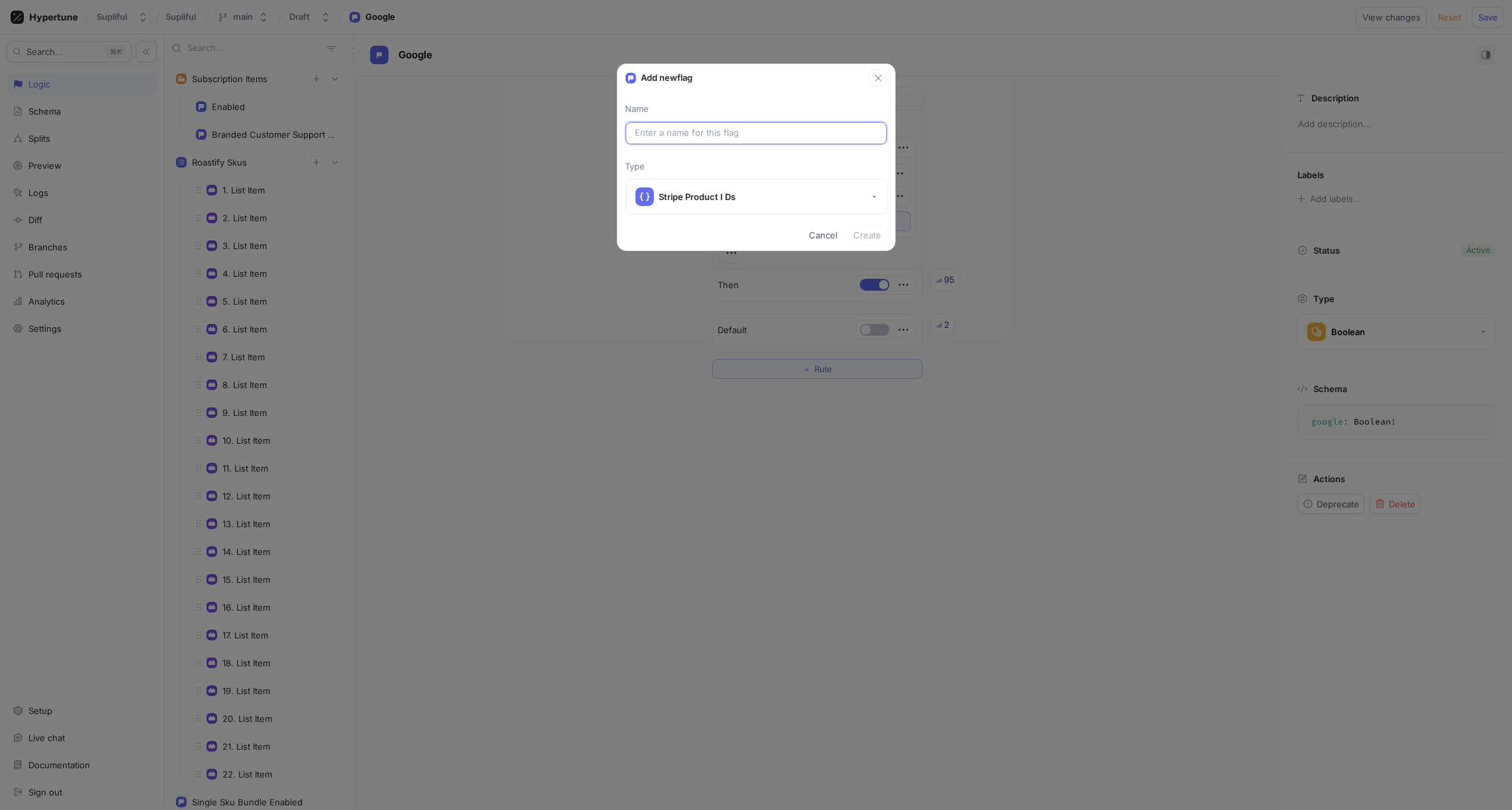
click at [688, 137] on input "text" at bounding box center [756, 133] width 242 height 13
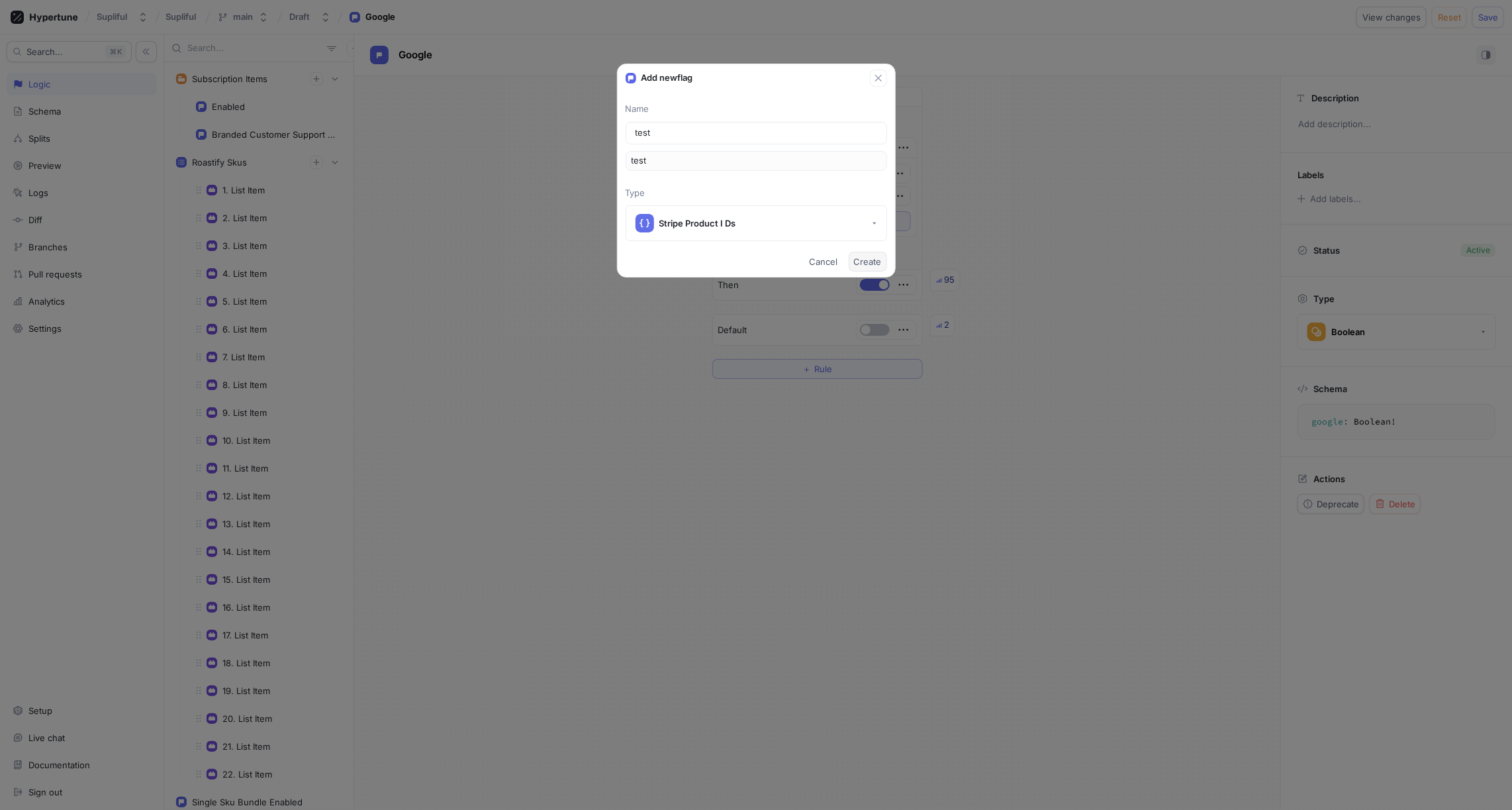
click at [864, 260] on span "Create" at bounding box center [868, 261] width 27 height 8
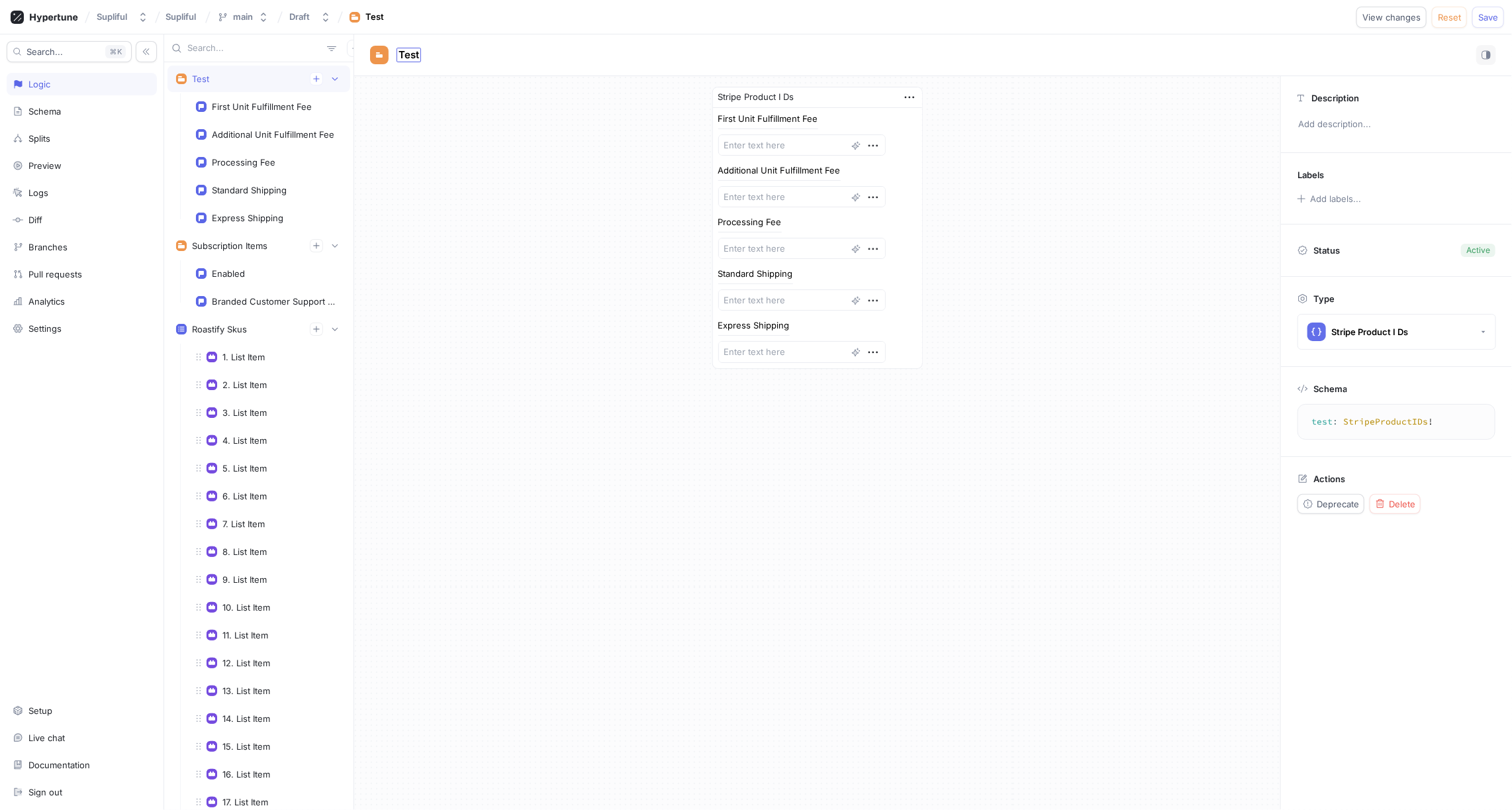
click at [411, 51] on span "Test" at bounding box center [409, 55] width 20 height 11
click at [526, 140] on div "Stripe Product I Ds First Unit Fulfillment Fee Additional Unit Fulfillment Fee …" at bounding box center [817, 227] width 926 height 303
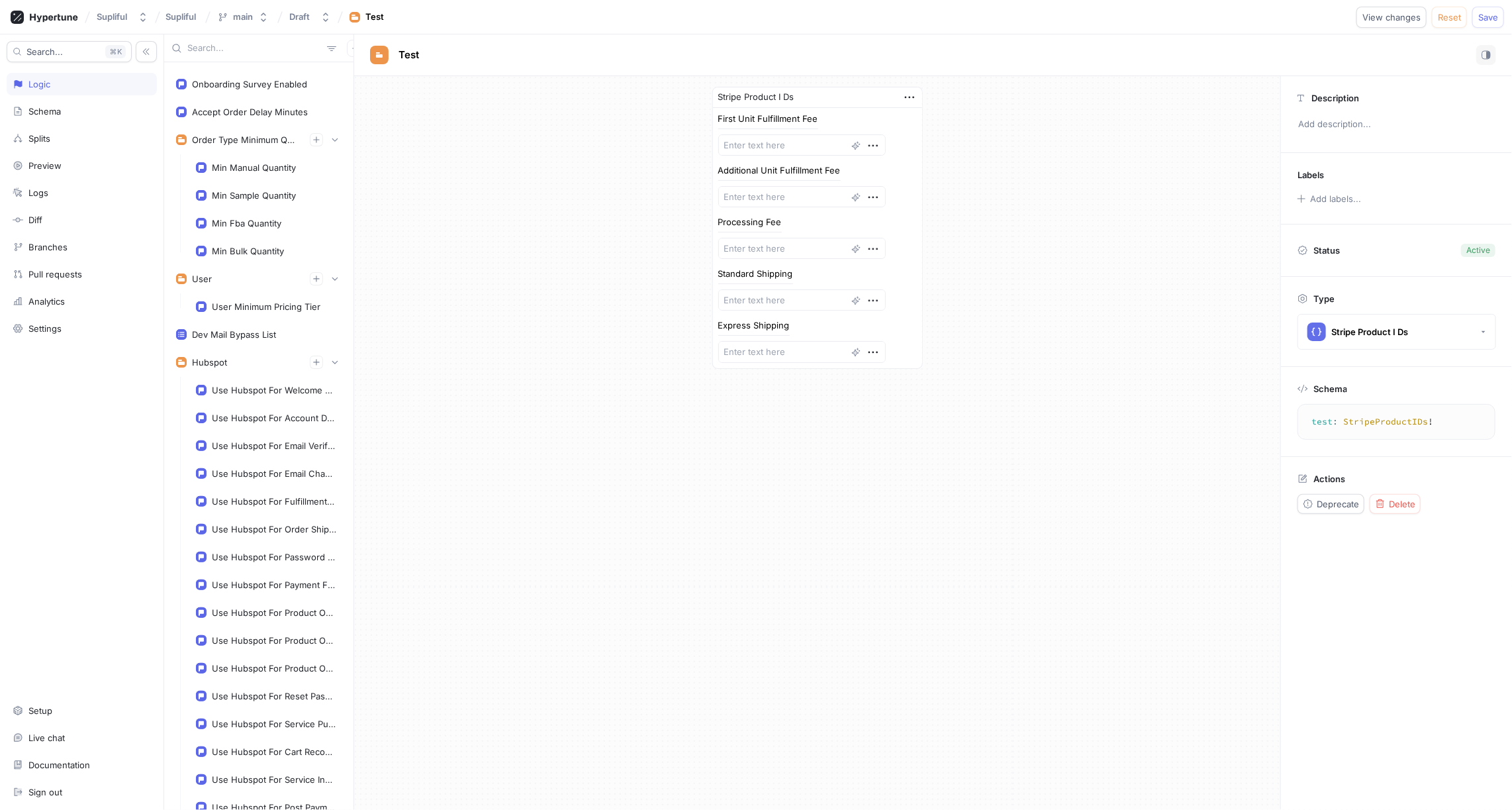
scroll to position [2426, 0]
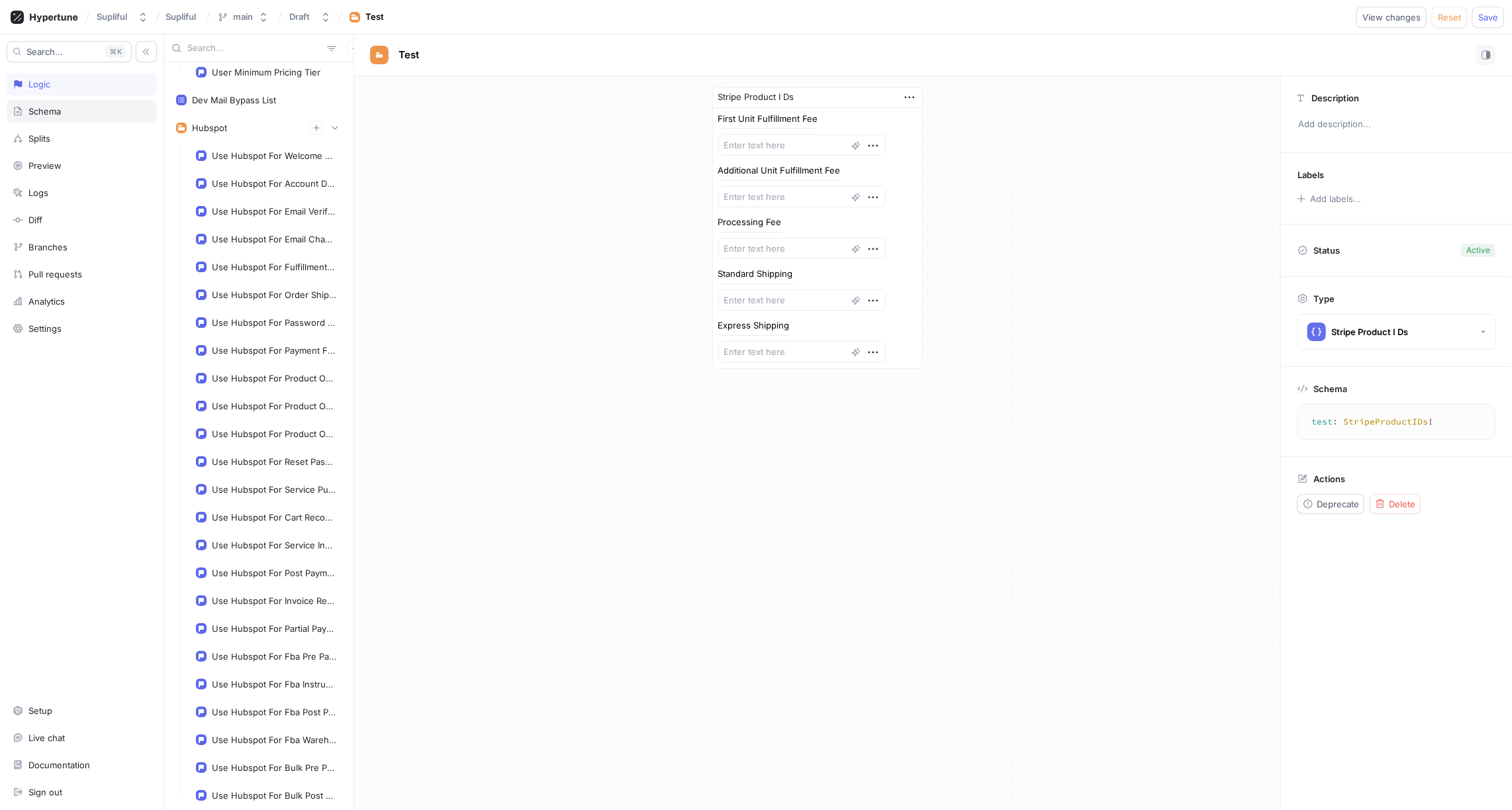
click at [67, 115] on div "Schema" at bounding box center [82, 111] width 150 height 22
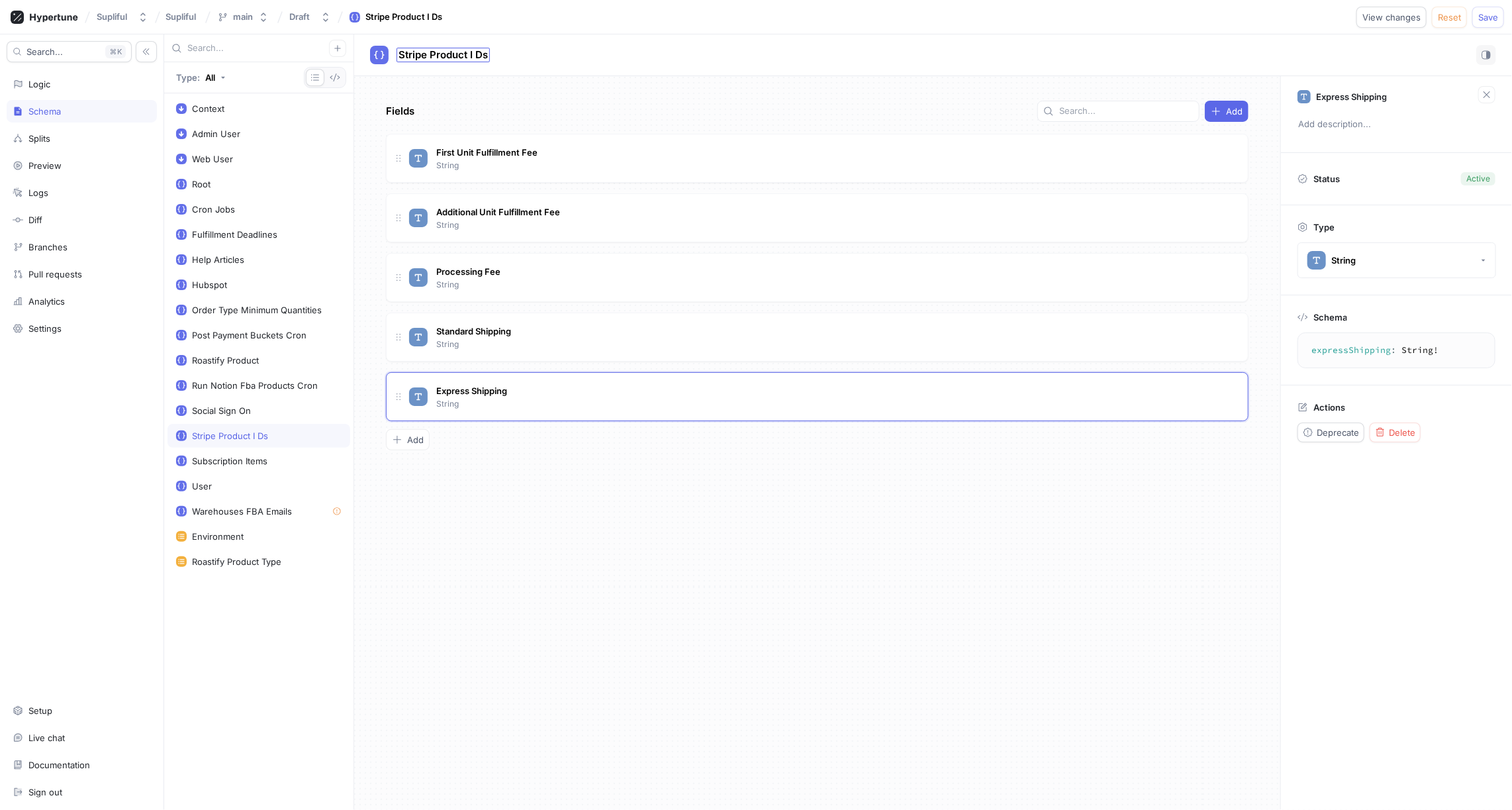
click at [470, 58] on span "Stripe Product I Ds" at bounding box center [443, 55] width 90 height 11
click at [478, 57] on input "Stripe Product I Ds" at bounding box center [443, 55] width 90 height 12
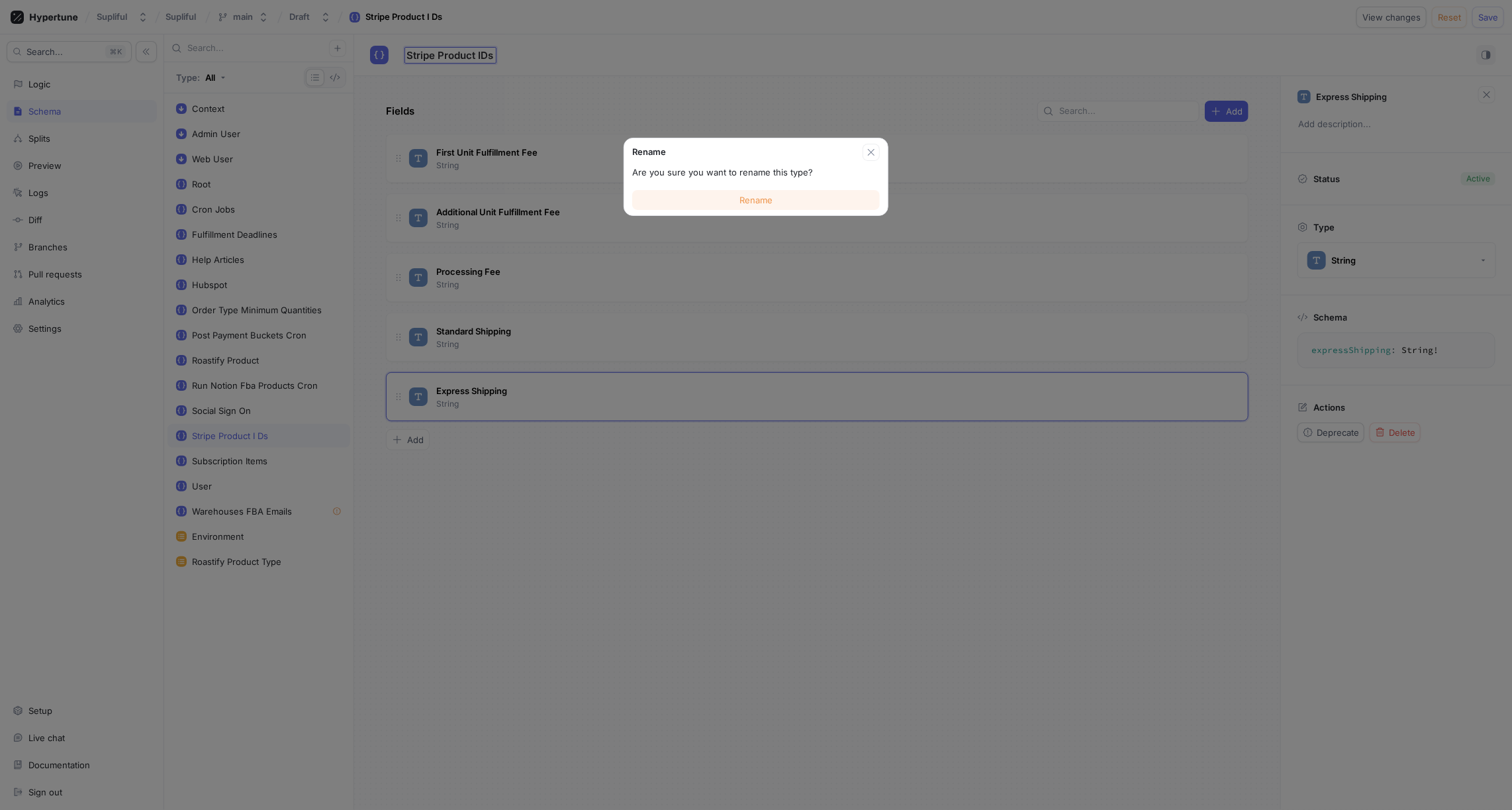
click at [748, 196] on span "Rename" at bounding box center [756, 200] width 33 height 8
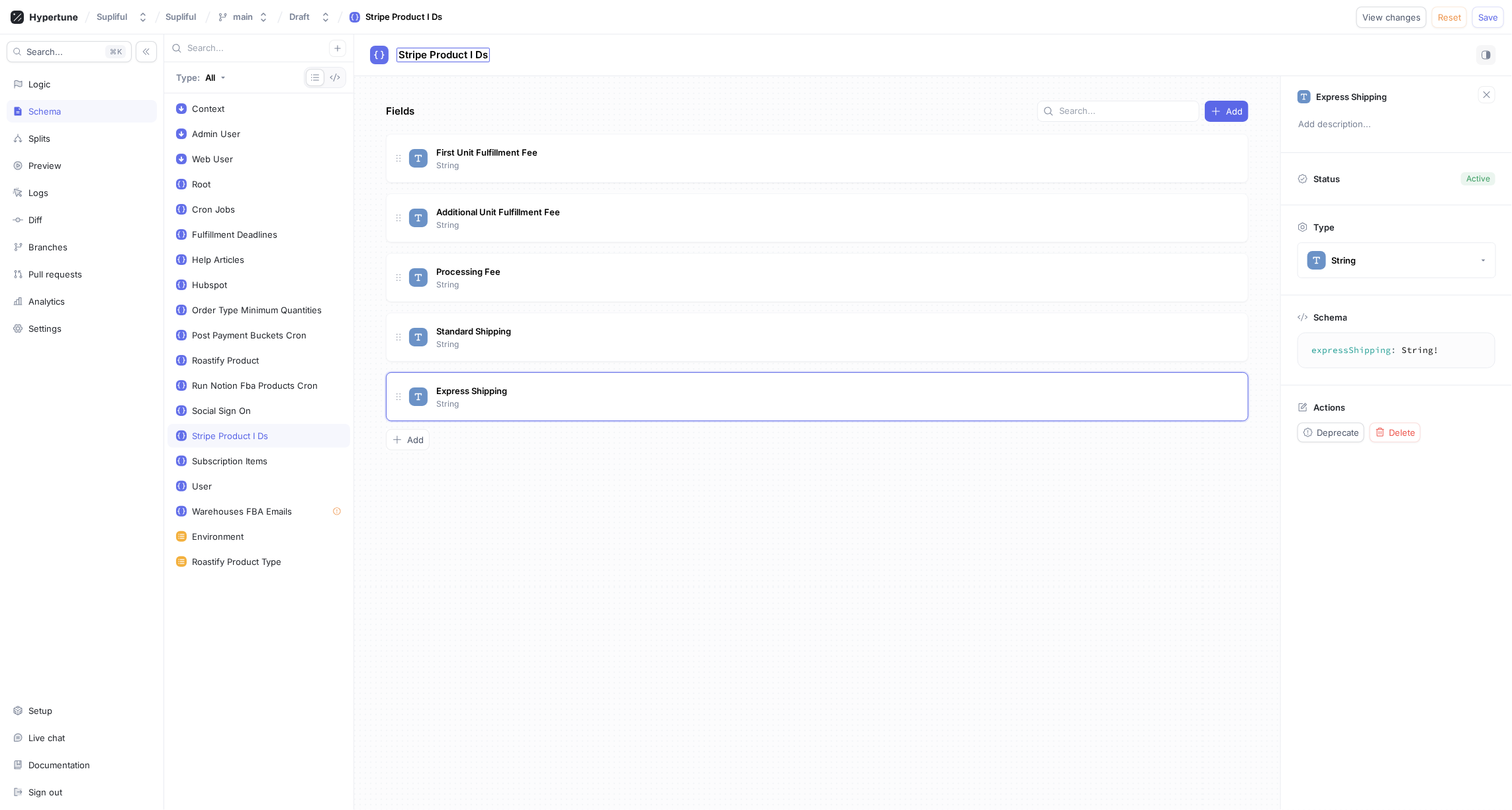
click at [483, 59] on span "Stripe Product I Ds" at bounding box center [443, 55] width 90 height 11
click at [483, 57] on input "Stripe Product I Ds" at bounding box center [443, 55] width 90 height 12
click at [488, 55] on input "Stripe Product I Ds" at bounding box center [443, 55] width 90 height 12
click at [482, 55] on input "Stripe Product I Ds" at bounding box center [443, 55] width 90 height 12
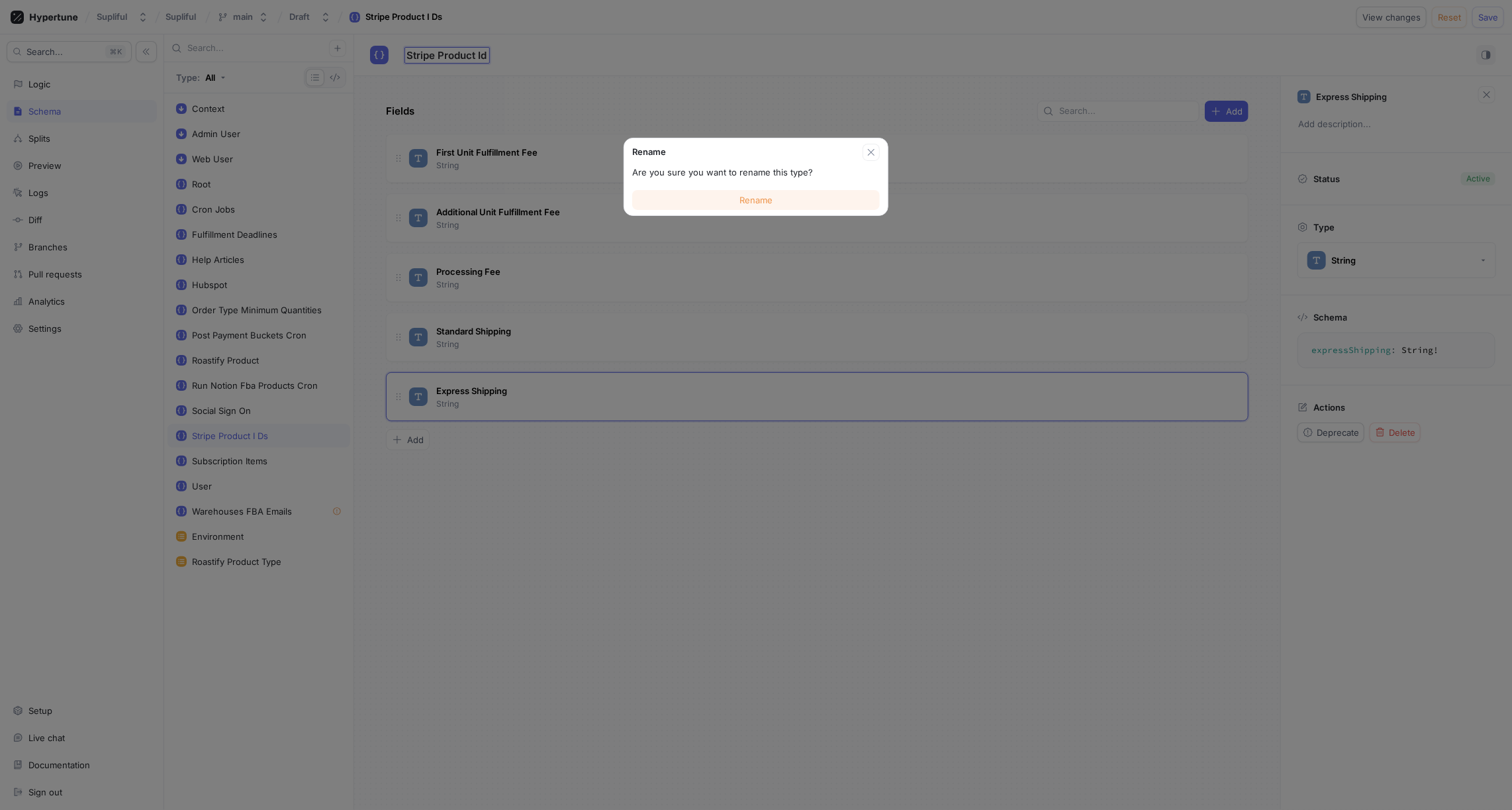
click at [759, 200] on span "Rename" at bounding box center [756, 200] width 33 height 8
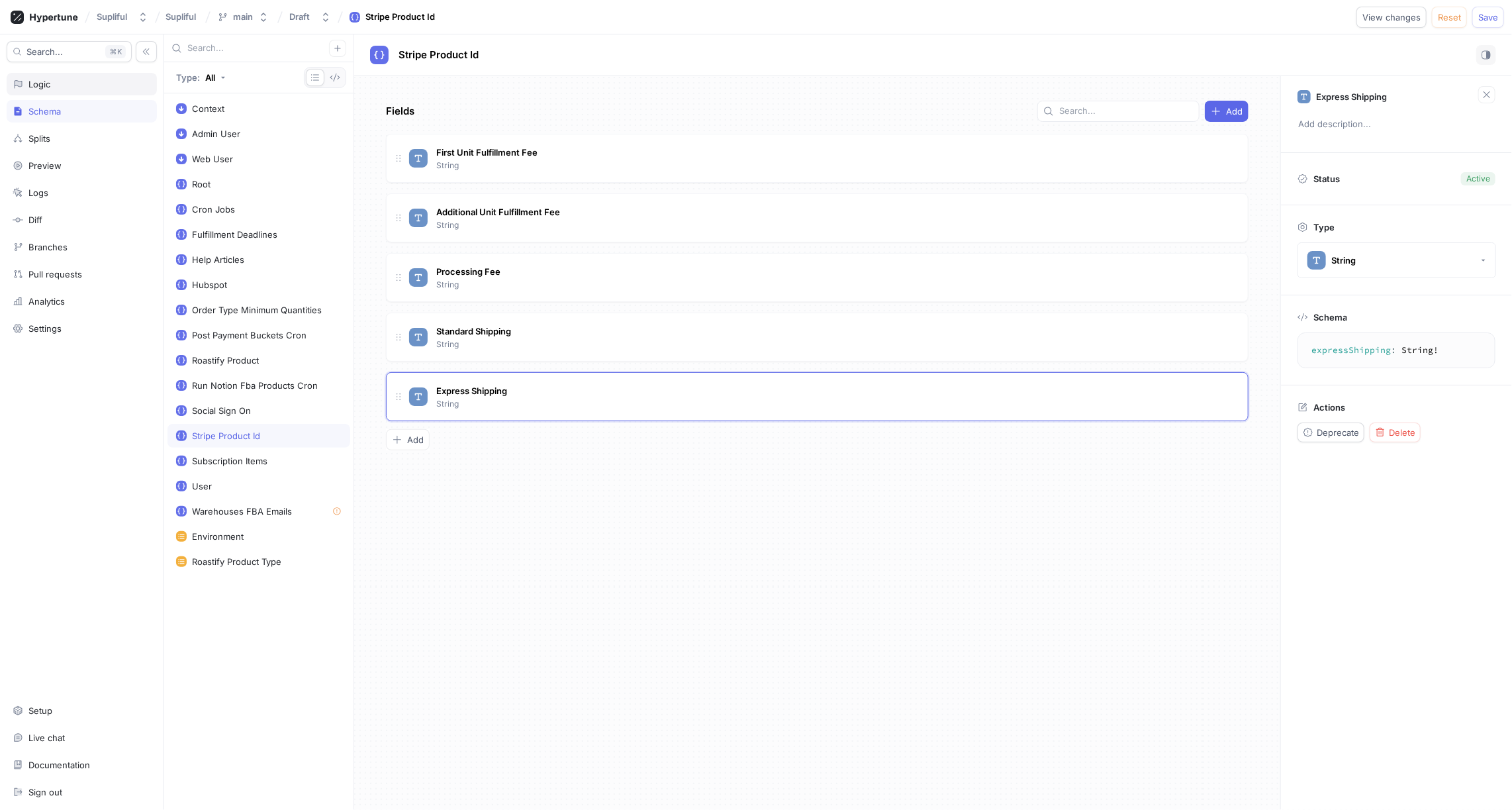
click at [59, 85] on div "Logic" at bounding box center [81, 84] width 138 height 11
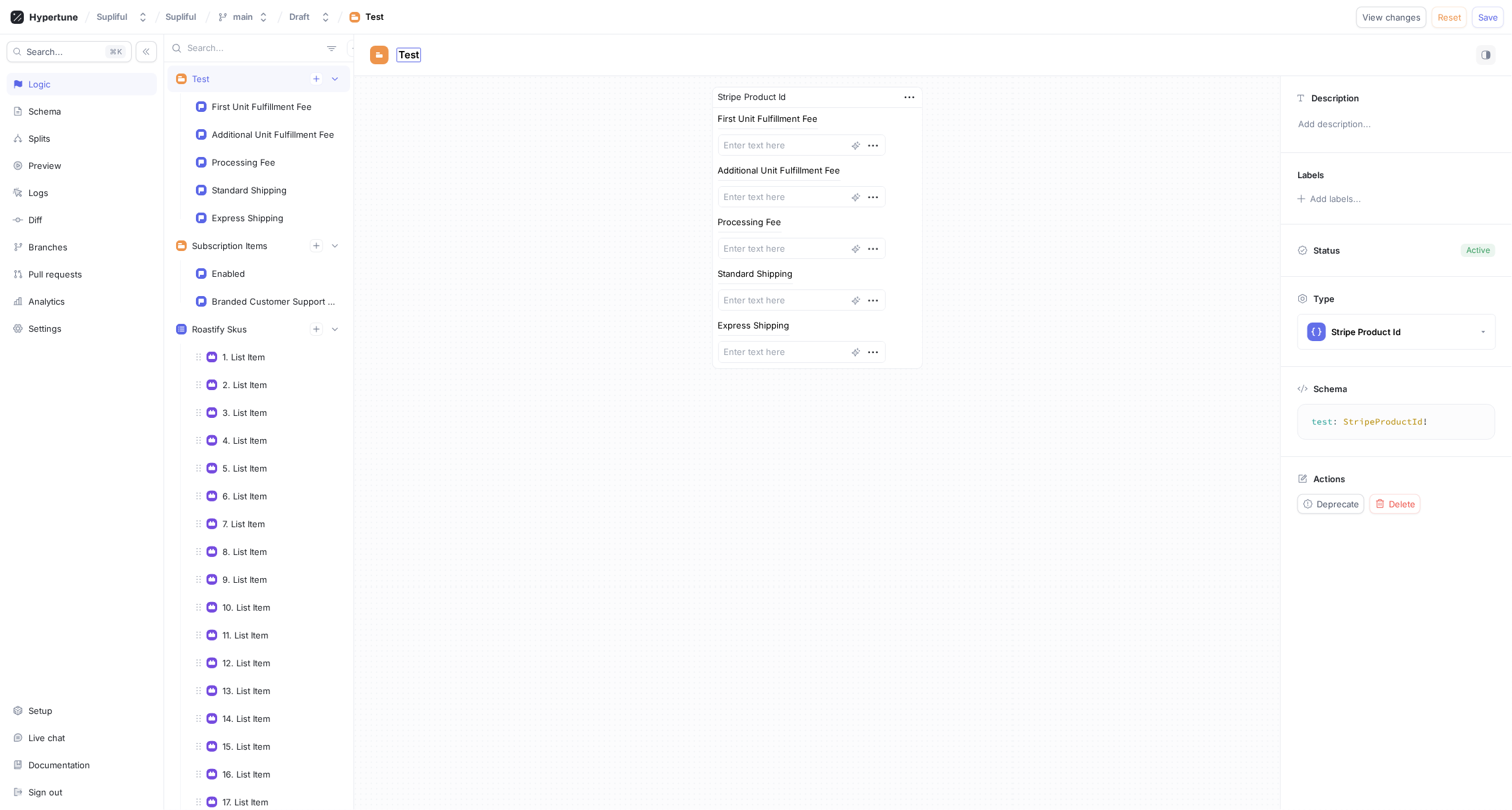
click at [412, 52] on span "Test" at bounding box center [409, 55] width 20 height 11
click at [910, 98] on icon "button" at bounding box center [910, 98] width 14 height 14
click at [1142, 137] on div "Stripe Product Id First Unit Fulfillment Fee Additional Unit Fulfillment Fee Pr…" at bounding box center [817, 227] width 926 height 303
click at [239, 106] on div "First Unit Fulfillment Fee" at bounding box center [262, 106] width 100 height 11
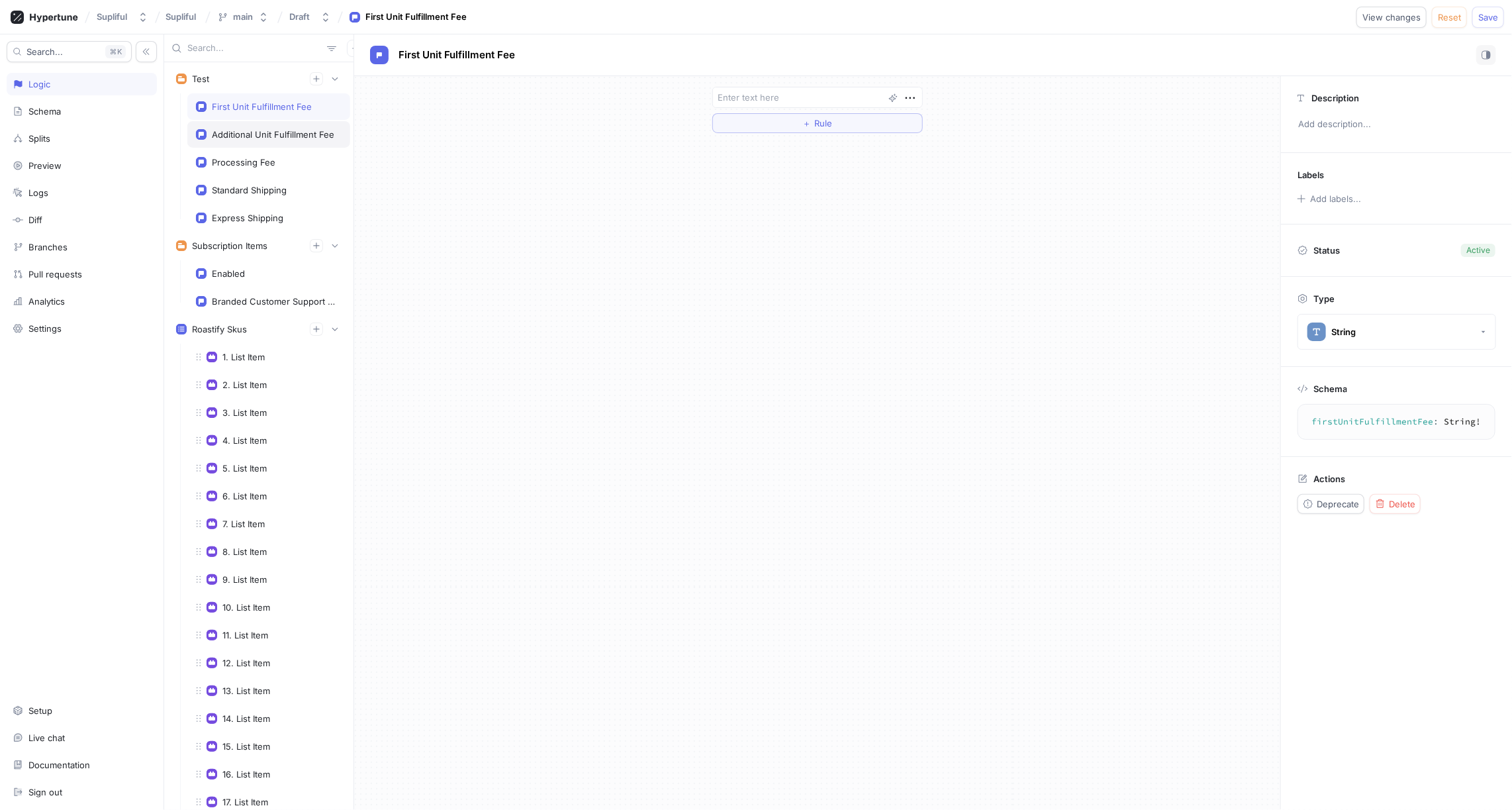
click at [265, 129] on div "Additional Unit Fulfillment Fee" at bounding box center [273, 135] width 122 height 11
click at [262, 158] on div "Processing Fee" at bounding box center [244, 162] width 64 height 11
click at [265, 184] on div "Standard Shipping" at bounding box center [249, 189] width 74 height 11
click at [257, 208] on div "Express Shipping" at bounding box center [268, 218] width 163 height 27
click at [469, 223] on div "＋ Rule" at bounding box center [817, 443] width 926 height 734
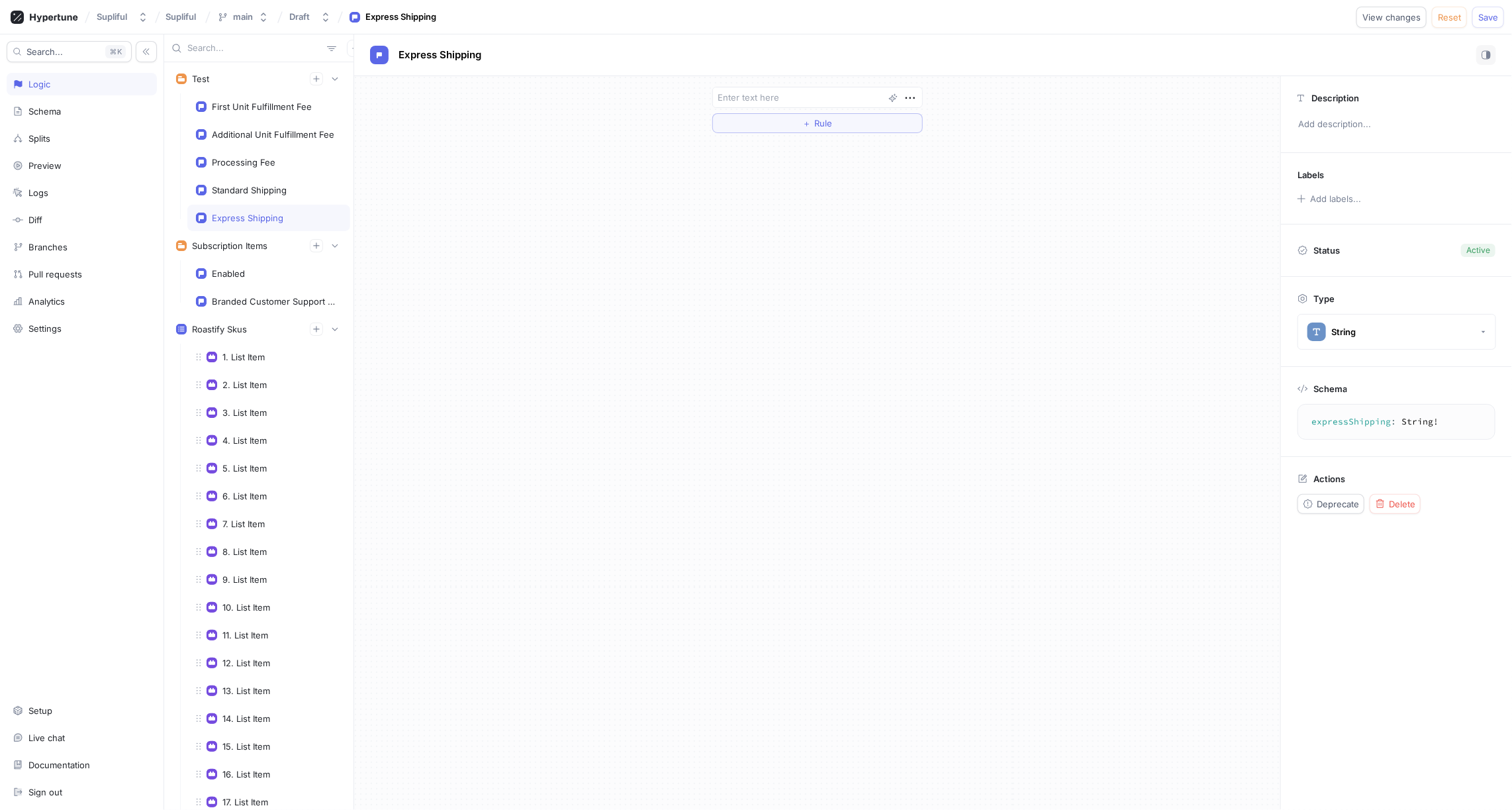
click at [254, 213] on div "Express Shipping" at bounding box center [247, 218] width 72 height 11
click at [805, 122] on span "＋" at bounding box center [807, 123] width 9 height 8
click at [772, 120] on div "Select variable..." at bounding box center [752, 122] width 67 height 12
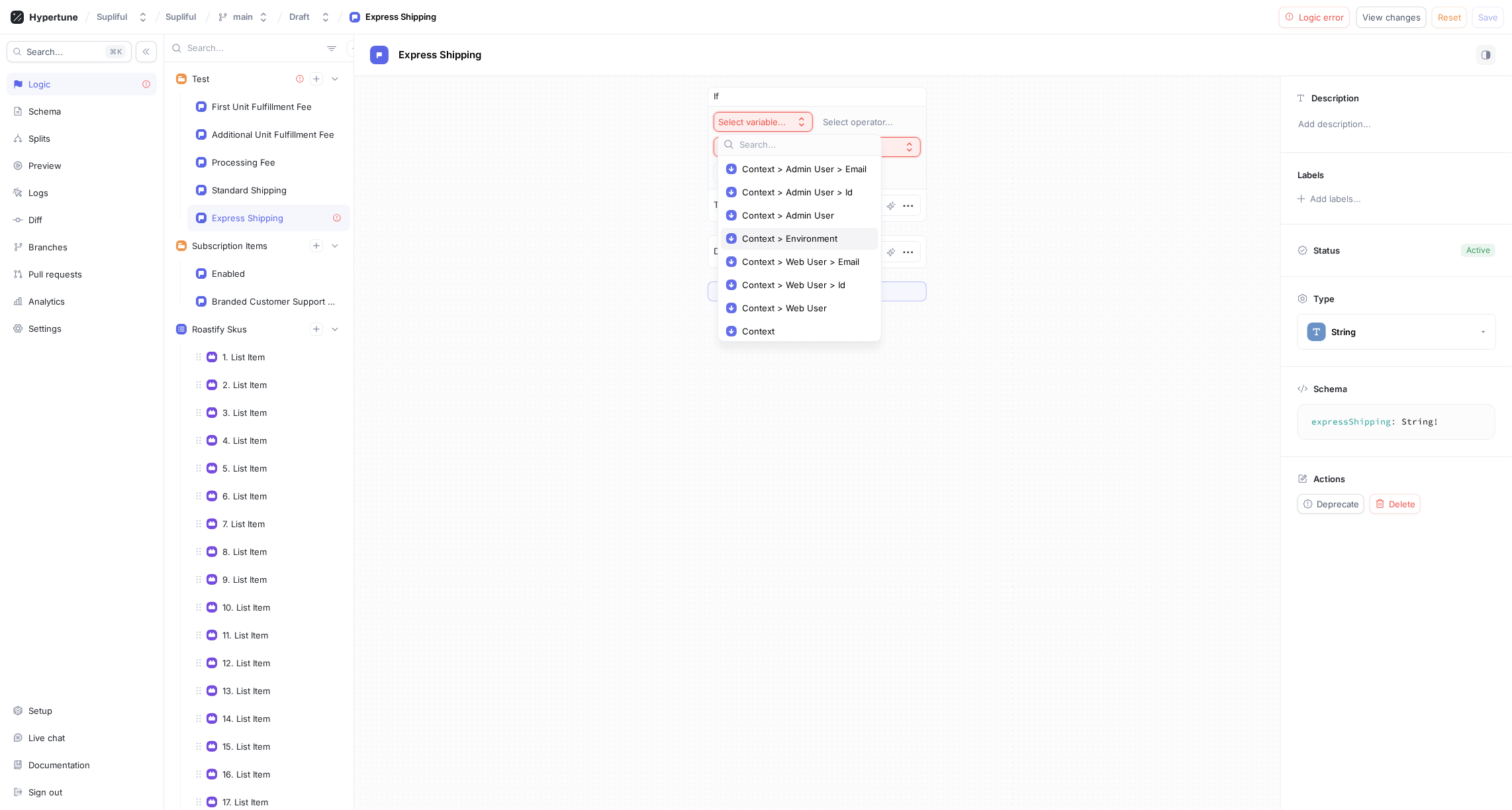
click at [803, 236] on span "Context > Environment" at bounding box center [804, 239] width 124 height 12
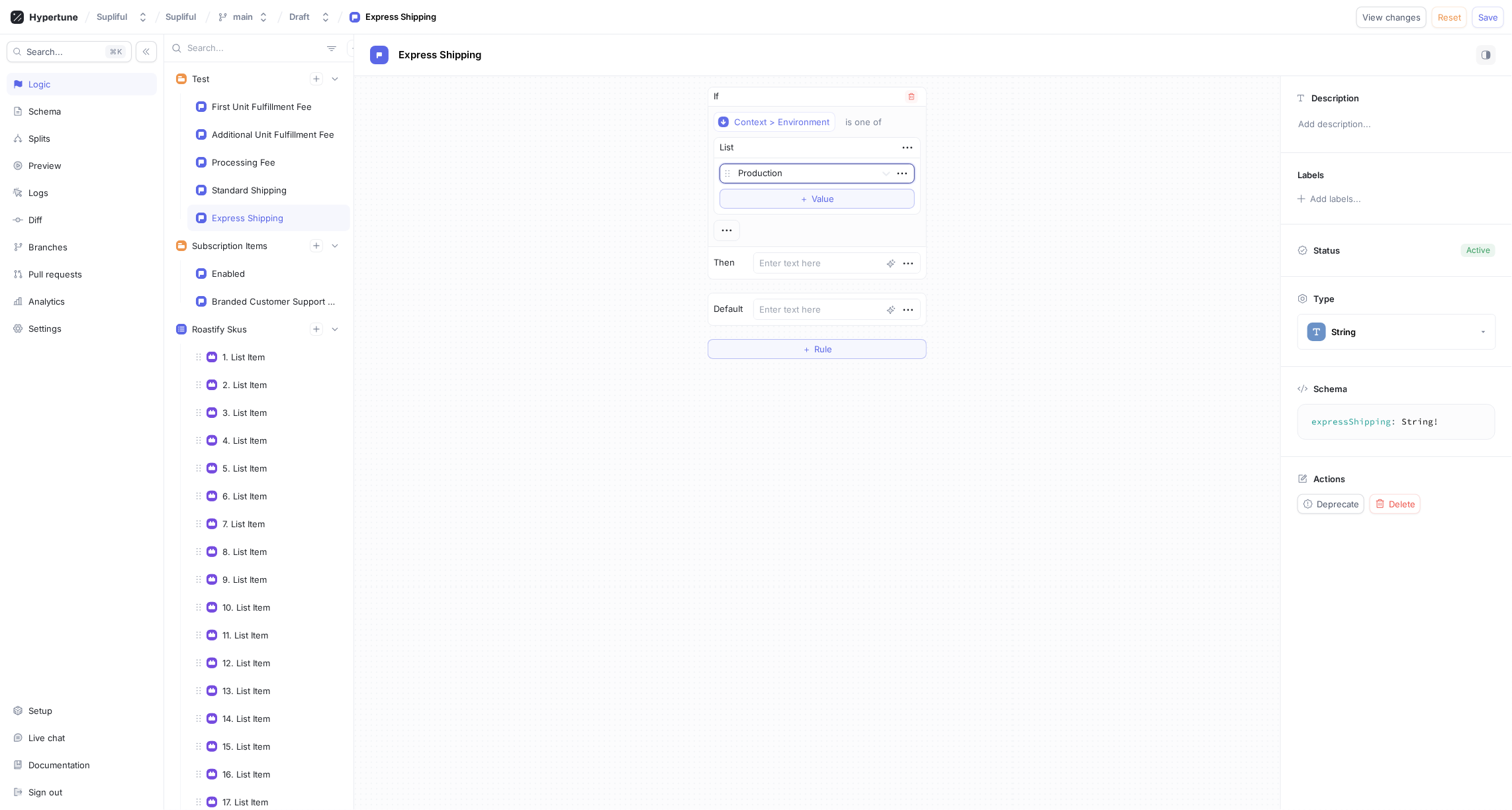
click at [790, 174] on div at bounding box center [804, 174] width 132 height 16
click at [789, 173] on div at bounding box center [804, 174] width 132 height 16
click at [798, 306] on textarea at bounding box center [837, 309] width 168 height 21
click at [729, 226] on icon "button" at bounding box center [727, 231] width 14 height 14
click at [678, 219] on div "If Context > Environment is one of List Production To pick up a draggable item,…" at bounding box center [817, 223] width 926 height 294
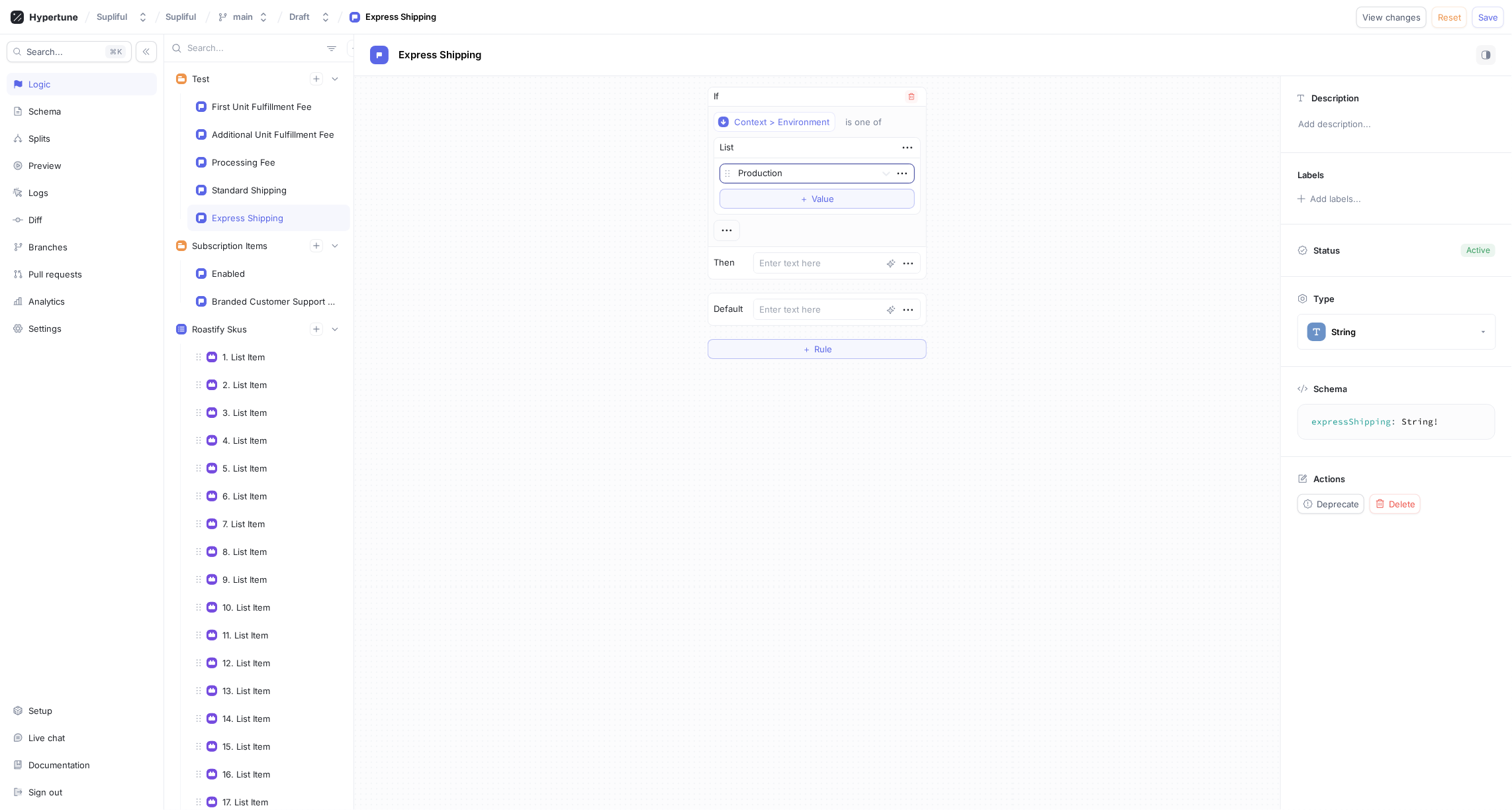
click at [813, 171] on div at bounding box center [804, 174] width 132 height 16
click at [773, 215] on div "Staging" at bounding box center [817, 221] width 194 height 21
click at [793, 197] on button "＋ Value" at bounding box center [817, 198] width 195 height 20
click at [769, 193] on div at bounding box center [804, 197] width 132 height 16
click at [766, 239] on div "Development" at bounding box center [817, 243] width 194 height 21
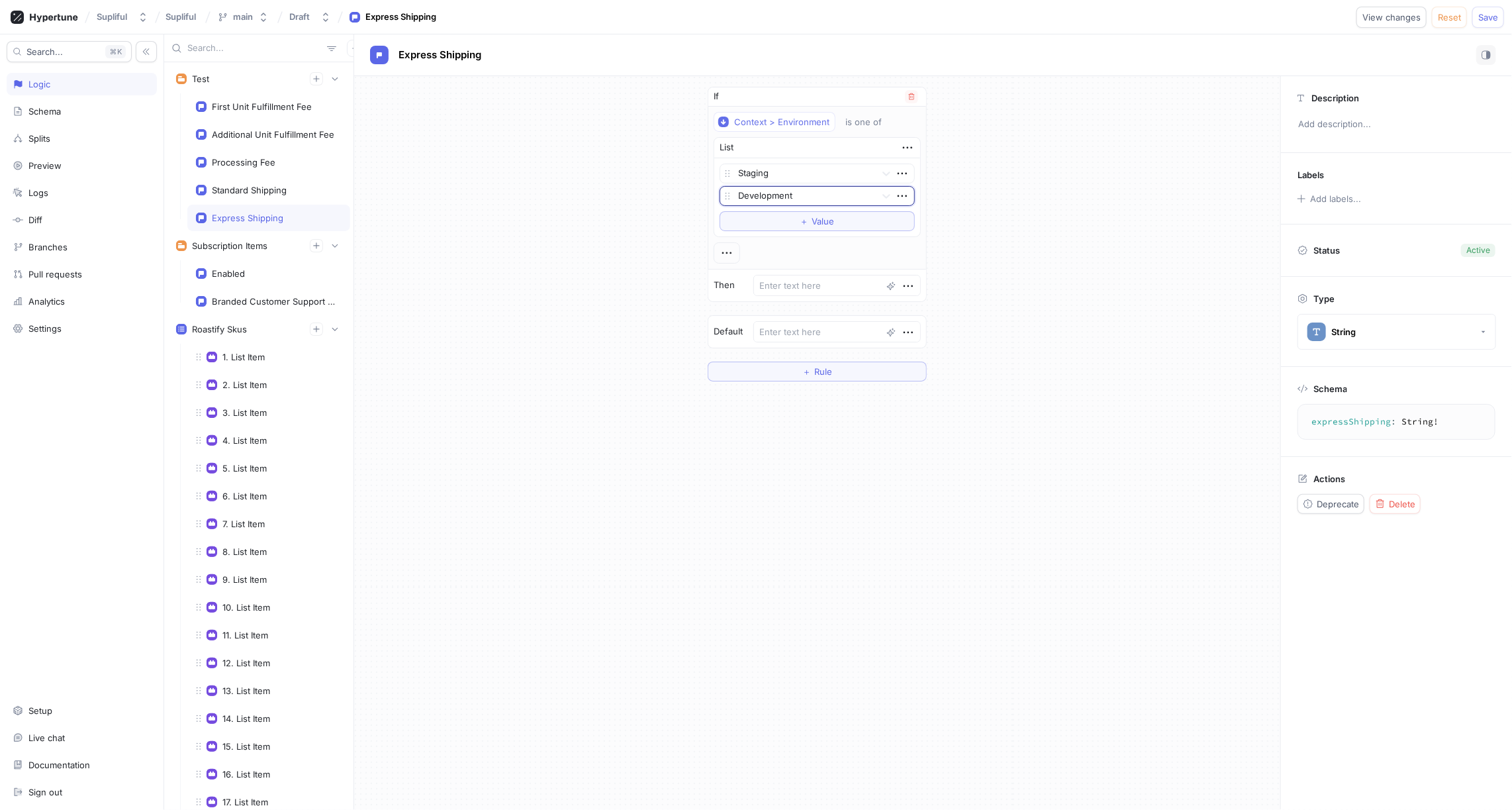
click at [823, 243] on div "Context > Environment is one of List Staging option Development, selected. Deve…" at bounding box center [817, 188] width 208 height 152
click at [786, 279] on textarea at bounding box center [837, 285] width 168 height 21
paste textarea "prod_T6GVwqmuZOyW0C"
click at [1007, 237] on div "If Context > Environment is one of List Staging Development To pick up a dragga…" at bounding box center [817, 234] width 926 height 316
click at [797, 325] on textarea at bounding box center [837, 331] width 168 height 21
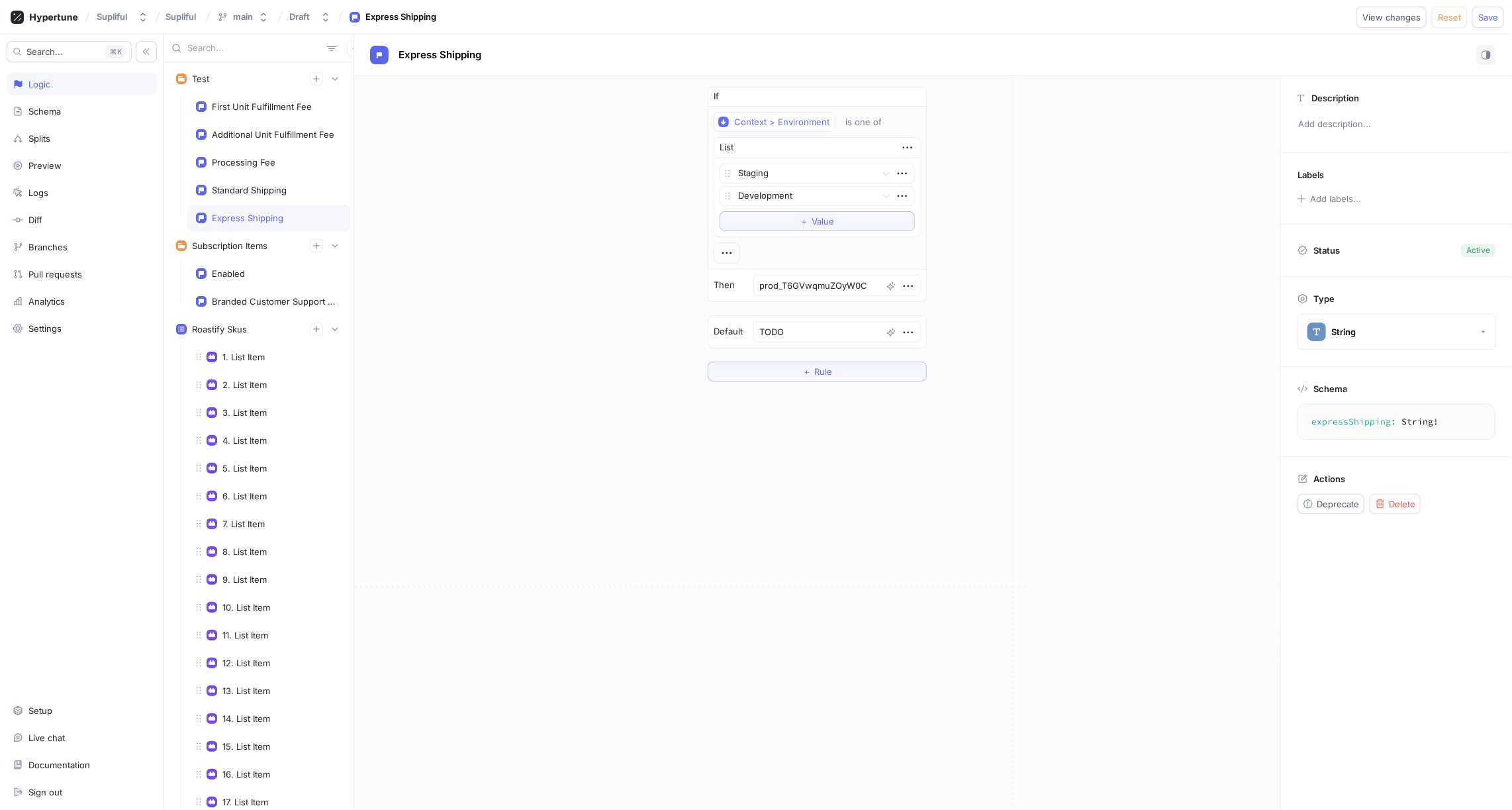
click at [1015, 224] on div "If Context > Environment is one of List Staging Development To pick up a dragga…" at bounding box center [817, 234] width 926 height 316
click at [265, 187] on div "Standard Shipping" at bounding box center [249, 189] width 74 height 11
click at [830, 128] on button "＋ Rule" at bounding box center [817, 123] width 210 height 20
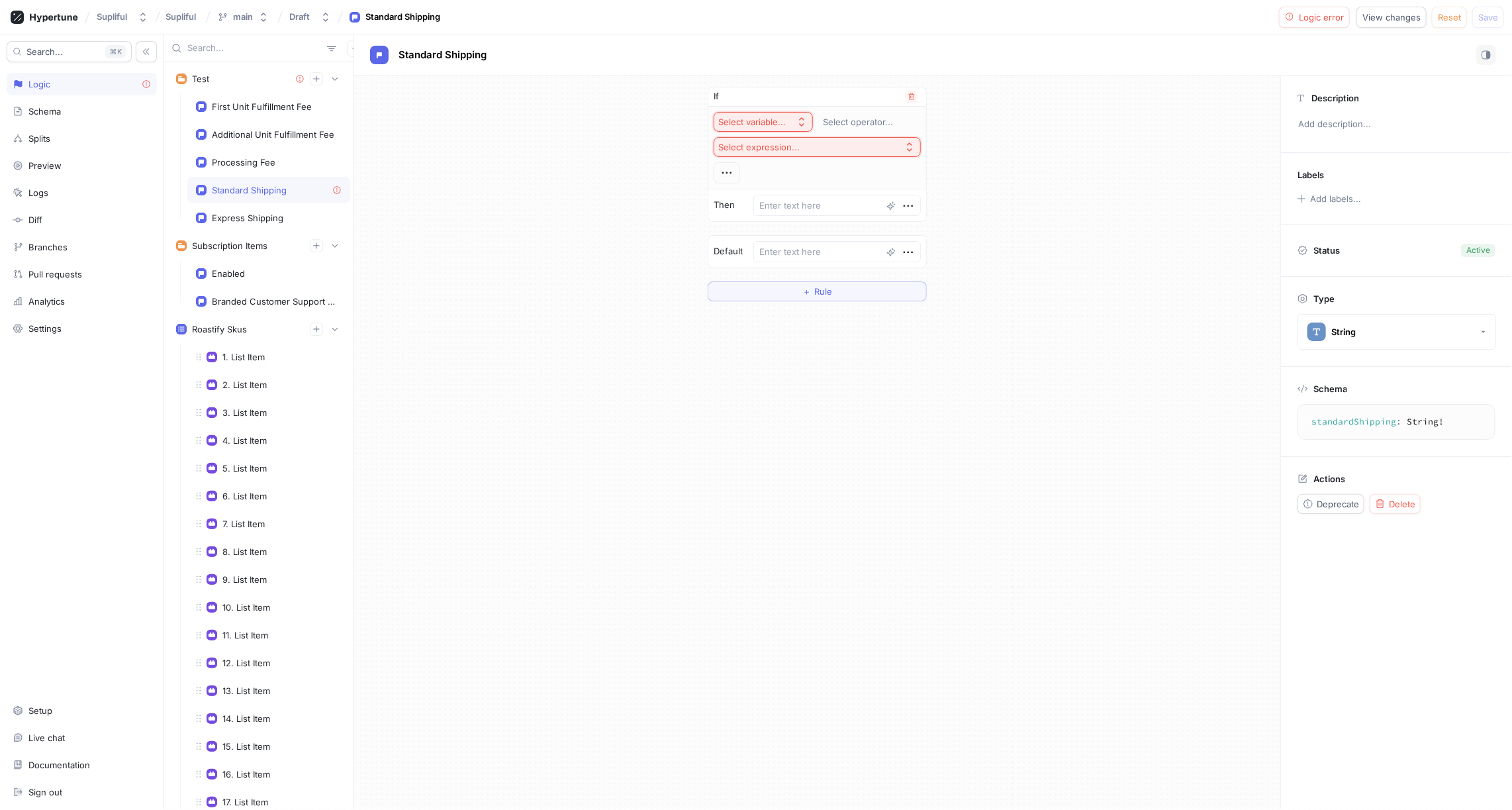
click at [766, 122] on div "Select variable..." at bounding box center [752, 122] width 67 height 12
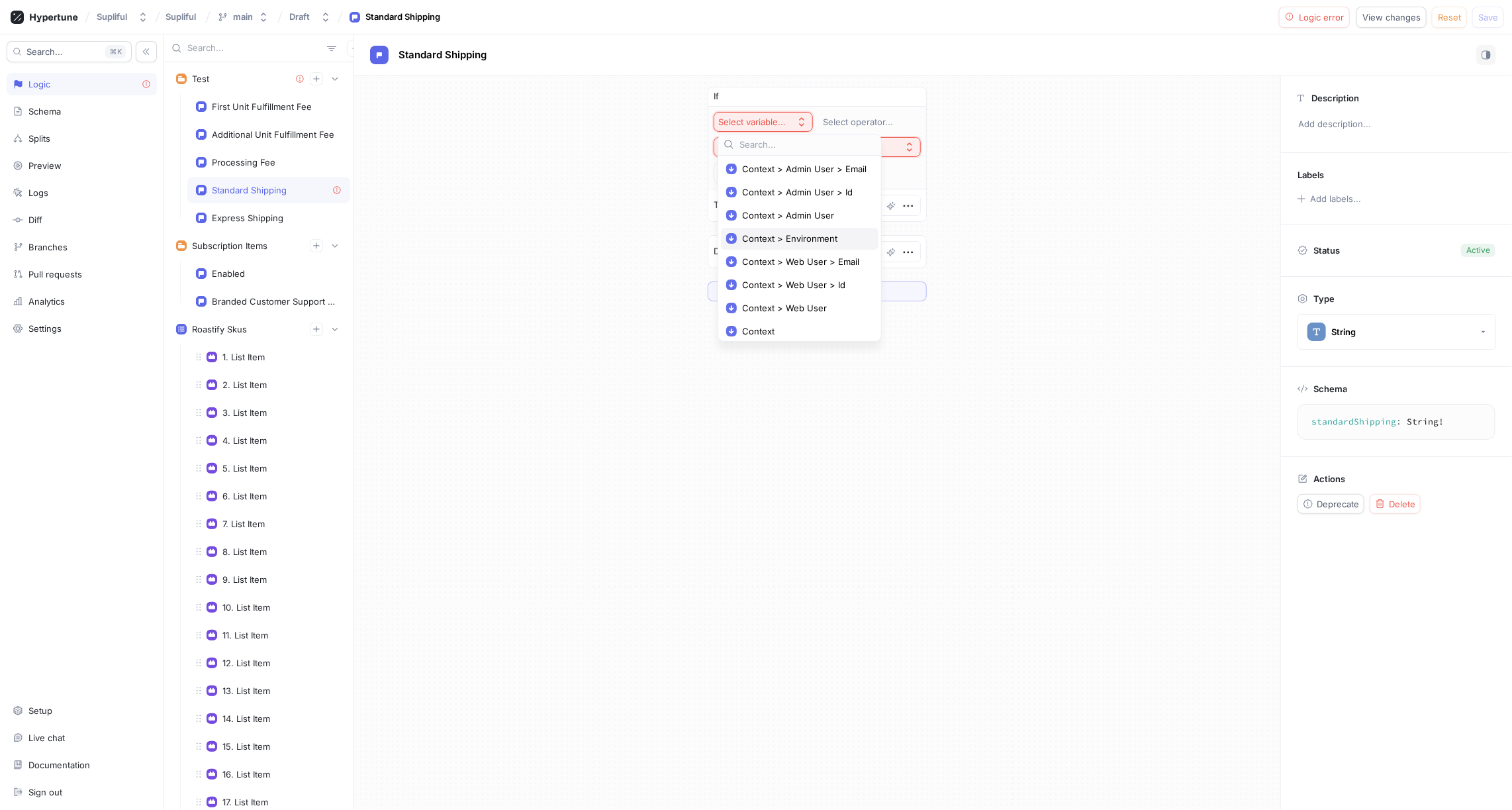
click at [798, 239] on span "Context > Environment" at bounding box center [804, 239] width 124 height 12
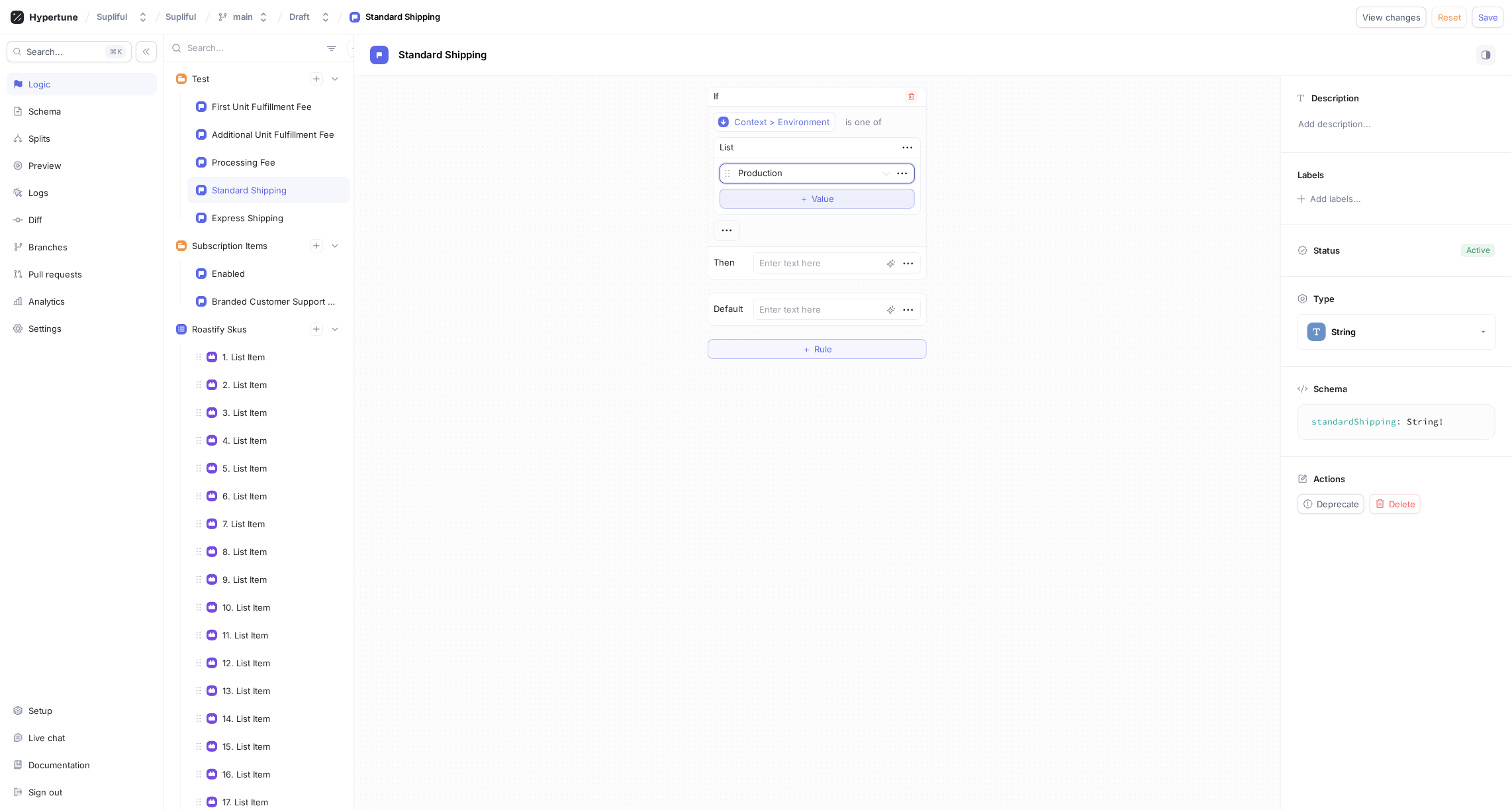
click at [804, 195] on span "＋" at bounding box center [805, 198] width 9 height 8
click at [770, 175] on div at bounding box center [804, 174] width 132 height 16
click at [693, 162] on div "If Context > Environment is one of List Production, 1 of 2. 2 results available…" at bounding box center [817, 234] width 926 height 316
click at [772, 189] on div at bounding box center [804, 197] width 132 height 16
click at [772, 239] on div "Development" at bounding box center [817, 243] width 194 height 21
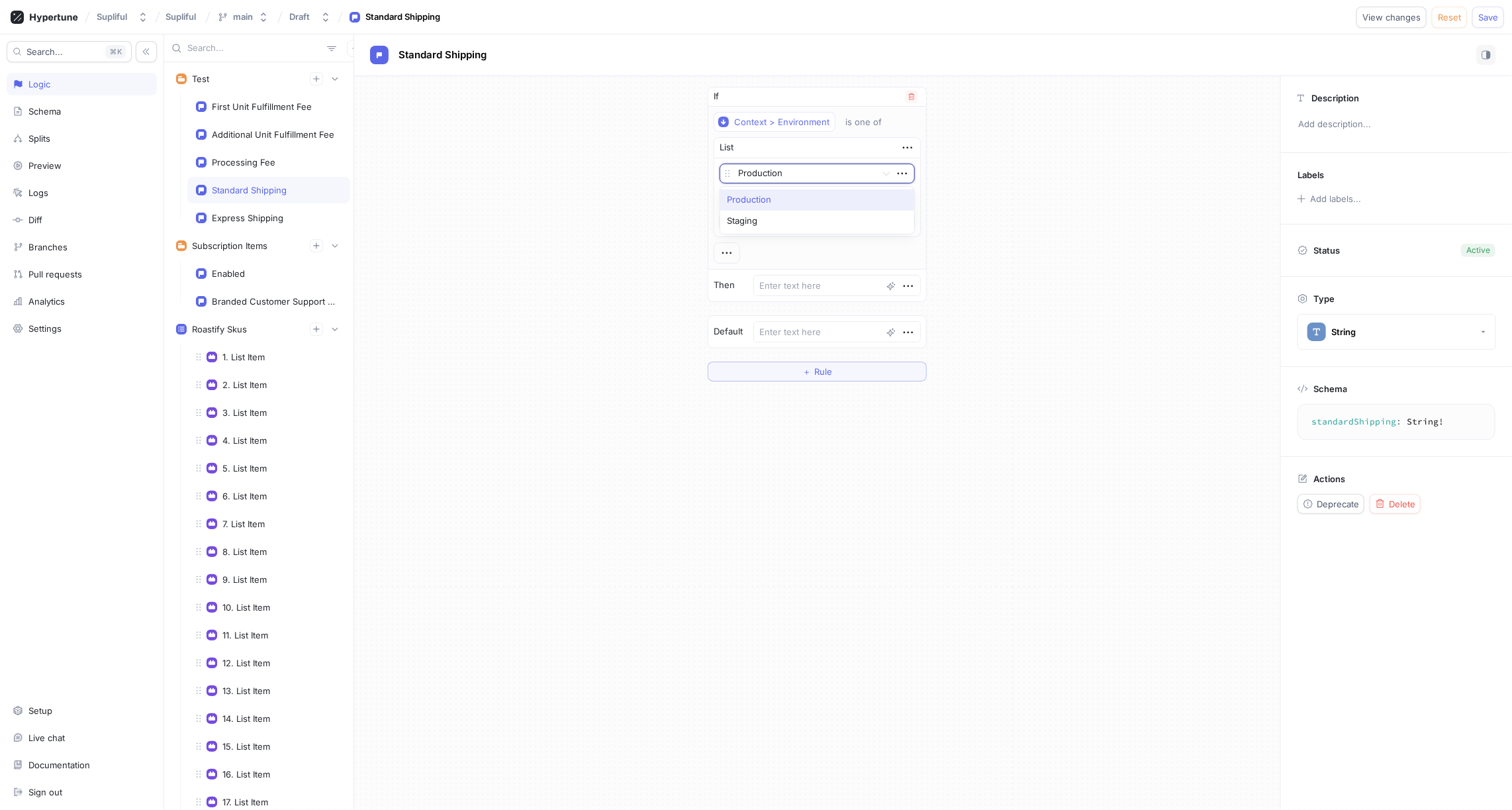
click at [769, 176] on div at bounding box center [804, 174] width 132 height 16
click at [769, 216] on div "Staging" at bounding box center [817, 221] width 194 height 21
click at [269, 213] on div "Express Shipping" at bounding box center [247, 218] width 72 height 11
click at [259, 187] on div "Standard Shipping" at bounding box center [249, 189] width 74 height 11
click at [799, 281] on textarea at bounding box center [837, 285] width 168 height 21
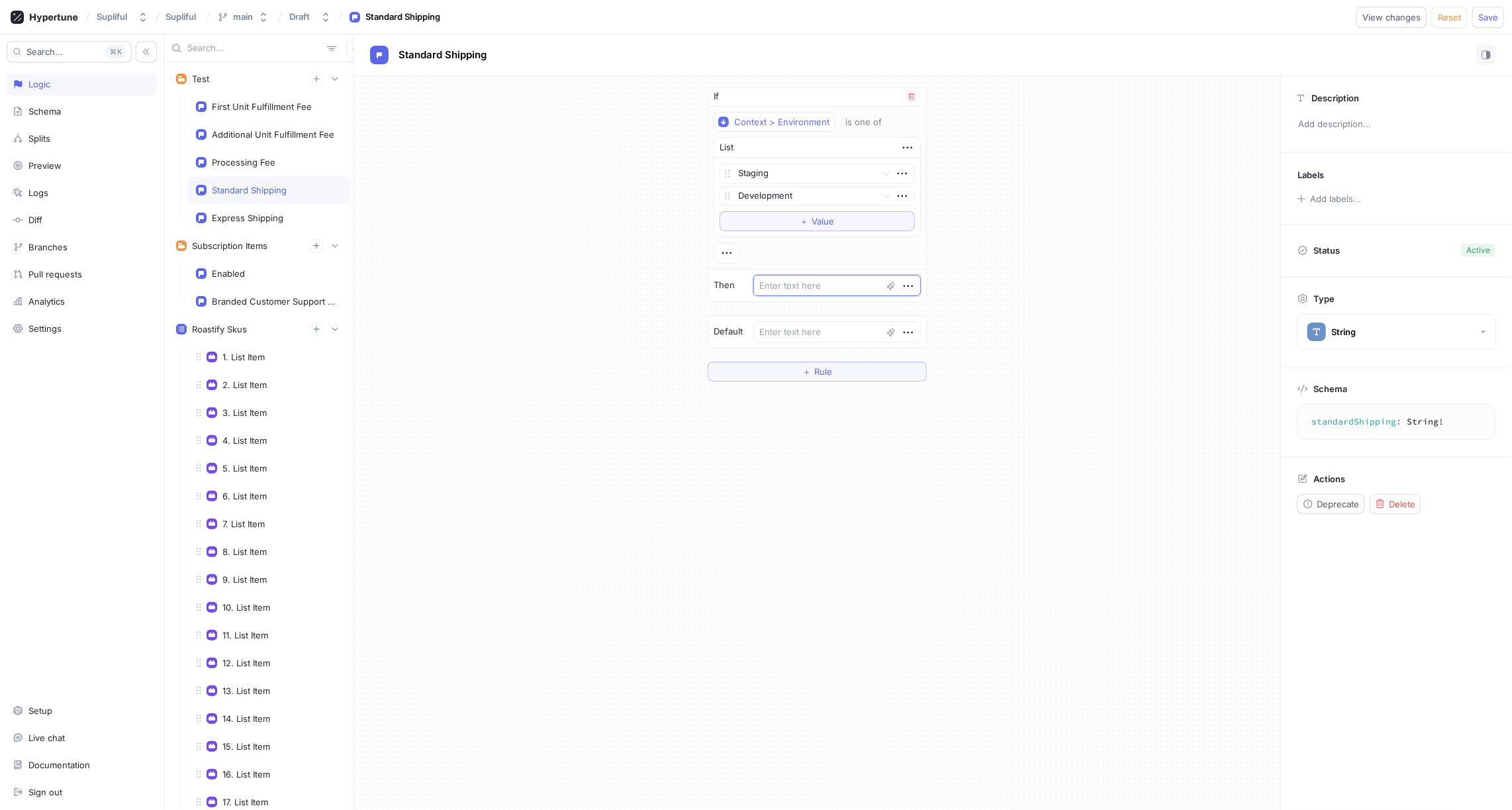
paste textarea "prod_T6GVeXcToI13E8"
click at [797, 328] on textarea at bounding box center [837, 331] width 168 height 21
click at [252, 162] on div "Processing Fee" at bounding box center [244, 162] width 64 height 11
click at [800, 122] on button "＋ Rule" at bounding box center [817, 123] width 210 height 20
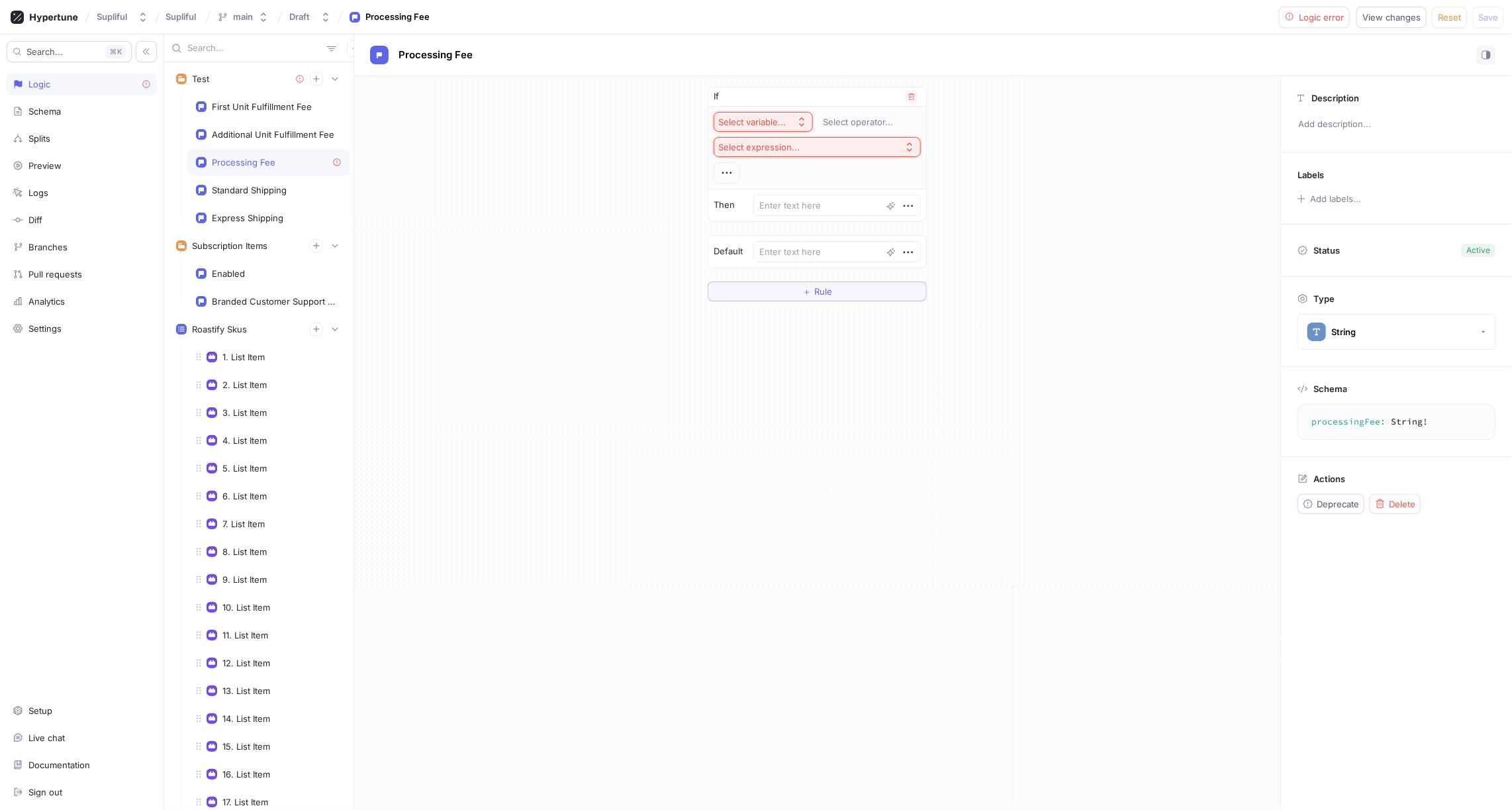
click at [764, 123] on div "Select variable..." at bounding box center [752, 122] width 67 height 12
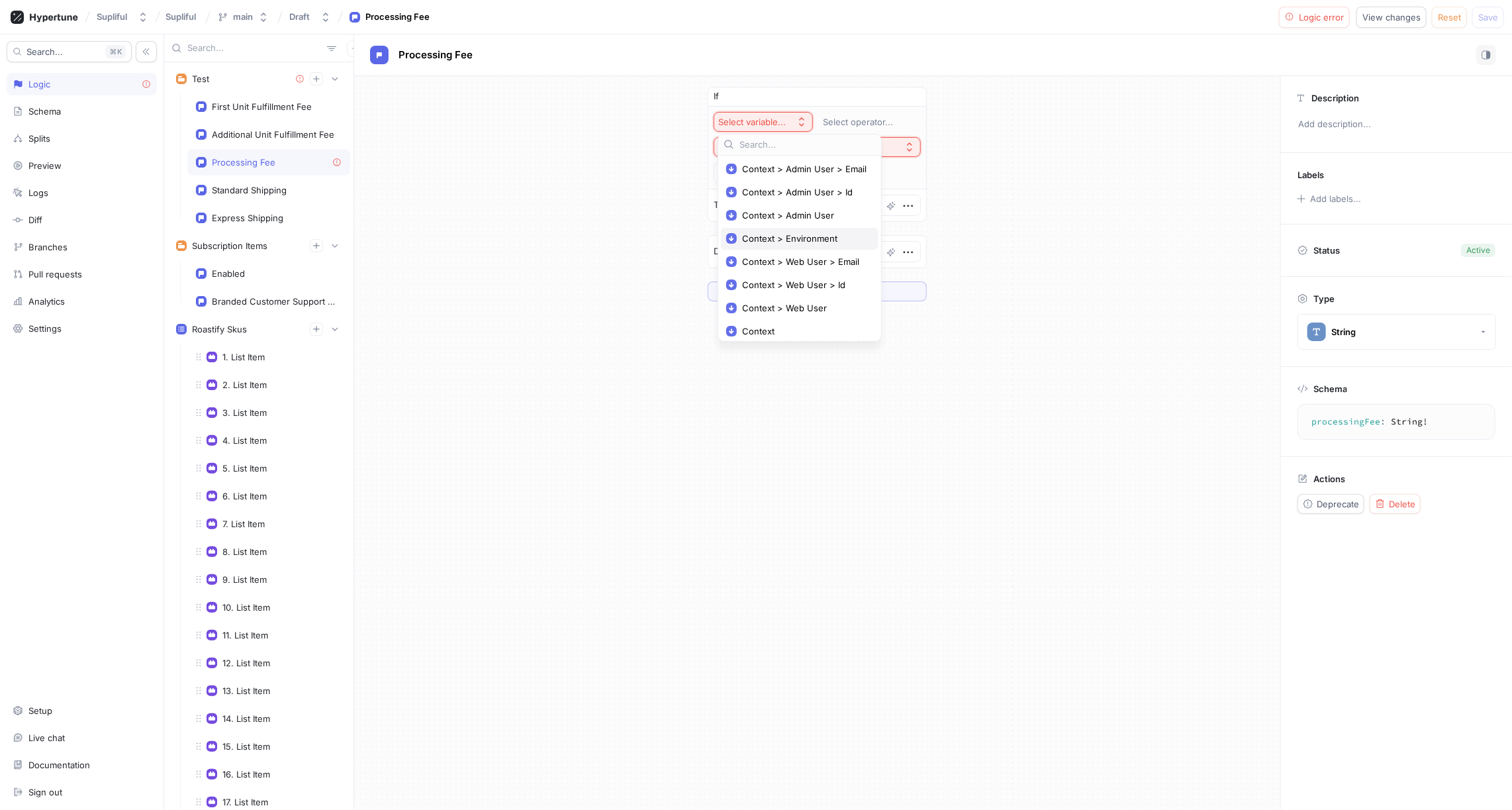
click at [786, 236] on span "Context > Environment" at bounding box center [804, 239] width 124 height 12
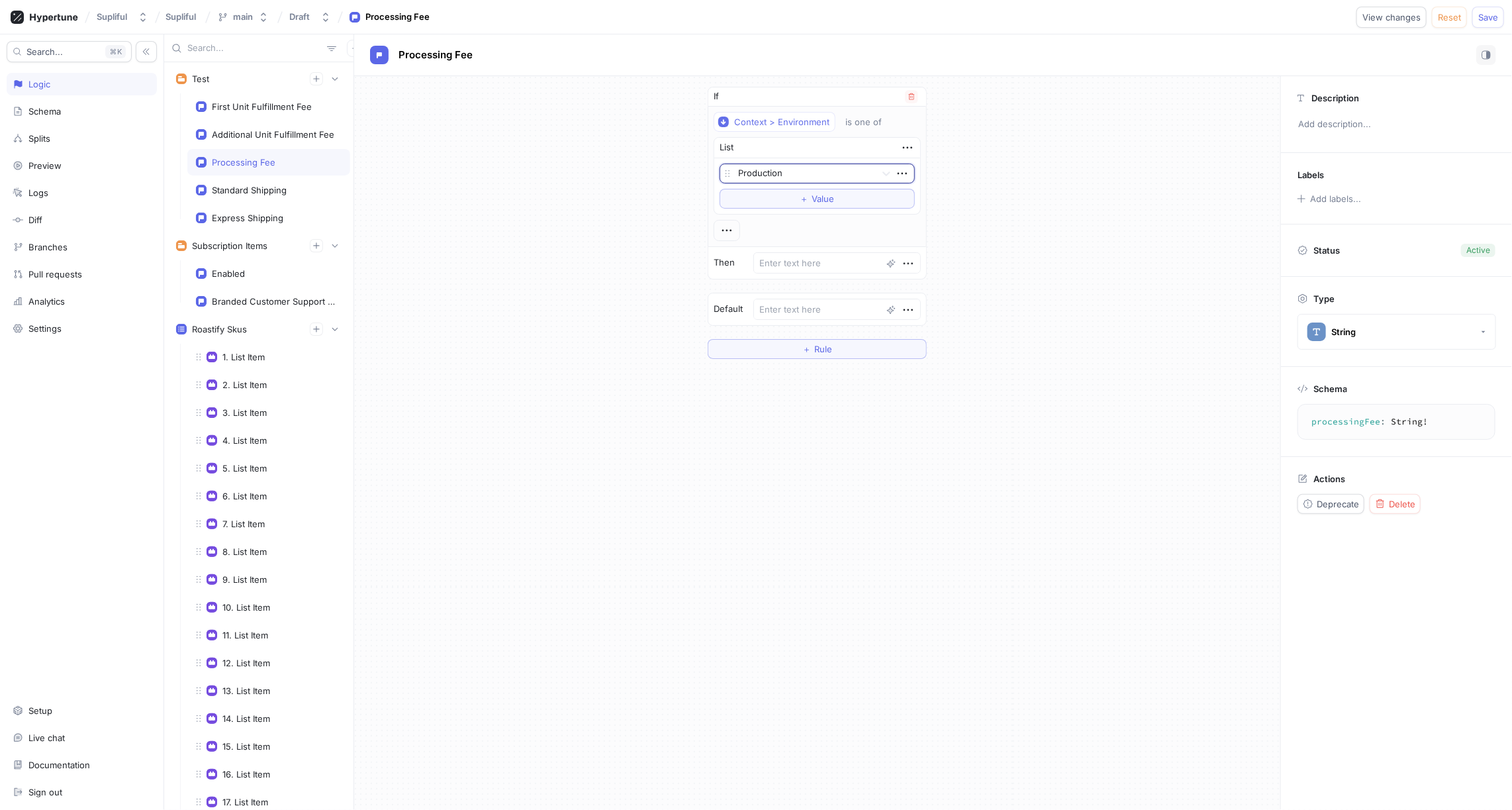
click at [804, 169] on div at bounding box center [804, 174] width 132 height 16
click at [769, 218] on div "Staging" at bounding box center [817, 221] width 194 height 21
click at [782, 200] on button "＋ Value" at bounding box center [817, 198] width 195 height 20
click at [782, 194] on div at bounding box center [804, 197] width 132 height 16
click at [769, 239] on div "Development" at bounding box center [817, 243] width 194 height 21
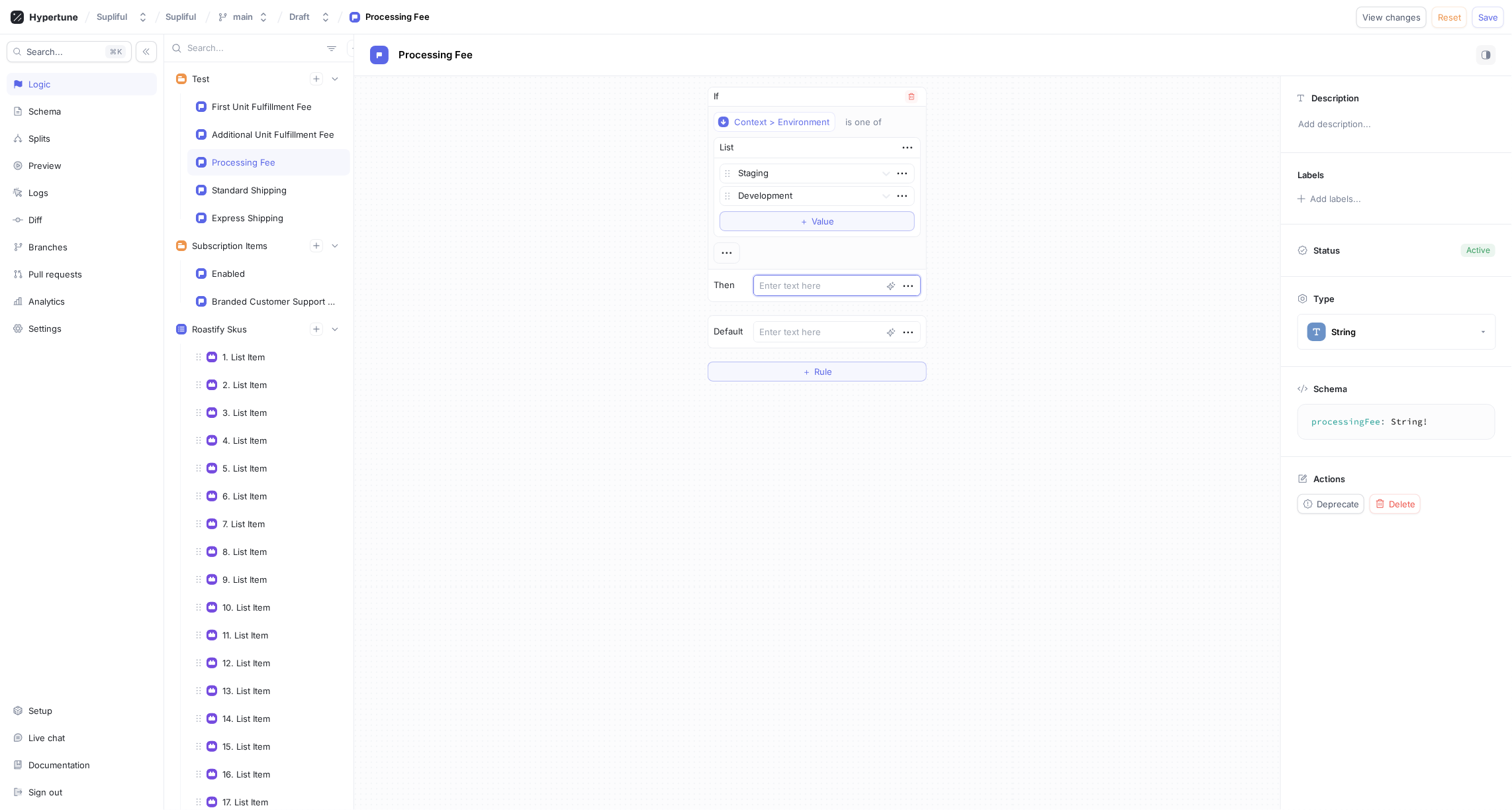
click at [788, 283] on textarea at bounding box center [837, 285] width 168 height 21
paste textarea "prod_T6GWbmu9RkQfmb"
click at [793, 328] on textarea at bounding box center [837, 331] width 168 height 21
click at [246, 133] on div "Additional Unit Fulfillment Fee" at bounding box center [273, 135] width 122 height 11
click at [804, 122] on span "＋" at bounding box center [807, 123] width 9 height 8
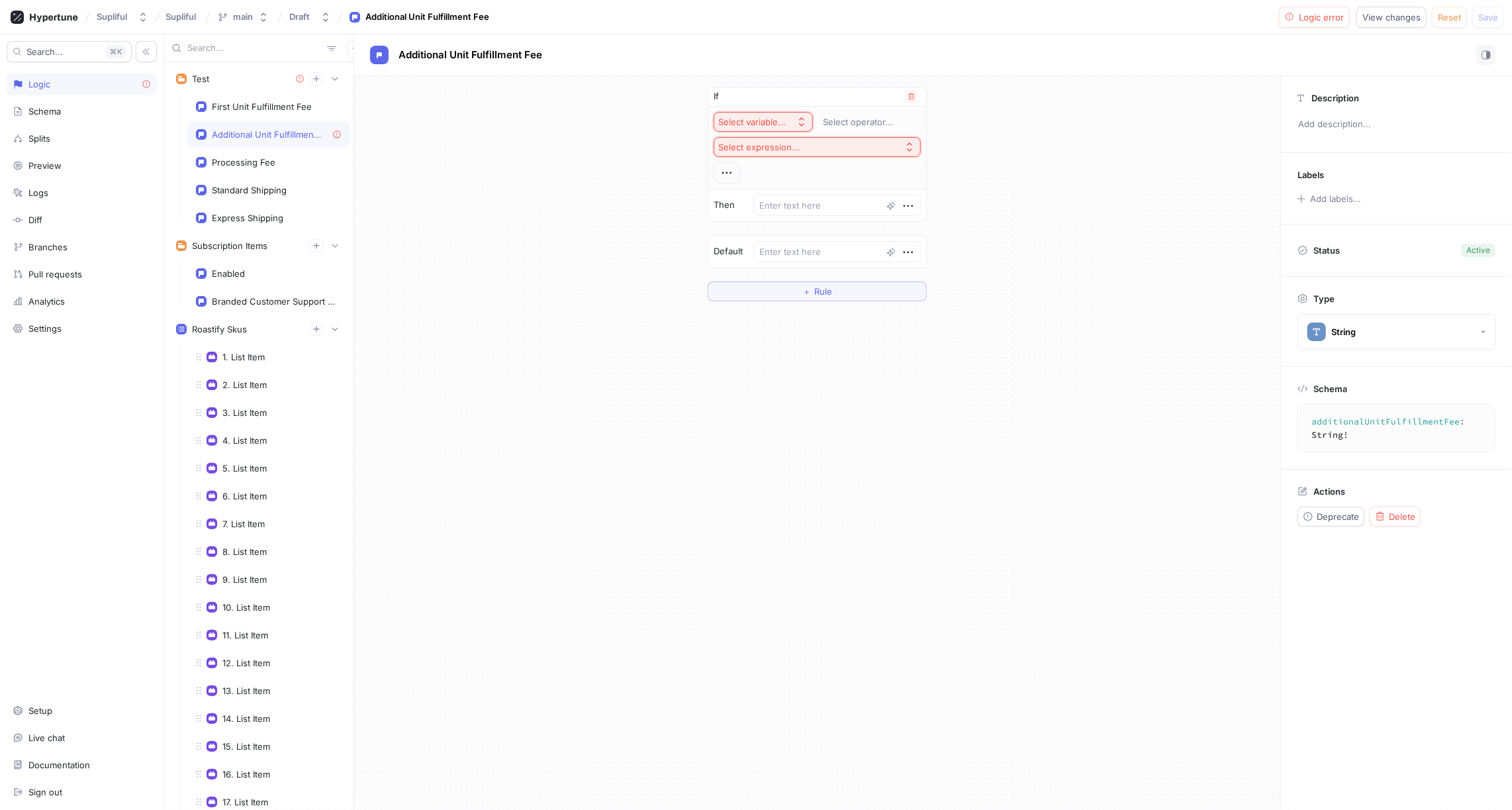
click at [766, 124] on div "Select variable..." at bounding box center [752, 122] width 67 height 12
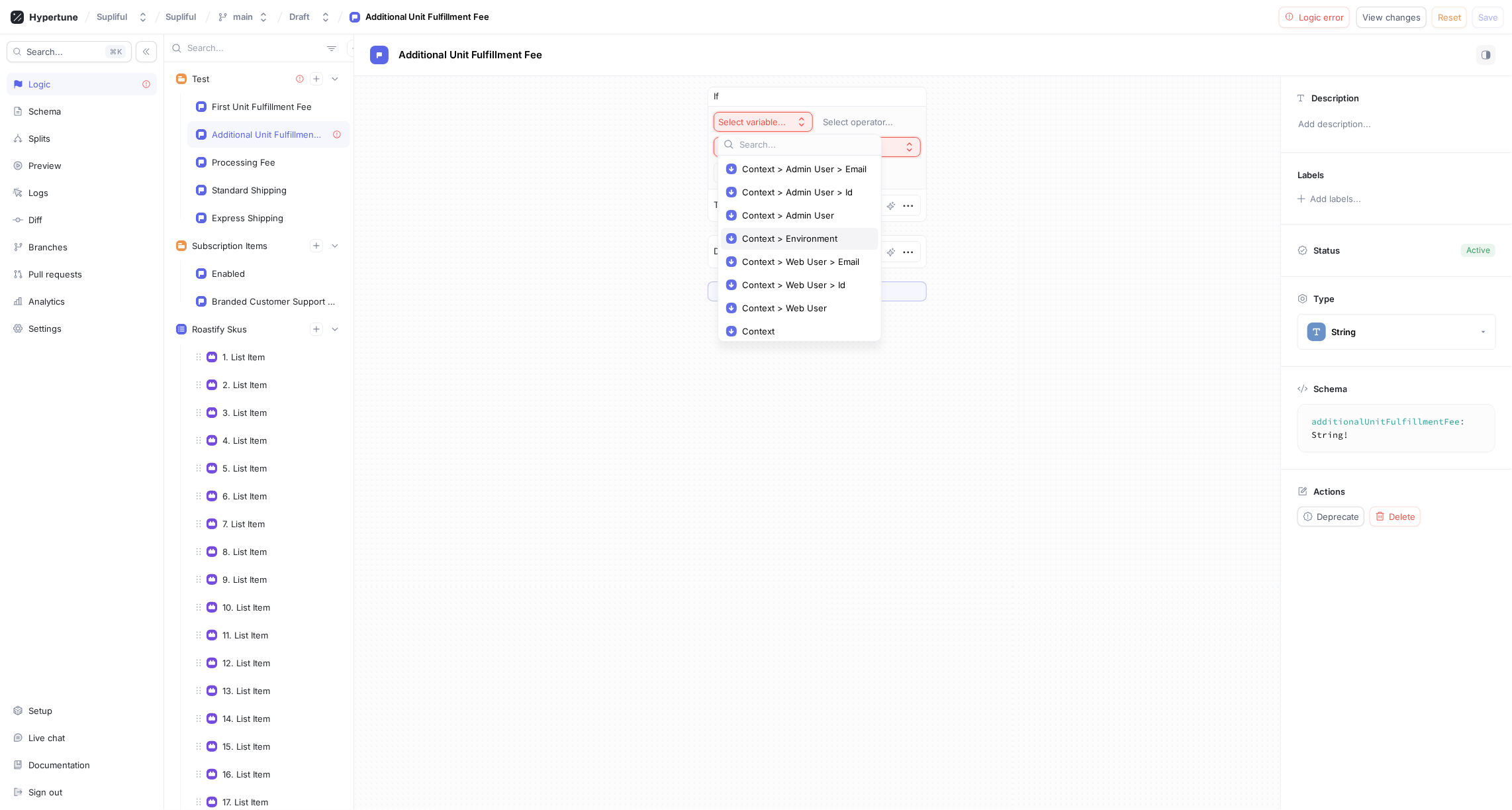
click at [789, 234] on span "Context > Environment" at bounding box center [804, 239] width 124 height 12
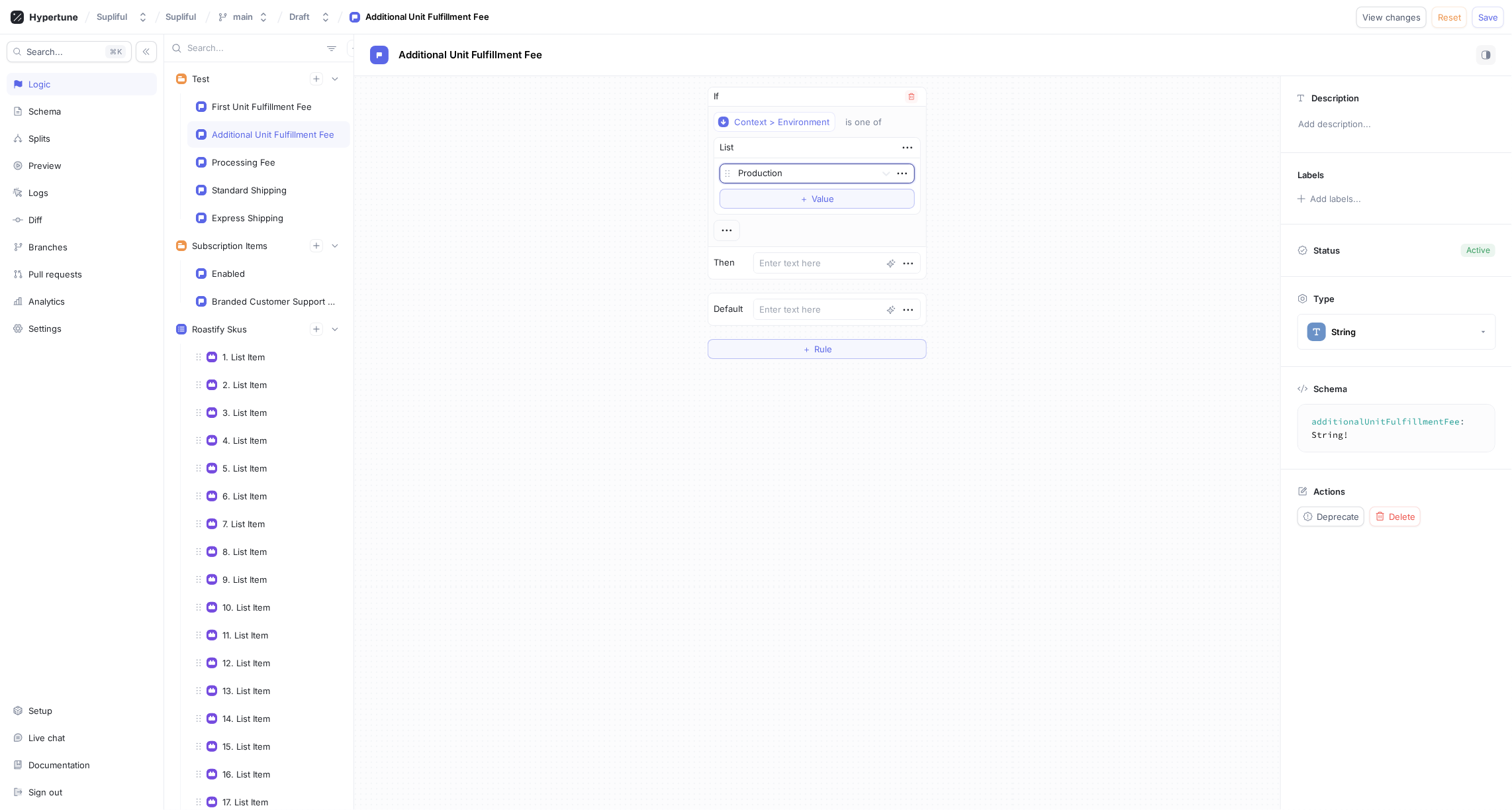
click at [773, 173] on div at bounding box center [804, 174] width 132 height 16
click at [773, 222] on div "Staging" at bounding box center [817, 221] width 194 height 21
click at [800, 202] on button "＋ Value" at bounding box center [817, 198] width 195 height 20
click at [772, 196] on div at bounding box center [804, 197] width 132 height 16
click at [766, 237] on div "Development" at bounding box center [817, 243] width 194 height 21
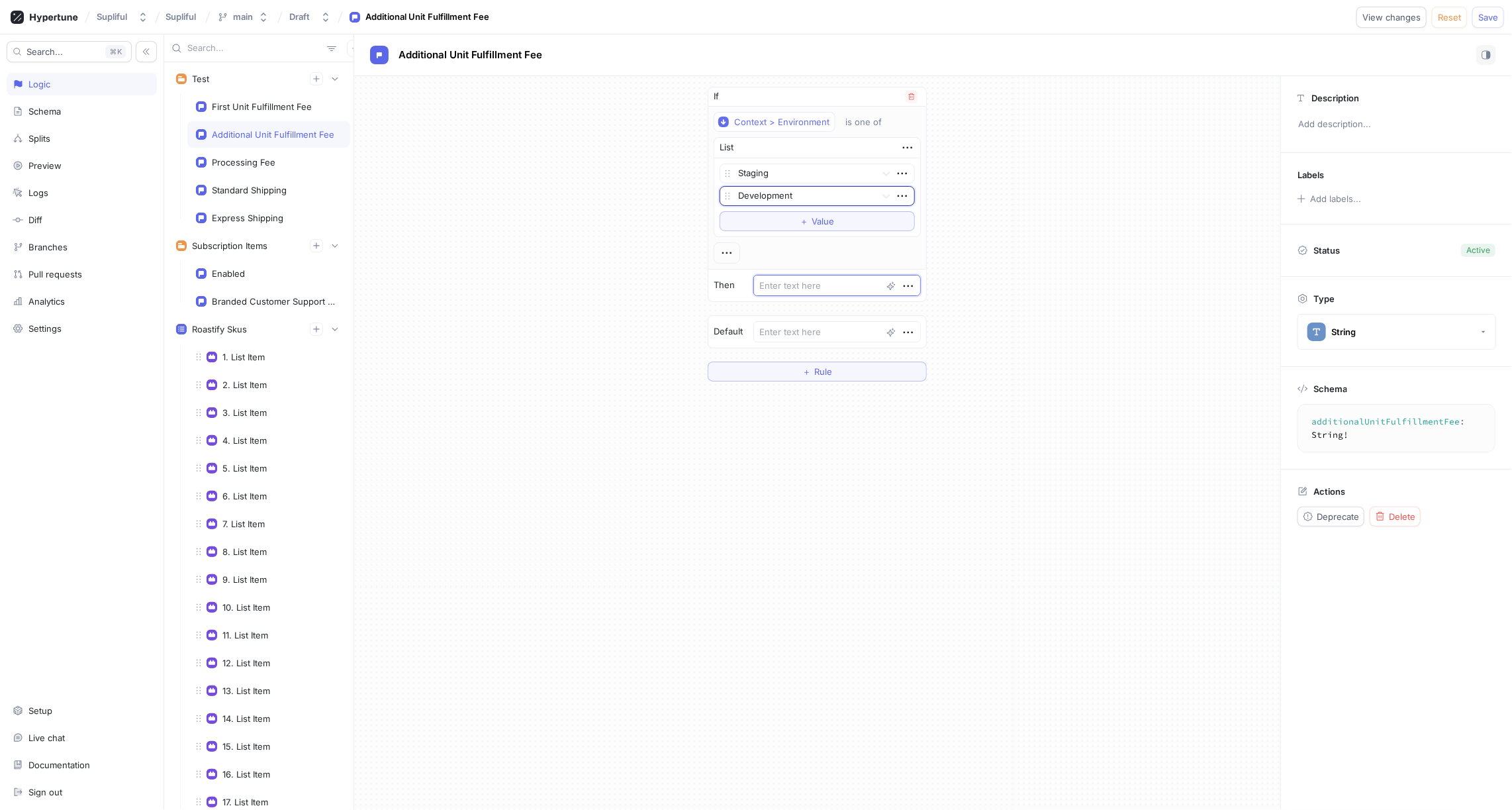
click at [788, 284] on textarea at bounding box center [837, 285] width 168 height 21
paste textarea "prod_T6GXZ95MxR4hn6"
click at [788, 325] on textarea at bounding box center [837, 331] width 168 height 21
click at [228, 111] on div "First Unit Fulfillment Fee" at bounding box center [262, 106] width 100 height 11
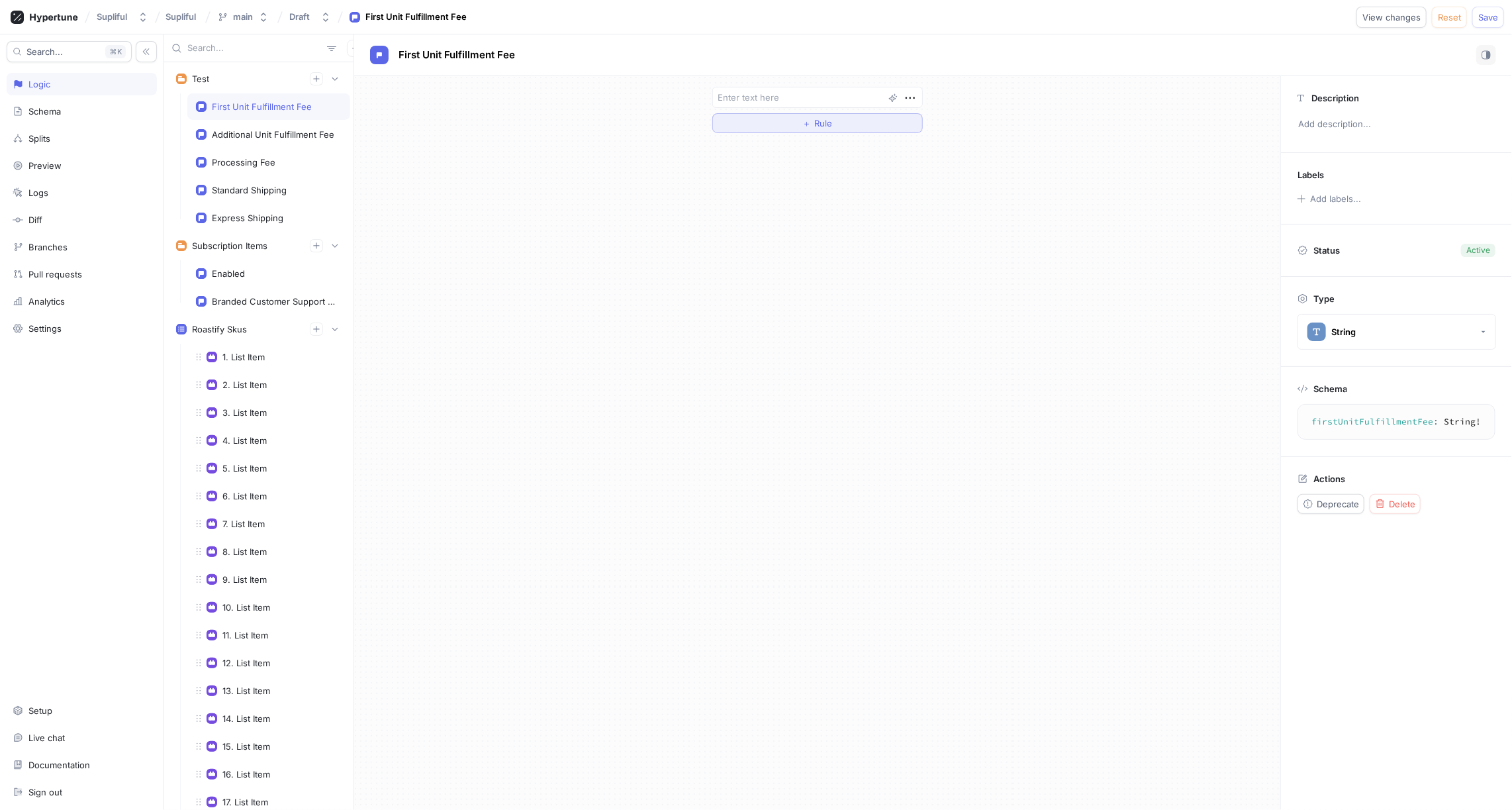
click at [805, 122] on span "＋" at bounding box center [807, 123] width 9 height 8
click at [777, 119] on div "Select variable..." at bounding box center [752, 122] width 67 height 12
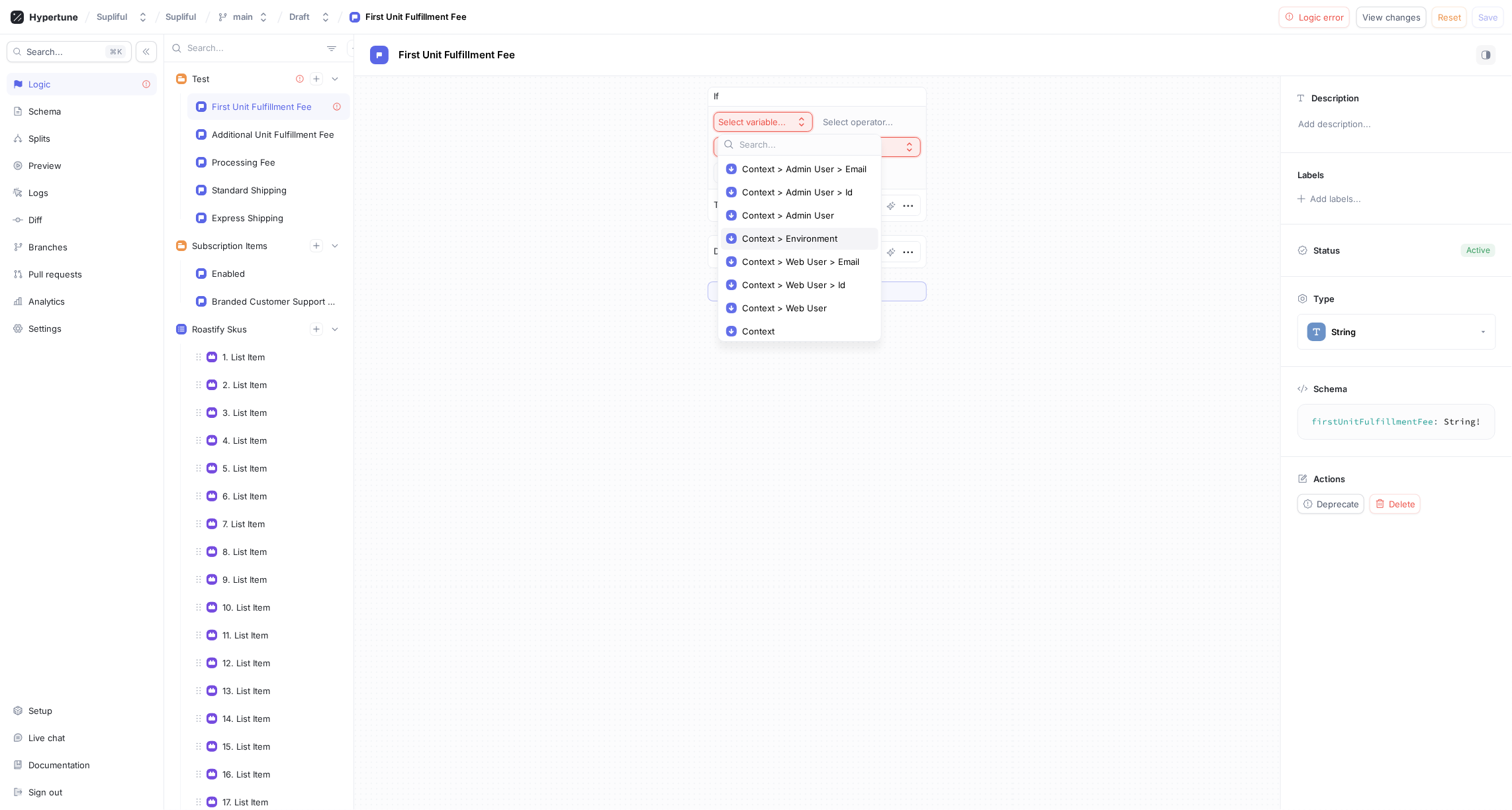
click at [788, 236] on span "Context > Environment" at bounding box center [804, 239] width 124 height 12
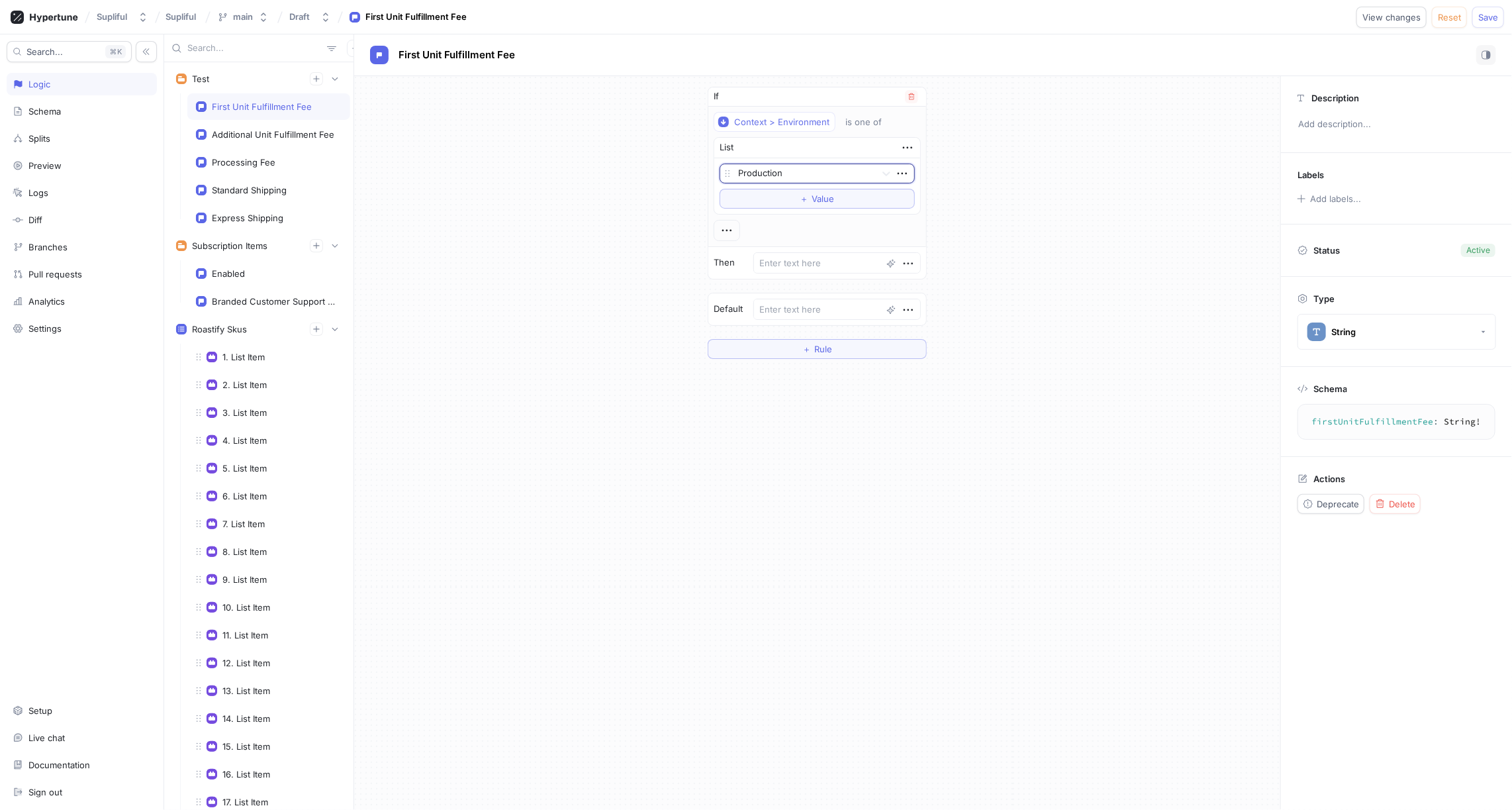
click at [790, 171] on div at bounding box center [804, 174] width 132 height 16
click at [766, 214] on div "Staging" at bounding box center [817, 221] width 194 height 21
click at [794, 196] on button "＋ Value" at bounding box center [817, 198] width 195 height 20
click at [769, 192] on div at bounding box center [804, 197] width 132 height 16
click at [769, 239] on div "Development" at bounding box center [817, 243] width 194 height 21
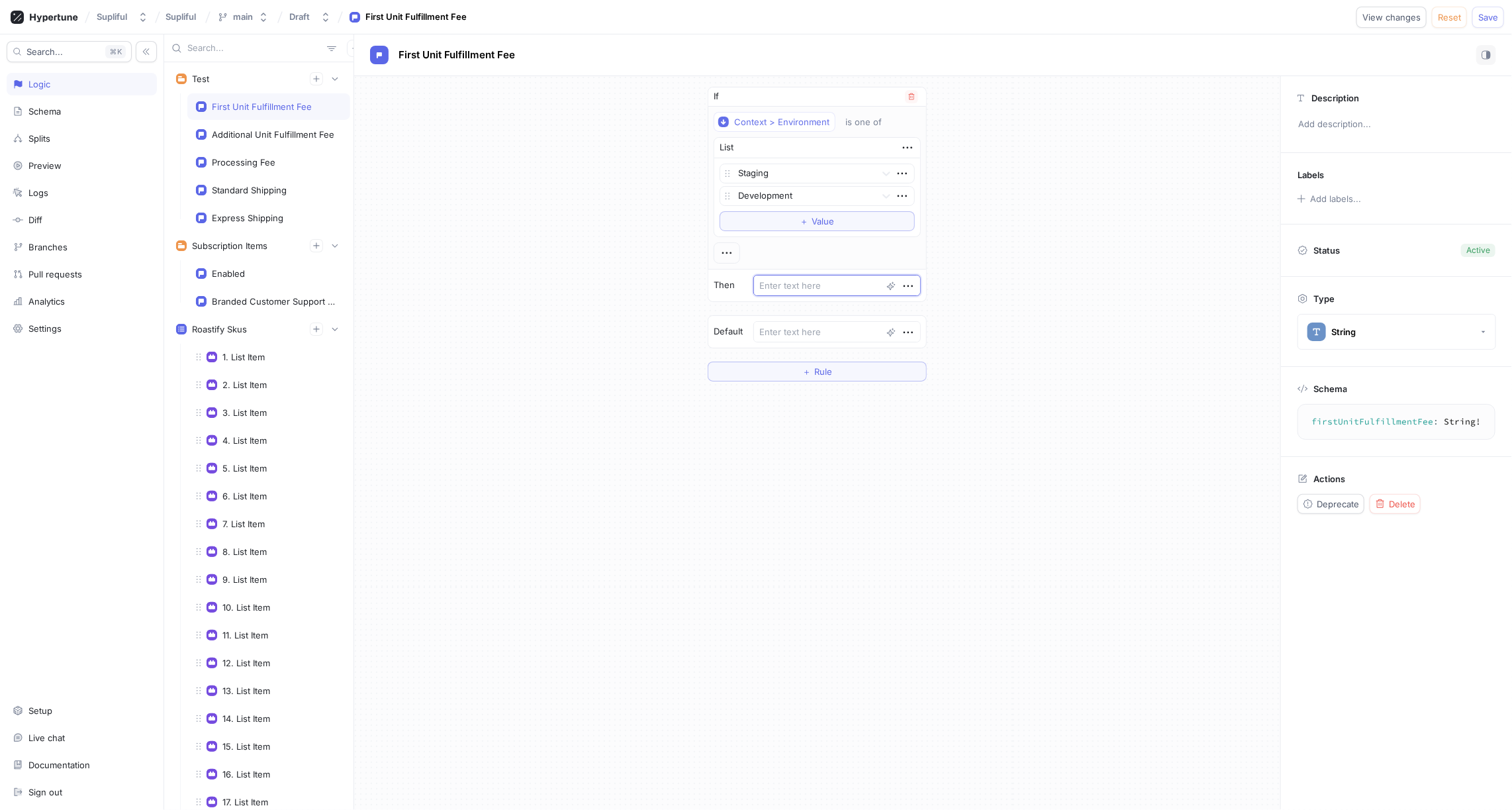
click at [790, 281] on textarea at bounding box center [837, 285] width 168 height 21
paste textarea "prod_T6GXGBueimtYY1"
click at [790, 324] on textarea at bounding box center [837, 331] width 168 height 21
click at [318, 134] on div "Additional Unit Fulfillment Fee" at bounding box center [273, 135] width 122 height 11
click at [261, 160] on div "Processing Fee" at bounding box center [244, 162] width 64 height 11
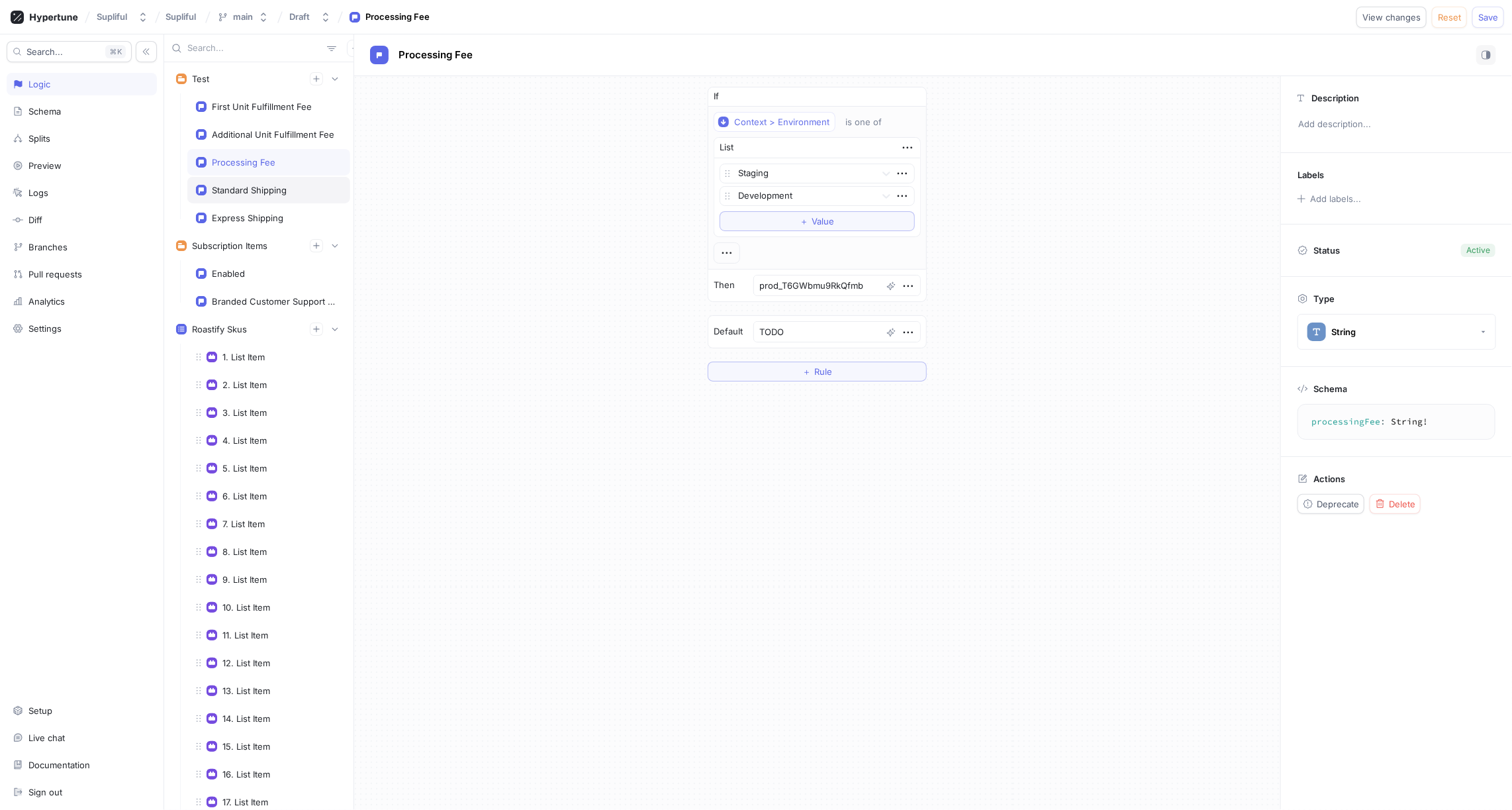
click at [251, 184] on div "Standard Shipping" at bounding box center [249, 189] width 74 height 11
click at [228, 213] on div "Express Shipping" at bounding box center [247, 218] width 72 height 11
click at [247, 71] on div "Test" at bounding box center [259, 79] width 183 height 27
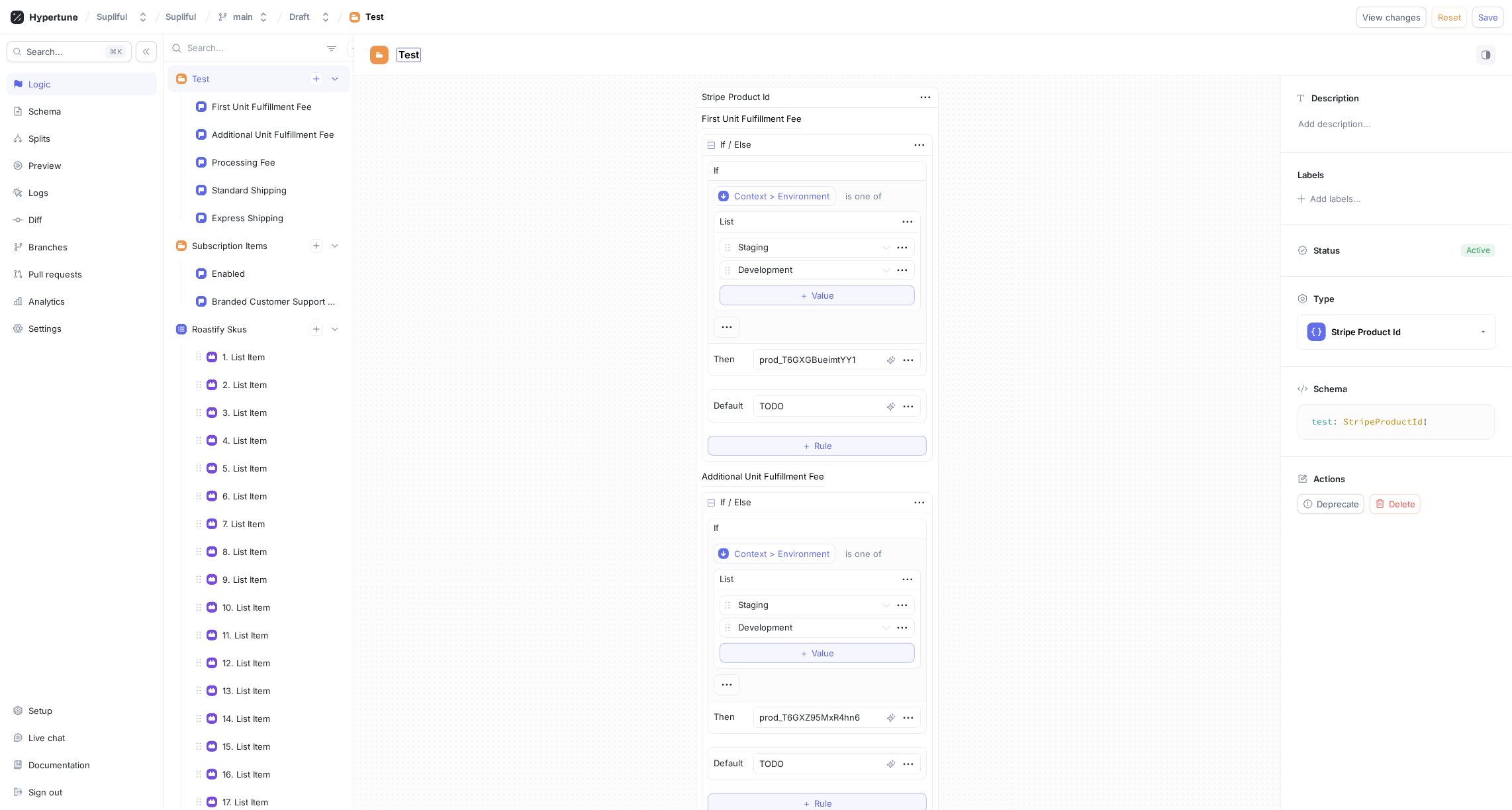
click at [412, 51] on span "Test" at bounding box center [409, 55] width 20 height 11
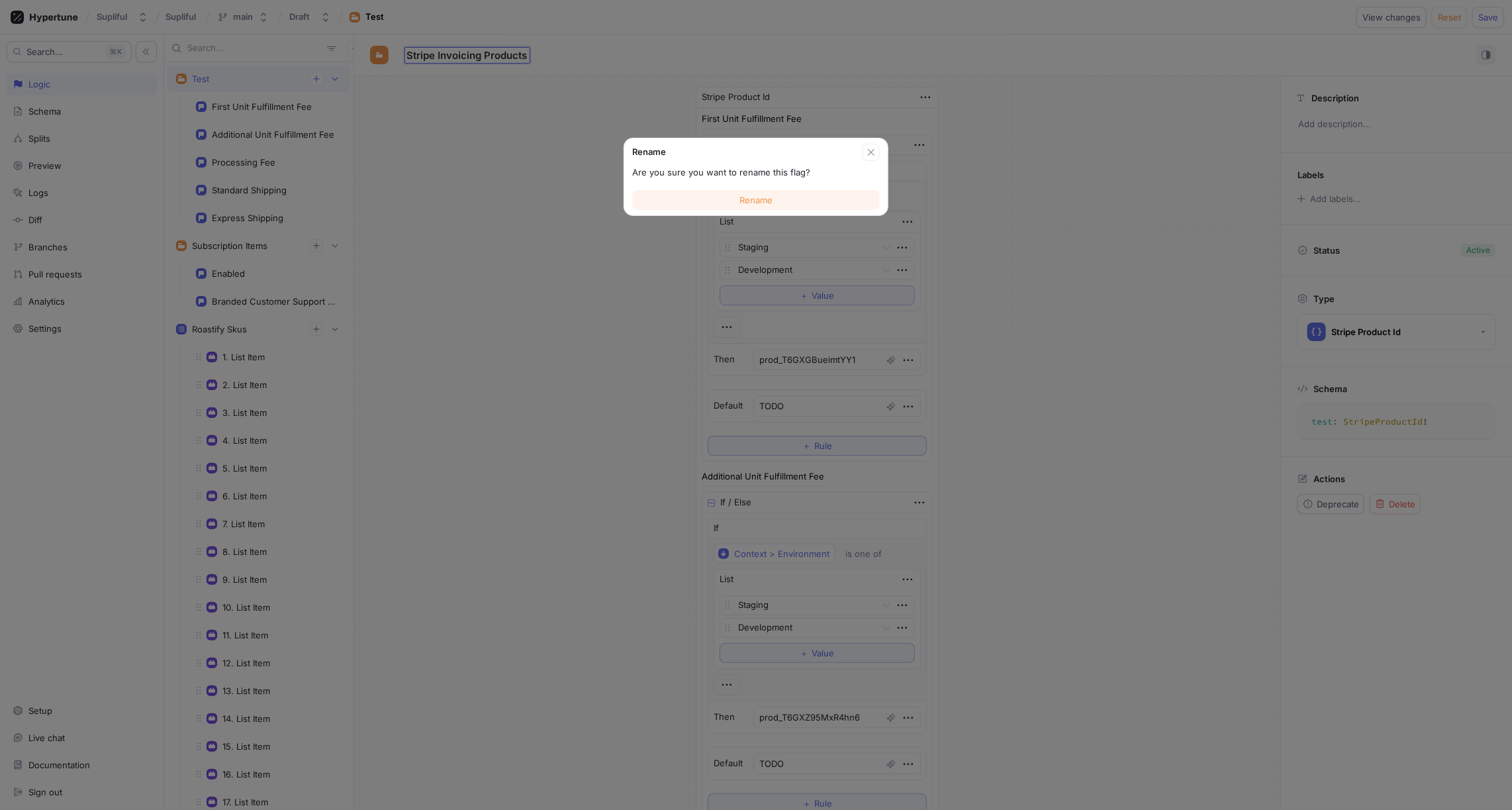
click at [751, 200] on span "Rename" at bounding box center [756, 200] width 33 height 8
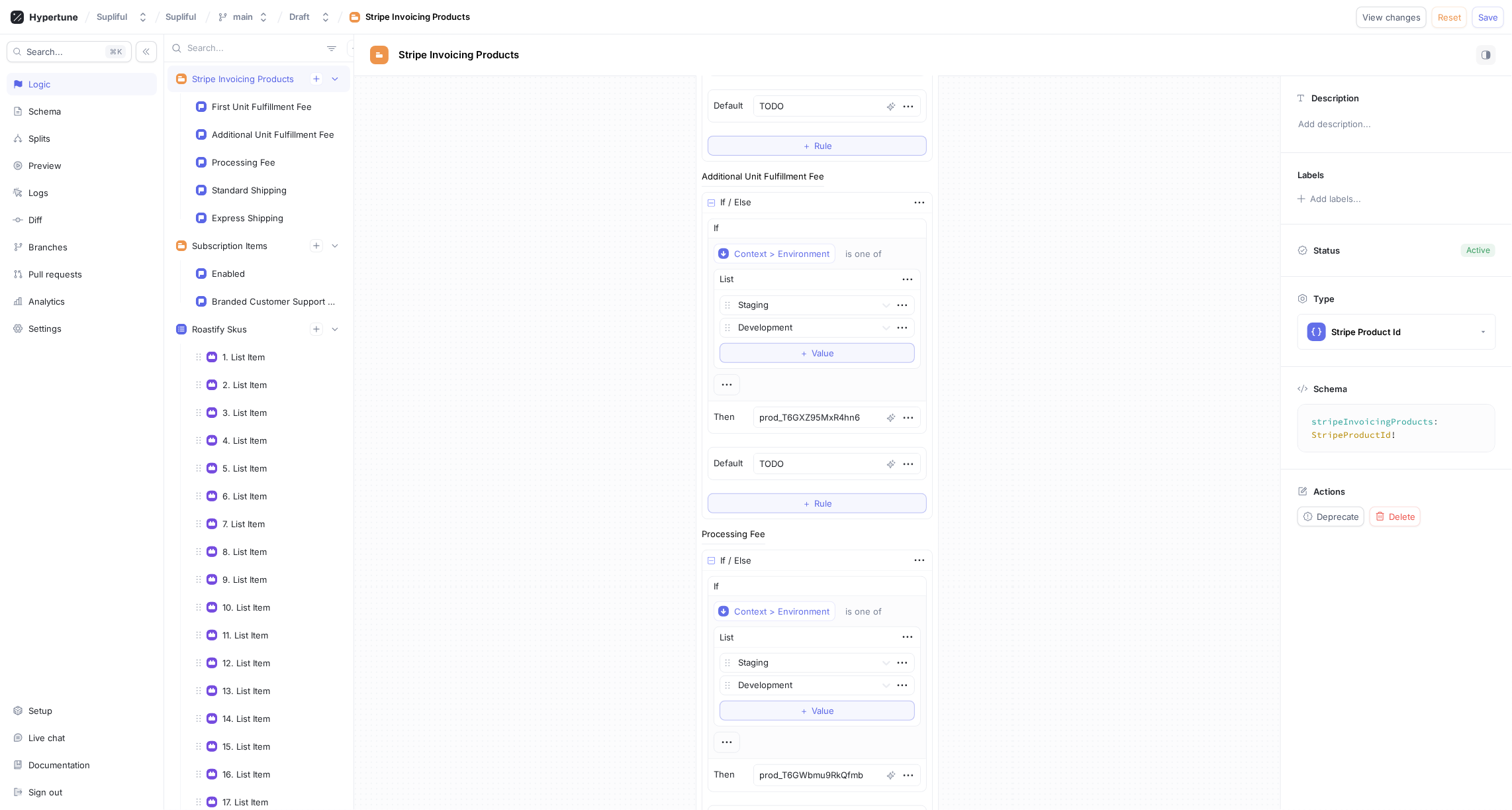
scroll to position [294, 0]
click at [268, 108] on div "First Unit Fulfillment Fee" at bounding box center [262, 106] width 100 height 11
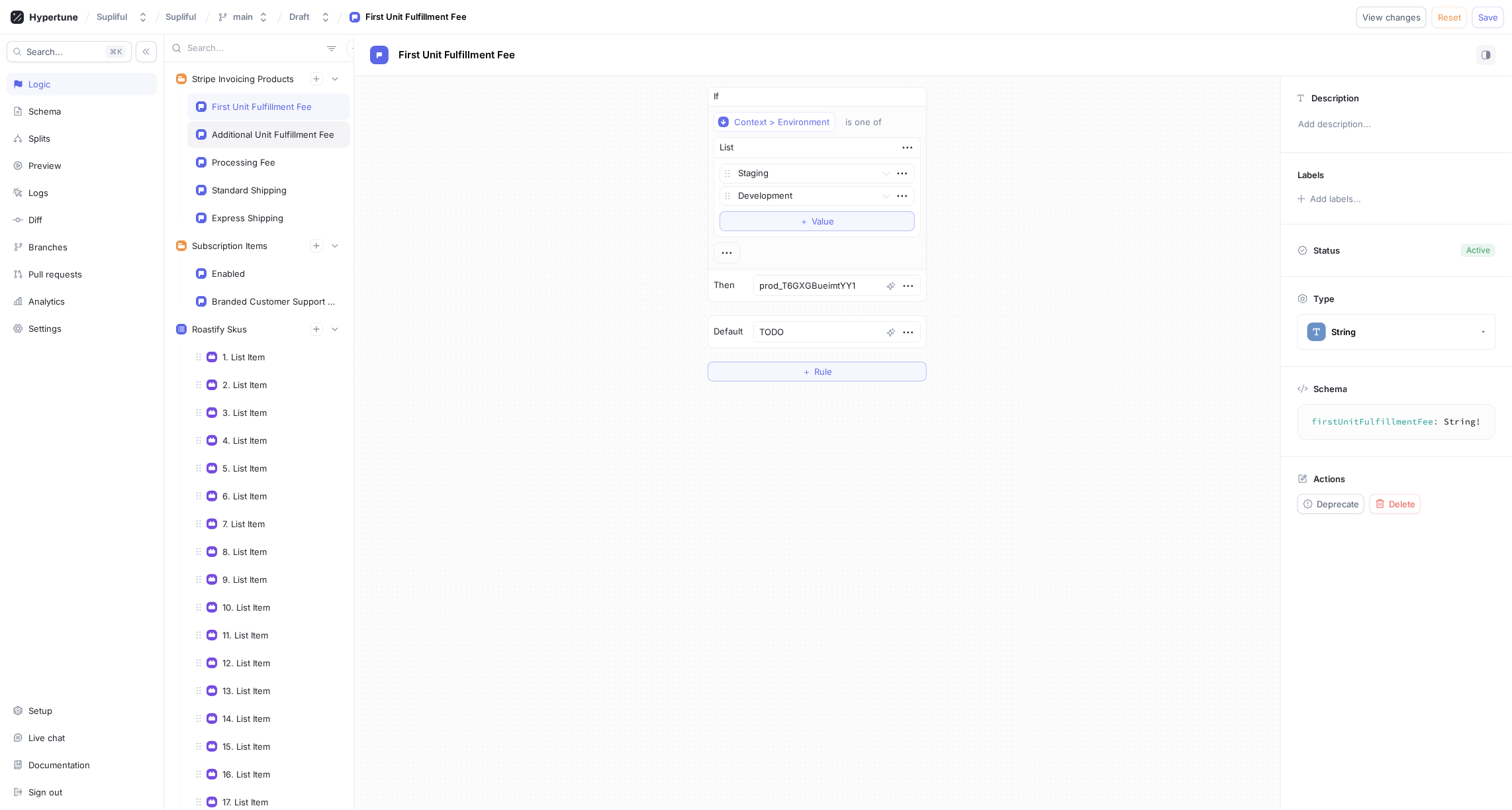
click at [252, 134] on div "Additional Unit Fulfillment Fee" at bounding box center [273, 135] width 122 height 11
click at [255, 163] on div "Processing Fee" at bounding box center [244, 162] width 64 height 11
click at [259, 184] on div "Standard Shipping" at bounding box center [249, 189] width 74 height 11
click at [261, 213] on div "Express Shipping" at bounding box center [247, 218] width 72 height 11
click at [1372, 13] on span "View changes" at bounding box center [1391, 17] width 59 height 8
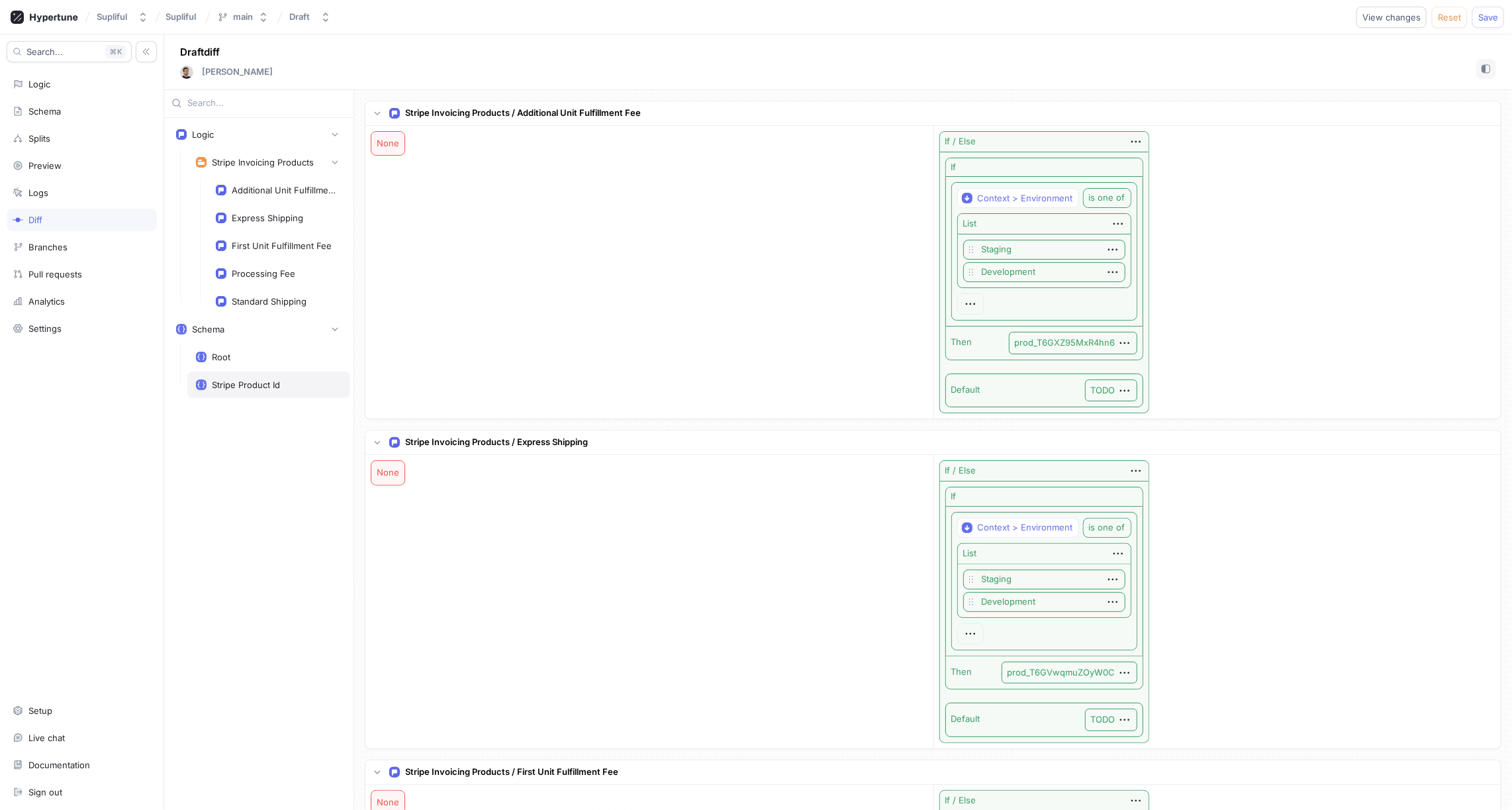
click at [265, 380] on div "Stripe Product Id" at bounding box center [246, 385] width 68 height 11
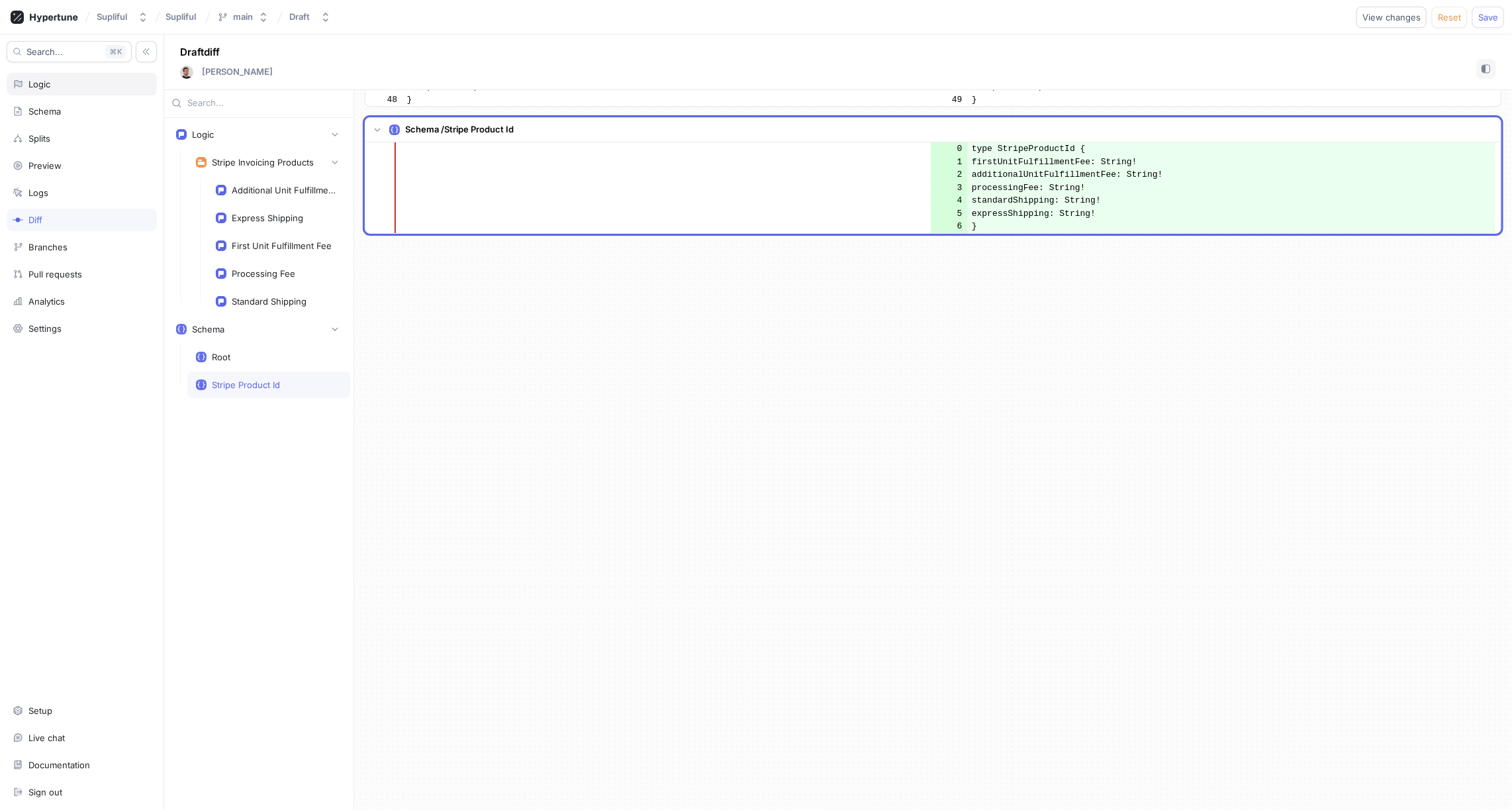
click at [64, 81] on div "Logic" at bounding box center [81, 84] width 138 height 11
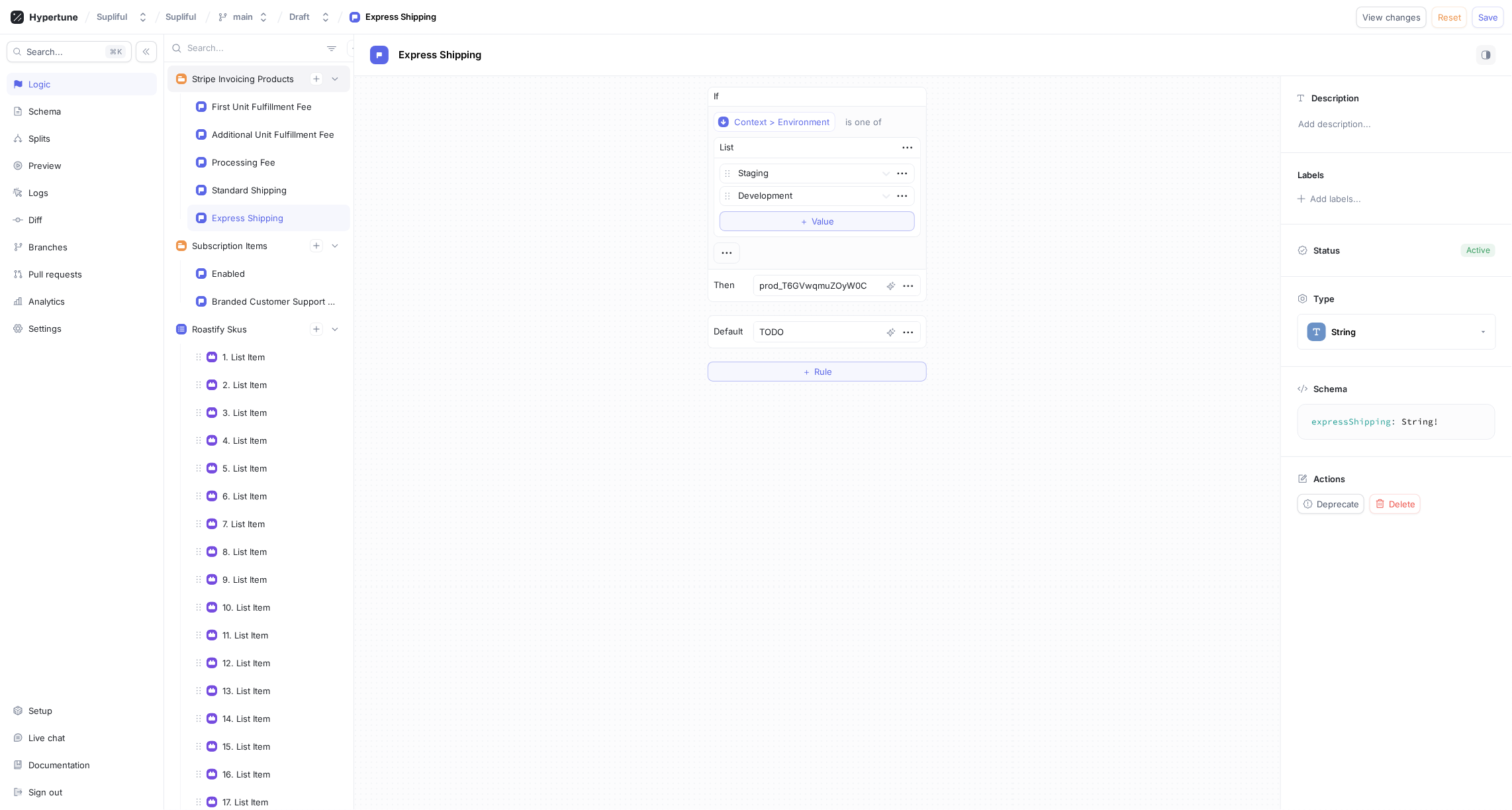
click at [273, 74] on div "Stripe Invoicing Products" at bounding box center [243, 79] width 102 height 11
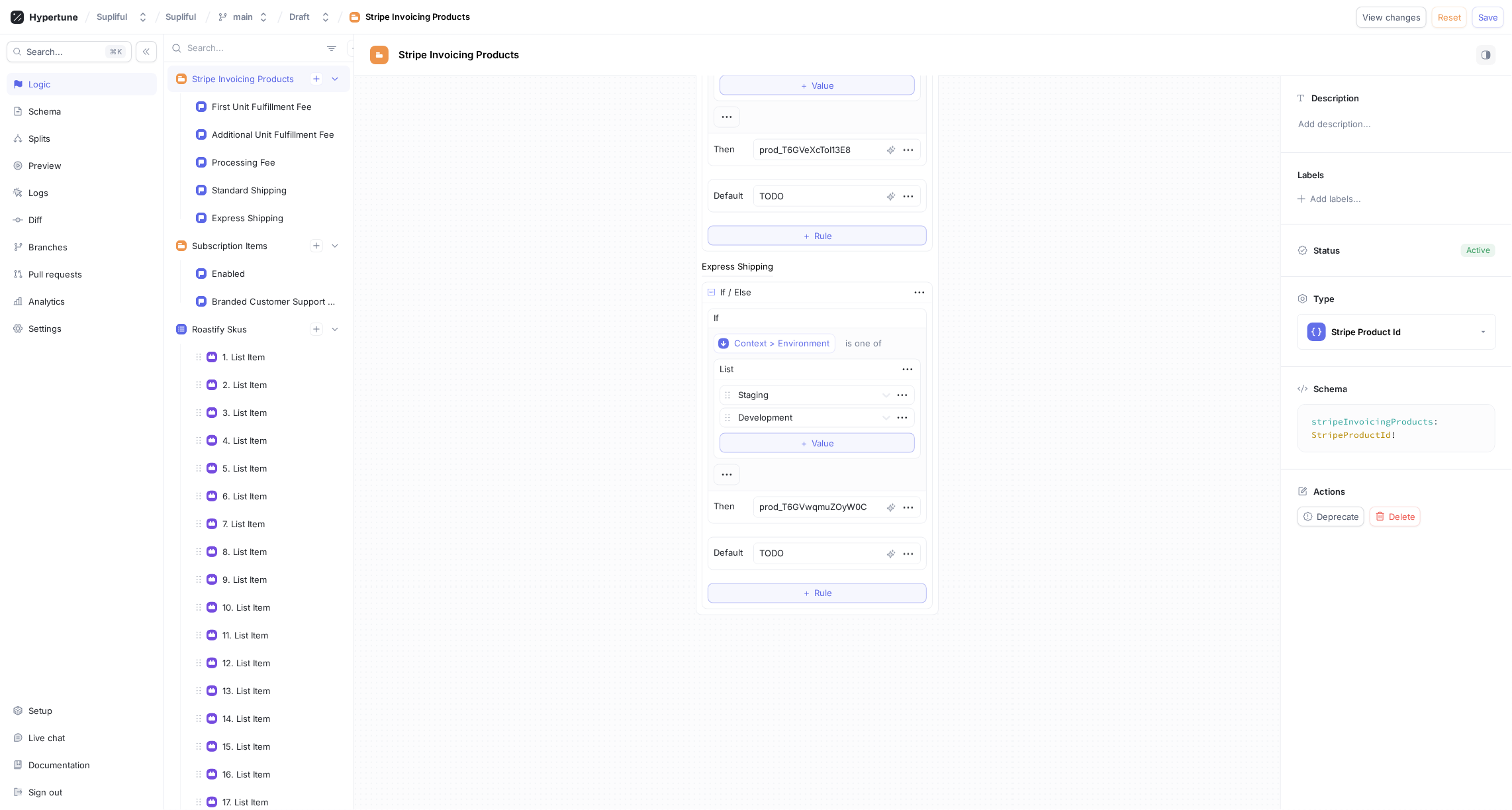
scroll to position [1318, 0]
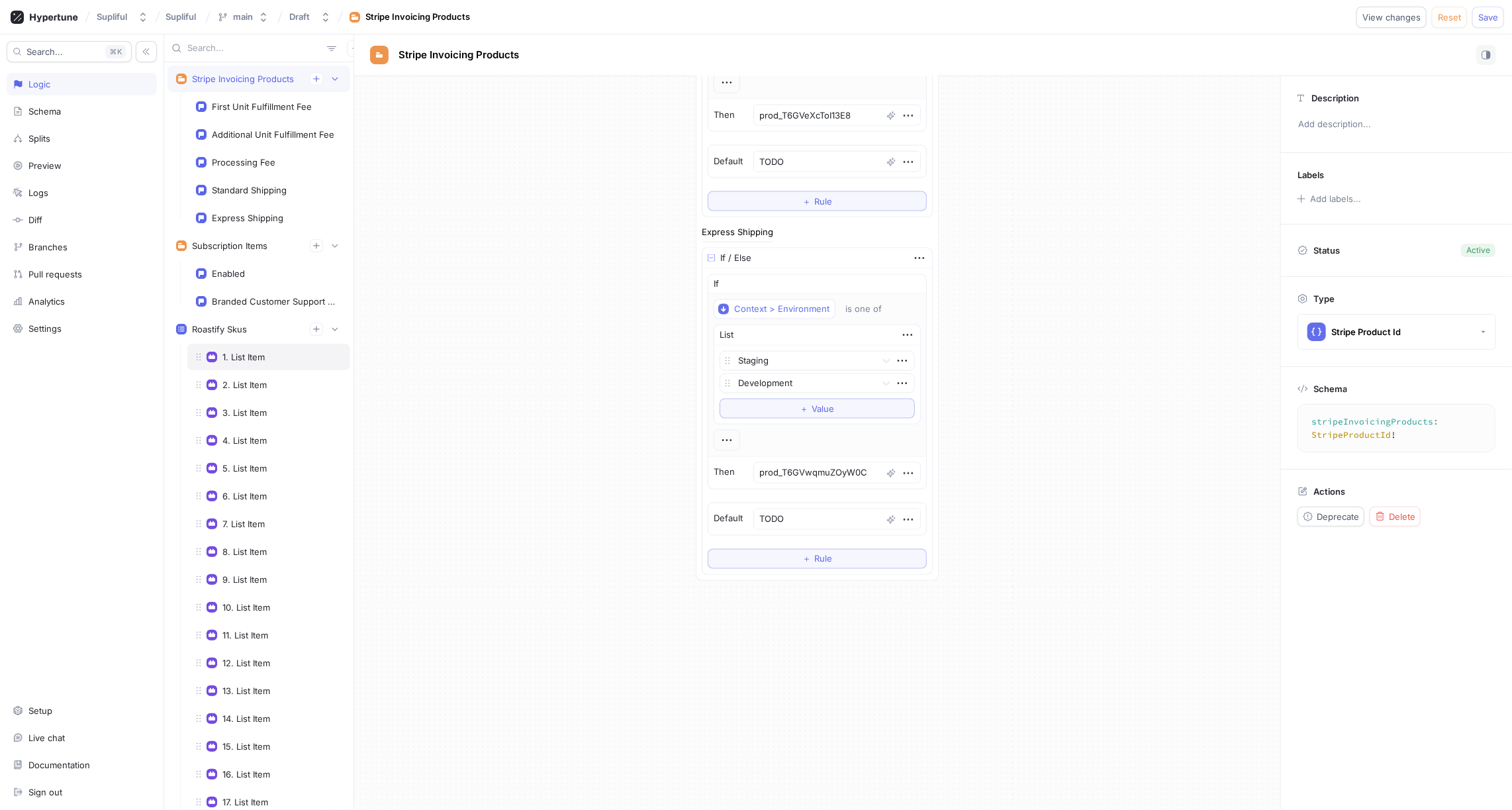
click at [268, 344] on div "1. List Item" at bounding box center [268, 357] width 163 height 27
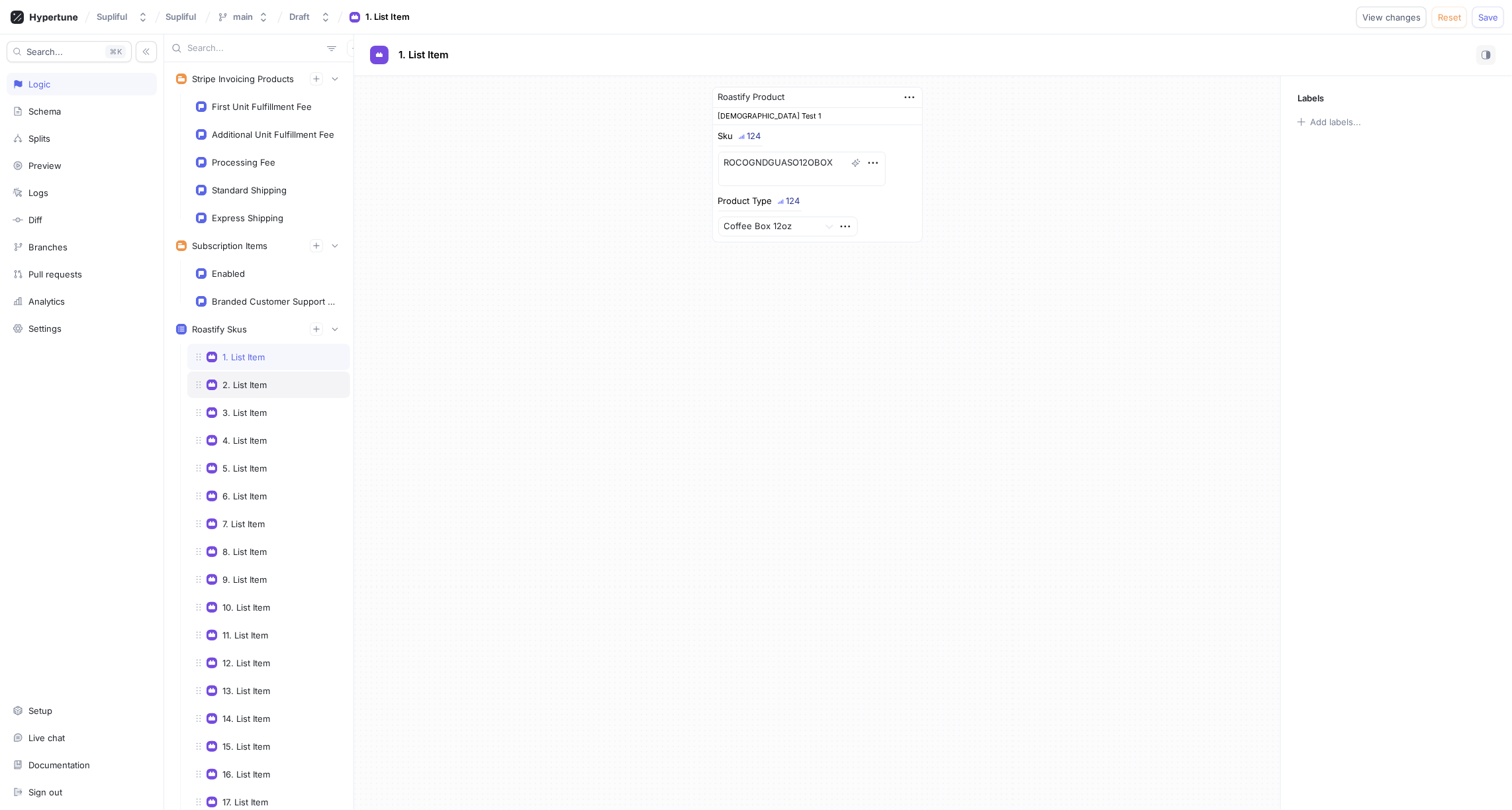
click at [265, 372] on div "2. List Item" at bounding box center [268, 385] width 163 height 27
click at [263, 407] on div "3. List Item" at bounding box center [244, 412] width 44 height 11
click at [263, 435] on div "4. List Item" at bounding box center [244, 440] width 44 height 11
click at [250, 106] on div "First Unit Fulfillment Fee" at bounding box center [262, 106] width 100 height 11
